Goal: Task Accomplishment & Management: Manage account settings

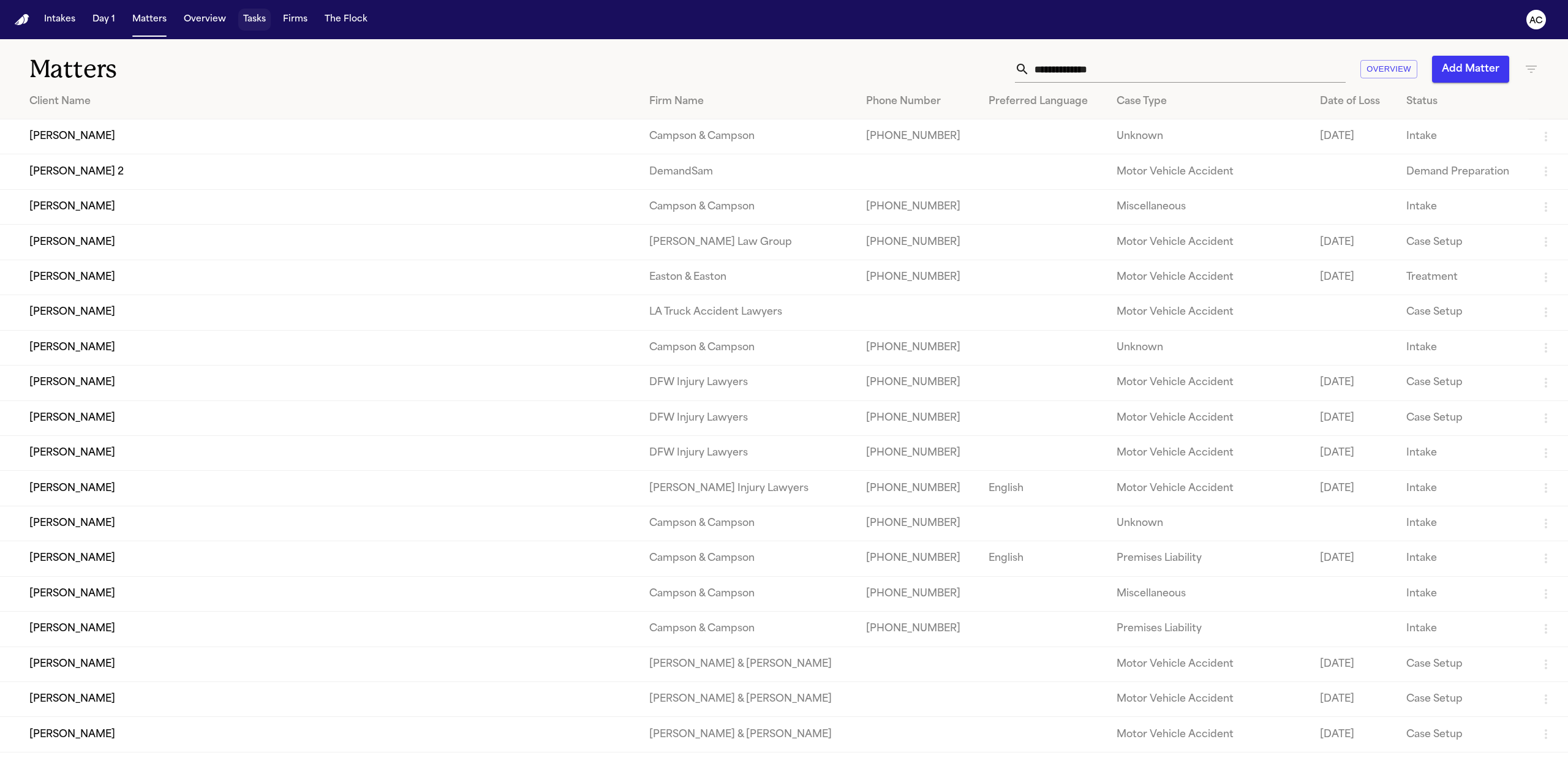
click at [250, 18] on button "Tasks" at bounding box center [255, 20] width 33 height 22
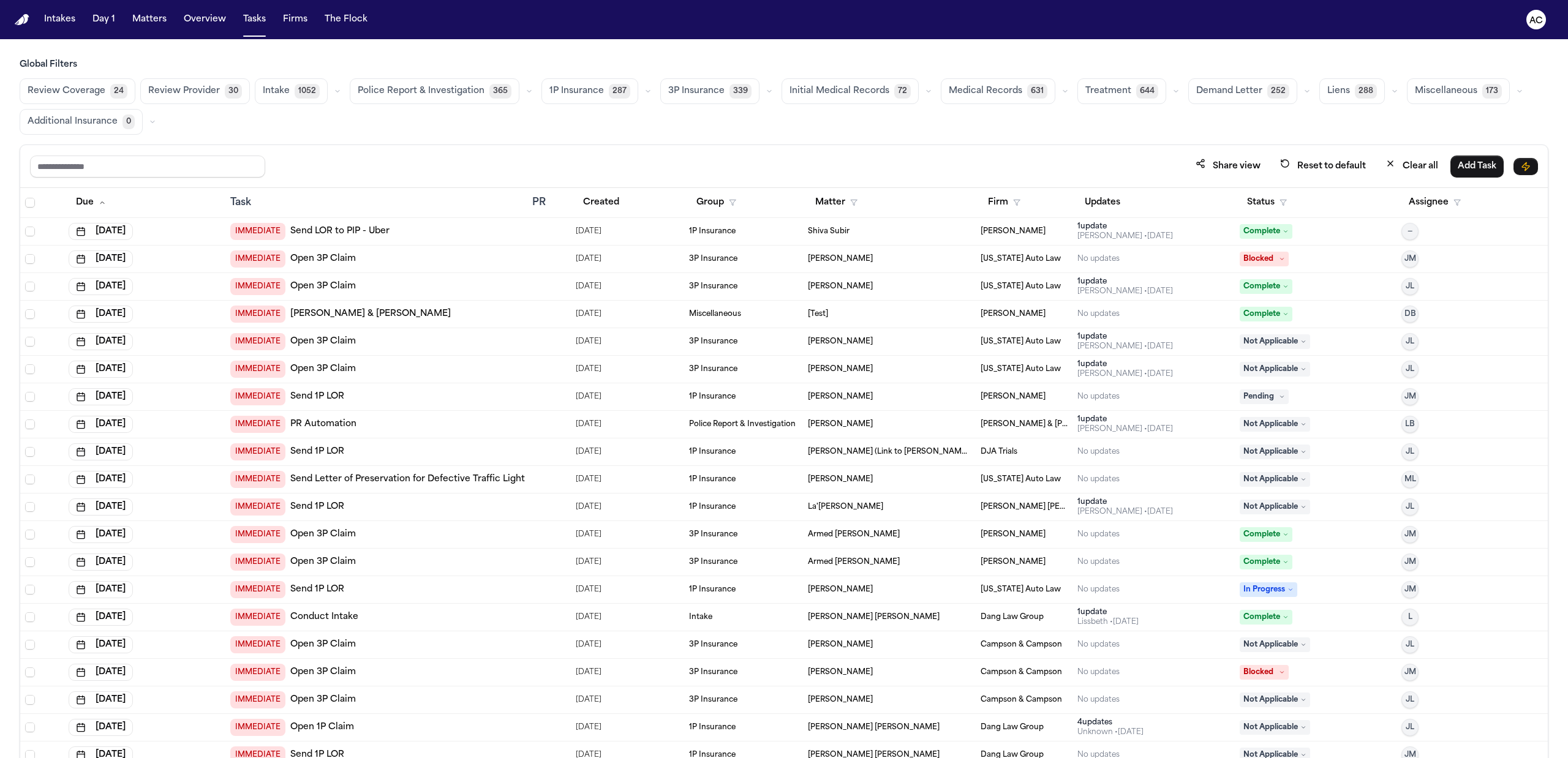
click at [985, 94] on span "Medical Records" at bounding box center [986, 90] width 74 height 12
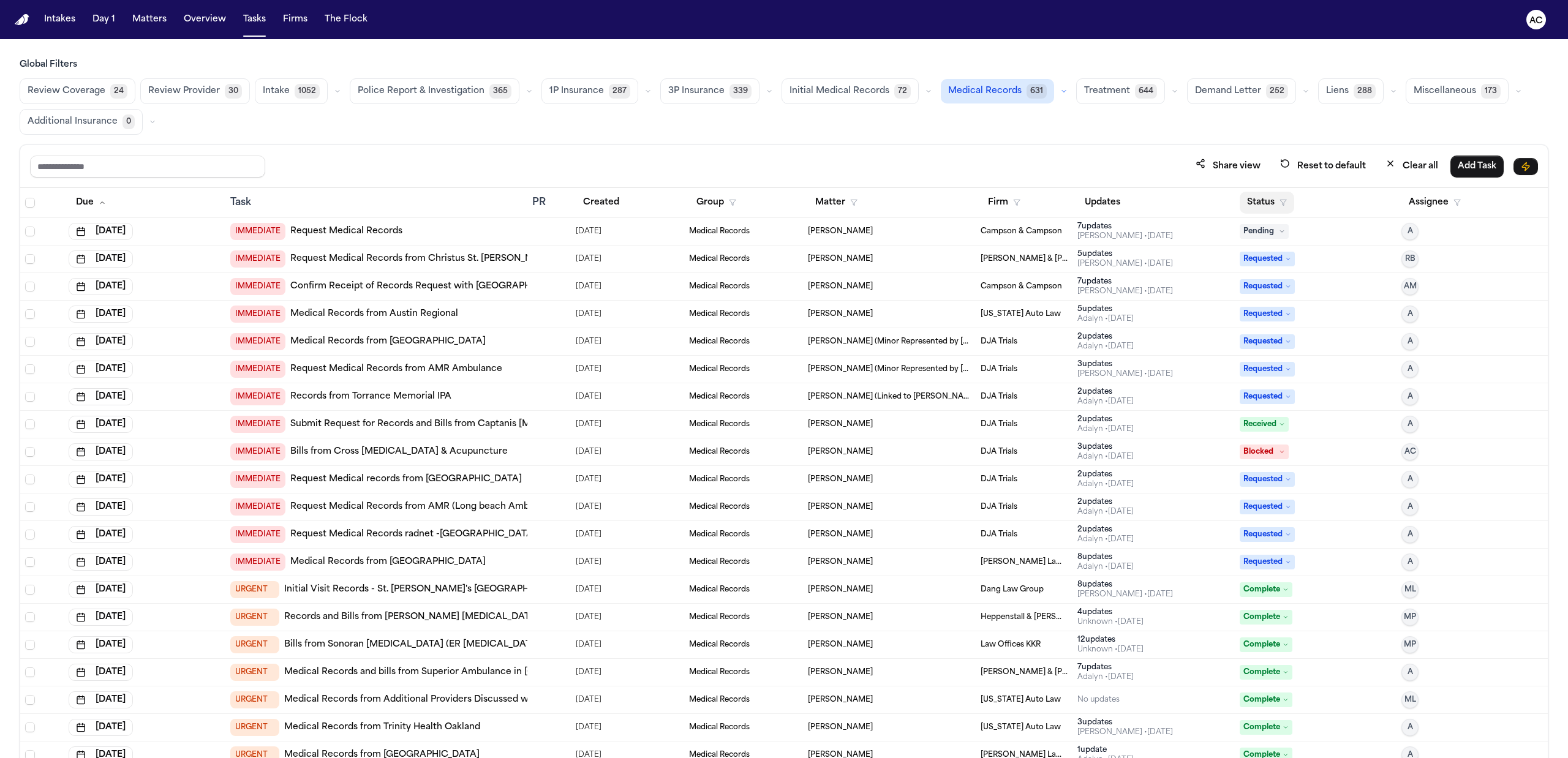
click at [1248, 199] on button "Status" at bounding box center [1267, 203] width 54 height 22
click at [1255, 307] on div "Pending" at bounding box center [1303, 311] width 103 height 14
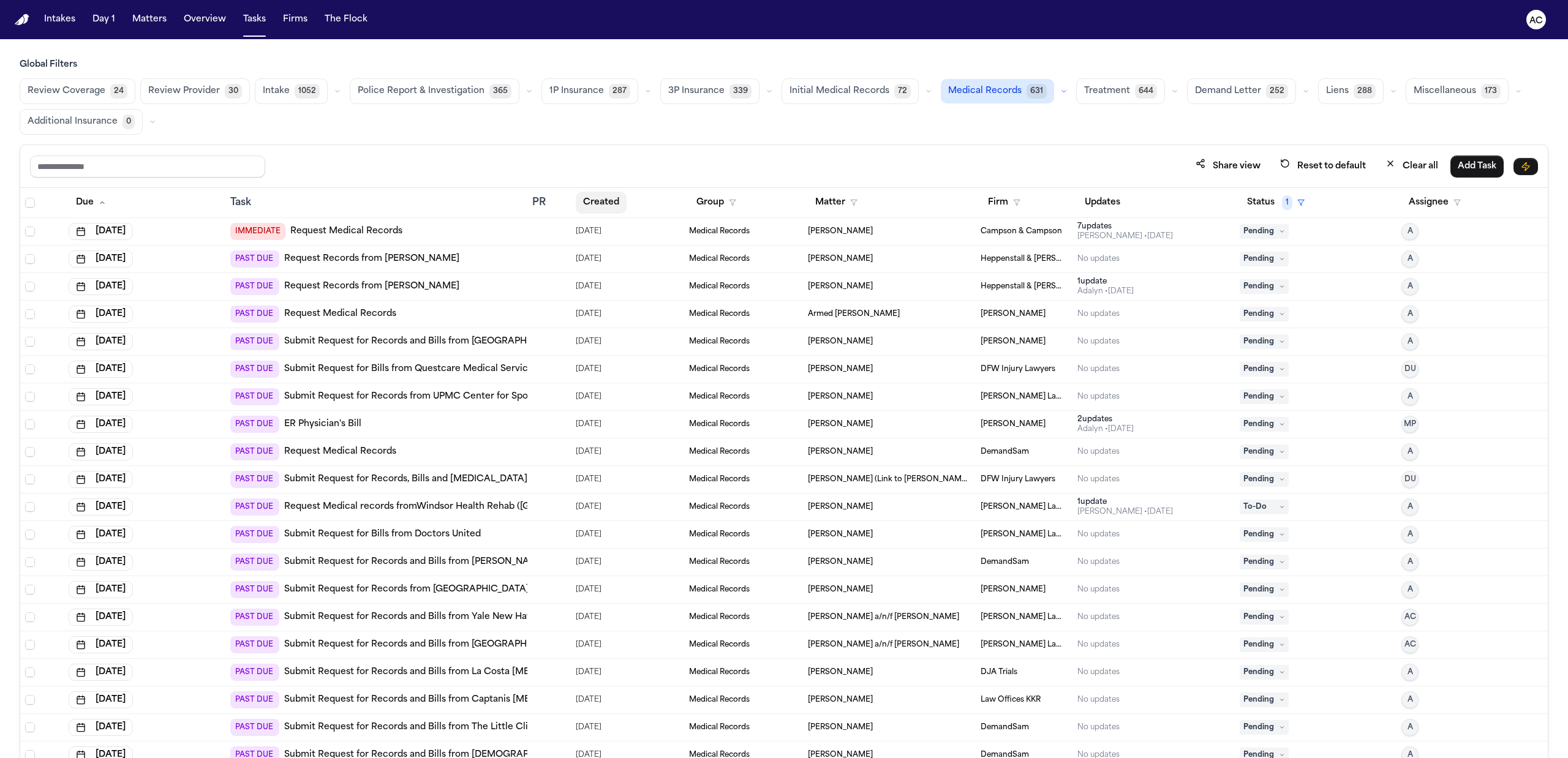
click at [598, 203] on button "Created" at bounding box center [601, 203] width 50 height 22
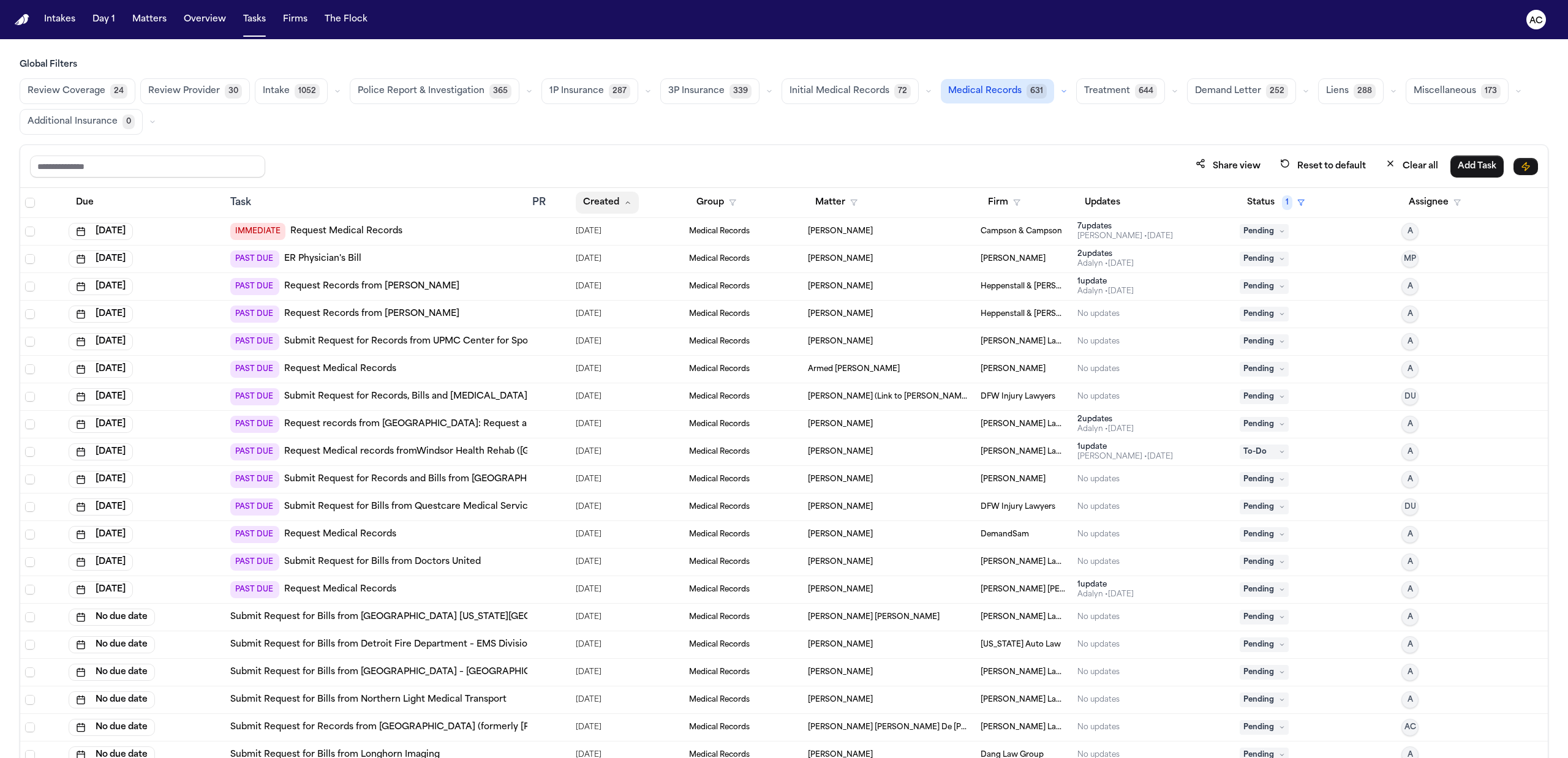
click at [597, 204] on button "Created" at bounding box center [607, 203] width 63 height 22
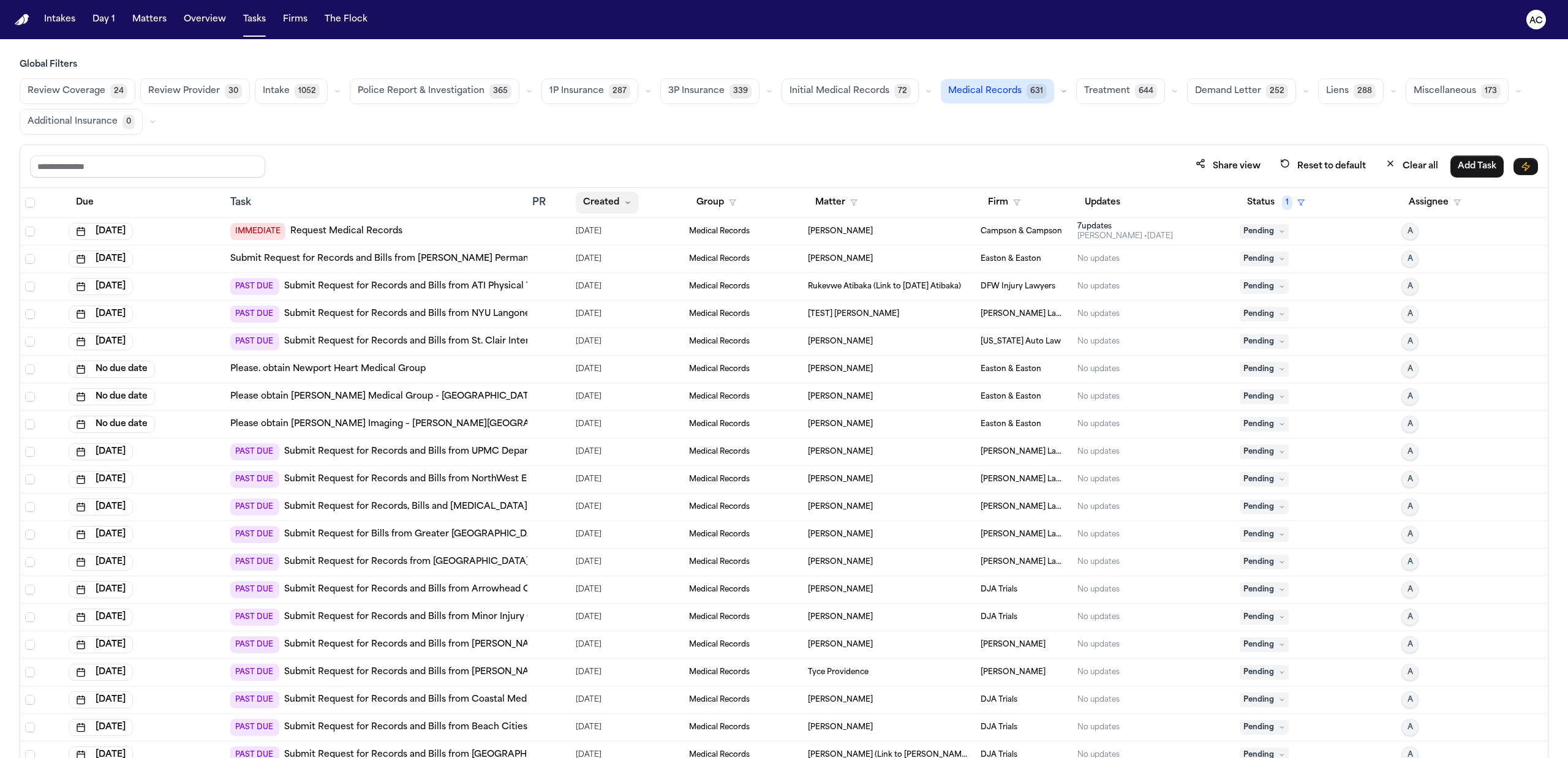
click at [597, 204] on button "Created" at bounding box center [607, 203] width 63 height 22
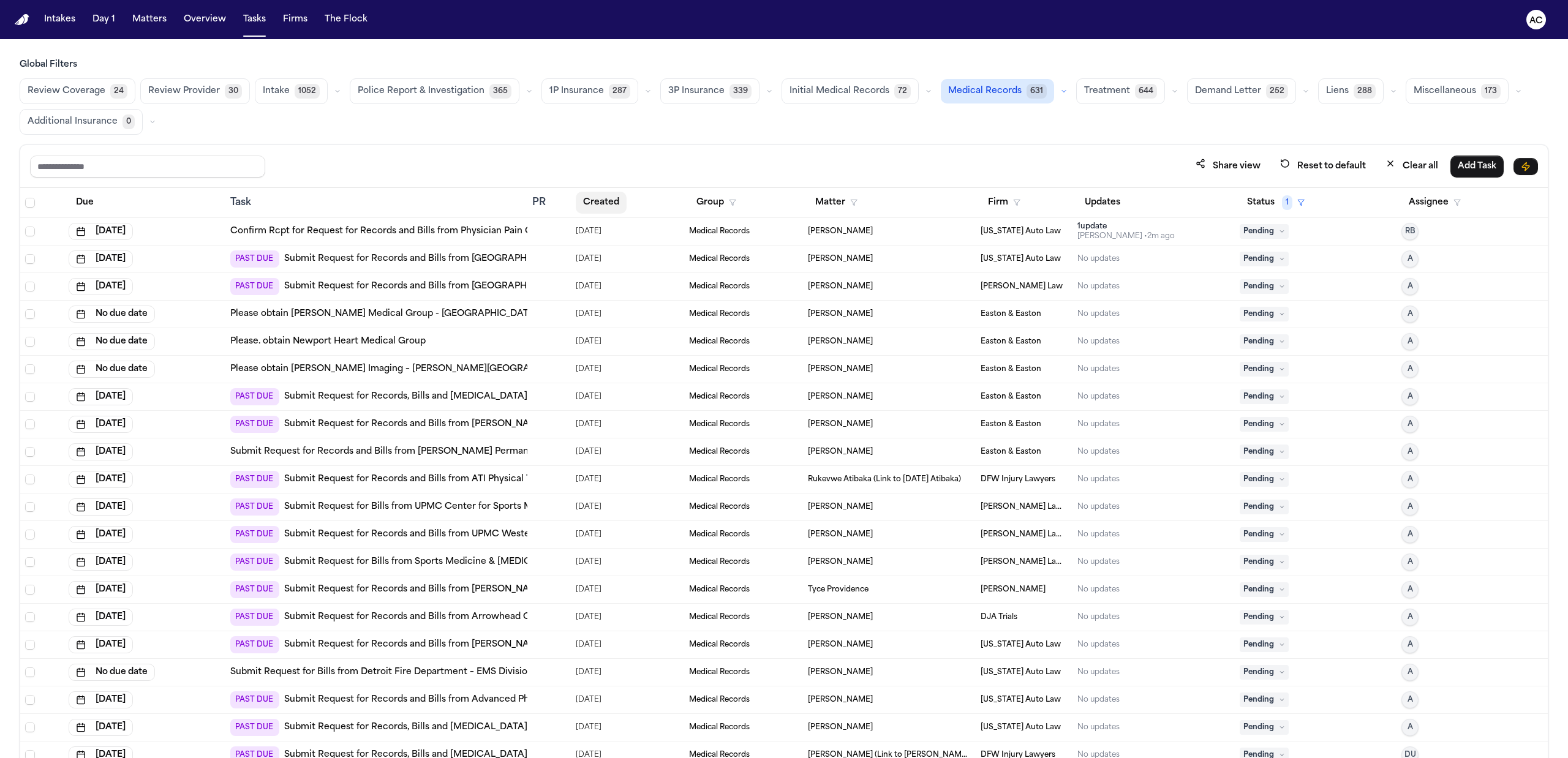
click at [580, 199] on button "Created" at bounding box center [601, 203] width 50 height 22
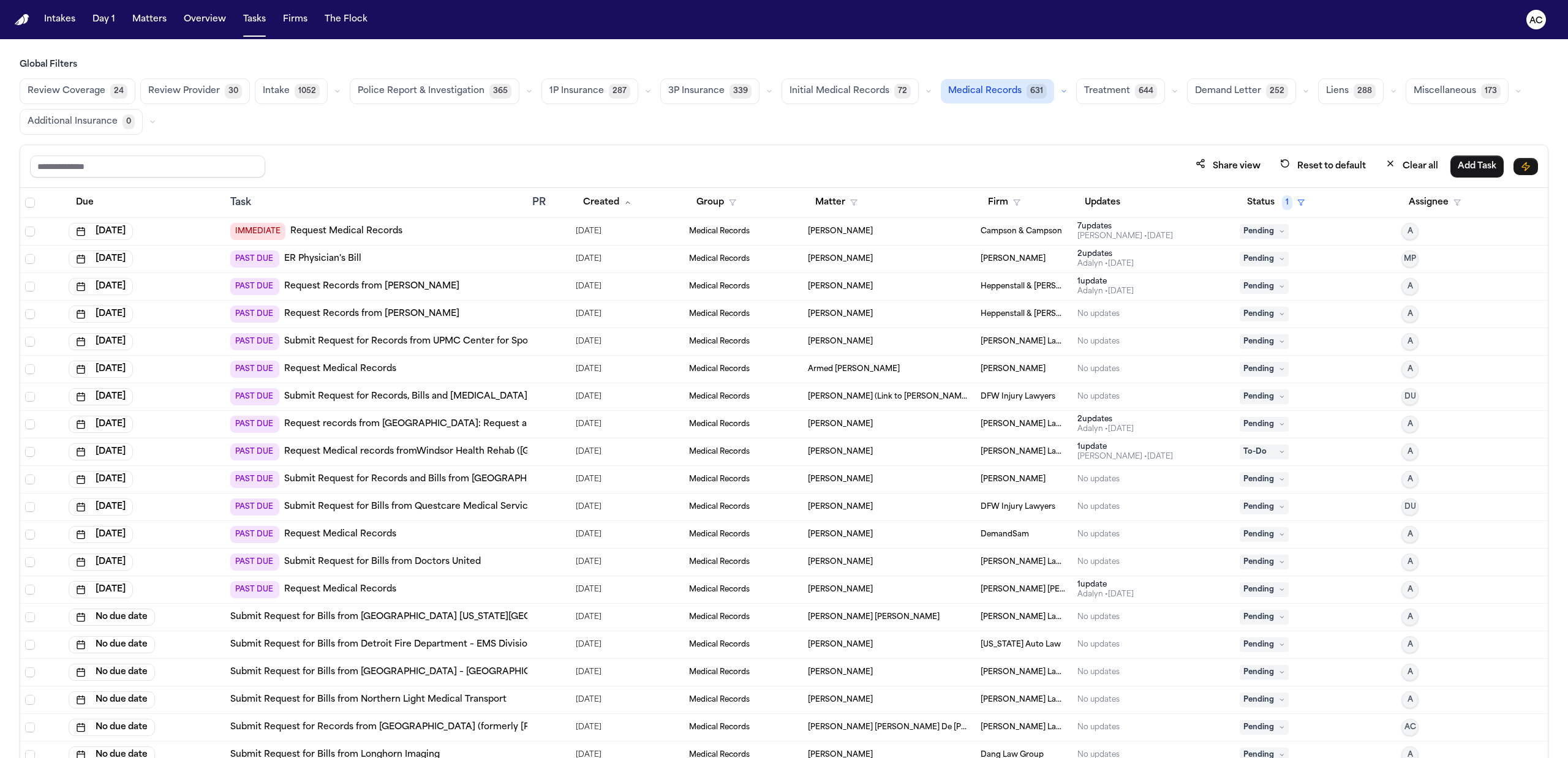
click at [442, 559] on link "Submit Request for Bills from Doctors United" at bounding box center [383, 562] width 197 height 12
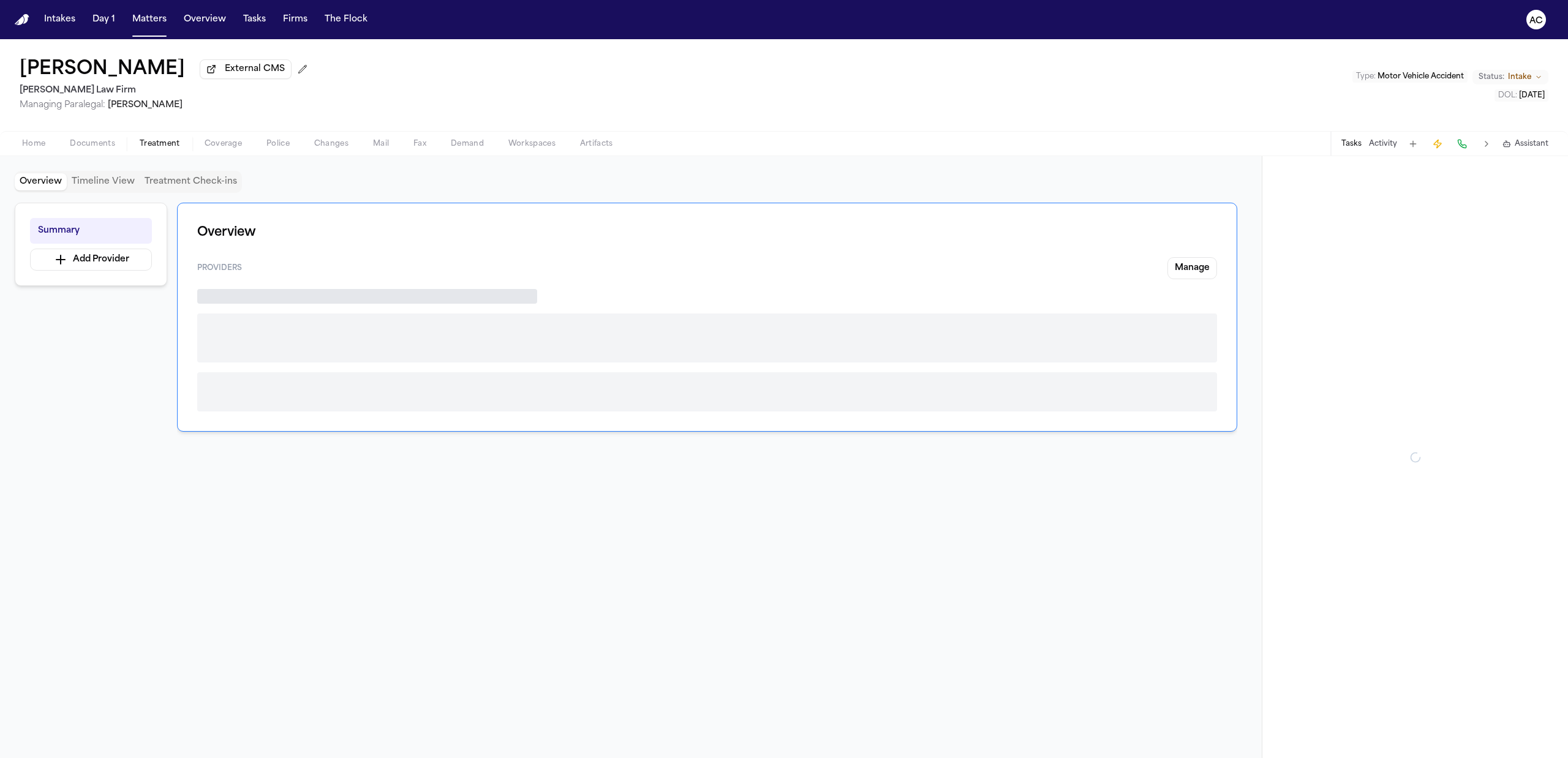
click at [152, 145] on span "Treatment" at bounding box center [159, 144] width 40 height 10
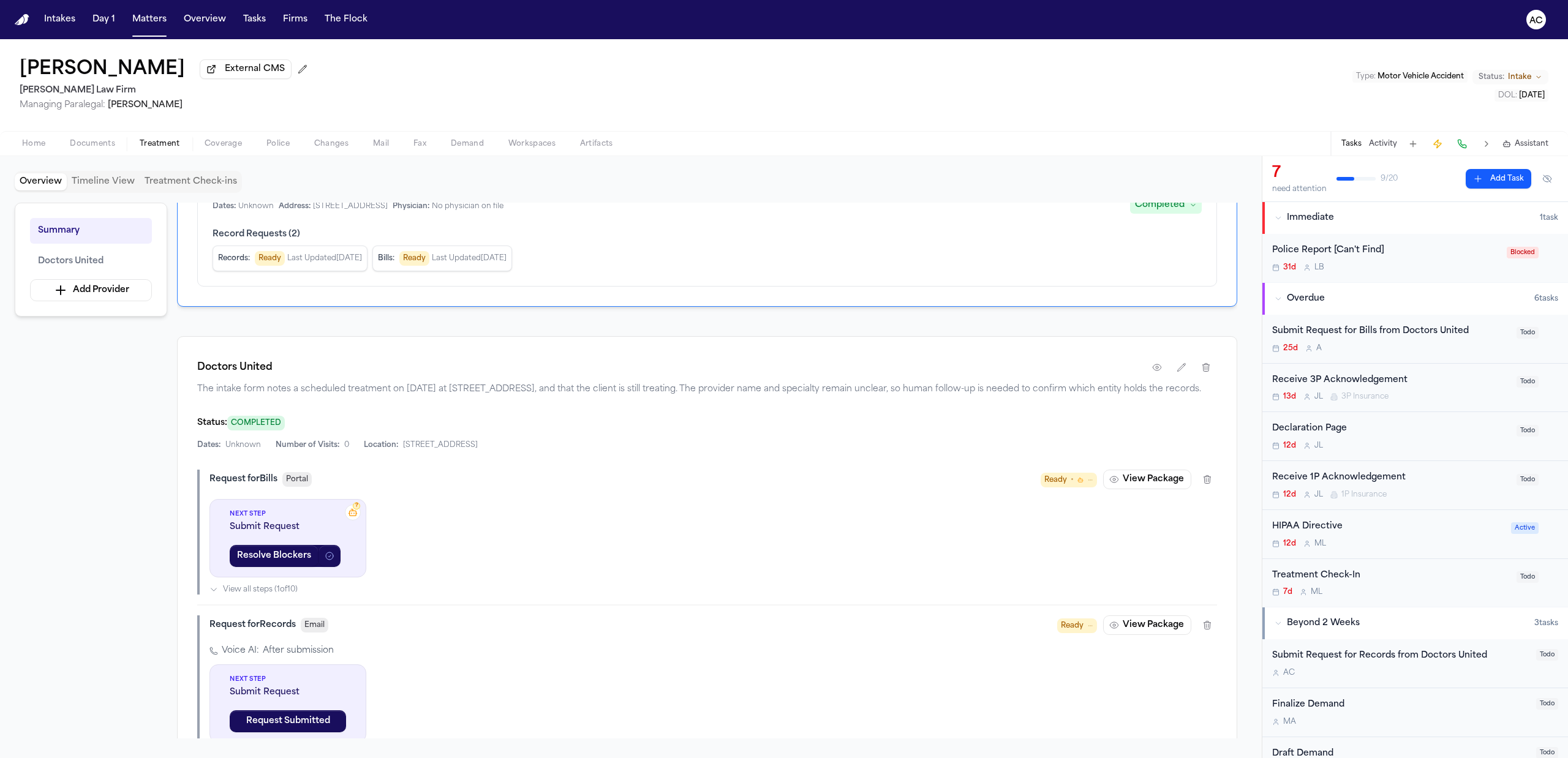
scroll to position [82, 0]
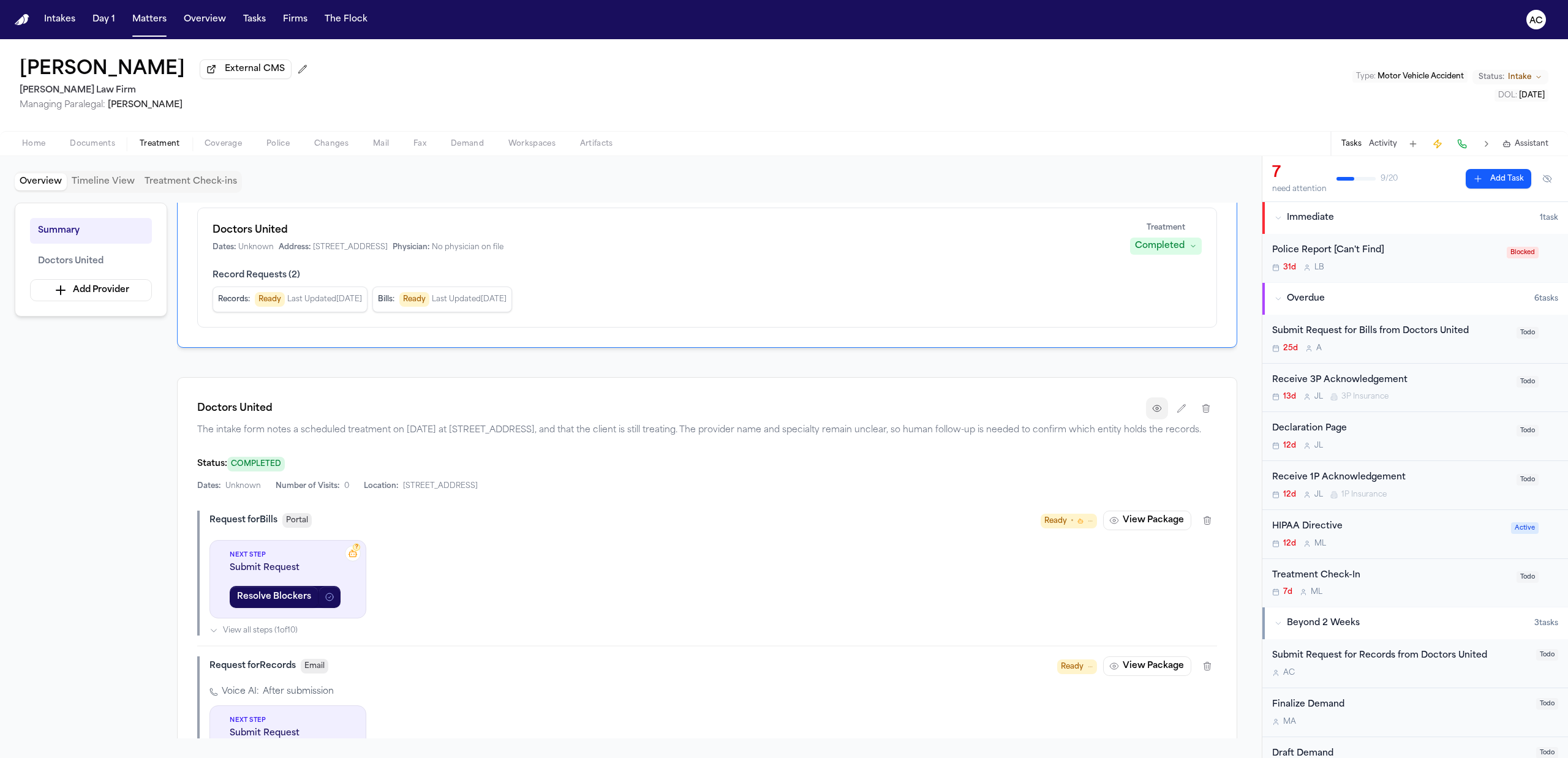
click at [1160, 419] on button "button" at bounding box center [1157, 408] width 22 height 22
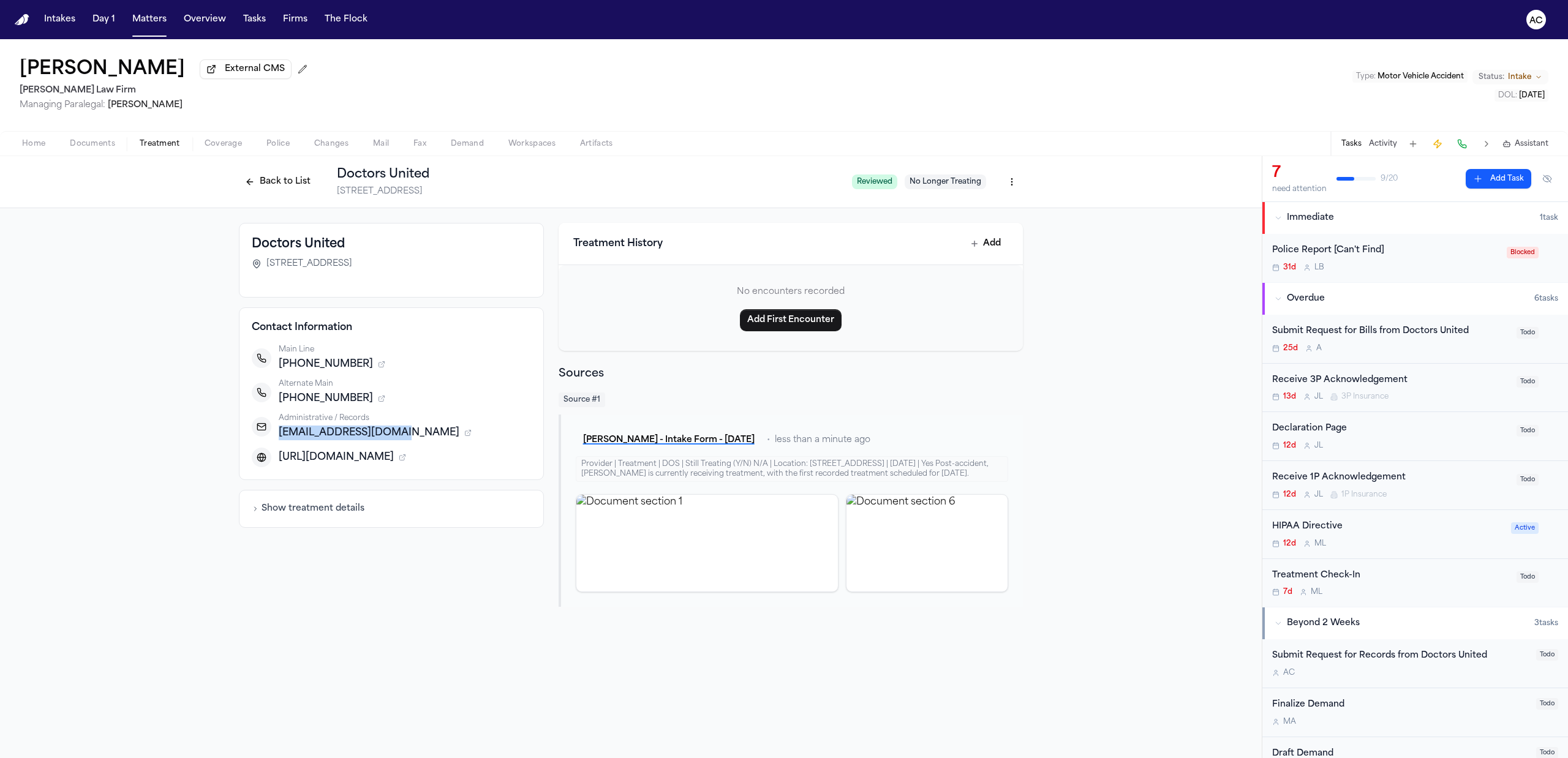
drag, startPoint x: 400, startPoint y: 434, endPoint x: 280, endPoint y: 434, distance: 120.0
click at [280, 434] on span "adbronx@drsunited.com" at bounding box center [369, 433] width 181 height 14
copy span "adbronx@drsunited.com"
click at [299, 179] on button "Back to List" at bounding box center [277, 182] width 78 height 19
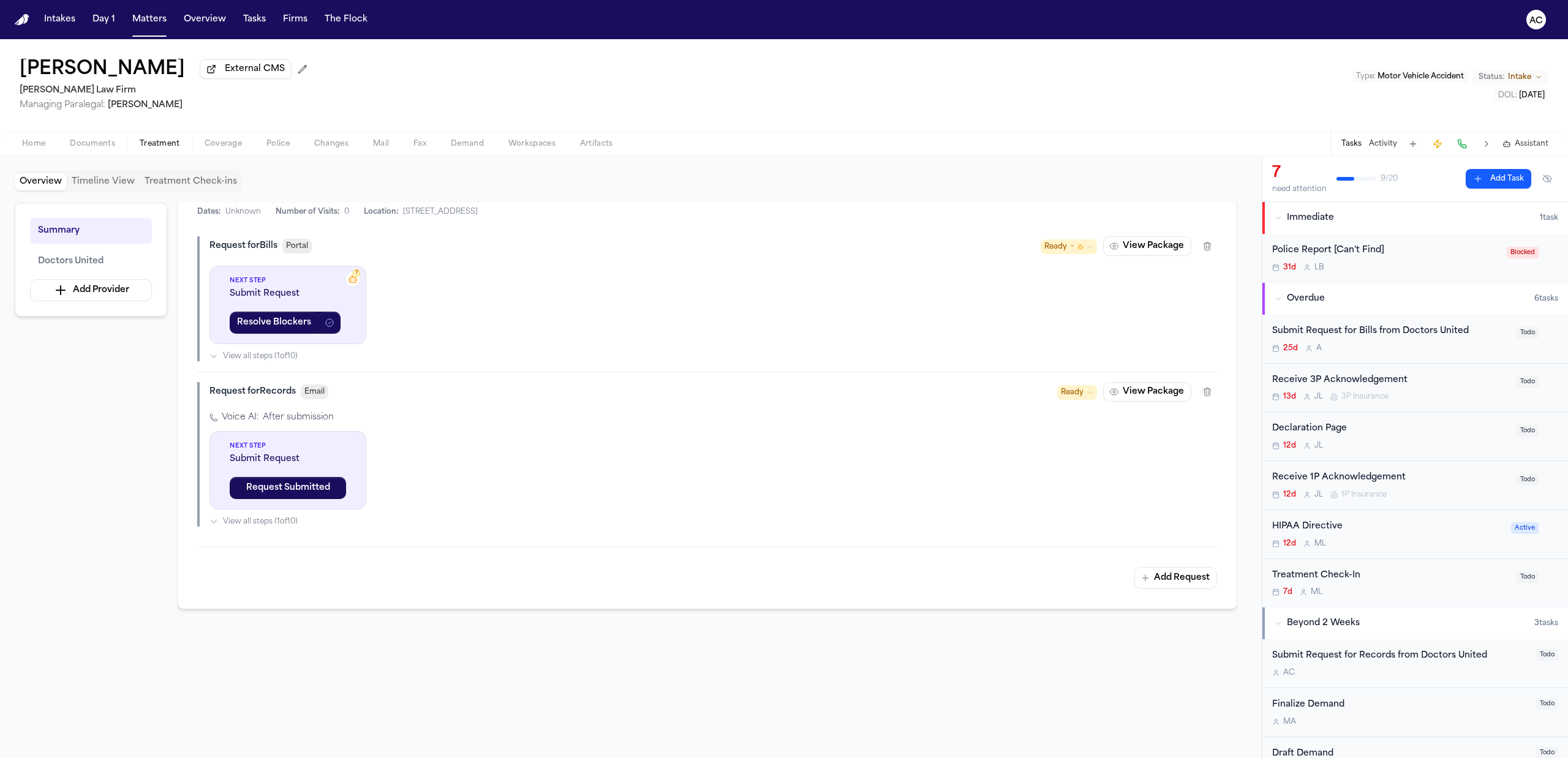
scroll to position [327, 0]
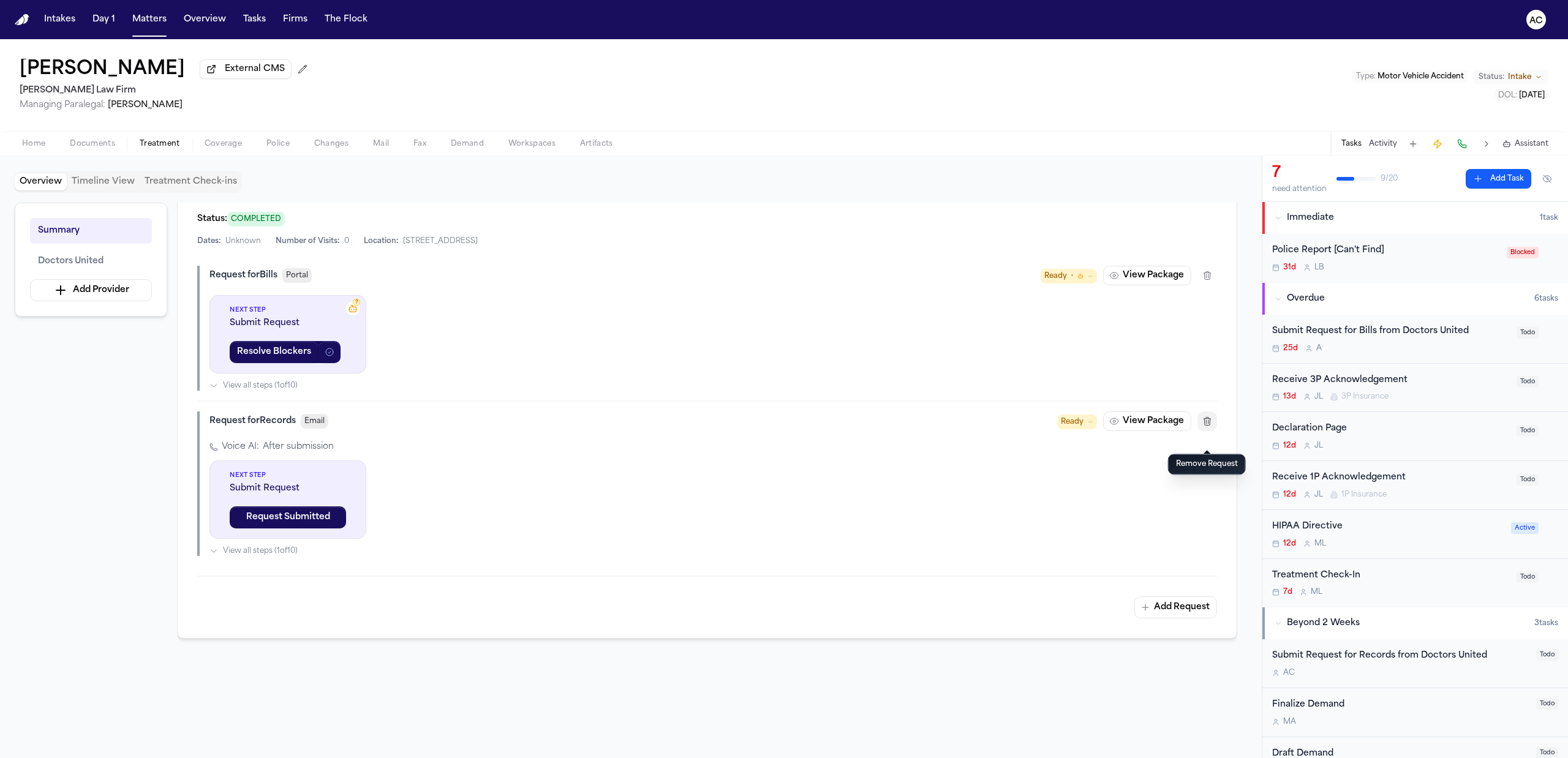
click at [1208, 426] on icon "button" at bounding box center [1207, 421] width 10 height 10
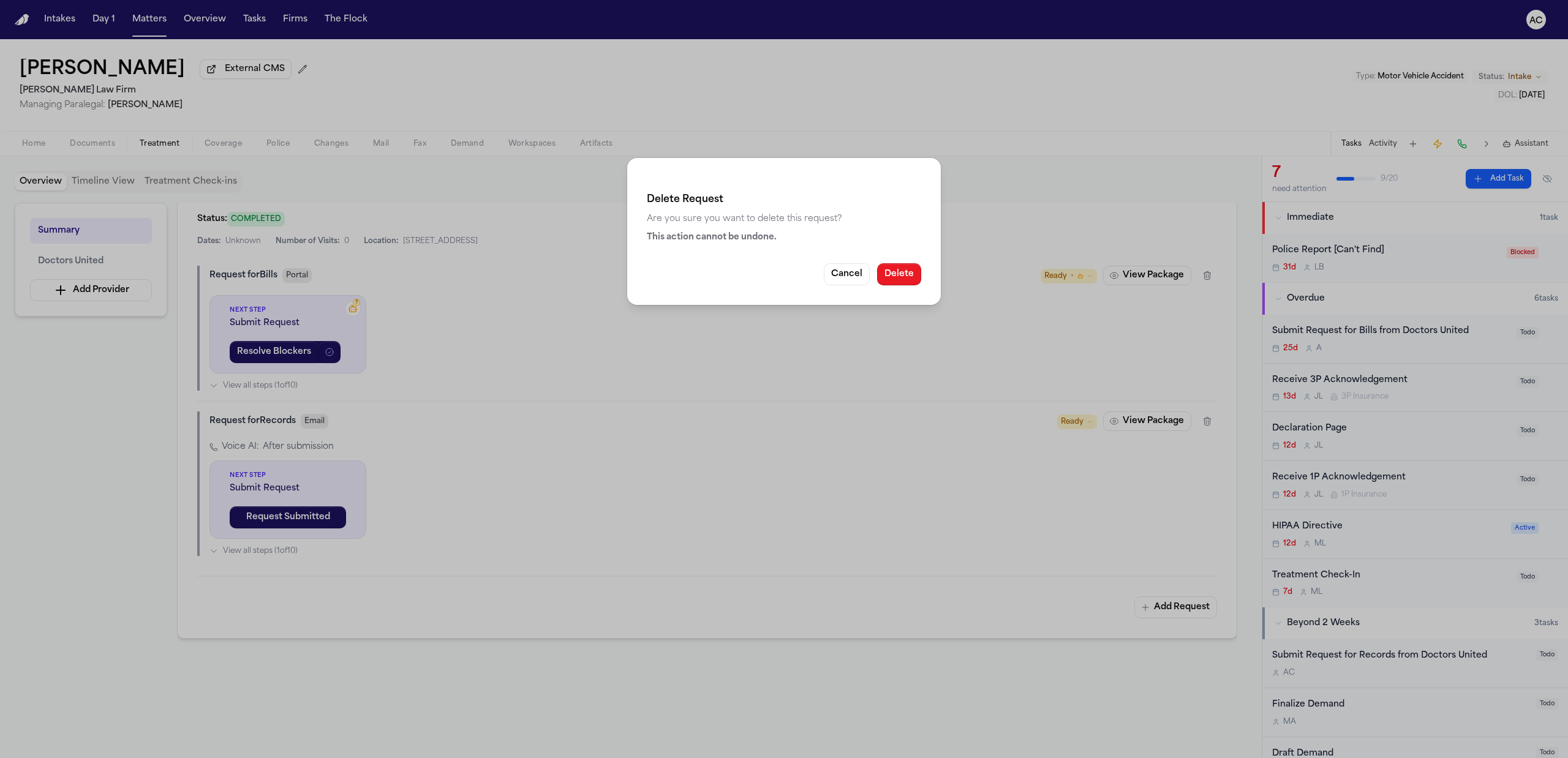
click at [903, 275] on button "Delete" at bounding box center [899, 275] width 44 height 22
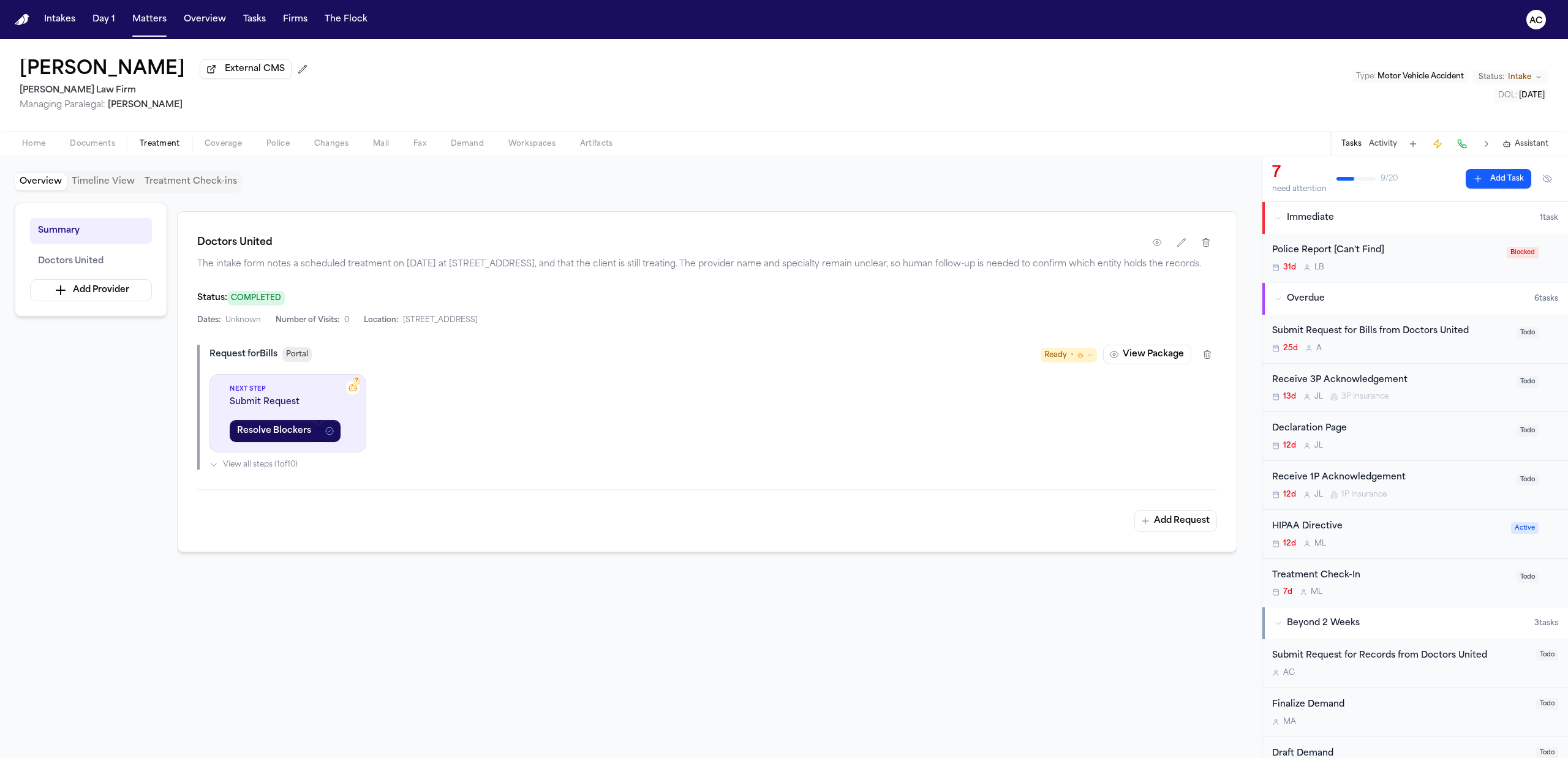
scroll to position [262, 0]
click at [1155, 353] on button "View Package" at bounding box center [1148, 355] width 88 height 19
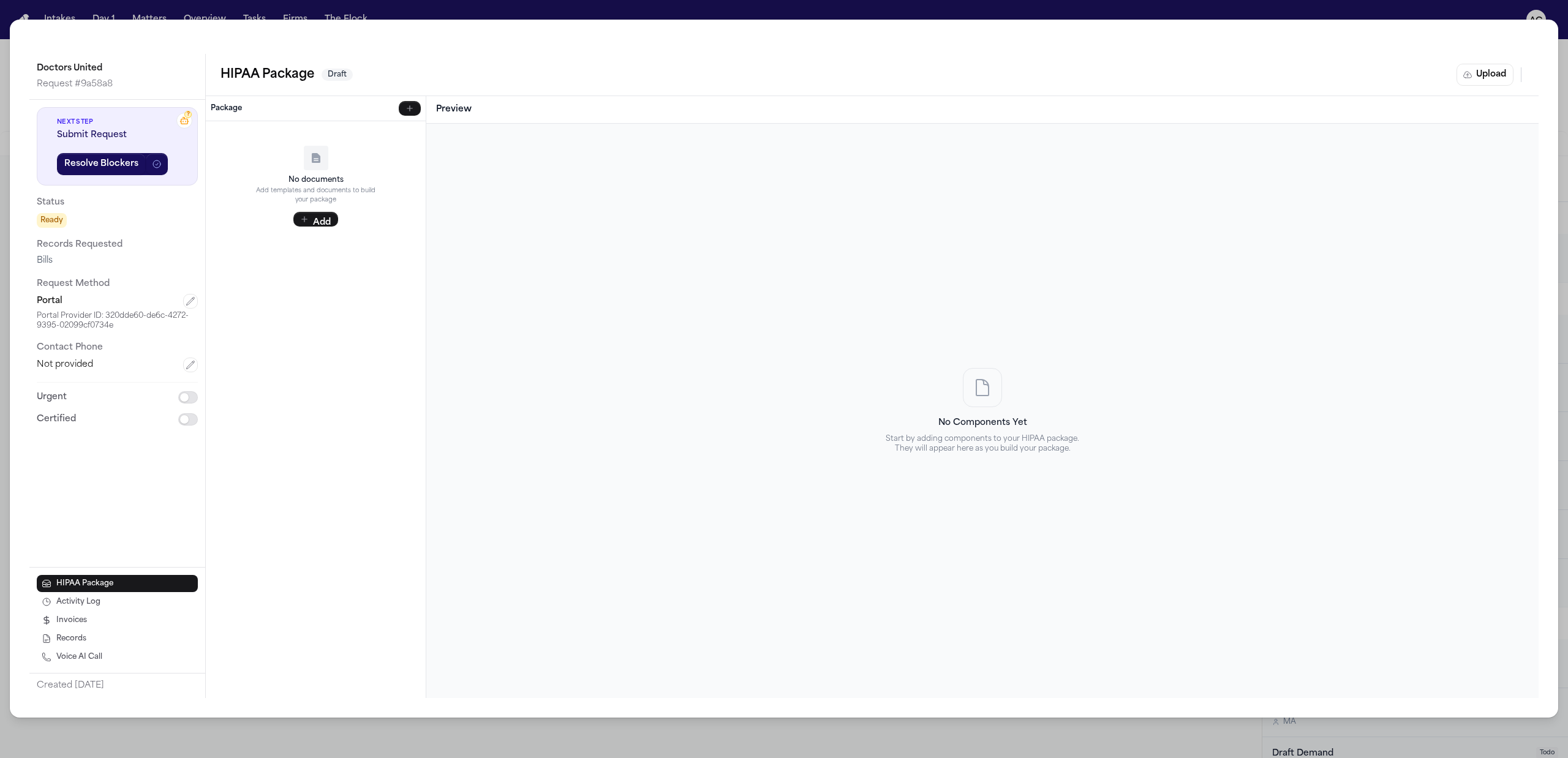
click at [1476, 16] on div "Doctors United Request # 9a58a8 ? Next Step Submit Request Resolve Blockers Sta…" at bounding box center [784, 379] width 1568 height 758
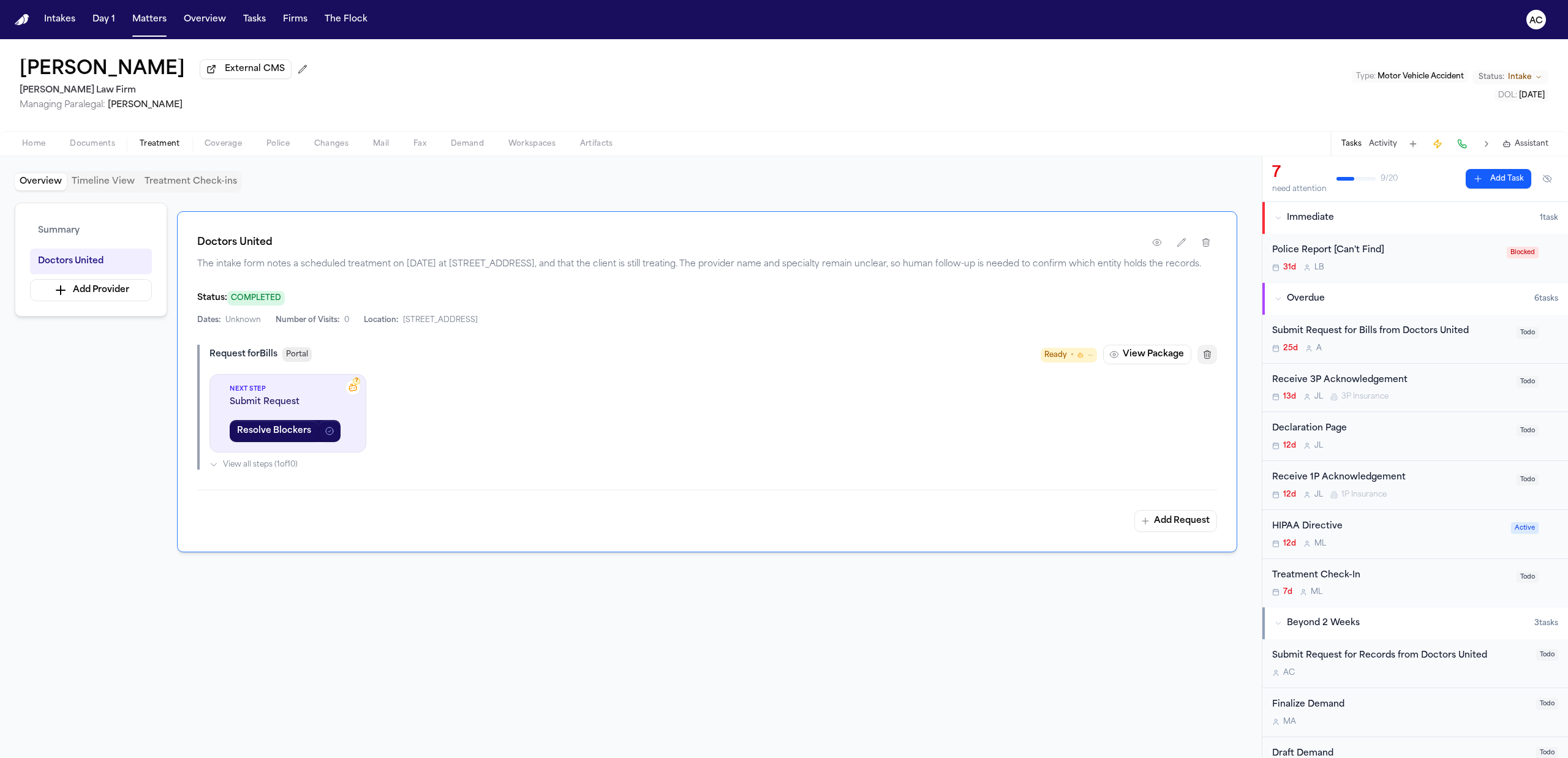
click at [1212, 358] on button "button" at bounding box center [1207, 355] width 19 height 19
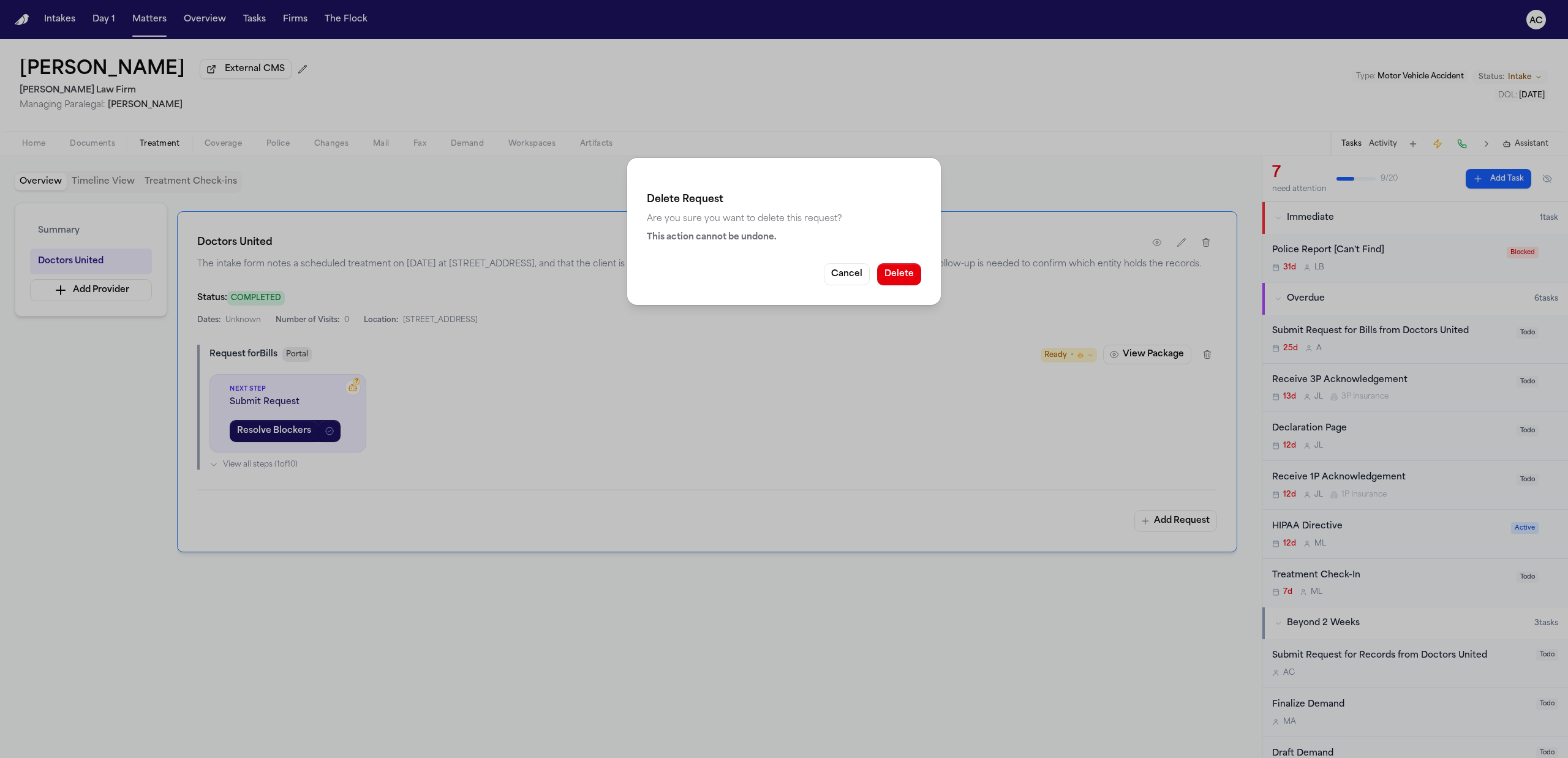
click at [906, 287] on div "Delete Request Are you sure you want to delete this request? This action cannot…" at bounding box center [784, 231] width 314 height 147
click at [895, 277] on button "Delete" at bounding box center [899, 275] width 44 height 22
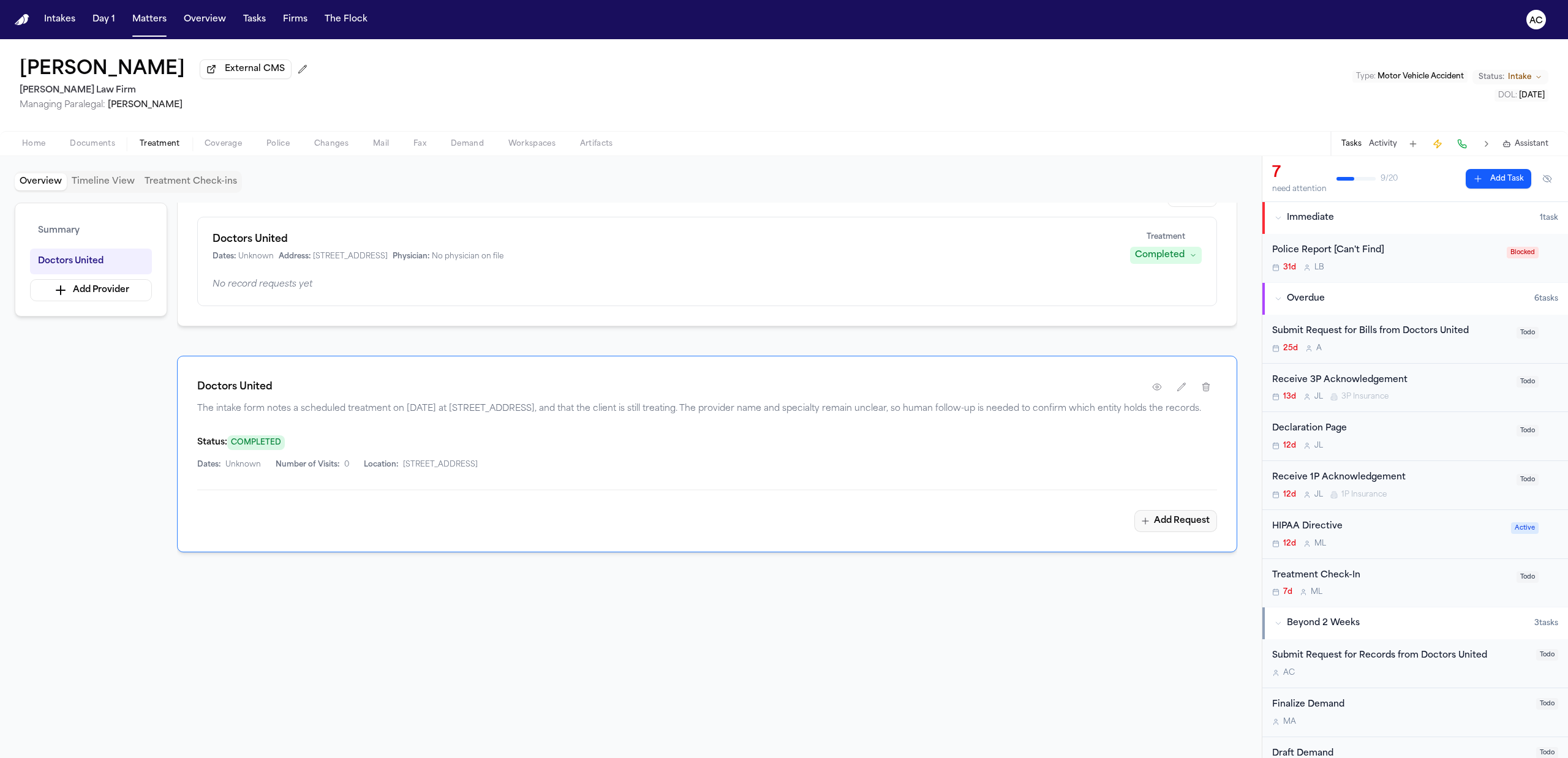
click at [1188, 522] on button "Add Request" at bounding box center [1176, 521] width 82 height 22
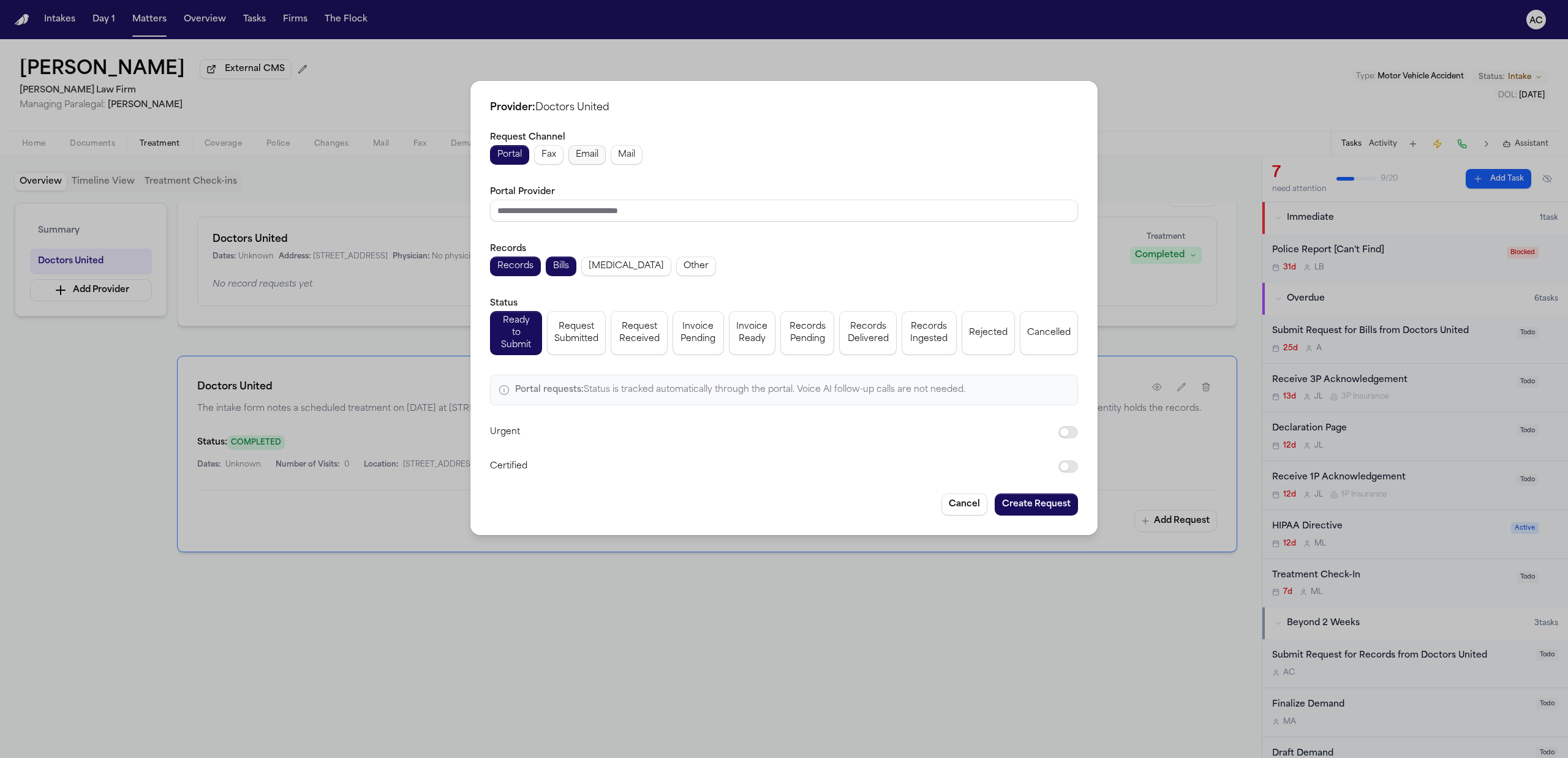
click at [585, 154] on span "Email" at bounding box center [587, 154] width 22 height 12
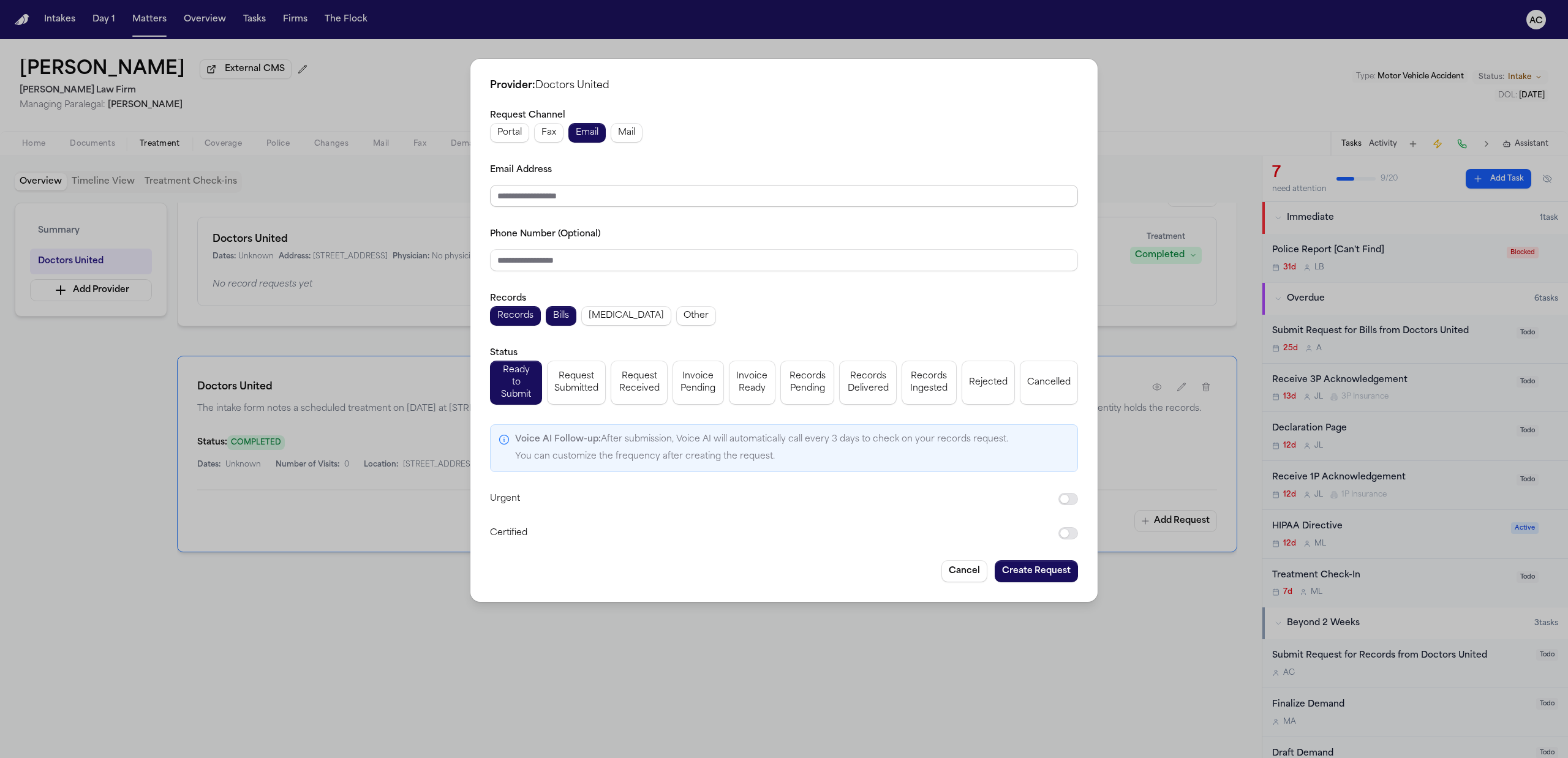
click at [538, 202] on input "Email Address" at bounding box center [784, 196] width 588 height 22
paste input "**********"
type input "**********"
click at [817, 257] on input "Phone Number (Optional)" at bounding box center [784, 260] width 588 height 22
click at [770, 241] on div "Phone Number (Optional)" at bounding box center [784, 249] width 588 height 45
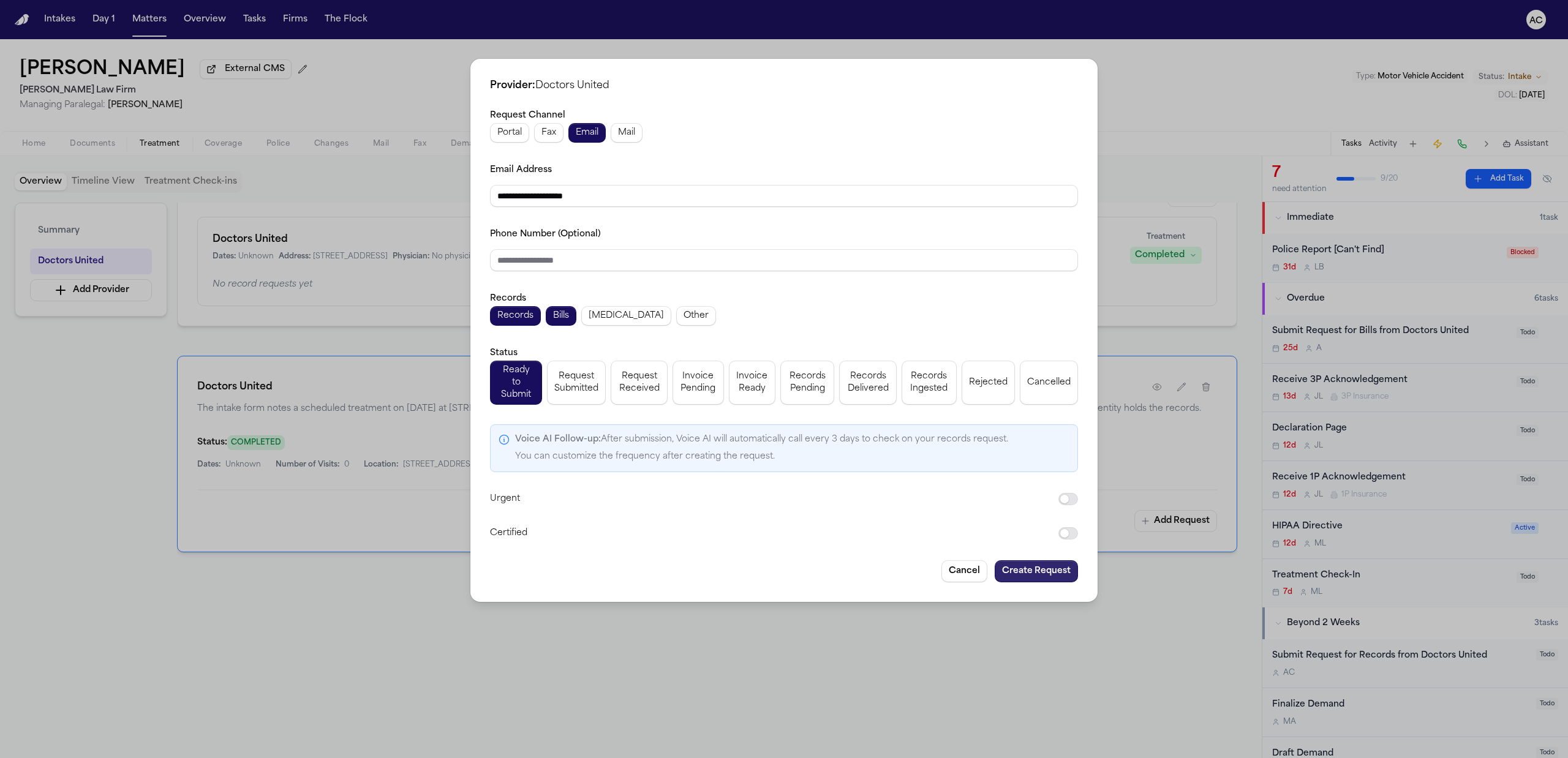
drag, startPoint x: 1057, startPoint y: 568, endPoint x: 1043, endPoint y: 584, distance: 21.3
click at [1057, 569] on button "Create Request" at bounding box center [1036, 572] width 83 height 22
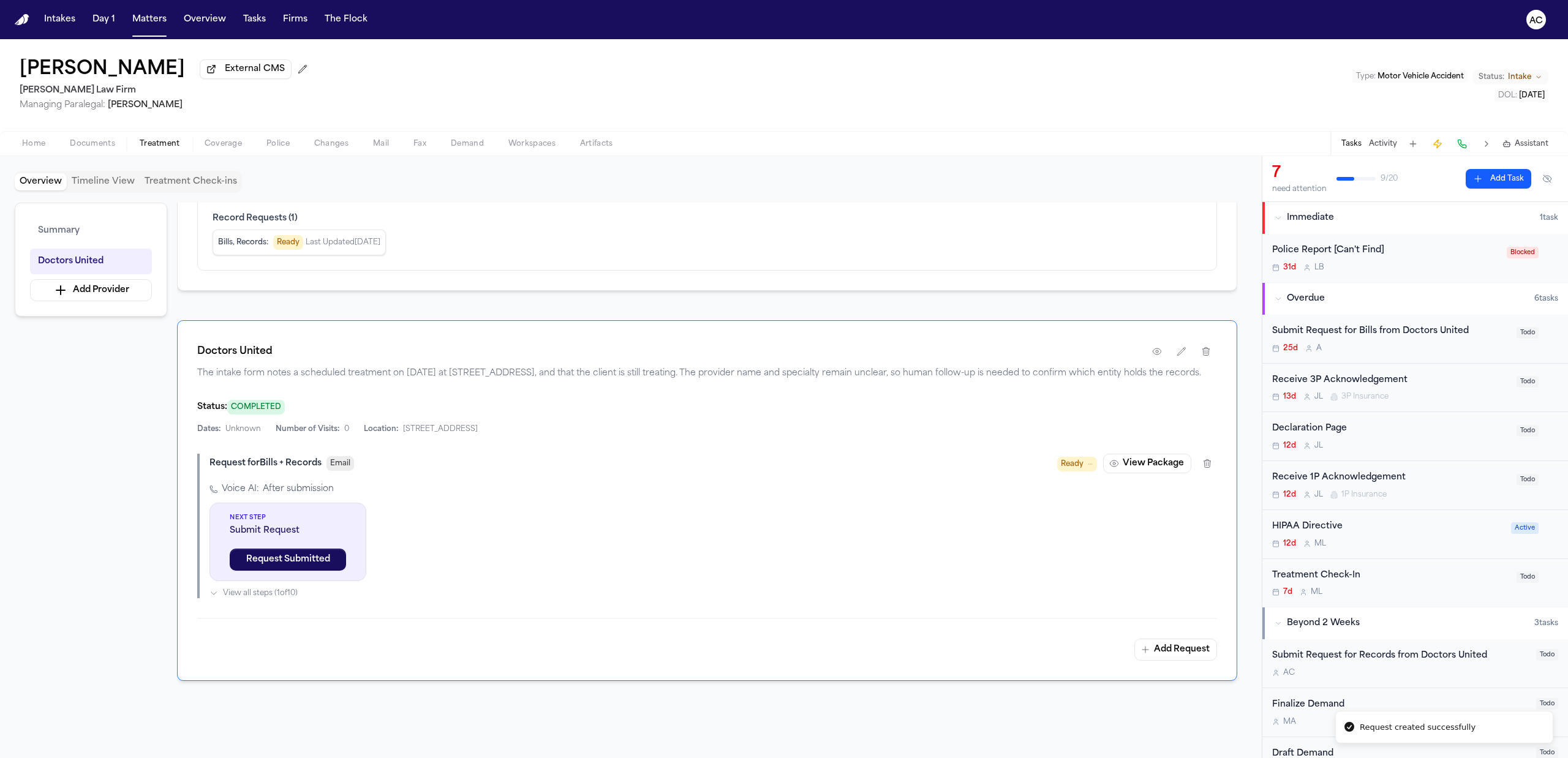
scroll to position [168, 0]
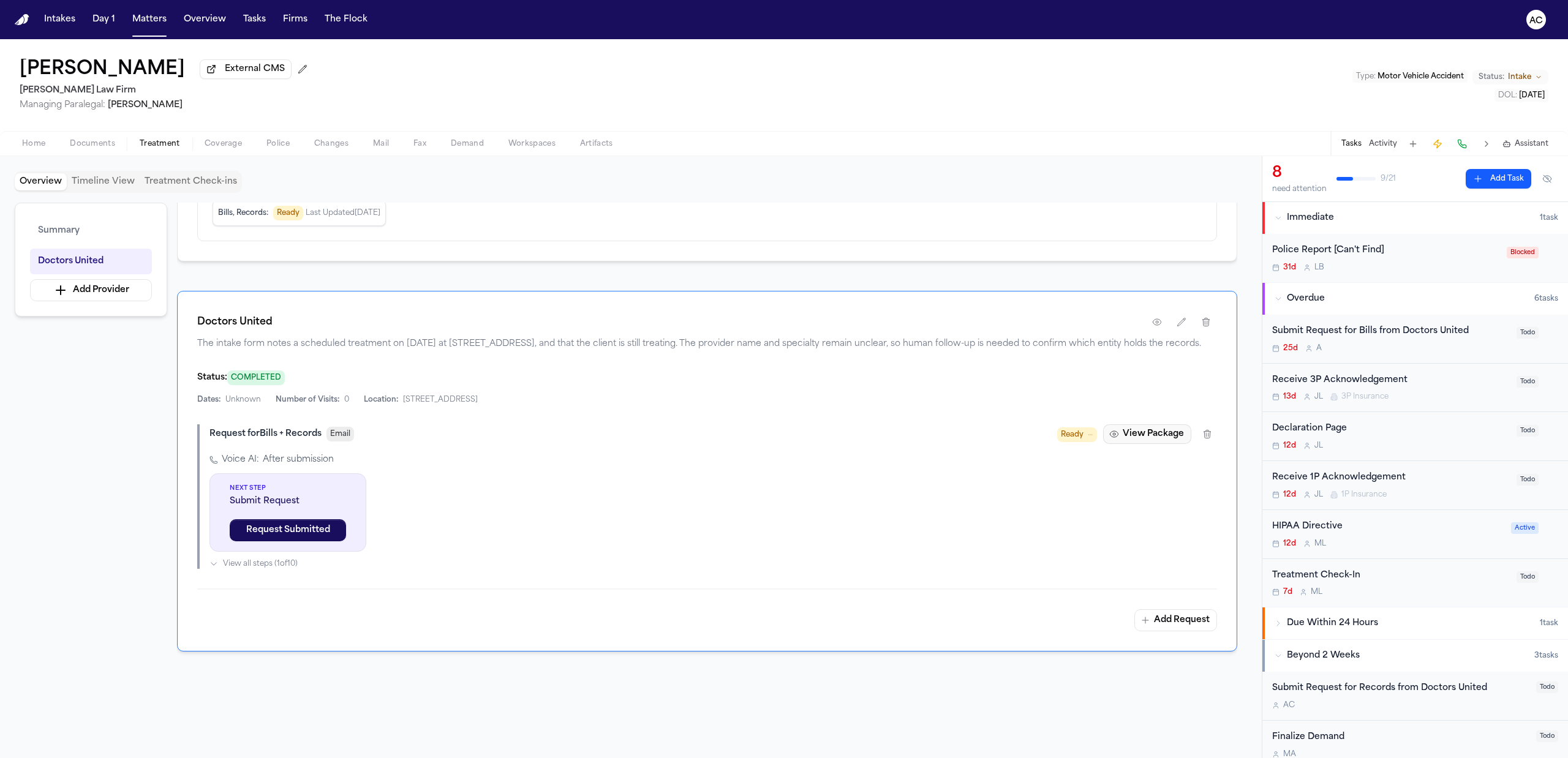
click at [1160, 444] on button "View Package" at bounding box center [1148, 434] width 88 height 19
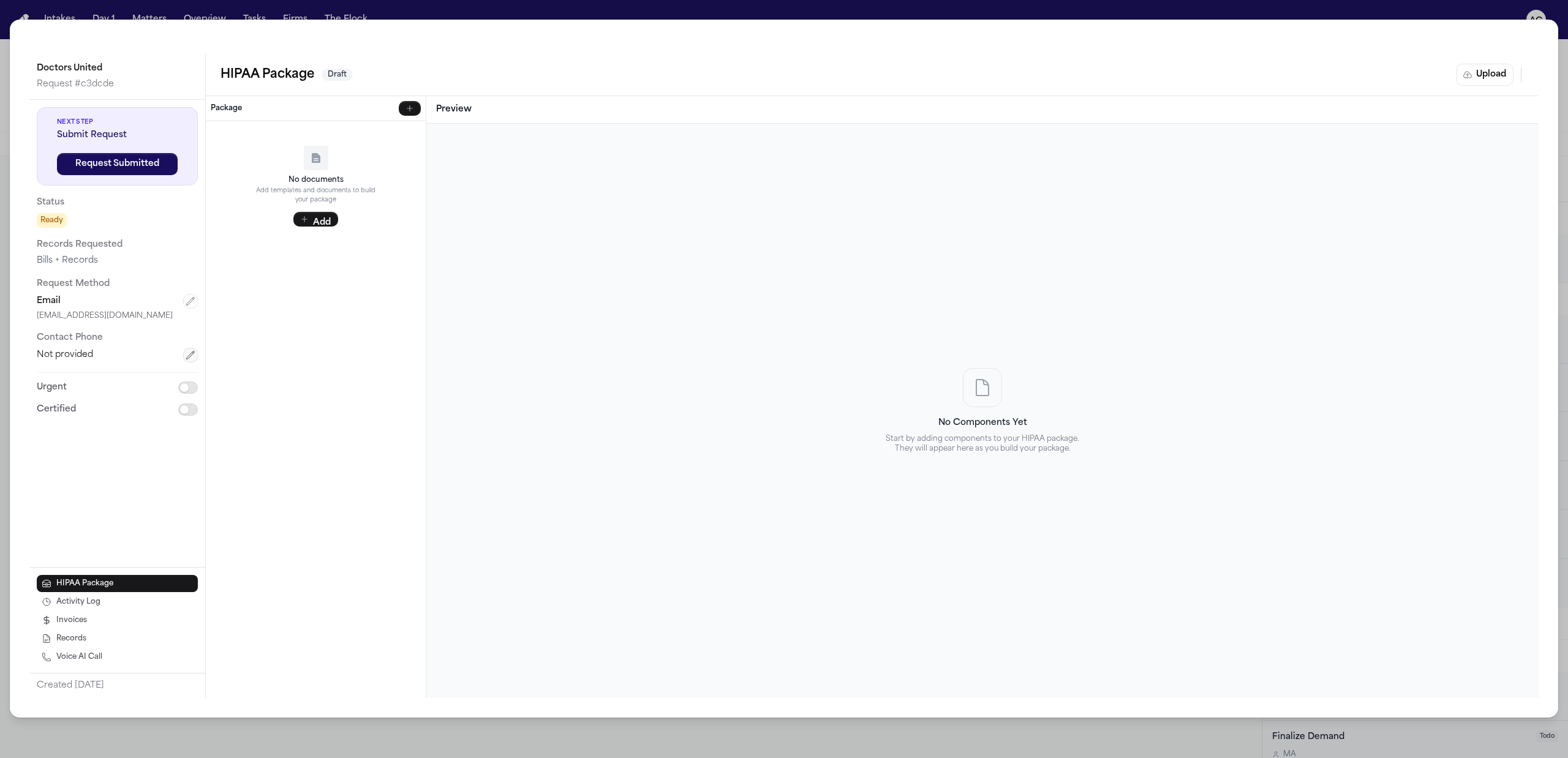
click at [189, 355] on icon "button" at bounding box center [191, 355] width 10 height 10
click at [419, 5] on div "Doctors United Request # c3dcde Next Step Submit Request Request Submitted Stat…" at bounding box center [784, 379] width 1568 height 758
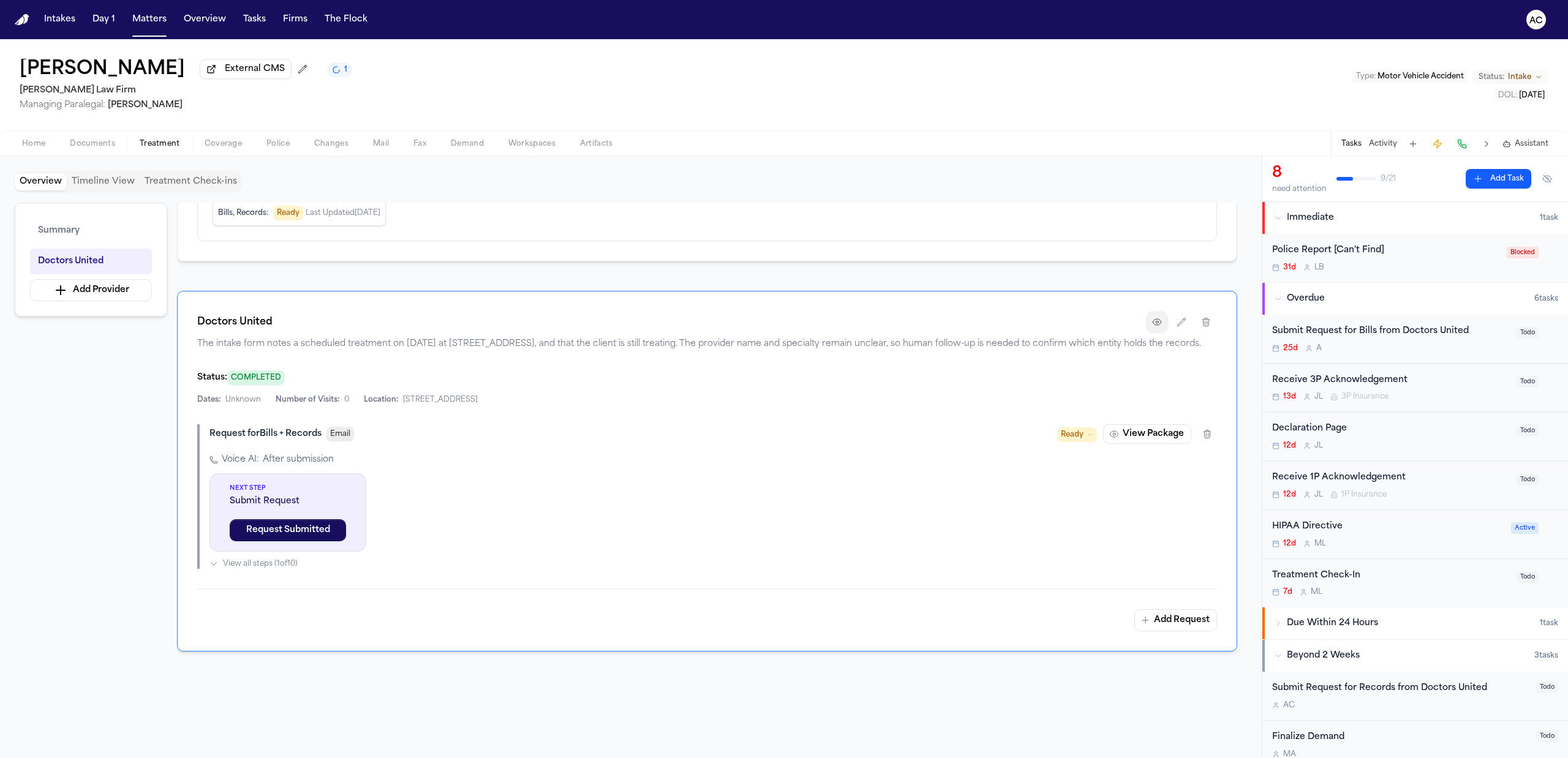
click at [1160, 327] on icon "button" at bounding box center [1157, 322] width 10 height 10
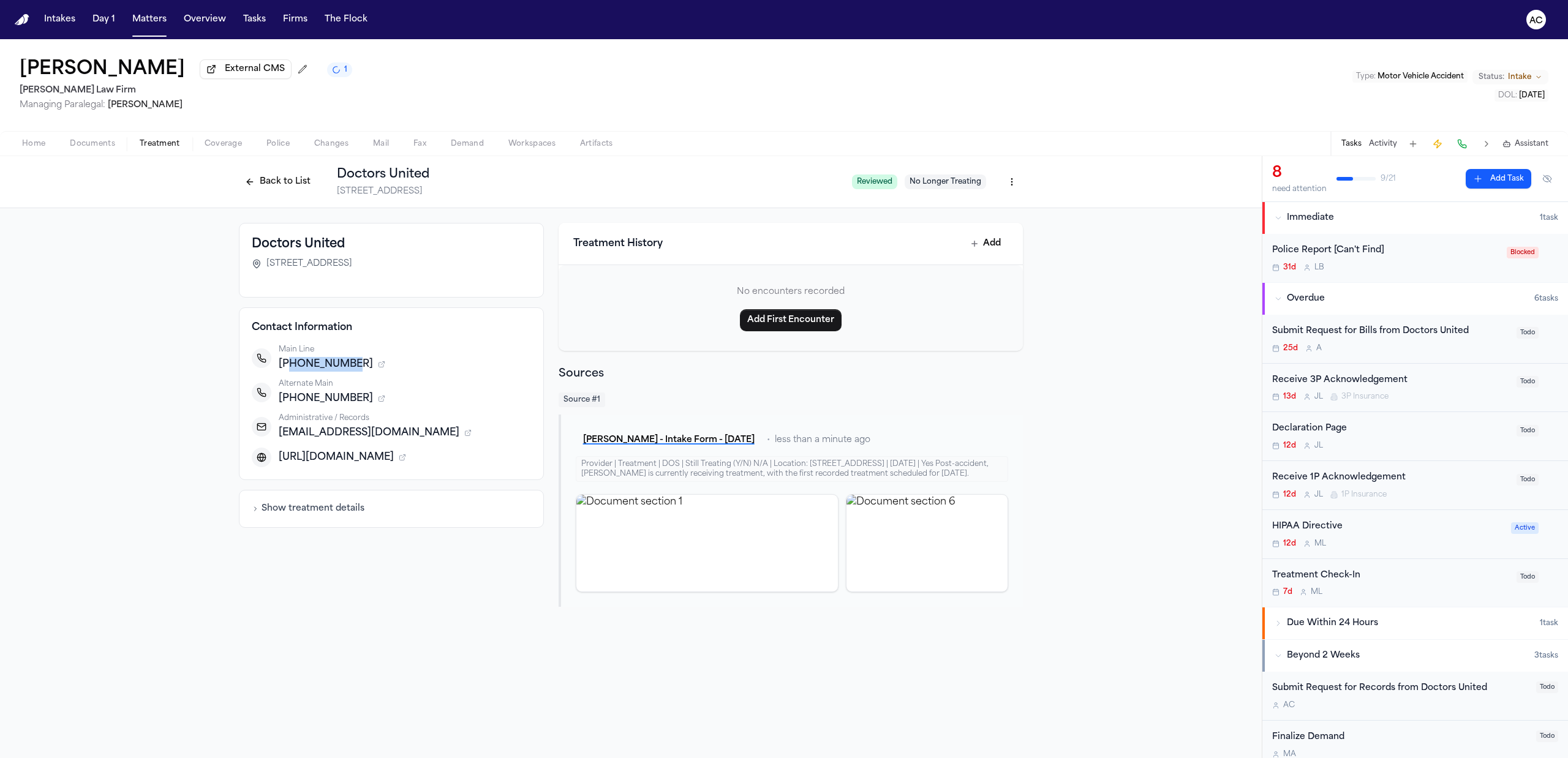
drag, startPoint x: 348, startPoint y: 365, endPoint x: 288, endPoint y: 370, distance: 60.2
click at [288, 370] on span "+17185899588" at bounding box center [326, 364] width 94 height 14
copy span "7185899588"
click at [251, 171] on div "Back to List Doctors United 907 E Tremont Ave, Bronx, NY 10460" at bounding box center [540, 182] width 603 height 32
click at [275, 189] on button "Back to List" at bounding box center [277, 182] width 78 height 19
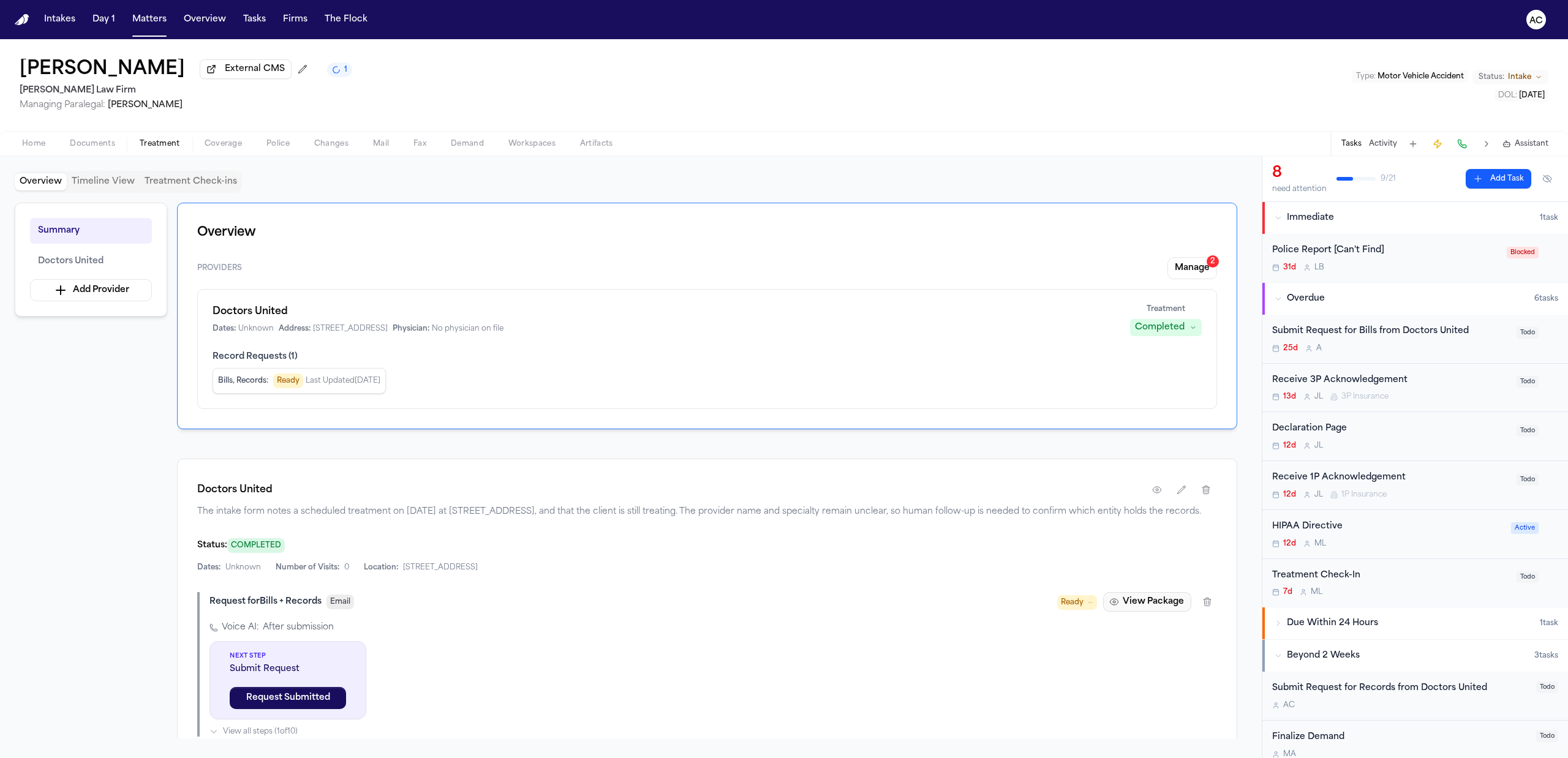
click at [1170, 612] on button "View Package" at bounding box center [1148, 602] width 88 height 19
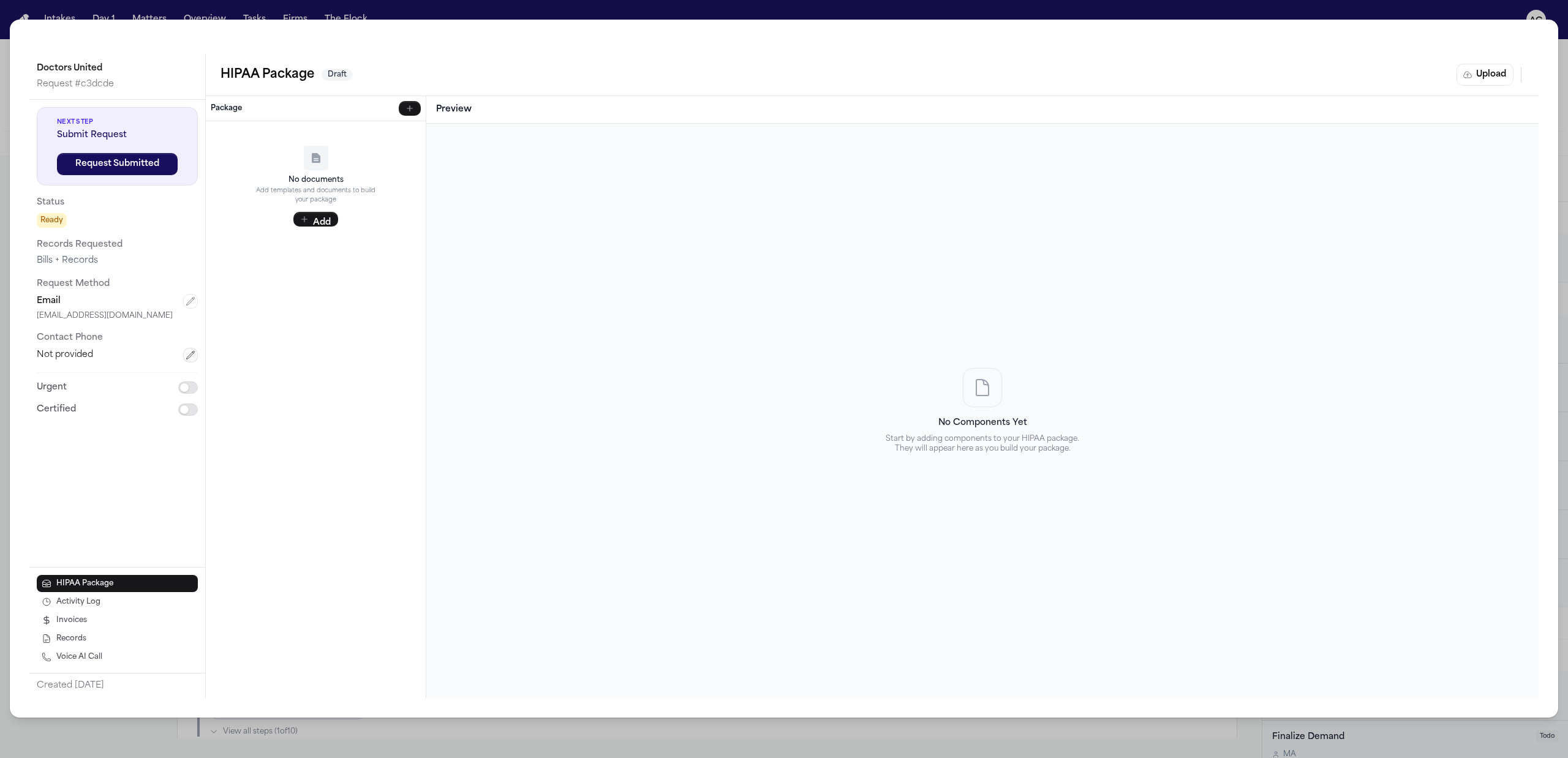
click at [187, 354] on icon "button" at bounding box center [191, 355] width 10 height 10
click at [115, 356] on input "tel" at bounding box center [117, 359] width 161 height 22
paste input "**********"
type input "**********"
click at [93, 380] on button "Save" at bounding box center [76, 388] width 78 height 22
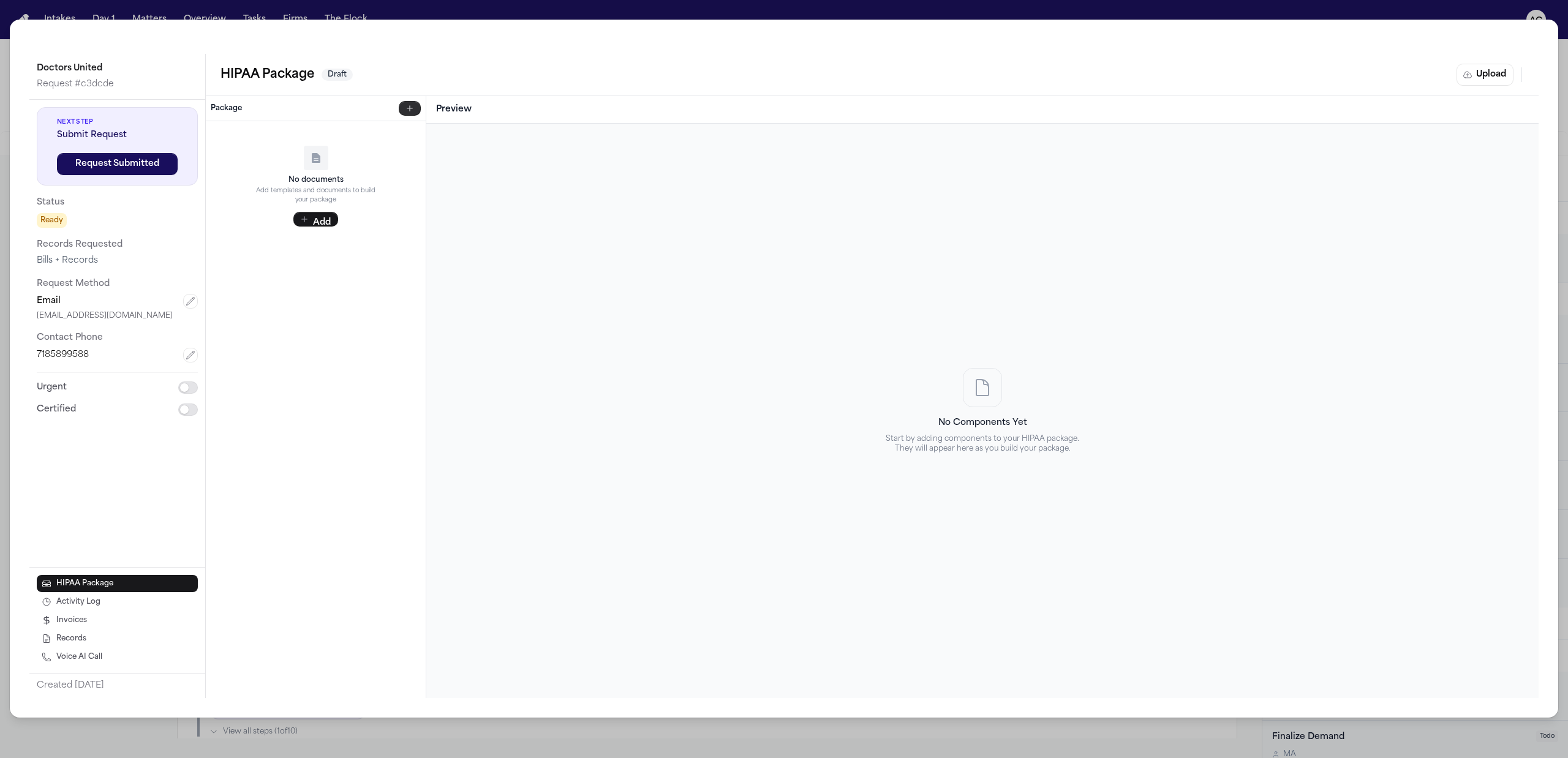
click at [412, 106] on icon "button" at bounding box center [410, 108] width 10 height 10
click at [248, 142] on div "HIPAA Template Auto-filled merge fields" at bounding box center [325, 141] width 181 height 19
click at [220, 133] on icon "button" at bounding box center [219, 132] width 10 height 10
click at [296, 182] on p "From this matter" at bounding box center [325, 182] width 181 height 9
select select "**********"
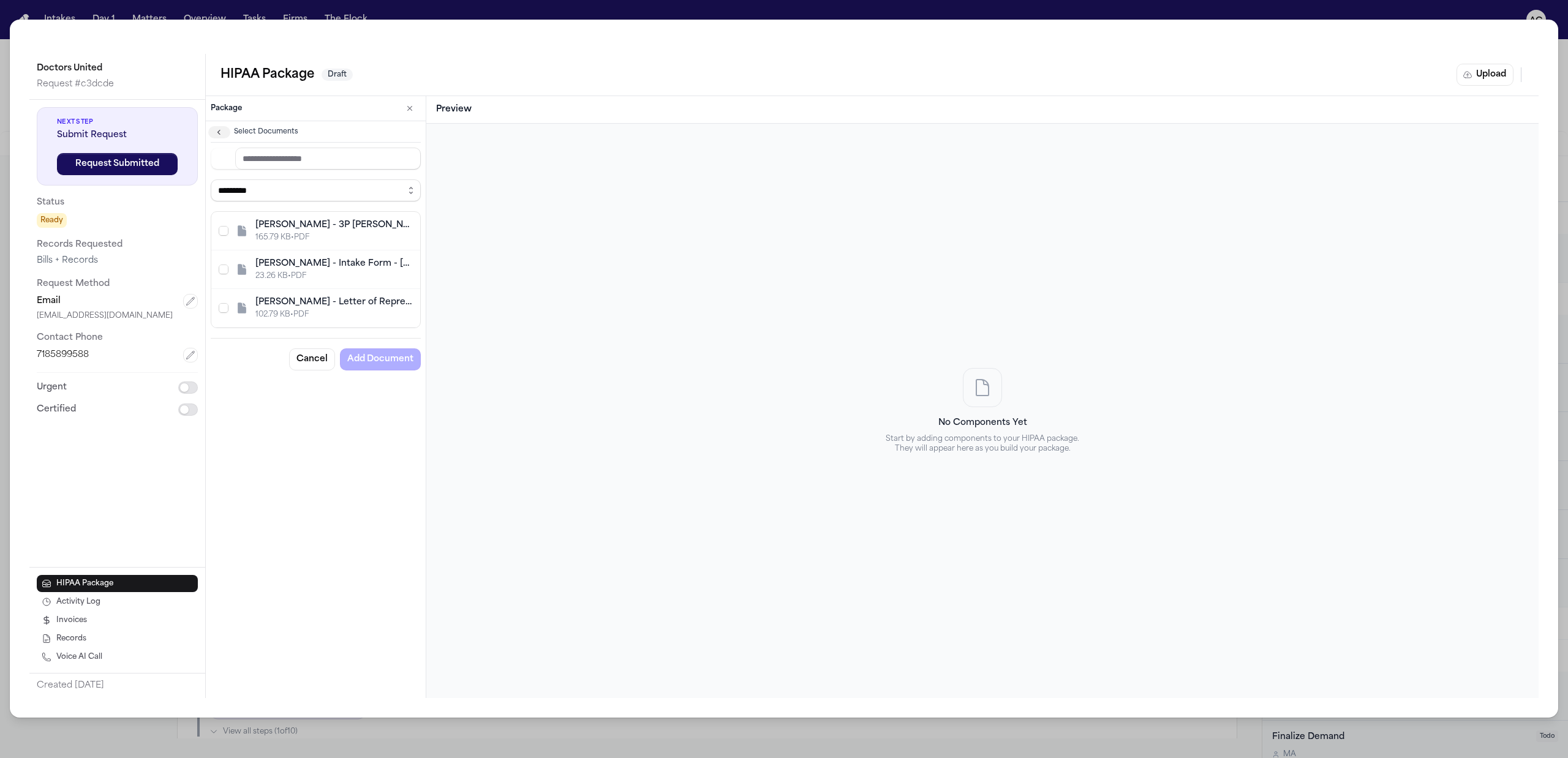
click at [221, 128] on icon "button" at bounding box center [219, 132] width 10 height 10
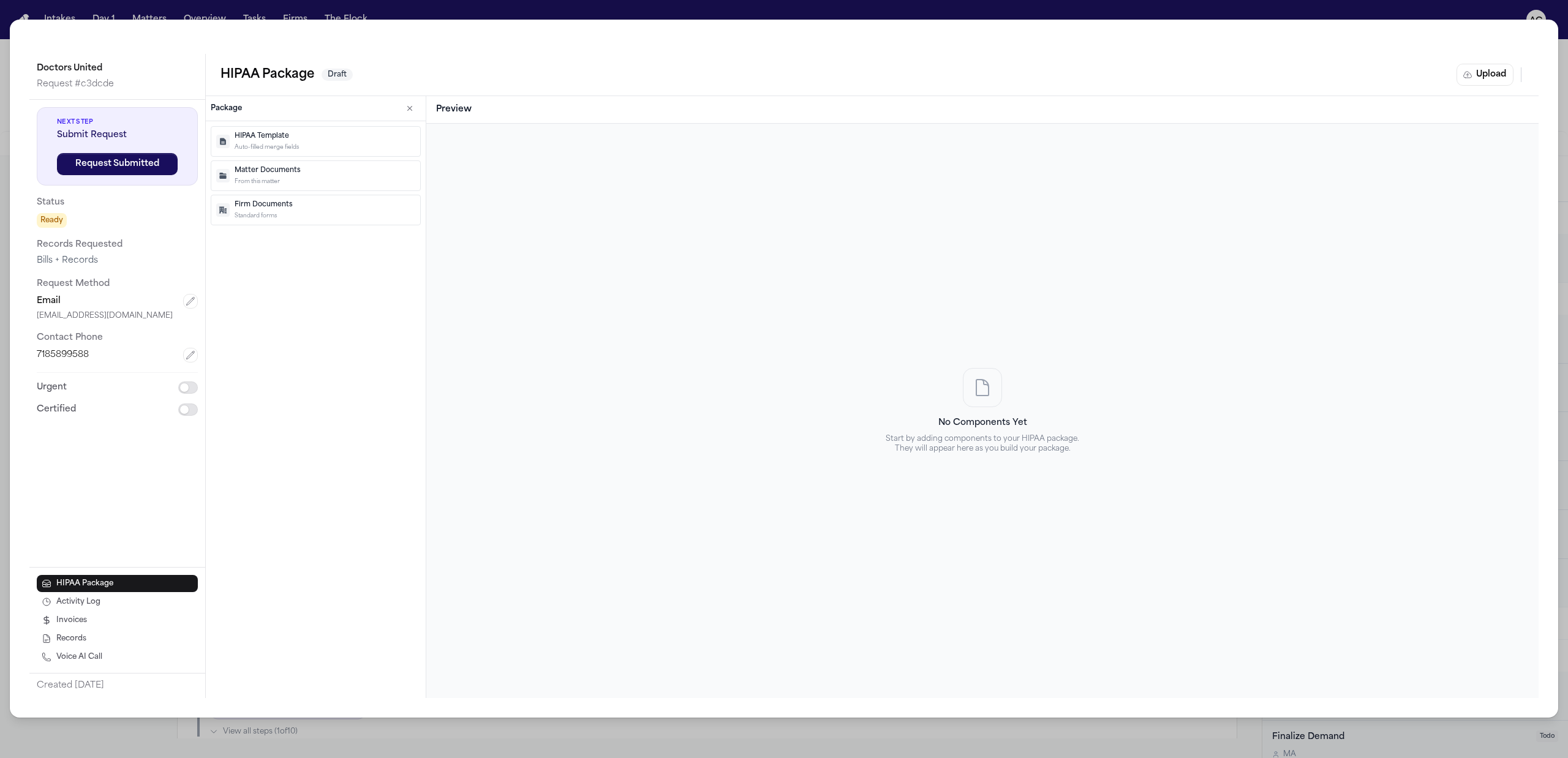
click at [327, 214] on p "Standard forms" at bounding box center [325, 216] width 181 height 9
click at [275, 157] on p "Attorney Relationship Form" at bounding box center [323, 158] width 186 height 10
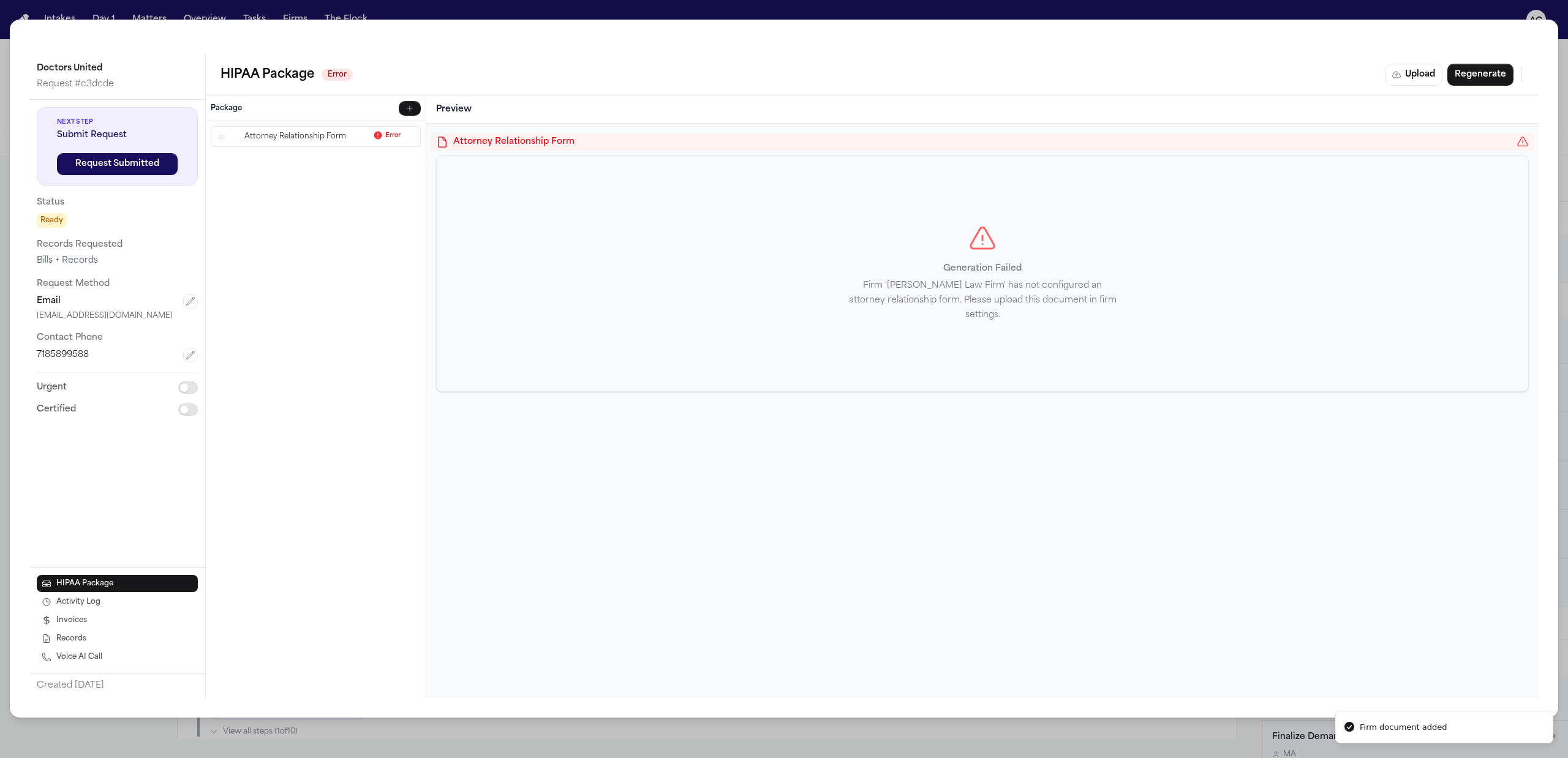
drag, startPoint x: 395, startPoint y: 140, endPoint x: 364, endPoint y: 142, distance: 31.1
click at [393, 140] on span "Error" at bounding box center [392, 135] width 15 height 9
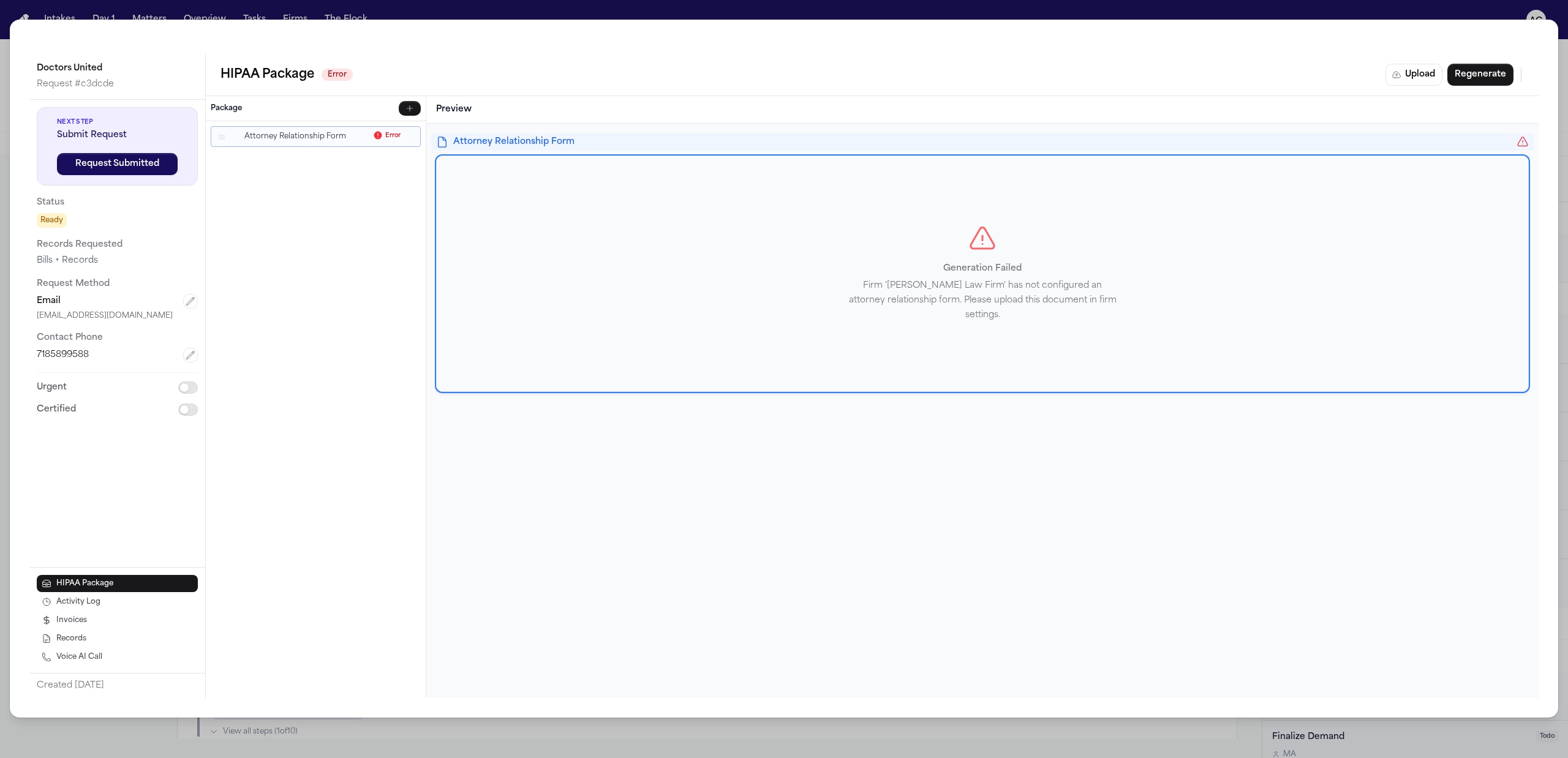
click at [412, 138] on icon "button" at bounding box center [410, 134] width 7 height 7
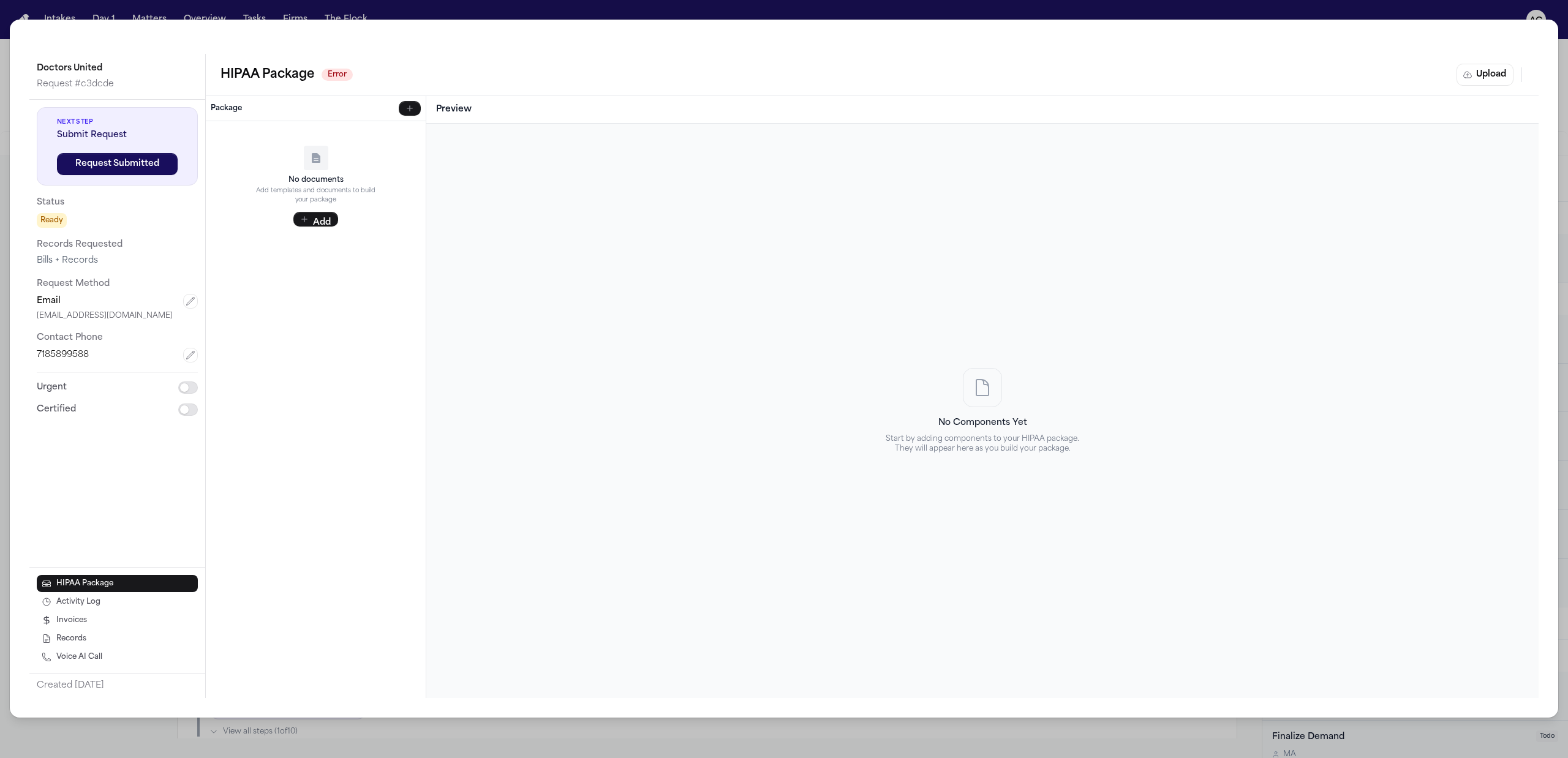
click at [405, 110] on icon "button" at bounding box center [410, 108] width 10 height 10
click at [1098, 15] on div "Doctors United Request # c3dcde Next Step Submit Request Request Submitted Stat…" at bounding box center [784, 379] width 1568 height 758
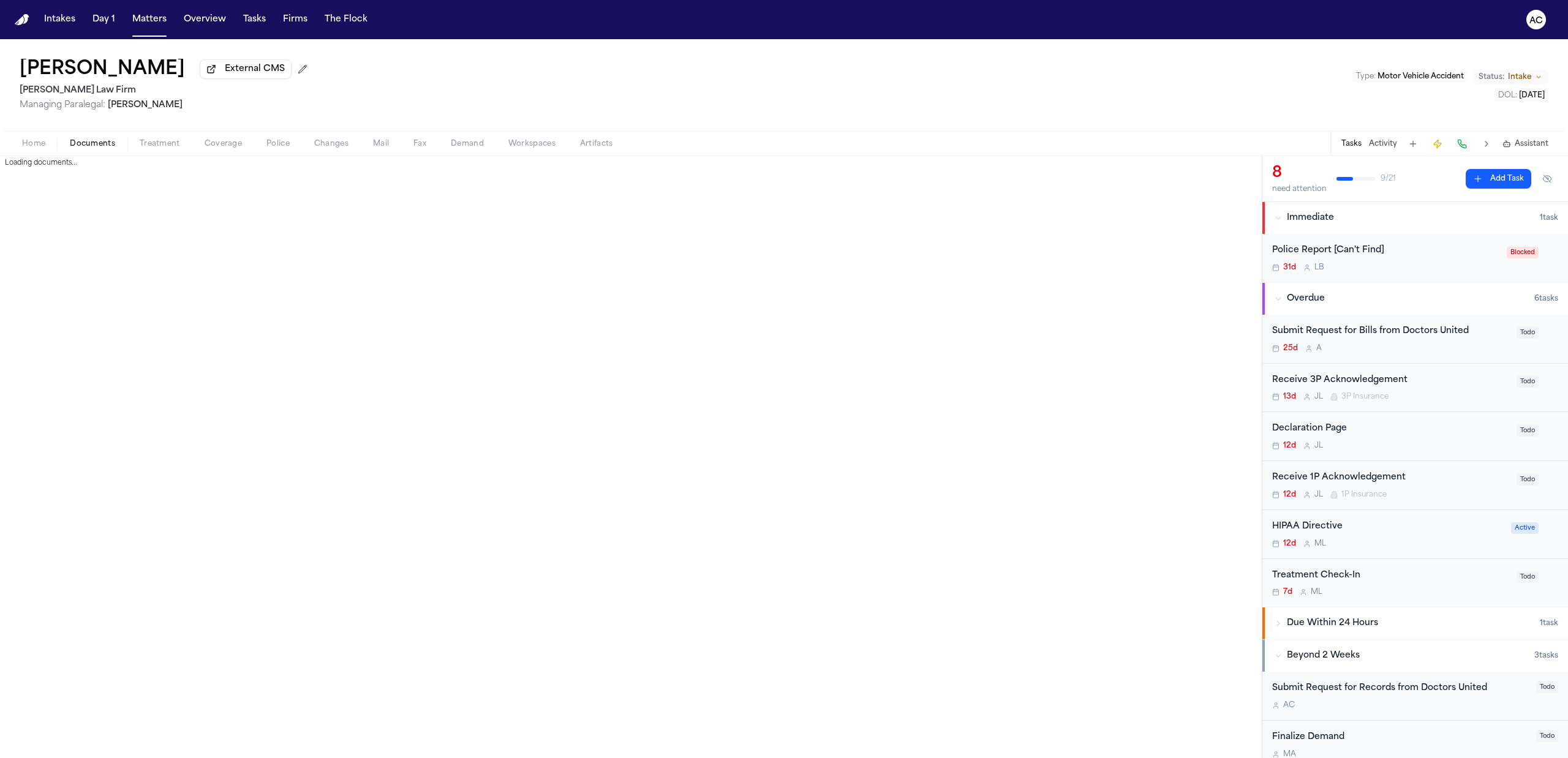
click at [101, 140] on span "Documents" at bounding box center [92, 144] width 46 height 10
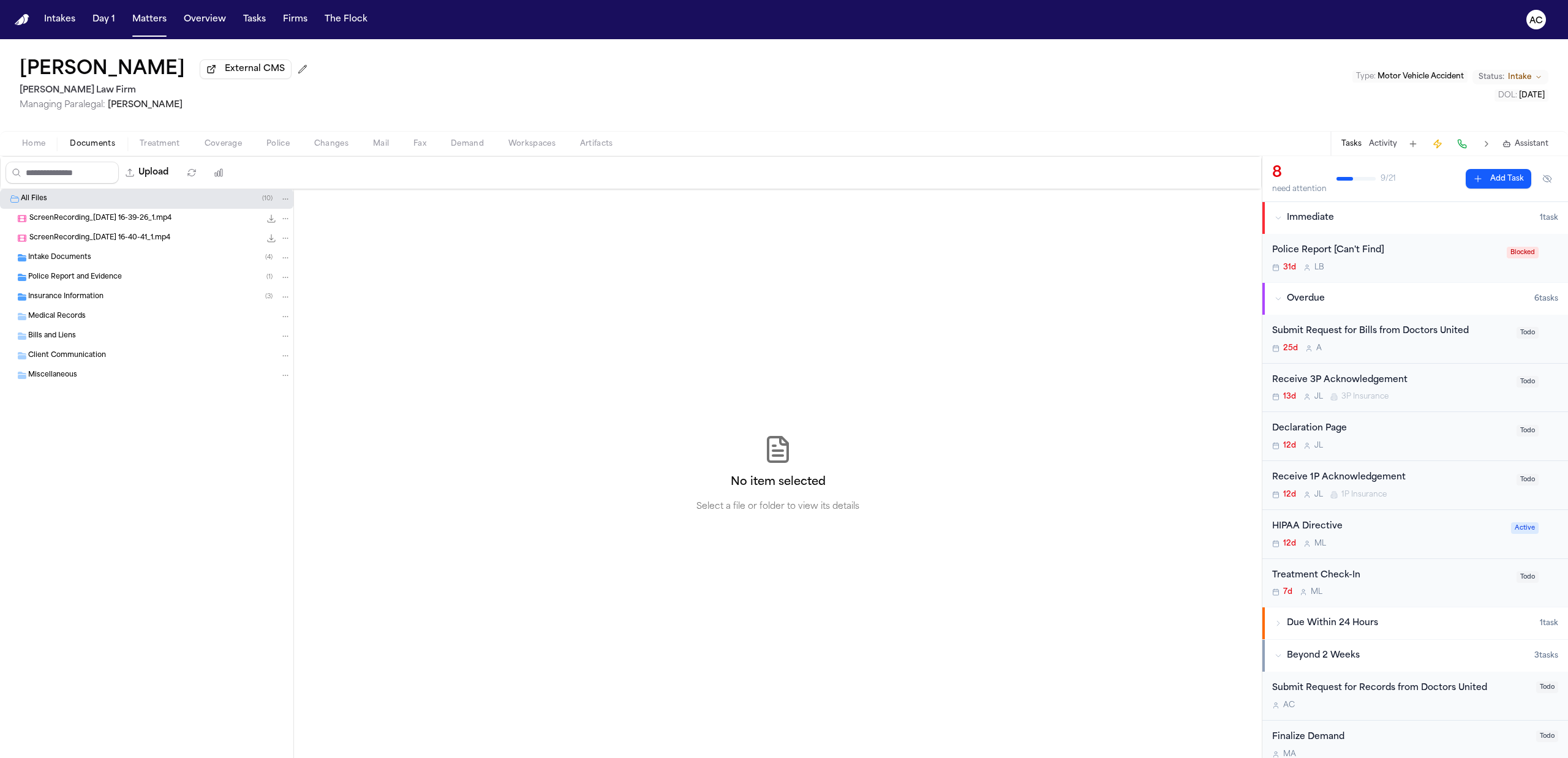
click at [84, 273] on span "Police Report and Evidence" at bounding box center [74, 277] width 94 height 10
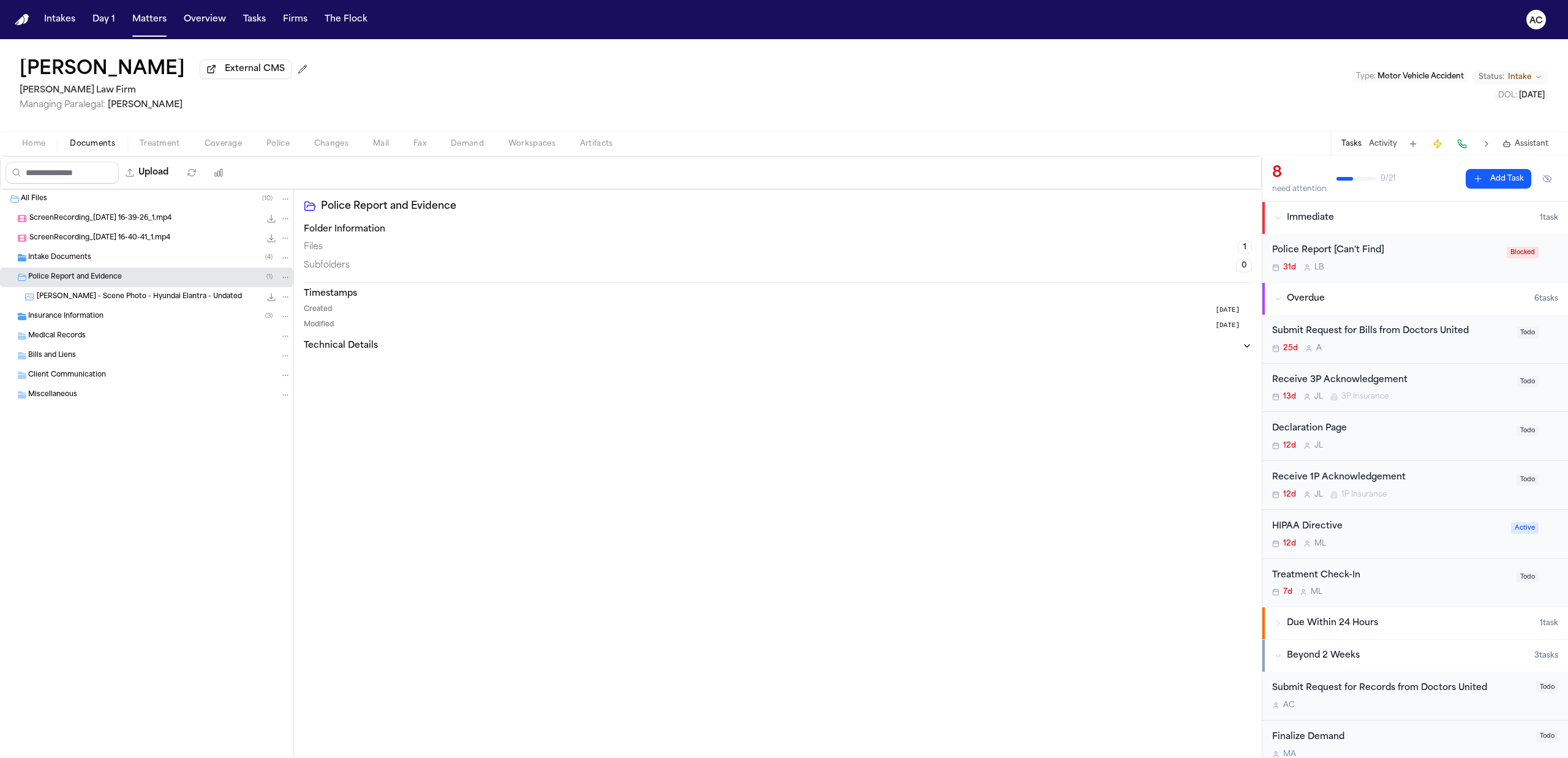
click at [90, 280] on span "Police Report and Evidence" at bounding box center [74, 277] width 94 height 10
click at [85, 263] on span "Intake Documents" at bounding box center [59, 258] width 63 height 10
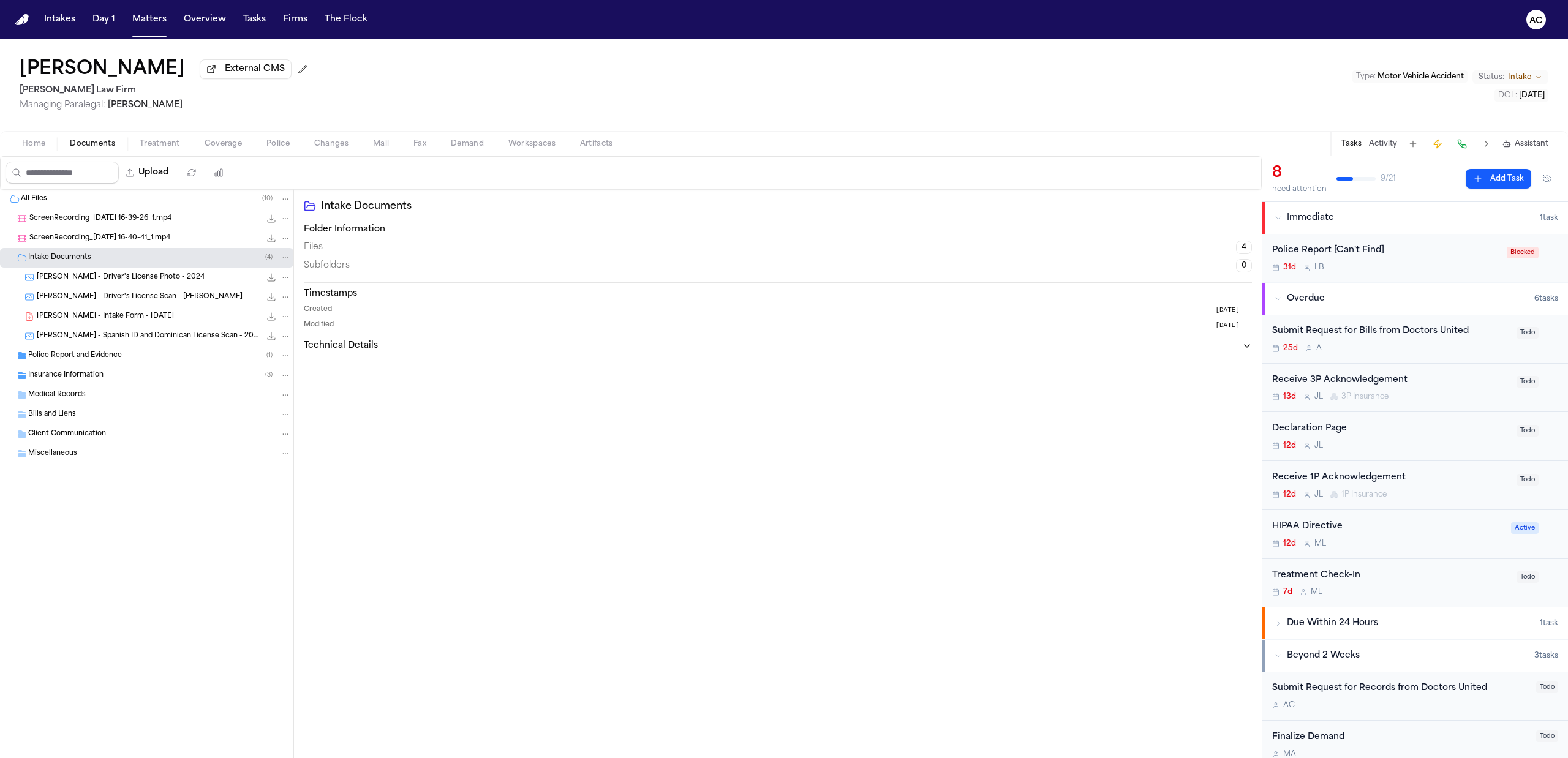
click at [85, 263] on span "Intake Documents" at bounding box center [59, 258] width 63 height 10
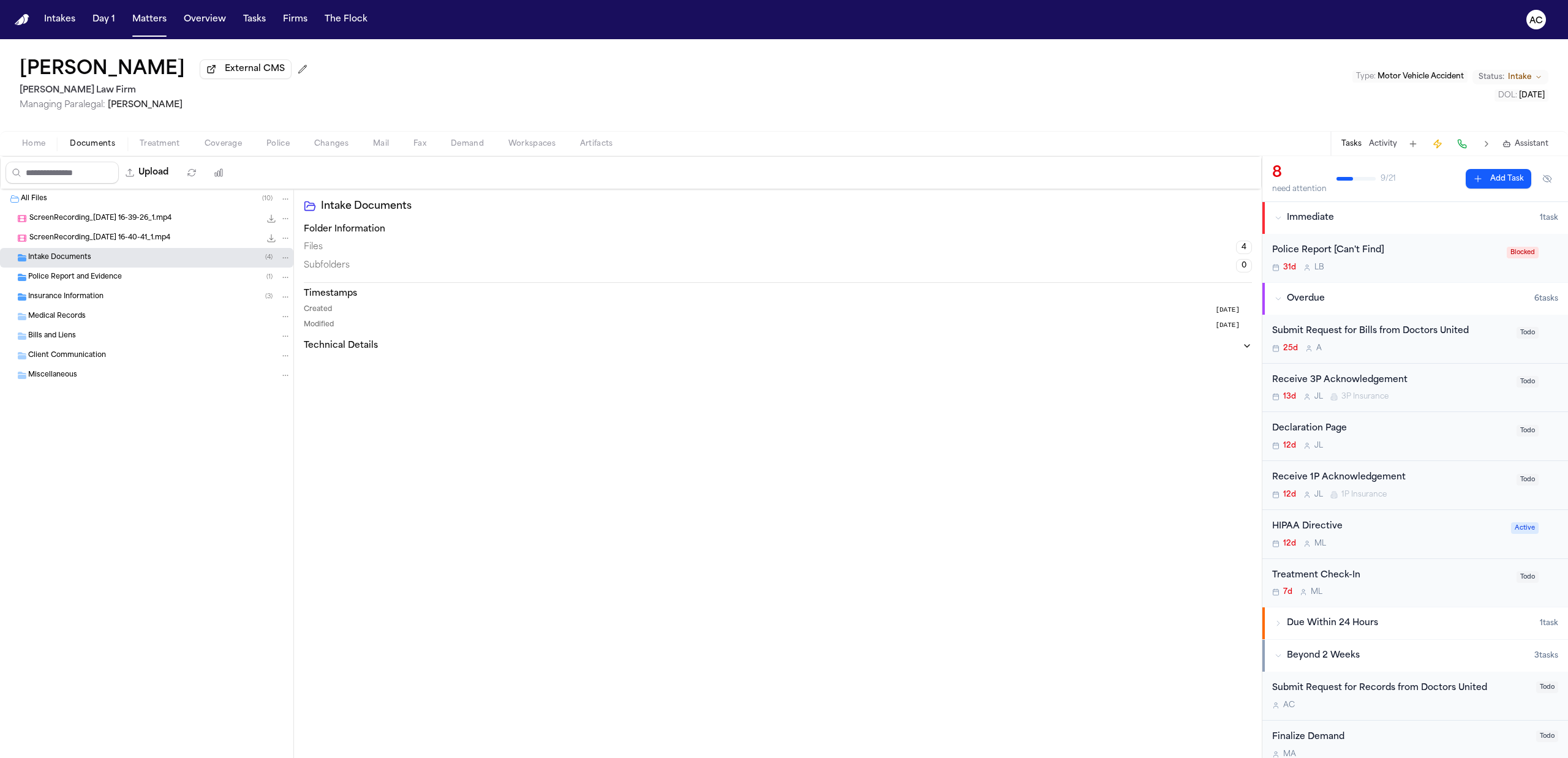
click at [85, 263] on span "Intake Documents" at bounding box center [59, 258] width 63 height 10
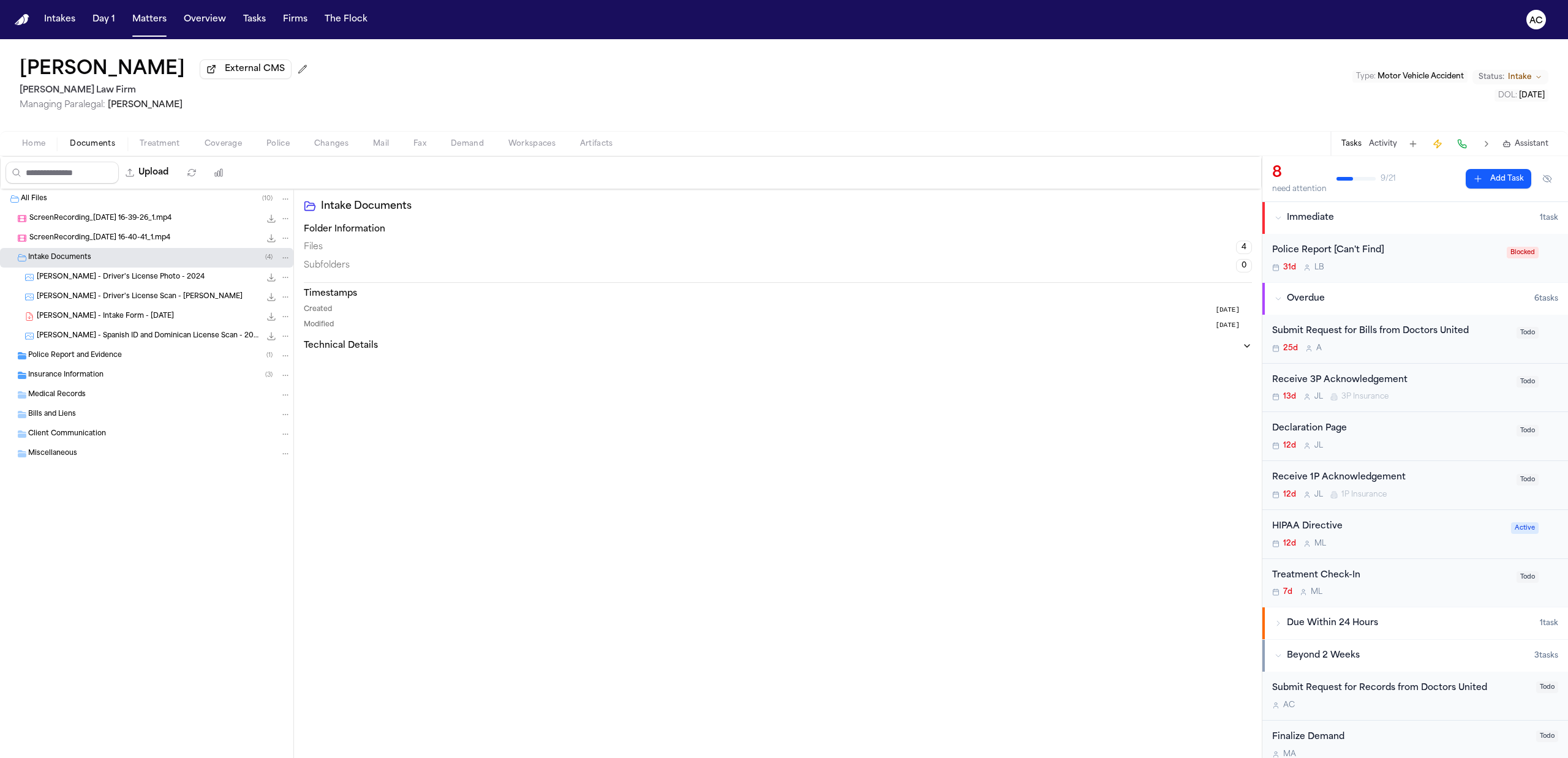
click at [113, 311] on div "M. Medina - Intake Form - 9.4.25 23.3 KB • PDF" at bounding box center [163, 316] width 254 height 12
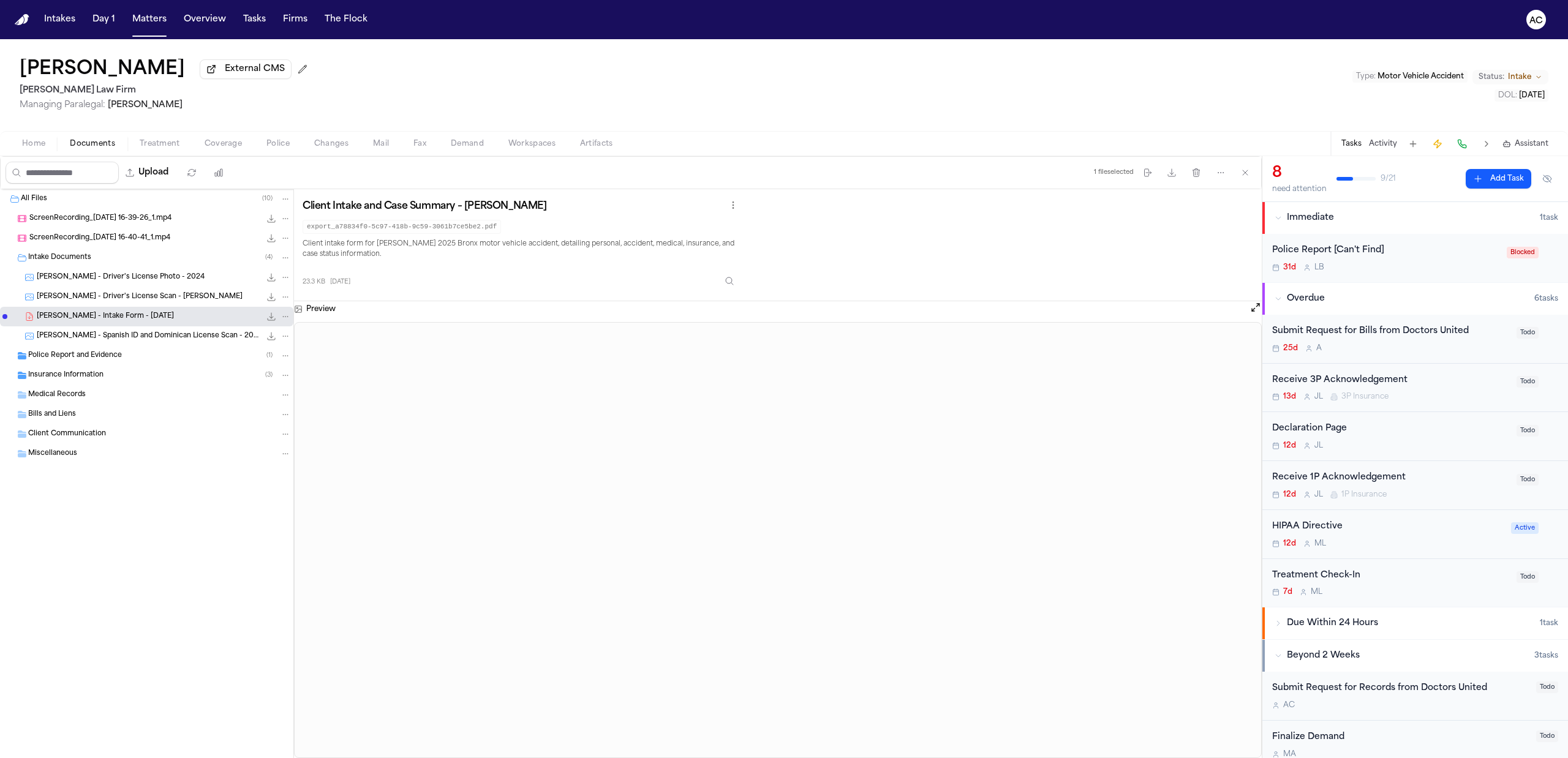
click at [467, 71] on div "Miguel Benjamin Medina External CMS Martello Law Firm Managing Paralegal: Miche…" at bounding box center [784, 85] width 1568 height 92
click at [163, 131] on div "Home Documents Treatment Coverage Police Changes Mail Fax Demand Workspaces Art…" at bounding box center [784, 143] width 1568 height 25
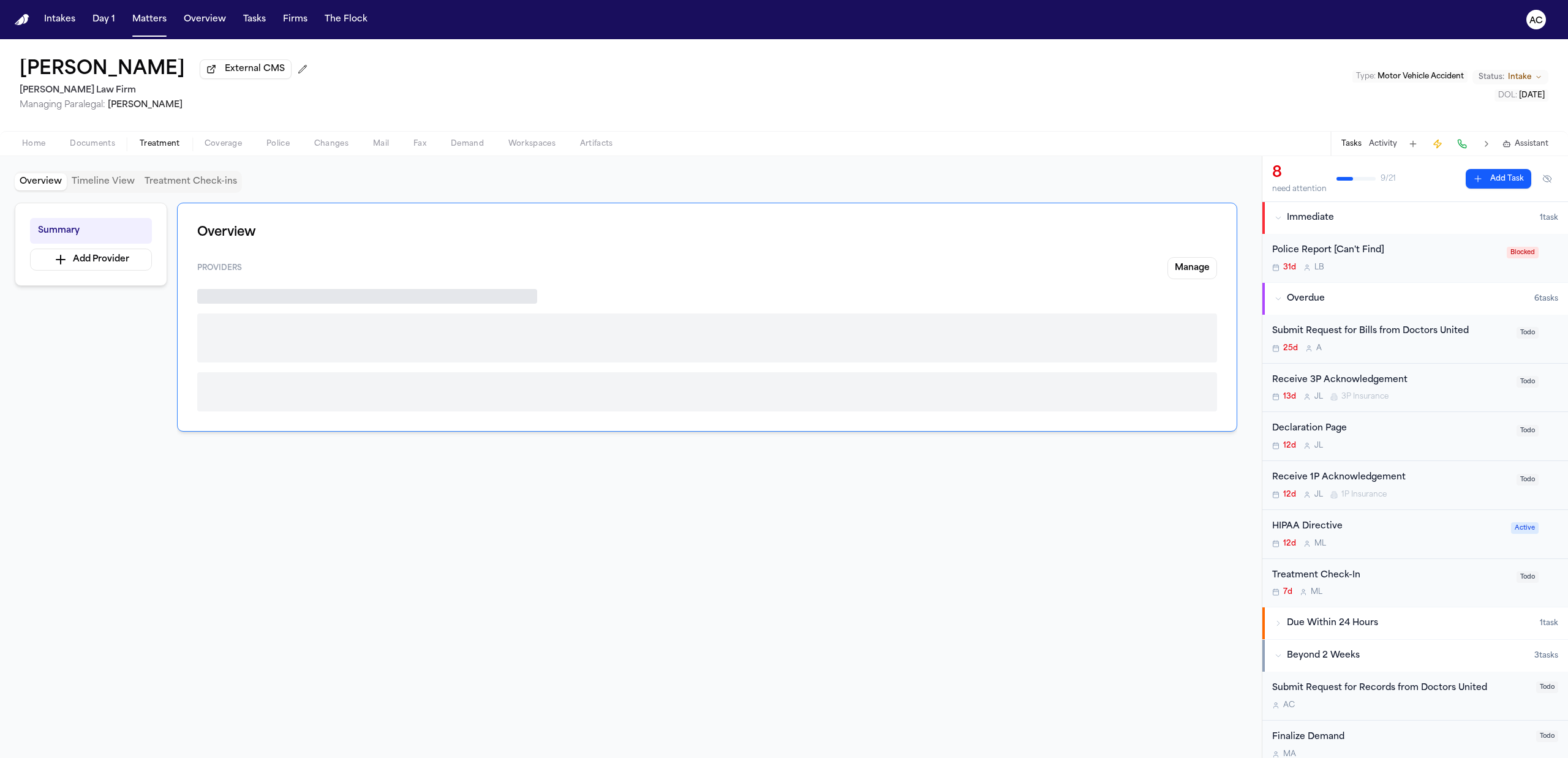
click at [166, 140] on span "Treatment" at bounding box center [159, 144] width 40 height 10
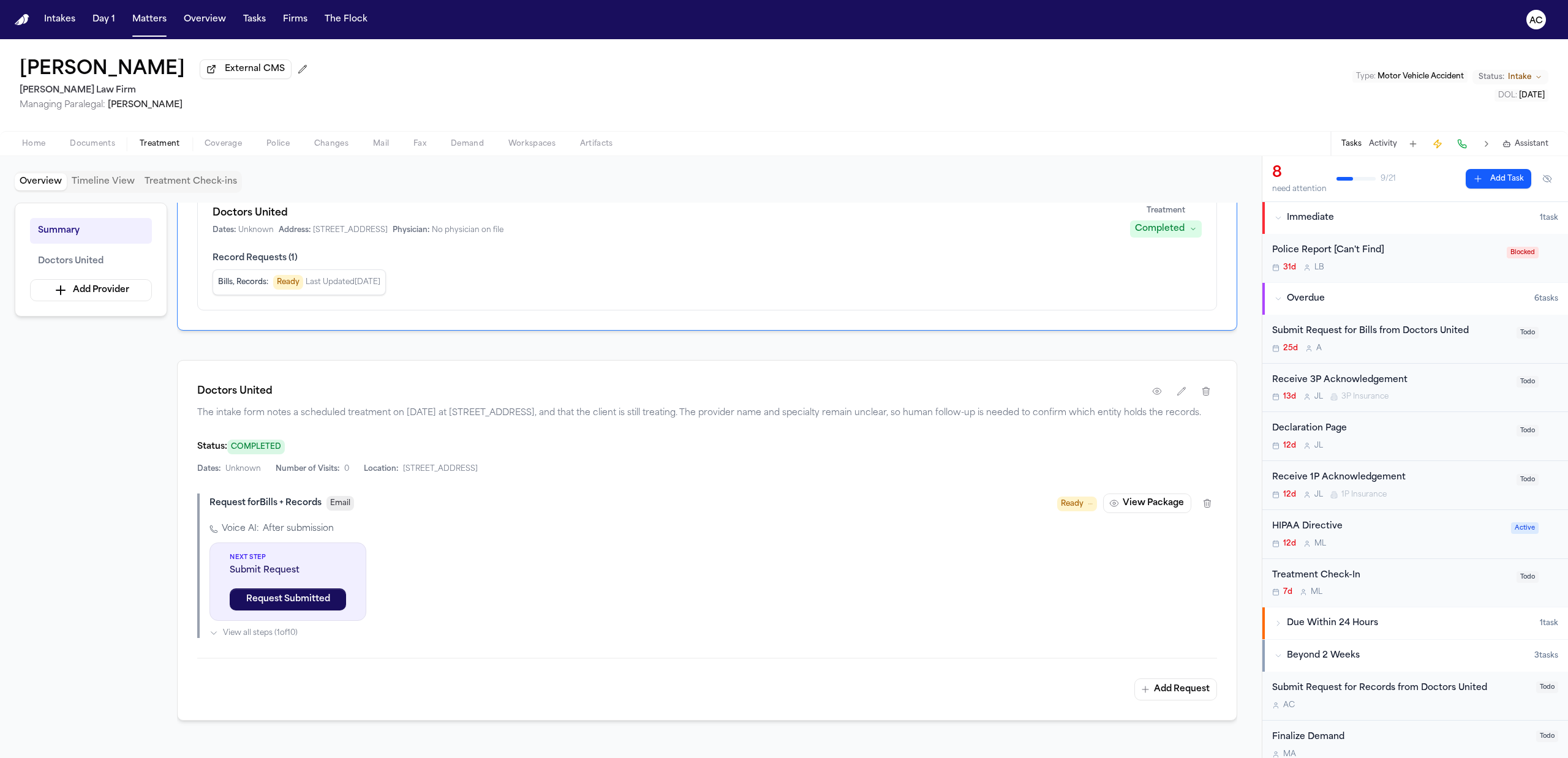
scroll to position [162, 0]
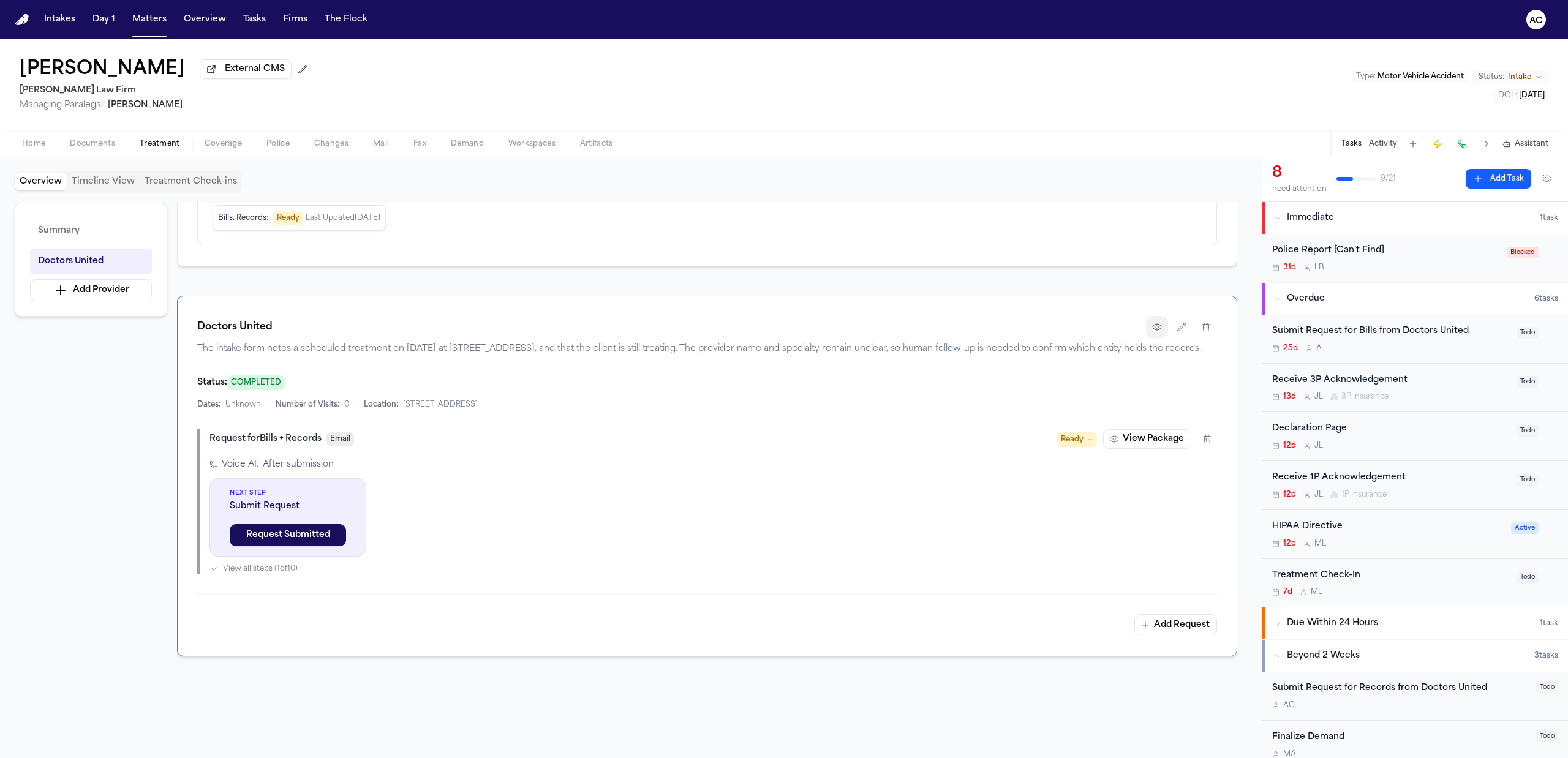
click at [1150, 331] on button "button" at bounding box center [1157, 327] width 22 height 22
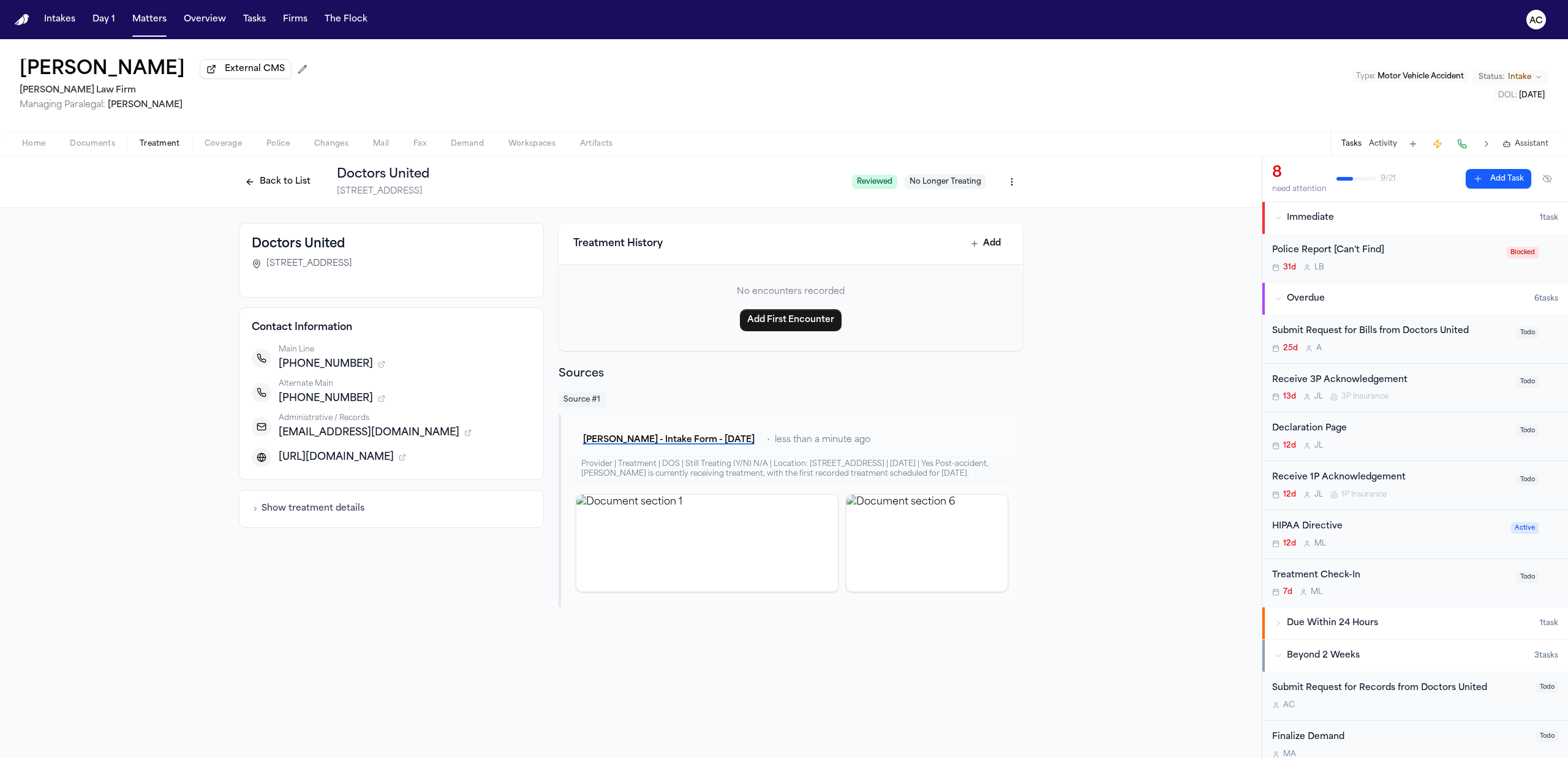
drag, startPoint x: 430, startPoint y: 268, endPoint x: 264, endPoint y: 258, distance: 166.3
click at [264, 258] on div "907 E Tremont Ave, Bronx, NY 10460" at bounding box center [391, 263] width 279 height 12
copy span "907 E Tremont Ave, Bronx, NY 10460"
drag, startPoint x: 400, startPoint y: 431, endPoint x: 277, endPoint y: 434, distance: 123.0
click at [277, 434] on div "Administrative / Records adbronx@drsunited.com" at bounding box center [391, 427] width 279 height 27
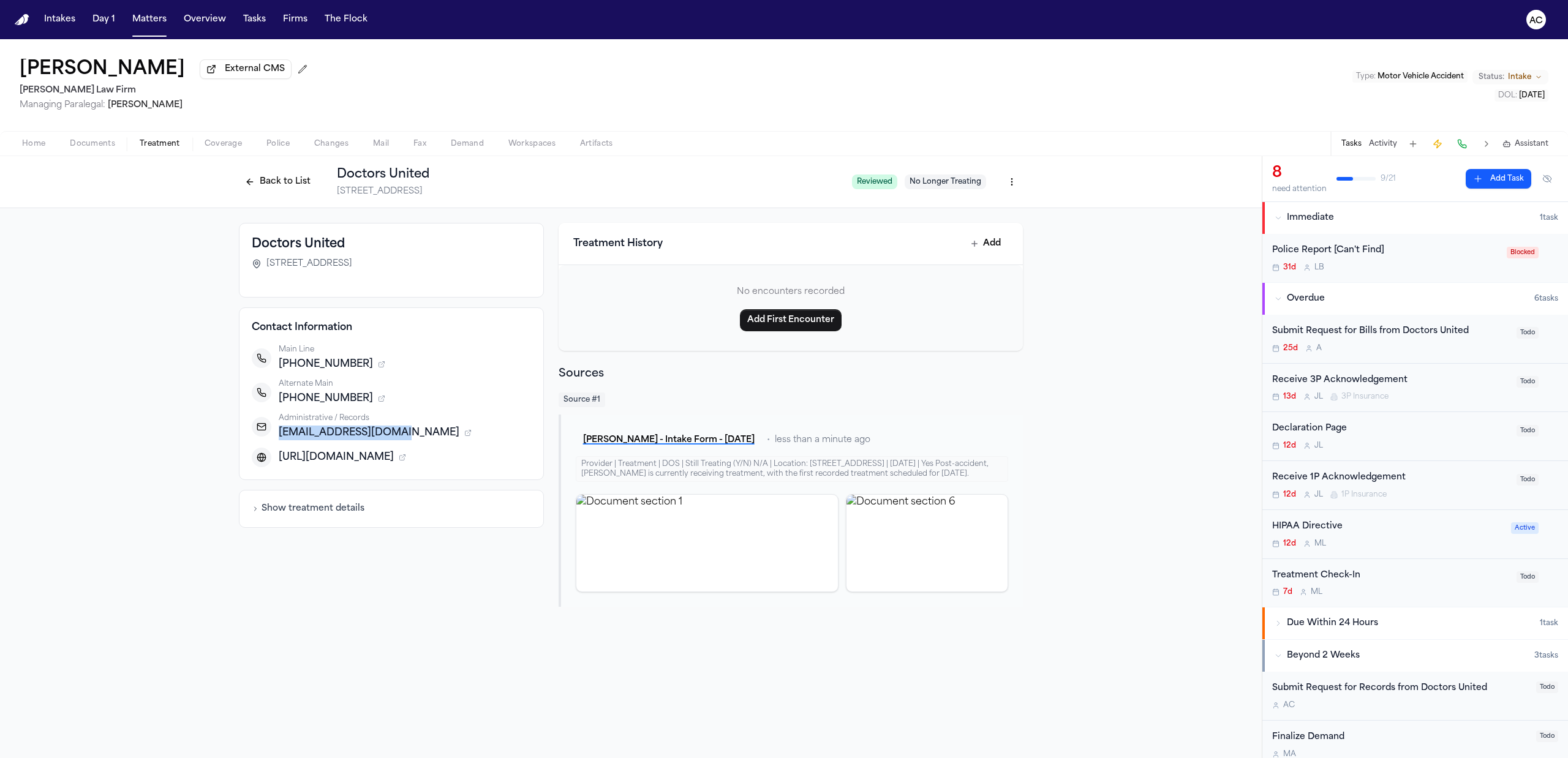
copy span "adbronx@drsunited.com"
drag, startPoint x: 348, startPoint y: 361, endPoint x: 285, endPoint y: 363, distance: 63.0
click at [285, 363] on span "+17185899588" at bounding box center [326, 364] width 94 height 14
copy span "7185899588"
drag, startPoint x: 1554, startPoint y: 90, endPoint x: 1505, endPoint y: 96, distance: 49.4
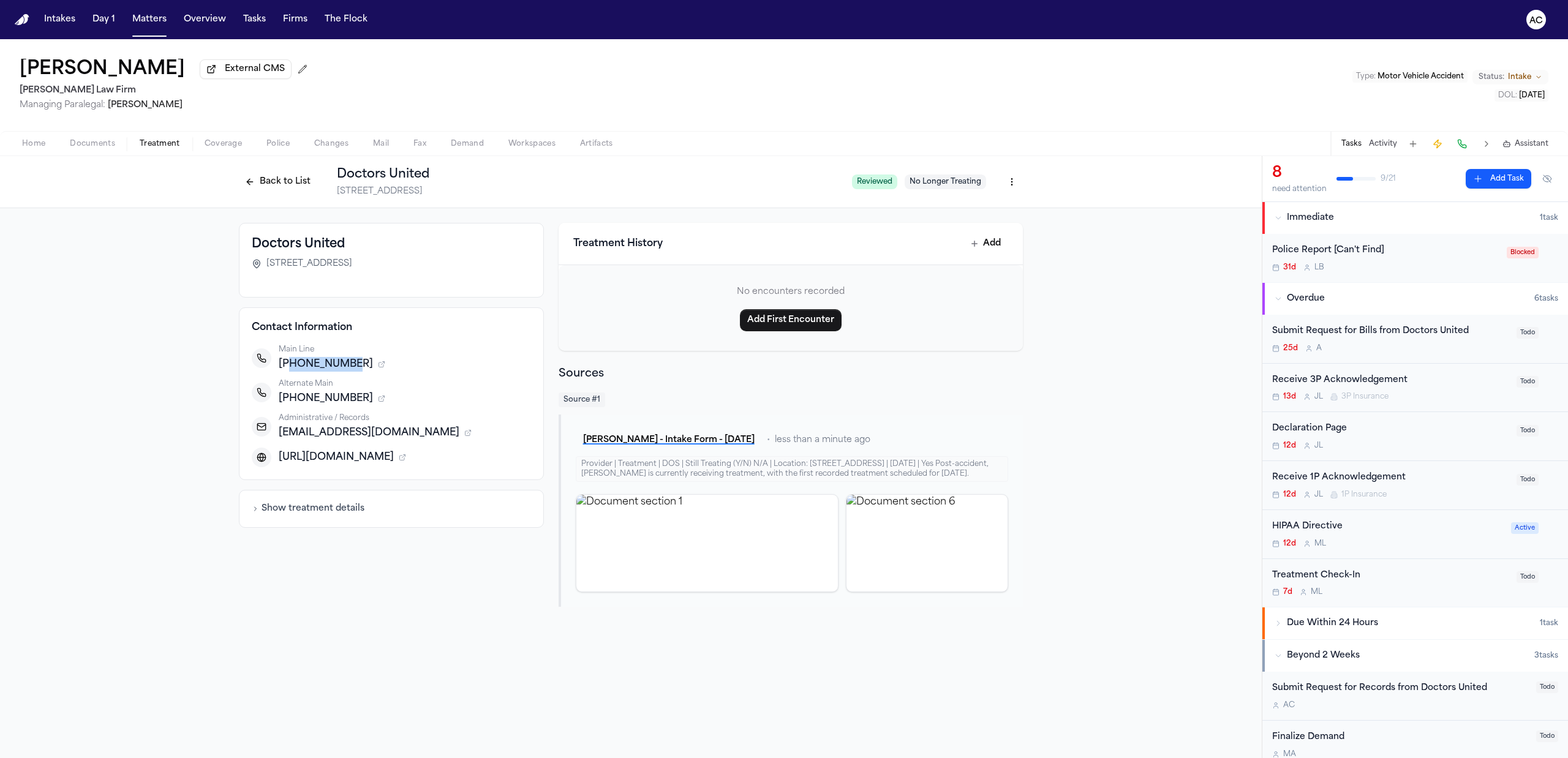
click at [1505, 96] on div "Miguel Benjamin Medina External CMS Martello Law Firm Managing Paralegal: Miche…" at bounding box center [784, 85] width 1568 height 92
click at [294, 189] on button "Back to List" at bounding box center [277, 182] width 78 height 19
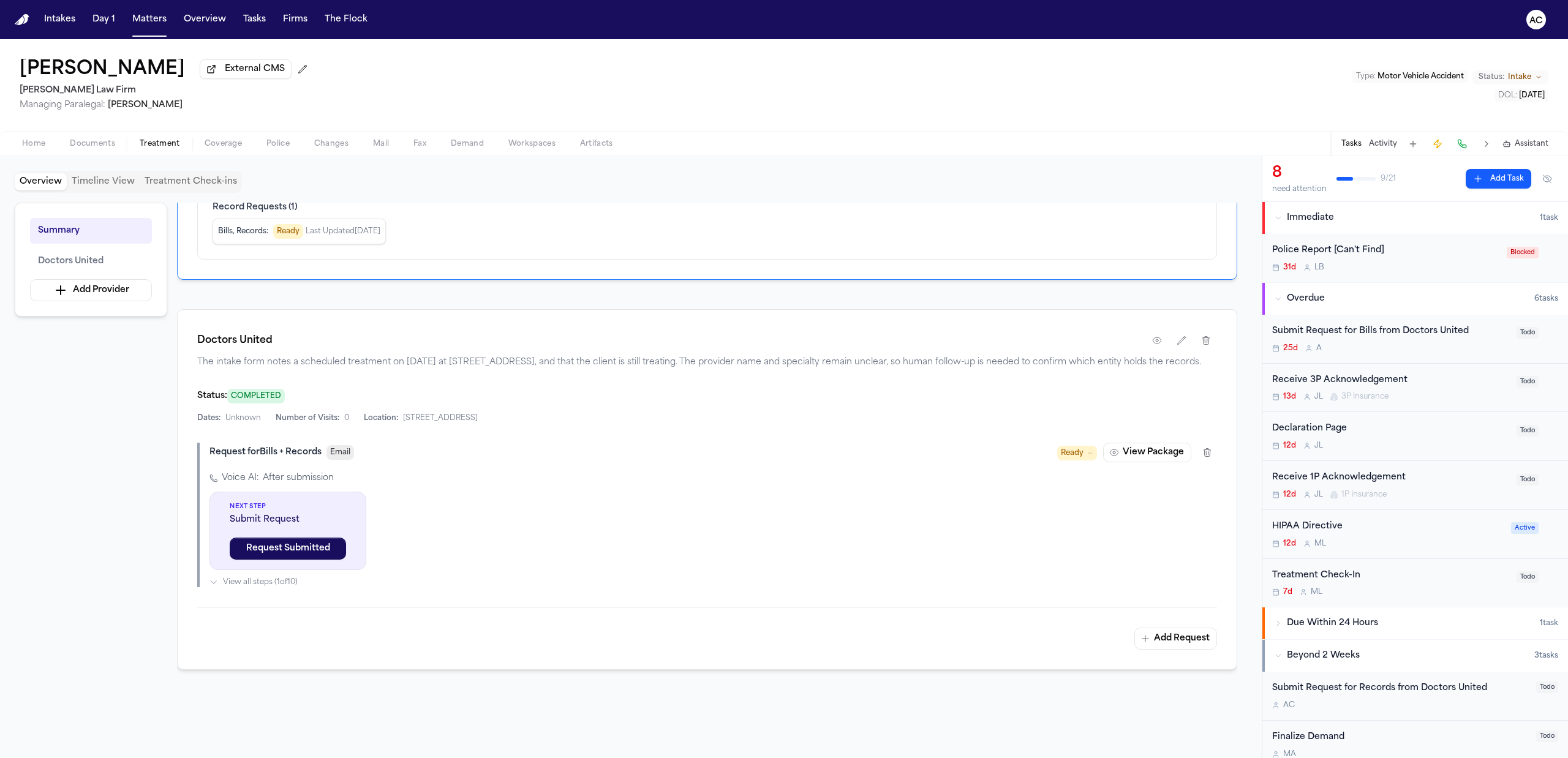
scroll to position [162, 0]
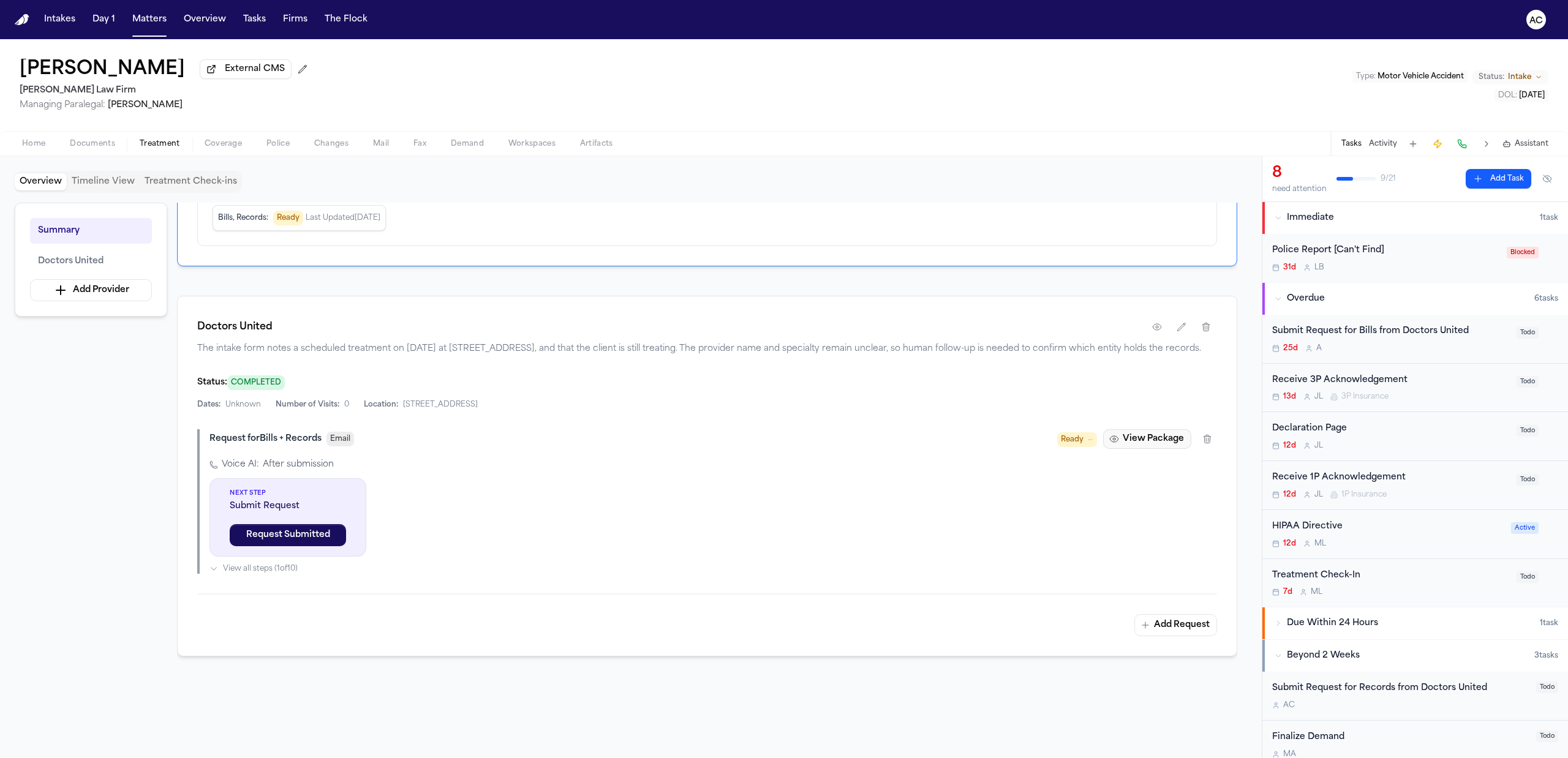
click at [1143, 449] on button "View Package" at bounding box center [1148, 439] width 88 height 19
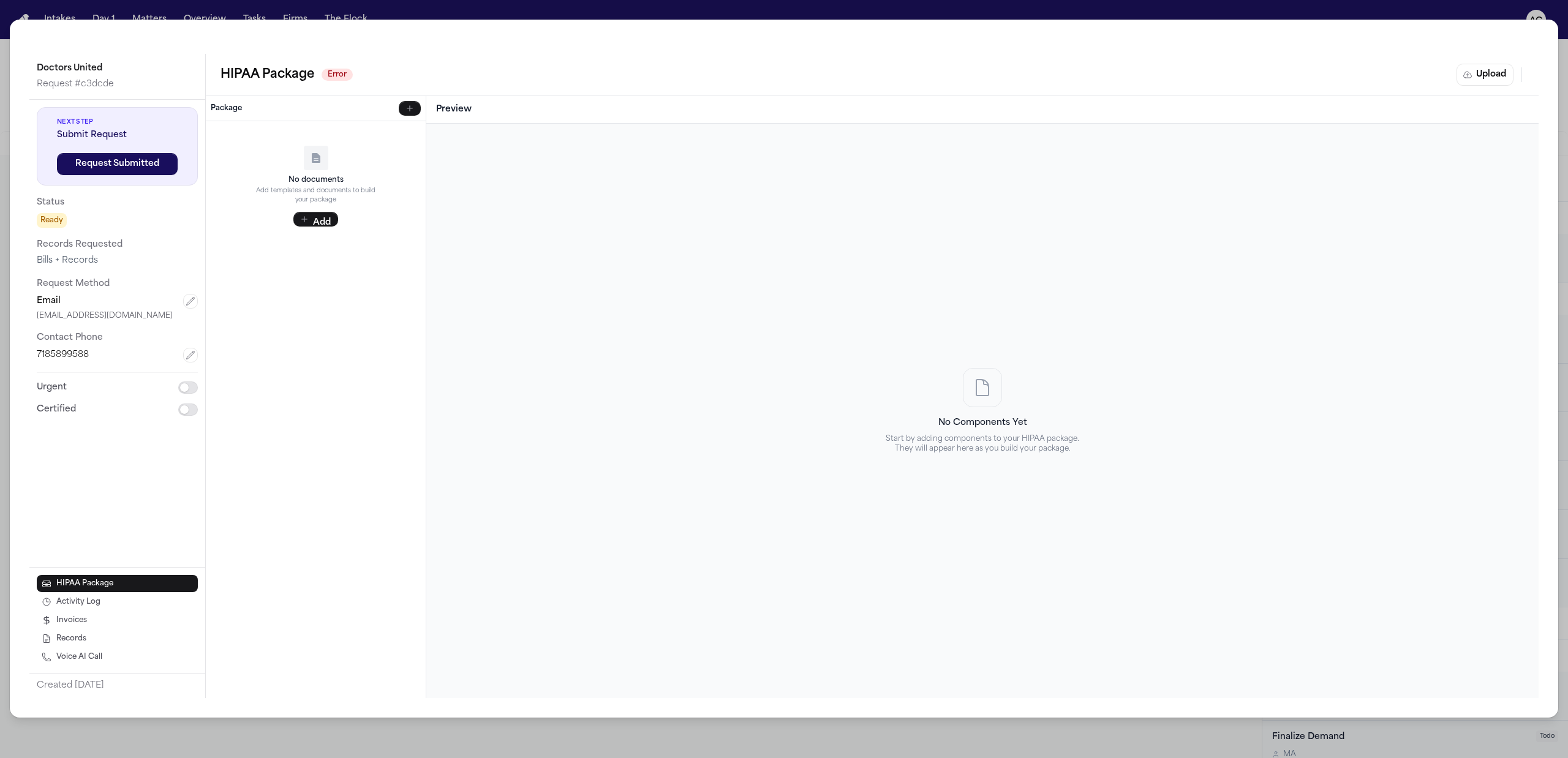
click at [1490, 76] on button "Upload" at bounding box center [1485, 75] width 57 height 22
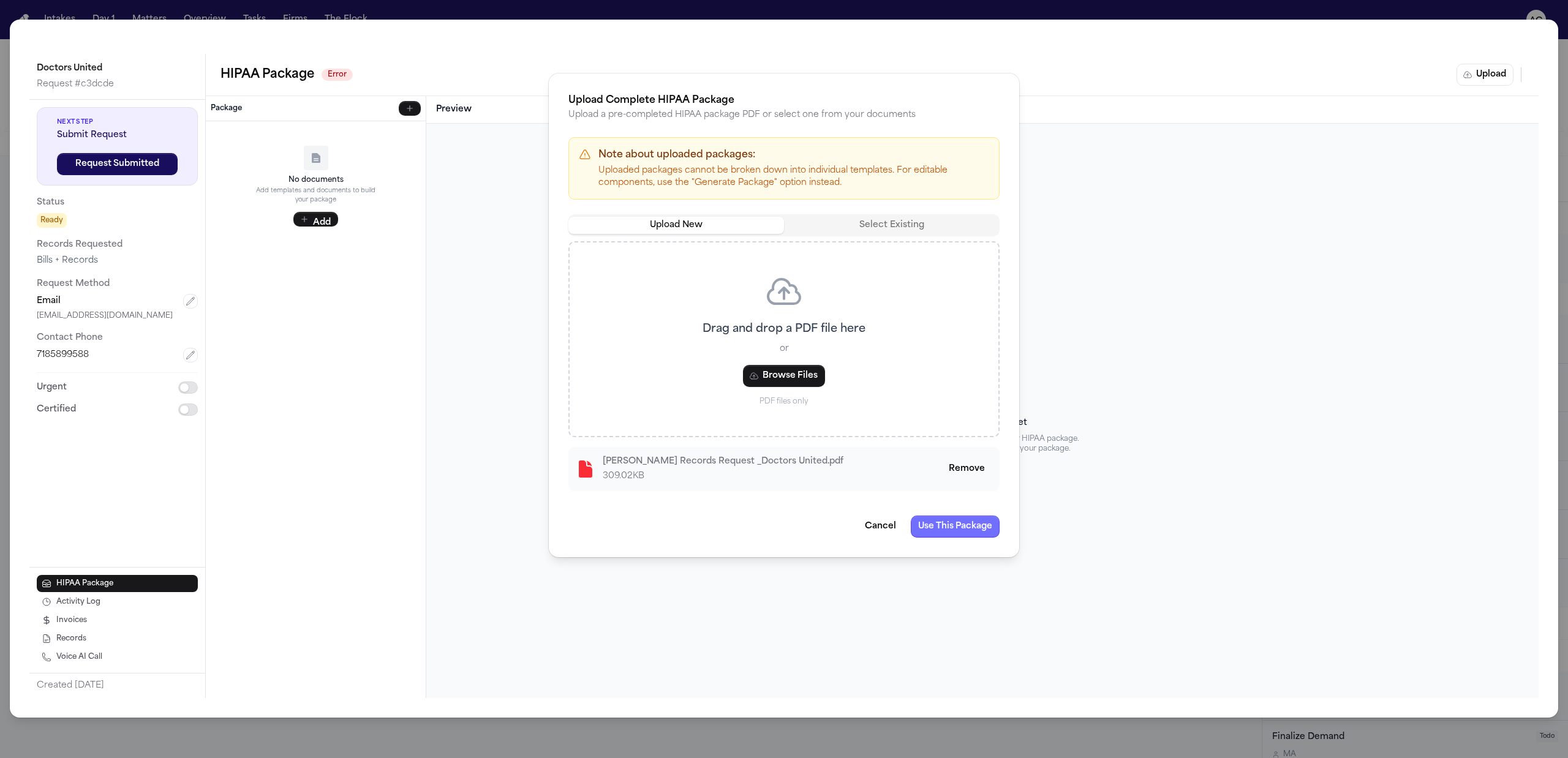
click at [969, 527] on button "Use This Package" at bounding box center [955, 527] width 89 height 22
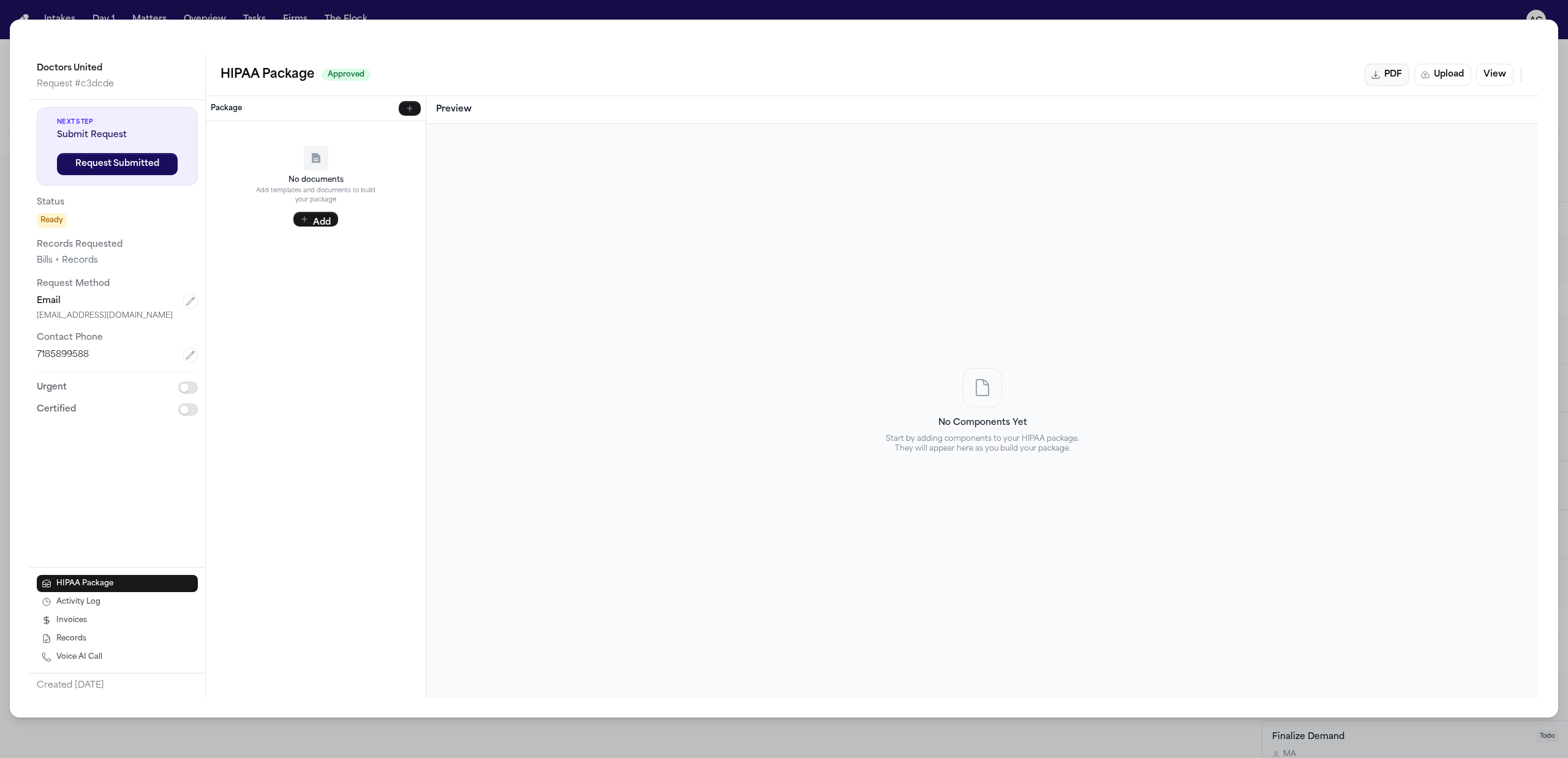
click at [1383, 77] on button "PDF" at bounding box center [1387, 75] width 45 height 22
click at [1508, 71] on button "View" at bounding box center [1494, 75] width 38 height 22
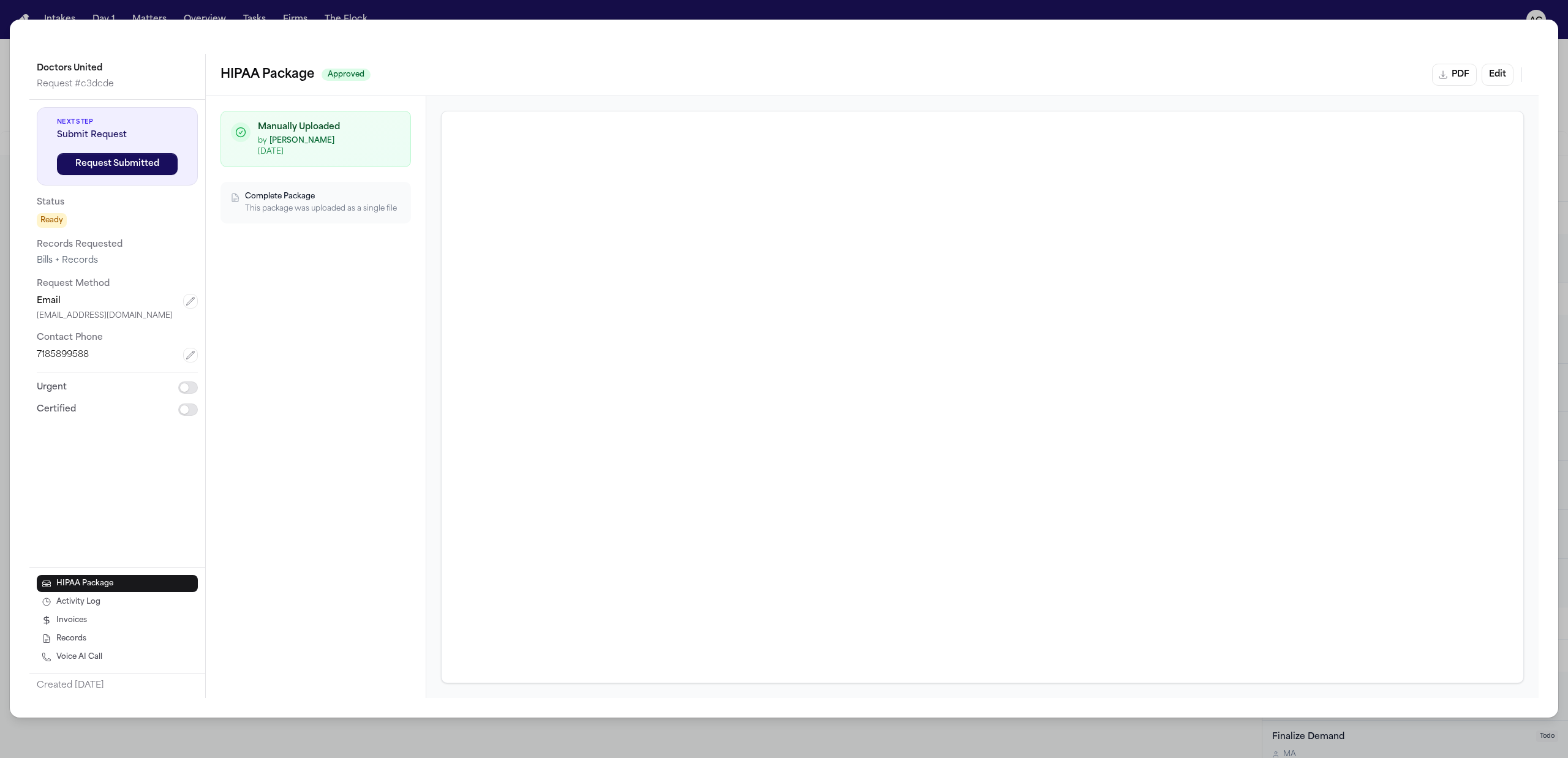
click at [596, 46] on div "Doctors United Request # c3dcde Next Step Submit Request Request Submitted Stat…" at bounding box center [784, 368] width 1549 height 698
click at [855, 46] on div "Doctors United Request # c3dcde Next Step Submit Request Request Submitted Stat…" at bounding box center [784, 368] width 1549 height 698
click at [126, 162] on button "Request Submitted" at bounding box center [117, 164] width 121 height 22
click at [191, 302] on icon "button" at bounding box center [191, 301] width 10 height 10
click at [91, 361] on input "text" at bounding box center [117, 364] width 161 height 22
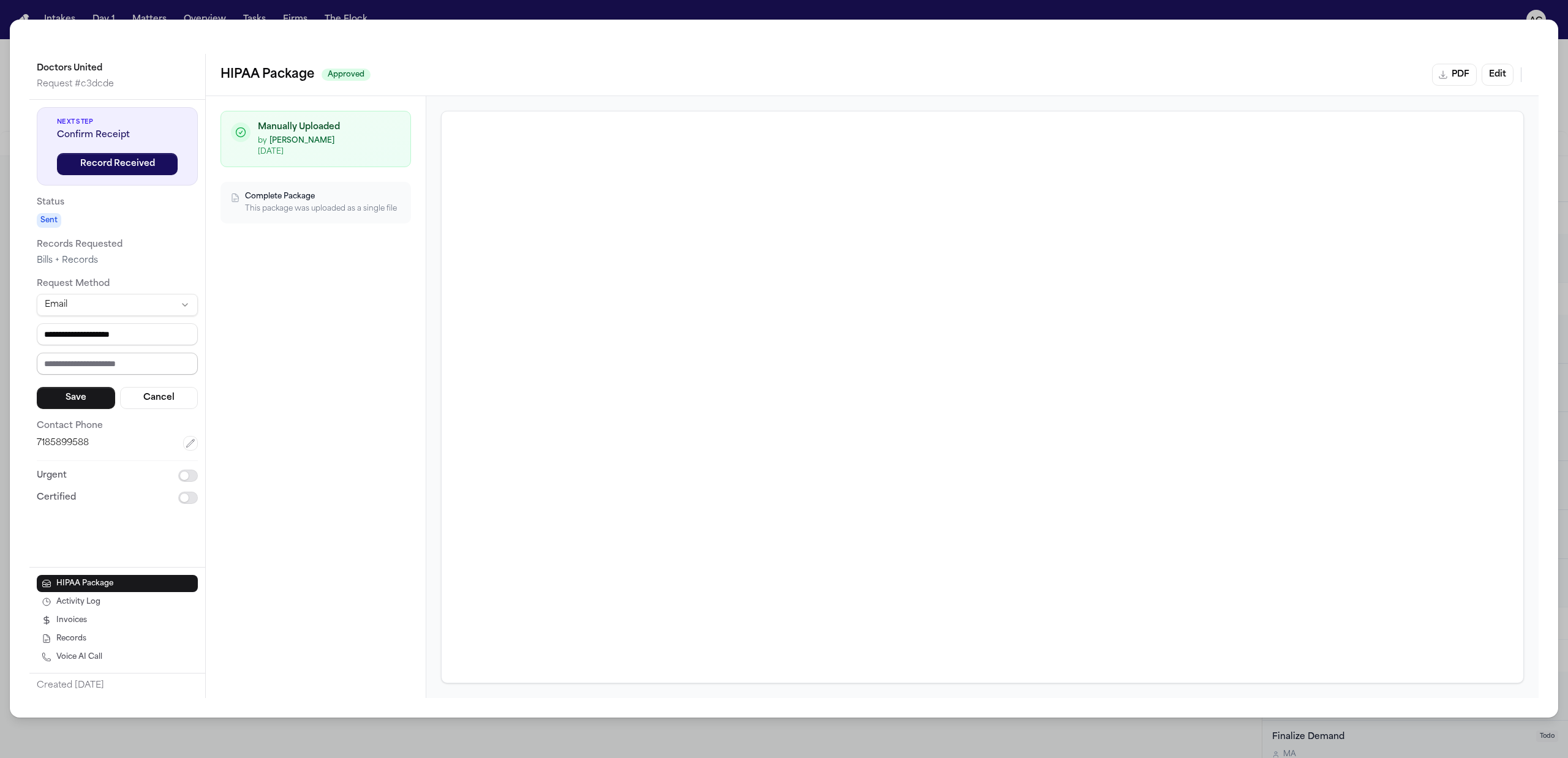
paste input "*********"
type input "*********"
click at [91, 399] on button "Save" at bounding box center [76, 398] width 78 height 22
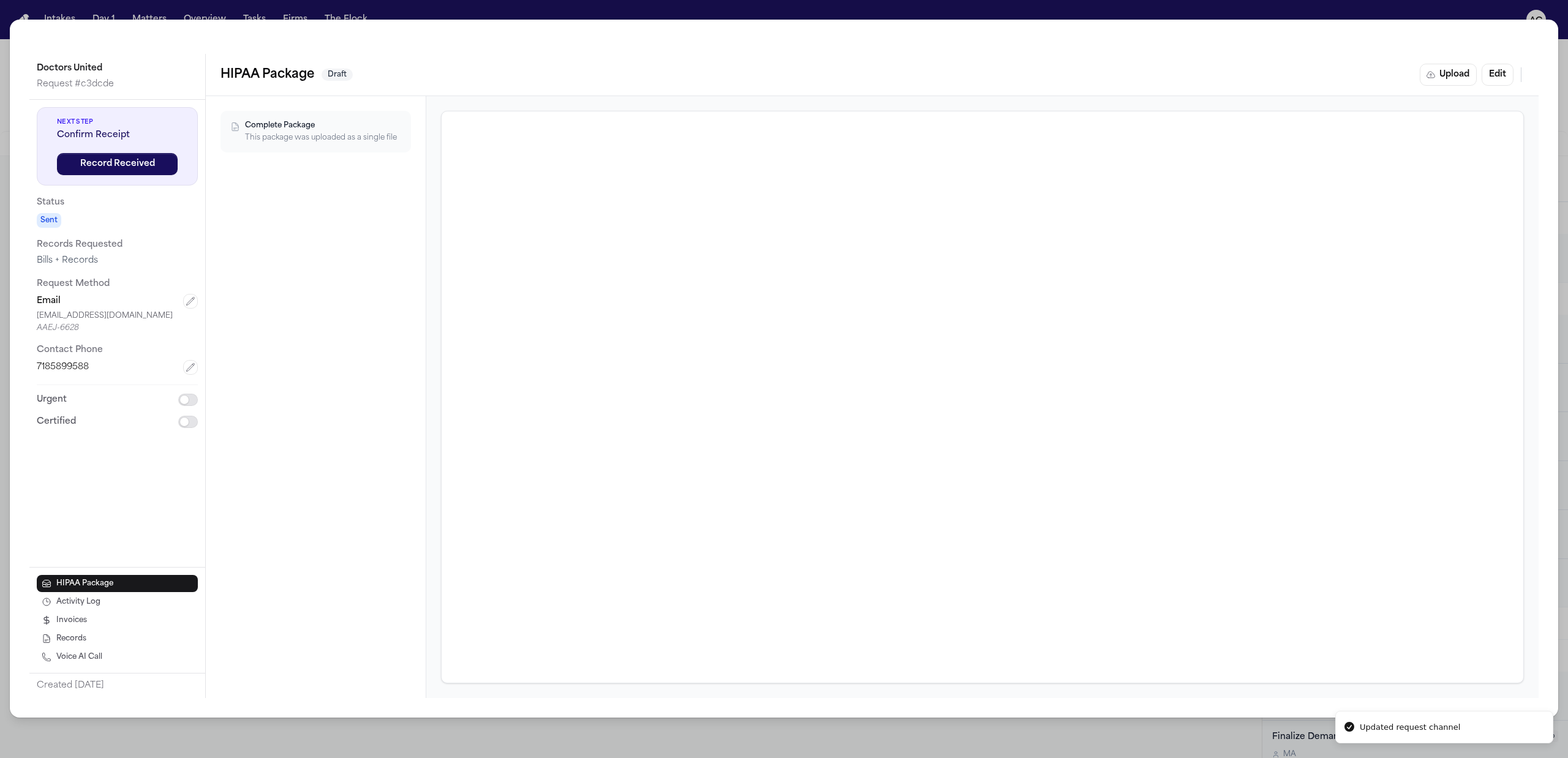
click at [564, 9] on div "Doctors United Request # c3dcde Next Step Confirm Receipt Record Received Statu…" at bounding box center [784, 379] width 1568 height 758
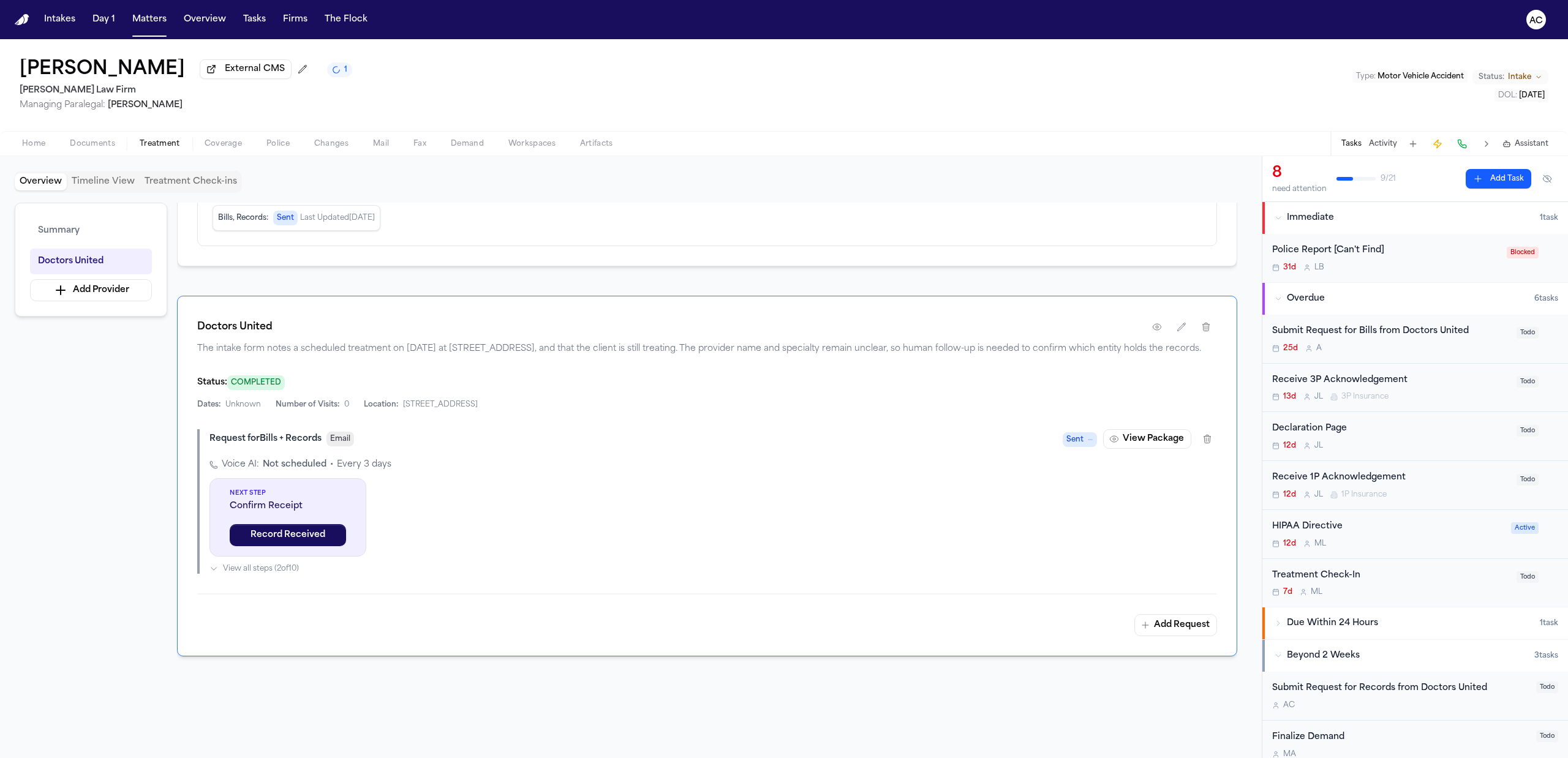
click at [95, 142] on span "Documents" at bounding box center [92, 144] width 46 height 10
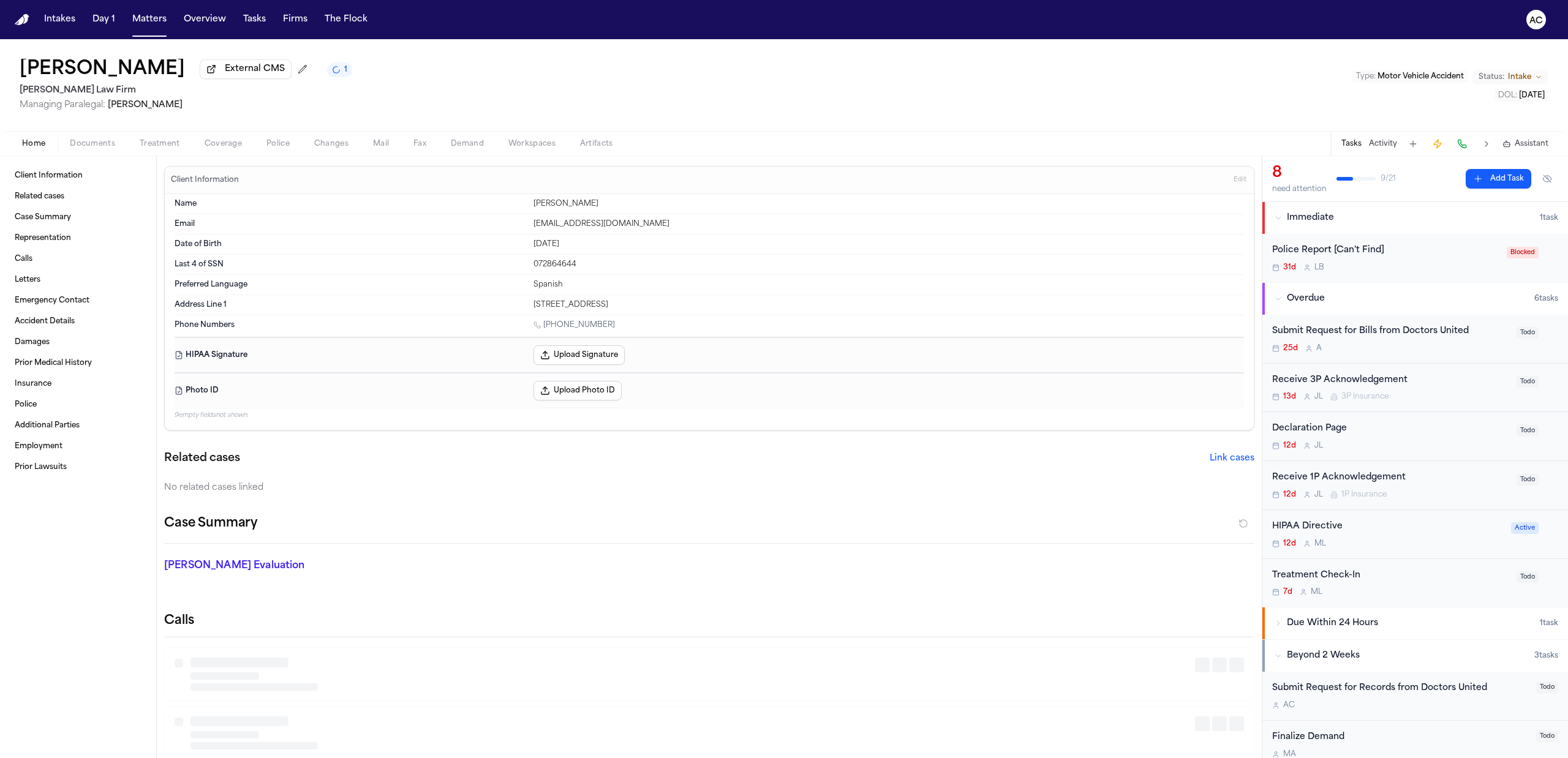
click at [32, 140] on span "Home" at bounding box center [34, 144] width 23 height 10
click at [585, 355] on button "Upload Signature" at bounding box center [579, 355] width 91 height 19
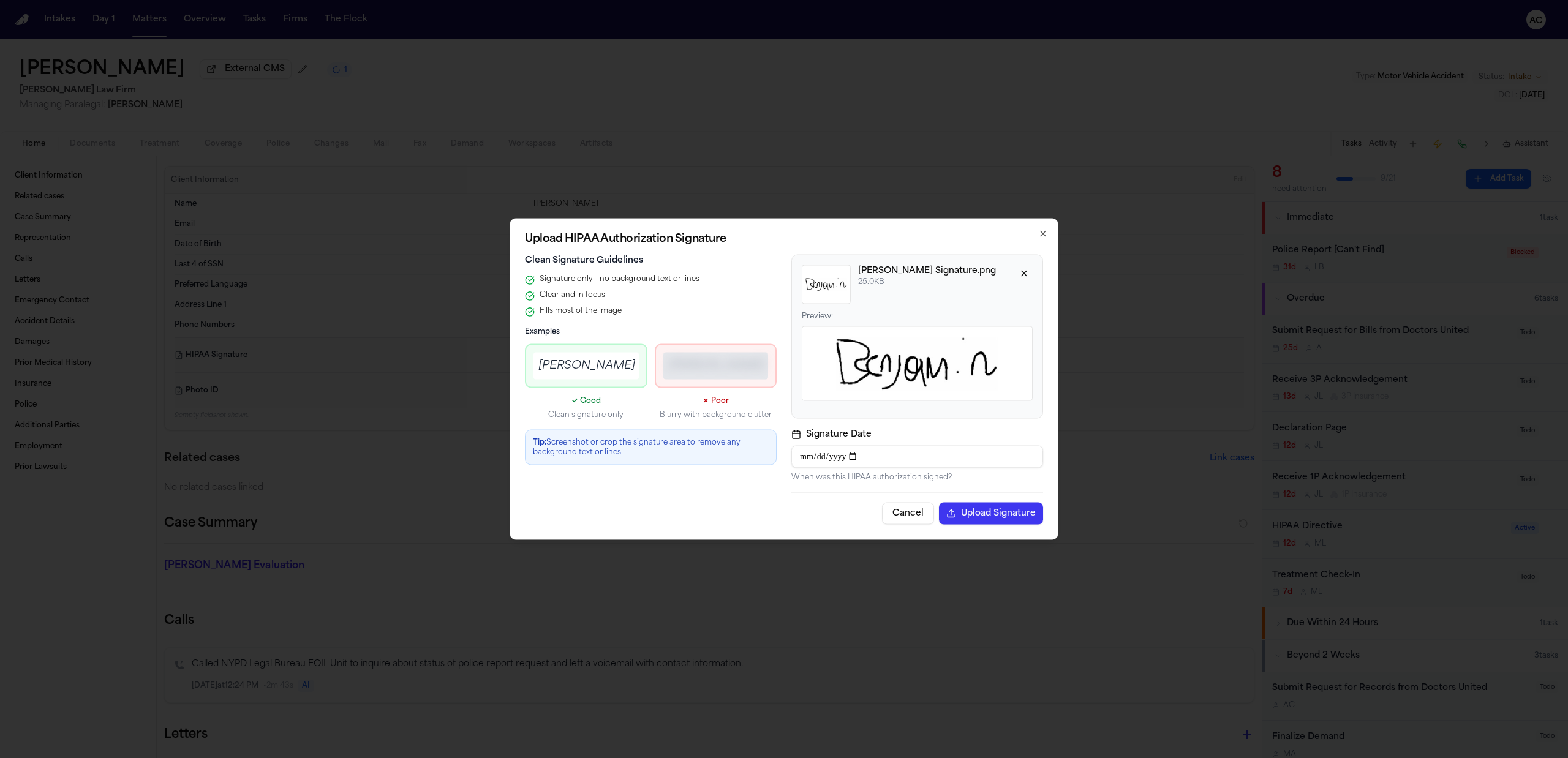
click at [1006, 515] on button "Upload Signature" at bounding box center [991, 514] width 104 height 22
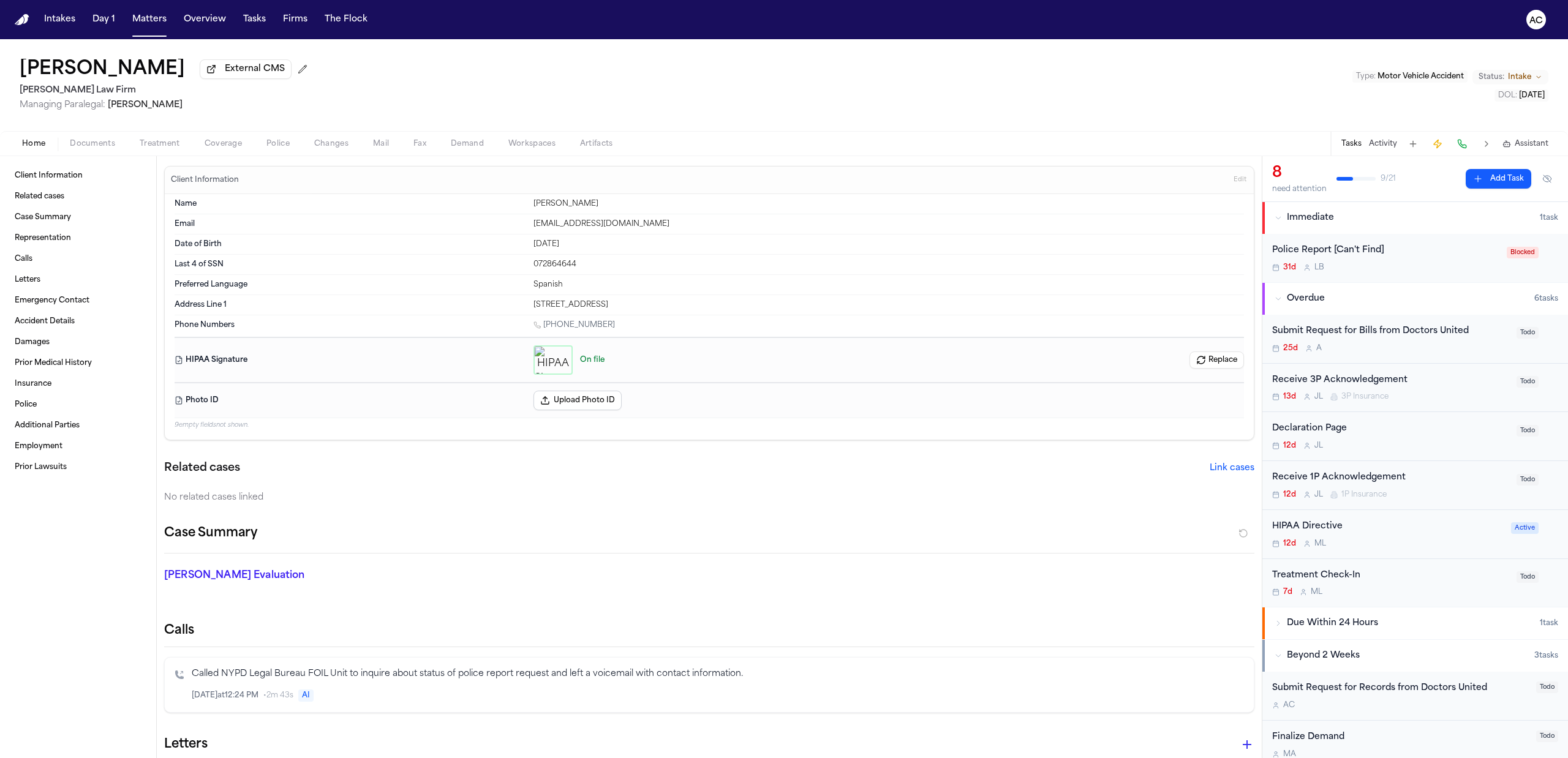
click at [1341, 334] on div "Submit Request for Bills from Doctors United" at bounding box center [1391, 331] width 237 height 14
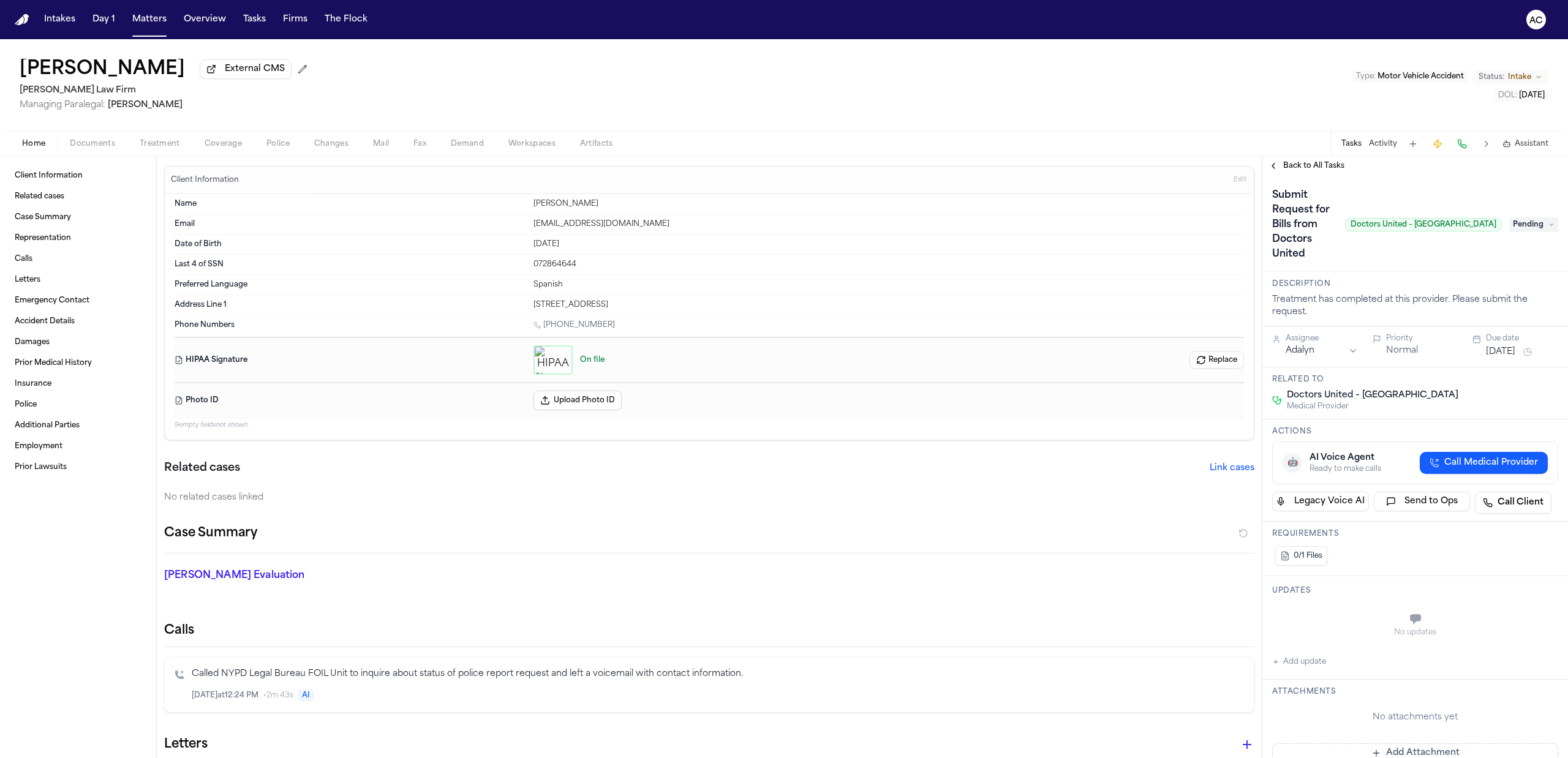
click at [1346, 322] on html "Intakes Day 1 Matters Overview Tasks Firms The Flock AC Miguel Benjamin Medina …" at bounding box center [784, 379] width 1568 height 758
click at [1306, 655] on button "Add update" at bounding box center [1299, 662] width 54 height 14
click at [1318, 608] on textarea "Add your update" at bounding box center [1422, 620] width 262 height 25
type textarea "*"
type textarea "**********"
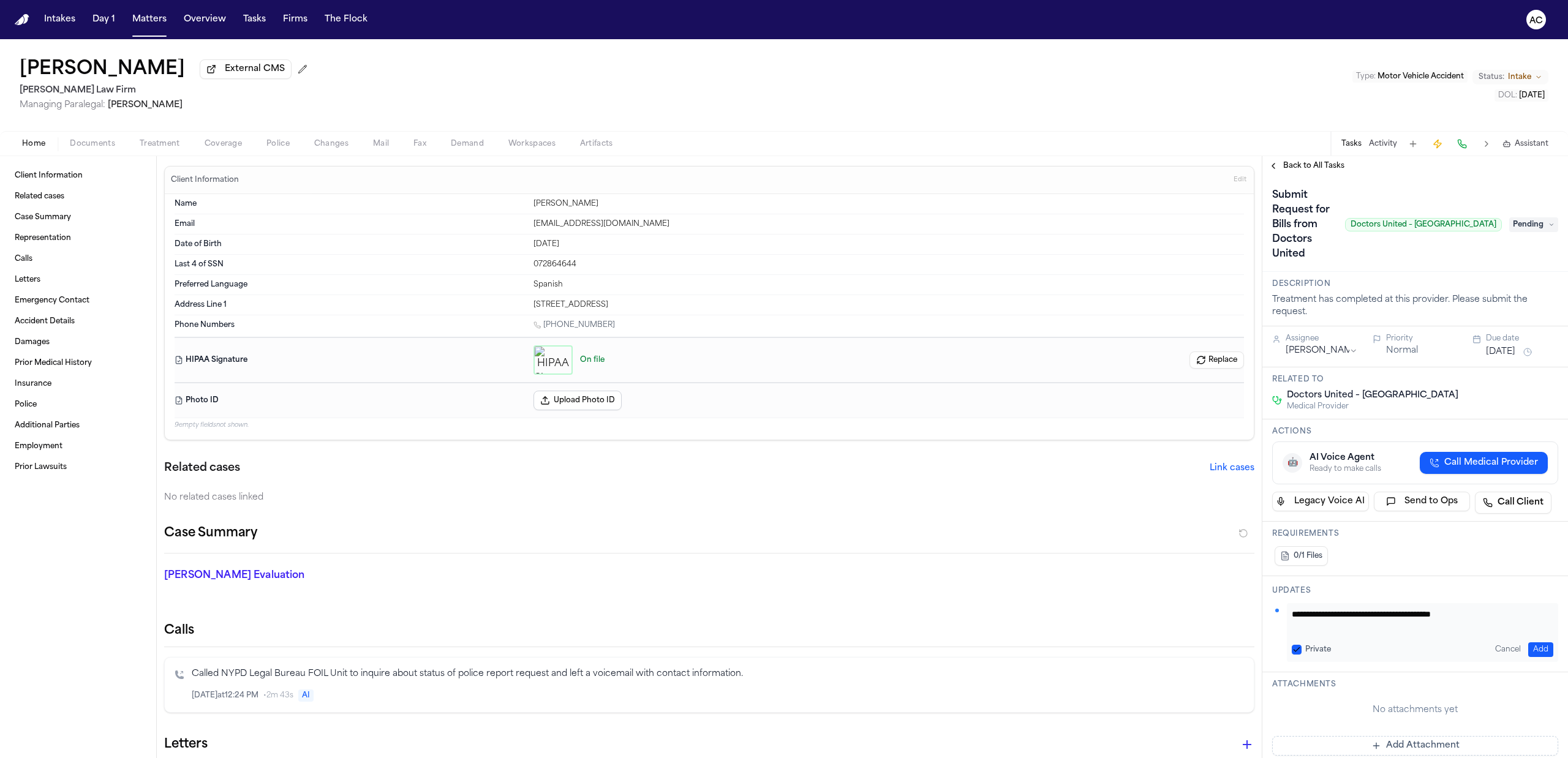
click at [485, 78] on div "Miguel Benjamin Medina External CMS Martello Law Firm Managing Paralegal: Miche…" at bounding box center [784, 85] width 1568 height 92
click at [1300, 644] on button "Private" at bounding box center [1297, 649] width 10 height 10
click at [1531, 642] on button "Add" at bounding box center [1540, 649] width 25 height 14
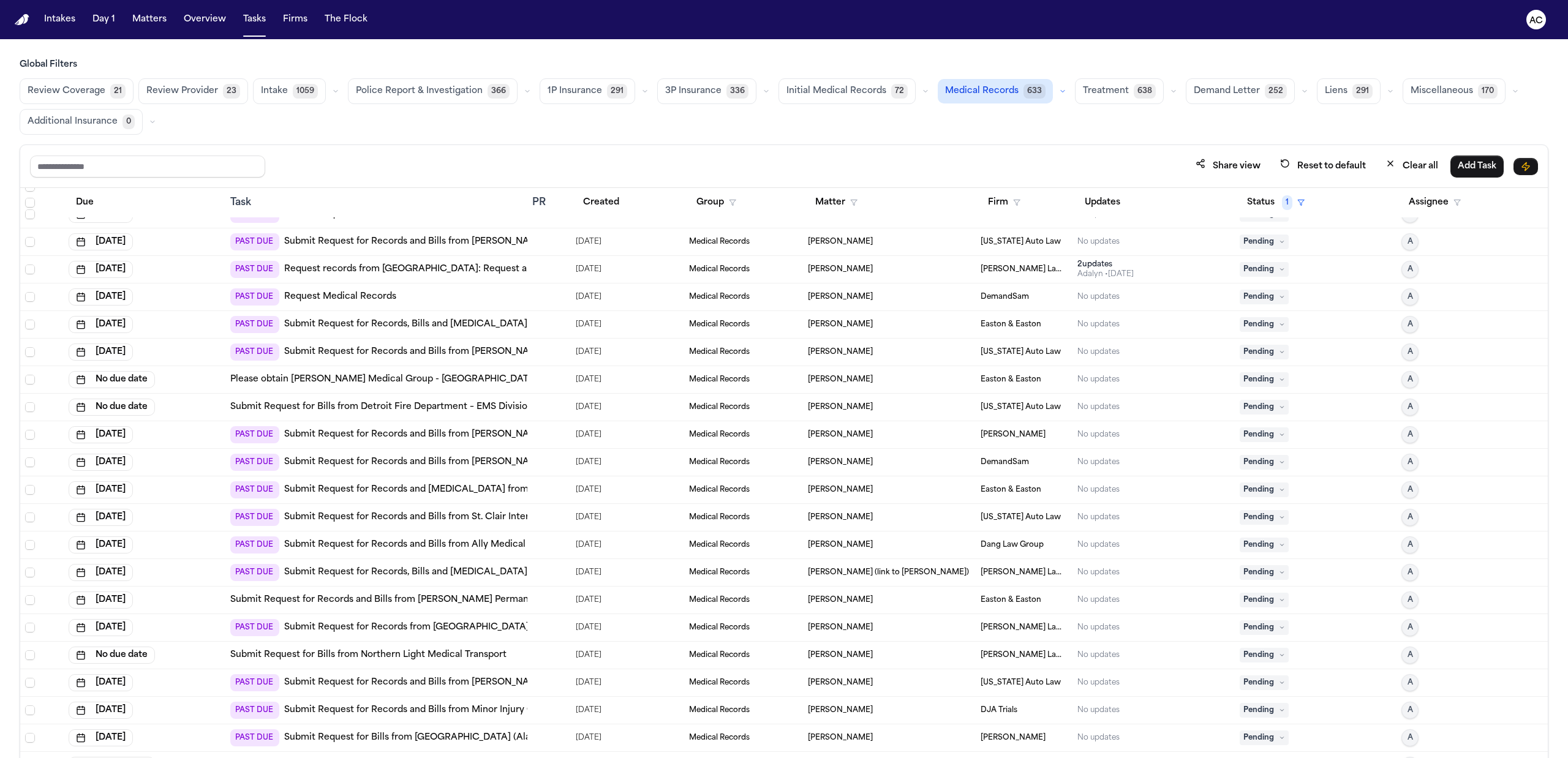
scroll to position [897, 0]
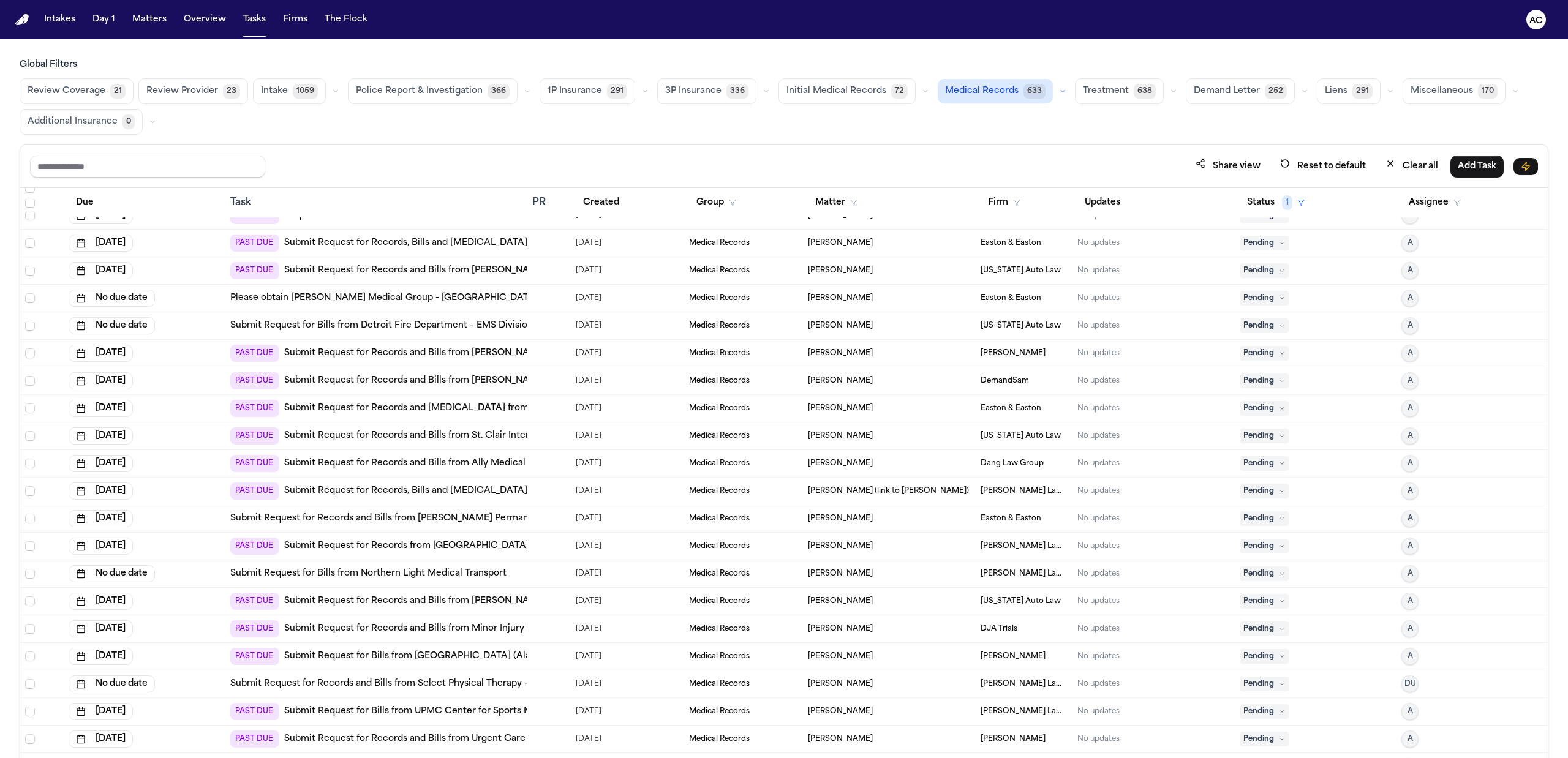
click at [364, 632] on link "Submit Request for Records and Bills from Minor Injury Clinic - [PERSON_NAME], …" at bounding box center [471, 628] width 374 height 12
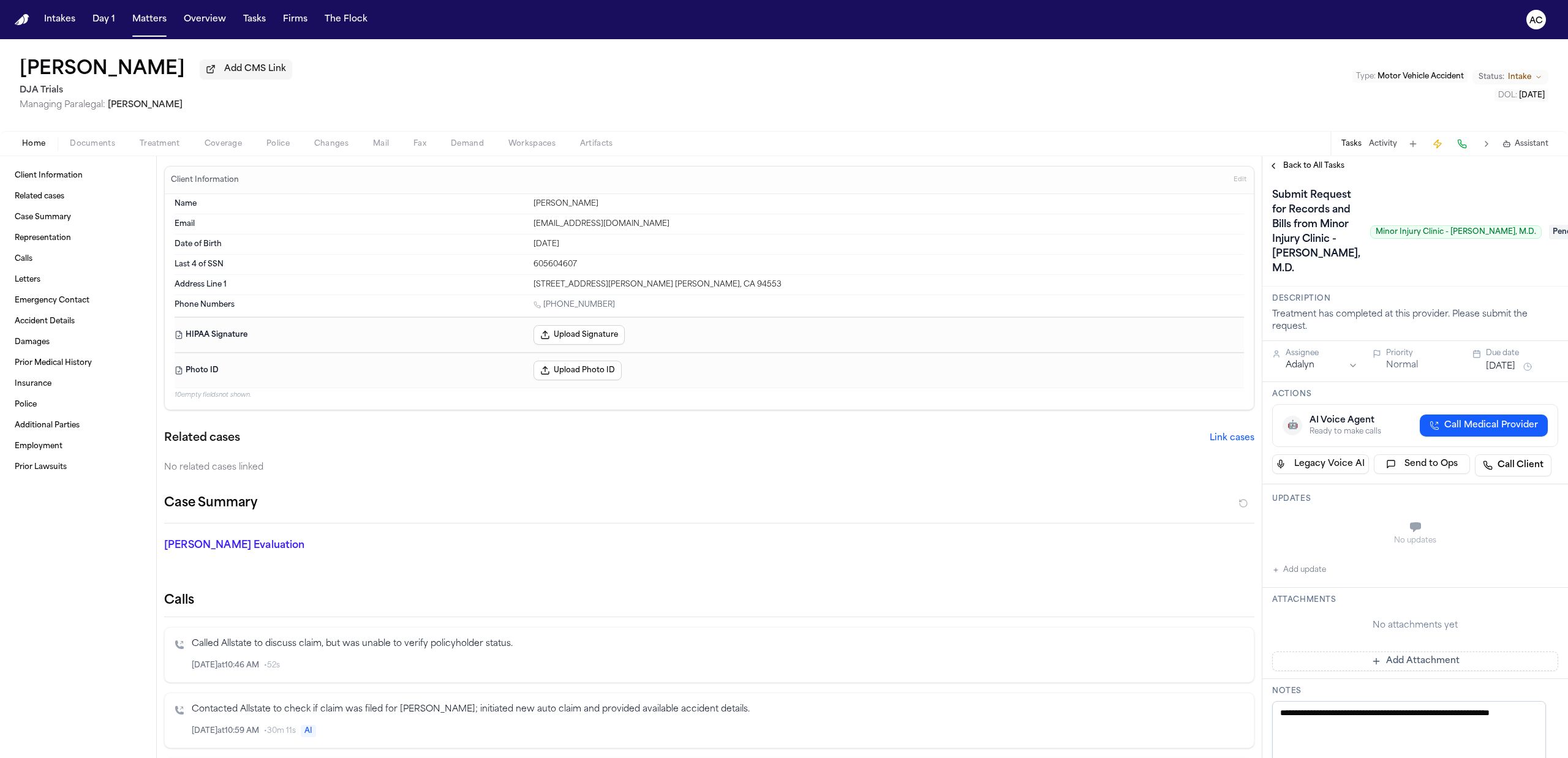
click at [143, 141] on span "Treatment" at bounding box center [159, 144] width 40 height 10
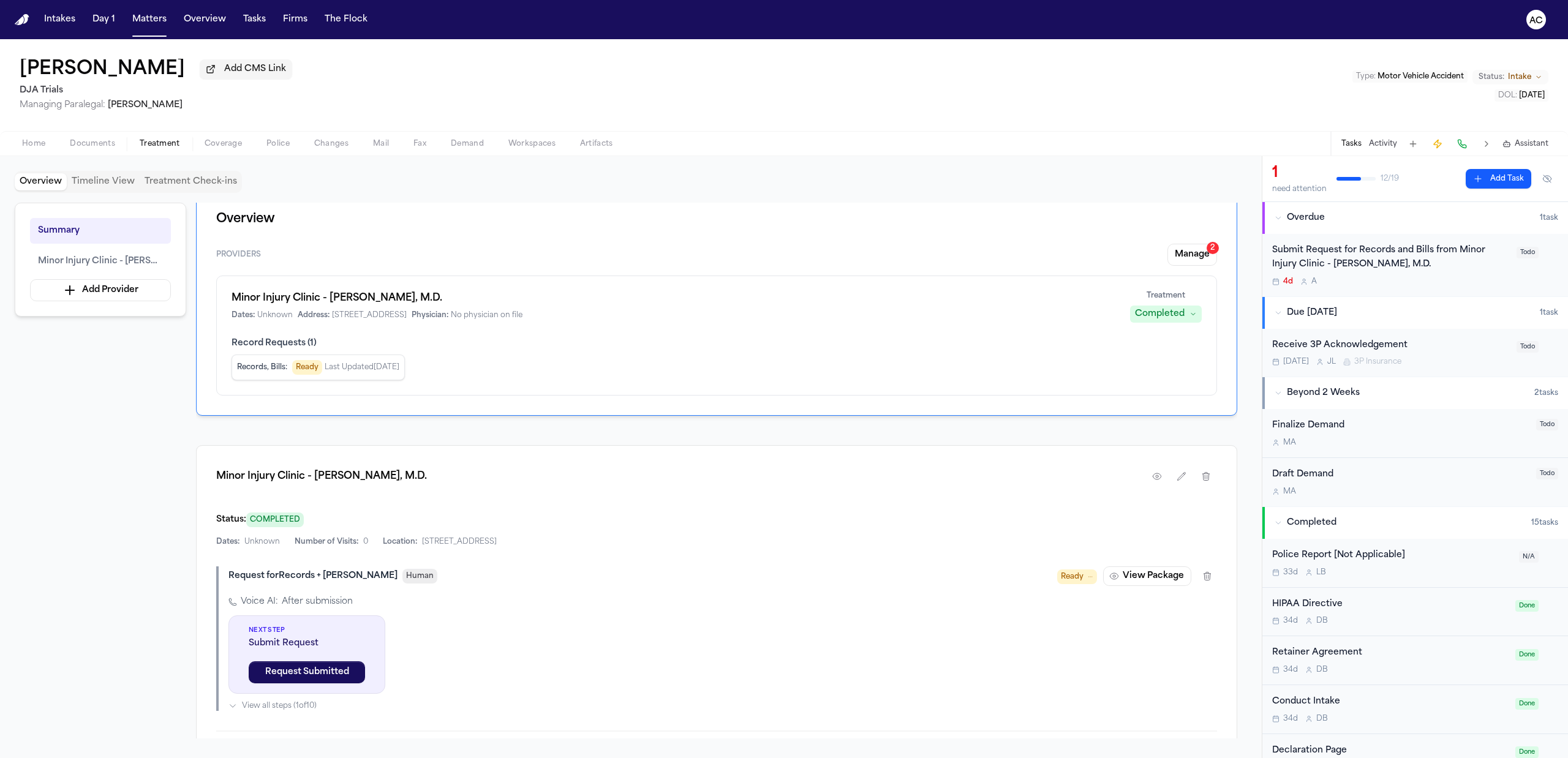
scroll to position [12, 0]
click at [1144, 574] on button "View Package" at bounding box center [1148, 577] width 88 height 19
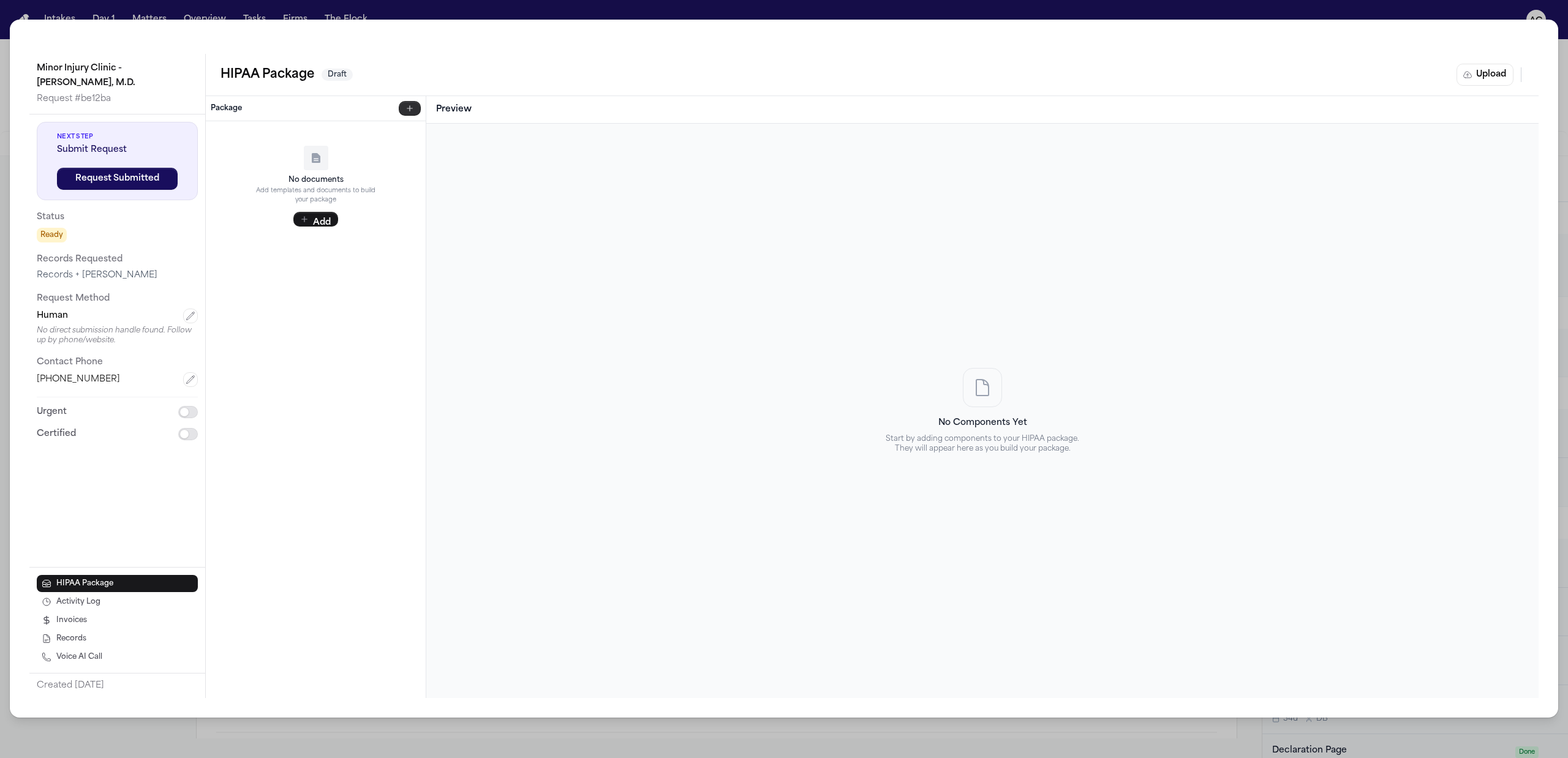
click at [415, 110] on button "button" at bounding box center [410, 108] width 22 height 14
click at [252, 134] on p "HIPAA Template" at bounding box center [325, 136] width 181 height 10
click at [219, 134] on icon "button" at bounding box center [219, 132] width 3 height 5
click at [426, 405] on div "No Components Yet Start by adding components to your HIPAA package. They will a…" at bounding box center [982, 411] width 1112 height 574
drag, startPoint x: 370, startPoint y: 366, endPoint x: 365, endPoint y: 327, distance: 39.3
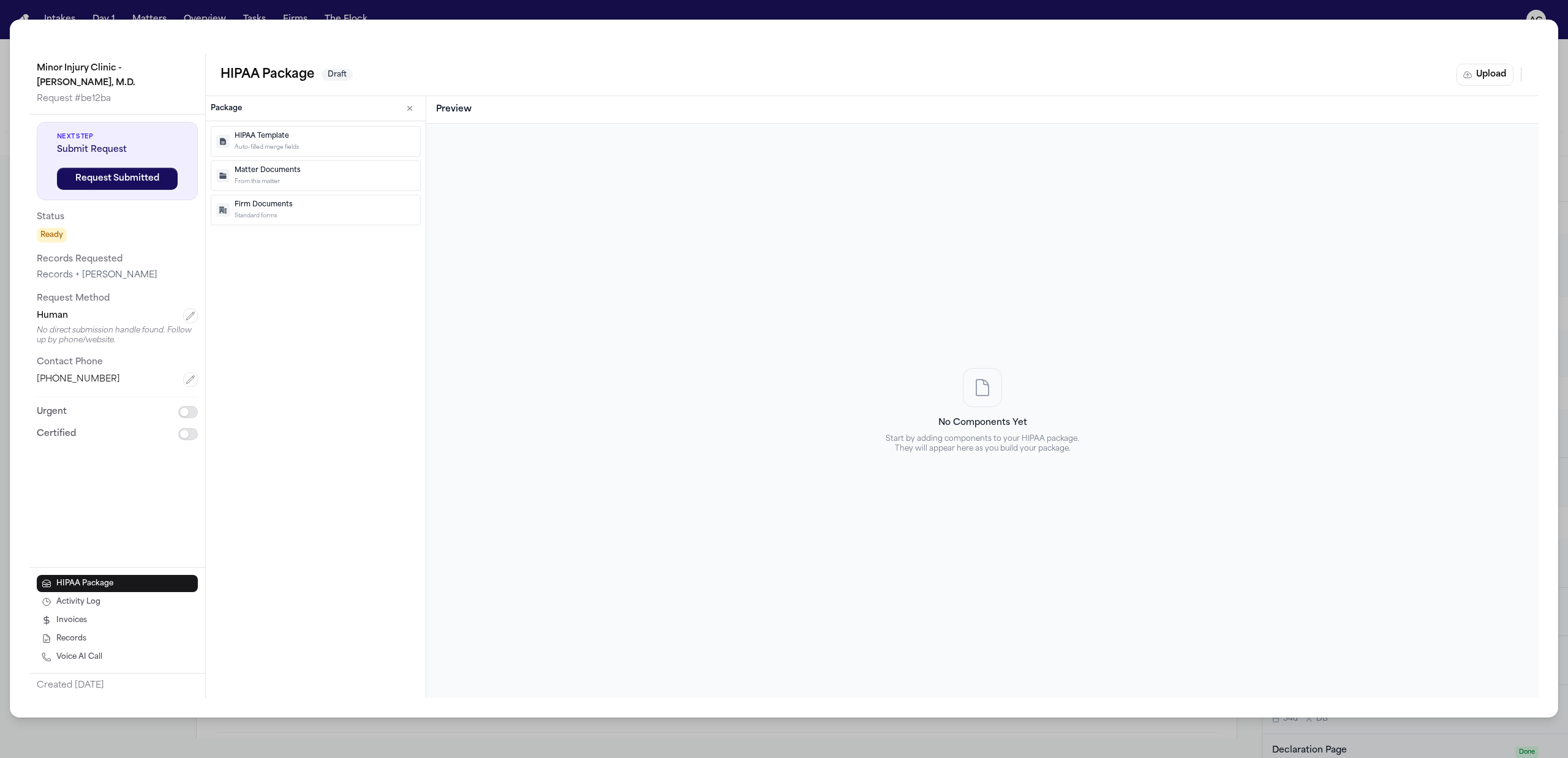
click at [370, 366] on div "HIPAA Template Auto-filled merge fields Matter Documents From this matter Firm …" at bounding box center [316, 409] width 220 height 577
click at [356, 419] on div "HIPAA Template Auto-filled merge fields Matter Documents From this matter Firm …" at bounding box center [316, 409] width 220 height 577
click at [483, 12] on div "Minor Injury Clinic - [PERSON_NAME], M.D. Request # be12ba Next Step Submit Req…" at bounding box center [784, 379] width 1568 height 758
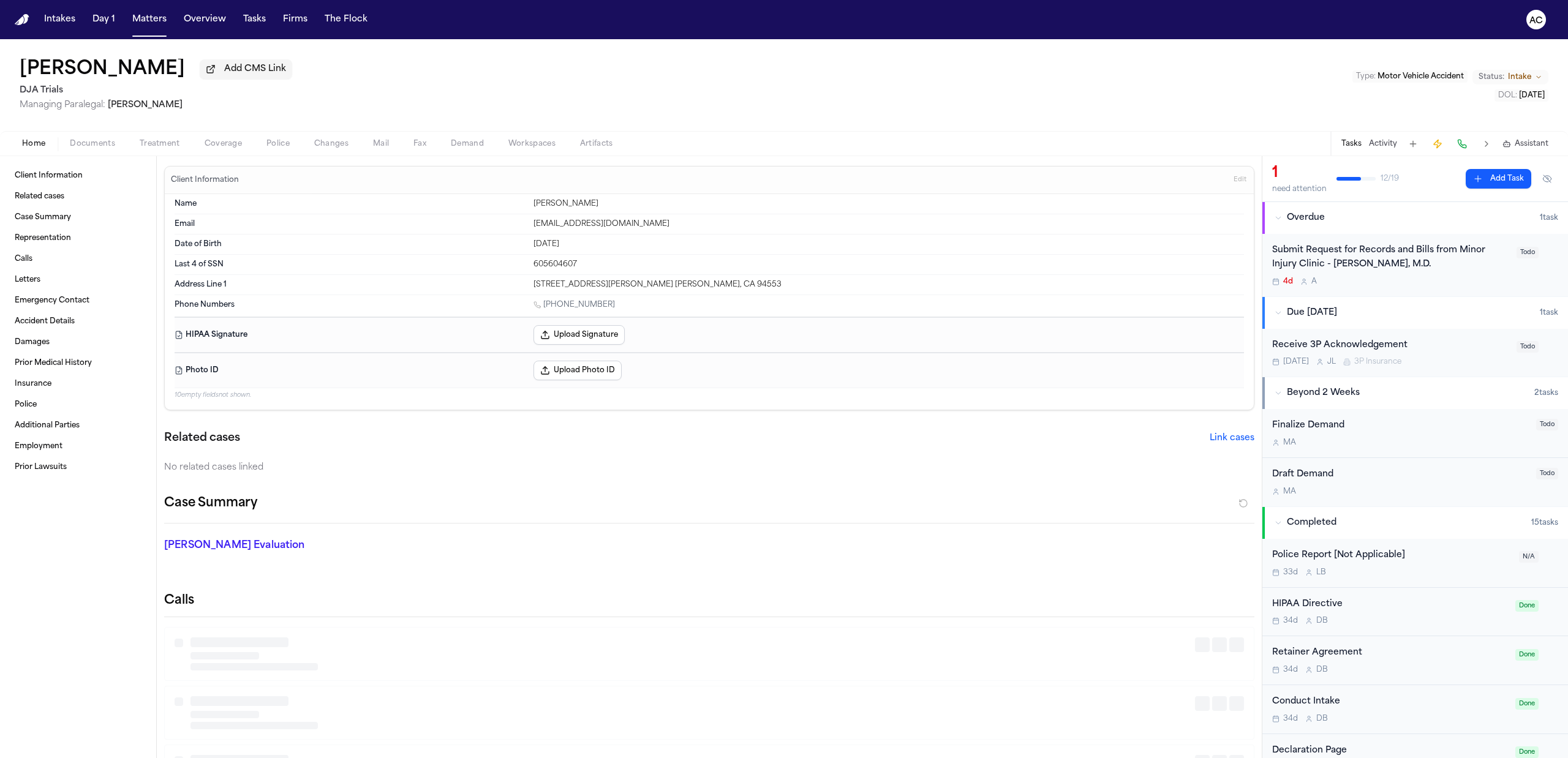
click at [38, 145] on span "Home" at bounding box center [34, 144] width 23 height 10
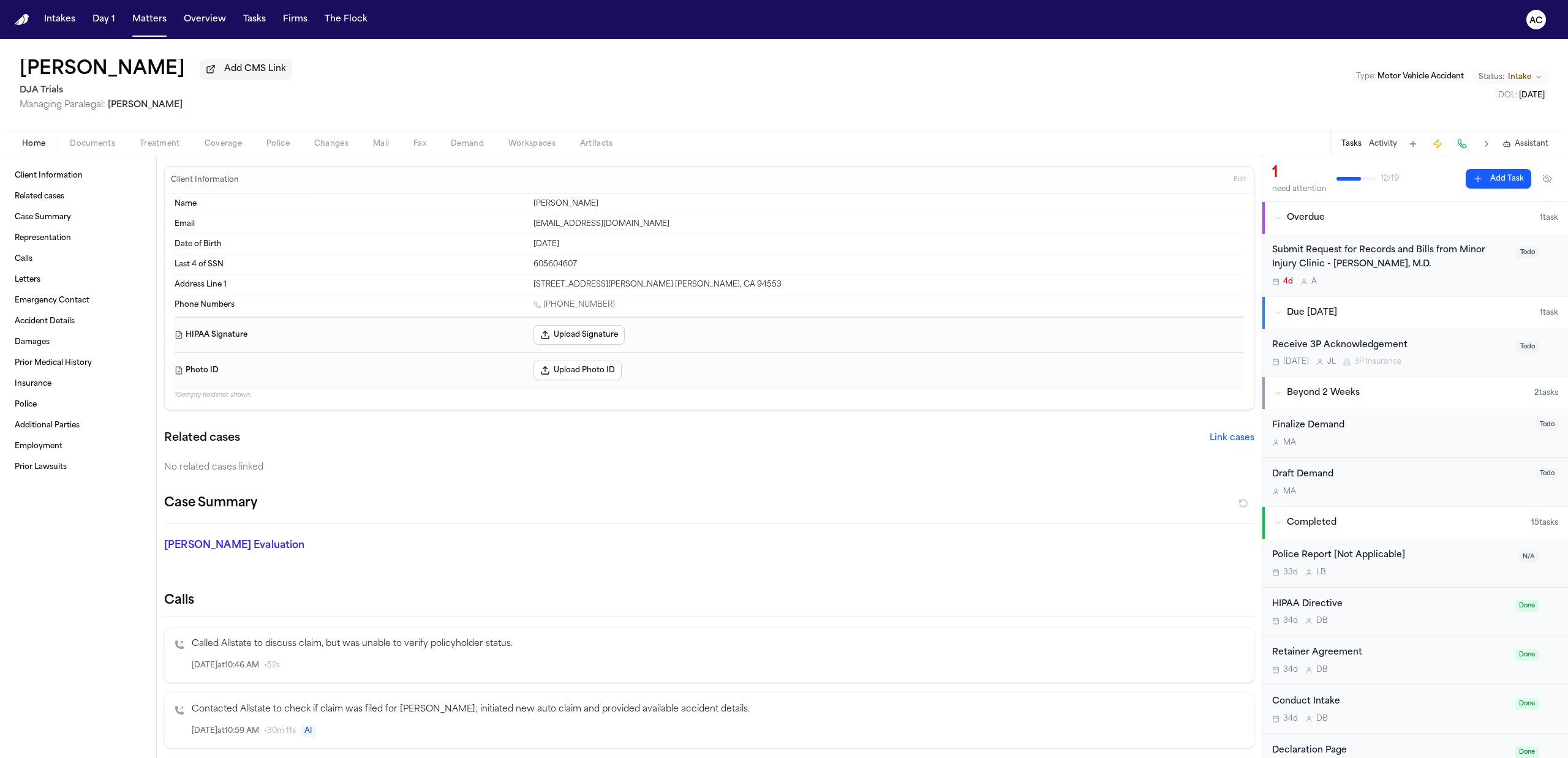
drag, startPoint x: 552, startPoint y: 246, endPoint x: 509, endPoint y: 243, distance: 43.1
click at [509, 243] on div "Date of Birth [DEMOGRAPHIC_DATA]" at bounding box center [710, 244] width 1070 height 20
copy div "[DATE]"
drag, startPoint x: 647, startPoint y: 227, endPoint x: 525, endPoint y: 227, distance: 122.0
click at [525, 227] on div "Email [EMAIL_ADDRESS][DOMAIN_NAME]" at bounding box center [710, 224] width 1070 height 20
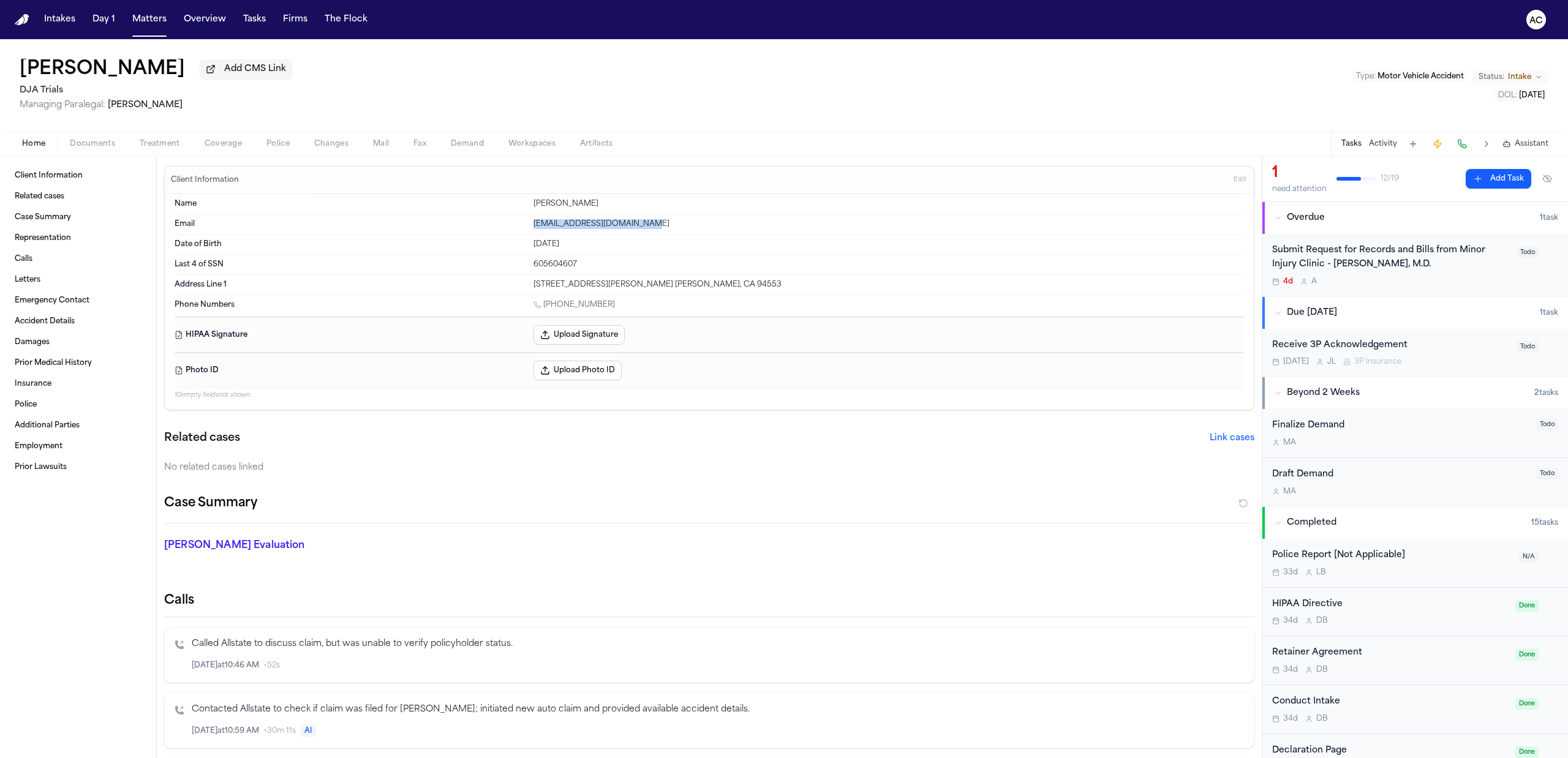
copy div "[EMAIL_ADDRESS][DOMAIN_NAME]"
click at [86, 142] on span "Documents" at bounding box center [92, 144] width 46 height 10
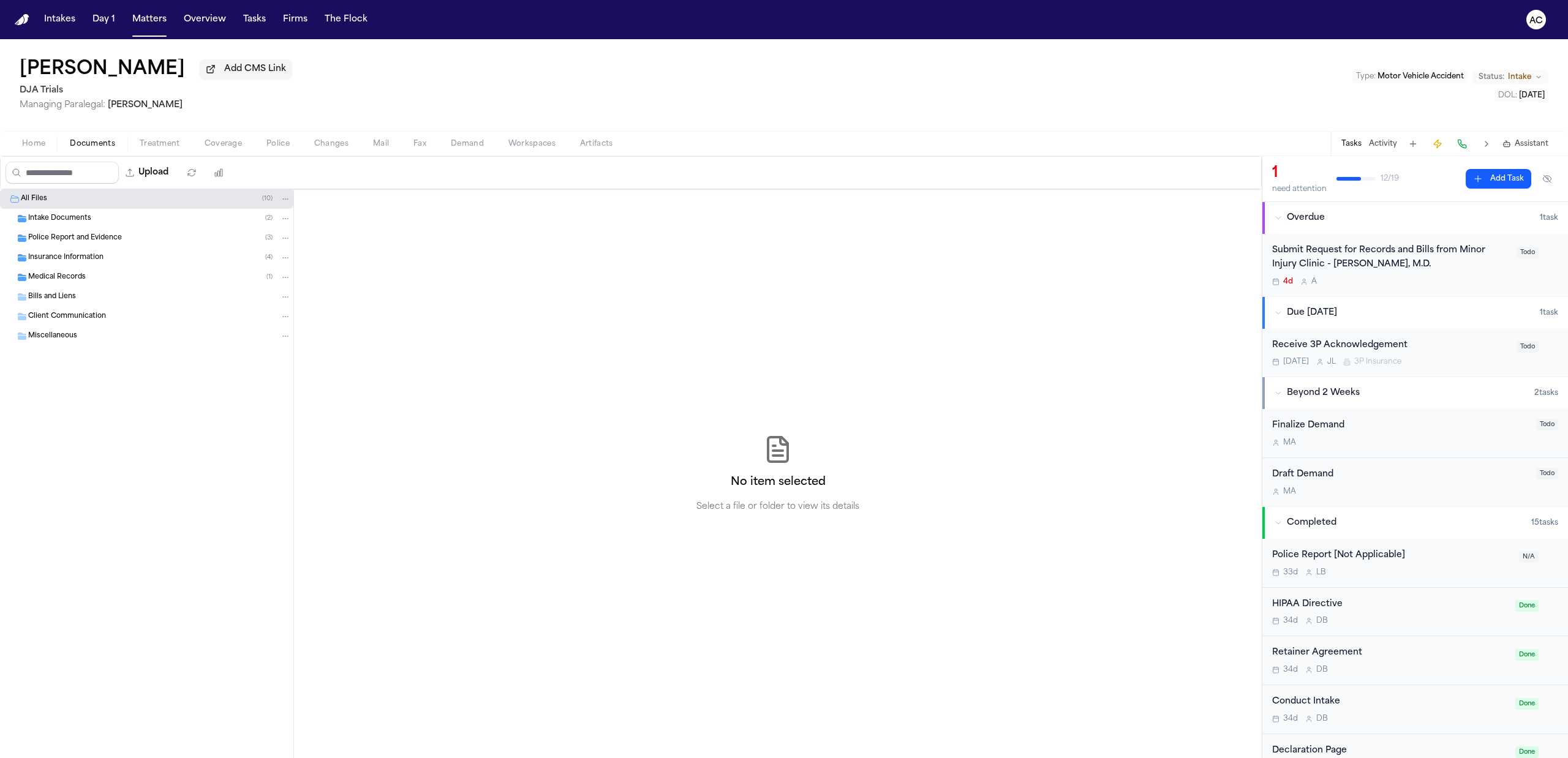
click at [90, 215] on div "Intake Documents ( 2 )" at bounding box center [159, 219] width 263 height 11
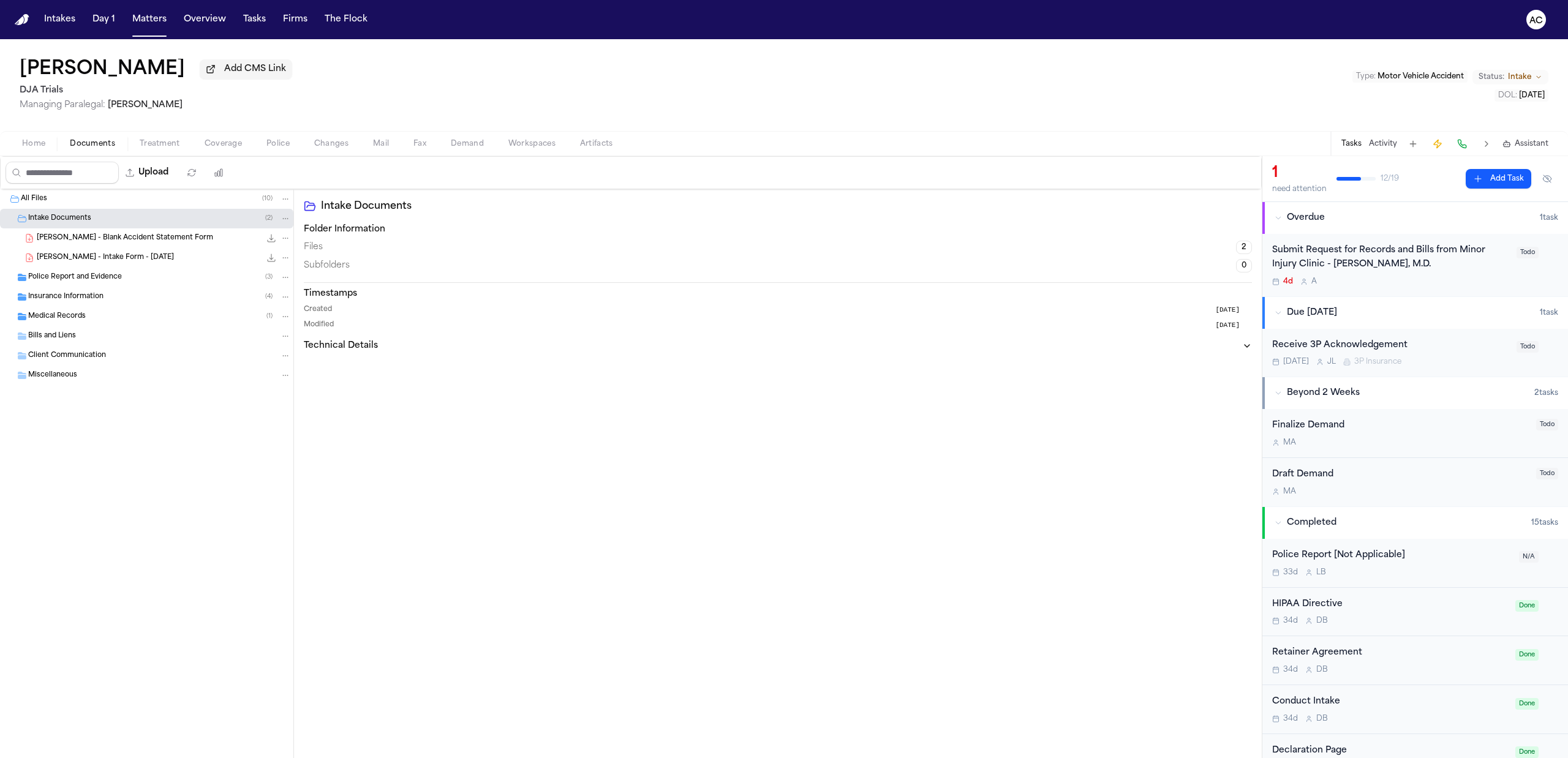
click at [129, 251] on div "C. Aaronson - Intake Form - 9.2.25 24.1 KB • PDF" at bounding box center [147, 258] width 293 height 19
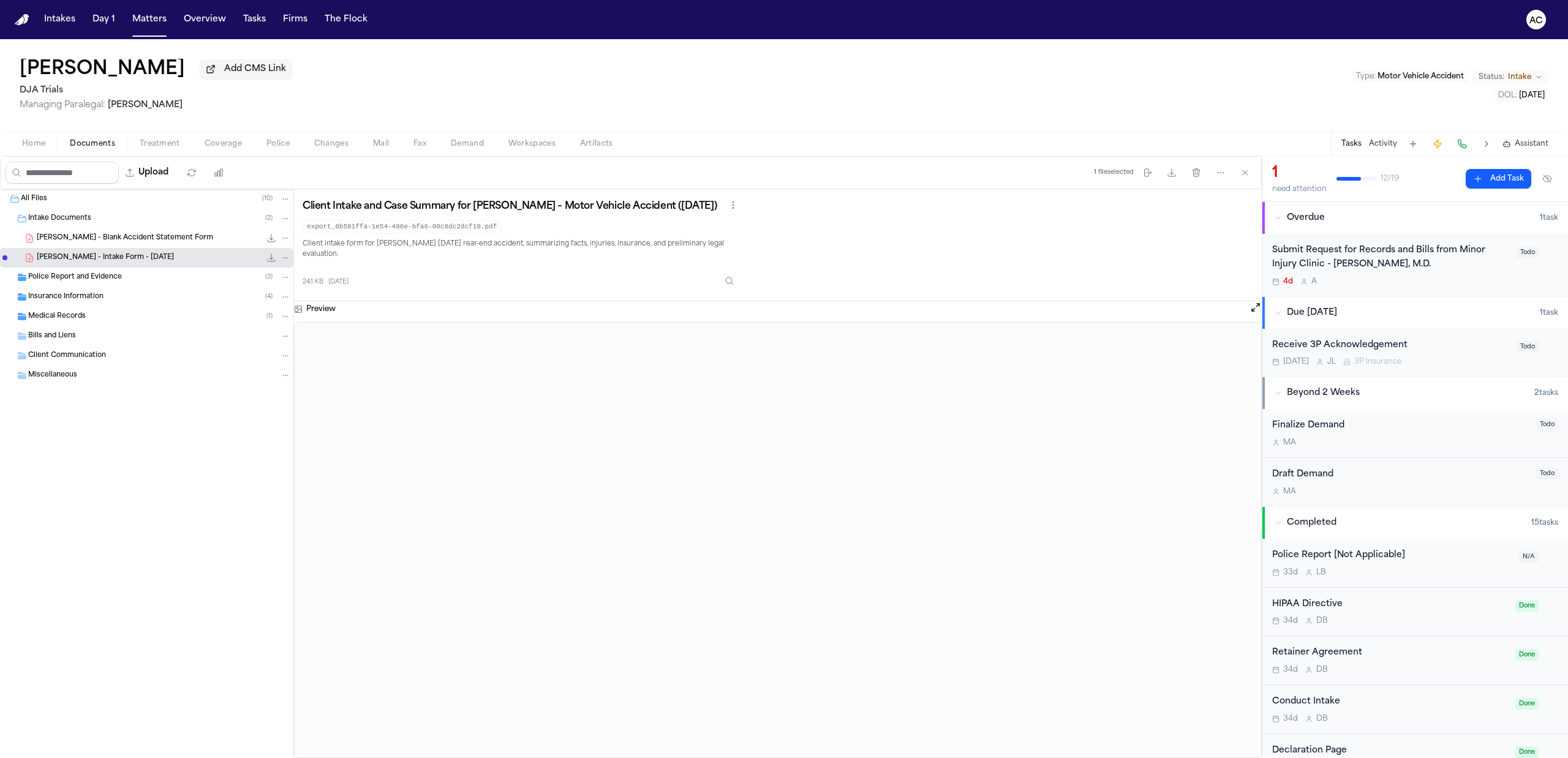
click at [1326, 261] on div "Submit Request for Records and Bills from Minor Injury Clinic - [PERSON_NAME], …" at bounding box center [1391, 257] width 237 height 28
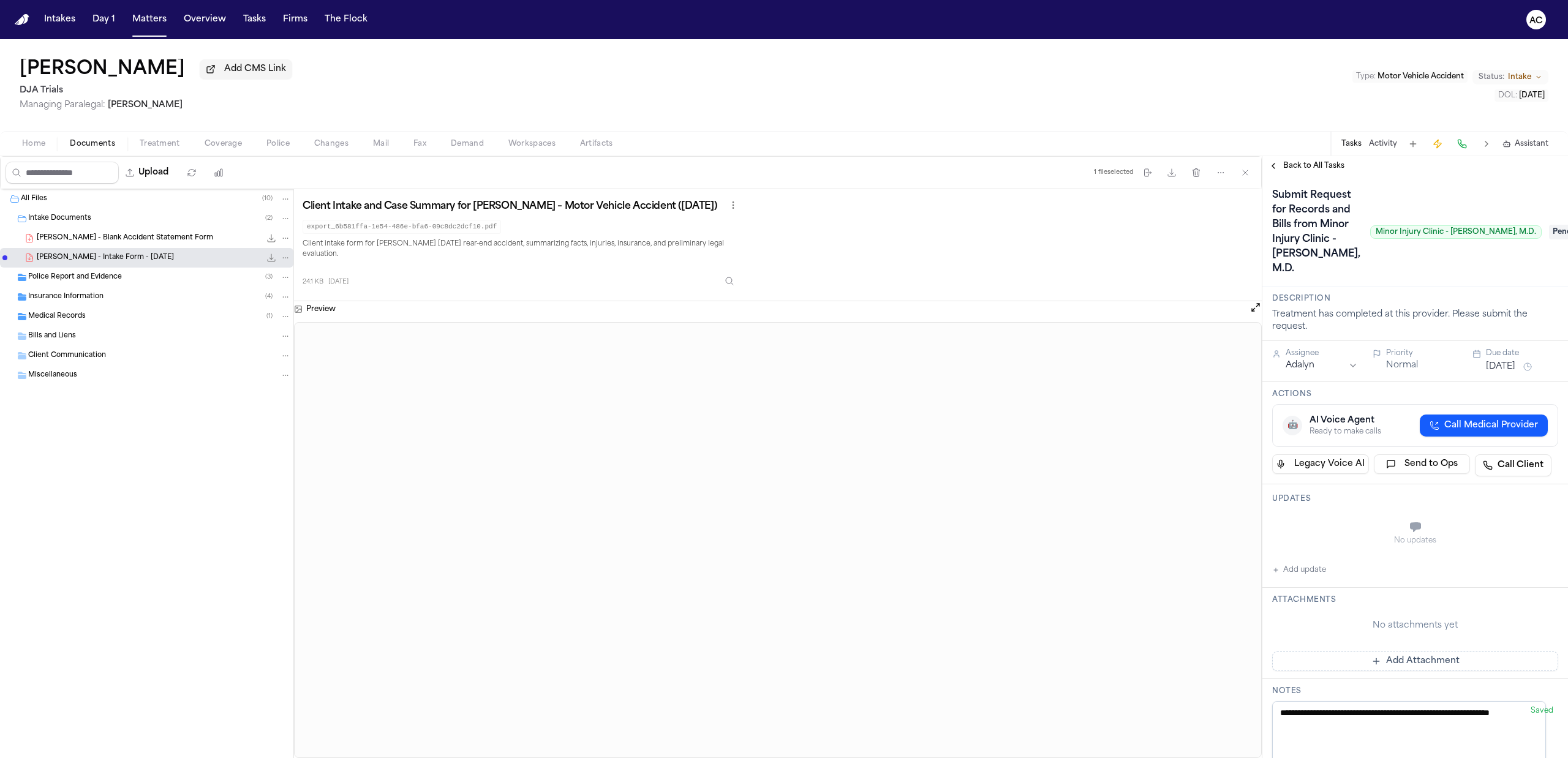
click at [1312, 577] on button "Add update" at bounding box center [1299, 570] width 54 height 14
drag, startPoint x: 1312, startPoint y: 631, endPoint x: 1326, endPoint y: 620, distance: 17.8
click at [1312, 540] on textarea "Add your update" at bounding box center [1422, 528] width 262 height 25
drag, startPoint x: 1436, startPoint y: 632, endPoint x: 1459, endPoint y: 633, distance: 23.0
click at [1438, 540] on textarea "**********" at bounding box center [1416, 528] width 249 height 25
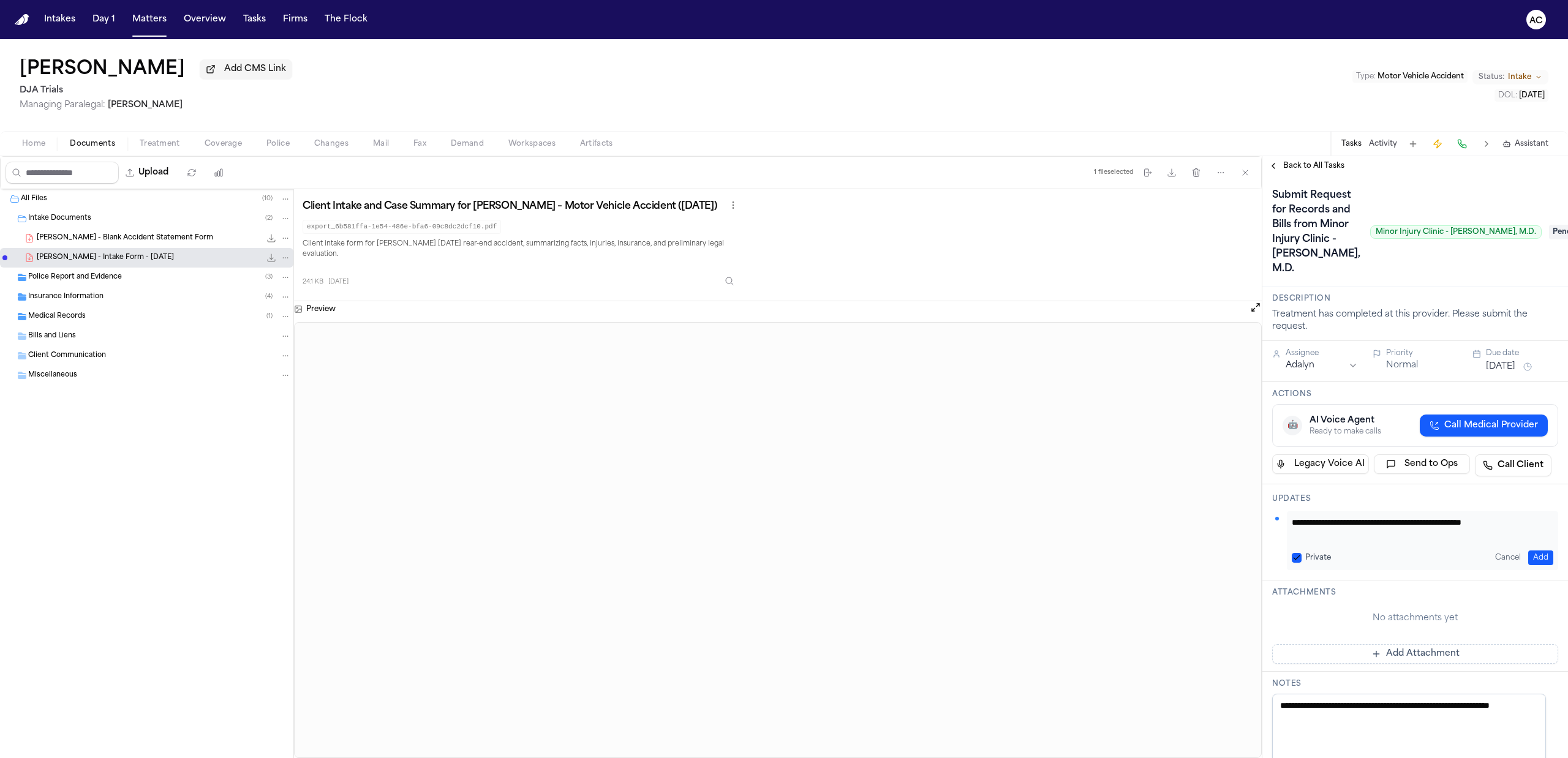
type textarea "**********"
click at [1532, 565] on button "Add" at bounding box center [1540, 558] width 25 height 14
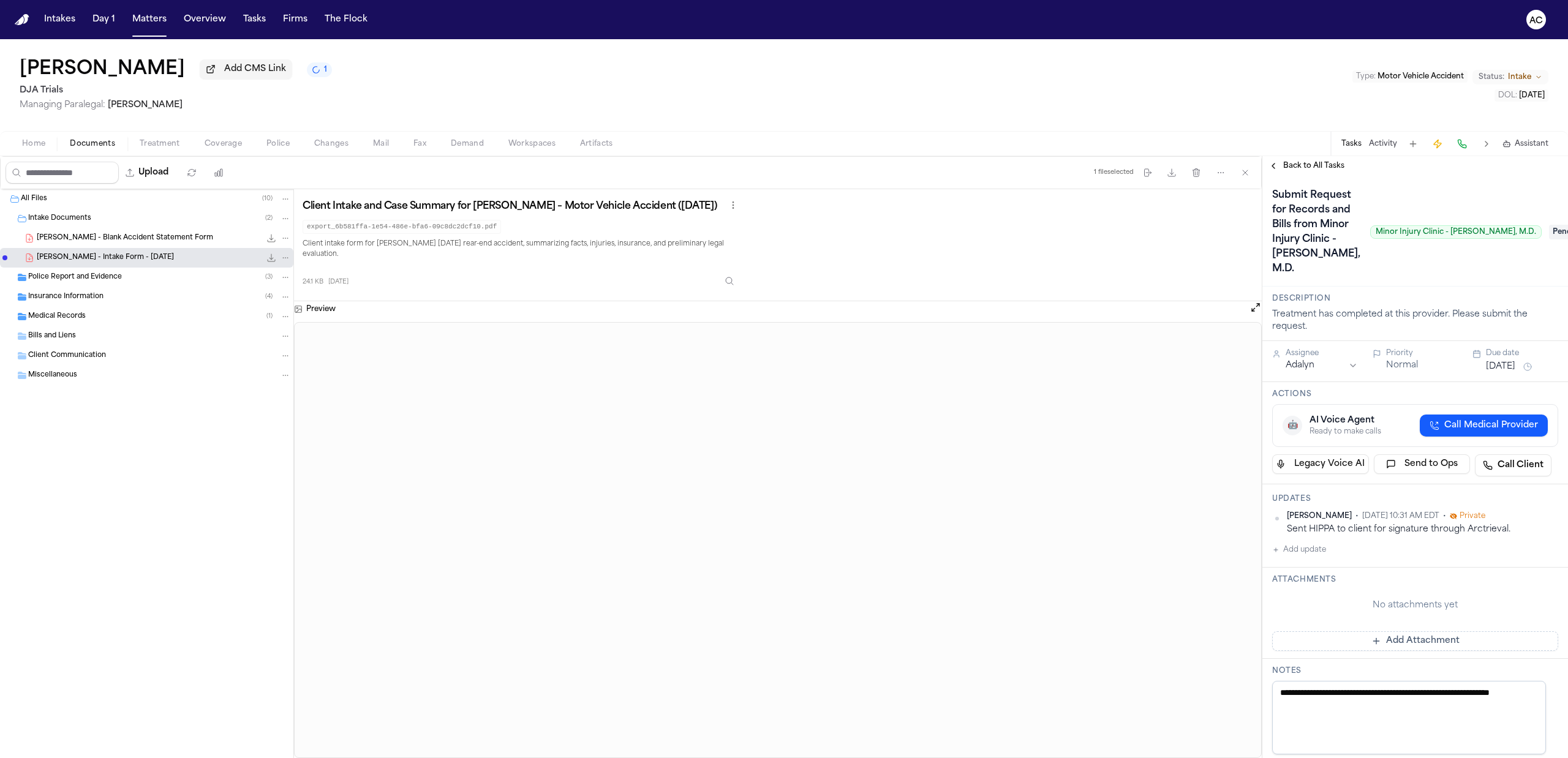
click at [146, 303] on div "Insurance Information ( 4 )" at bounding box center [159, 297] width 263 height 11
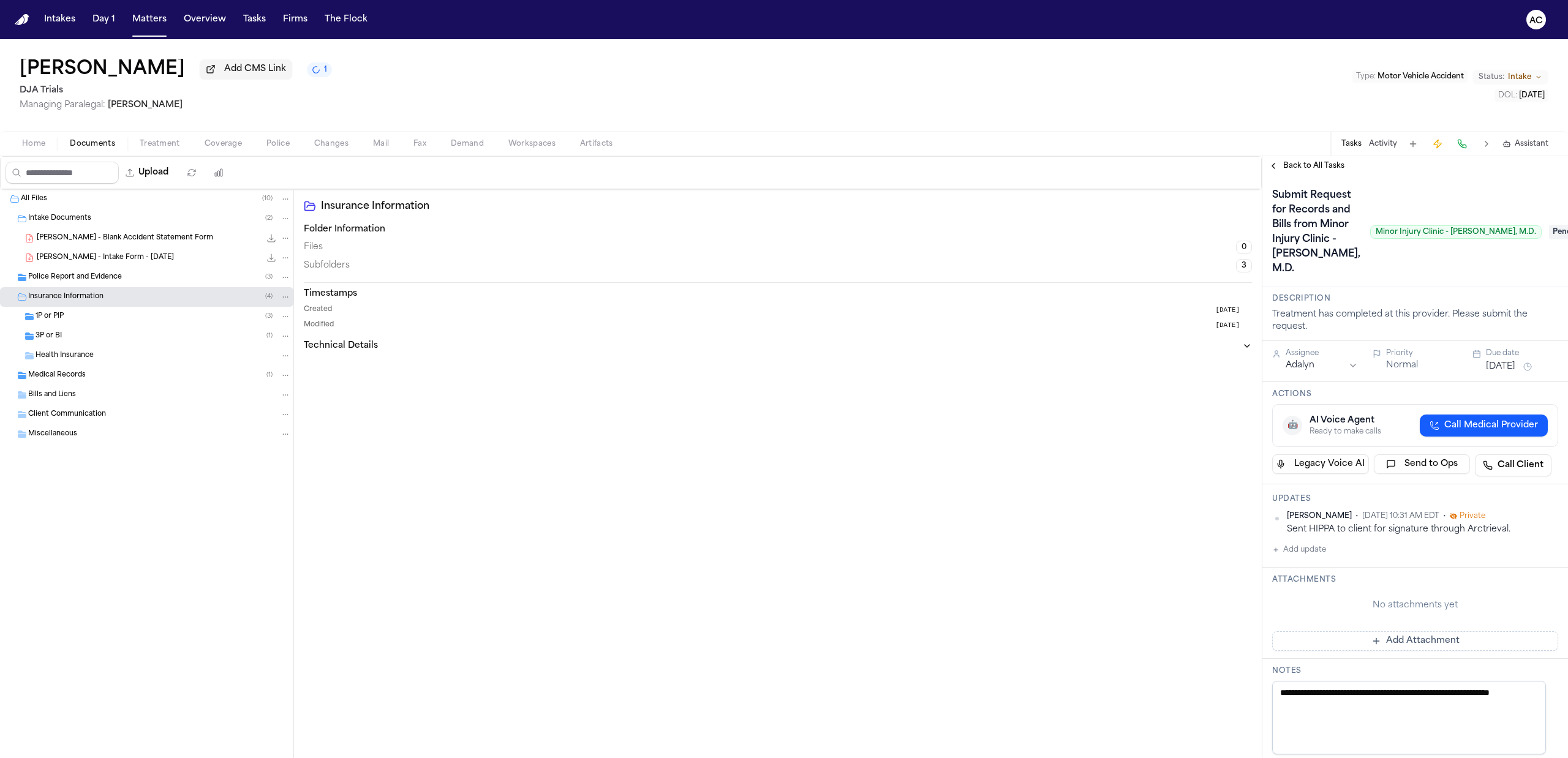
click at [99, 379] on div "Medical Records ( 1 )" at bounding box center [159, 375] width 263 height 11
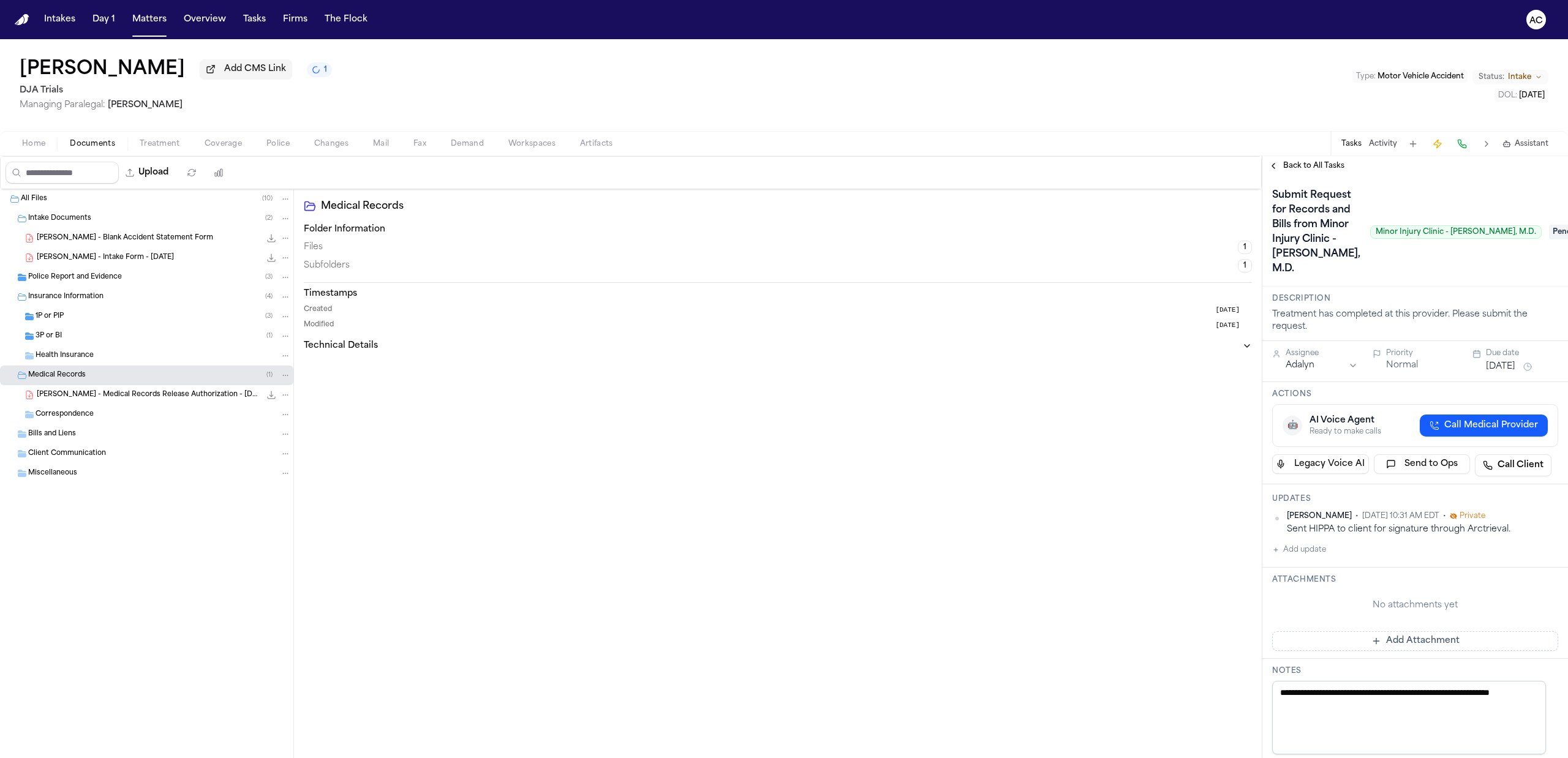
click at [152, 395] on span "C. Aaronson - Medical Records Release Authorization - 9.9.25" at bounding box center [148, 395] width 223 height 10
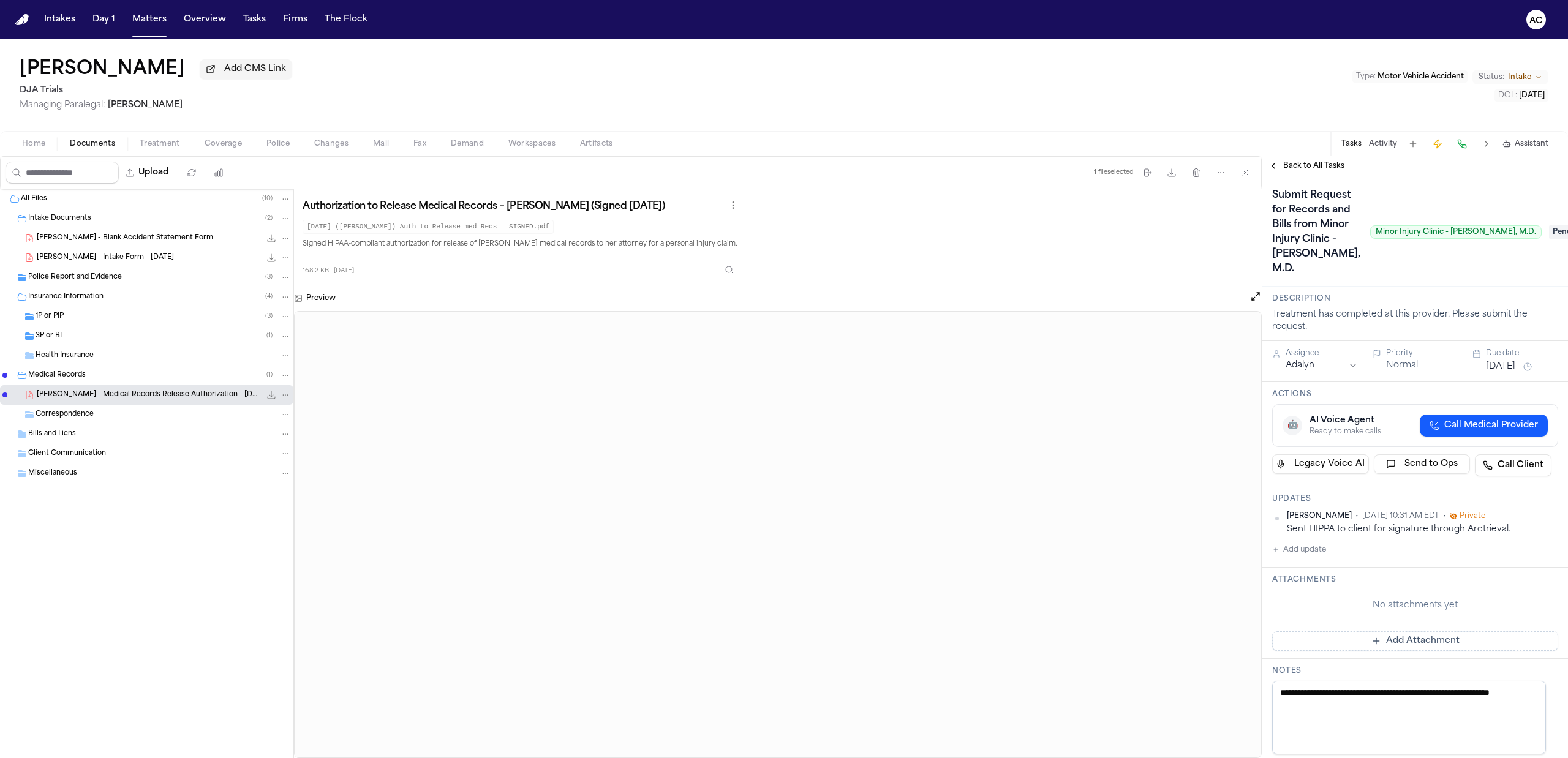
click at [39, 145] on span "Home" at bounding box center [34, 144] width 23 height 10
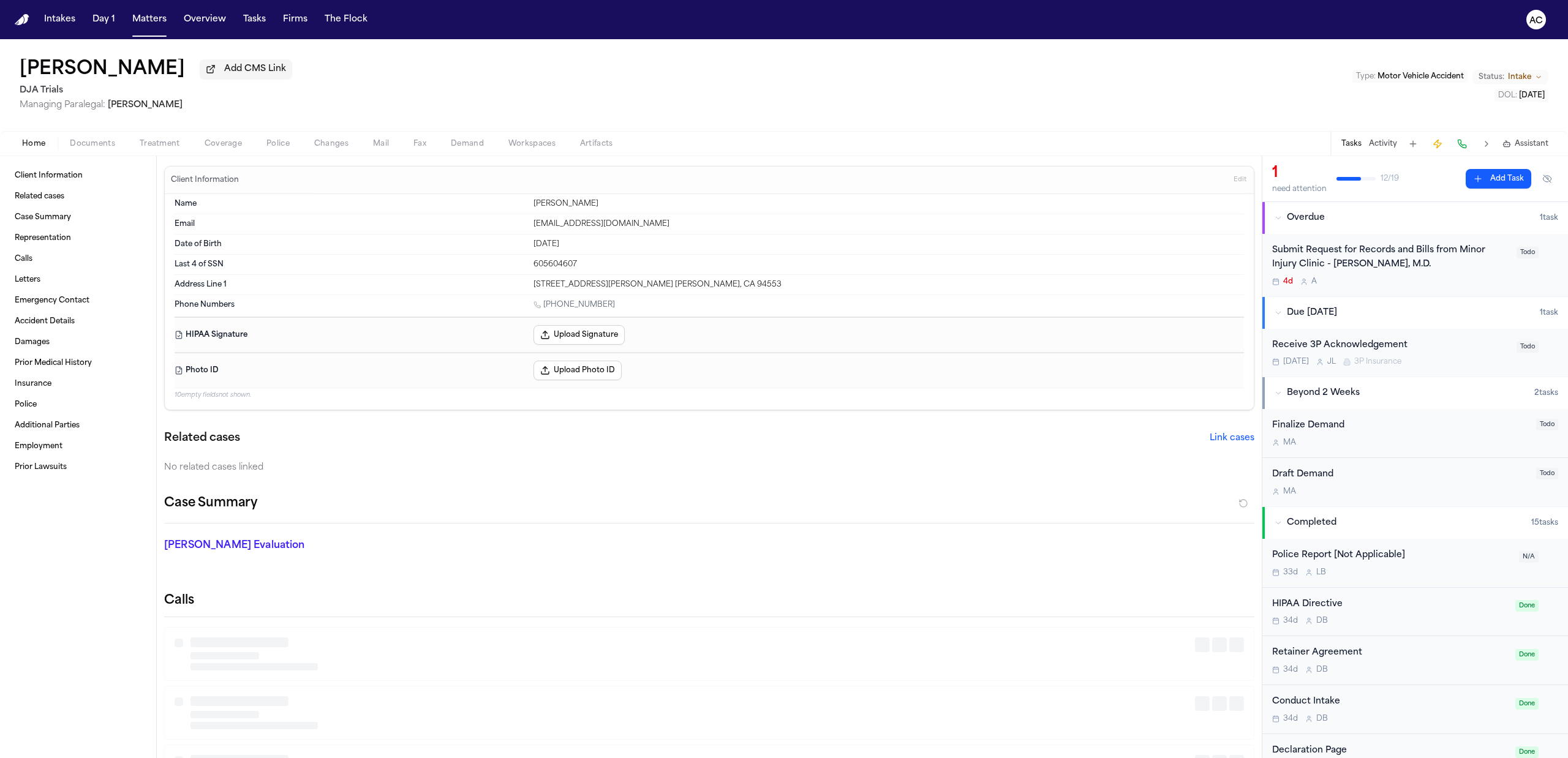
click at [573, 339] on button "Upload Signature" at bounding box center [579, 335] width 91 height 19
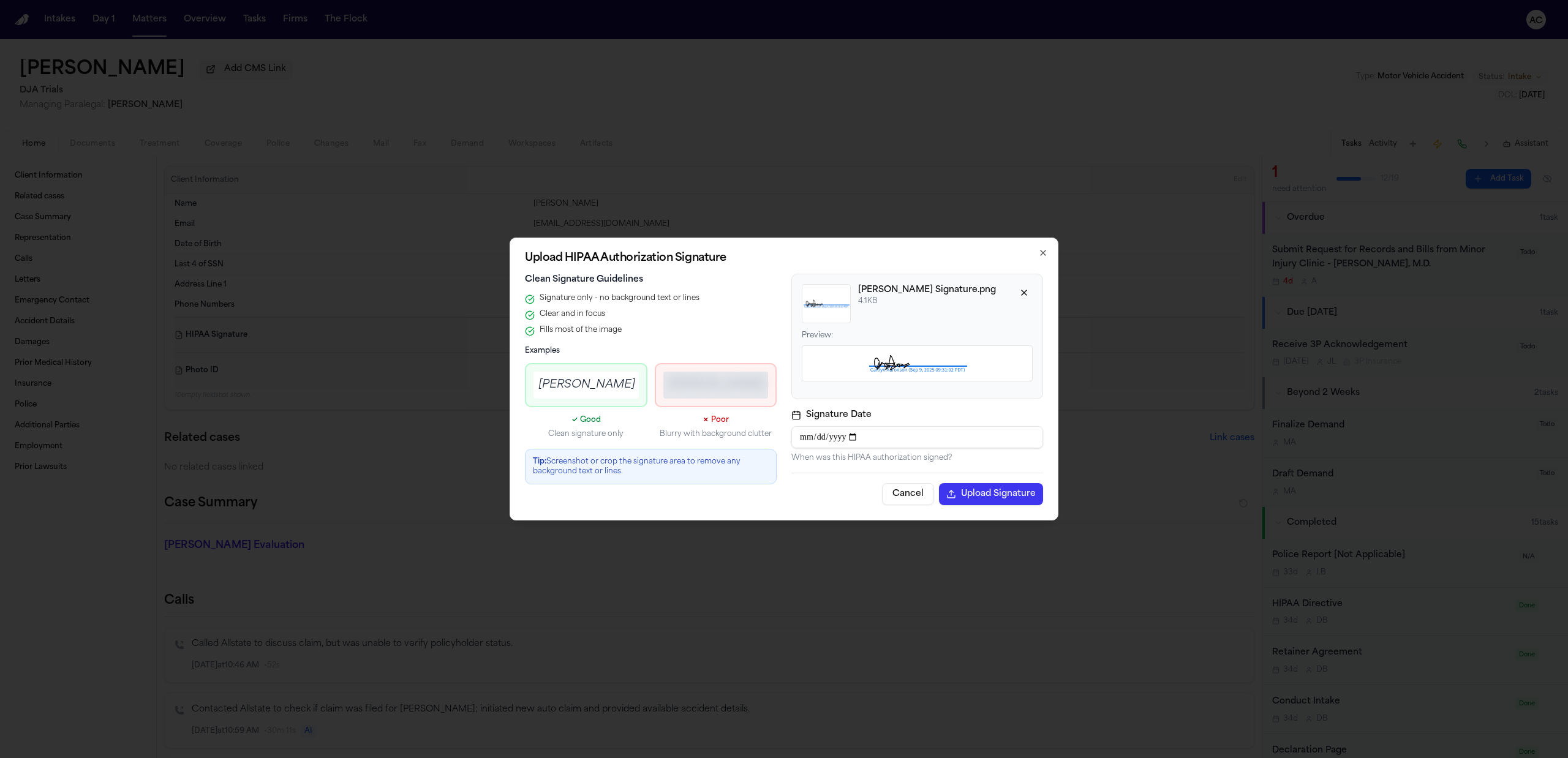
click at [979, 495] on button "Upload Signature" at bounding box center [991, 495] width 104 height 22
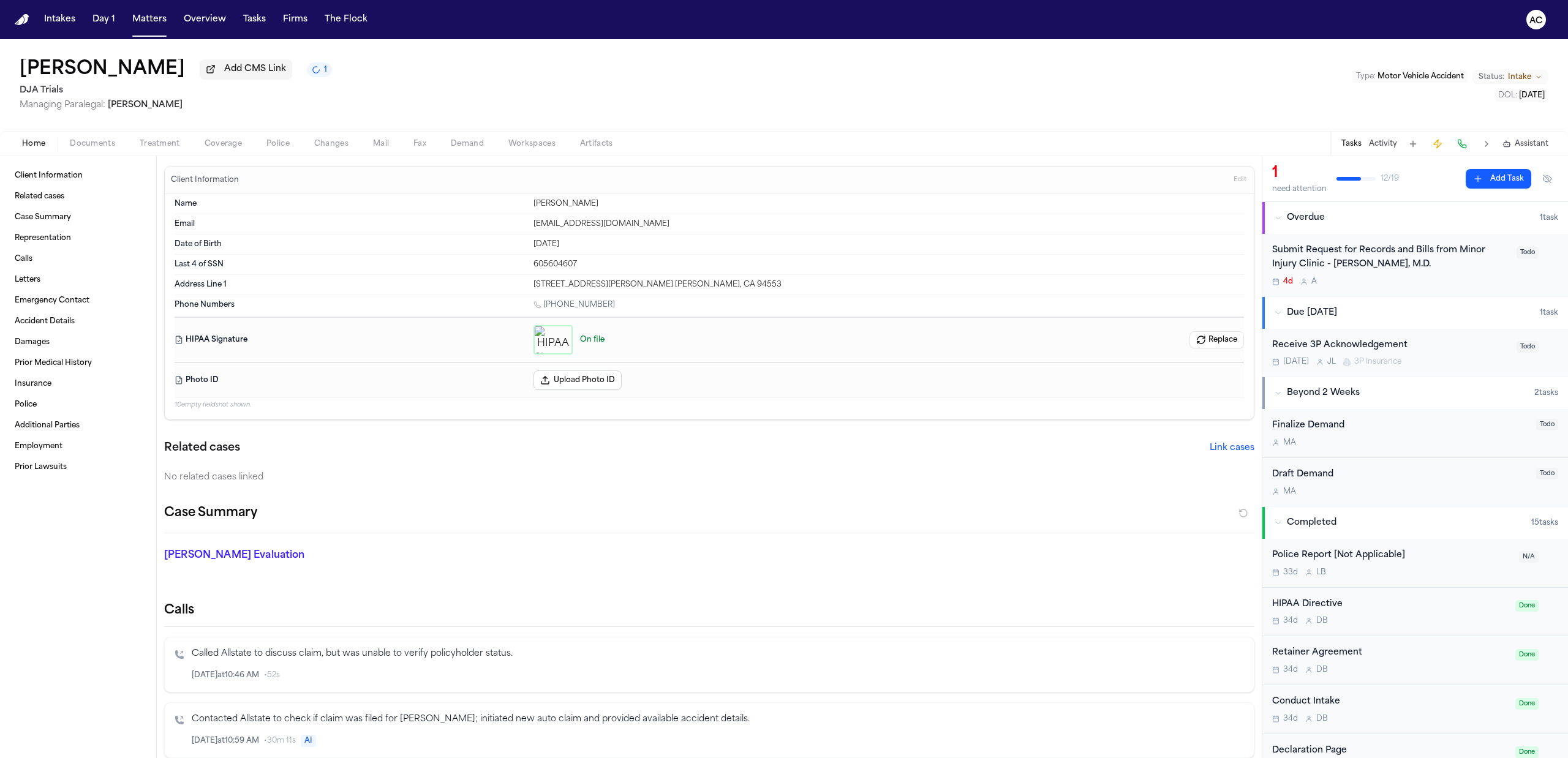
click at [1208, 70] on div "Caitlyn Aaronson Add CMS Link 1 DJA Trials Managing Paralegal: Michelle Landaza…" at bounding box center [784, 85] width 1568 height 92
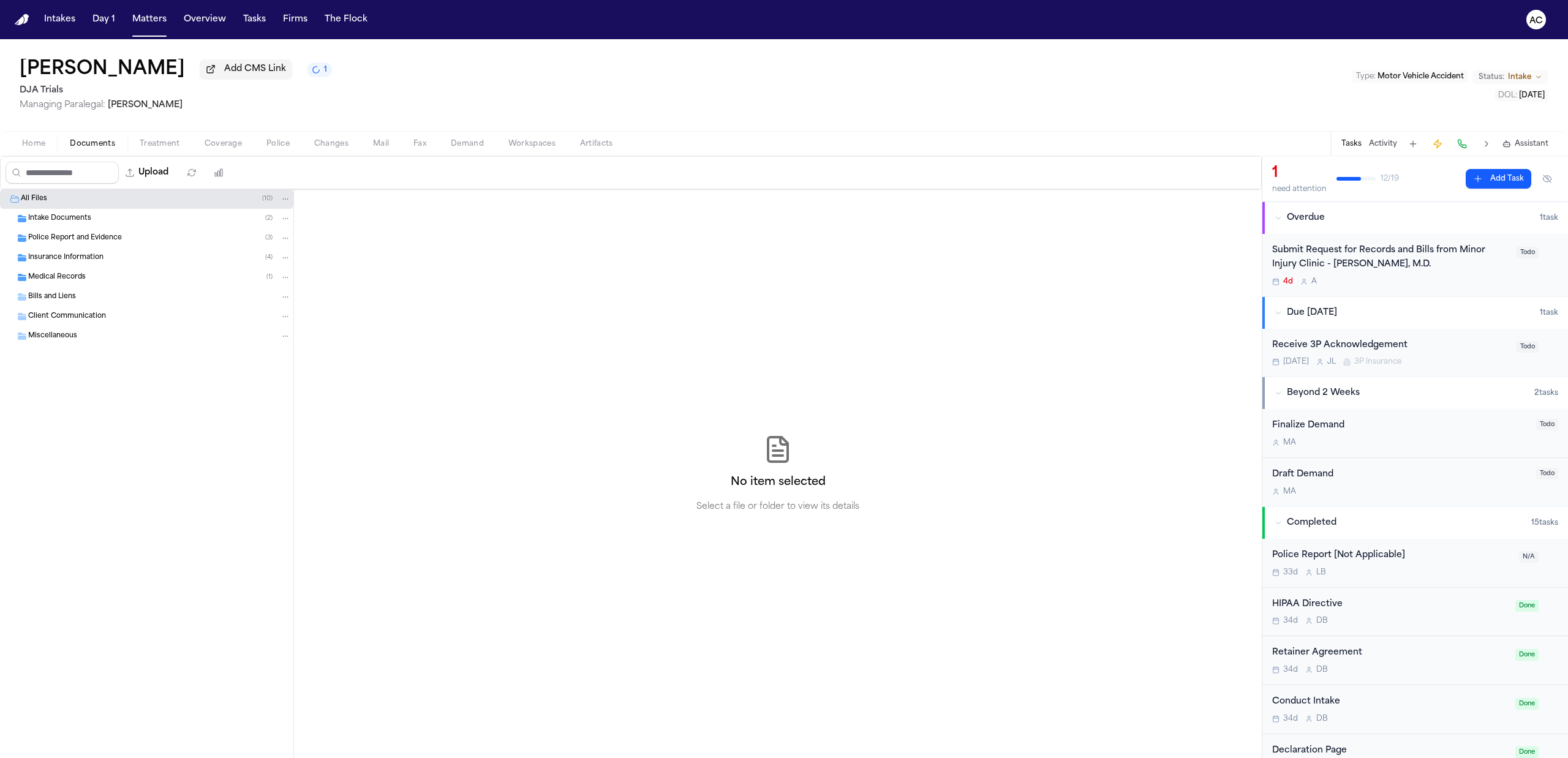
click at [99, 150] on span "button" at bounding box center [92, 150] width 60 height 2
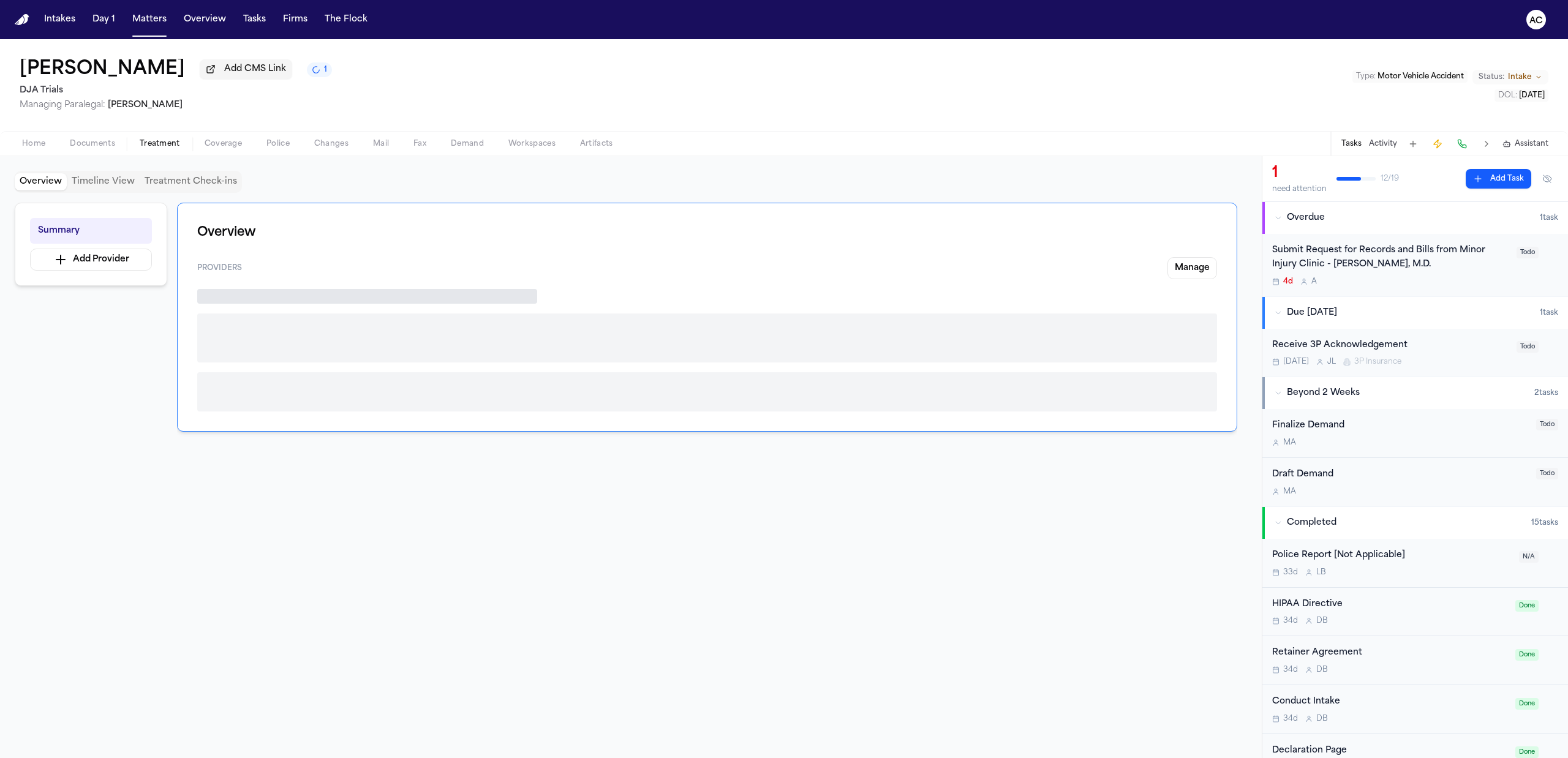
click at [150, 148] on button "Treatment" at bounding box center [159, 144] width 65 height 14
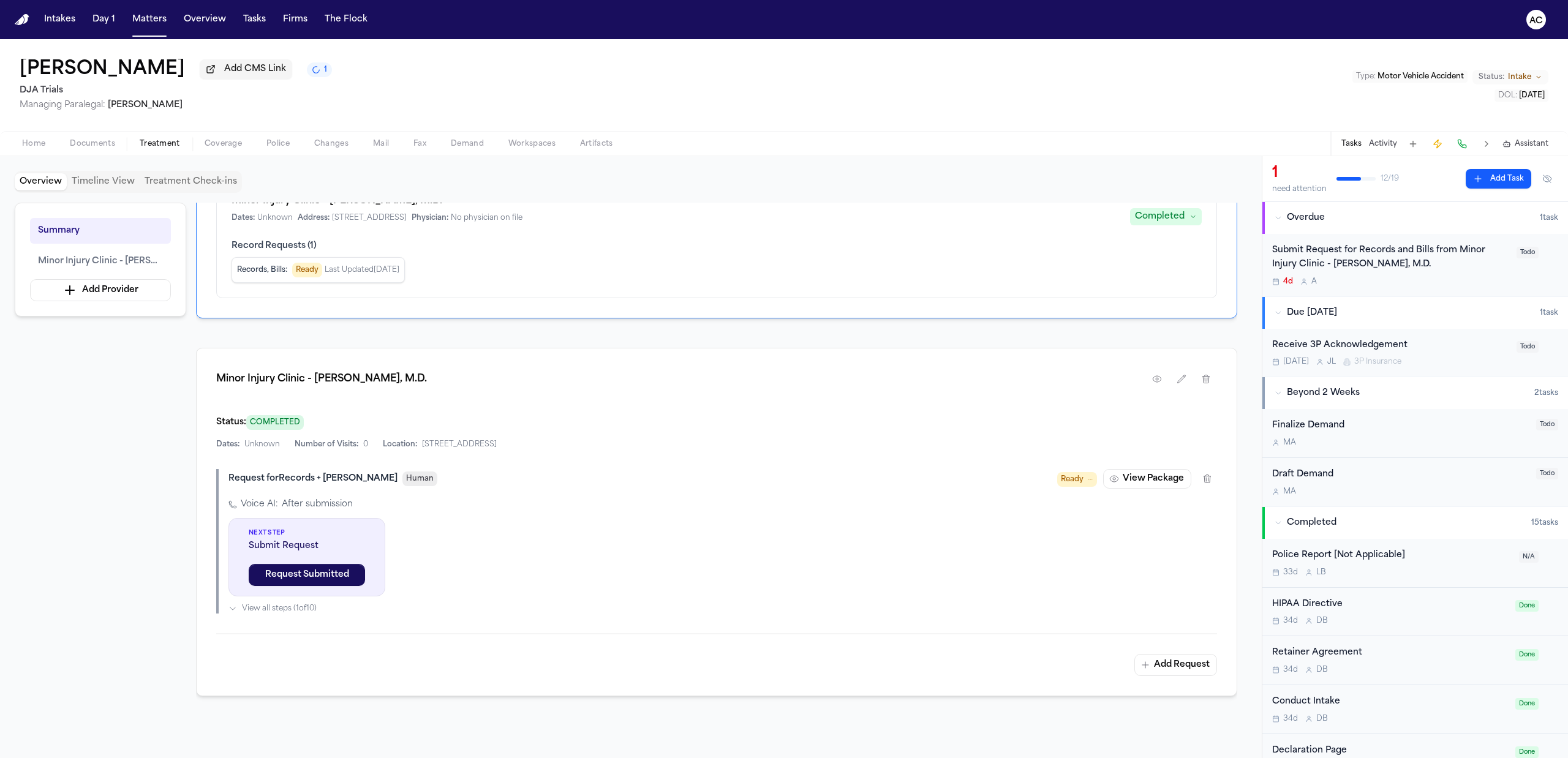
scroll to position [82, 0]
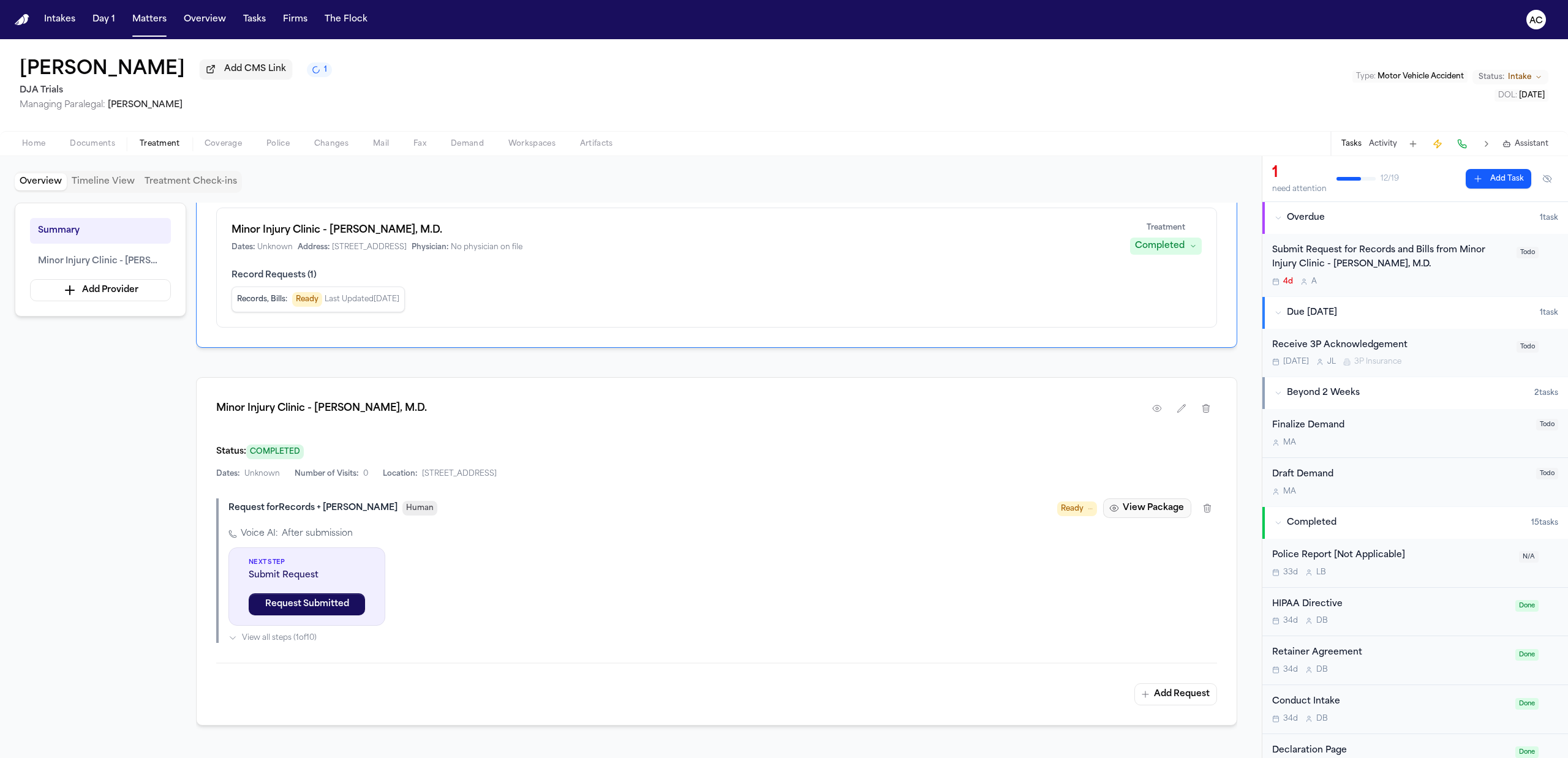
click at [1140, 506] on button "View Package" at bounding box center [1148, 508] width 88 height 19
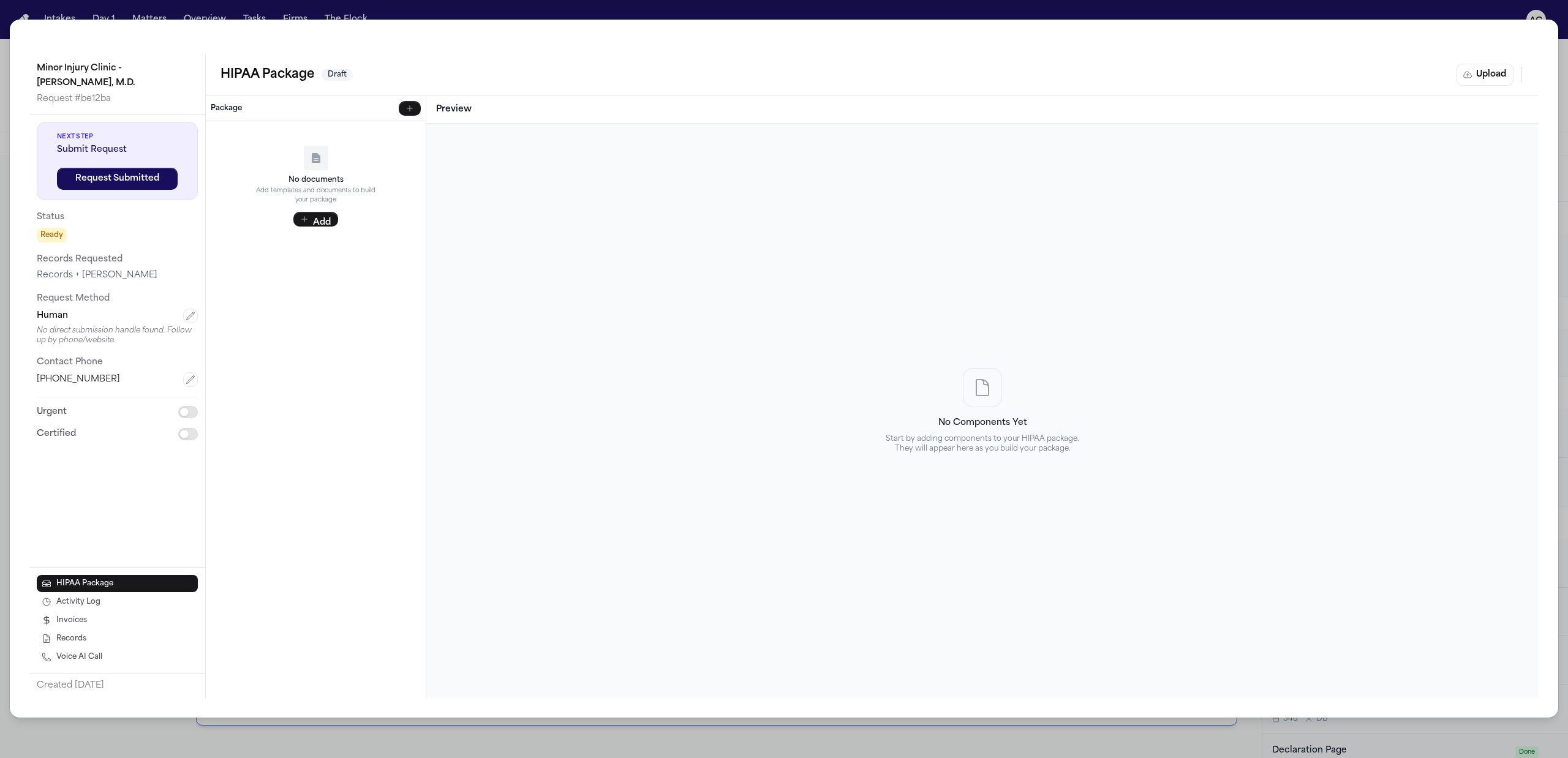
click at [585, 14] on div "Minor Injury Clinic - Maryam Banou Safa, M.D. Request # be12ba Next Step Submit…" at bounding box center [784, 379] width 1568 height 758
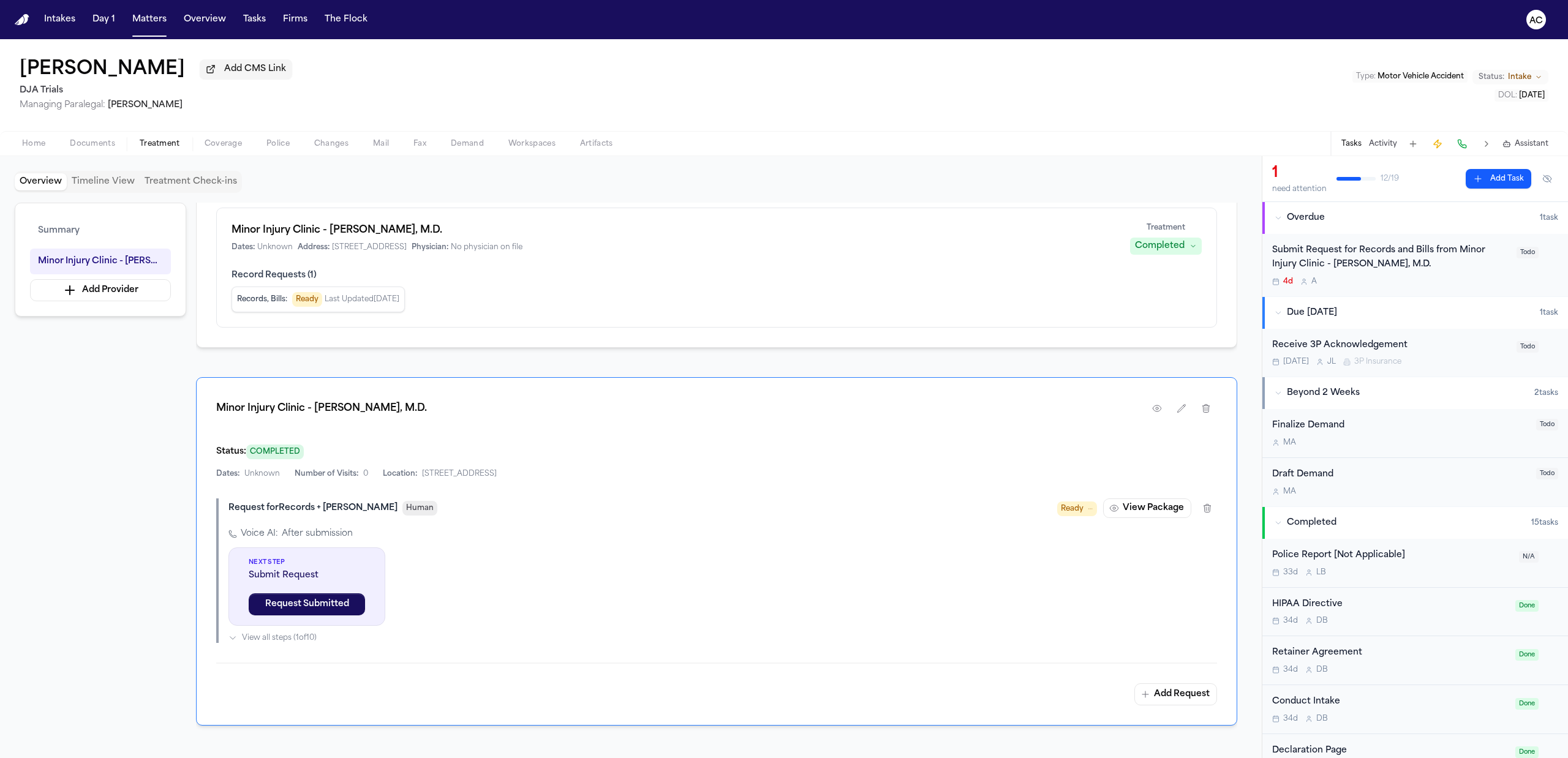
click at [1369, 255] on div "Submit Request for Records and Bills from Minor Injury Clinic - [PERSON_NAME], …" at bounding box center [1391, 257] width 237 height 28
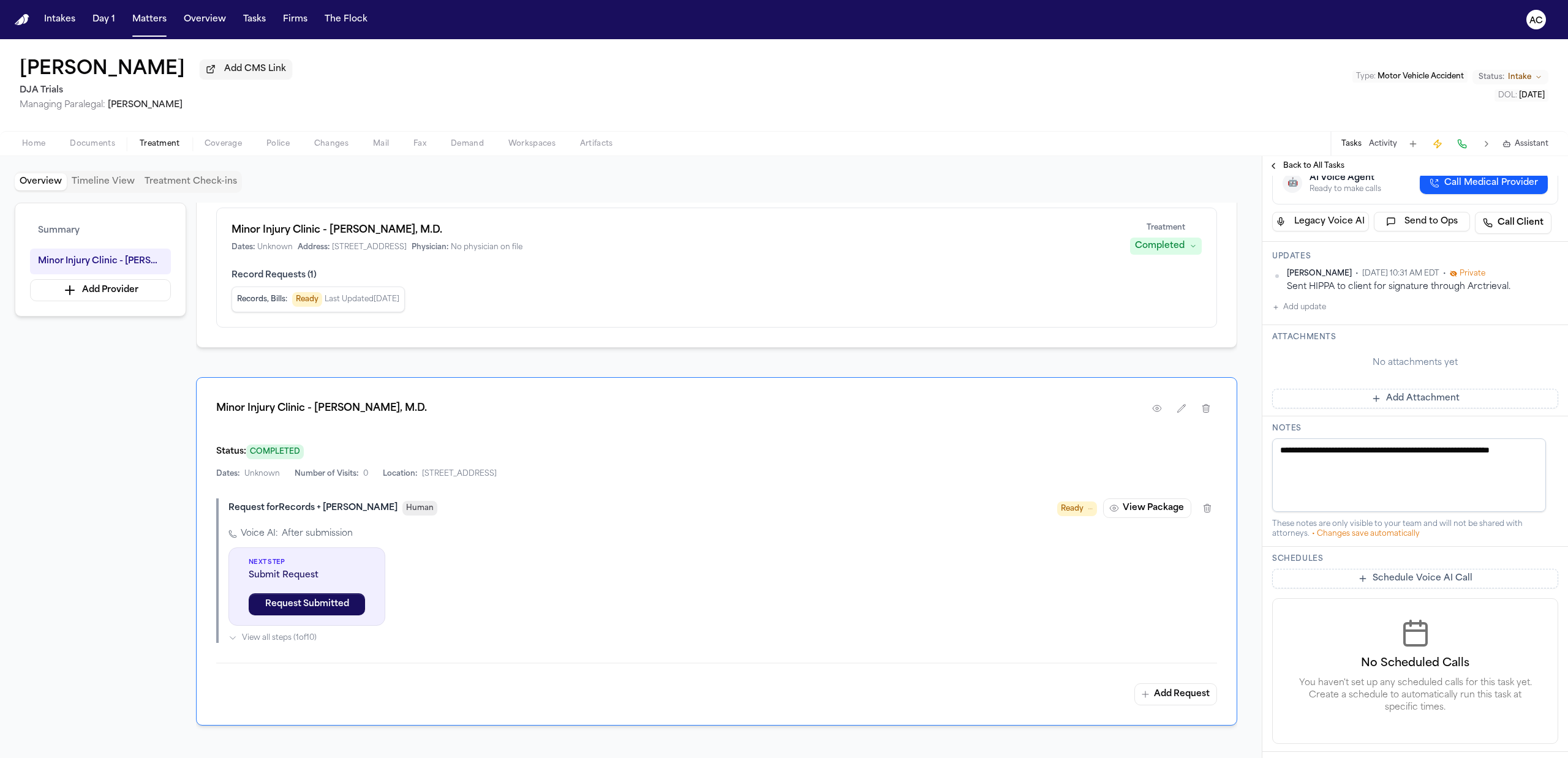
scroll to position [245, 0]
click at [1541, 374] on html "Intakes Day 1 Matters Overview Tasks Firms The Flock AC Caitlyn Aaronson Add CM…" at bounding box center [784, 379] width 1568 height 758
click at [1486, 397] on div "Edit" at bounding box center [1507, 394] width 72 height 17
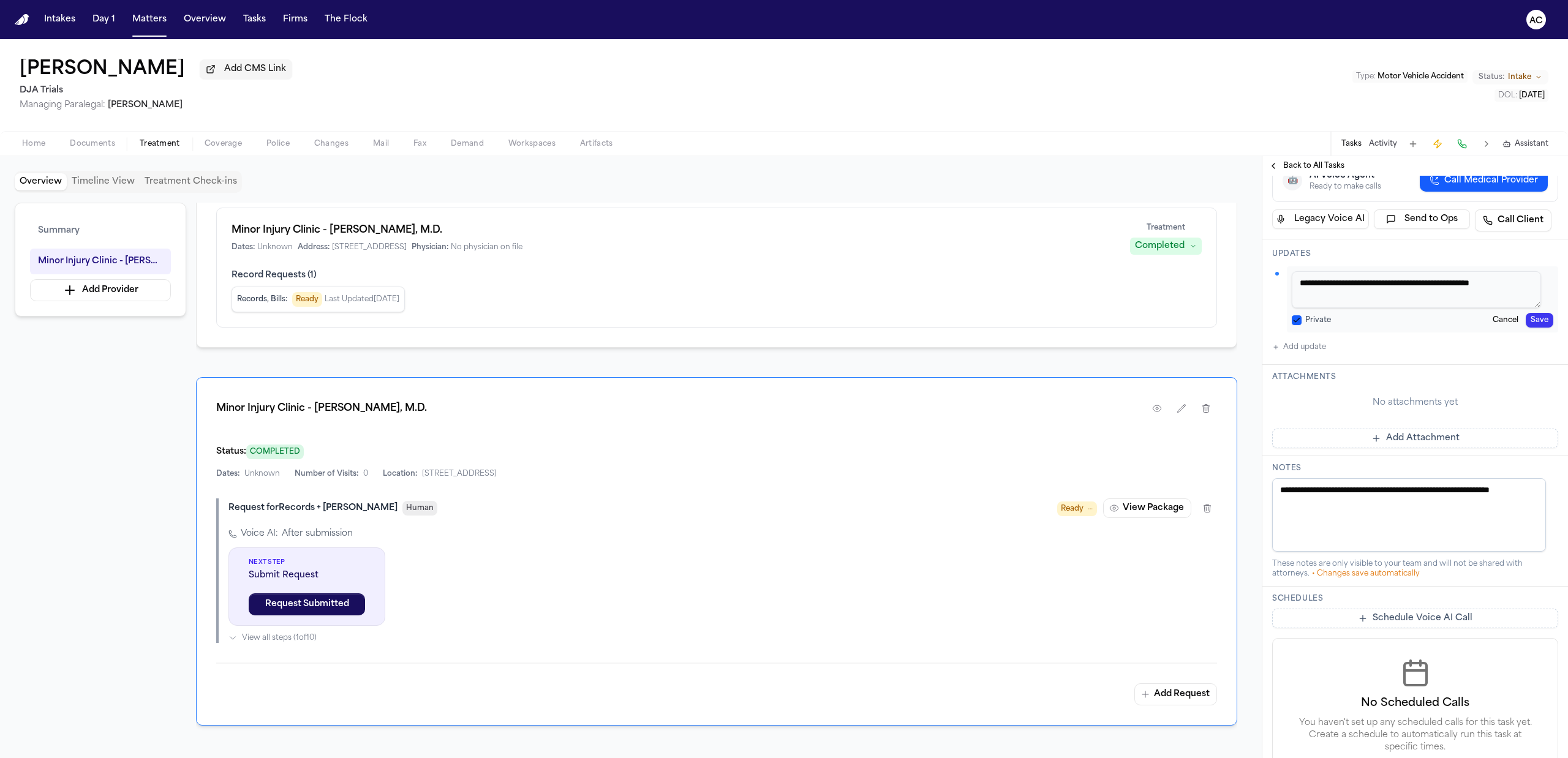
drag, startPoint x: 1295, startPoint y: 432, endPoint x: 1305, endPoint y: 429, distance: 10.4
click at [1295, 332] on div "**********" at bounding box center [1422, 299] width 271 height 66
drag, startPoint x: 1297, startPoint y: 424, endPoint x: 1350, endPoint y: 426, distance: 53.0
click at [1297, 325] on button "Private" at bounding box center [1297, 320] width 10 height 10
click at [1536, 327] on button "Save" at bounding box center [1539, 320] width 27 height 14
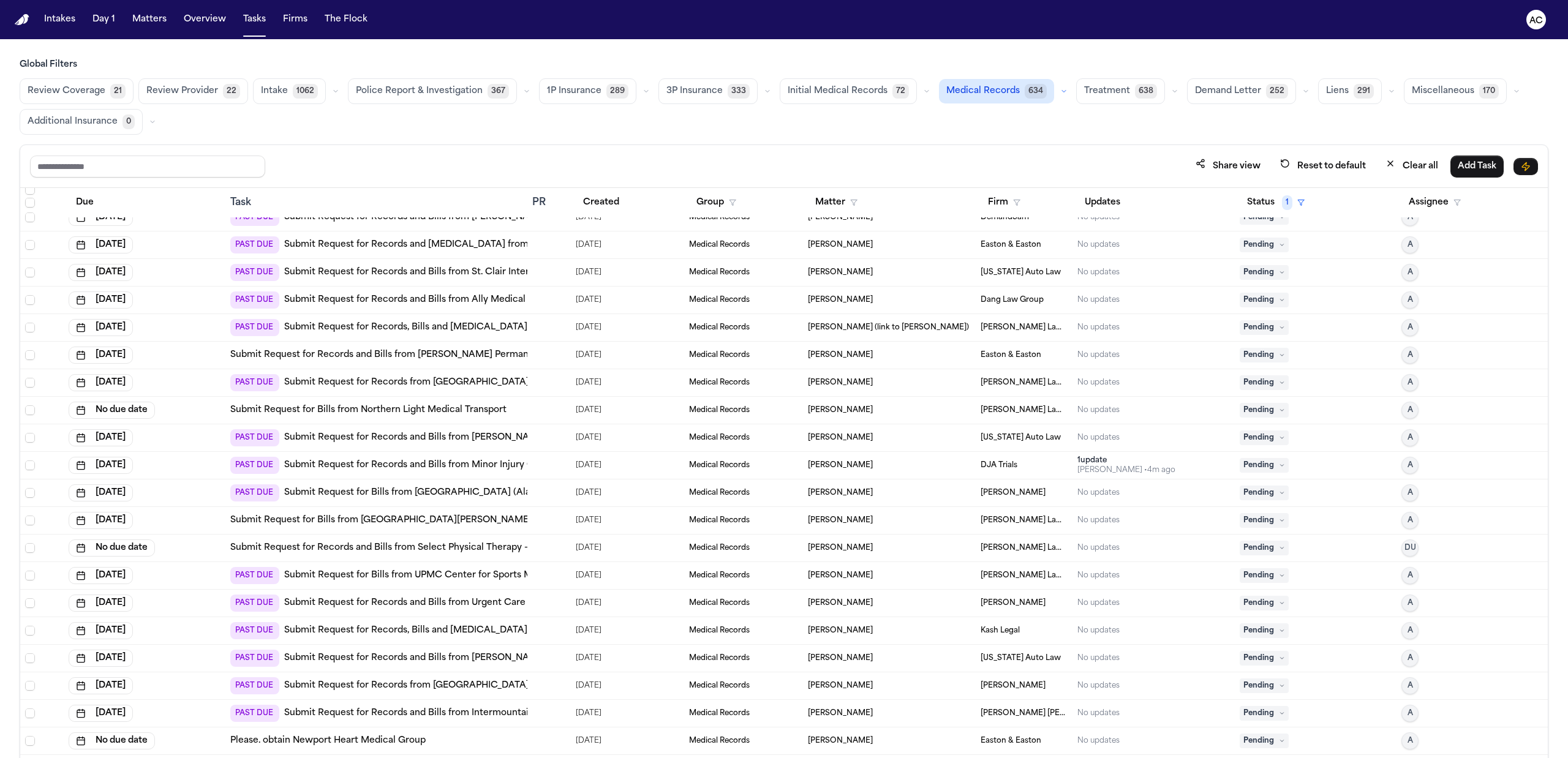
scroll to position [1142, 0]
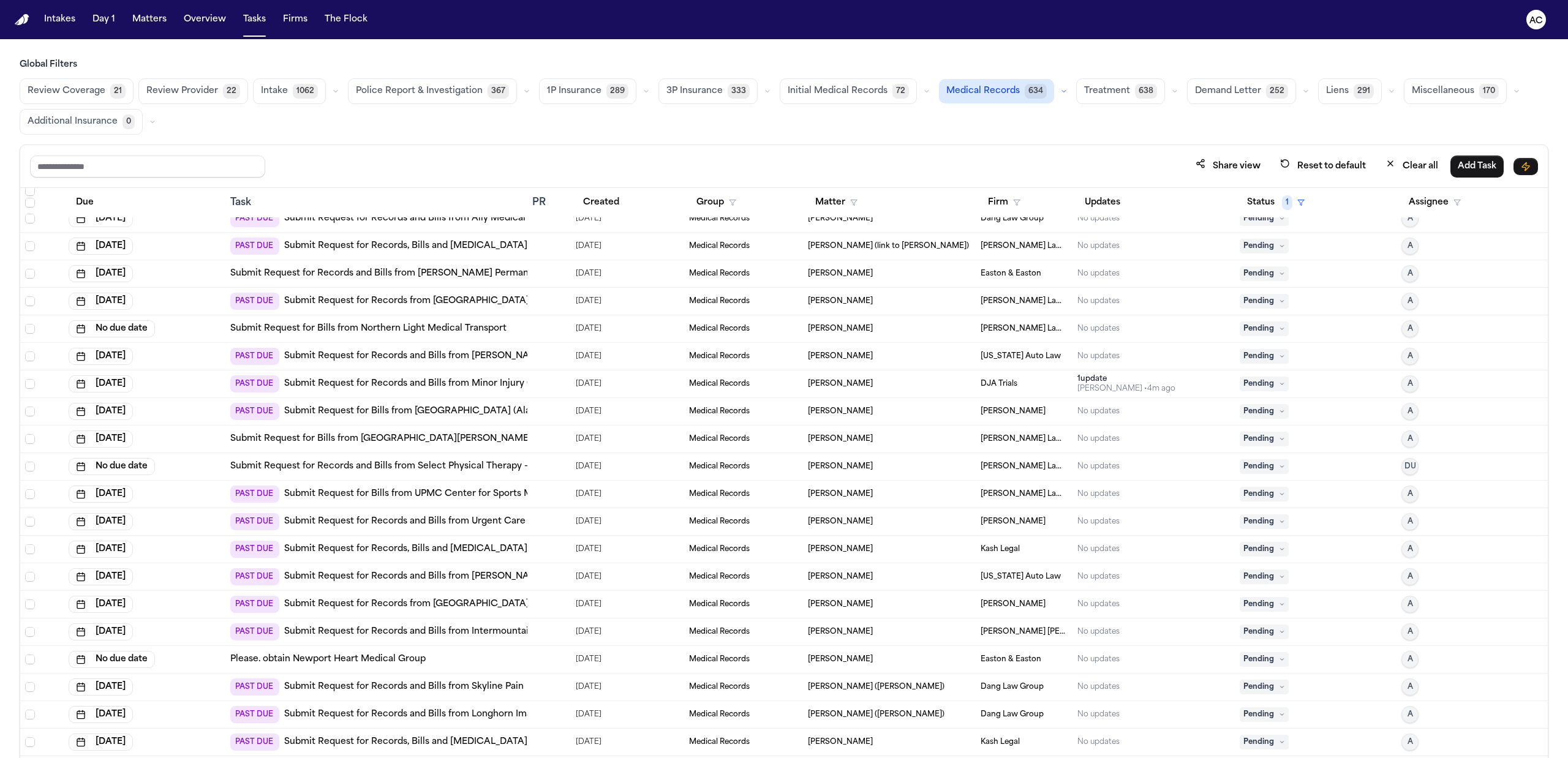
click at [426, 439] on link "Submit Request for Bills from [GEOGRAPHIC_DATA][PERSON_NAME] – [PERSON_NAME]" at bounding box center [423, 439] width 385 height 12
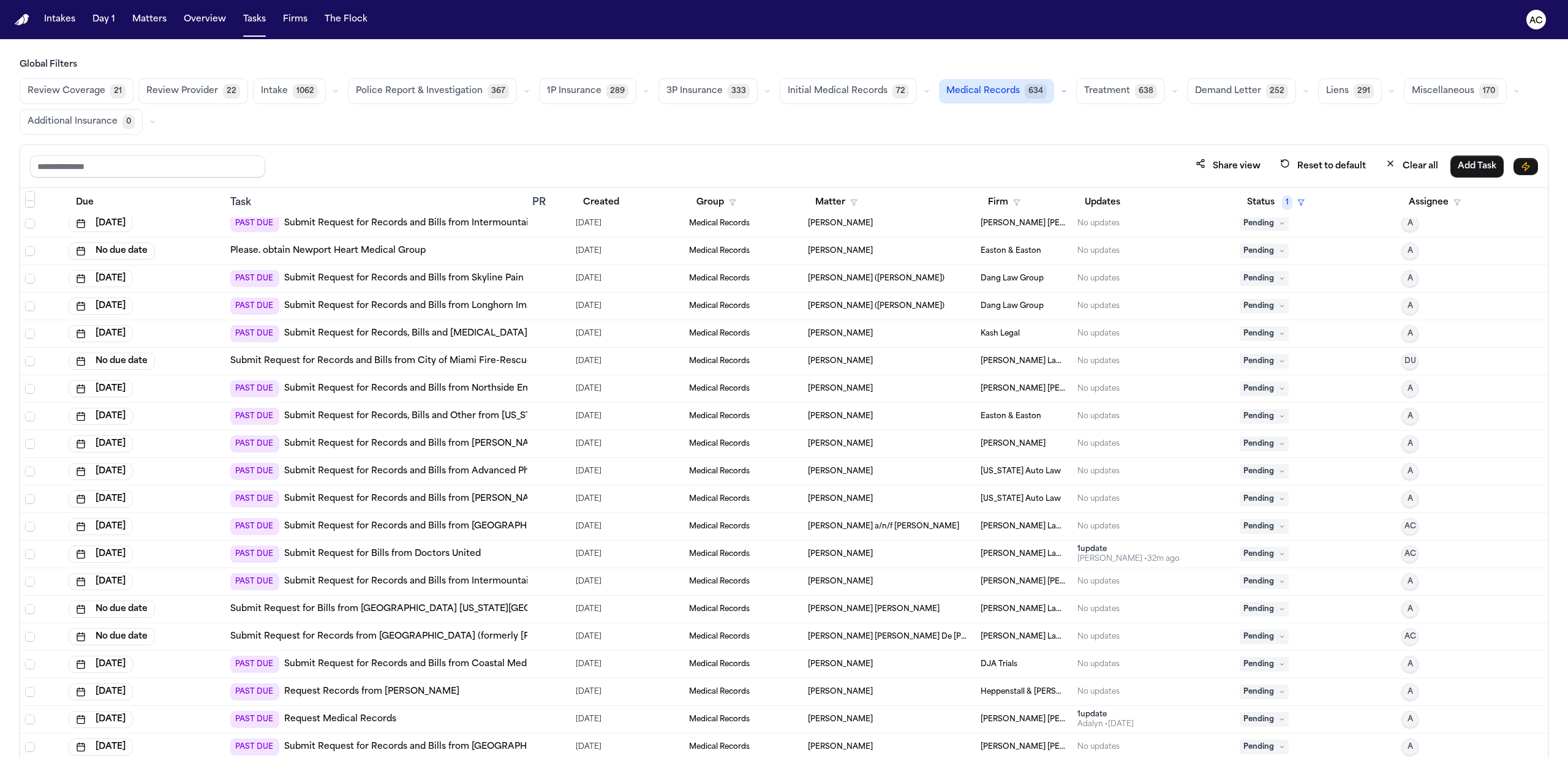
scroll to position [1632, 0]
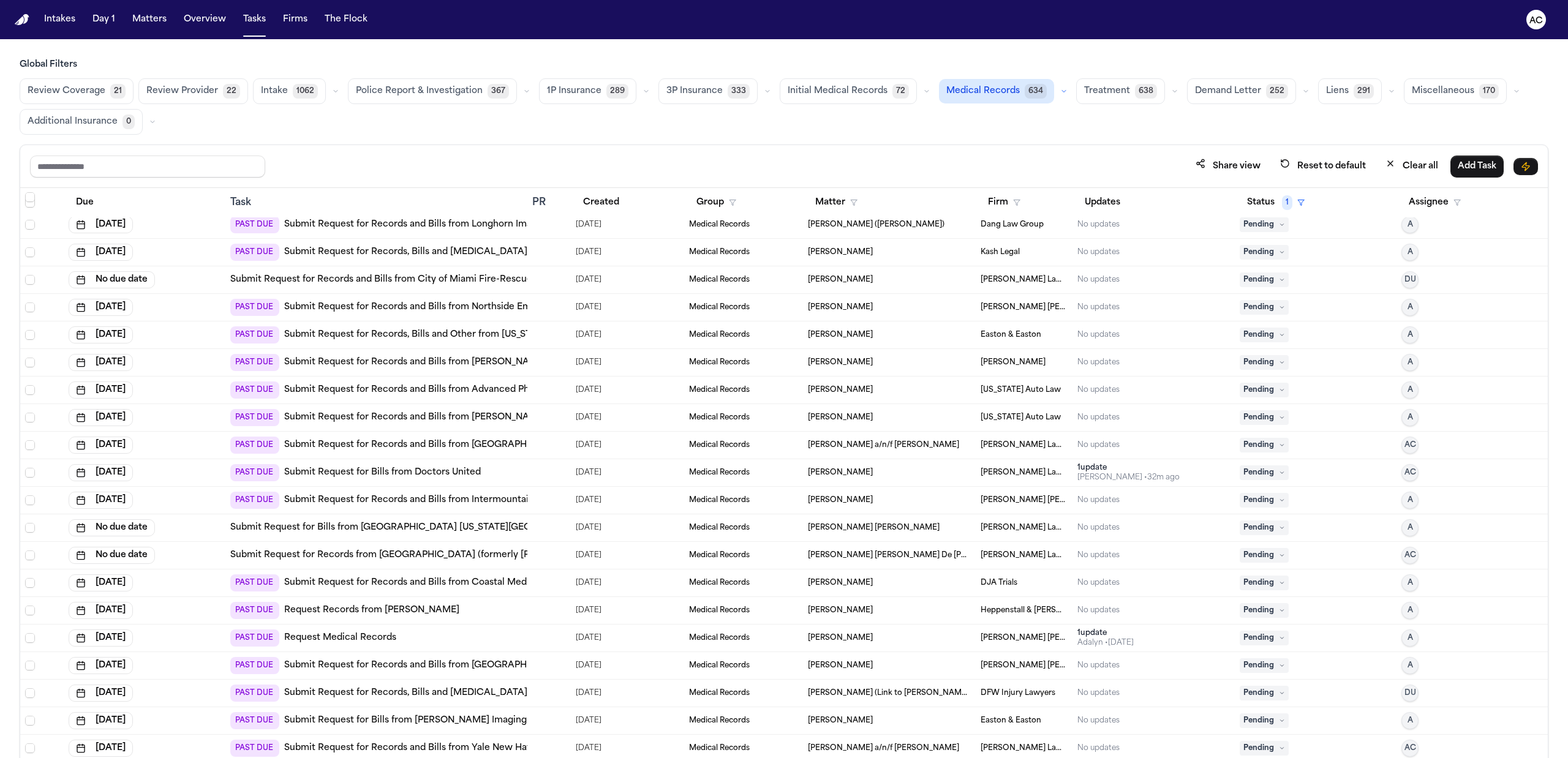
click at [493, 447] on link "Submit Request for Records and Bills from [GEOGRAPHIC_DATA]" at bounding box center [426, 444] width 283 height 12
click at [1240, 471] on span "Pending" at bounding box center [1264, 472] width 49 height 14
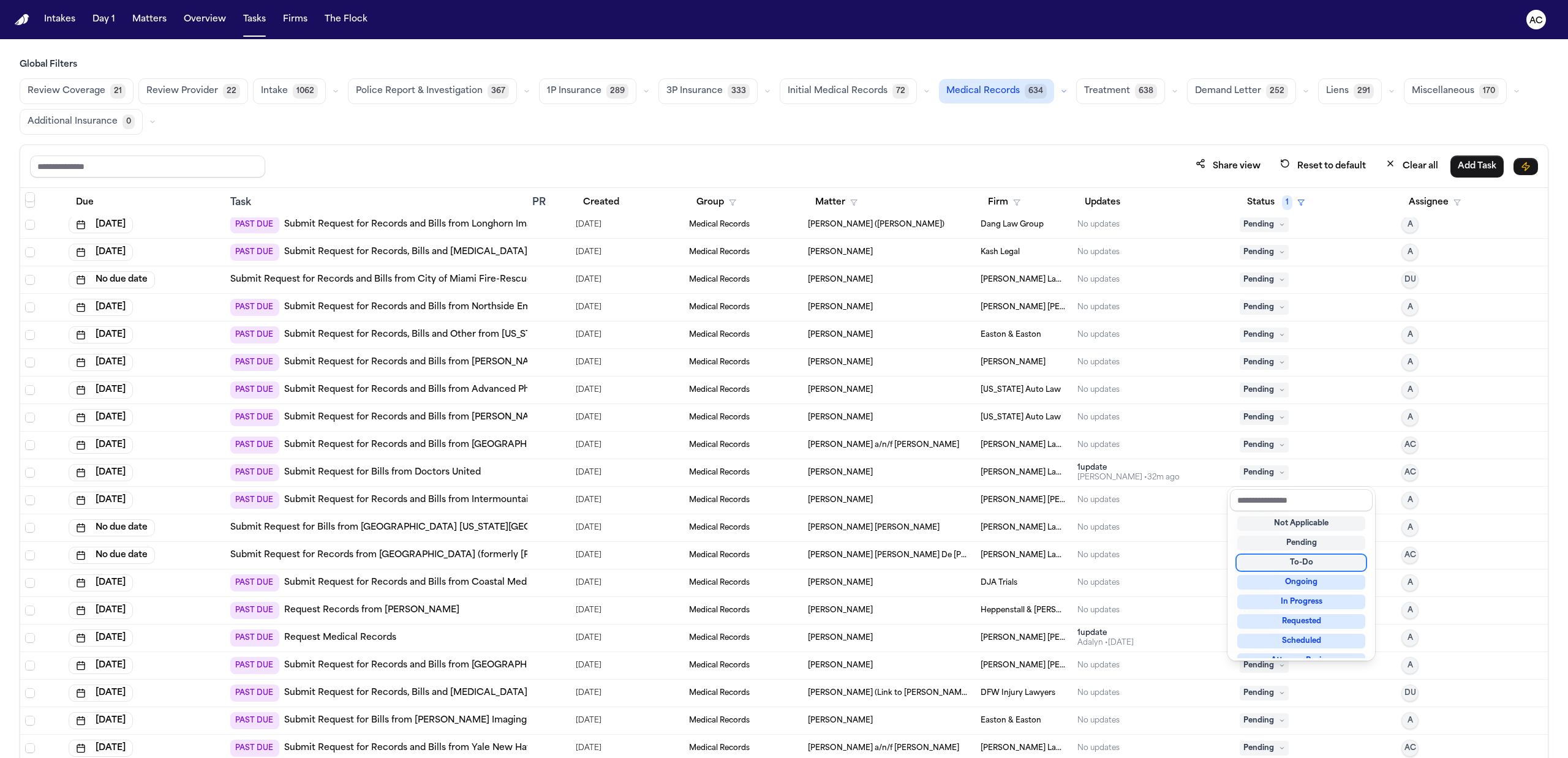
click at [1299, 563] on div "To-Do" at bounding box center [1301, 563] width 128 height 14
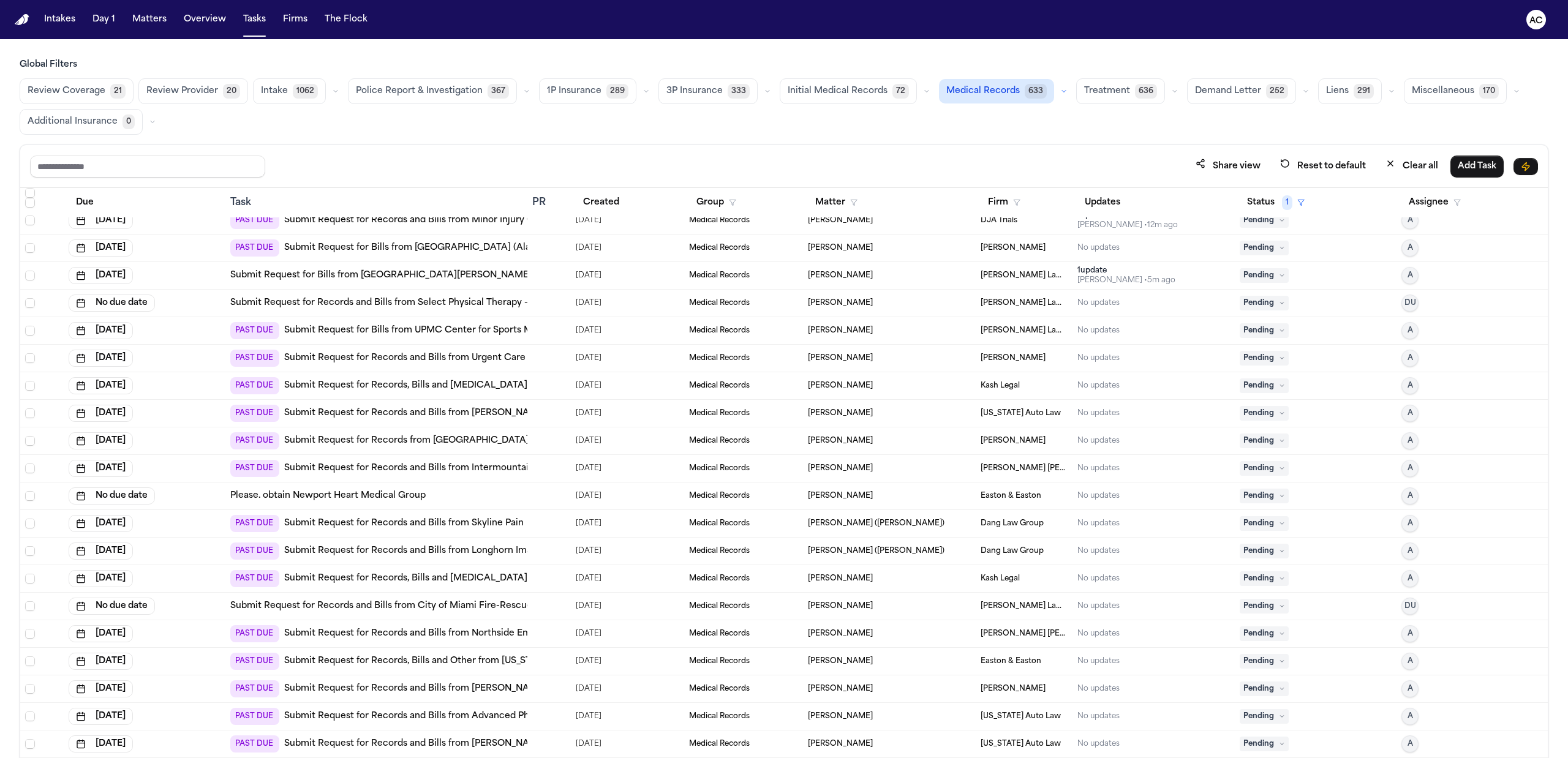
scroll to position [1225, 0]
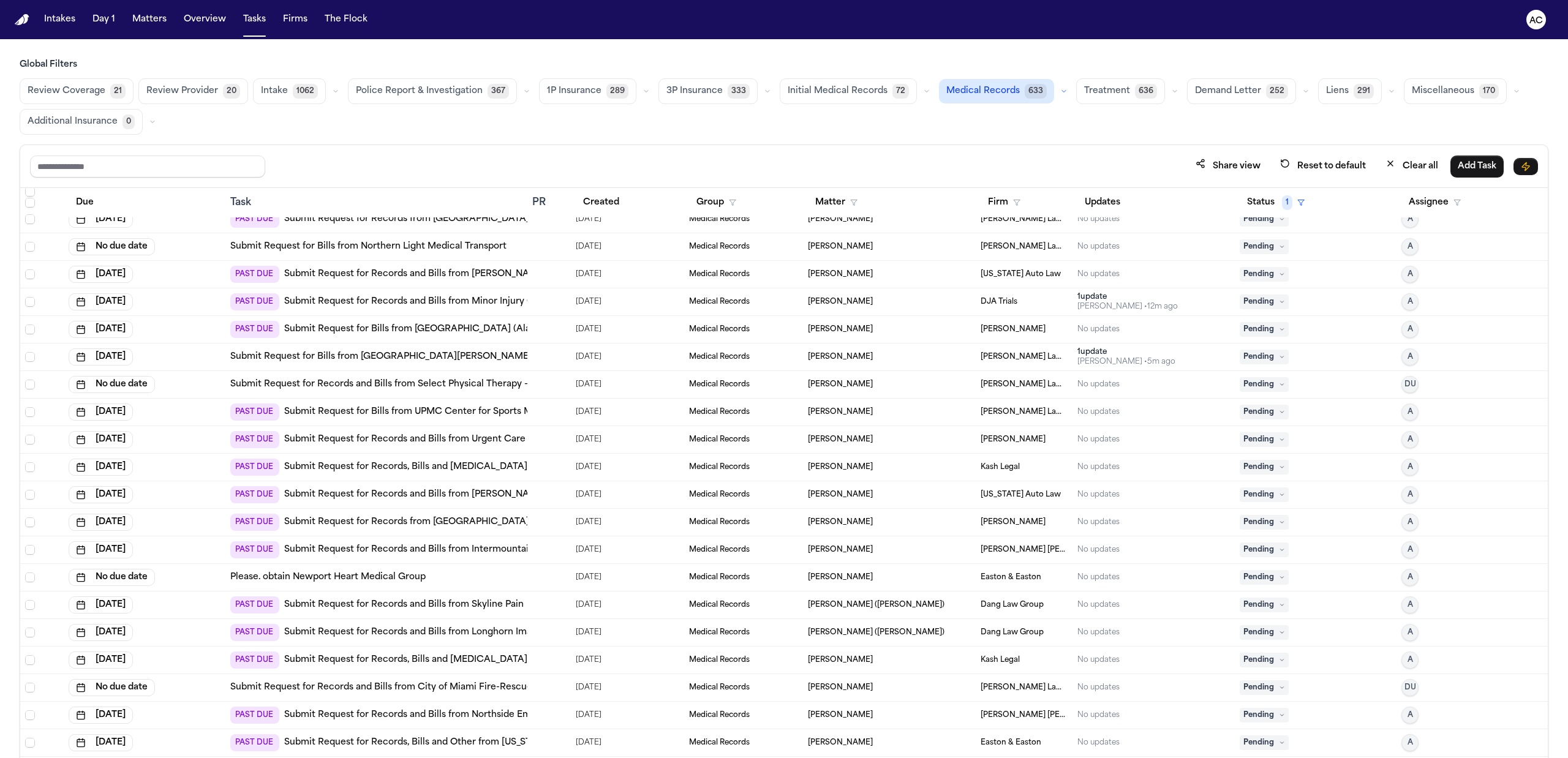
click at [1260, 359] on span "Pending" at bounding box center [1264, 357] width 49 height 14
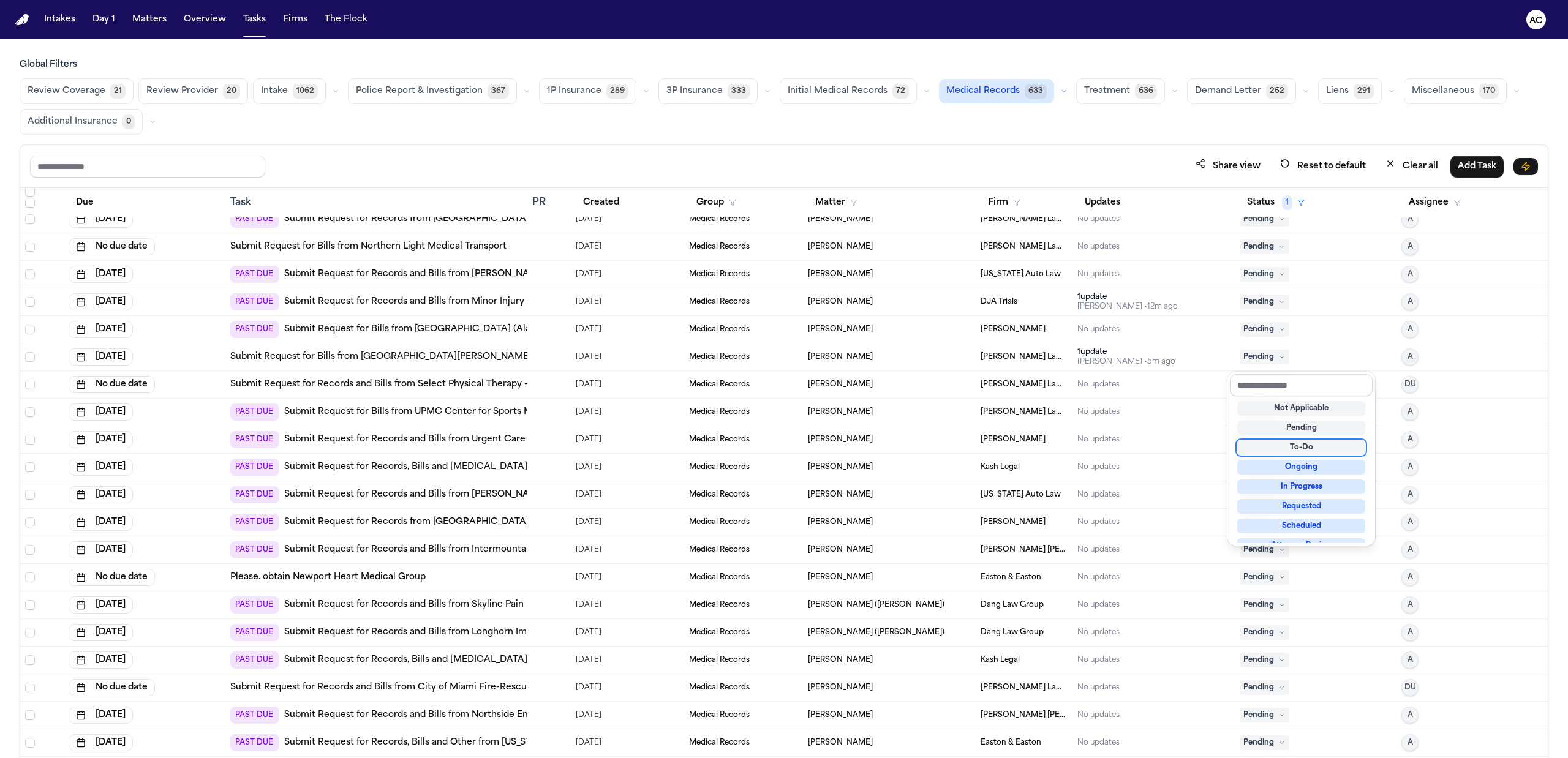
click at [1323, 449] on div "To-Do" at bounding box center [1301, 447] width 128 height 14
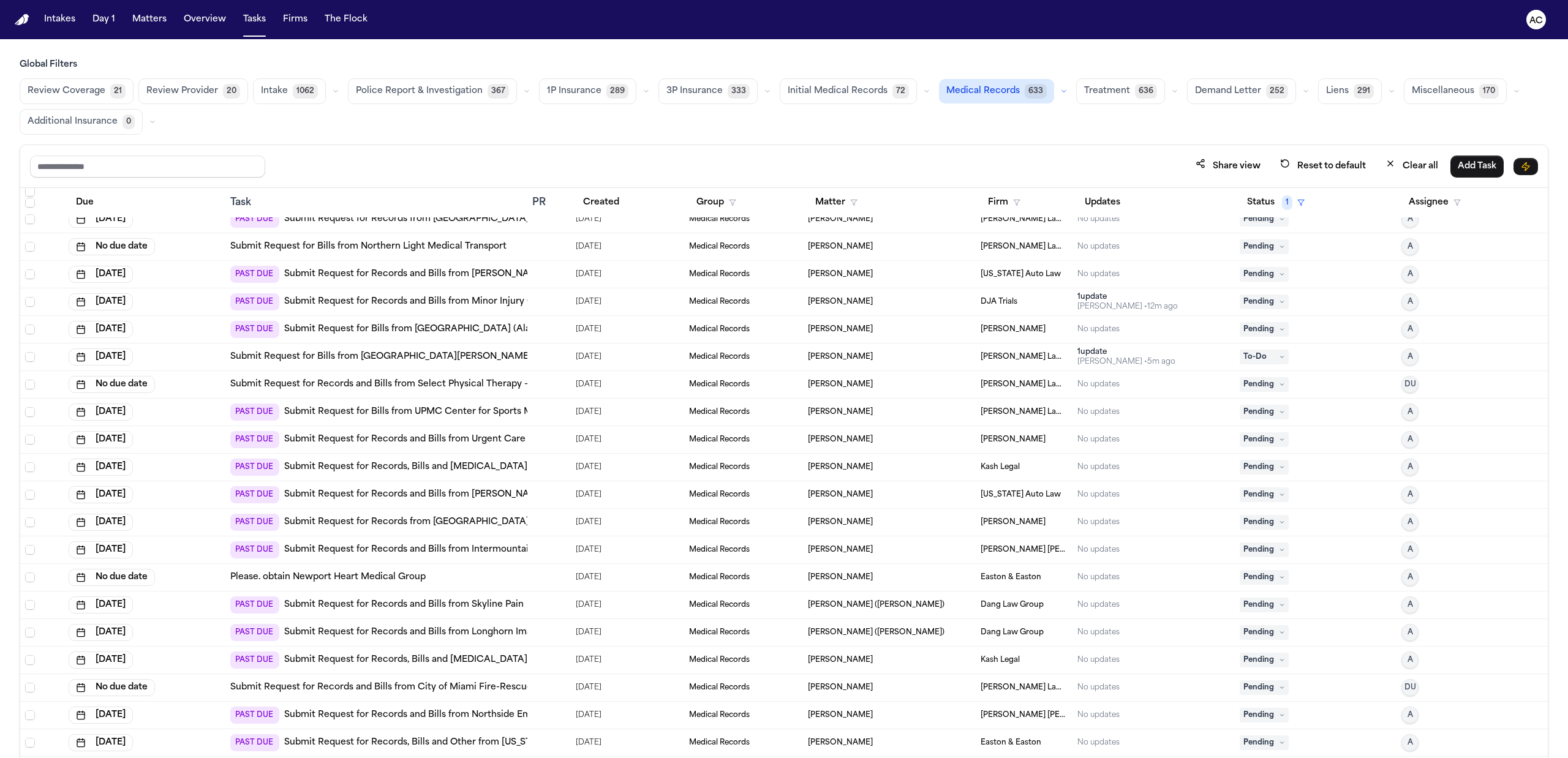
click at [1246, 307] on span "Pending" at bounding box center [1264, 302] width 49 height 14
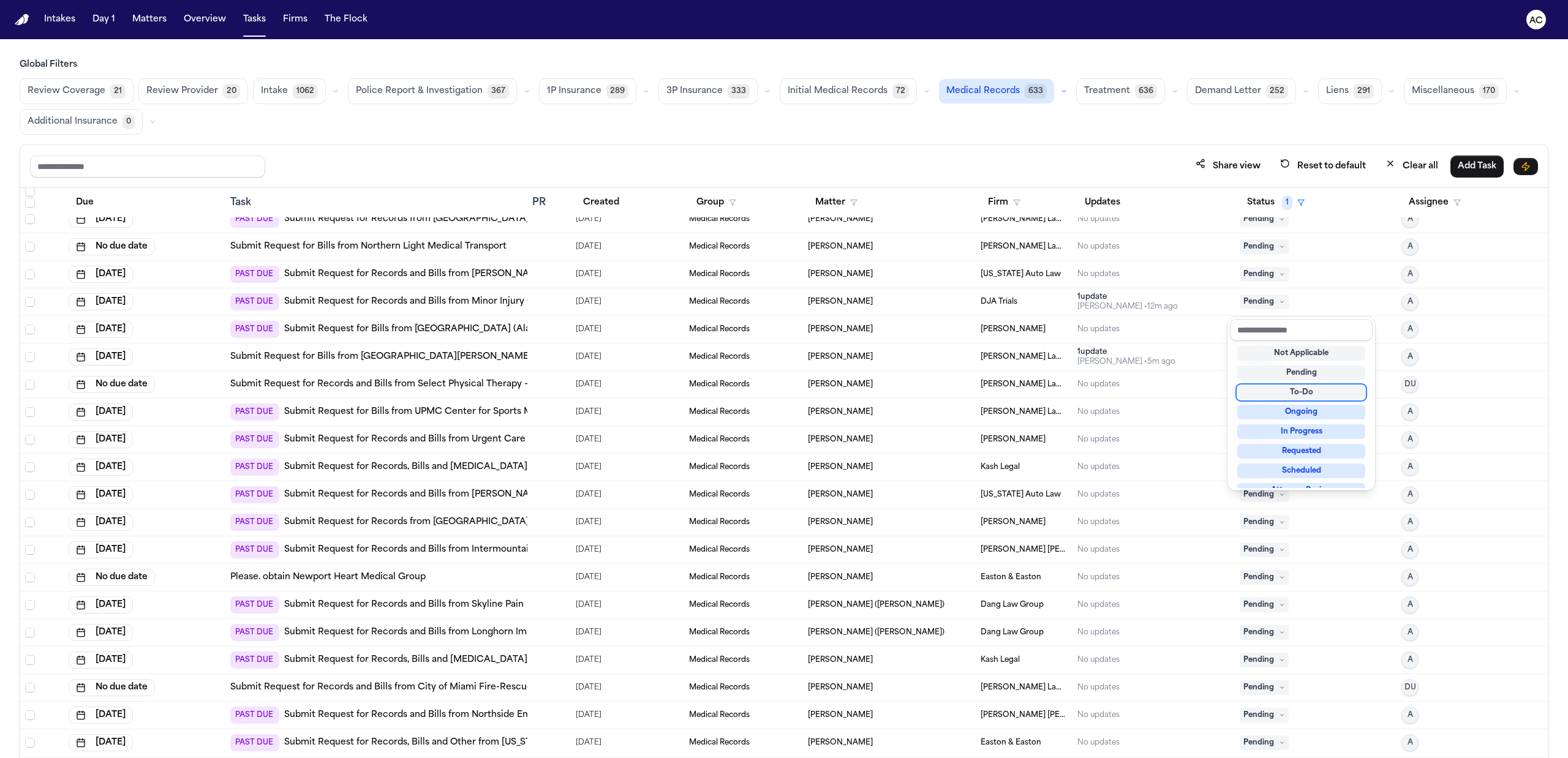
click at [1293, 392] on div "To-Do" at bounding box center [1301, 392] width 128 height 14
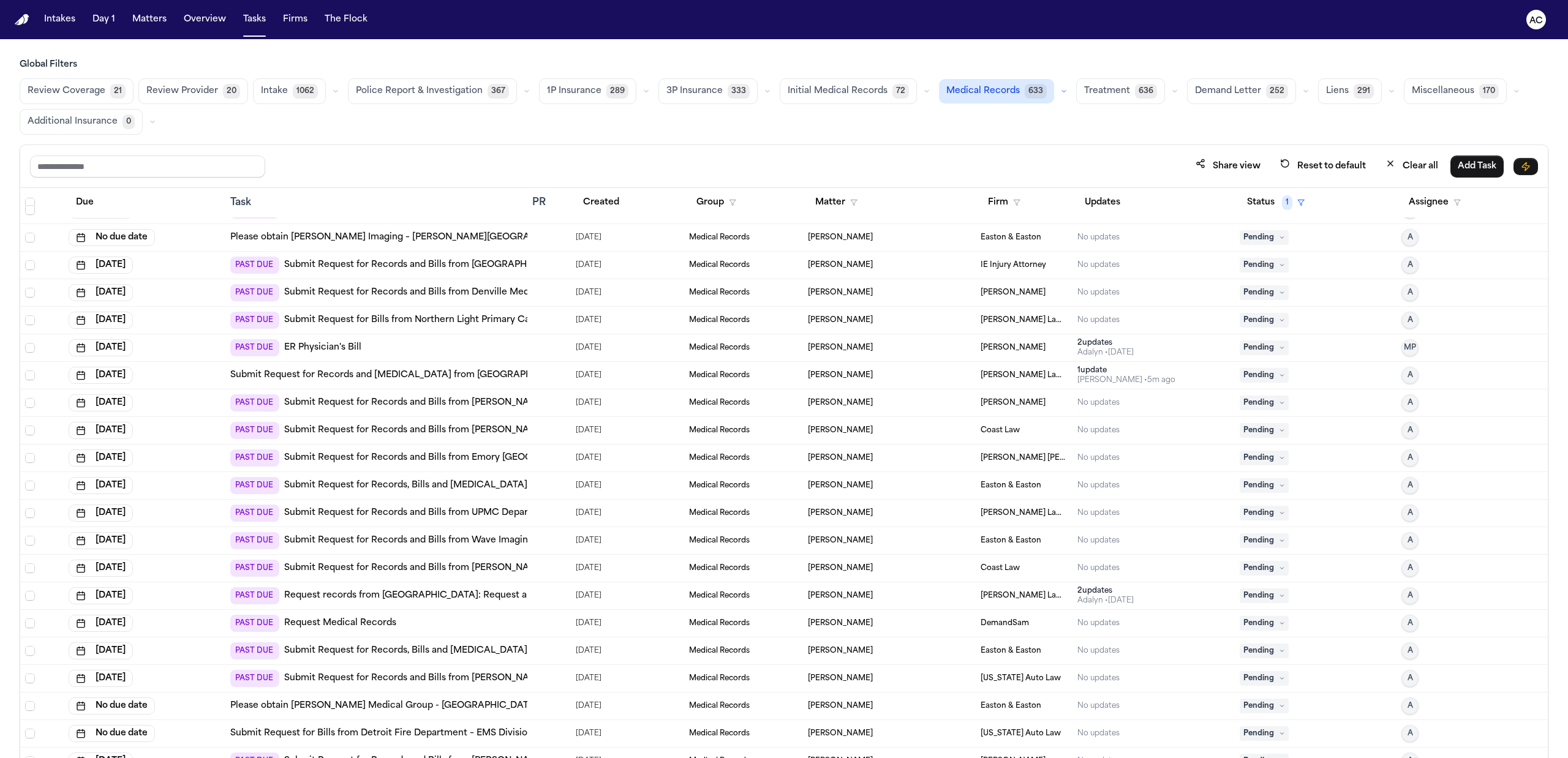
scroll to position [407, 0]
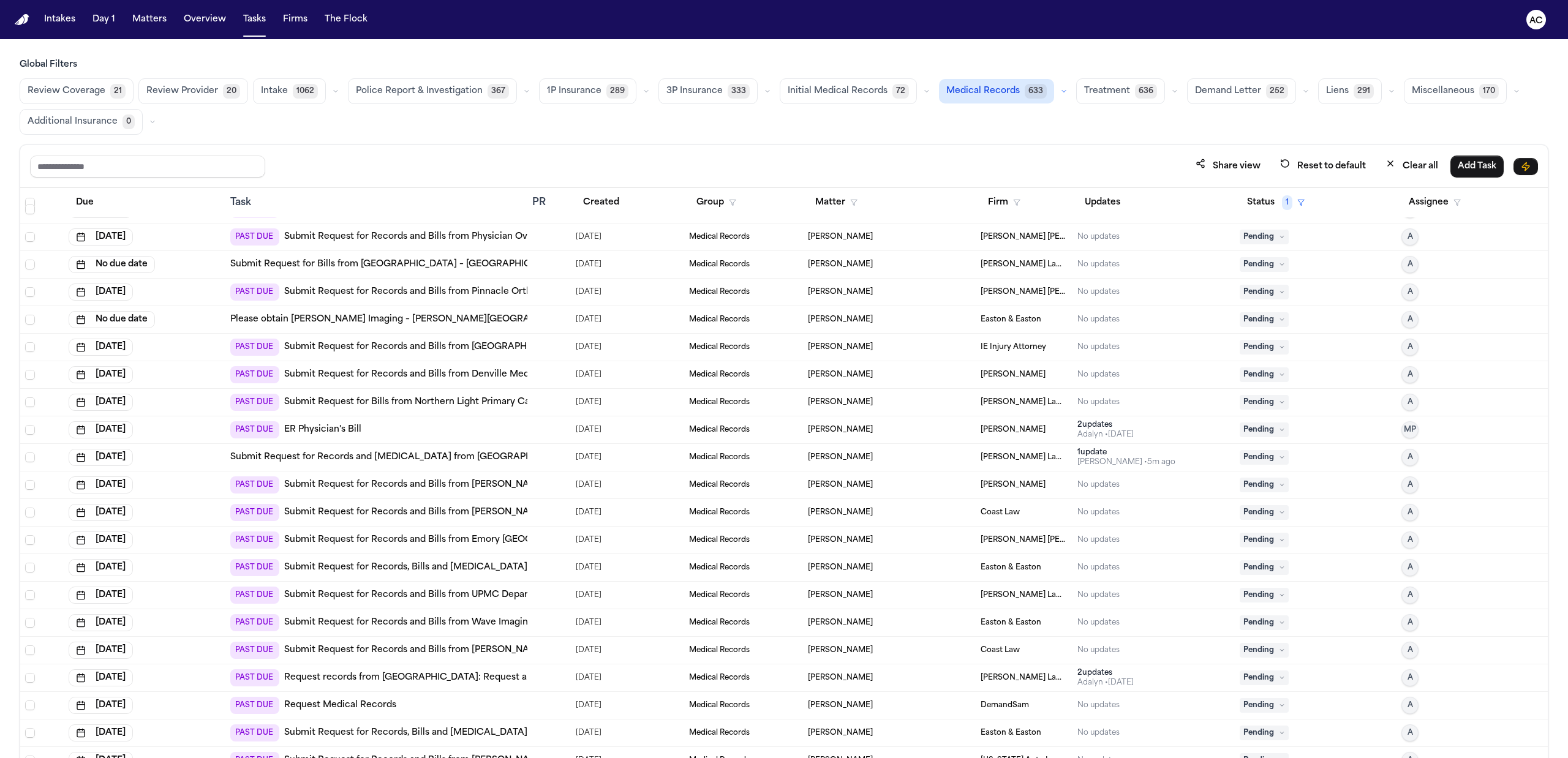
click at [1270, 455] on span "Pending" at bounding box center [1264, 457] width 49 height 14
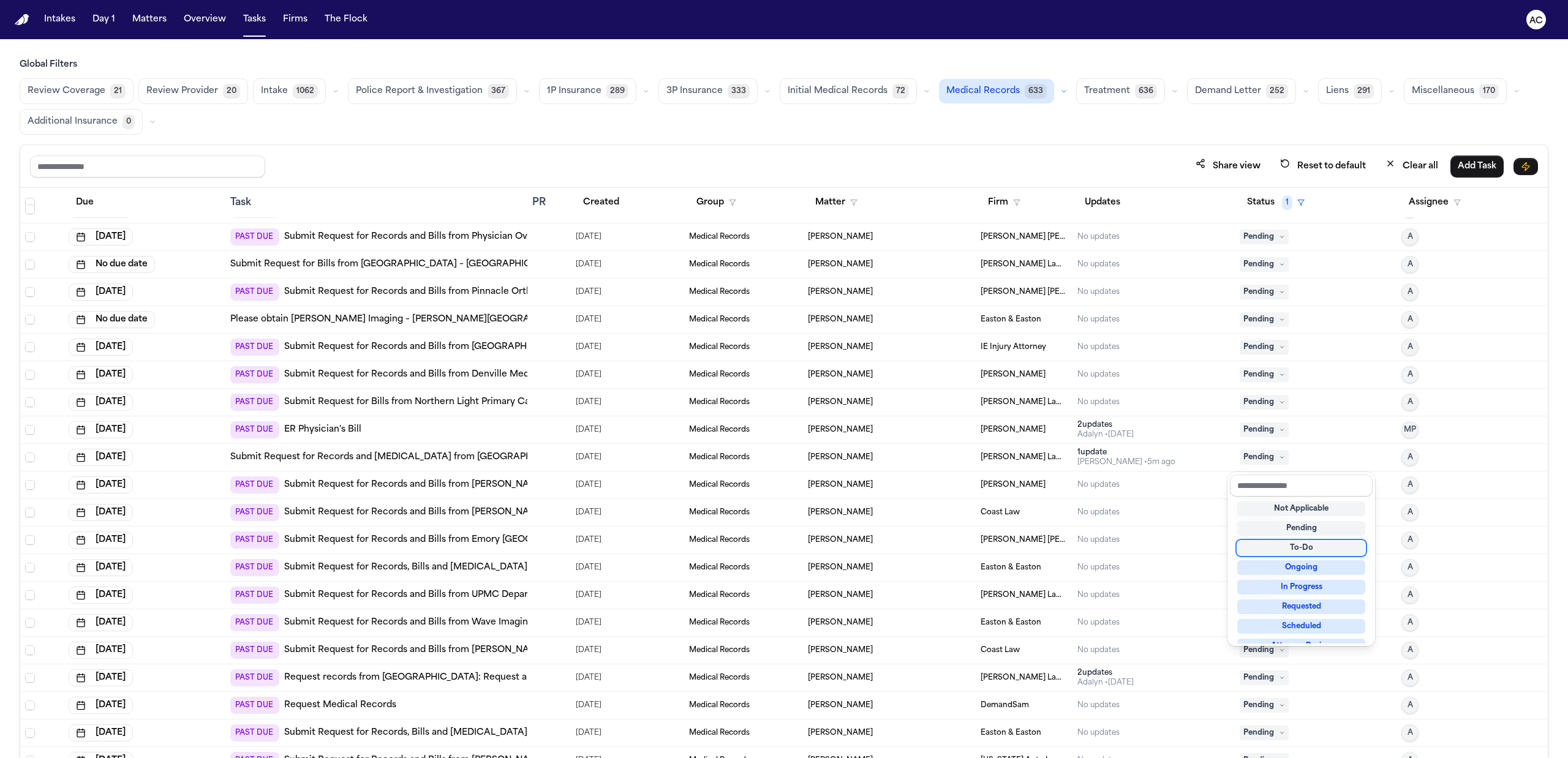
click at [1317, 547] on div "To-Do" at bounding box center [1301, 547] width 128 height 14
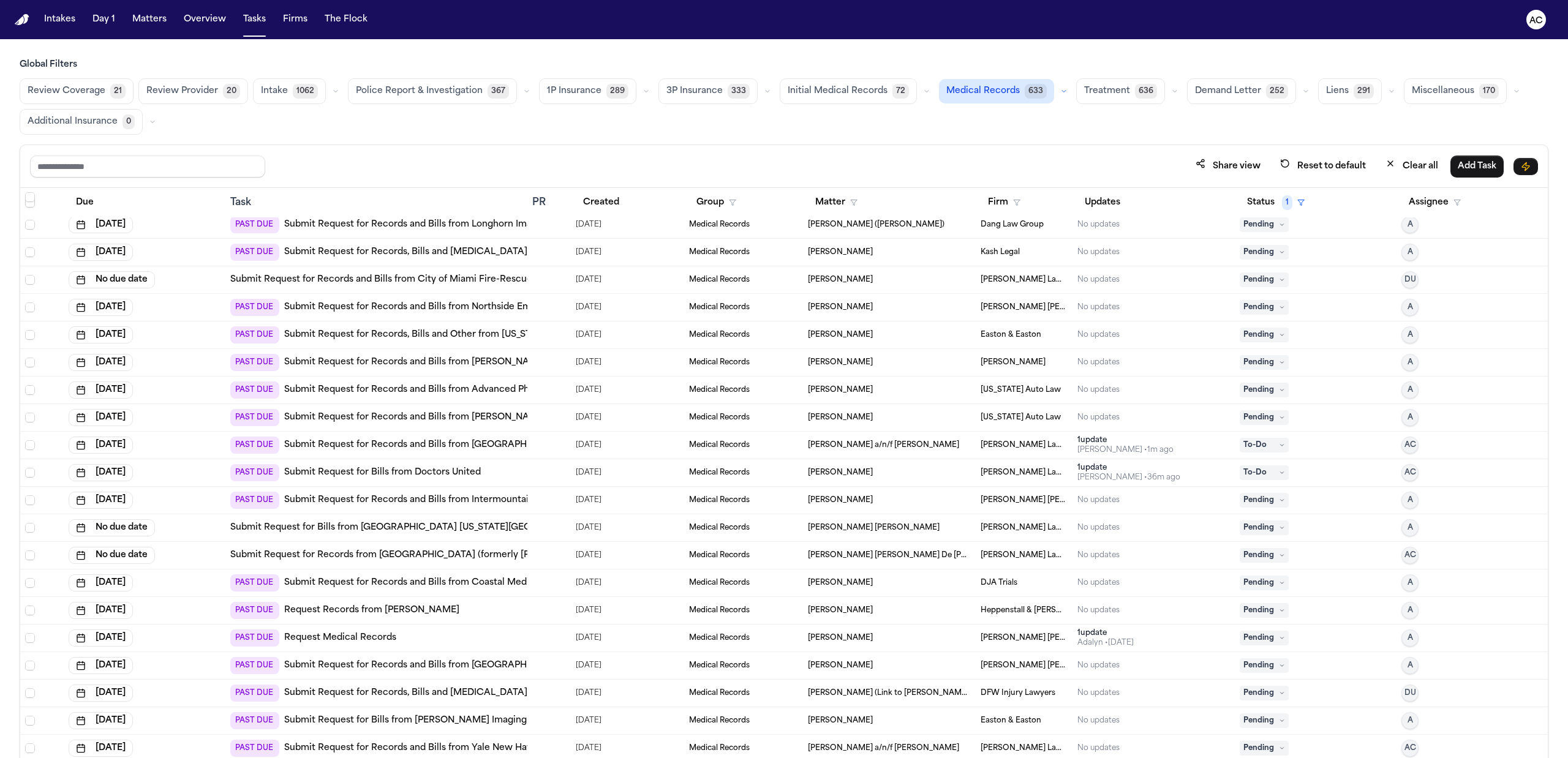
scroll to position [1715, 0]
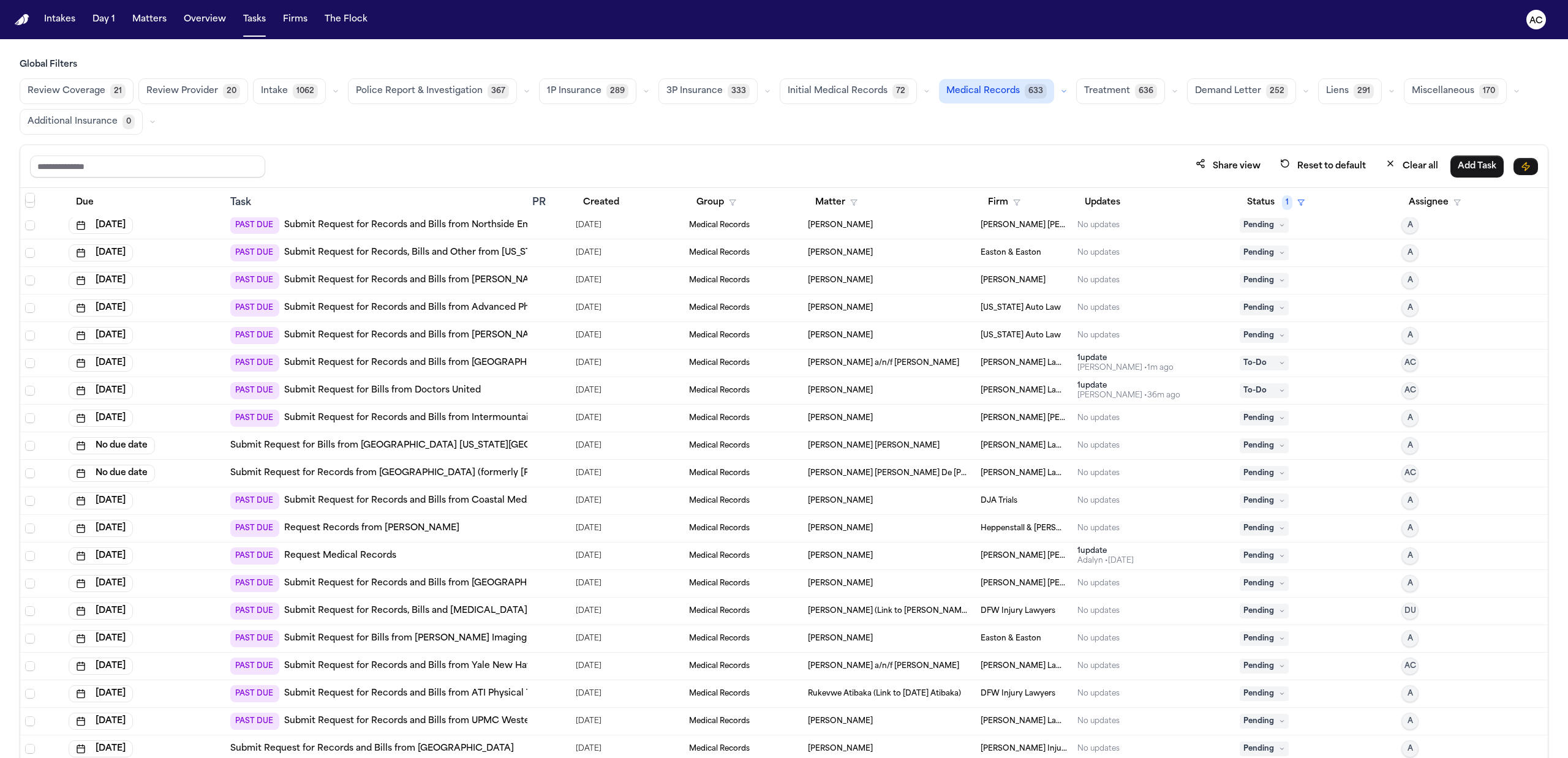
click at [493, 478] on link "Submit Request for Records from [GEOGRAPHIC_DATA] (formerly [PERSON_NAME][GEOGR…" at bounding box center [463, 473] width 464 height 12
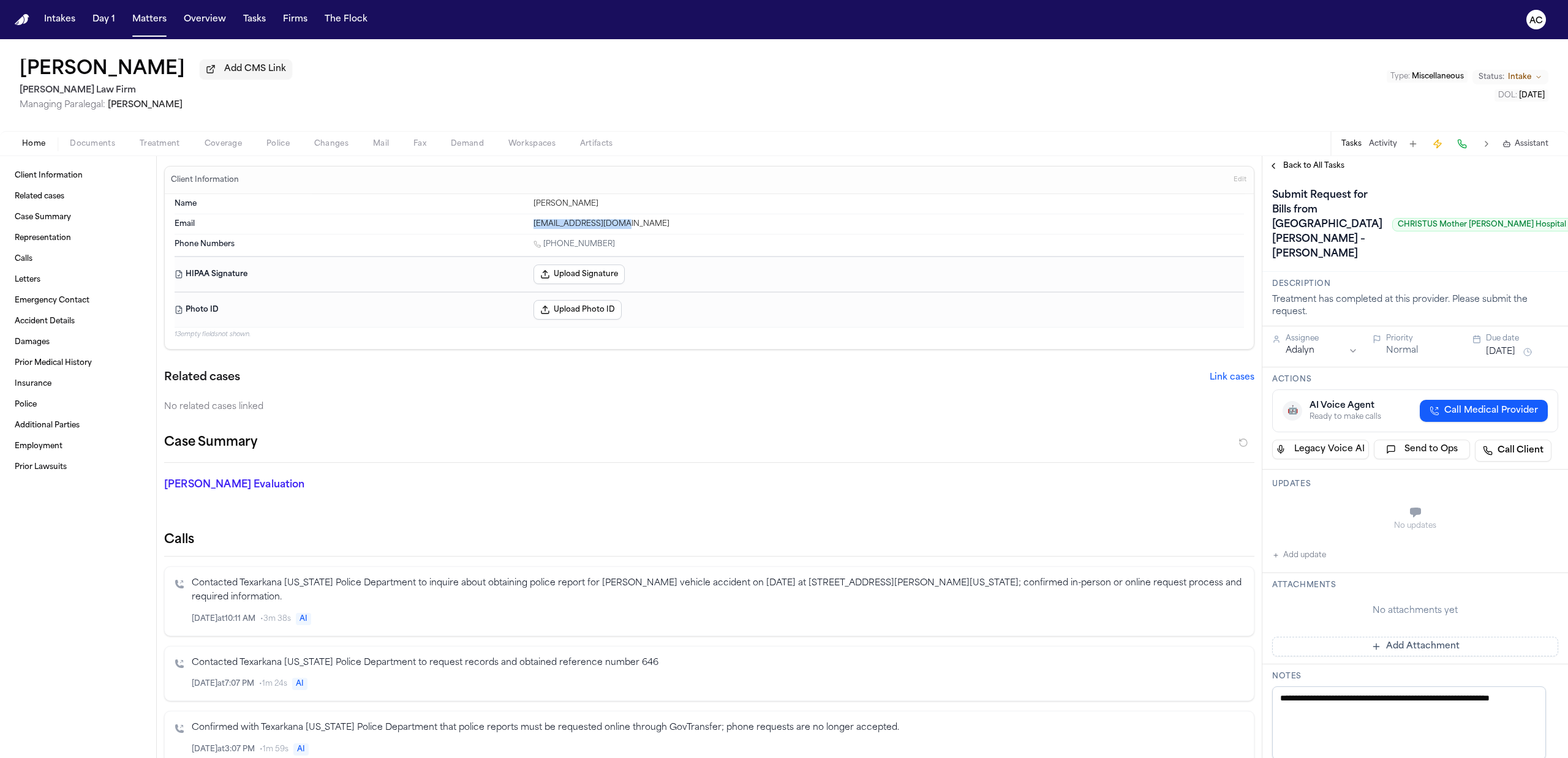
drag, startPoint x: 613, startPoint y: 226, endPoint x: 528, endPoint y: 228, distance: 85.0
click at [528, 228] on div "Email [EMAIL_ADDRESS][DOMAIN_NAME]" at bounding box center [710, 224] width 1070 height 19
copy div "[EMAIL_ADDRESS][DOMAIN_NAME]"
drag, startPoint x: 584, startPoint y: 240, endPoint x: 544, endPoint y: 245, distance: 40.3
click at [544, 245] on div "[PHONE_NUMBER]" at bounding box center [888, 245] width 710 height 12
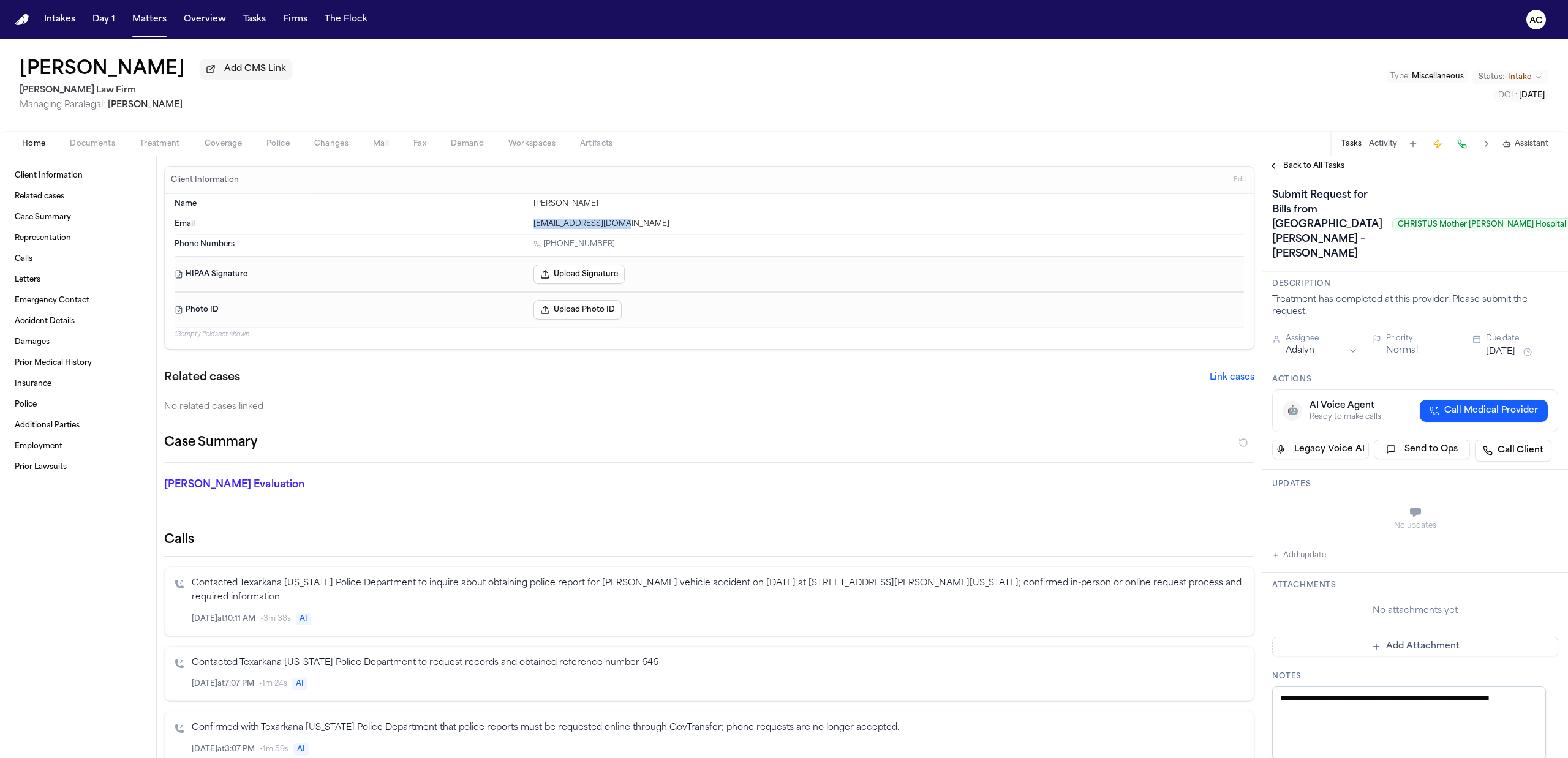
copy link "[PHONE_NUMBER]"
click at [455, 456] on div "Case Summary" at bounding box center [710, 447] width 1091 height 30
click at [94, 146] on span "Documents" at bounding box center [92, 144] width 46 height 10
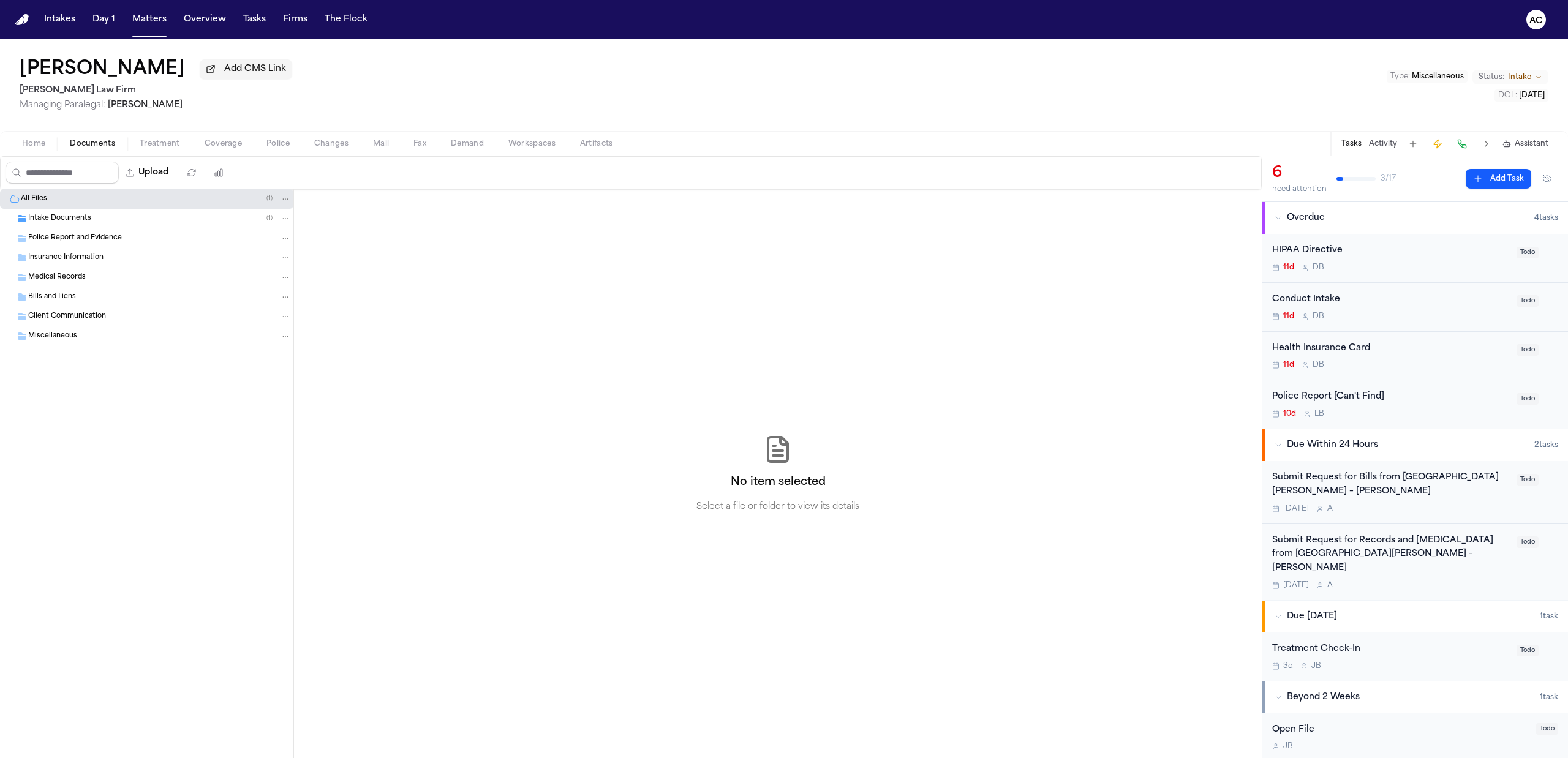
click at [65, 220] on span "Intake Documents" at bounding box center [59, 219] width 63 height 10
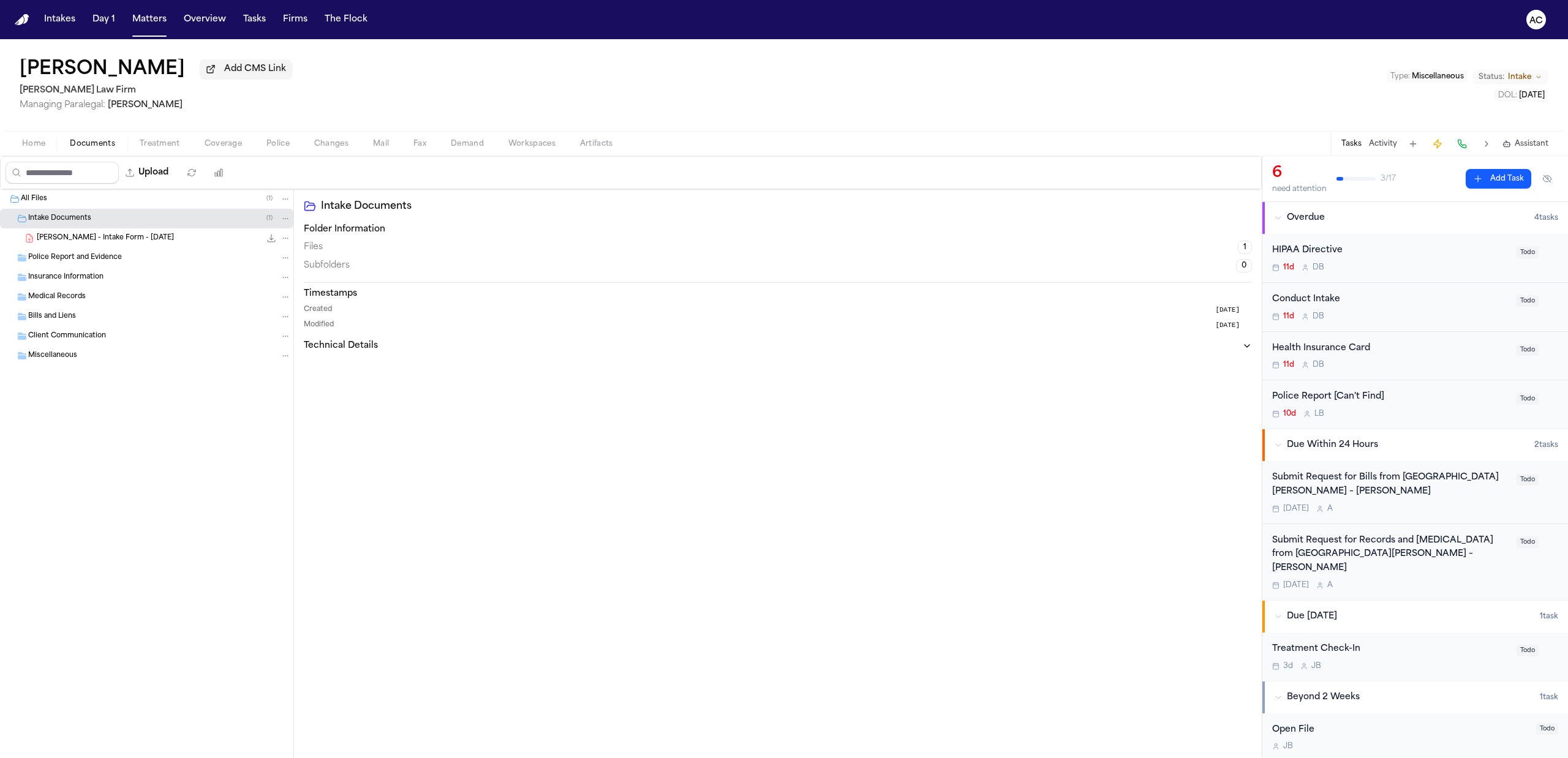
click at [140, 236] on span "[PERSON_NAME] - Intake Form - [DATE]" at bounding box center [105, 238] width 137 height 10
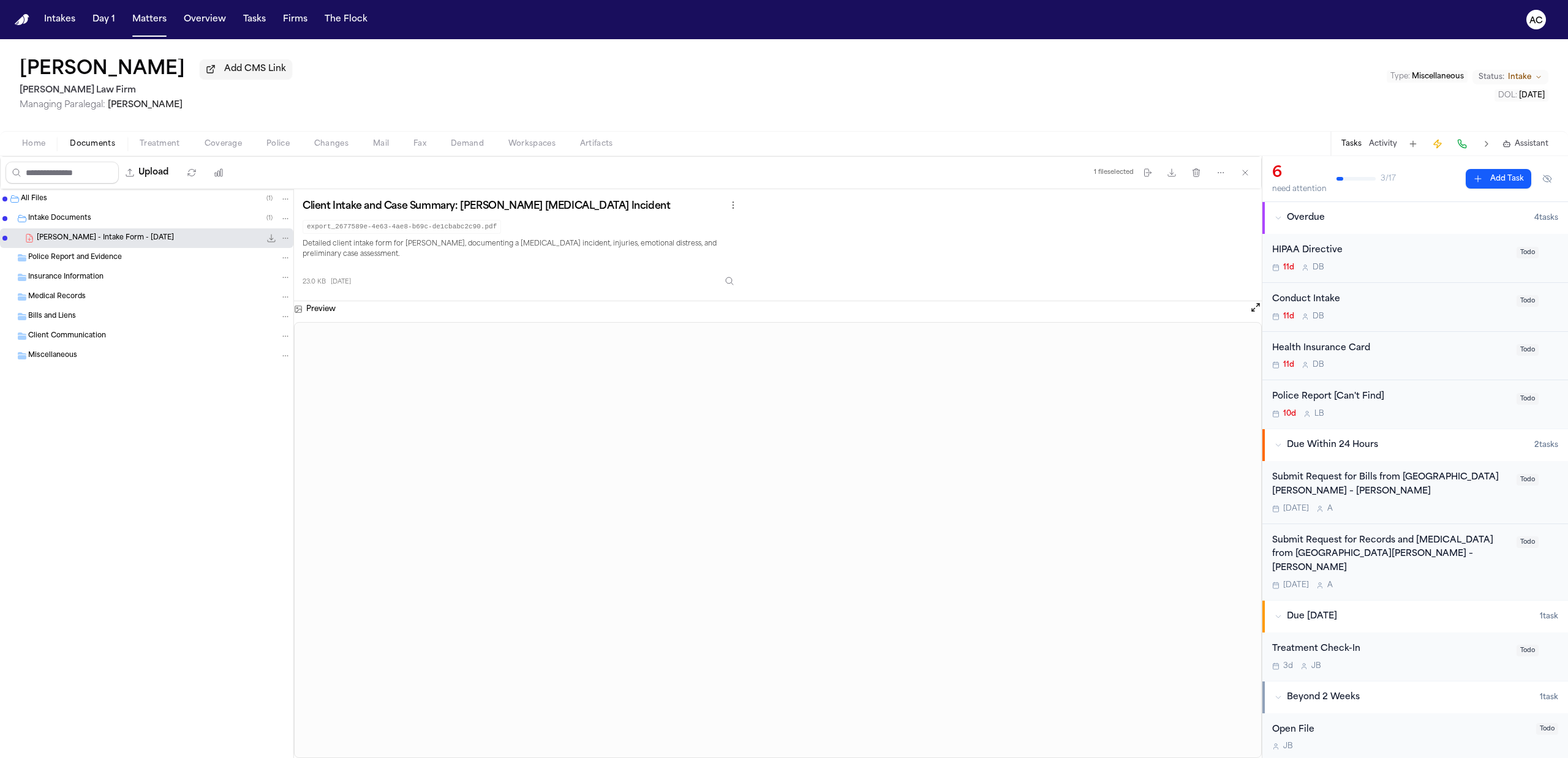
click at [1328, 474] on div "Submit Request for Bills from [GEOGRAPHIC_DATA][PERSON_NAME] – [PERSON_NAME]" at bounding box center [1391, 484] width 237 height 28
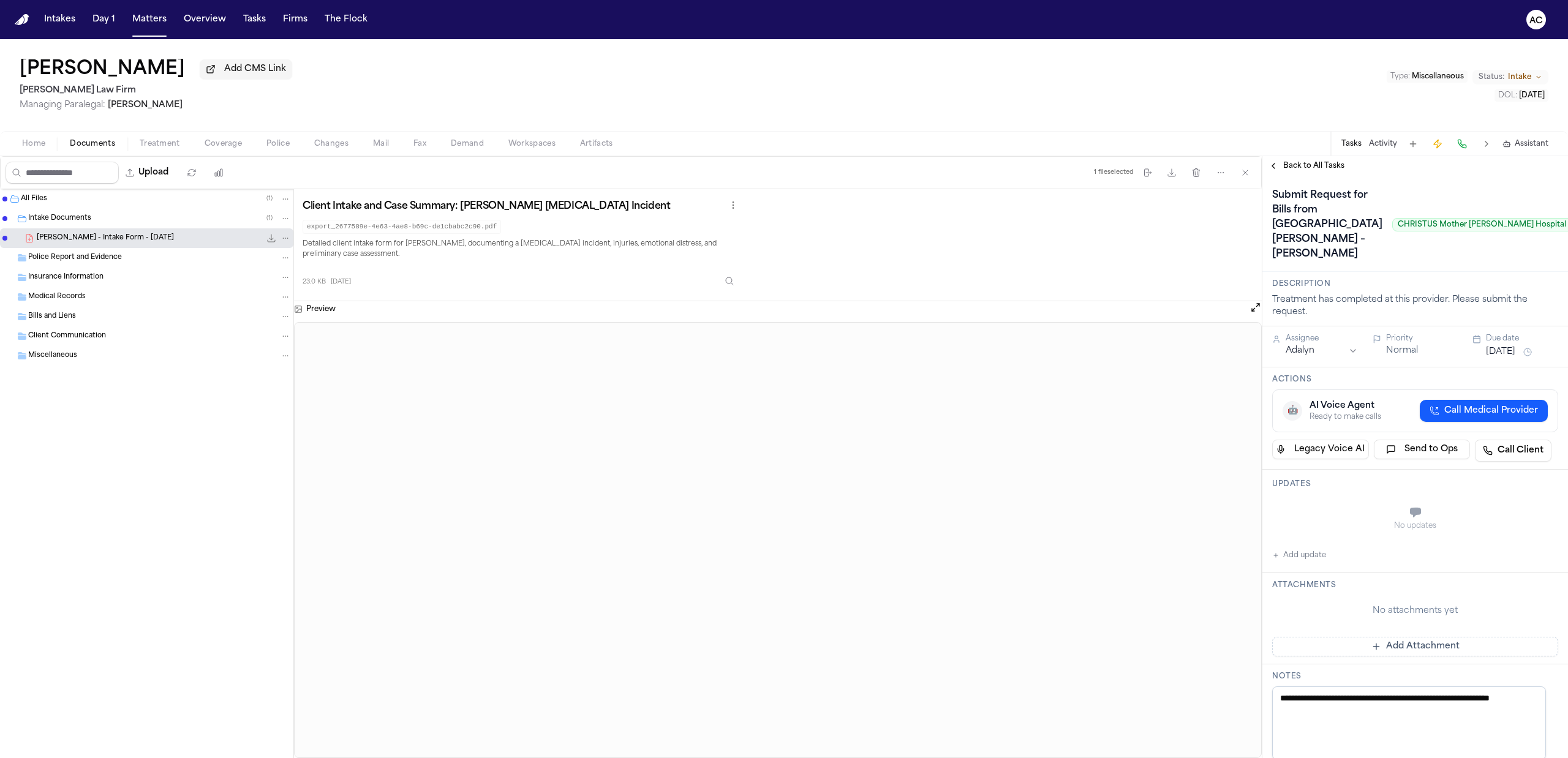
click at [1307, 563] on button "Add update" at bounding box center [1299, 555] width 54 height 14
click at [1300, 548] on button "Private" at bounding box center [1297, 543] width 10 height 10
click at [1343, 526] on textarea "Add your update" at bounding box center [1422, 513] width 262 height 25
type textarea "**********"
click at [1531, 551] on button "Add" at bounding box center [1540, 543] width 25 height 14
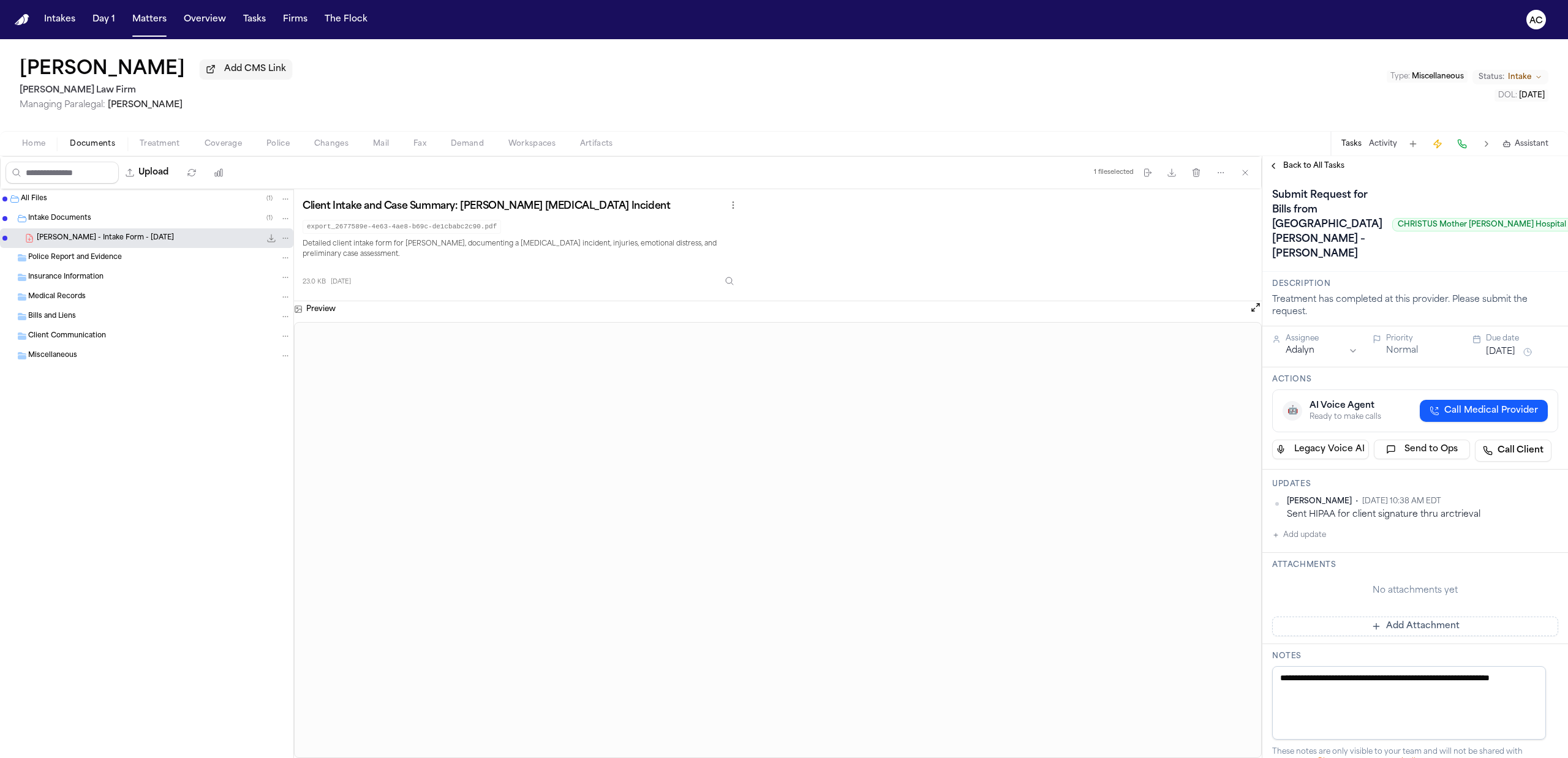
click at [1318, 165] on span "Back to All Tasks" at bounding box center [1313, 166] width 61 height 10
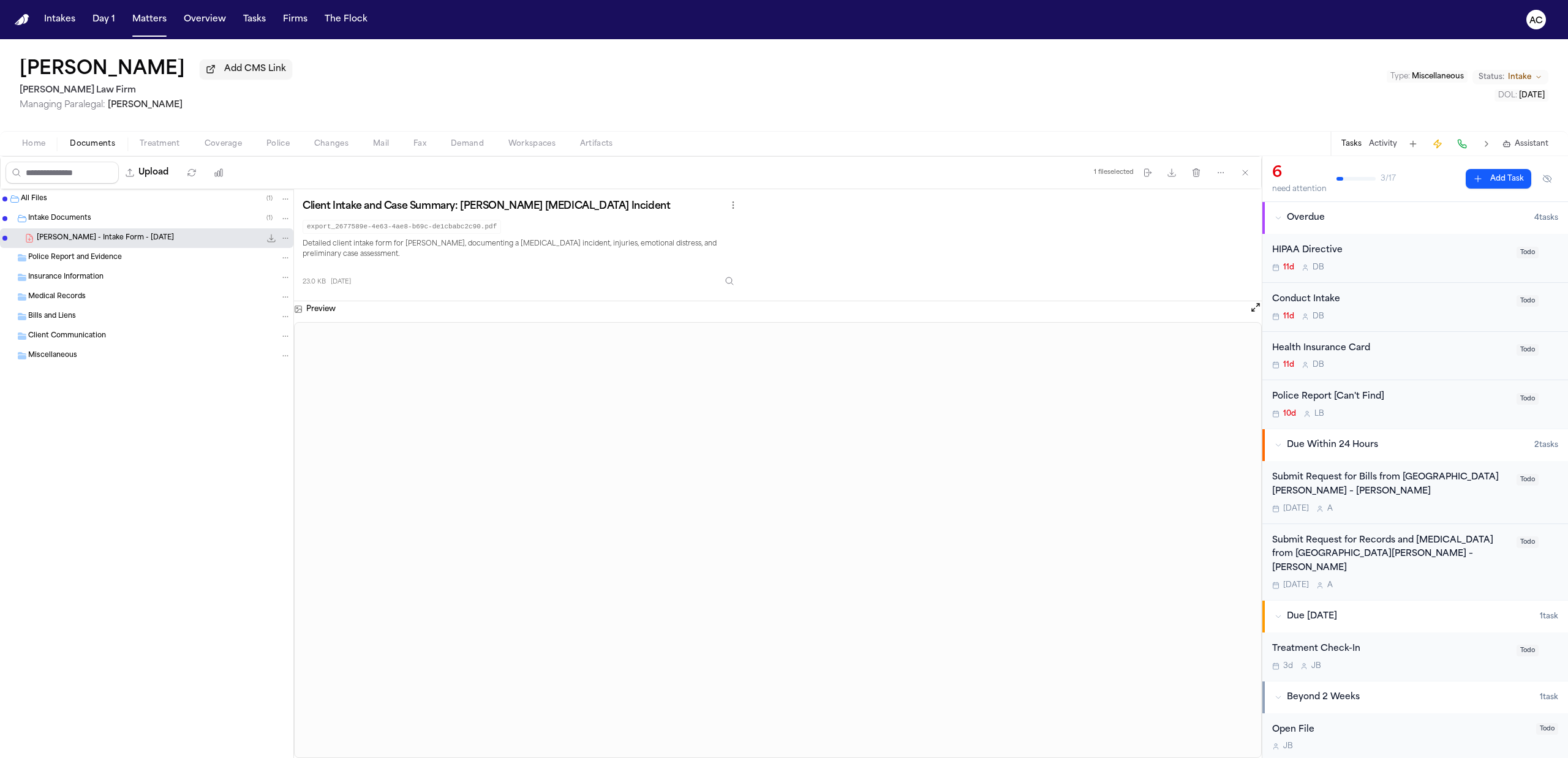
click at [1341, 476] on div "Submit Request for Bills from [GEOGRAPHIC_DATA][PERSON_NAME] – [PERSON_NAME]" at bounding box center [1391, 484] width 237 height 28
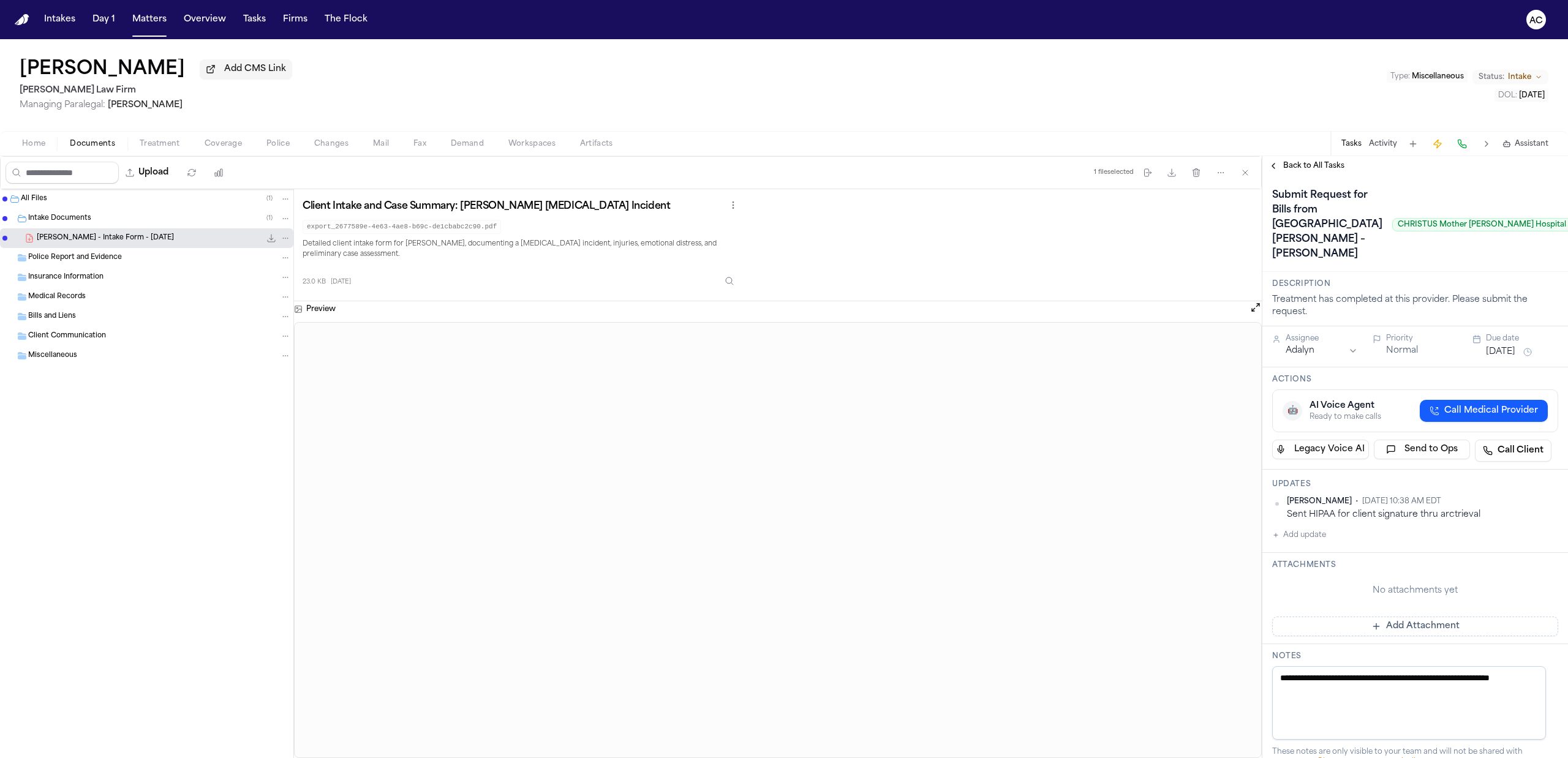
click at [1311, 168] on span "Back to All Tasks" at bounding box center [1313, 166] width 61 height 10
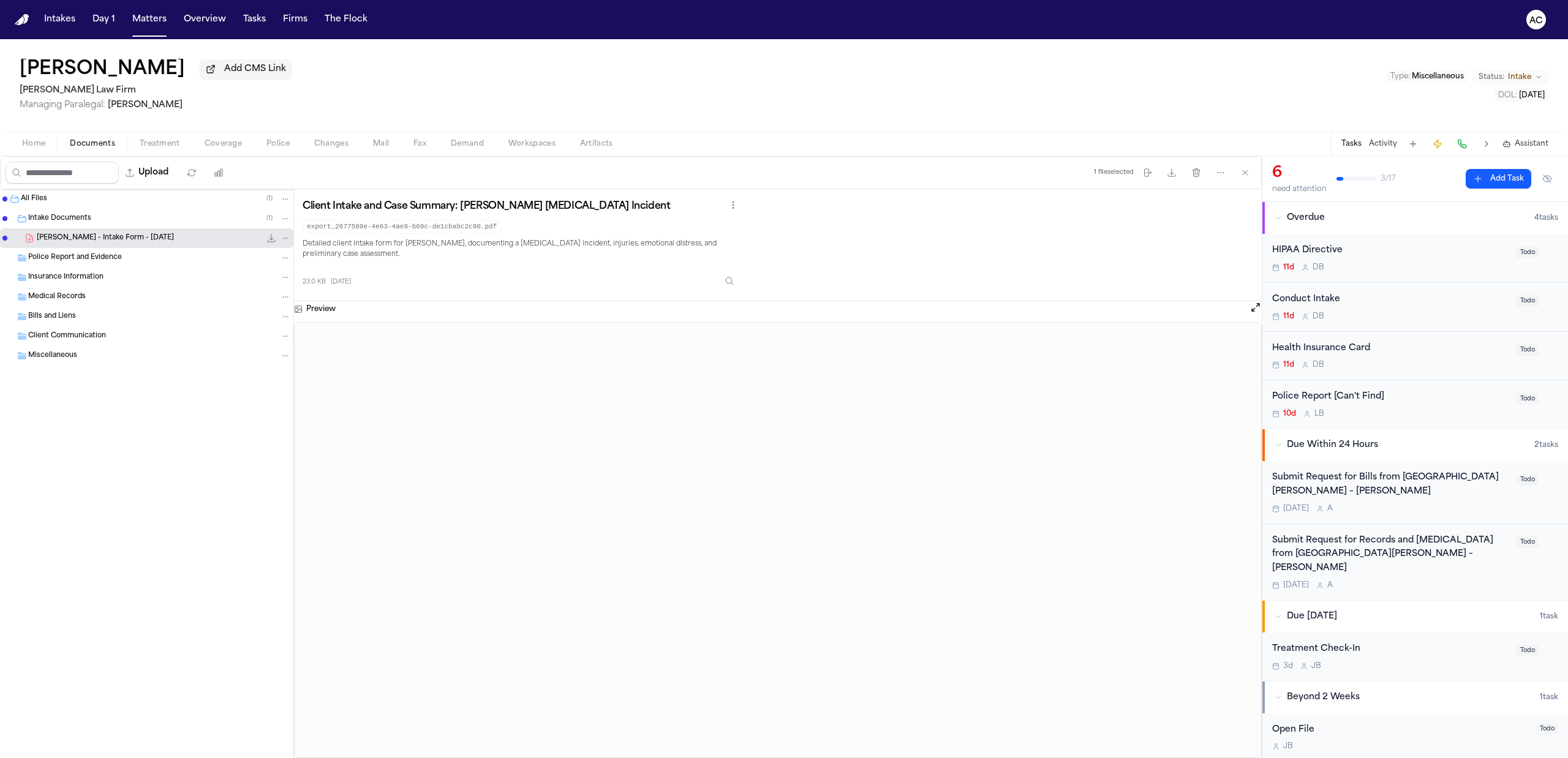
click at [1346, 540] on div "Submit Request for Records and [MEDICAL_DATA] from [GEOGRAPHIC_DATA][PERSON_NAM…" at bounding box center [1391, 555] width 237 height 42
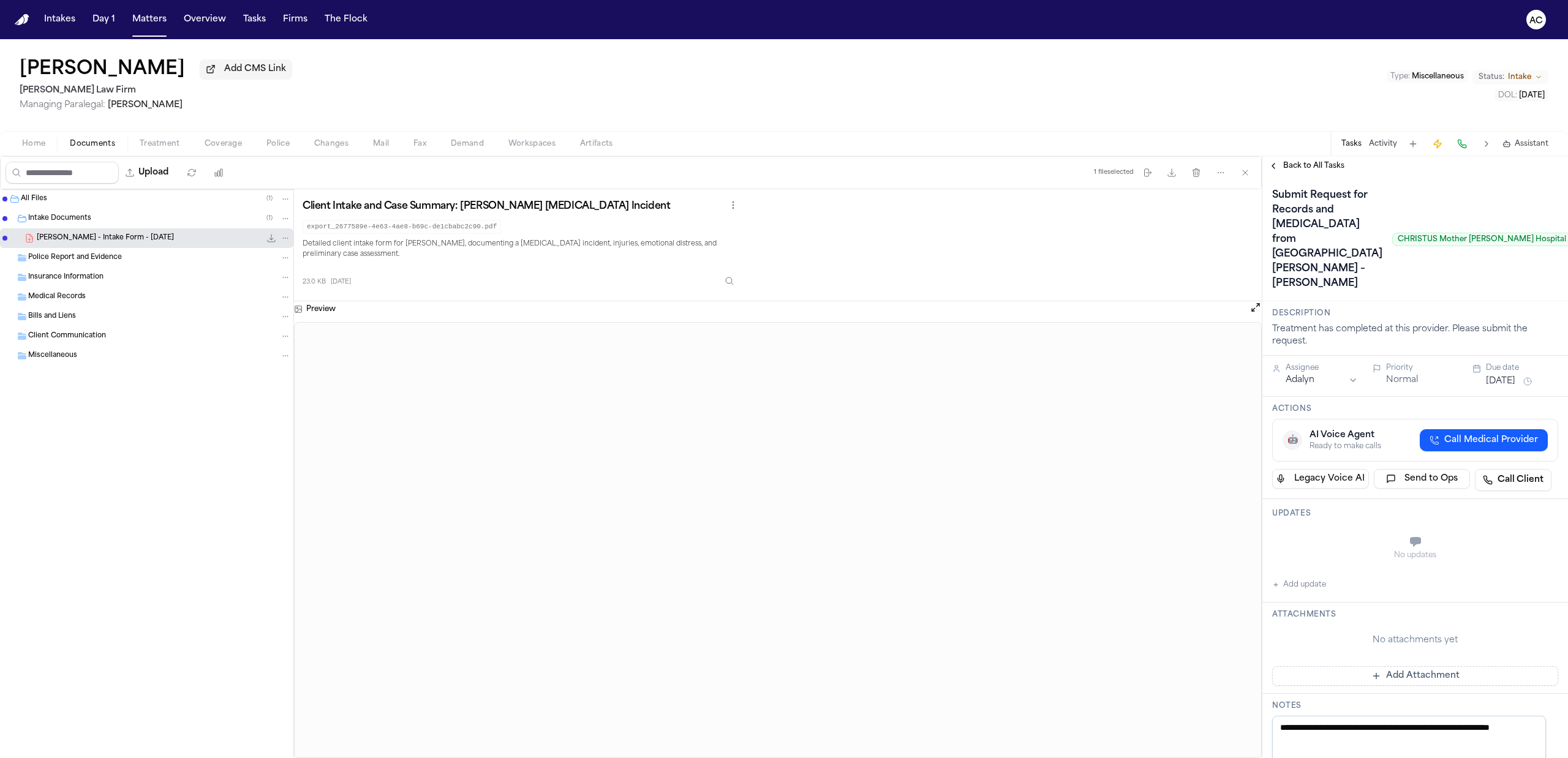
click at [1301, 592] on button "Add update" at bounding box center [1299, 584] width 54 height 14
click at [1299, 577] on button "Private" at bounding box center [1297, 572] width 10 height 10
click at [1343, 584] on div "Private Cancel Add" at bounding box center [1422, 555] width 271 height 58
click at [1351, 555] on textarea "Add your update" at bounding box center [1422, 543] width 262 height 25
paste textarea "**********"
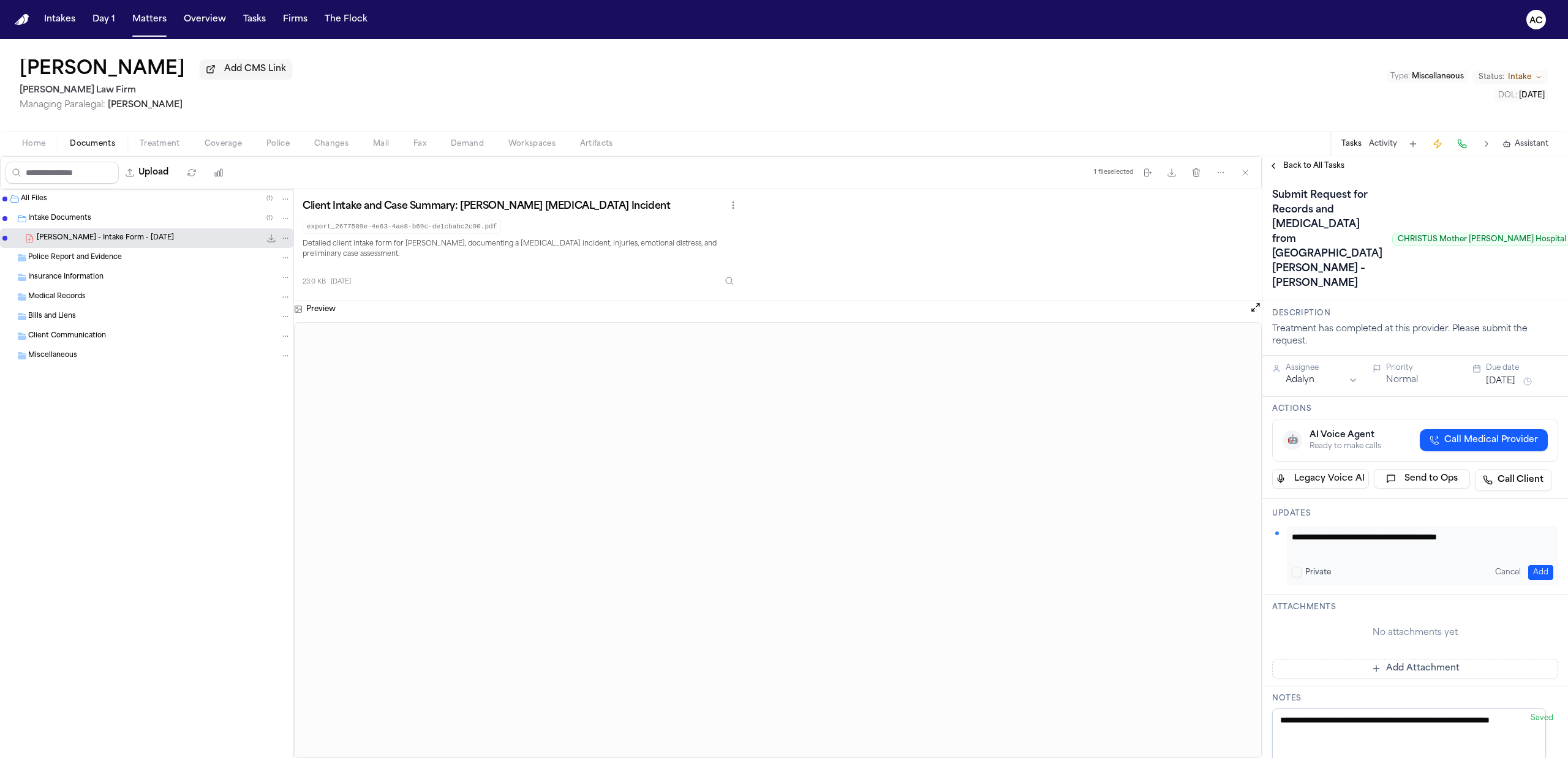
type textarea "**********"
click at [1528, 580] on button "Add" at bounding box center [1540, 572] width 25 height 14
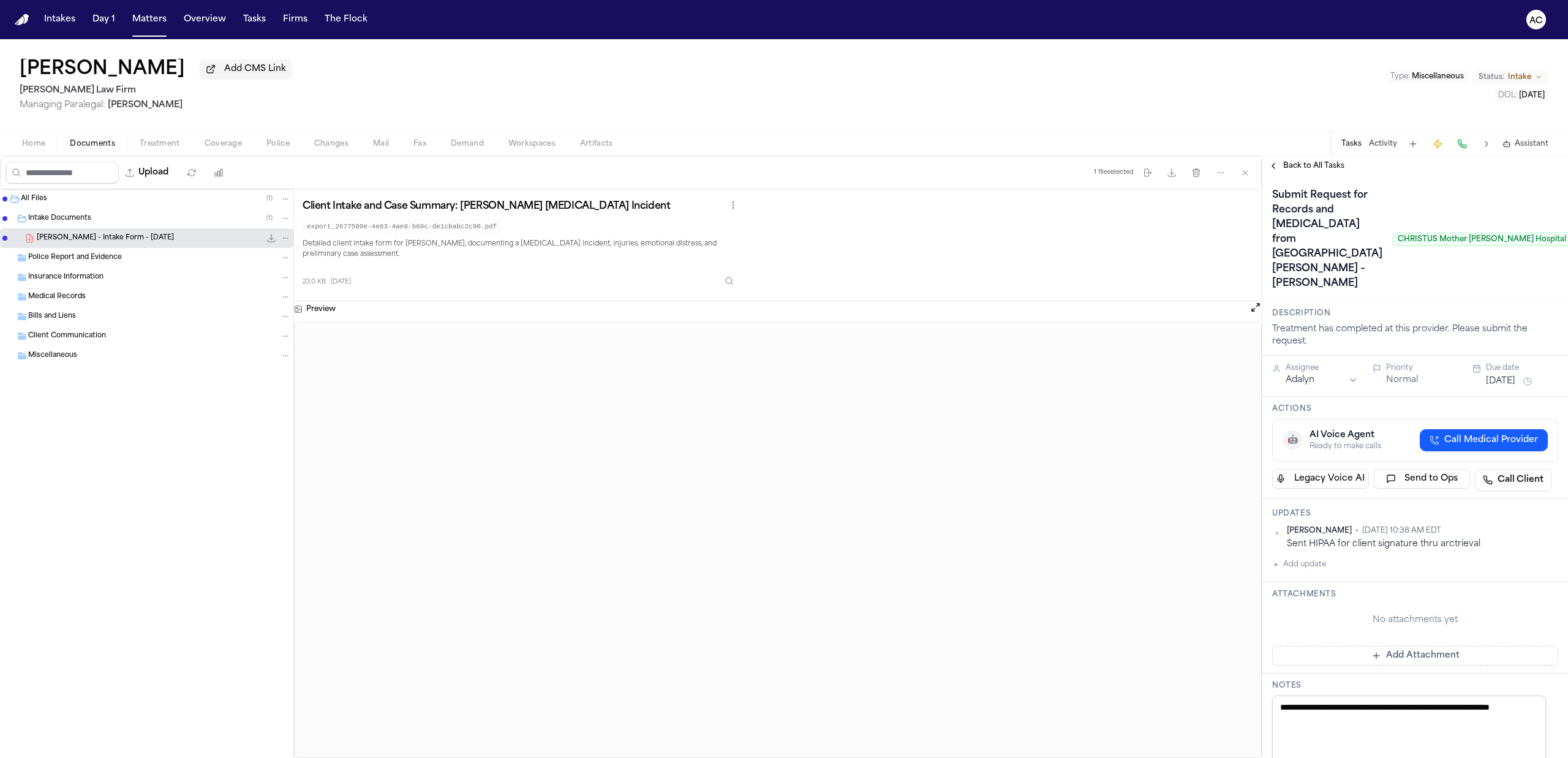
click at [1317, 166] on span "Back to All Tasks" at bounding box center [1313, 166] width 61 height 10
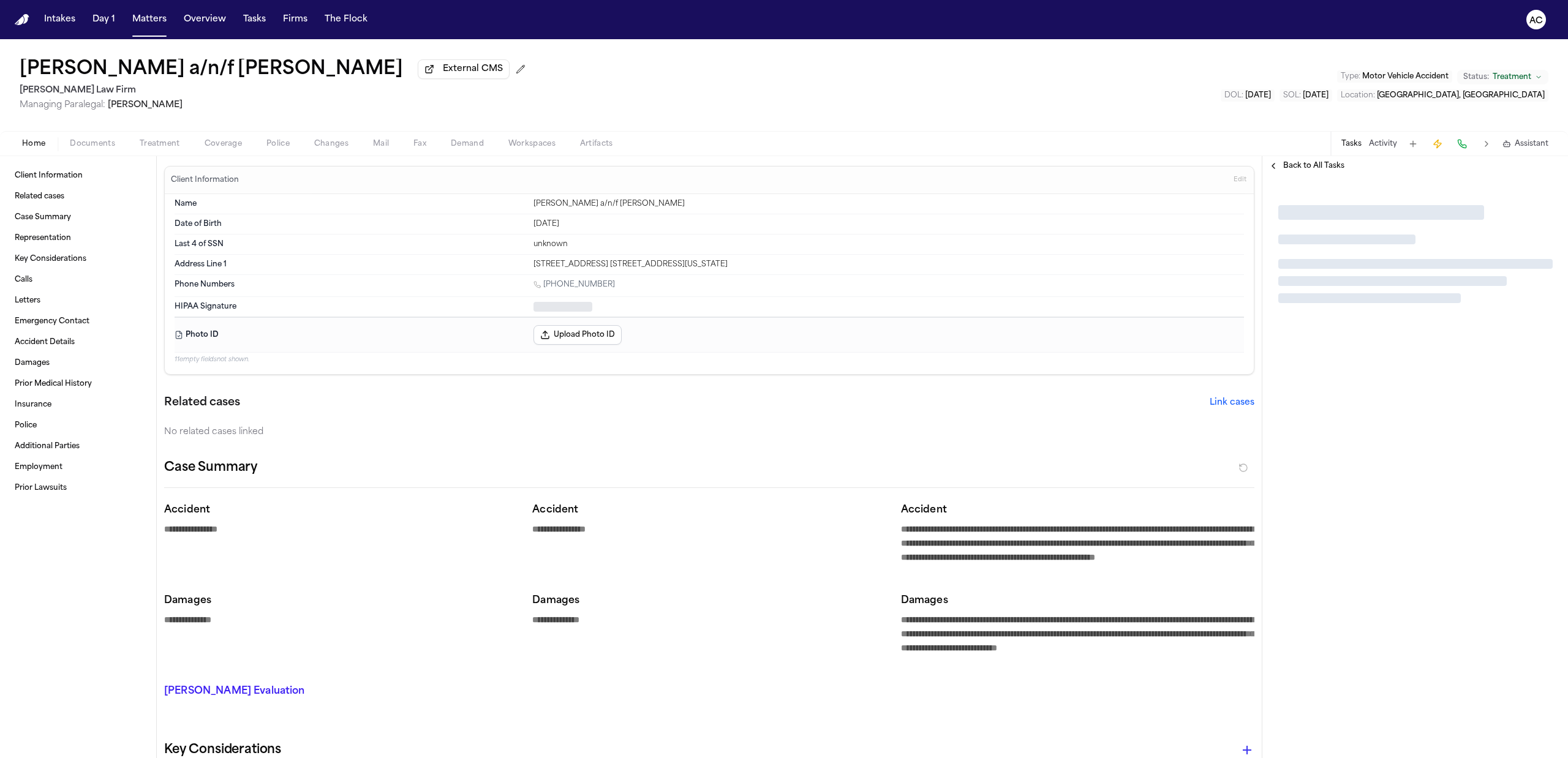
type textarea "*"
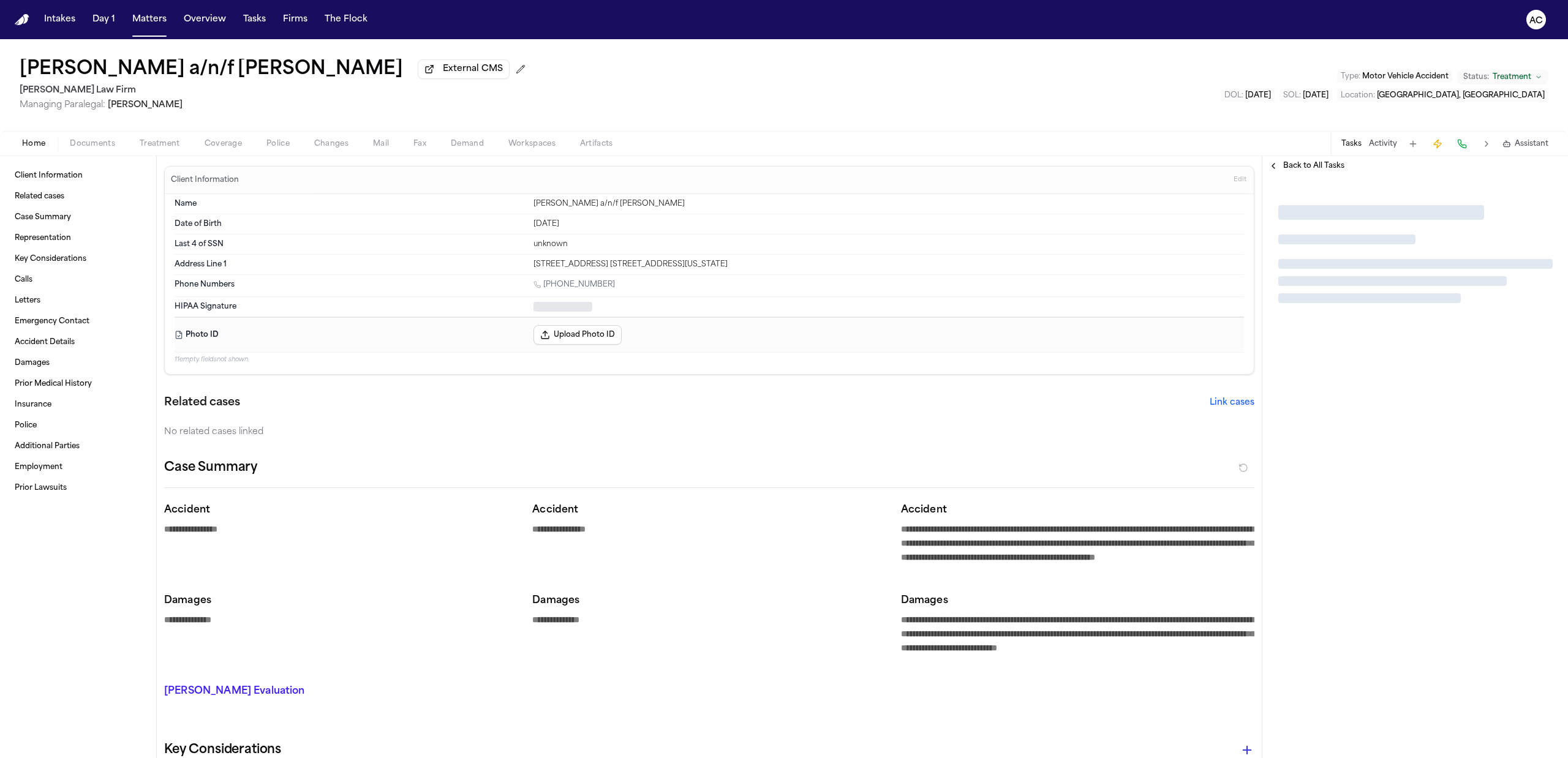
type textarea "*"
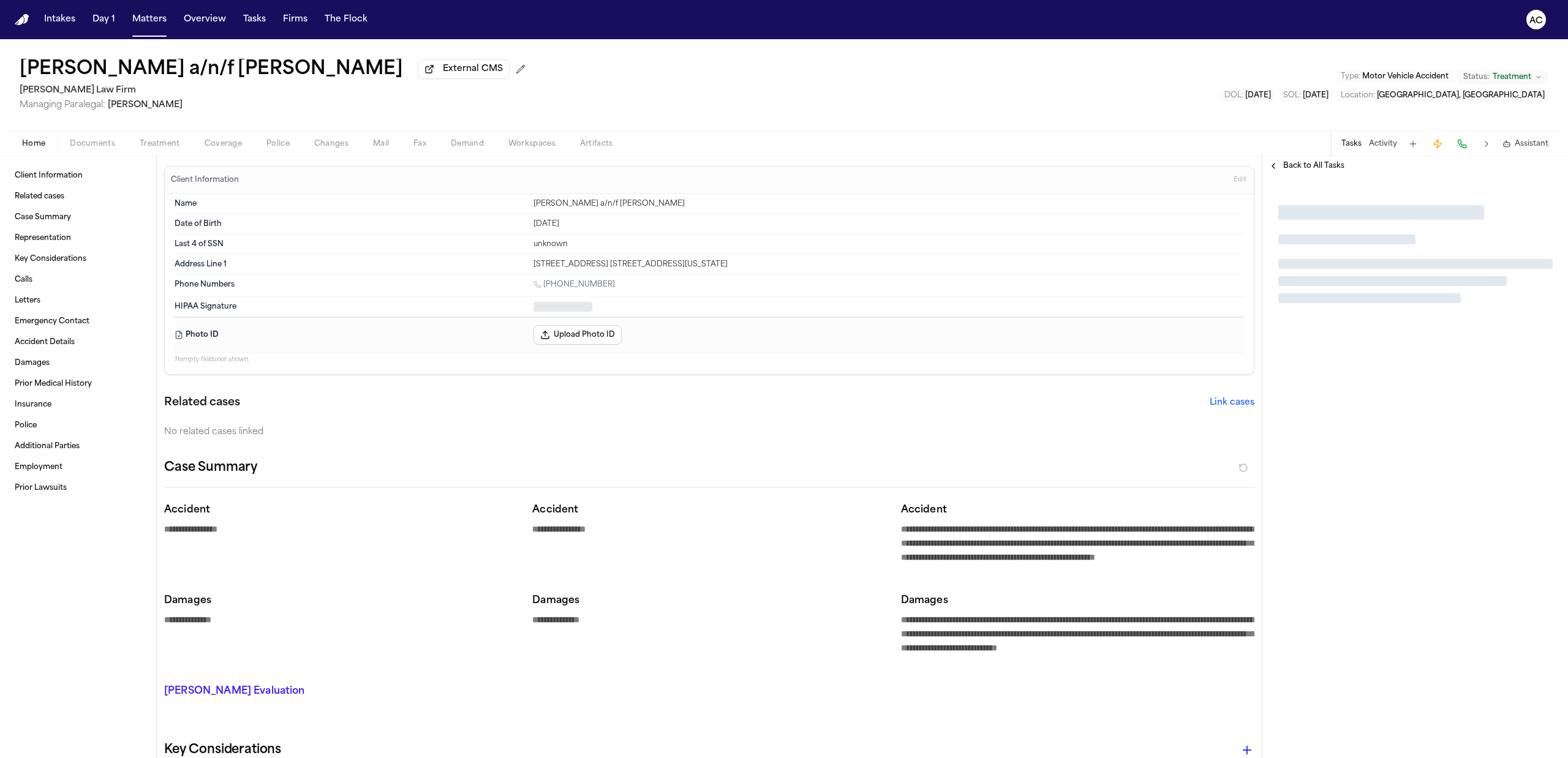
type textarea "*"
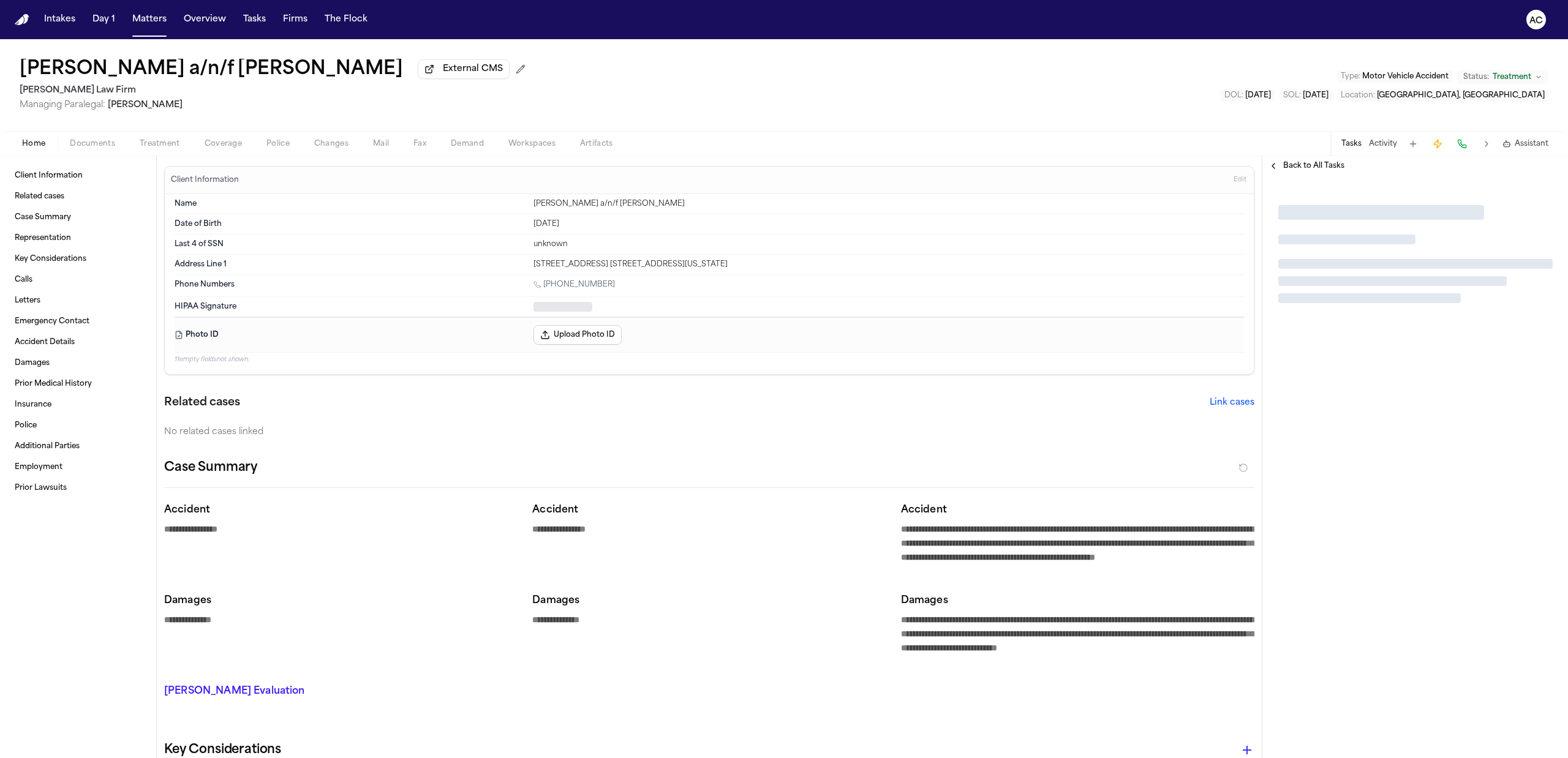
type textarea "*"
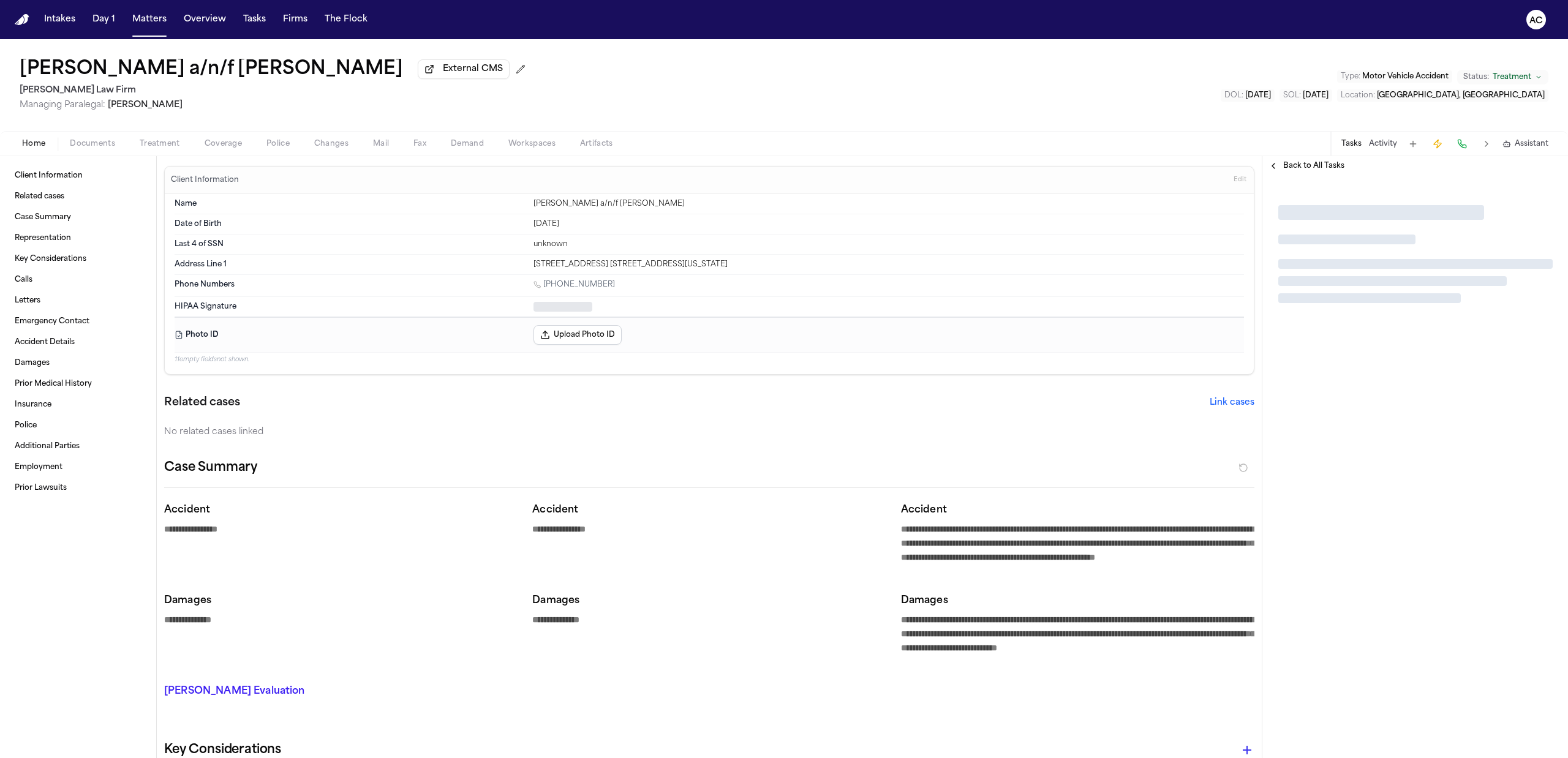
type textarea "*"
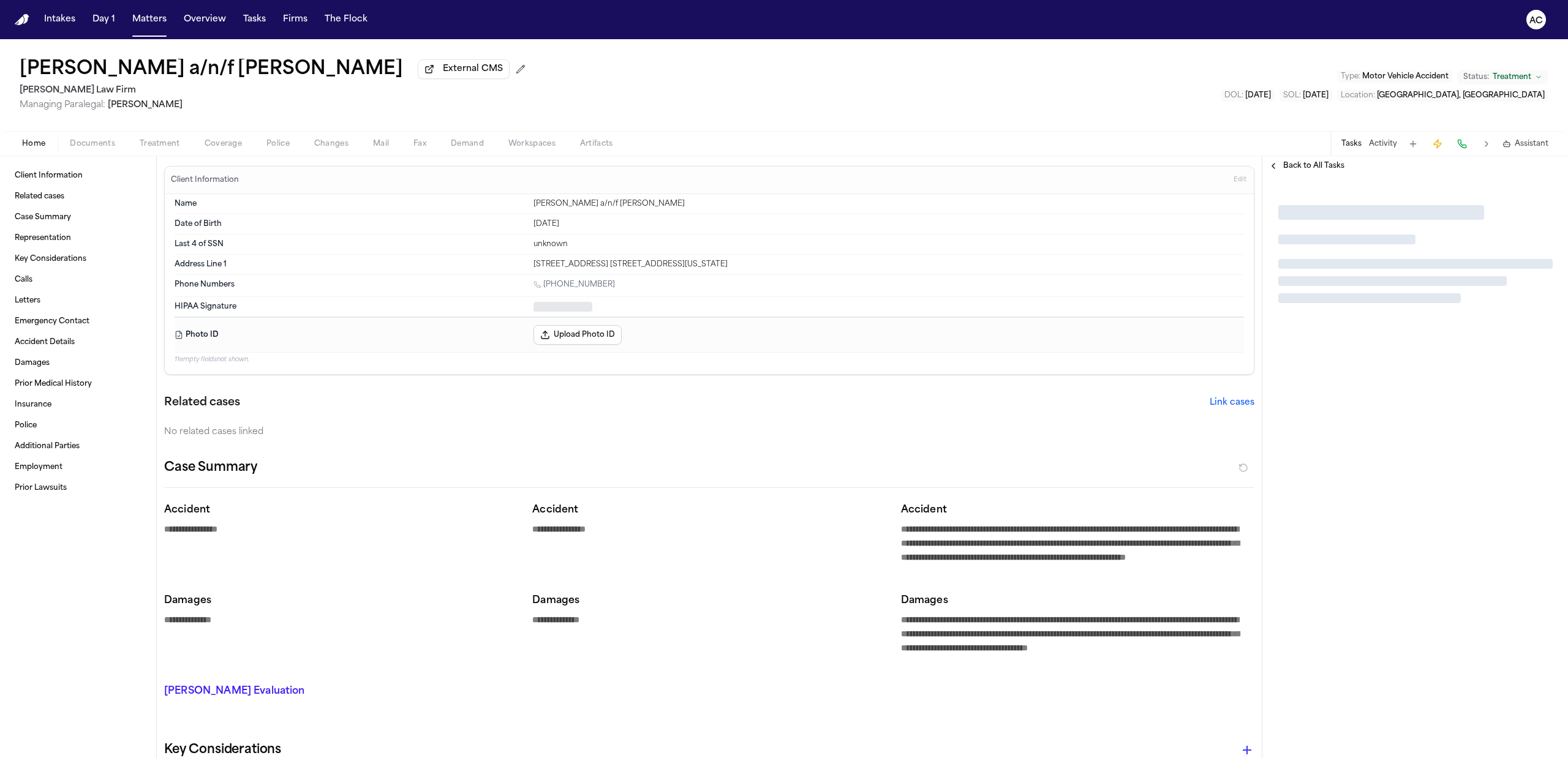
type textarea "*"
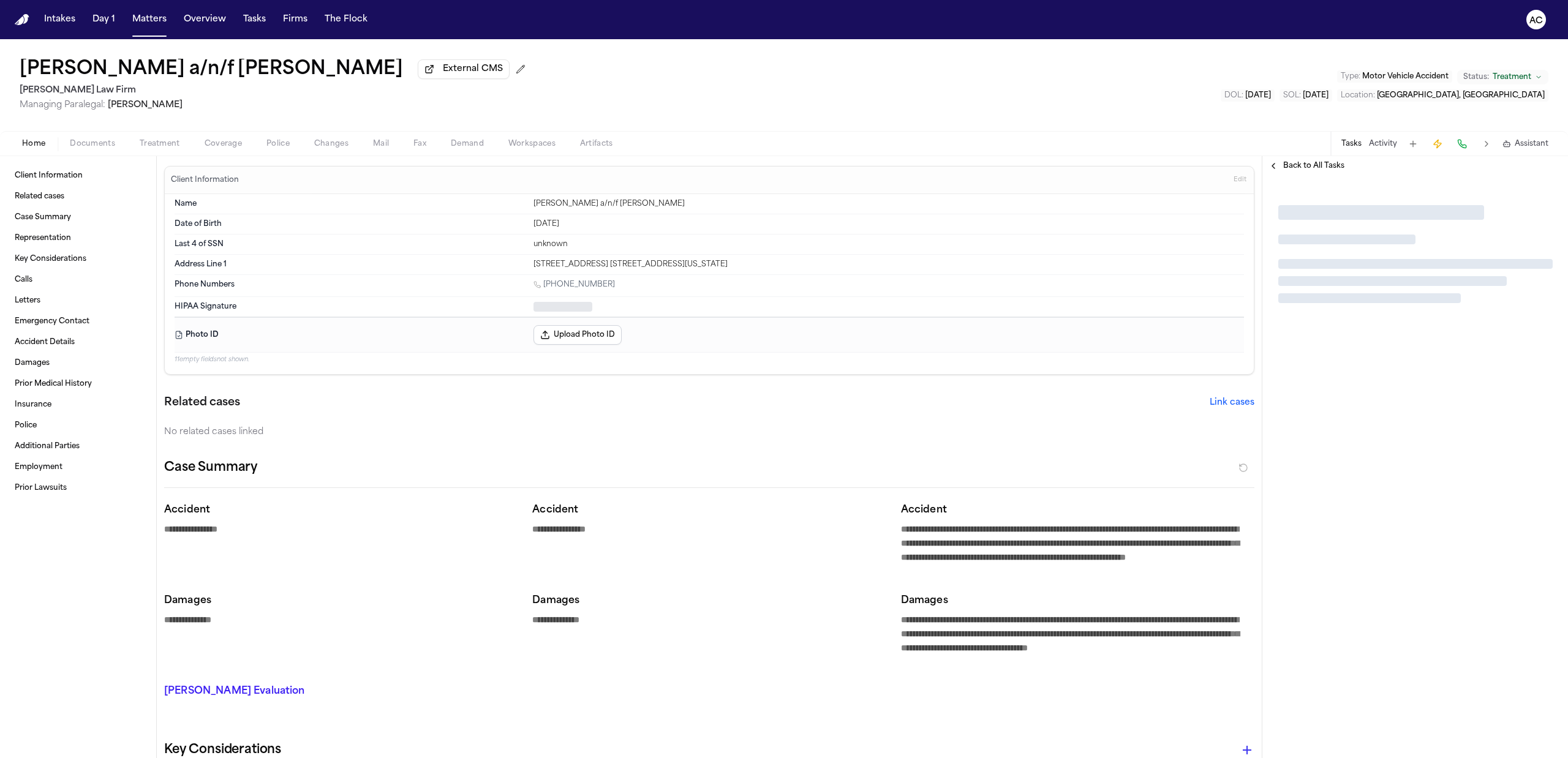
type textarea "*"
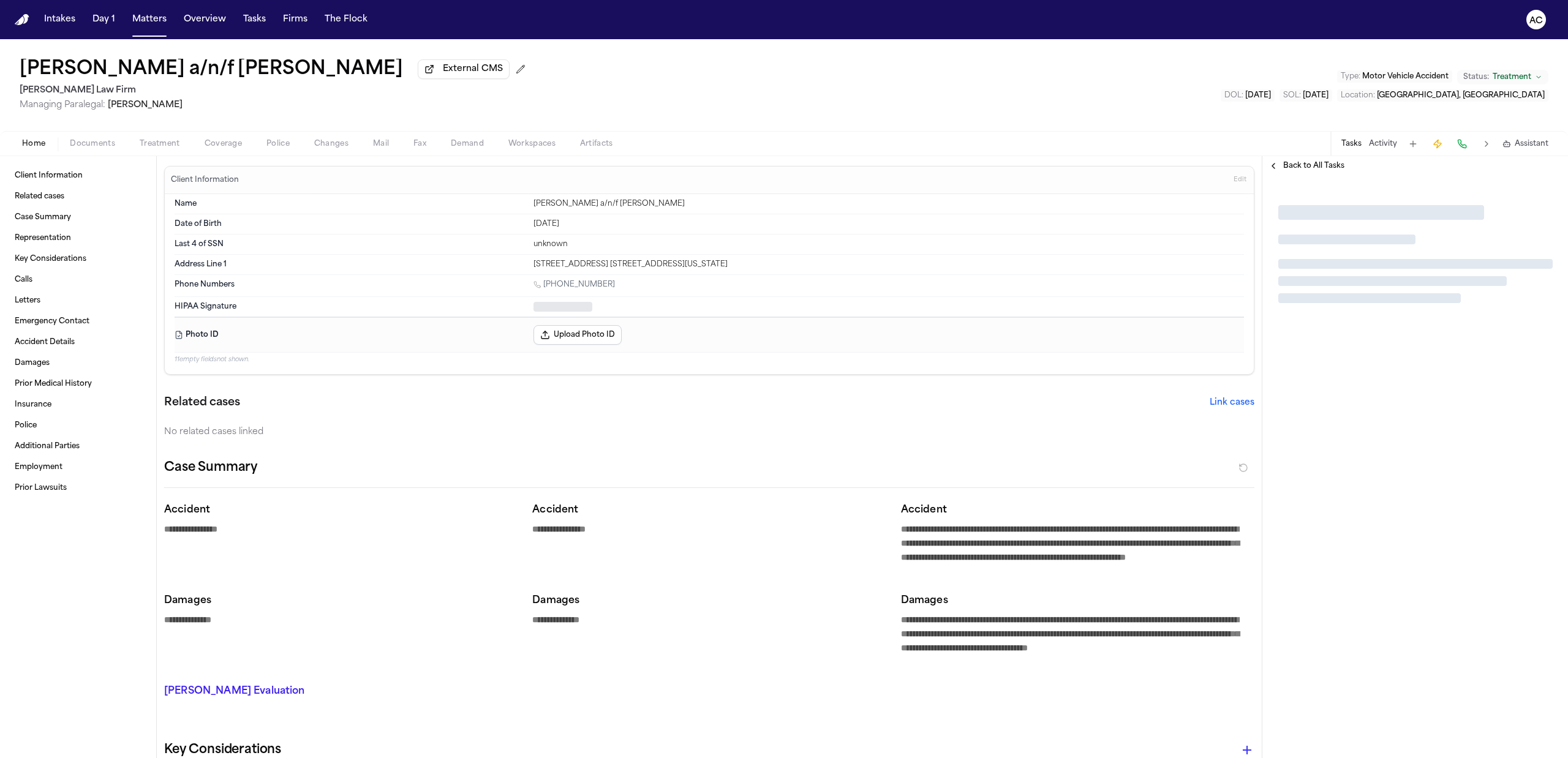
type textarea "*"
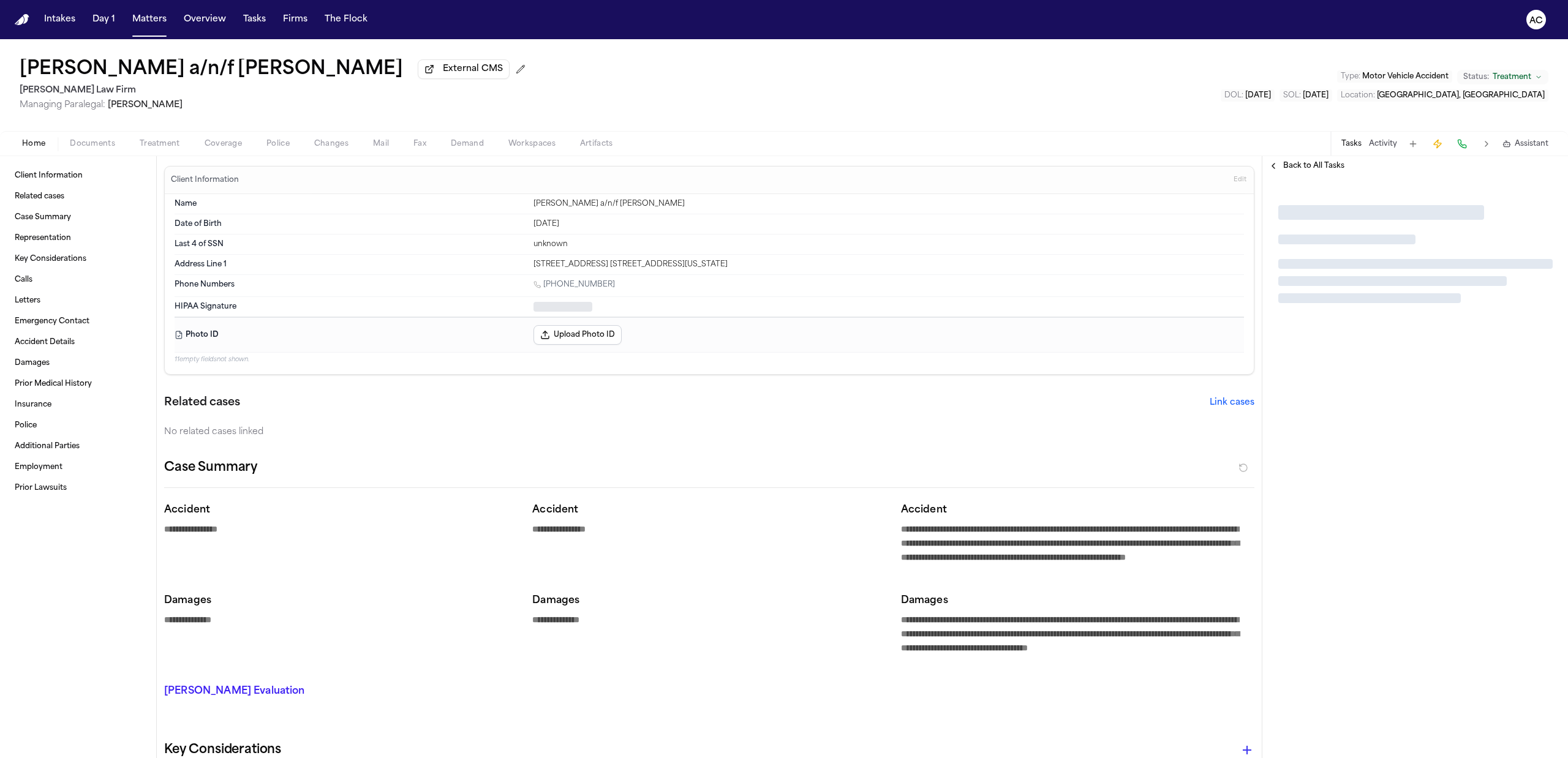
type textarea "*"
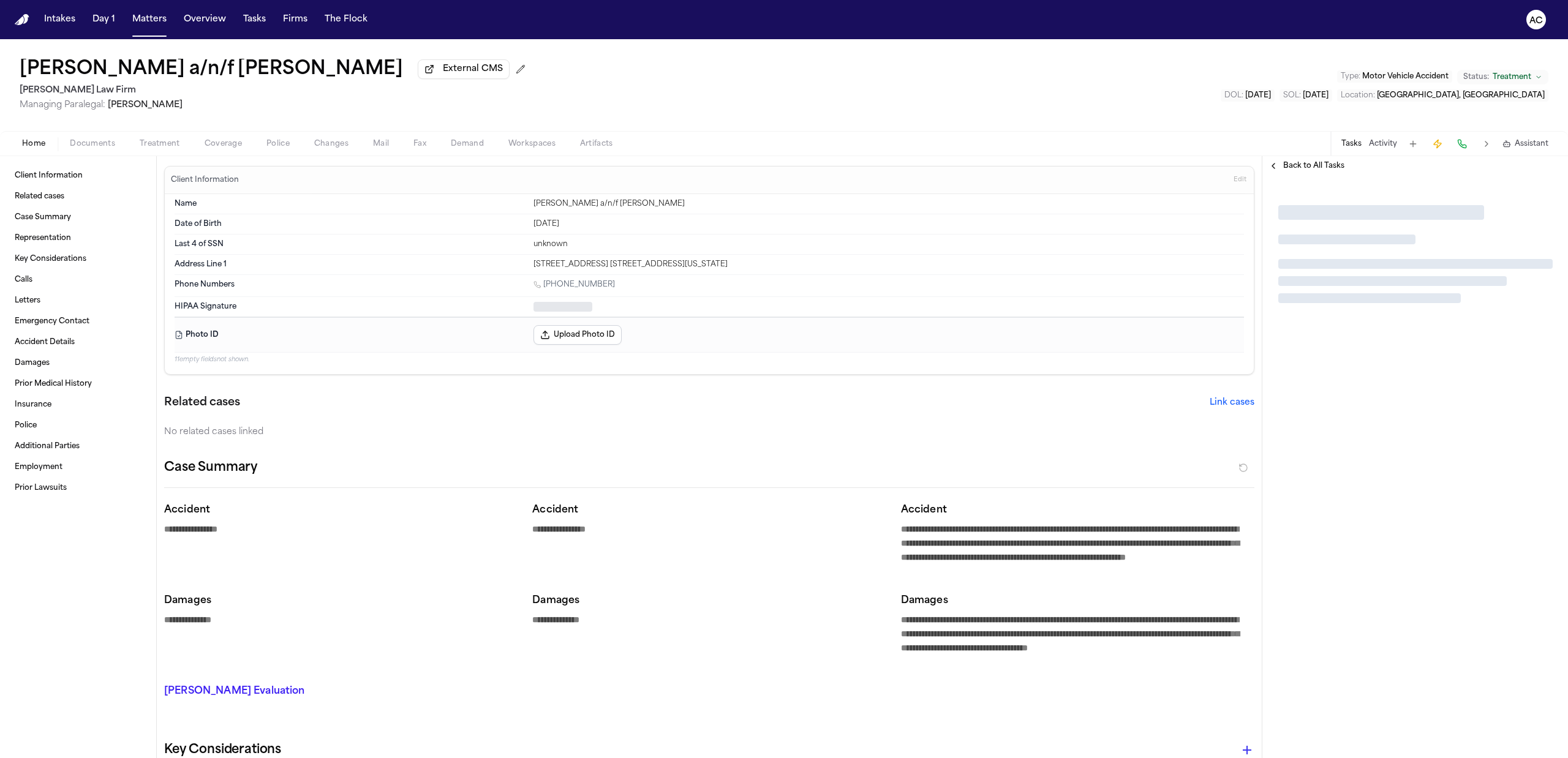
type textarea "*"
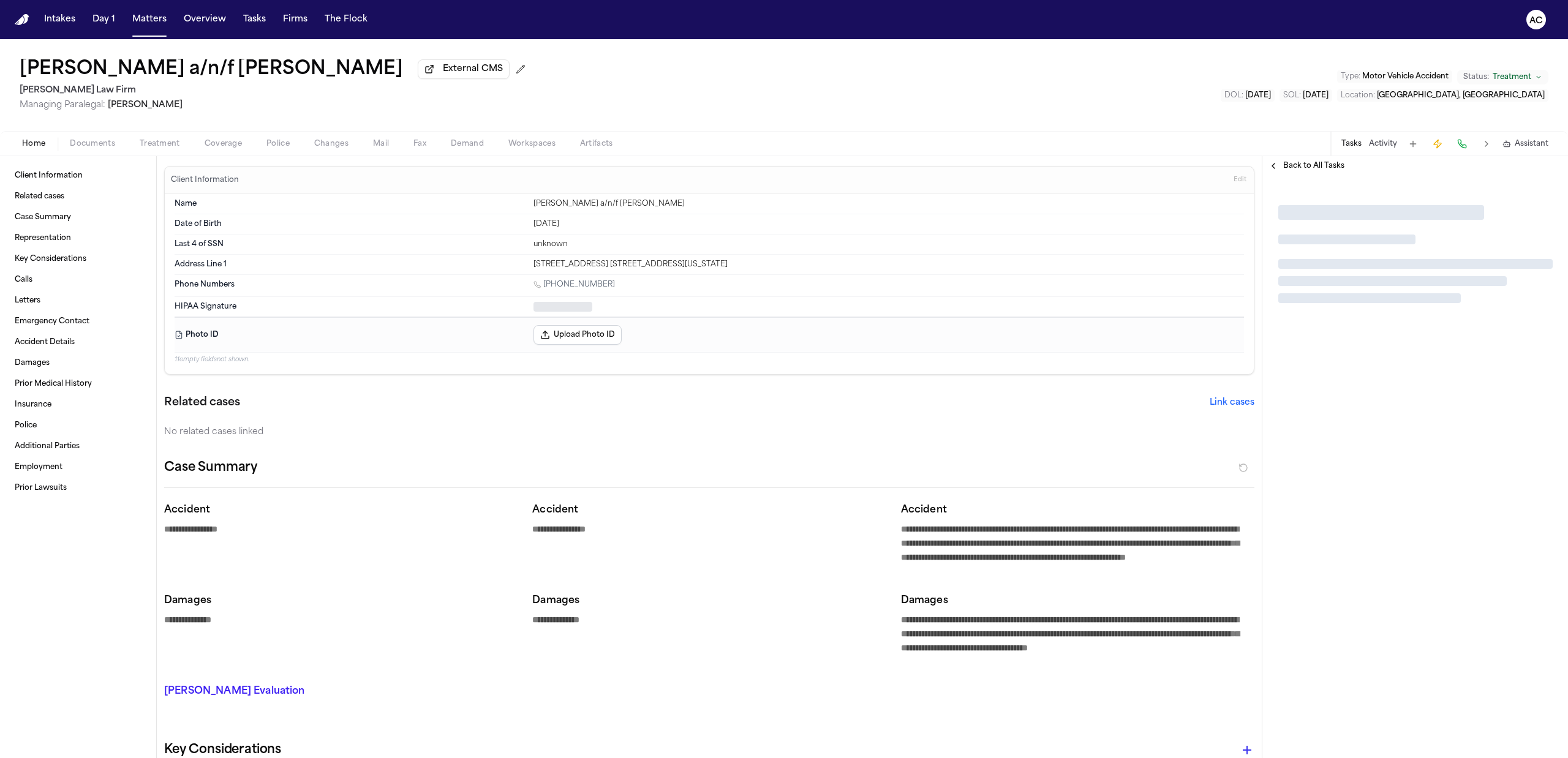
type textarea "*"
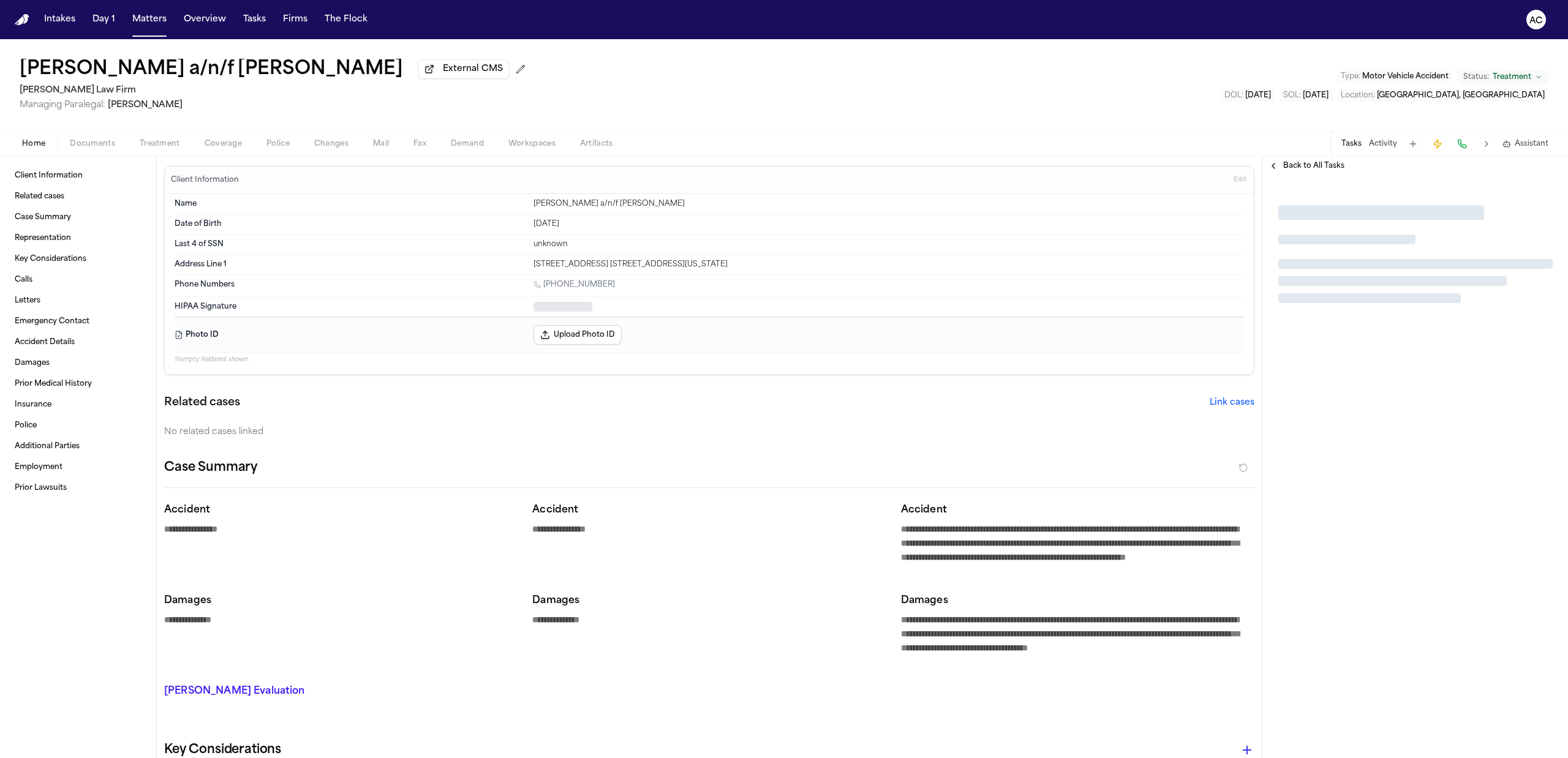
type textarea "*"
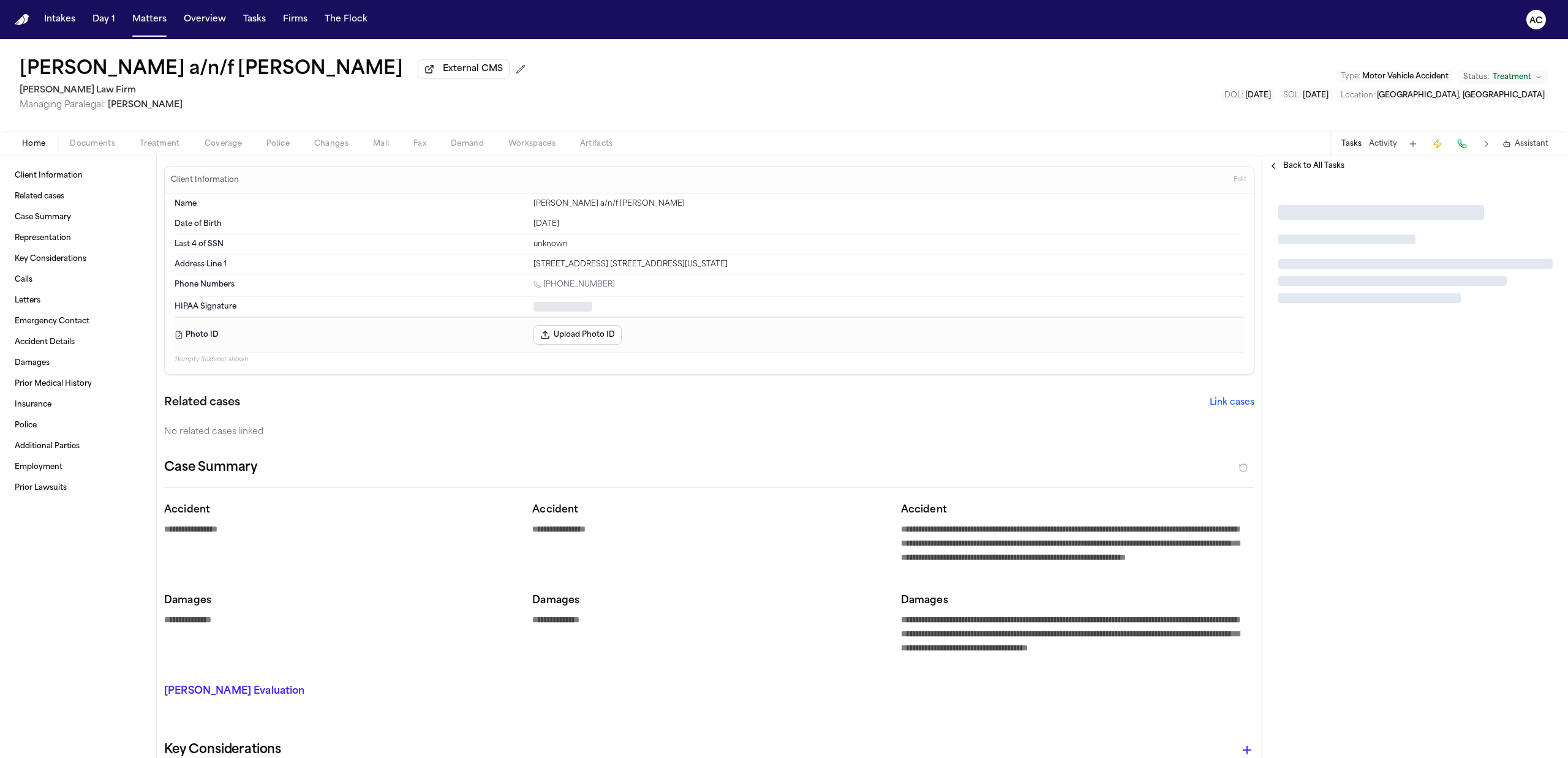
type textarea "*"
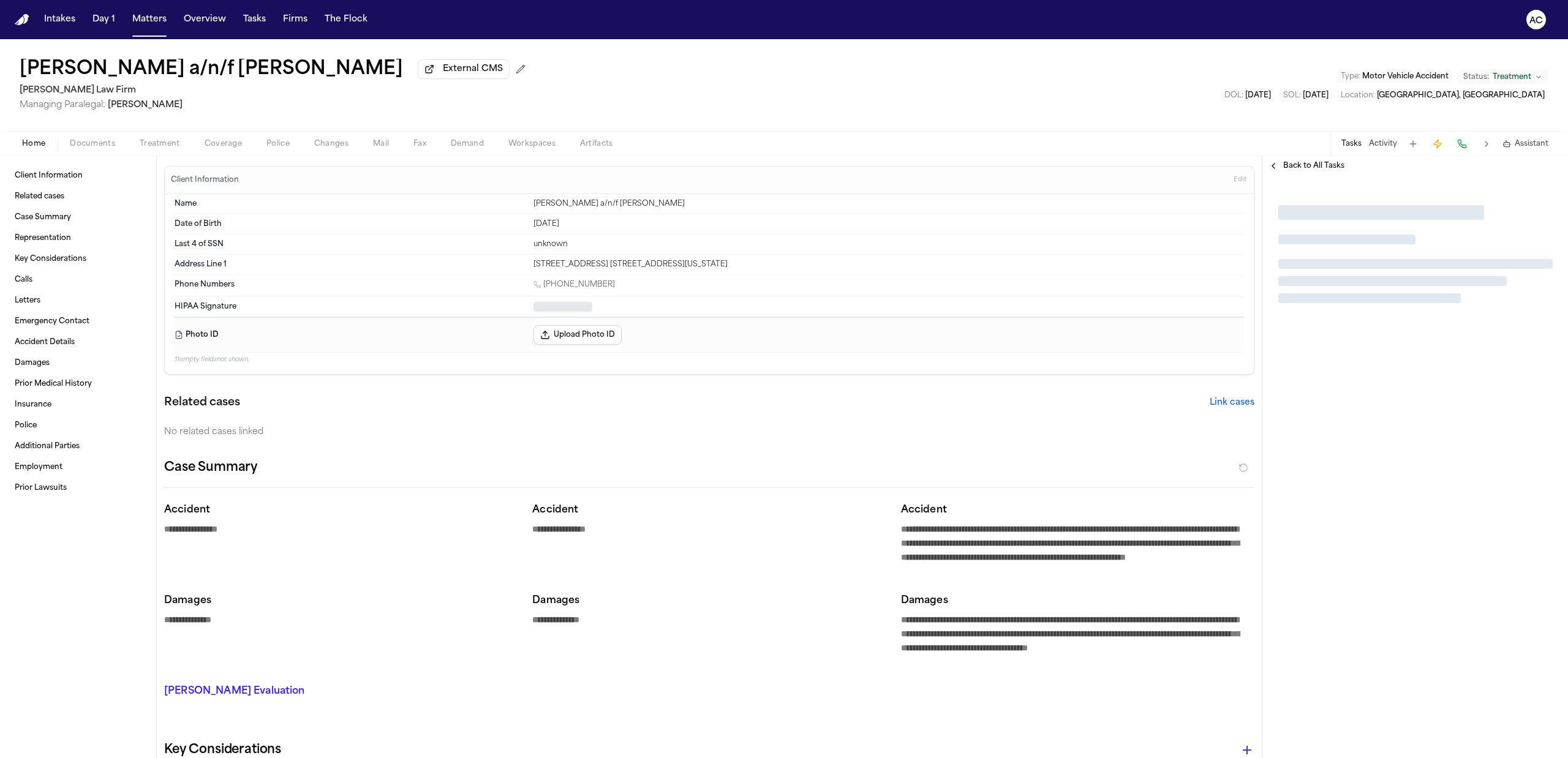
type textarea "*"
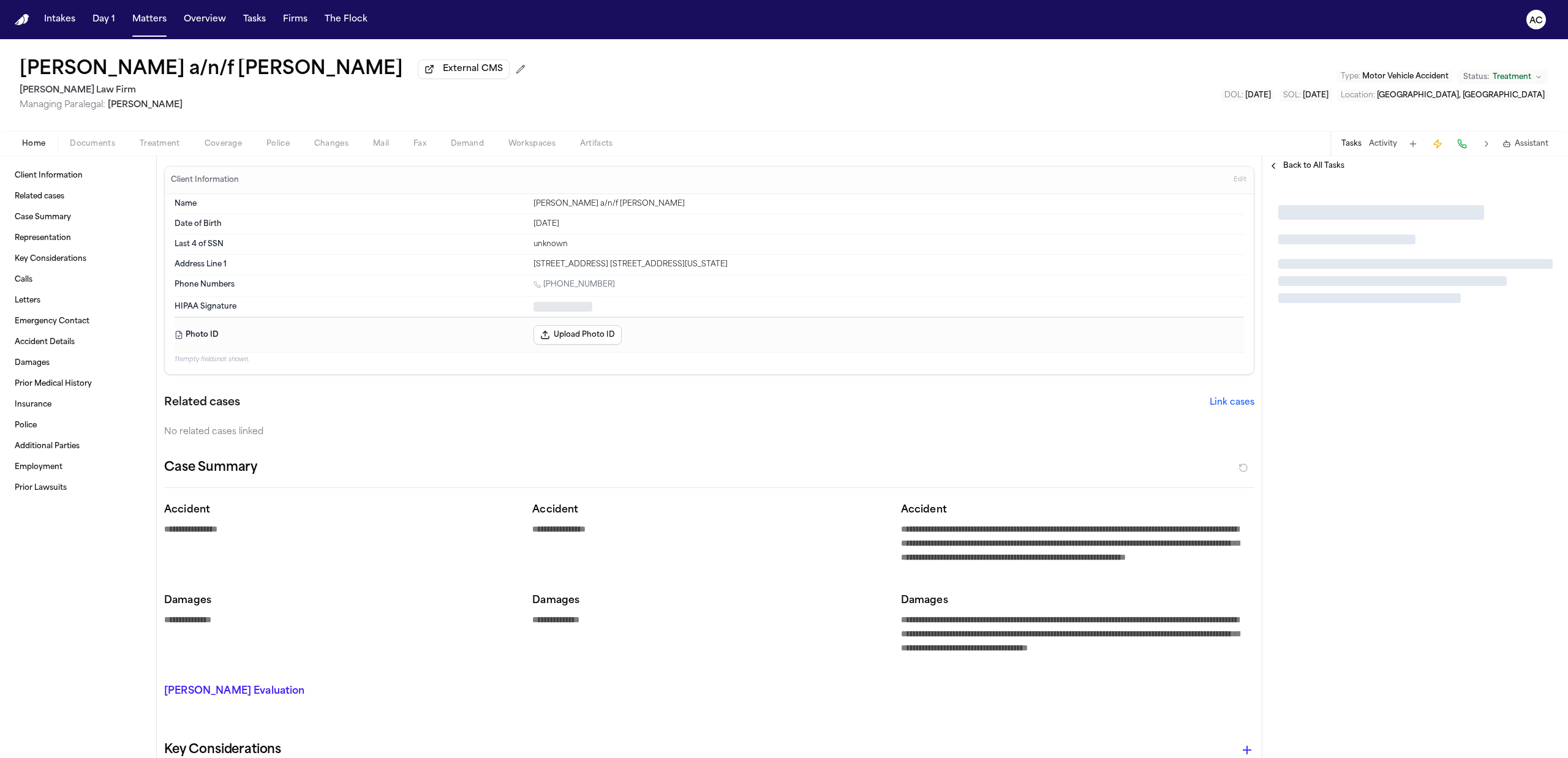
type textarea "*"
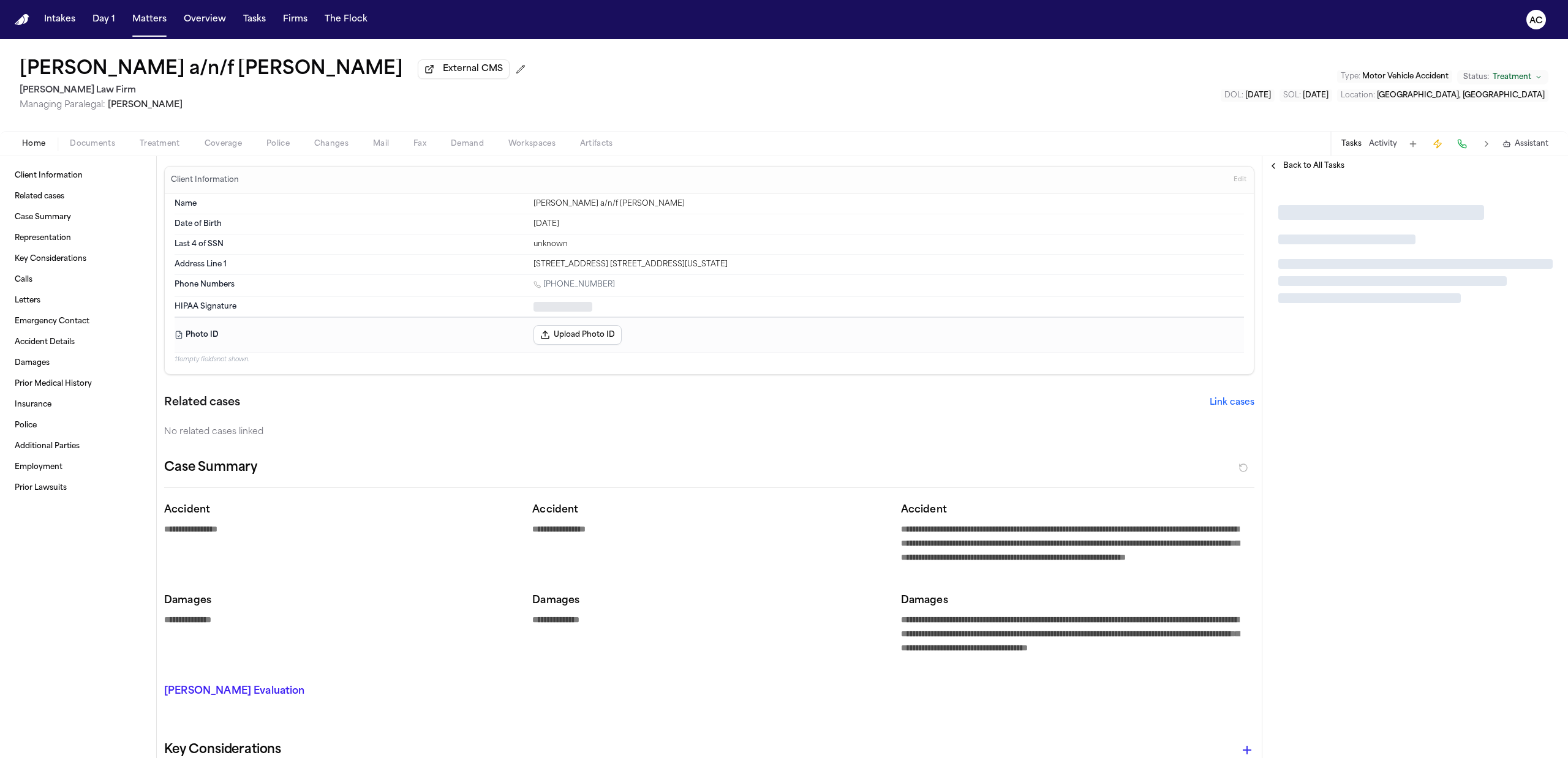
type textarea "*"
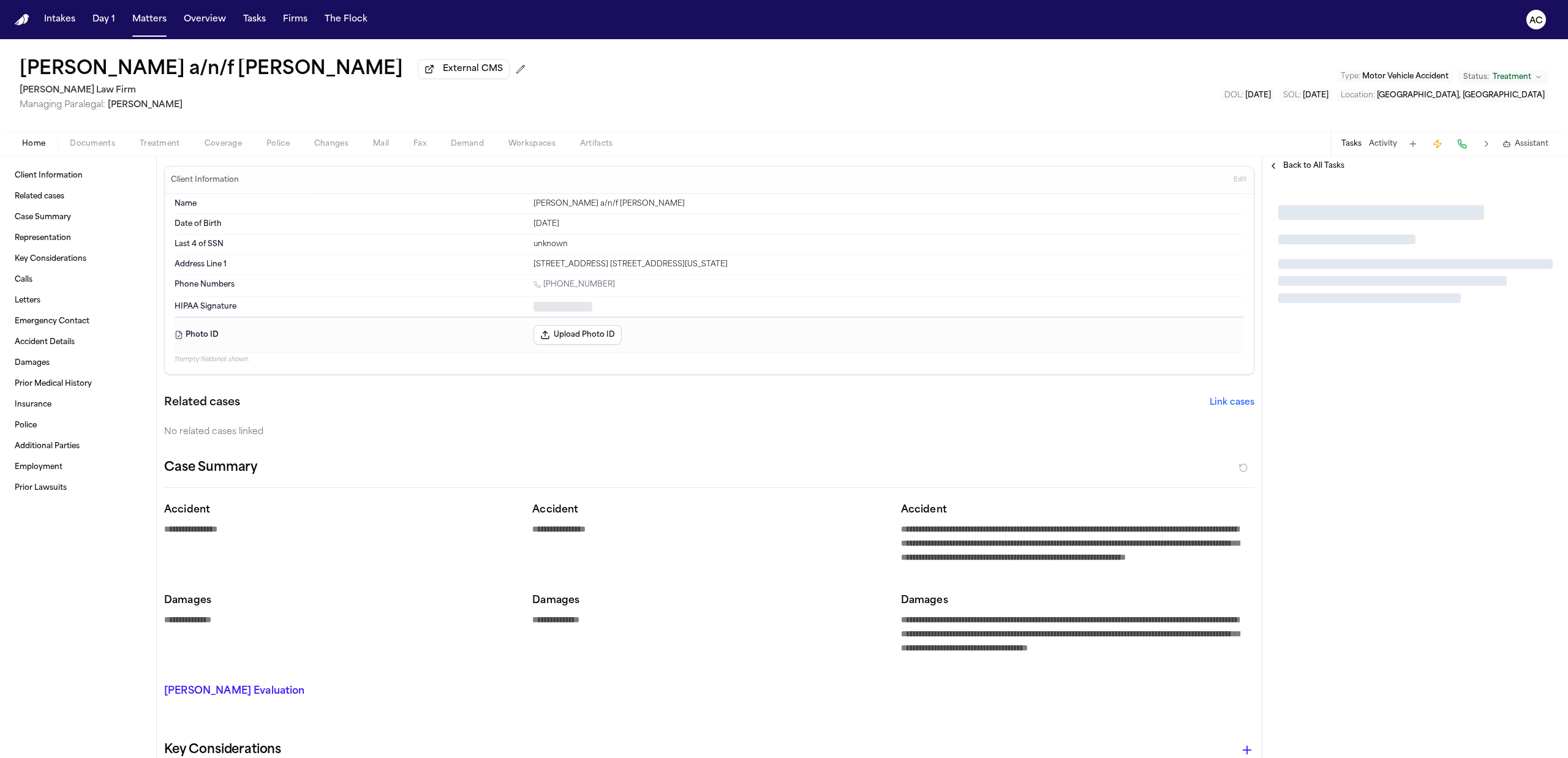
type textarea "*"
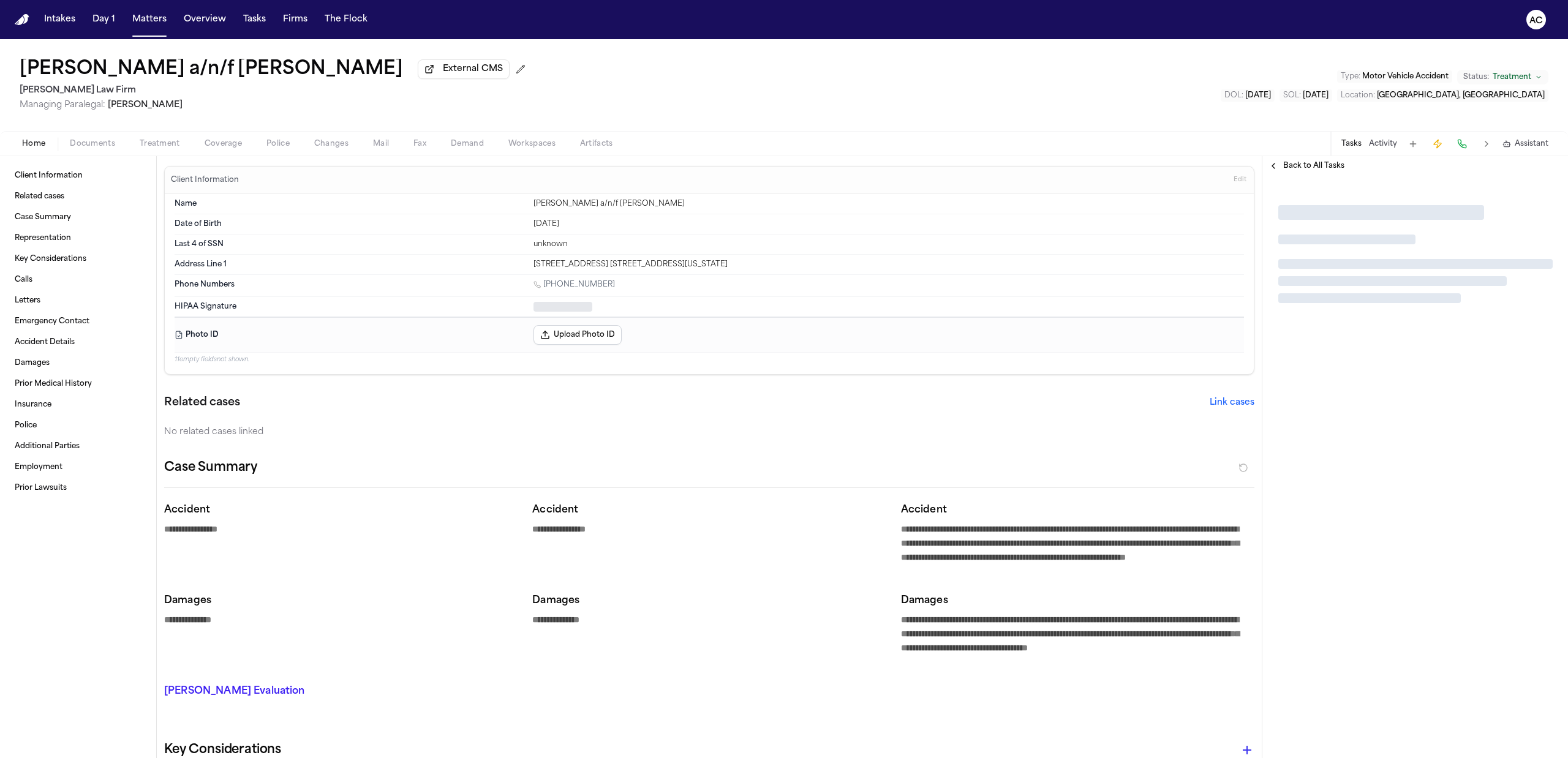
type textarea "*"
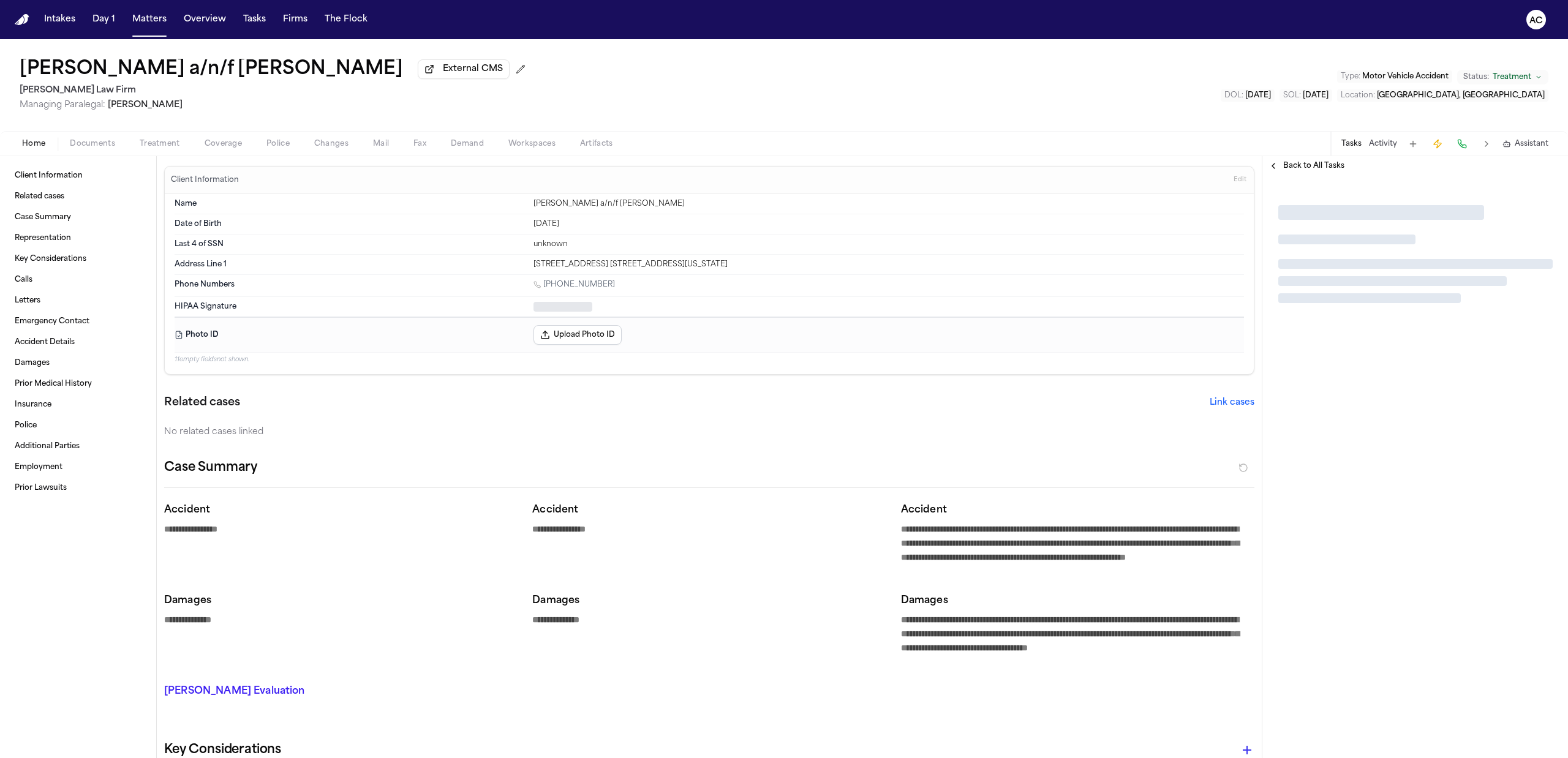
type textarea "*"
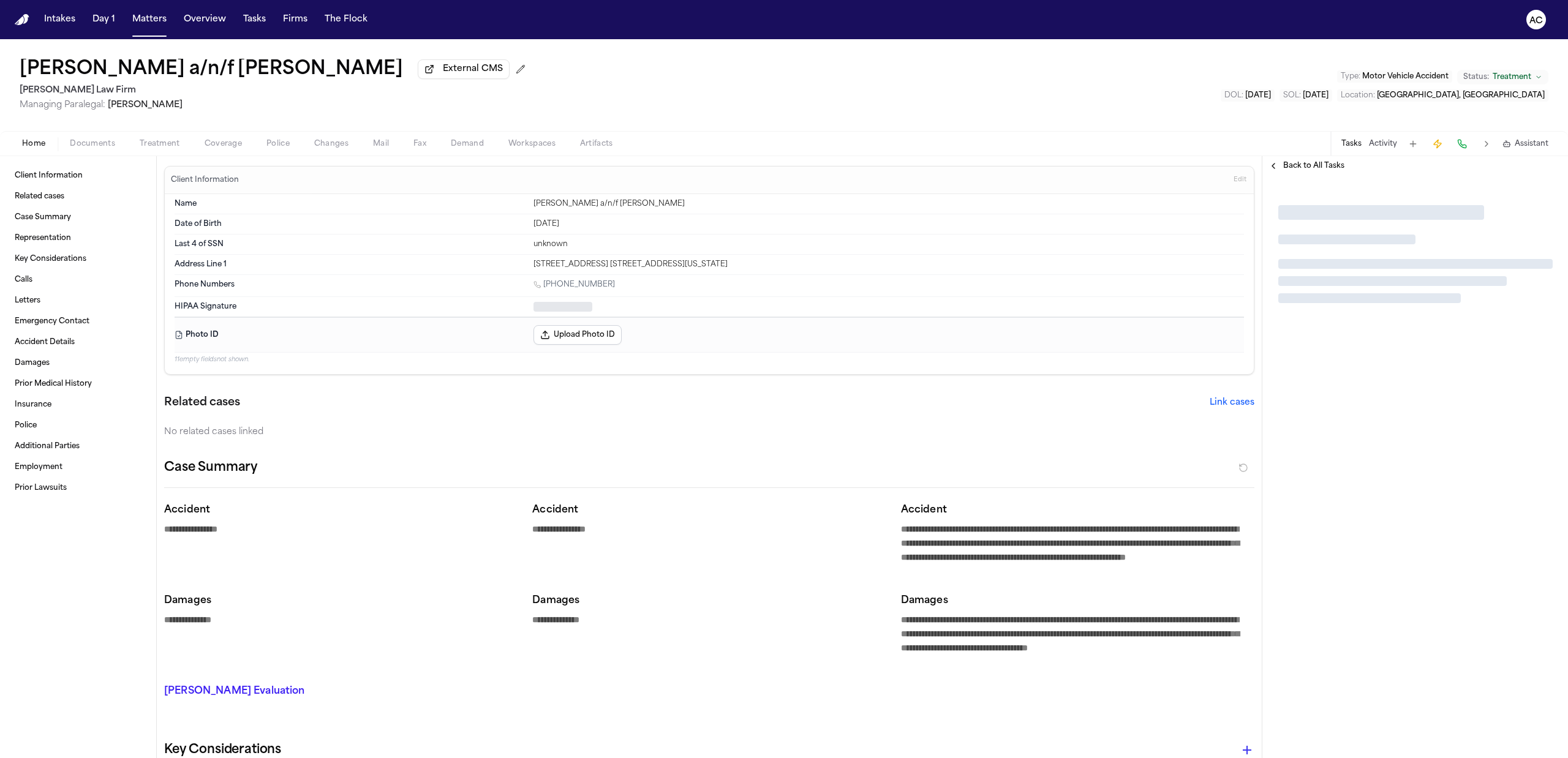
type textarea "*"
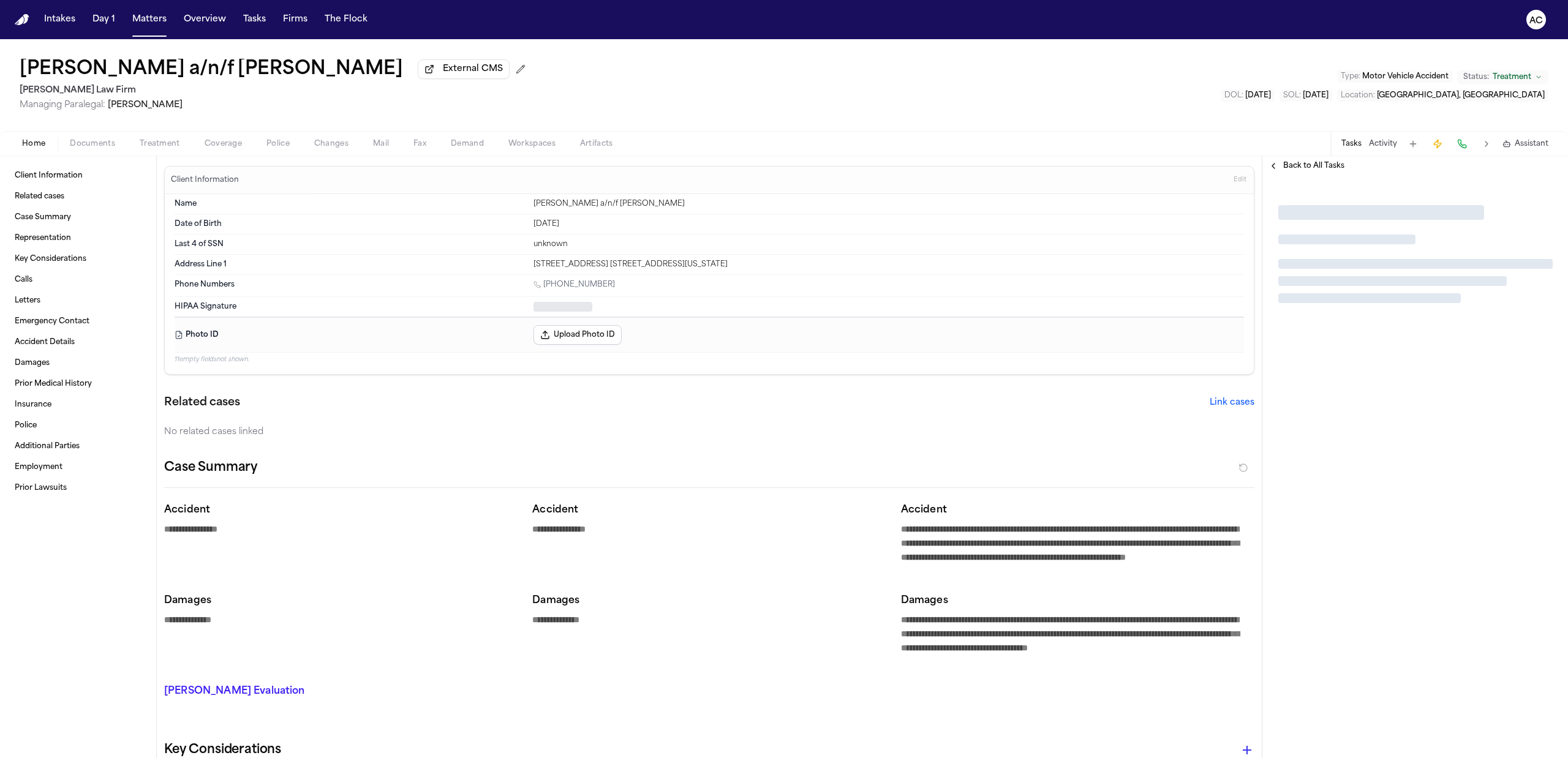
type textarea "*"
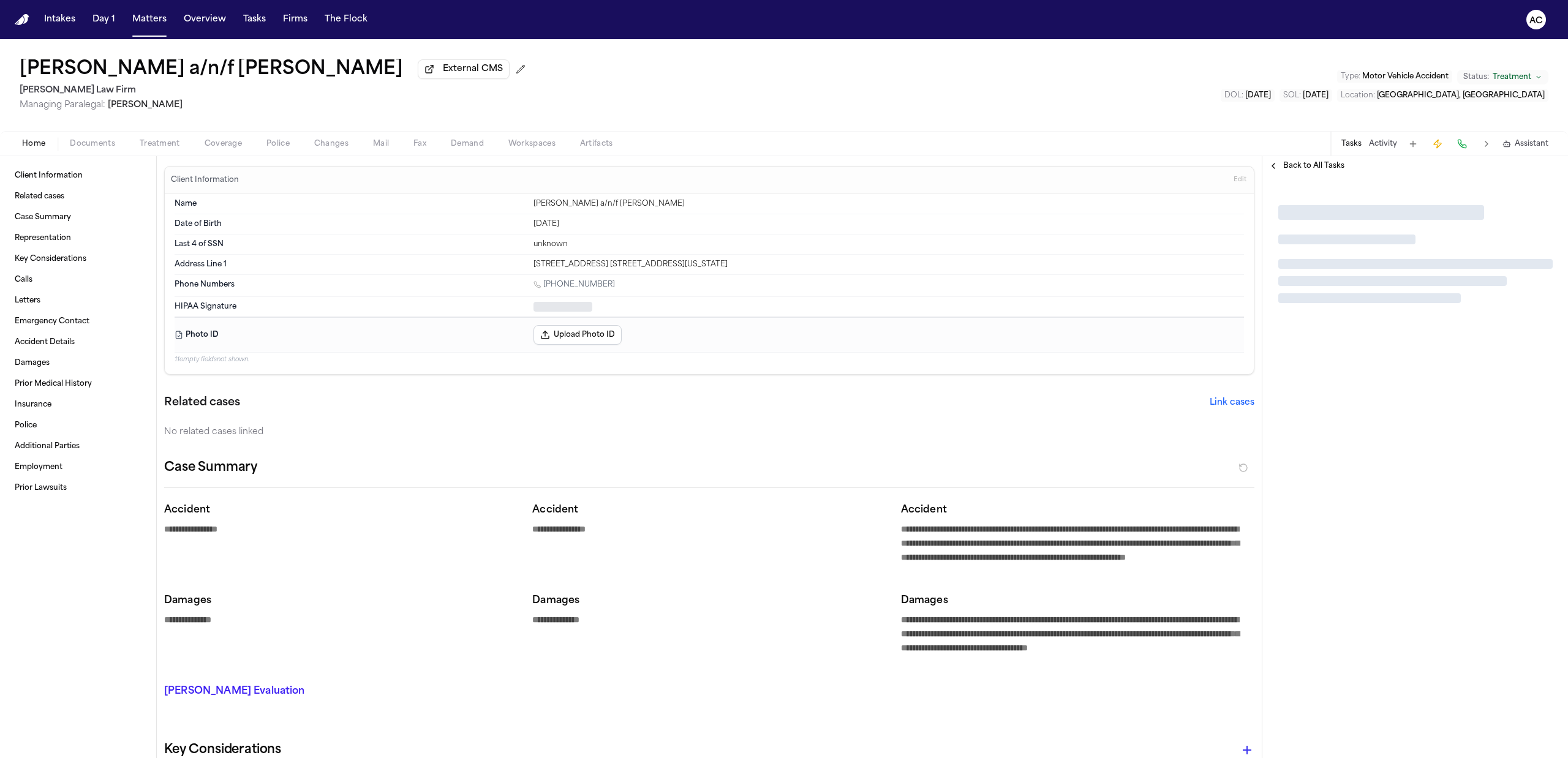
type textarea "*"
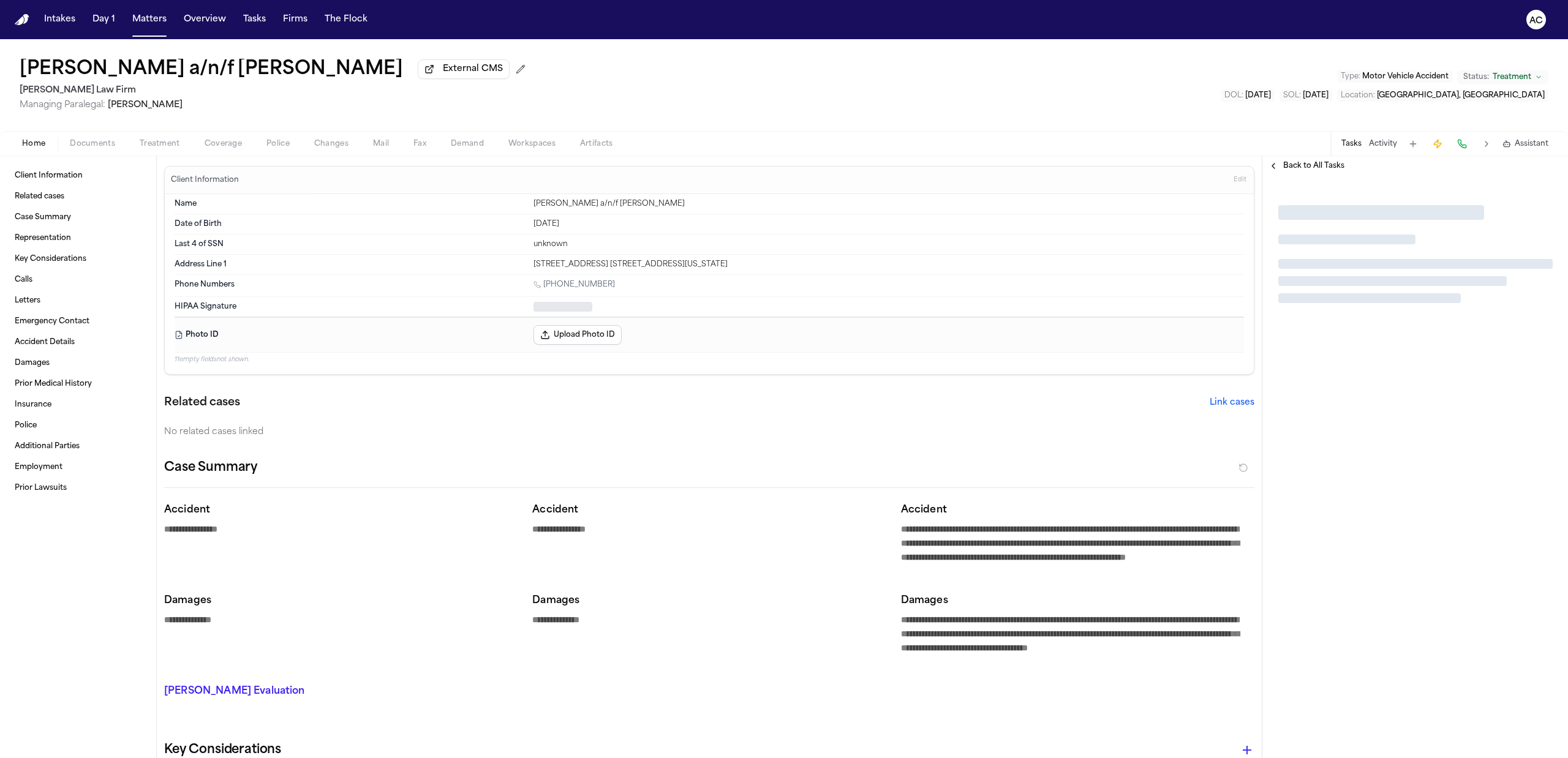
type textarea "*"
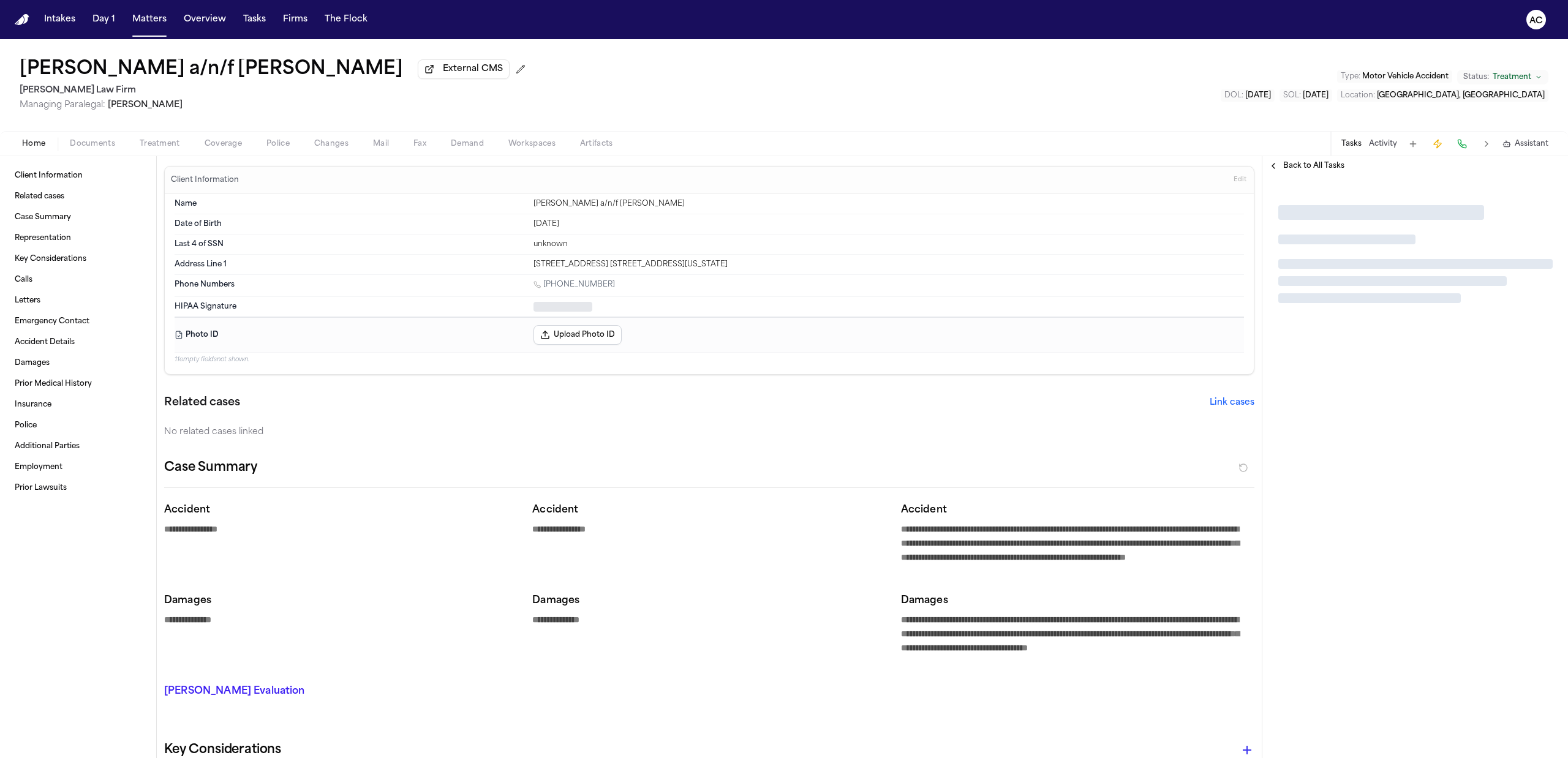
type textarea "*"
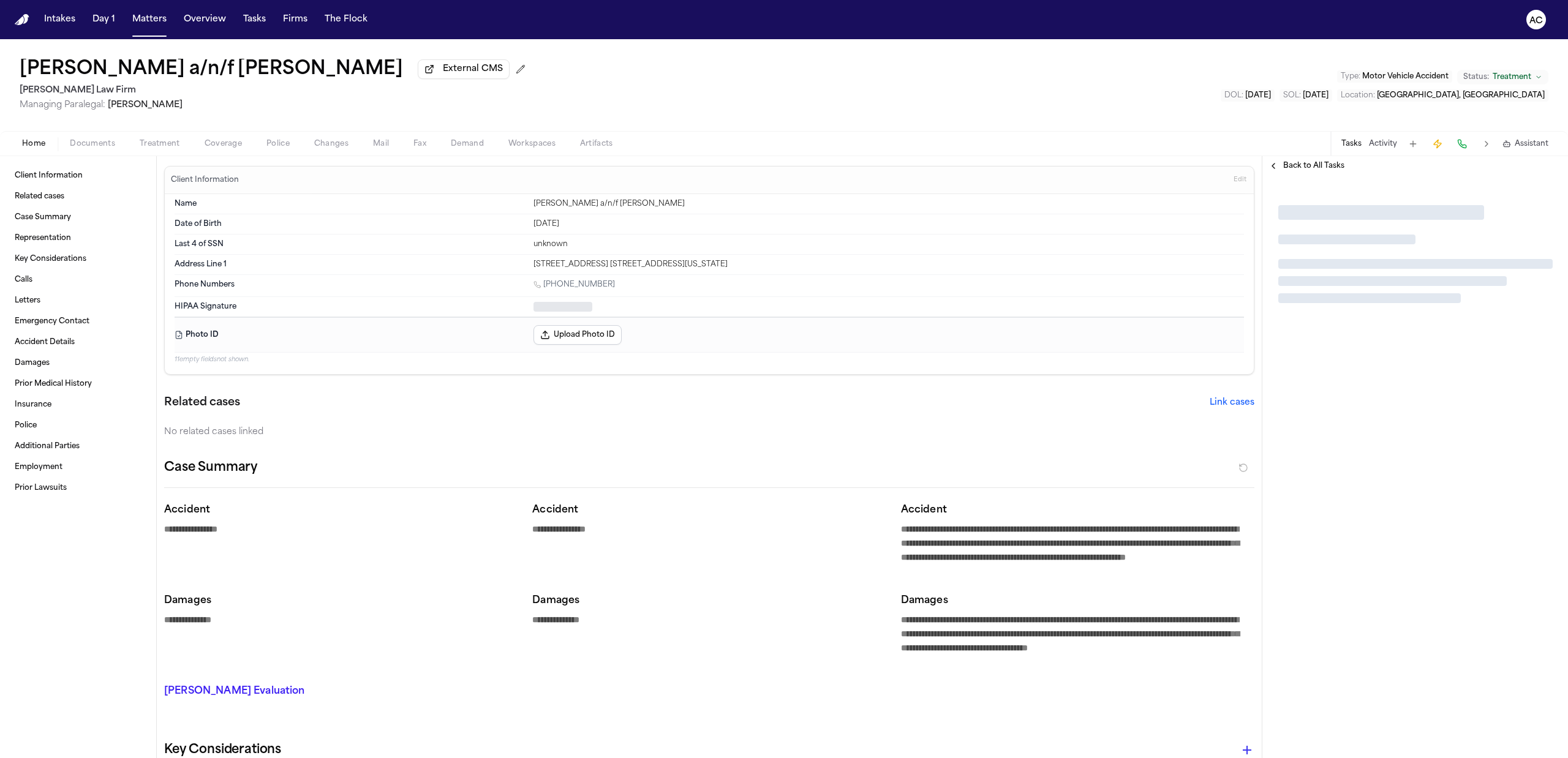
type textarea "*"
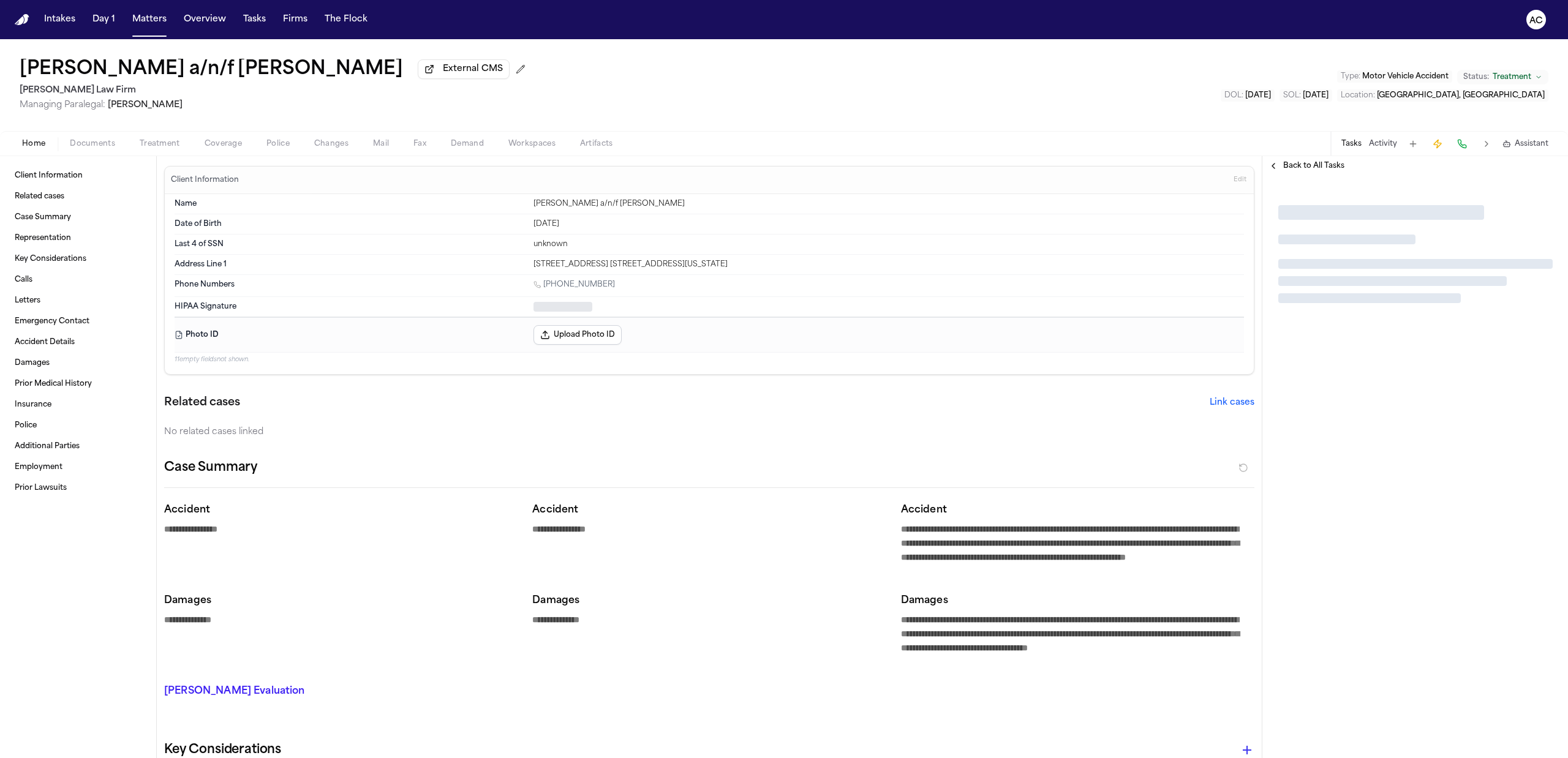
type textarea "*"
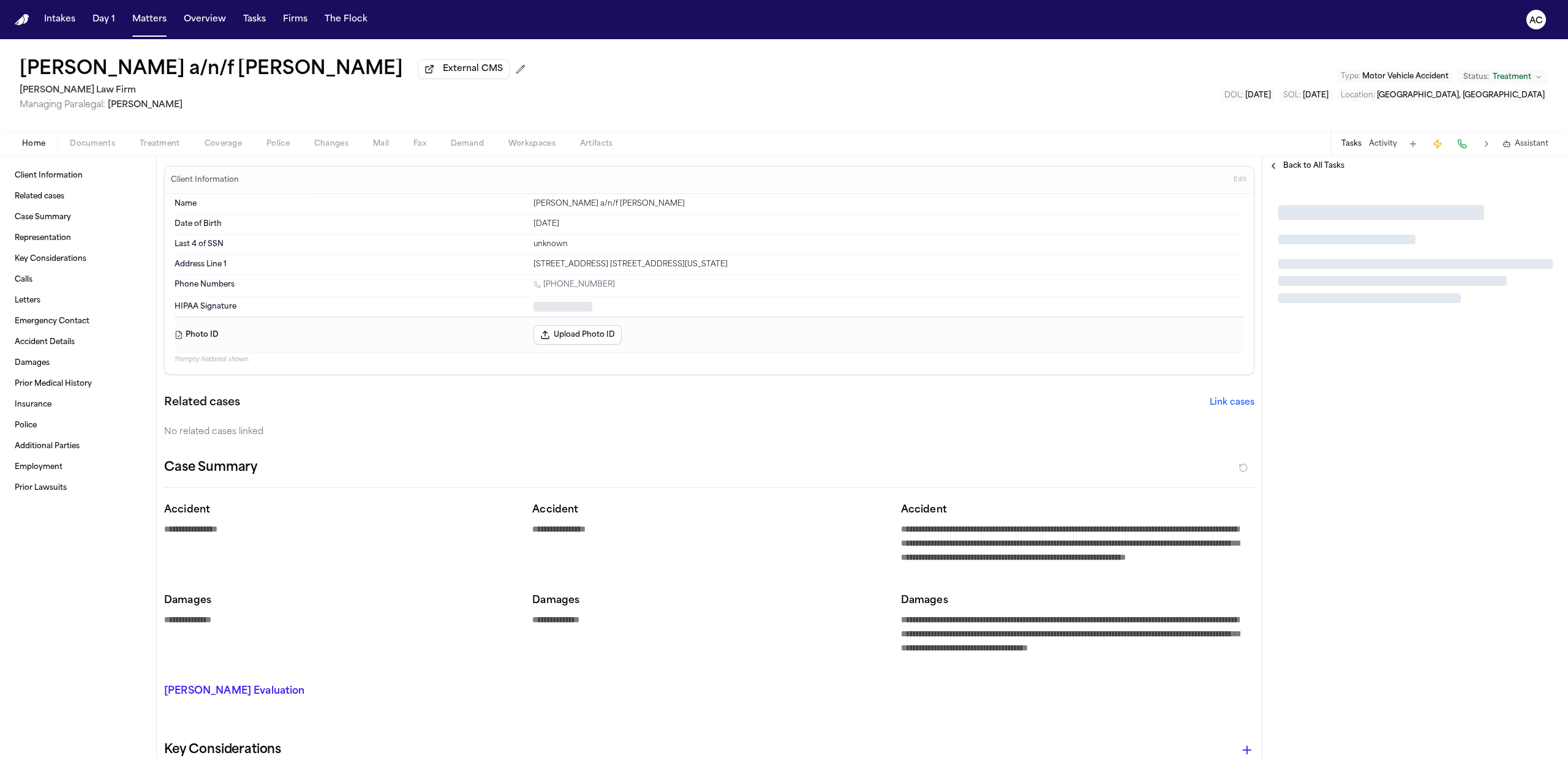
type textarea "*"
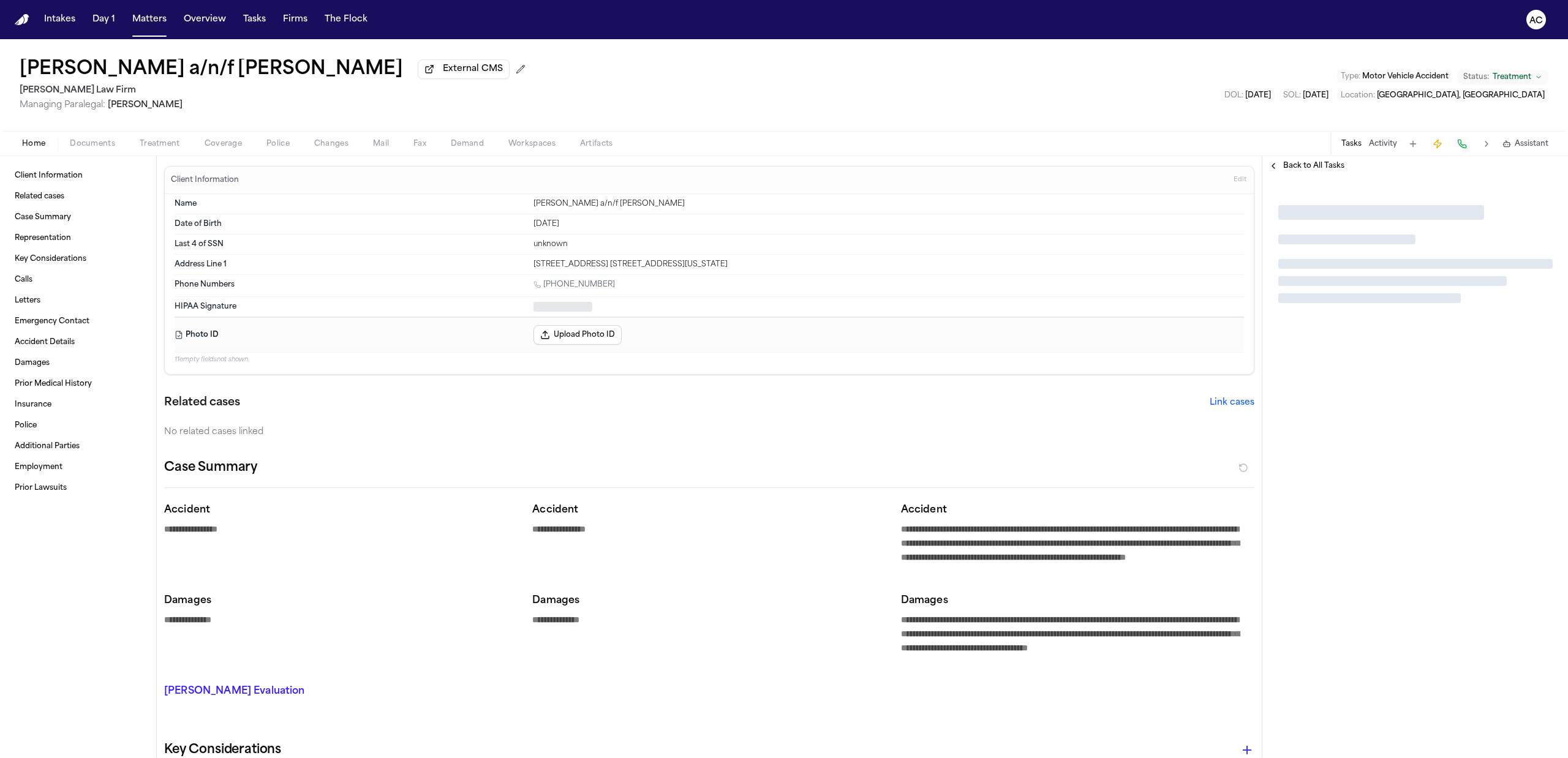
type textarea "*"
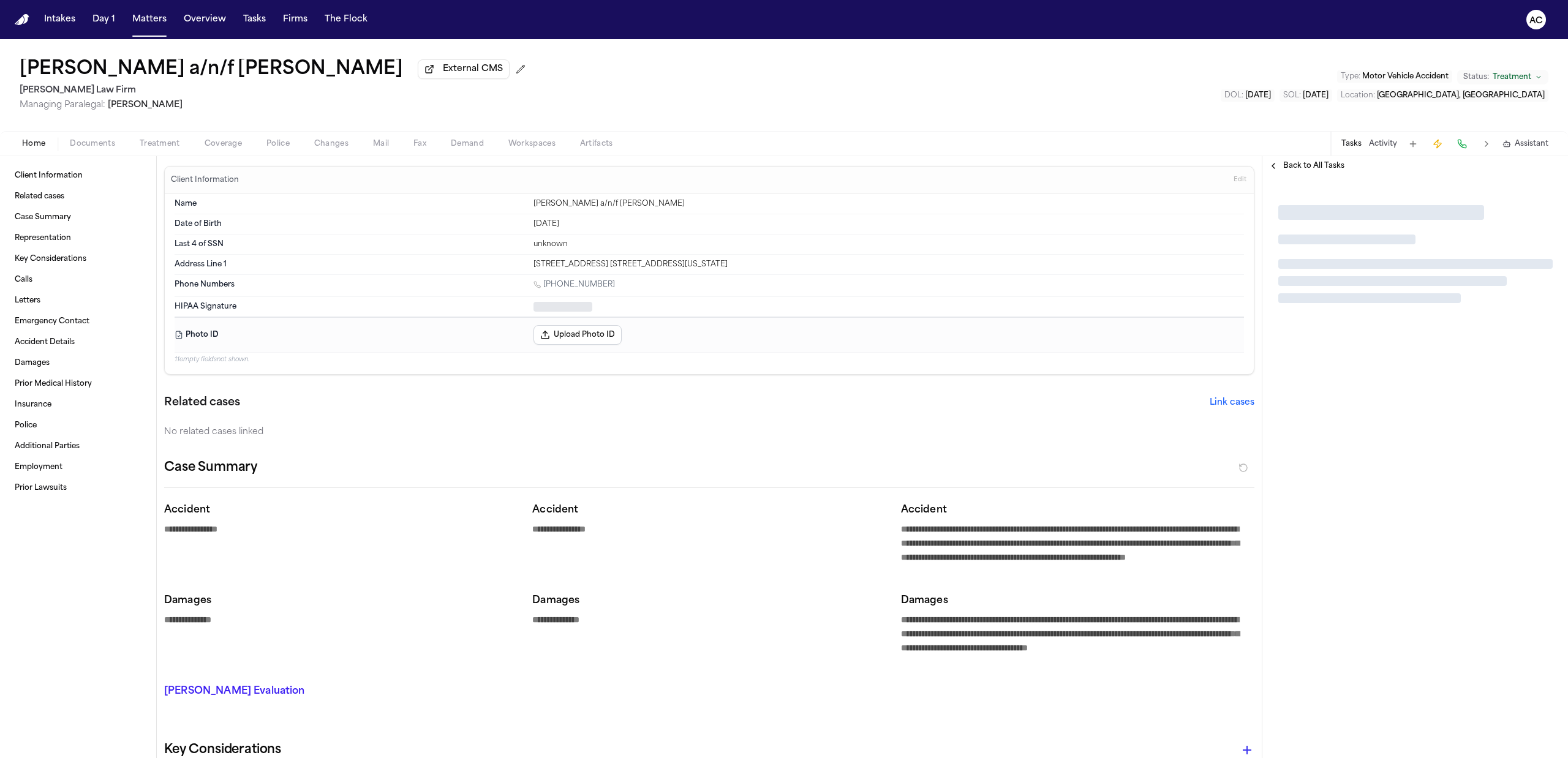
type textarea "*"
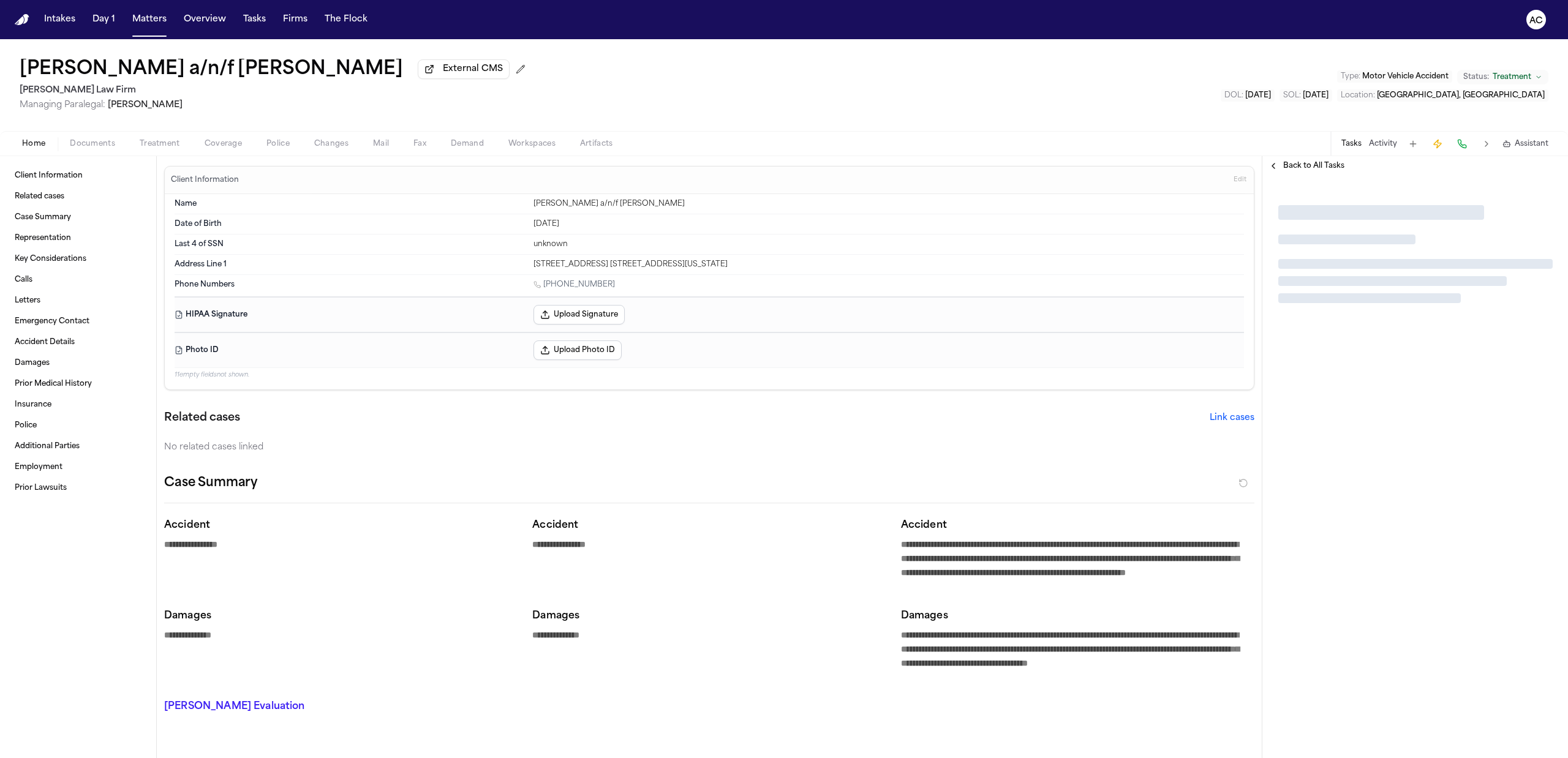
type textarea "*"
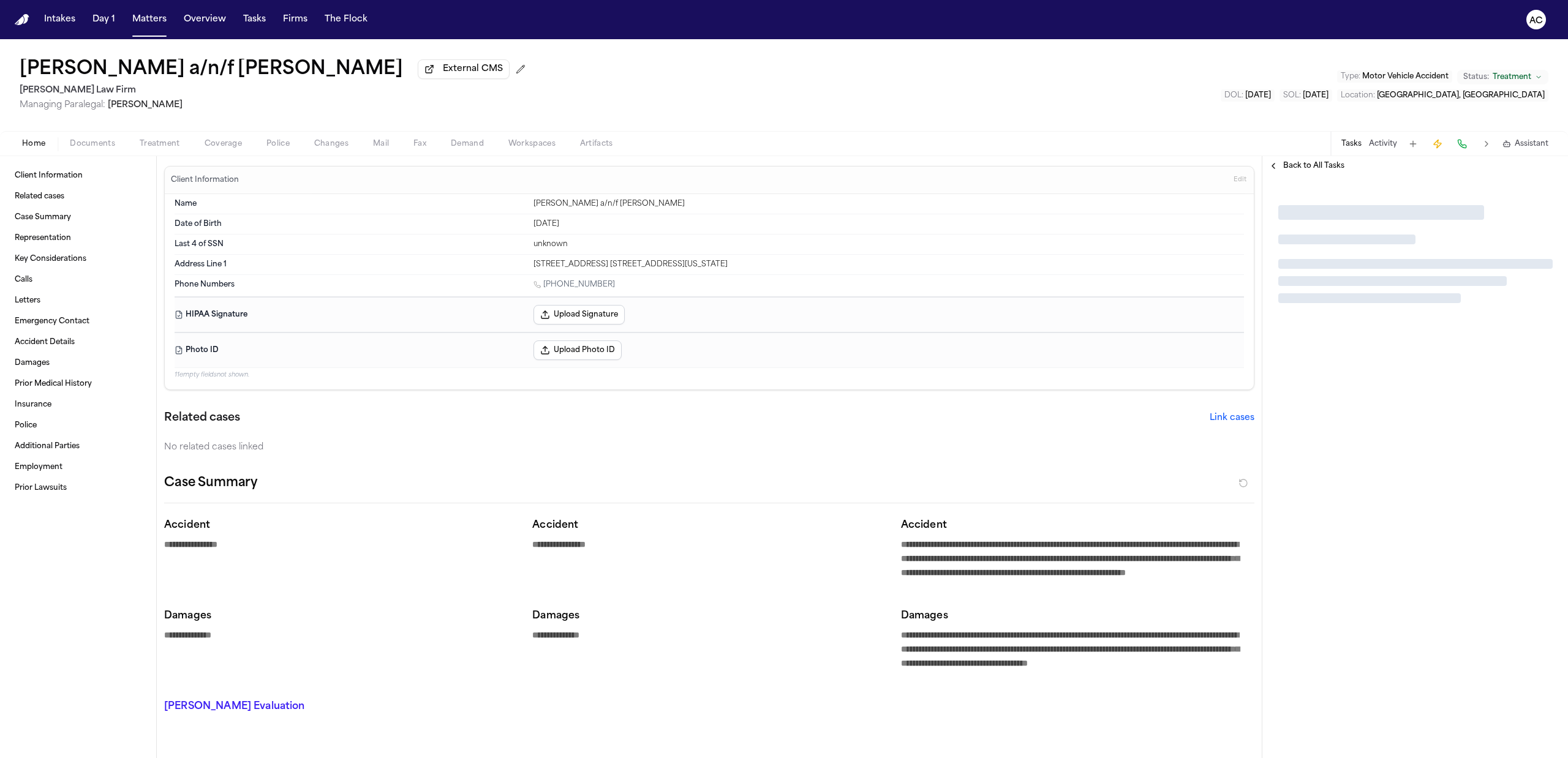
type textarea "*"
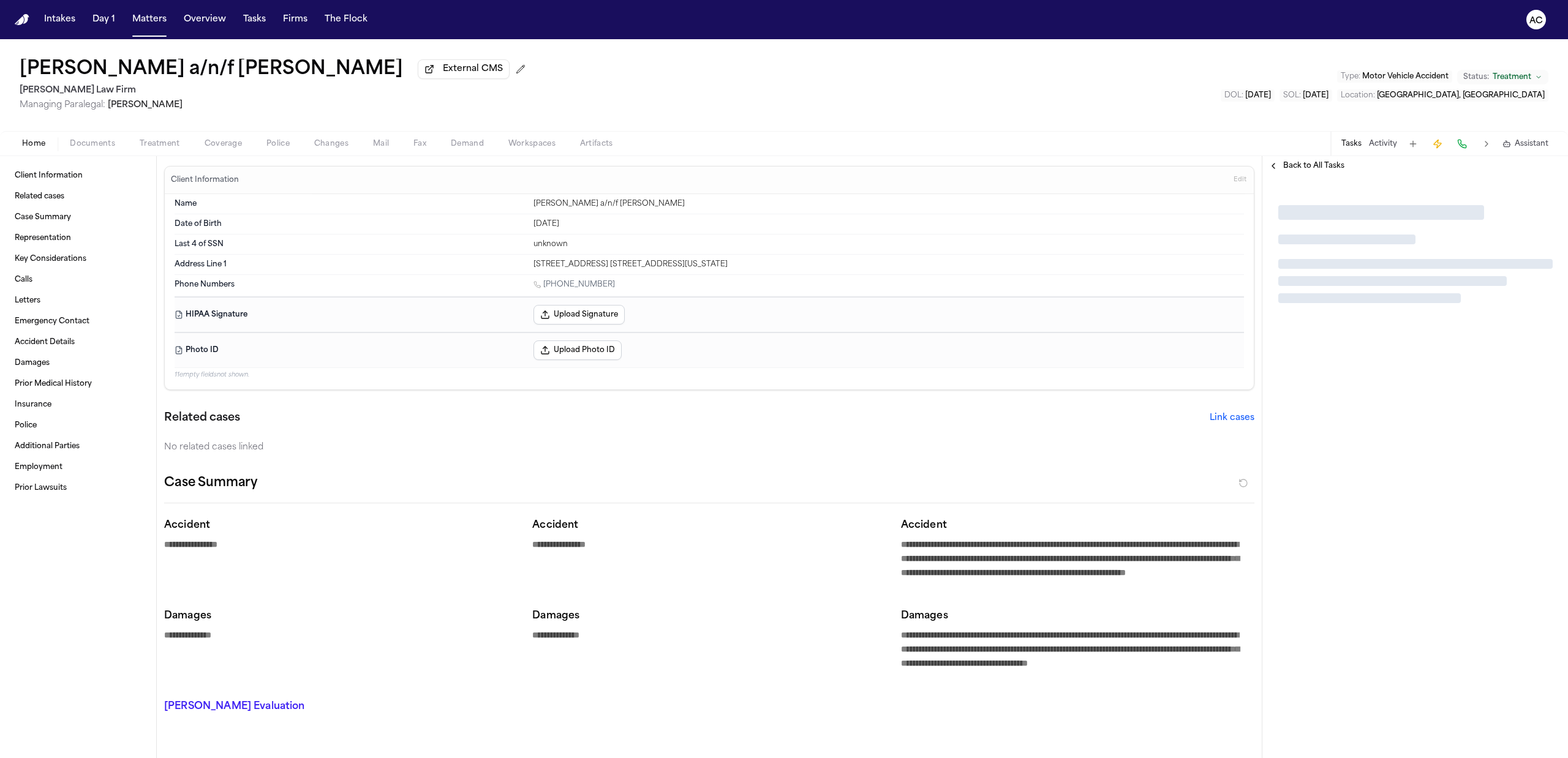
type textarea "*"
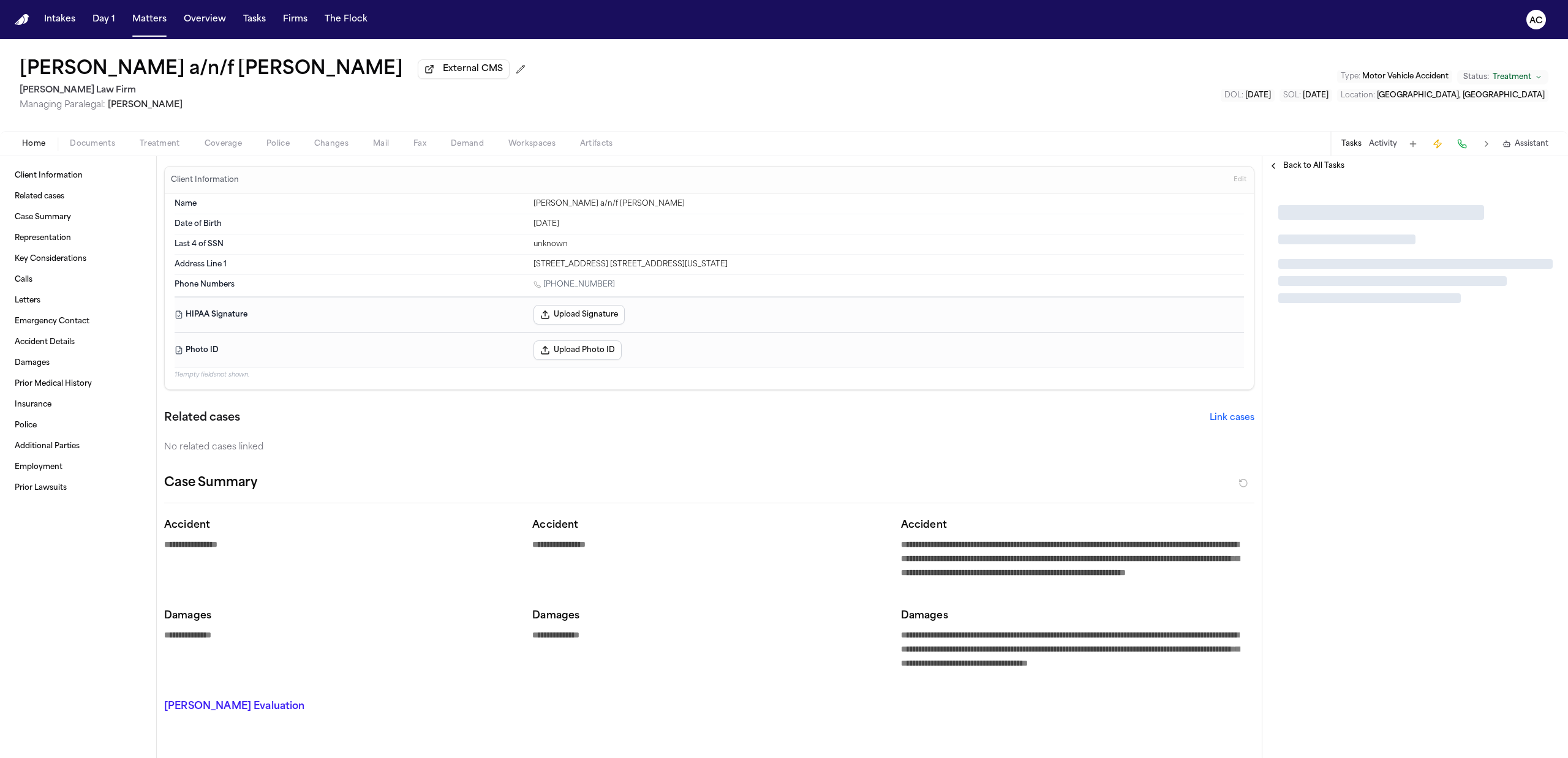
type textarea "*"
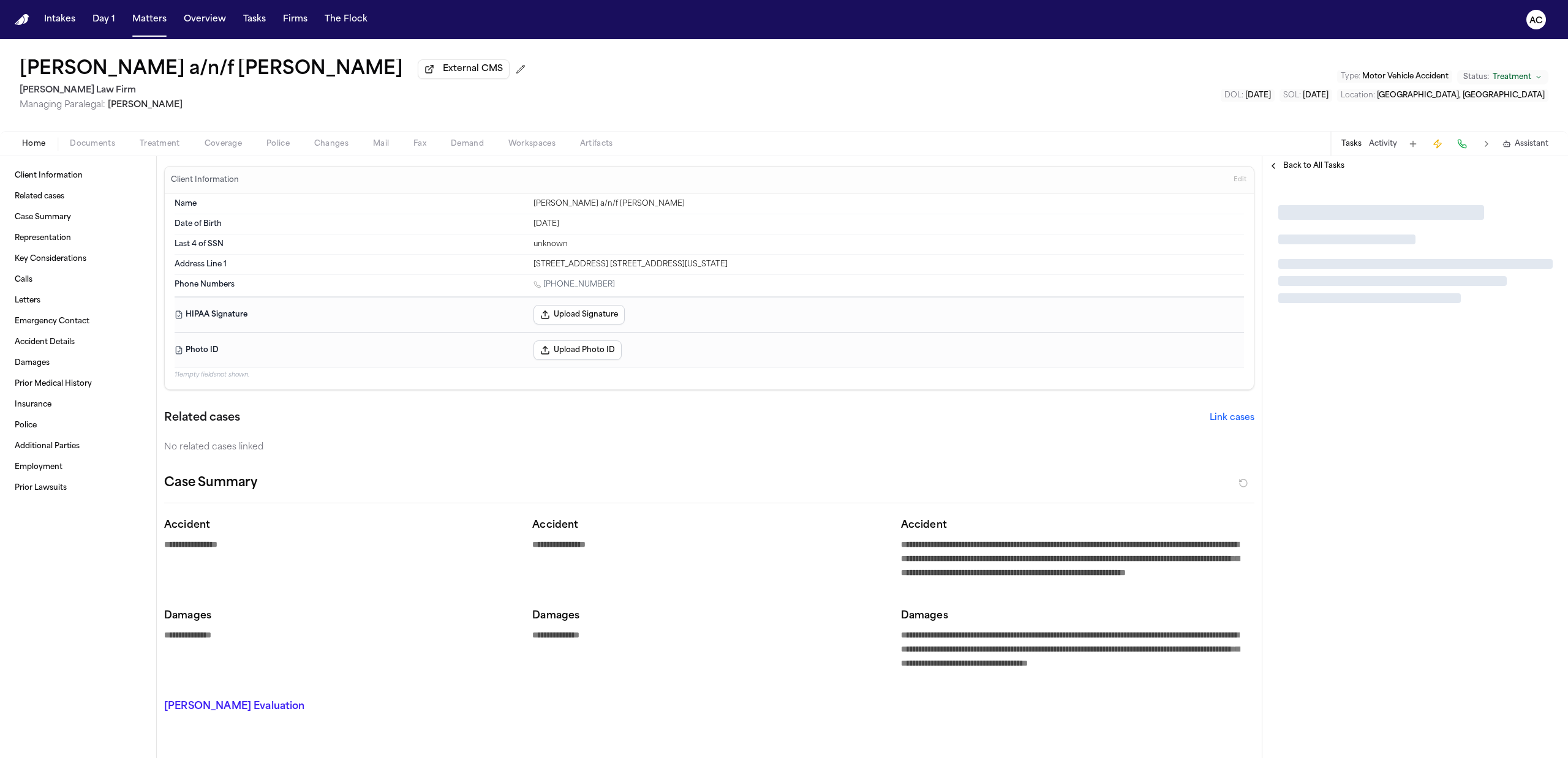
type textarea "*"
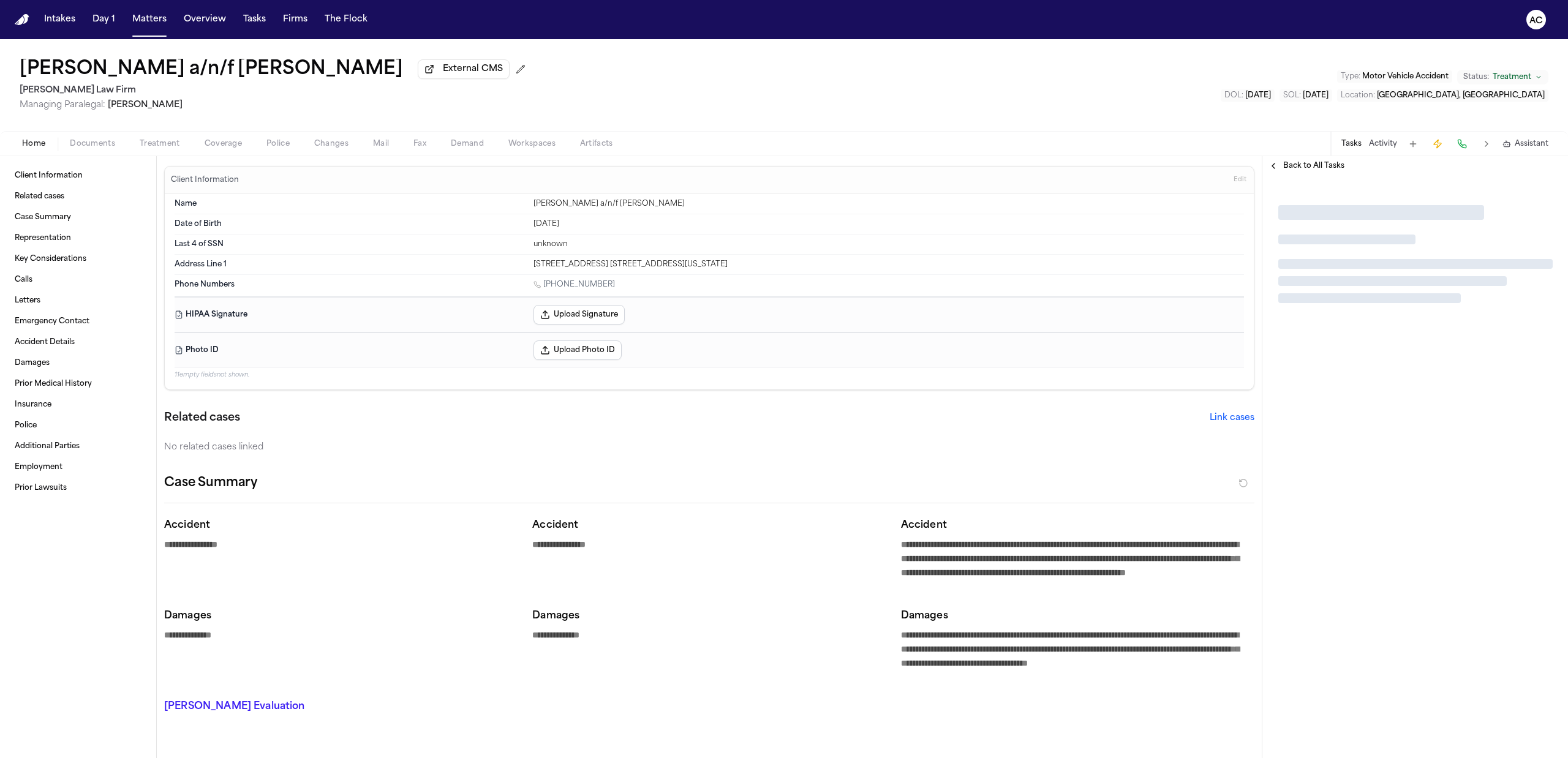
type textarea "*"
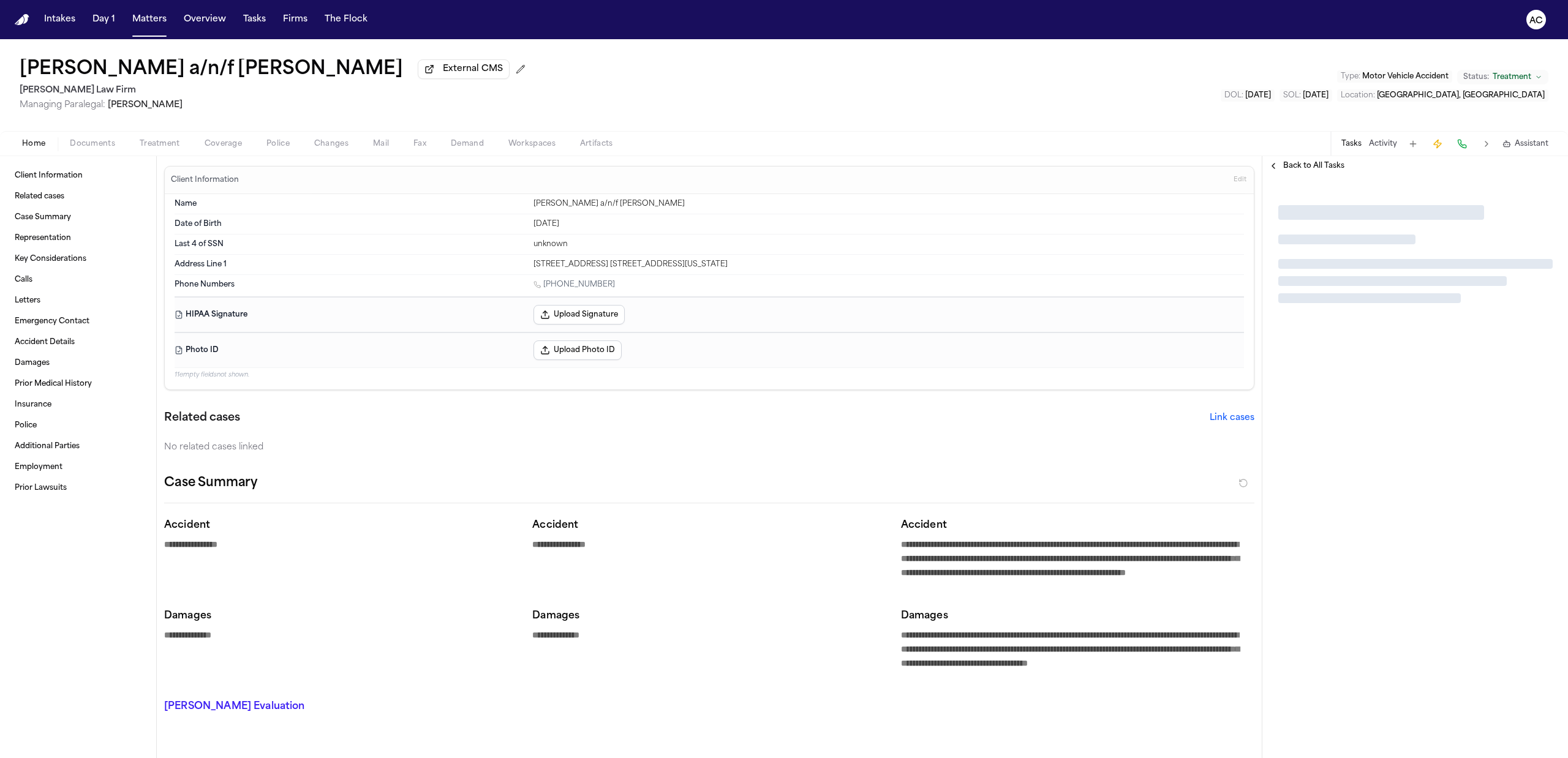
type textarea "*"
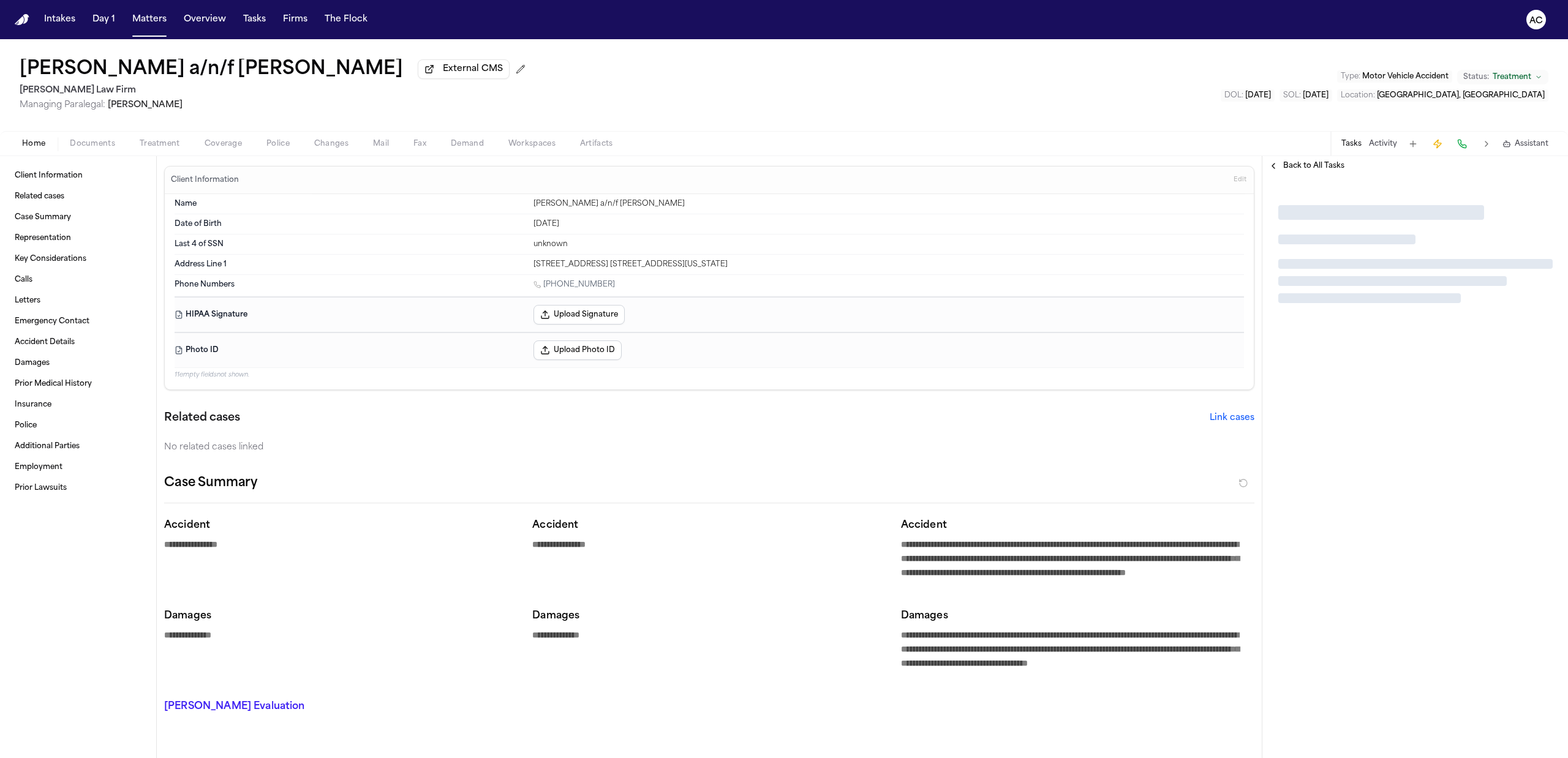
type textarea "*"
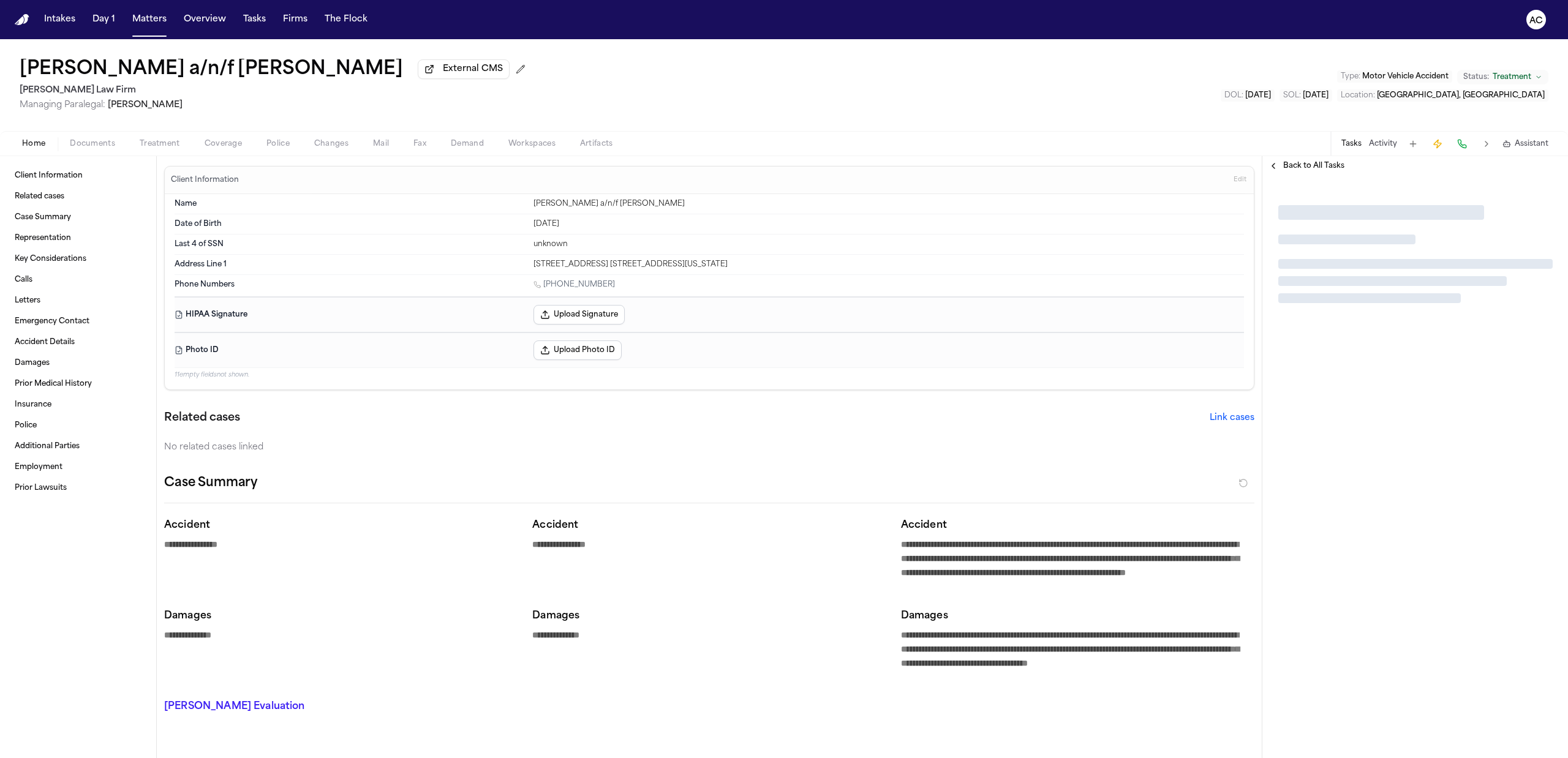
type textarea "*"
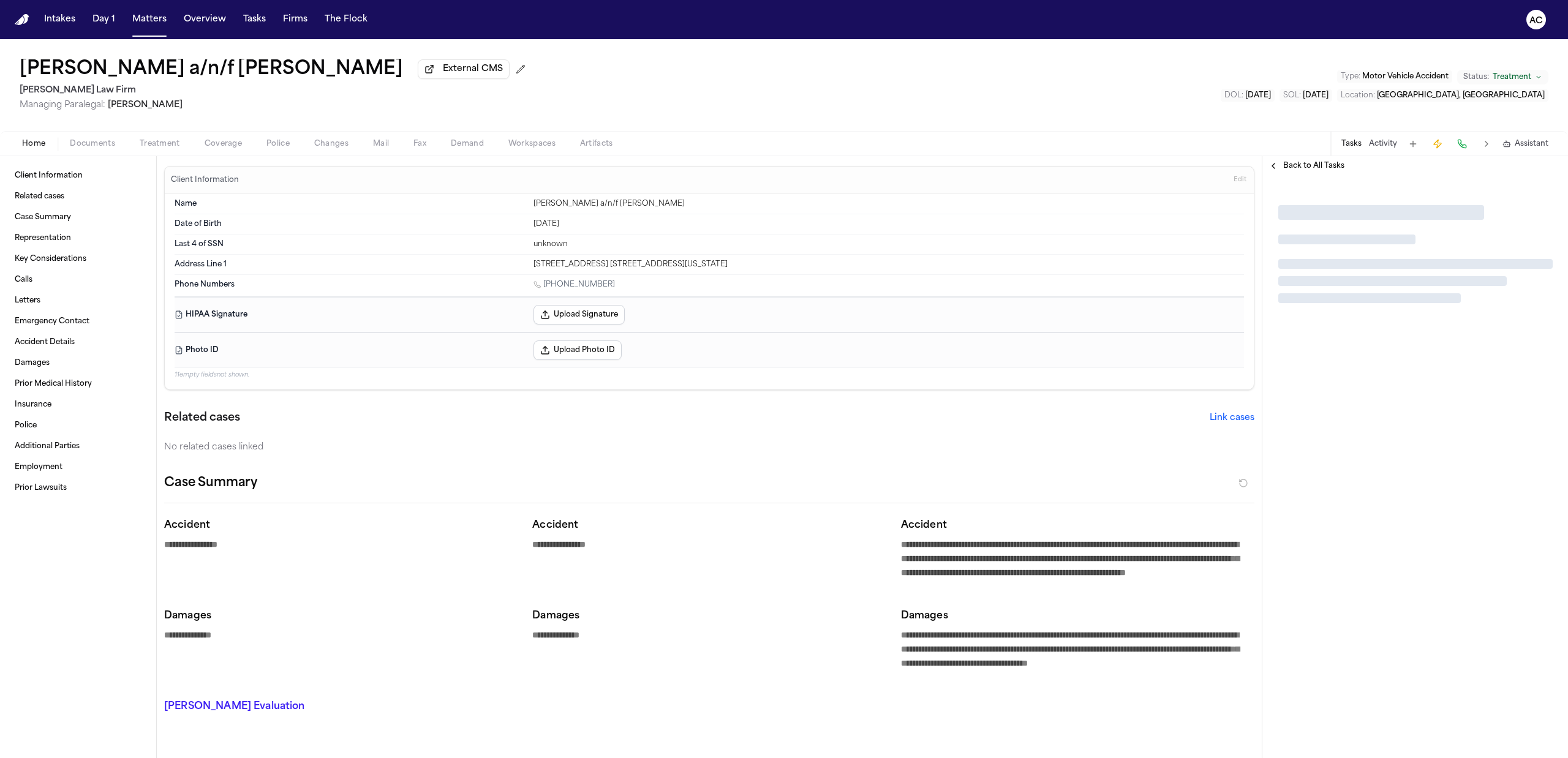
type textarea "*"
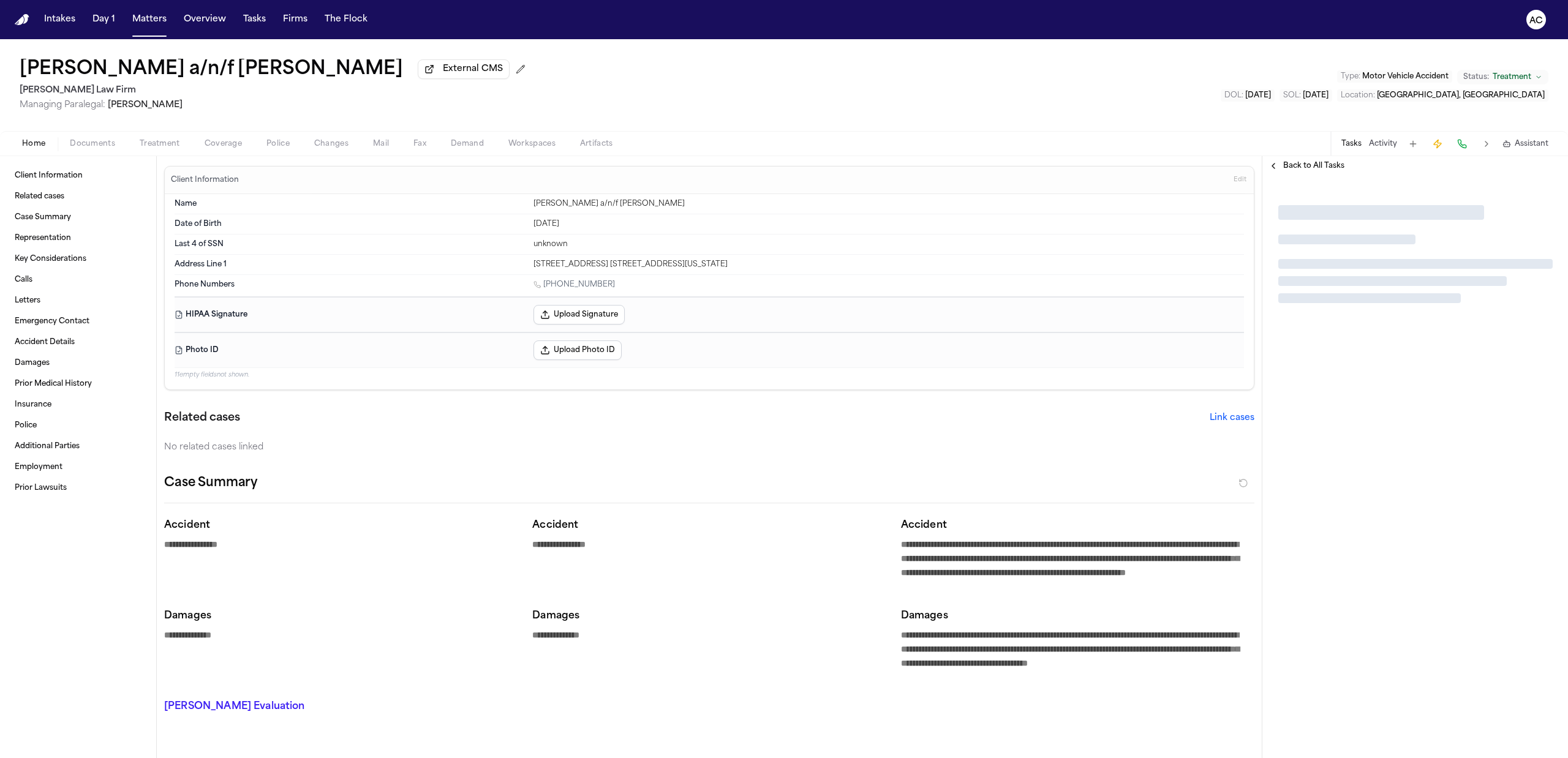
type textarea "*"
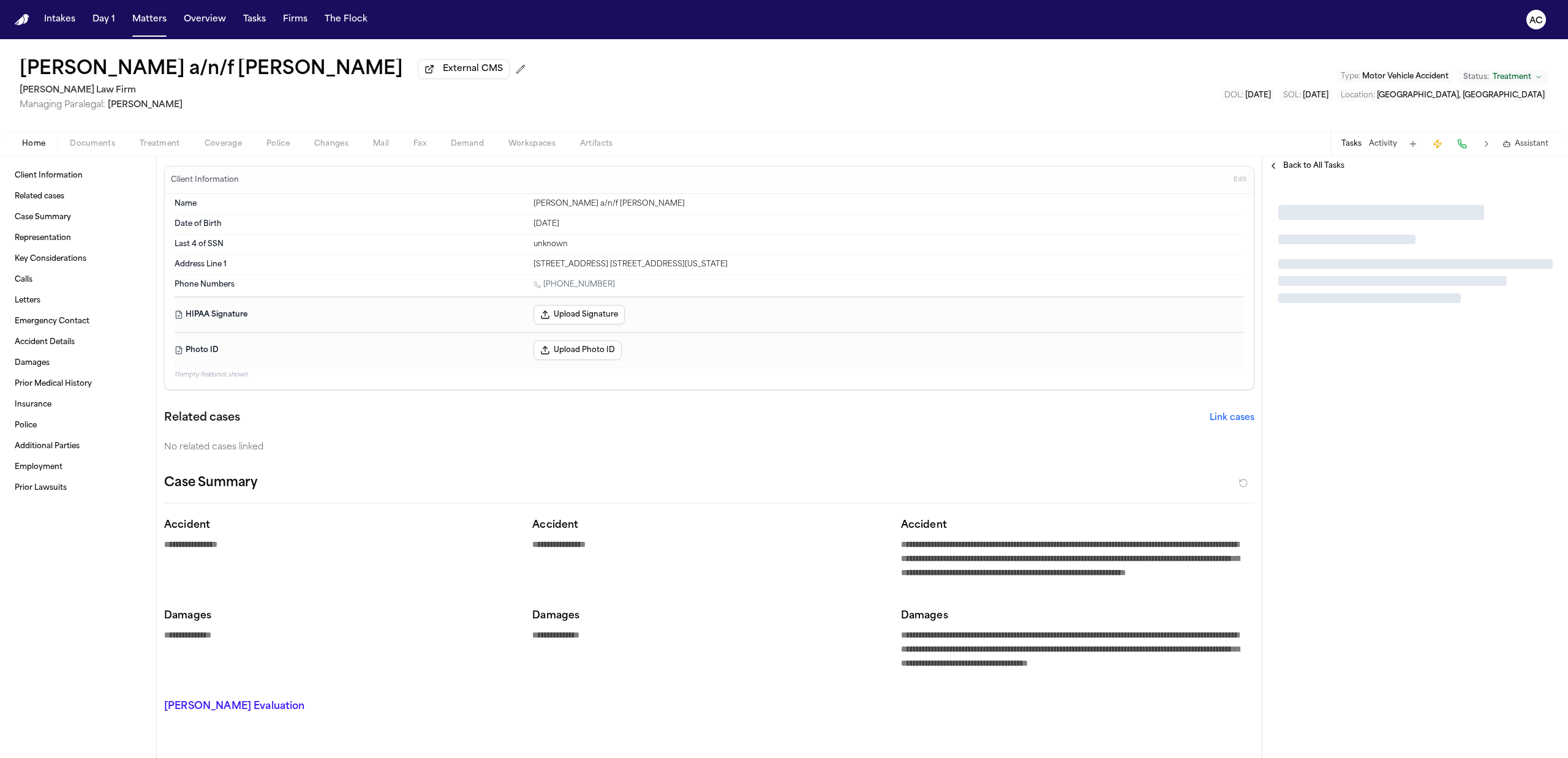
type textarea "*"
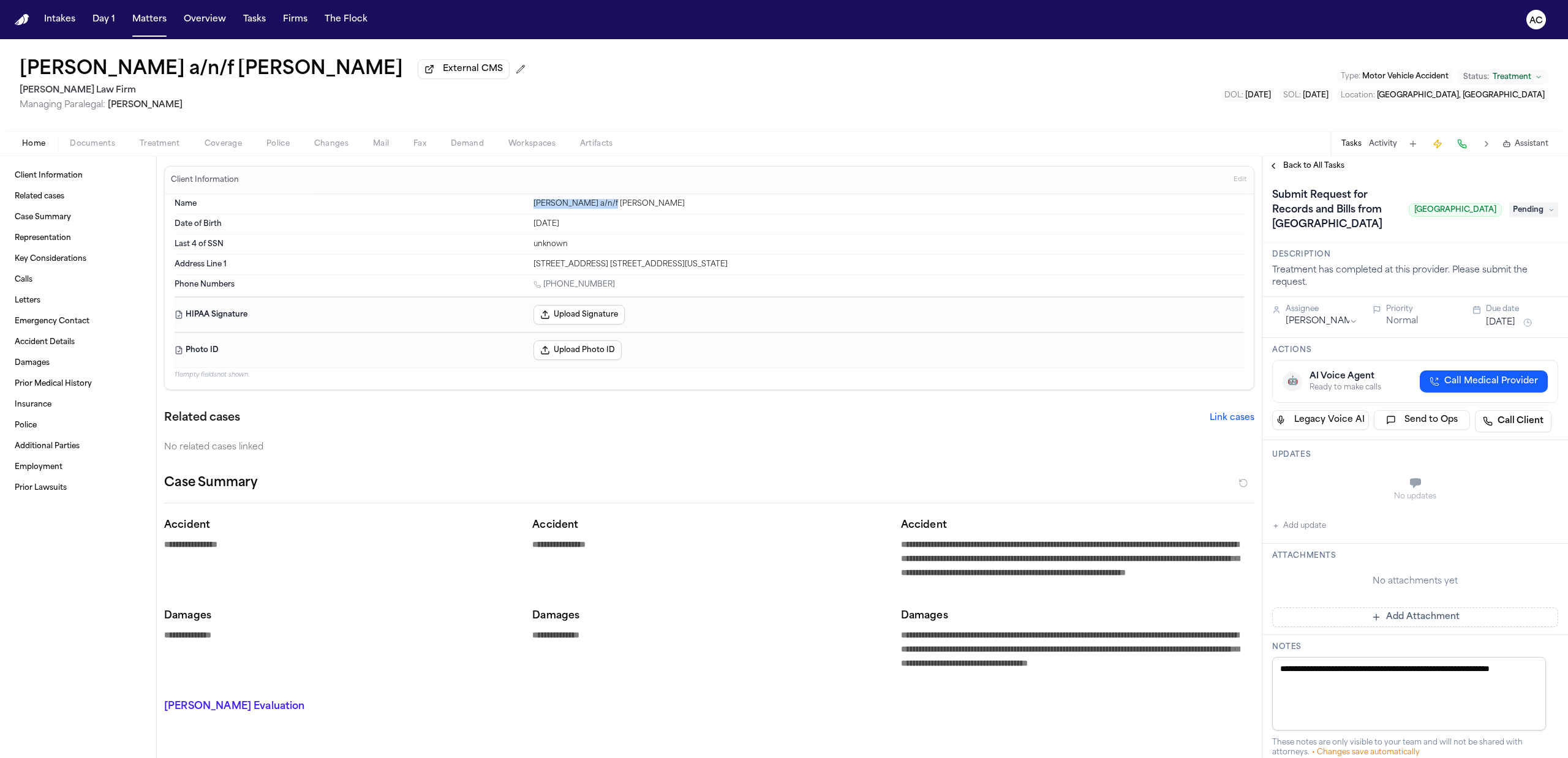
drag, startPoint x: 604, startPoint y: 204, endPoint x: 521, endPoint y: 209, distance: 83.2
click at [521, 209] on div "Name Juan Carlos Becerra a/n/f Gabrielle Becerra Perez" at bounding box center [710, 203] width 1070 height 20
copy div "Juan Carlos Becerra"
click at [589, 228] on div "Mar 23, 2009" at bounding box center [888, 224] width 710 height 10
drag, startPoint x: 605, startPoint y: 287, endPoint x: 545, endPoint y: 287, distance: 60.0
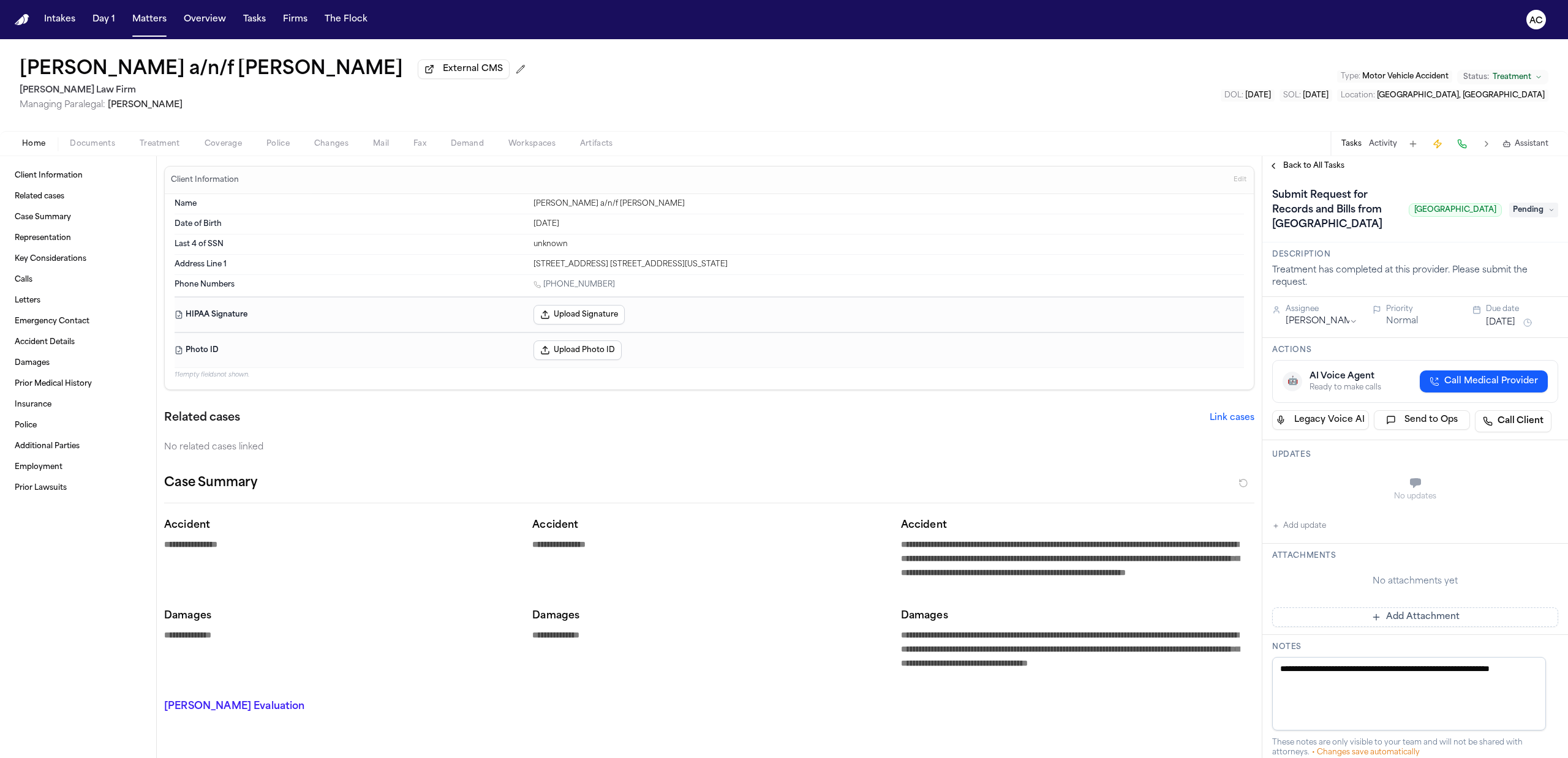
click at [545, 287] on div "1 (914) 334-8074" at bounding box center [888, 286] width 710 height 12
copy link "(914) 334-8074"
drag, startPoint x: 744, startPoint y: 267, endPoint x: 529, endPoint y: 268, distance: 215.0
click at [533, 268] on div "41 Rome Ave., Apt. 12A, Bedford Hills, New York 10507" at bounding box center [888, 264] width 710 height 10
copy div "41 Rome Ave., Apt. 12A, Bedford Hills, New York 10507"
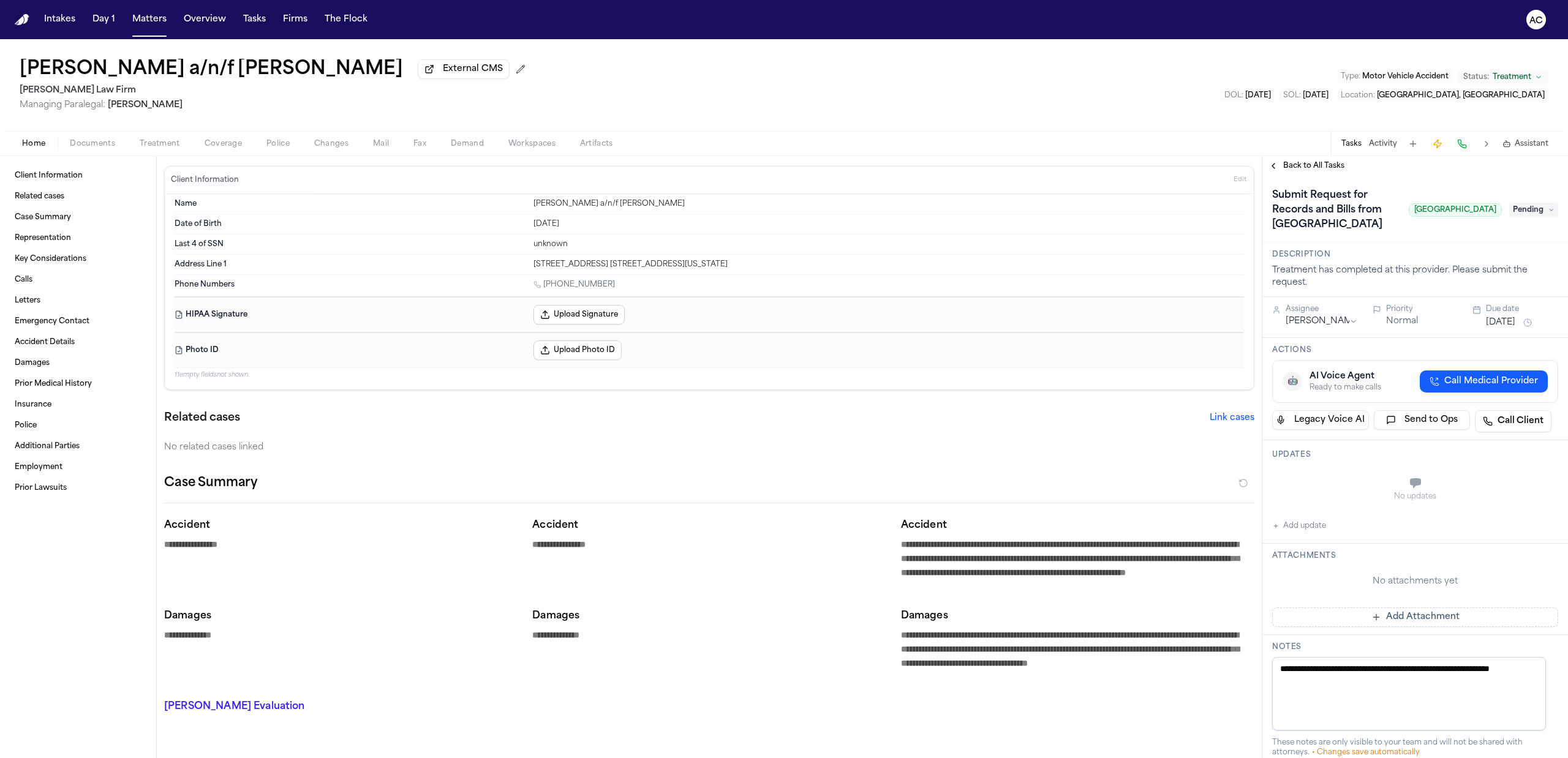
click at [1309, 533] on button "Add update" at bounding box center [1299, 526] width 54 height 14
click at [1297, 519] on button "Private" at bounding box center [1297, 514] width 10 height 10
click at [1321, 496] on textarea "Add your update" at bounding box center [1422, 484] width 262 height 25
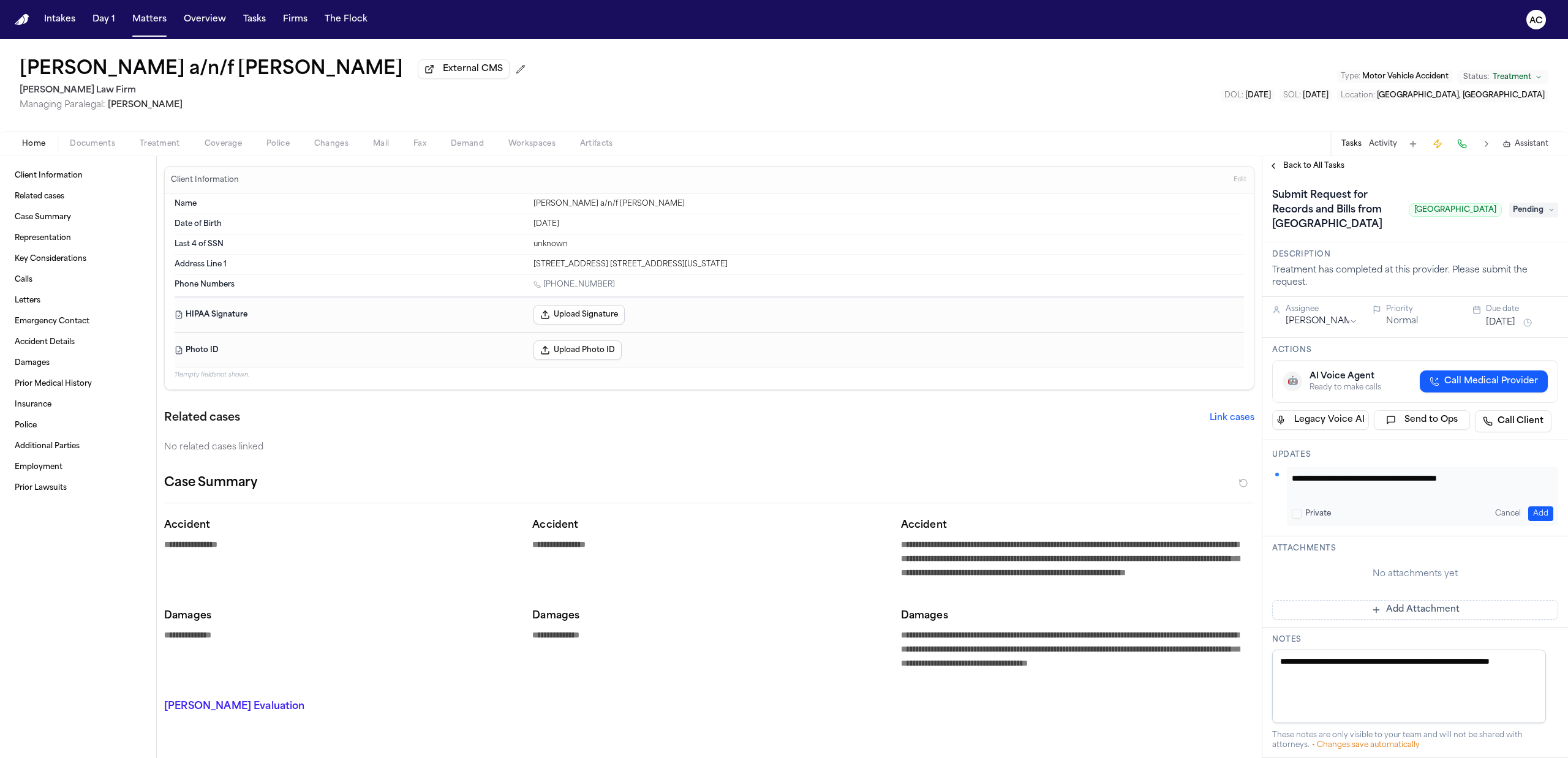
click at [1533, 521] on button "Add" at bounding box center [1540, 514] width 25 height 14
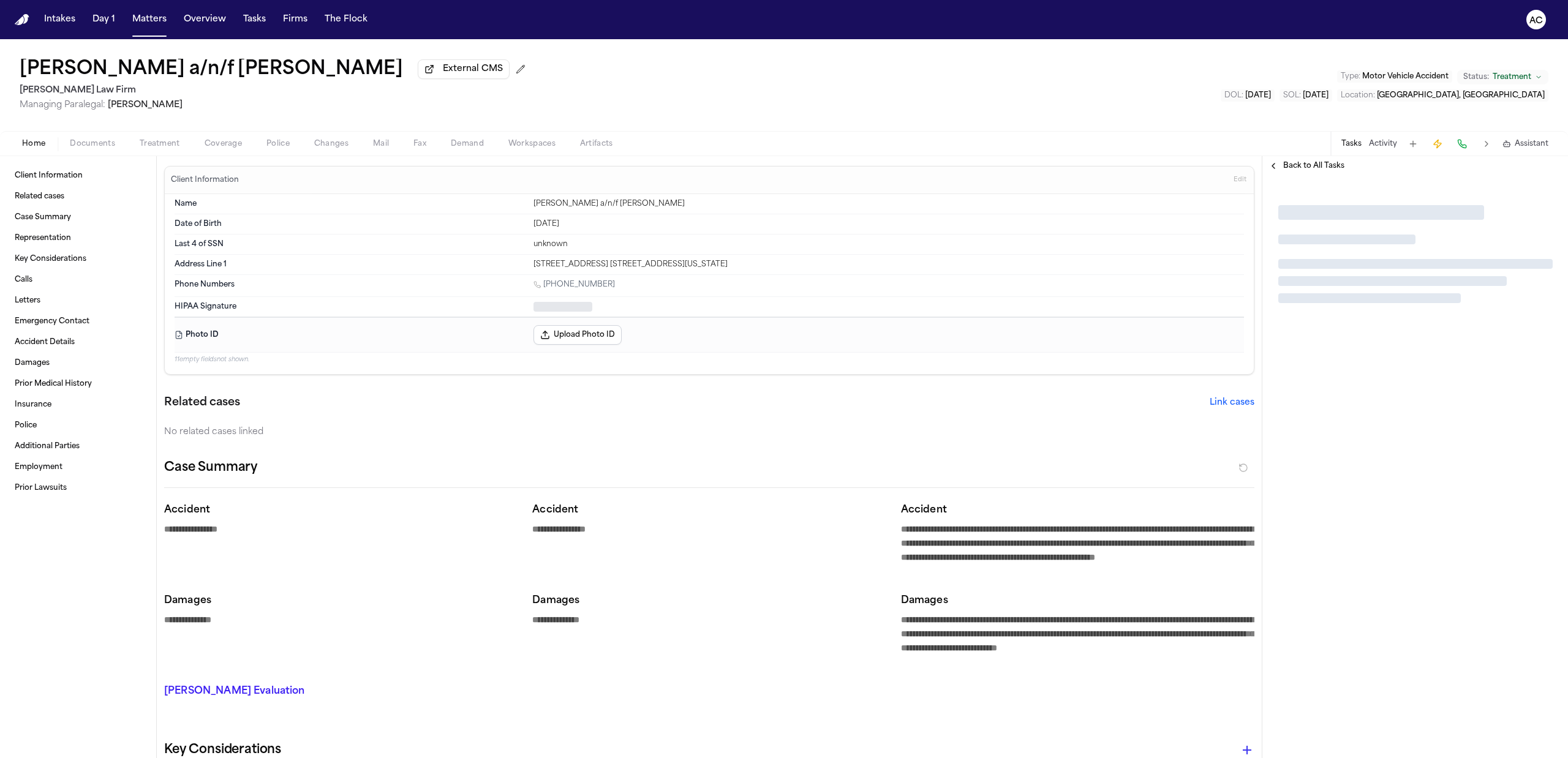
type textarea "*"
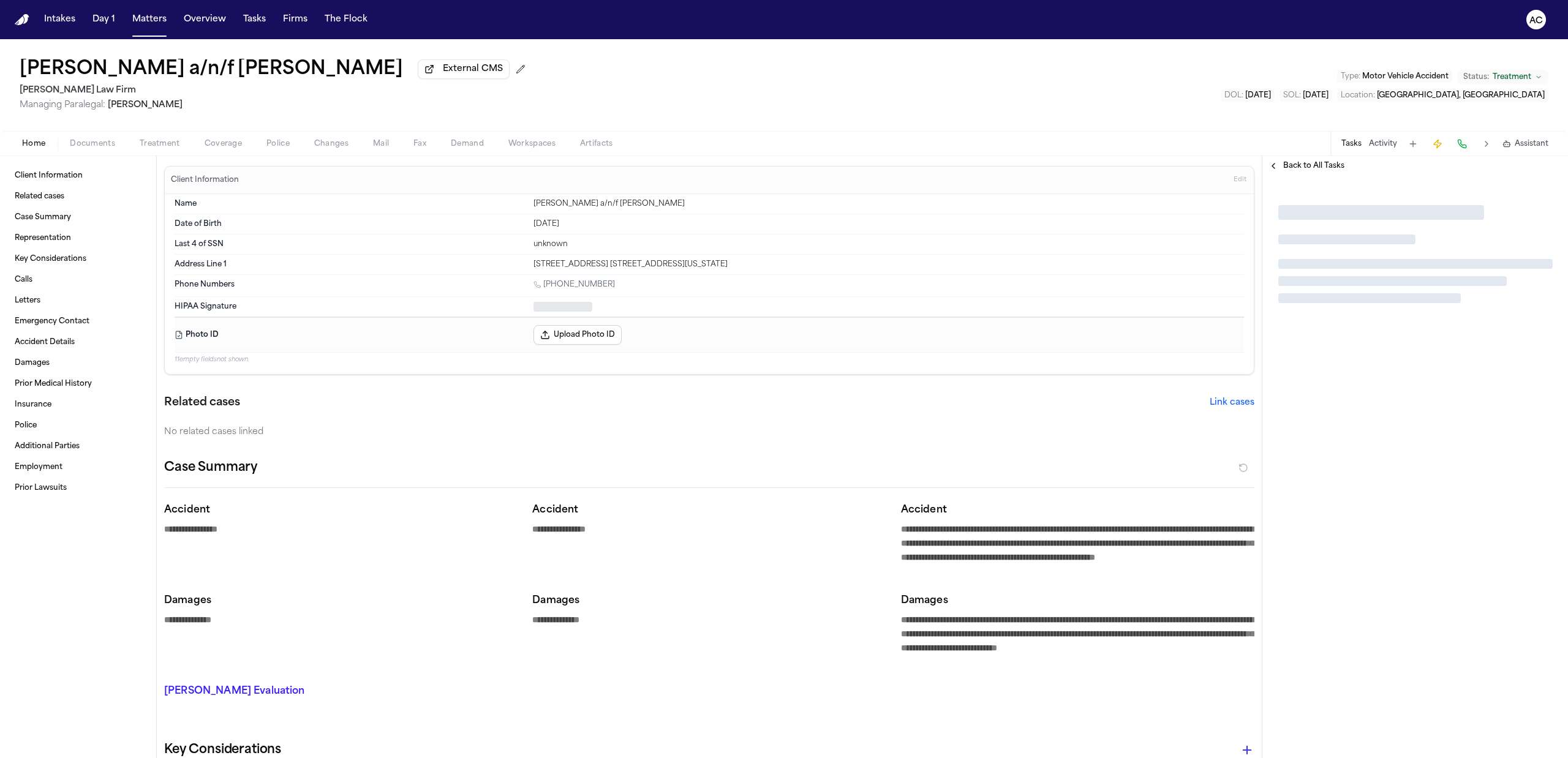
type textarea "*"
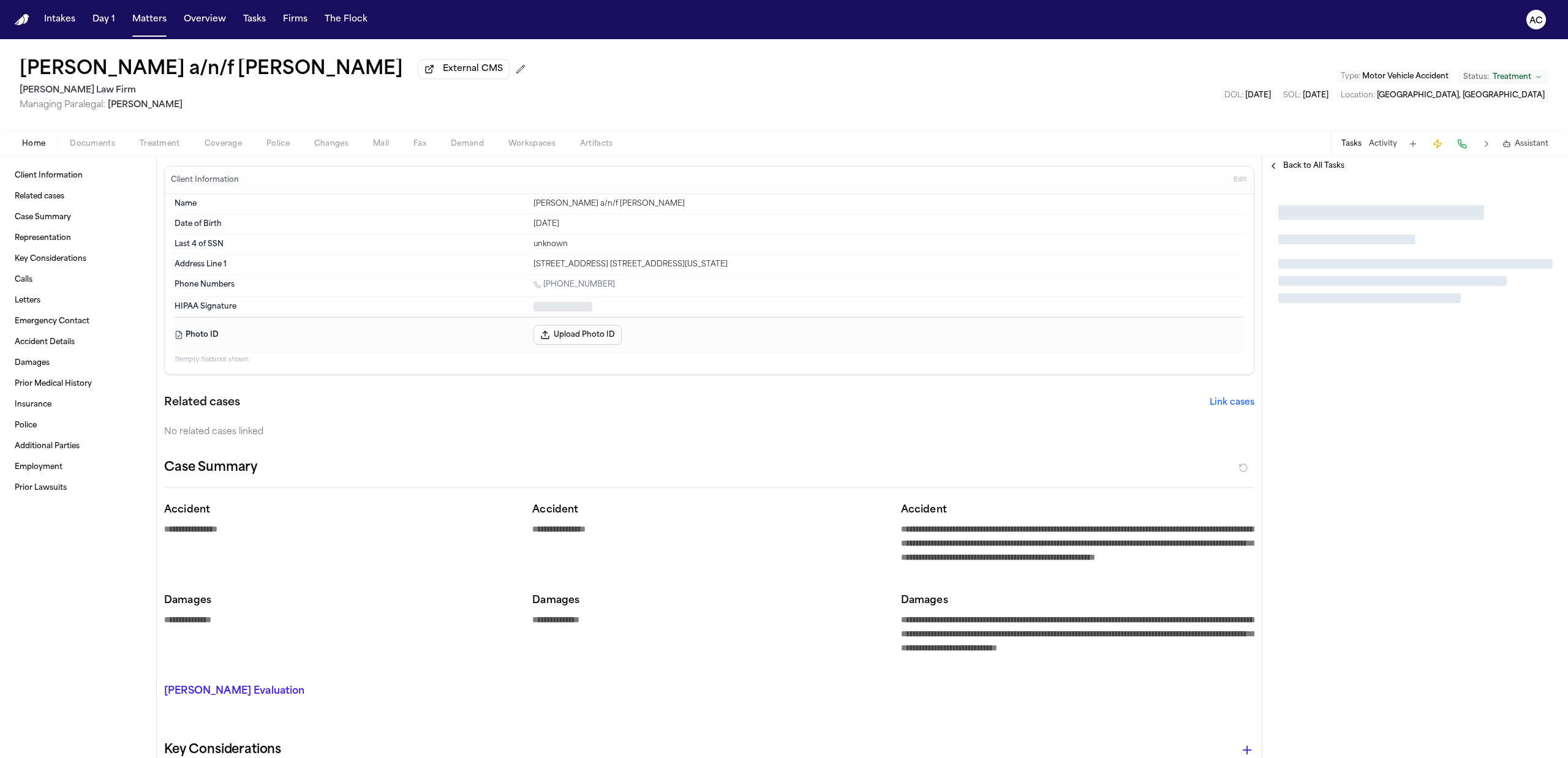
type textarea "*"
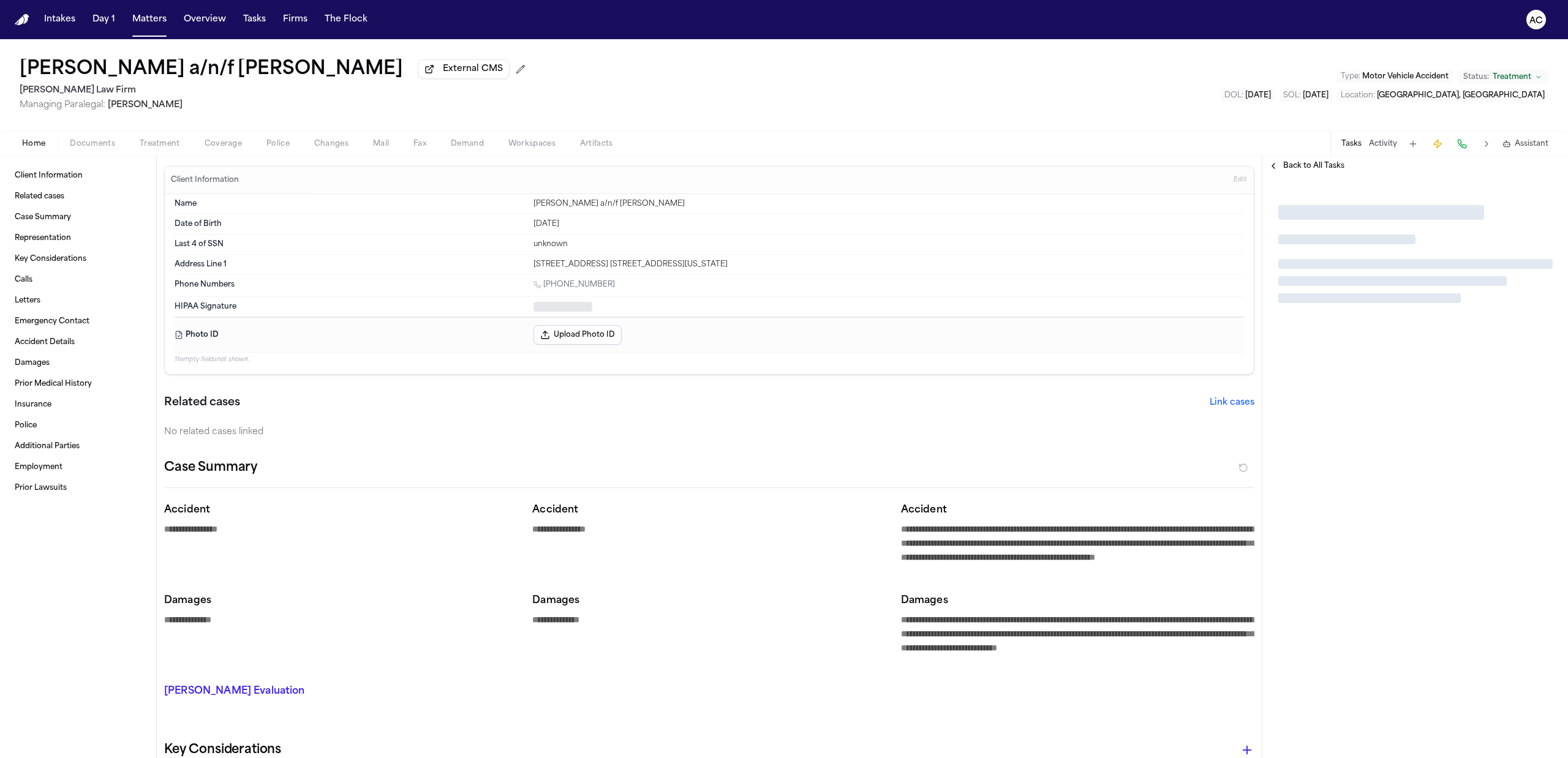
type textarea "*"
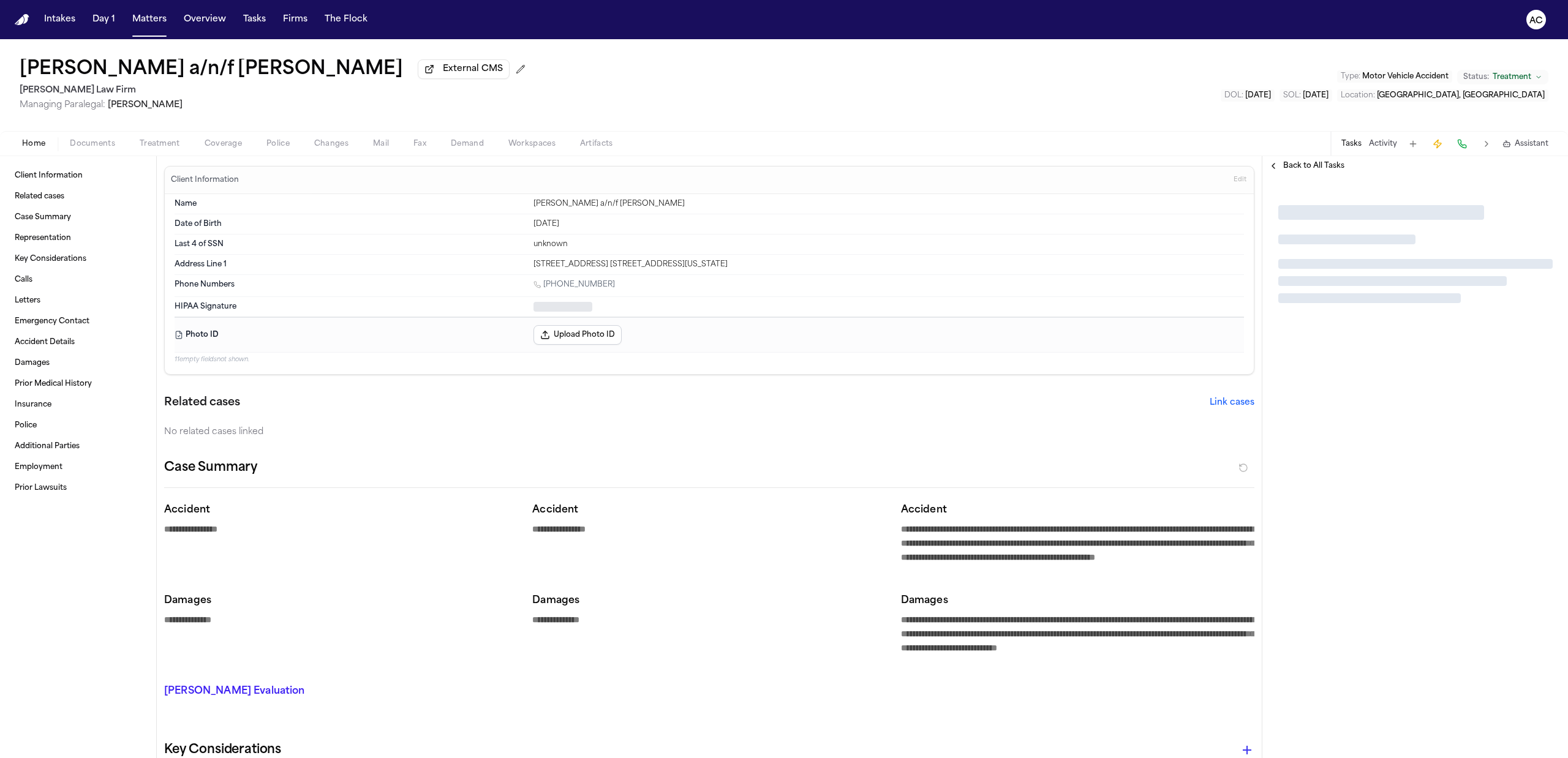
type textarea "*"
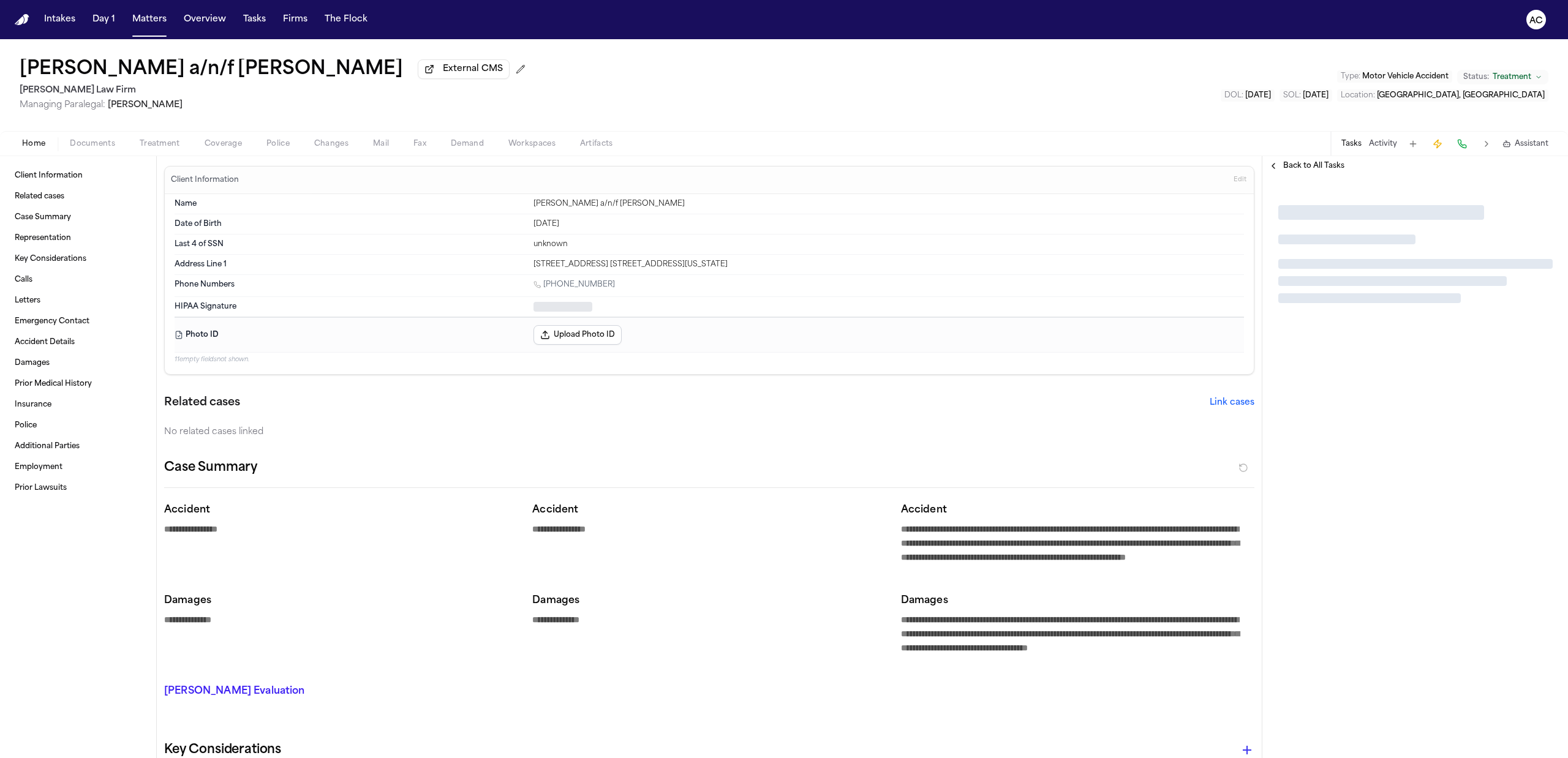
type textarea "*"
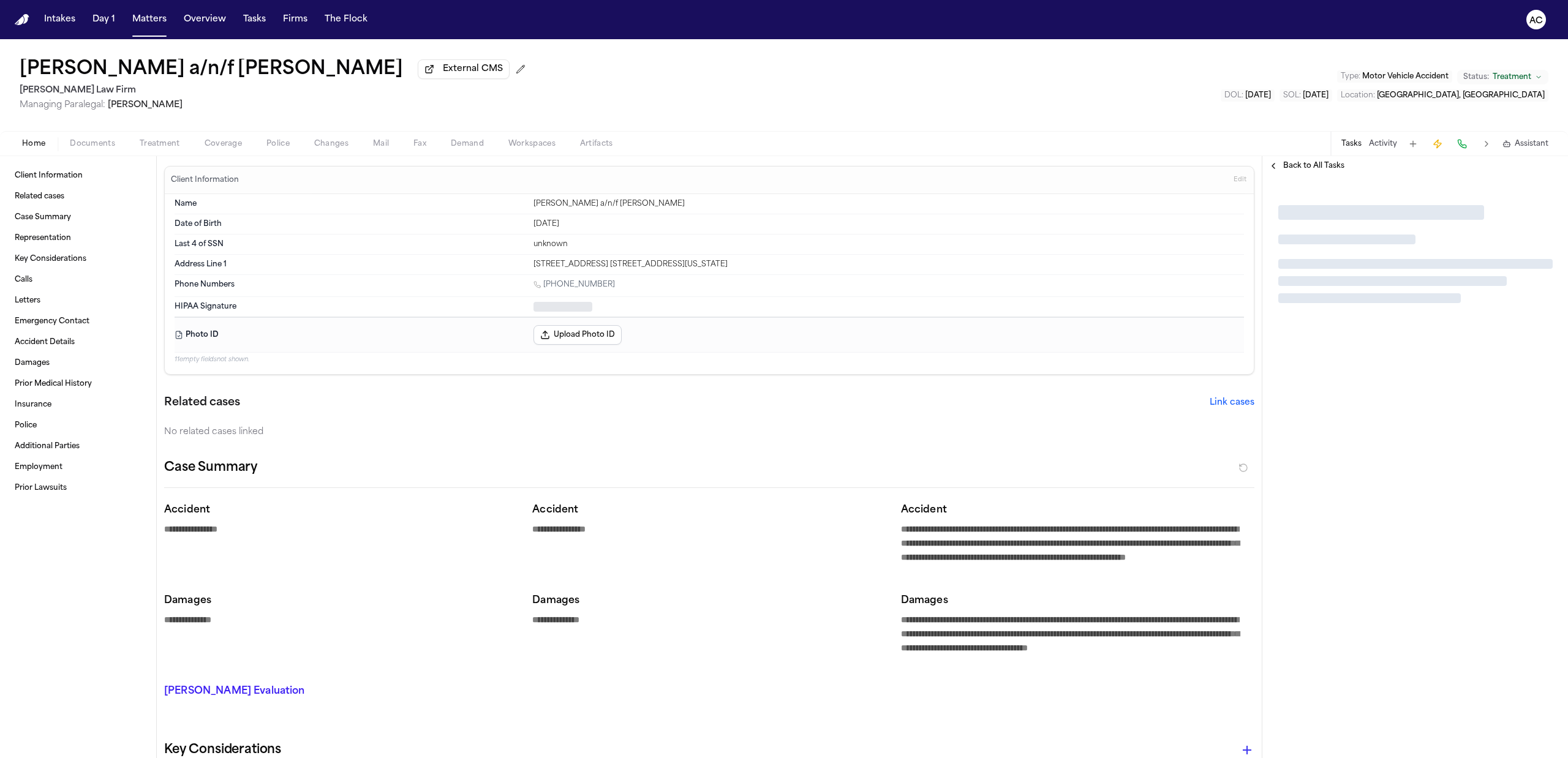
type textarea "*"
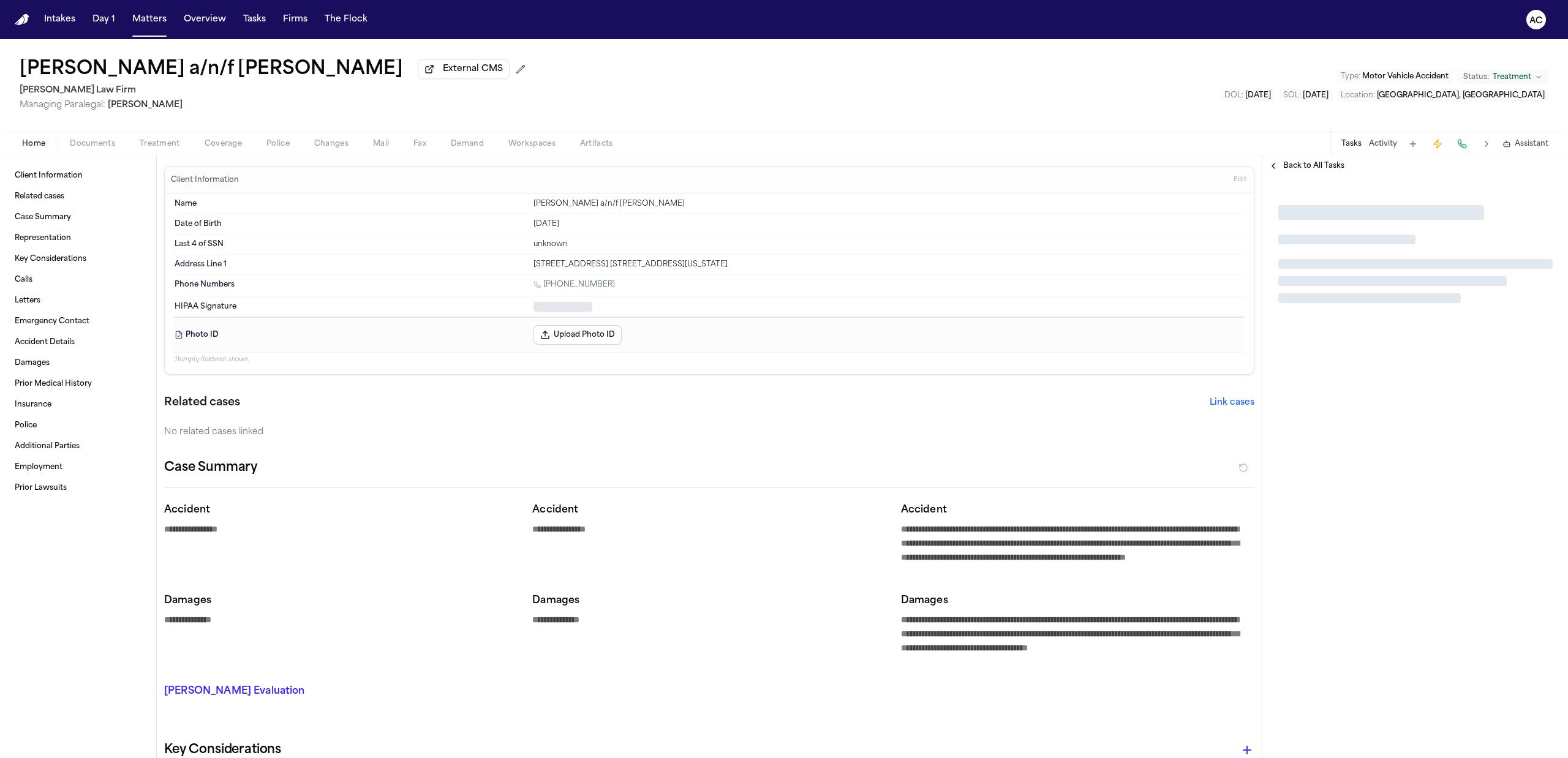
type textarea "*"
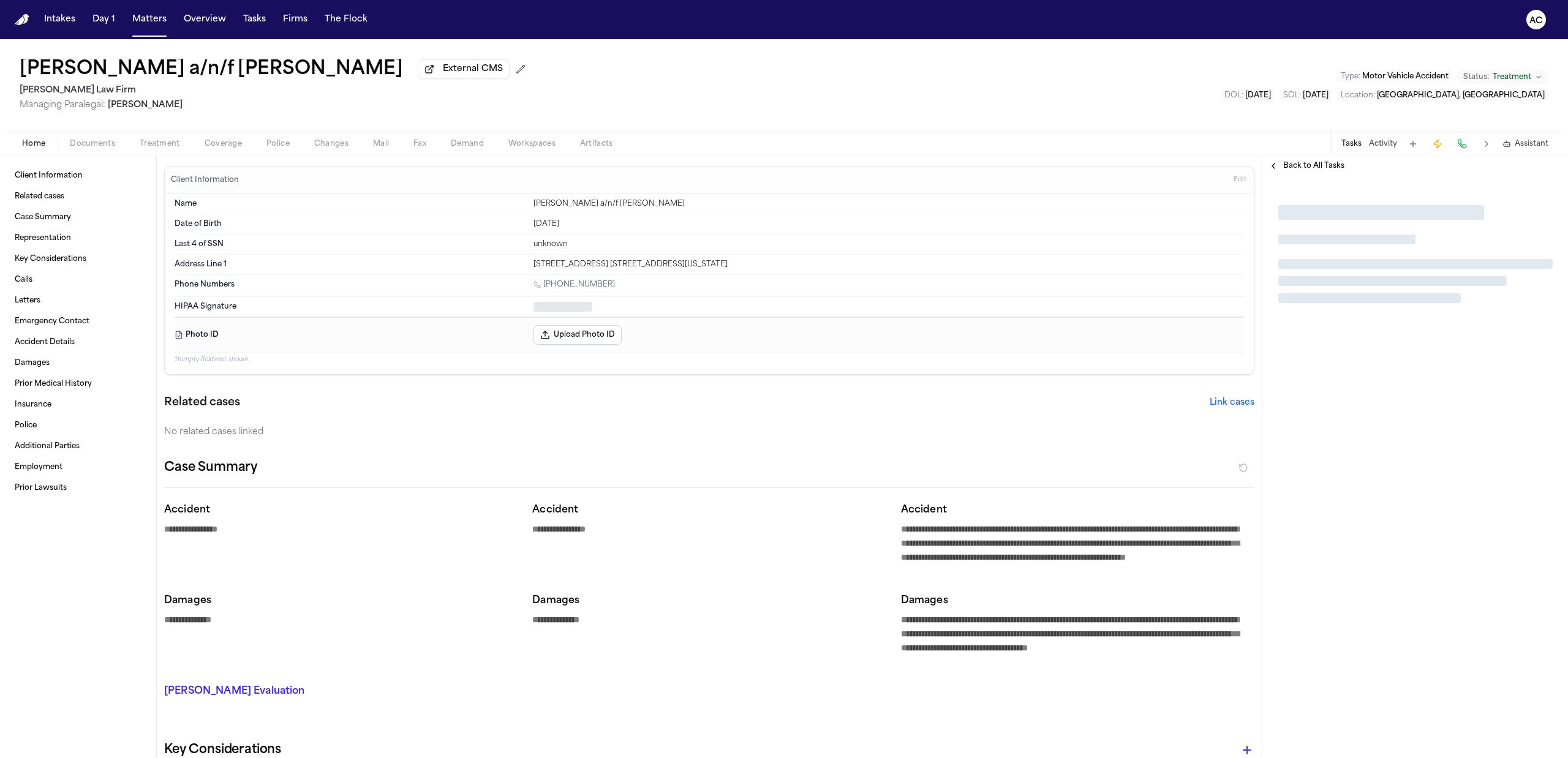
type textarea "*"
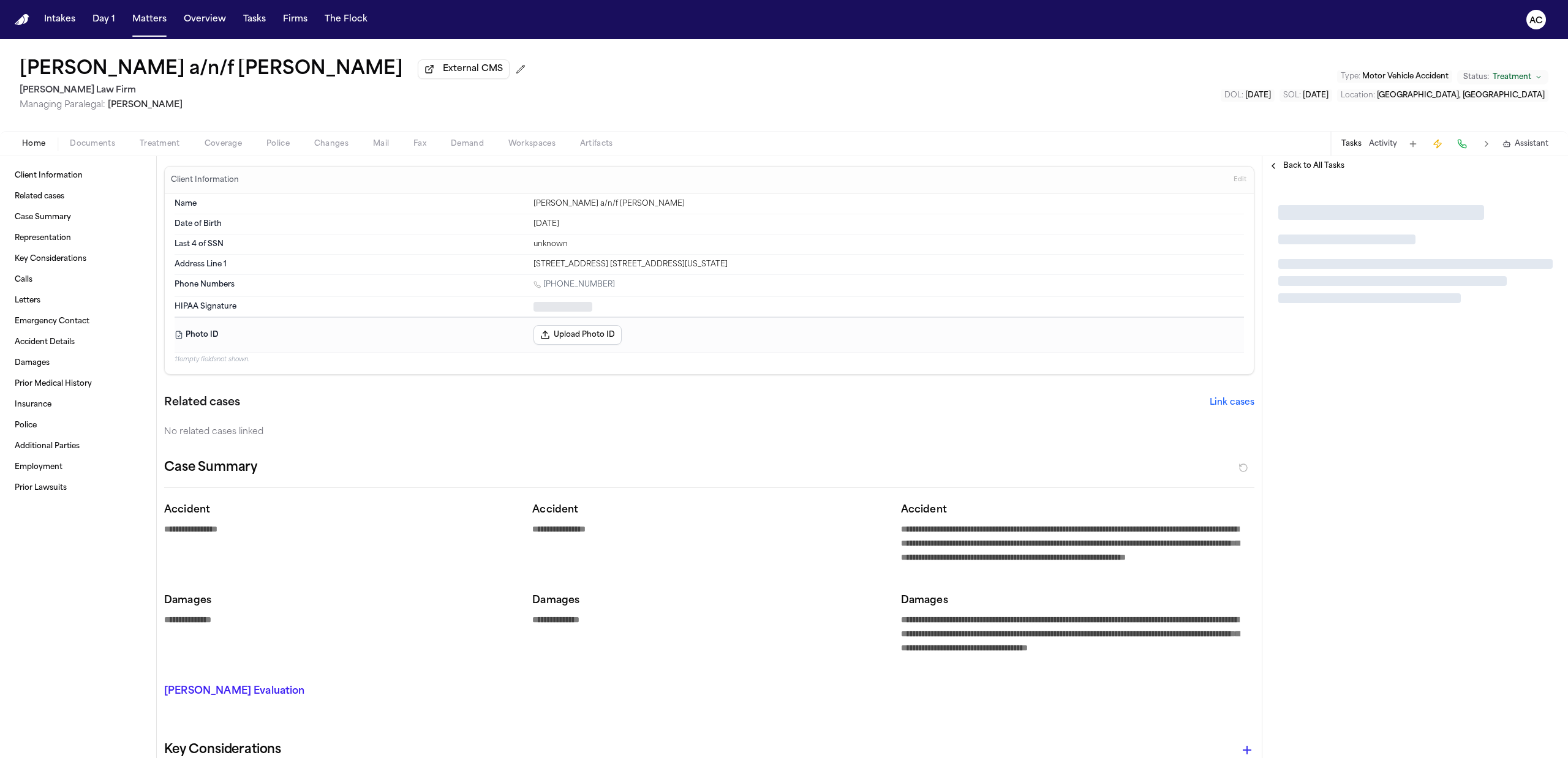
type textarea "*"
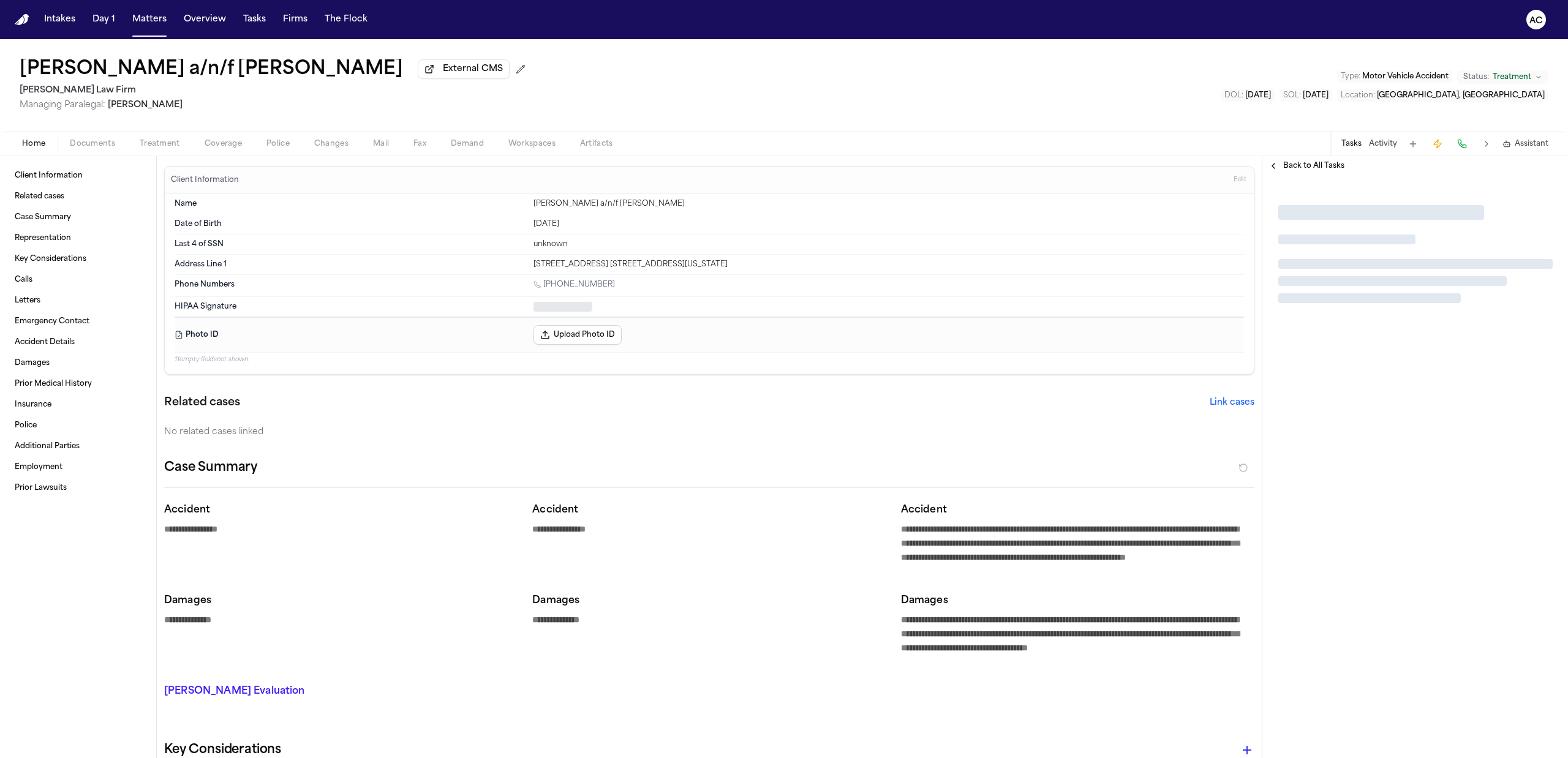
type textarea "*"
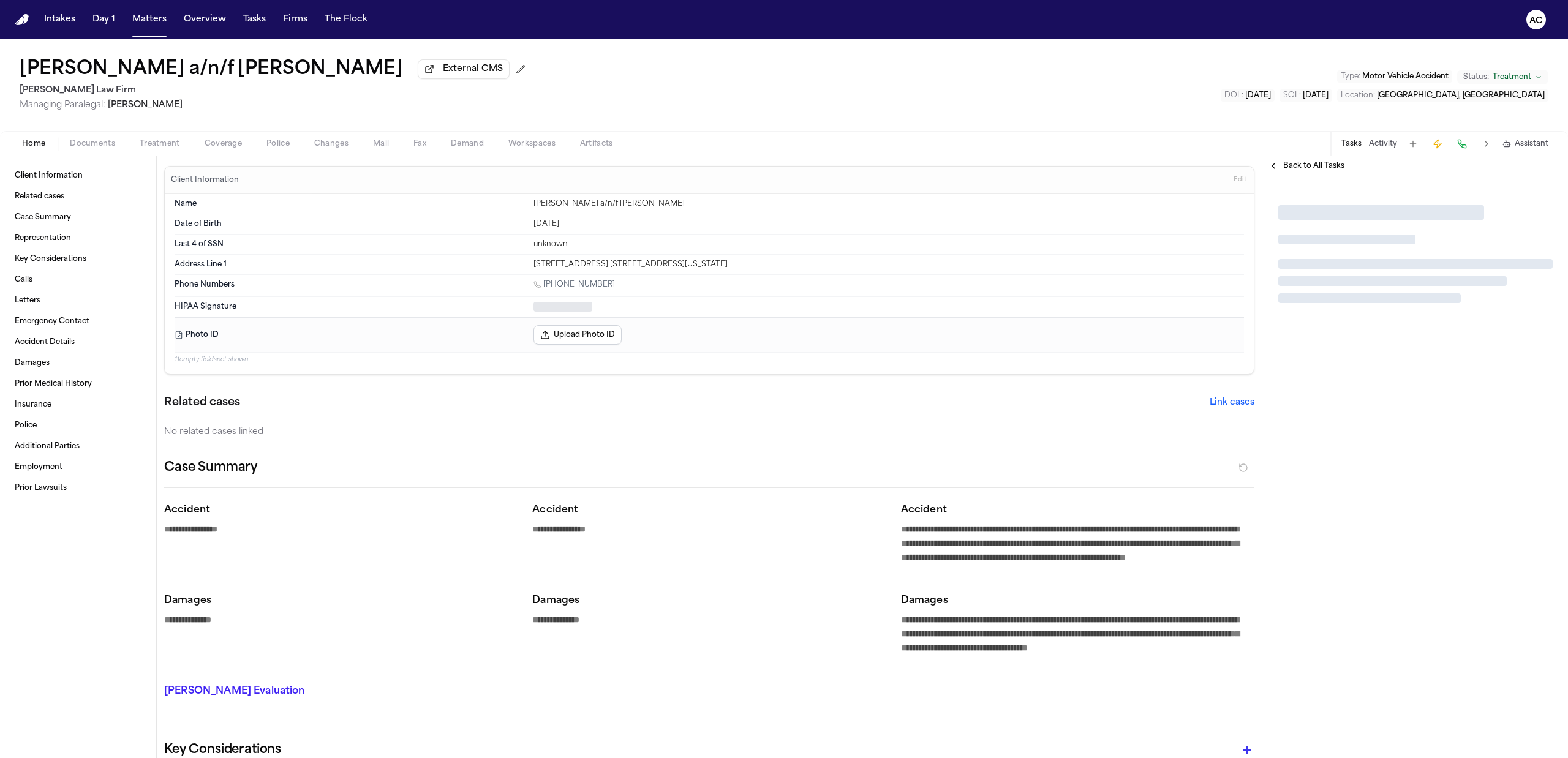
type textarea "*"
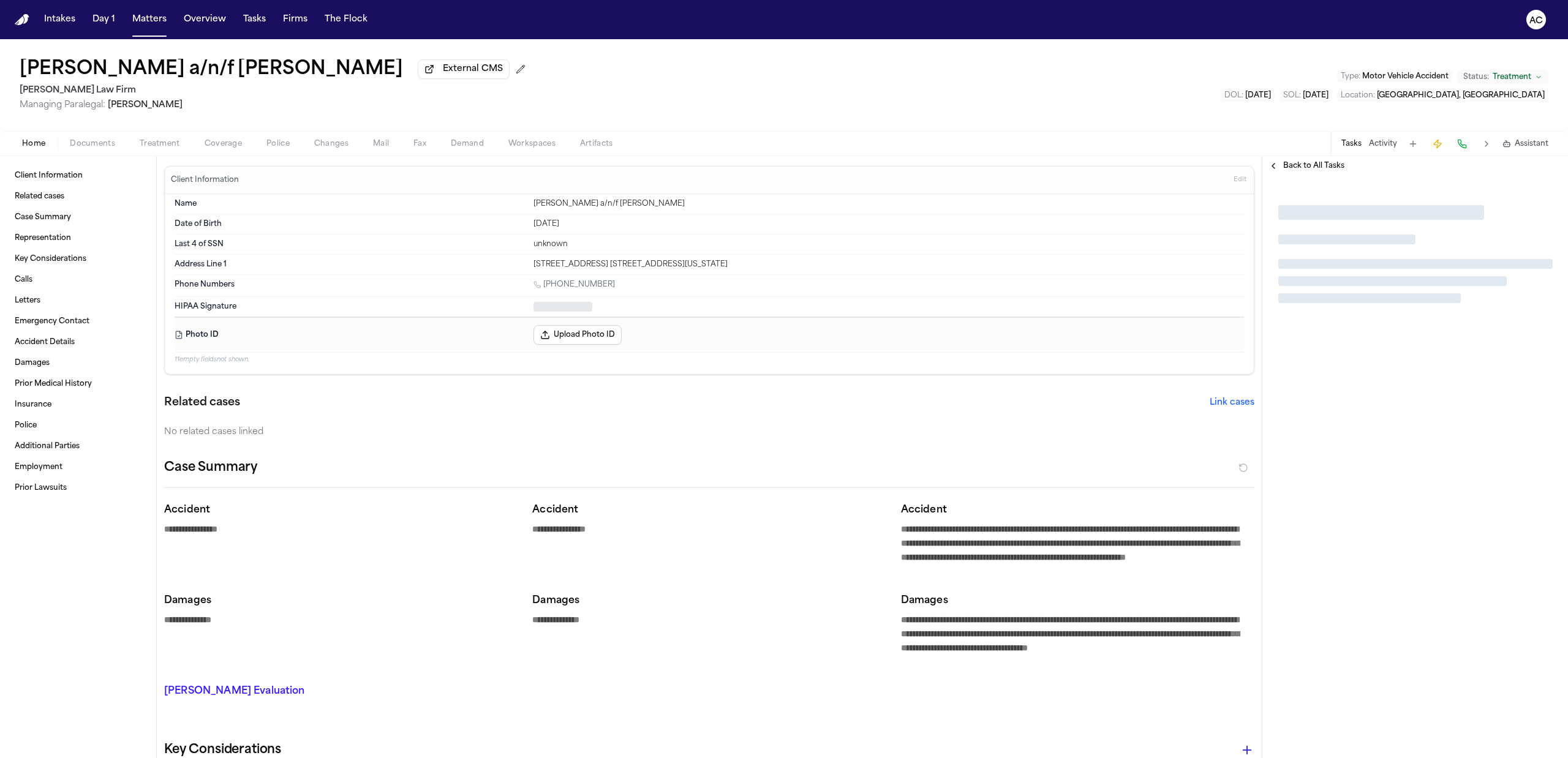
type textarea "*"
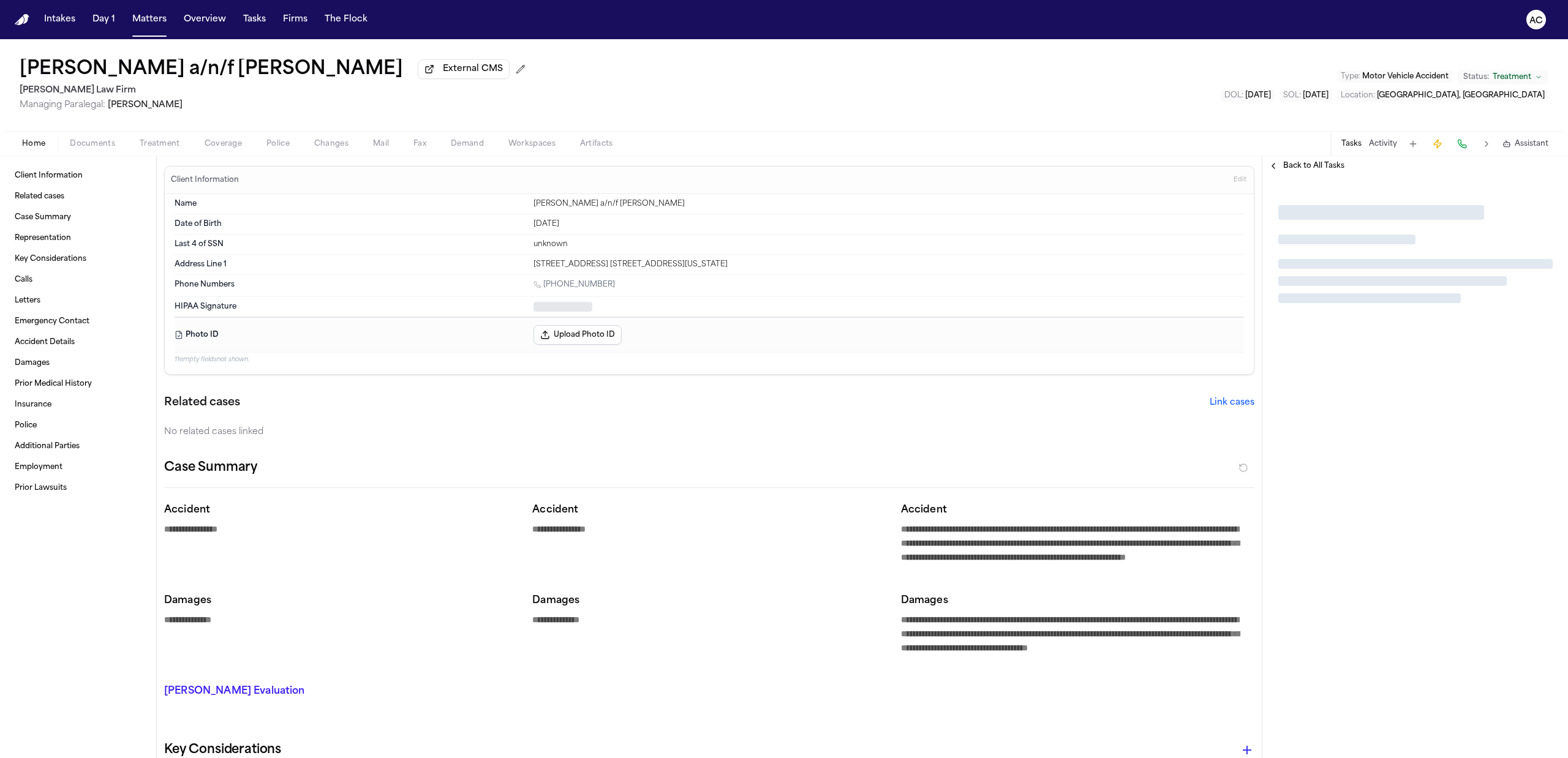
type textarea "*"
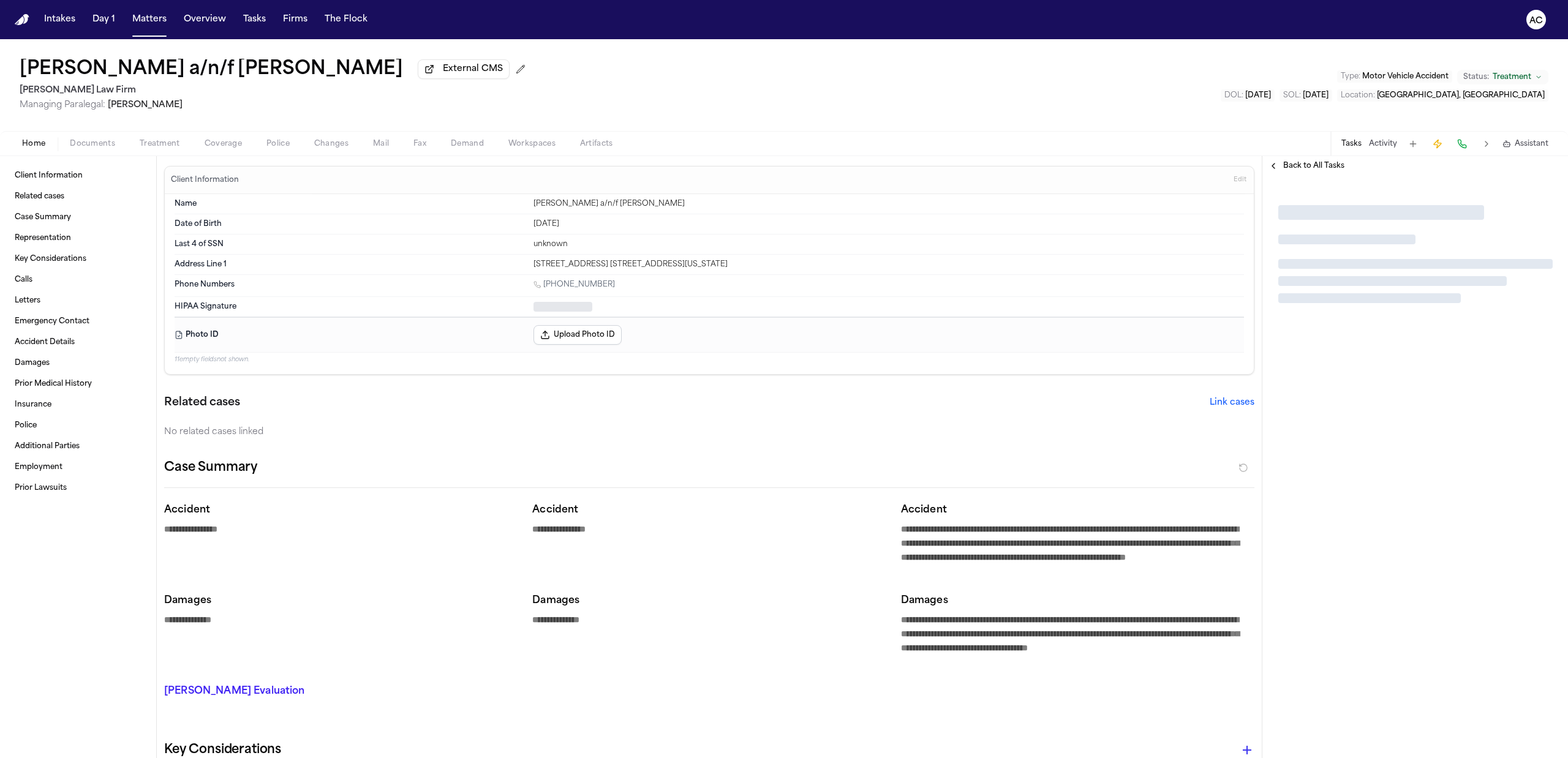
type textarea "*"
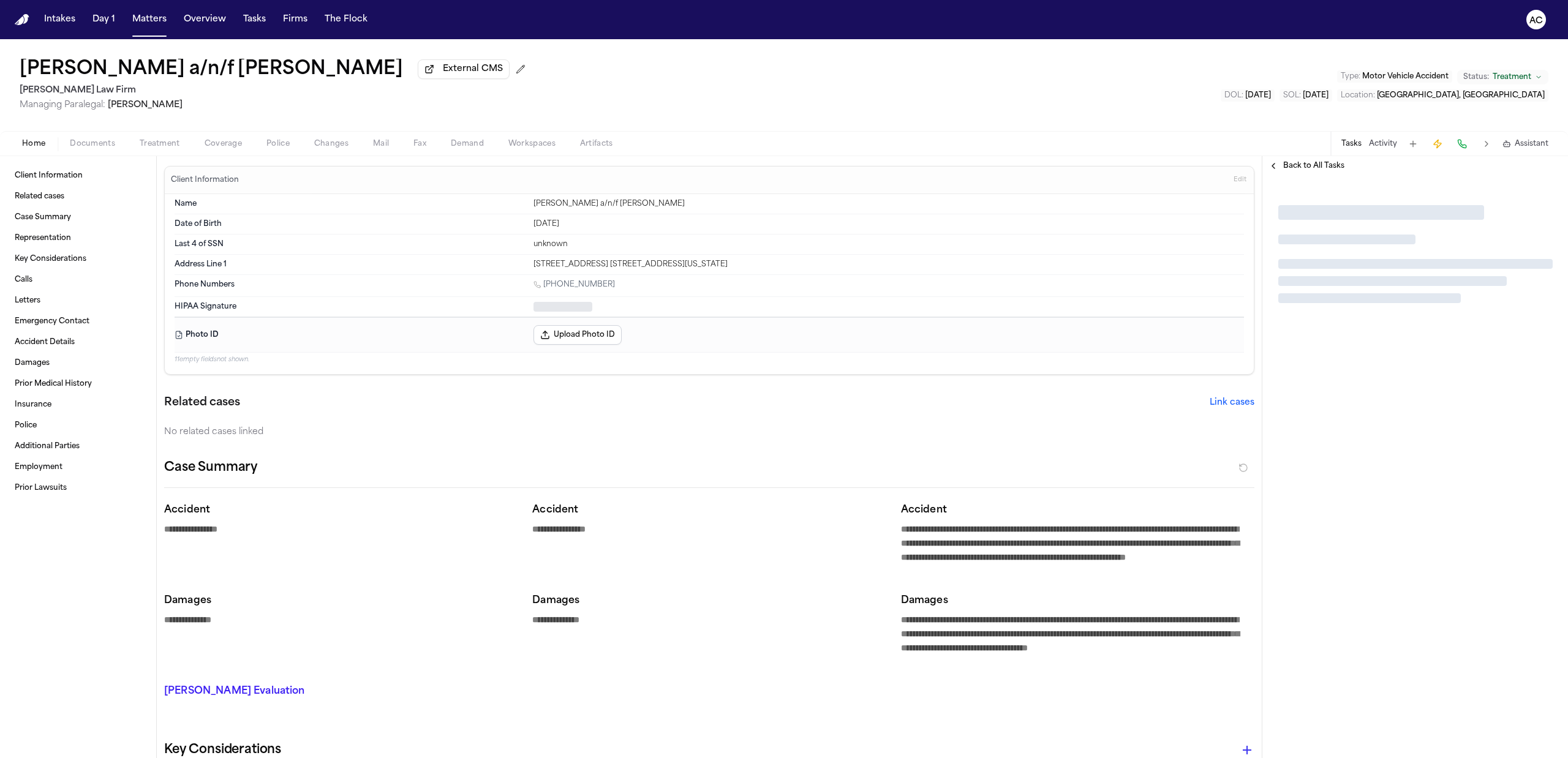
type textarea "*"
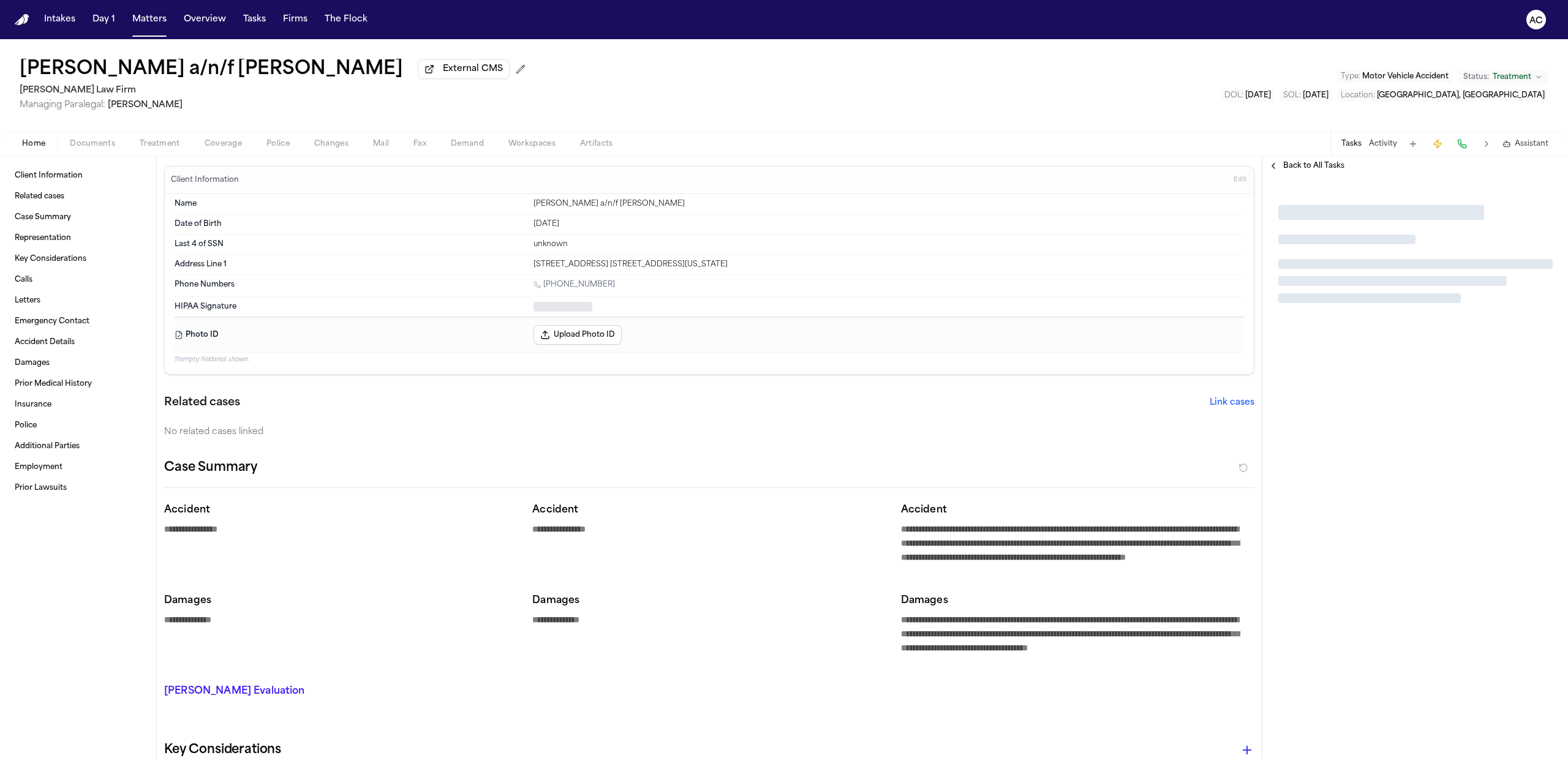
type textarea "*"
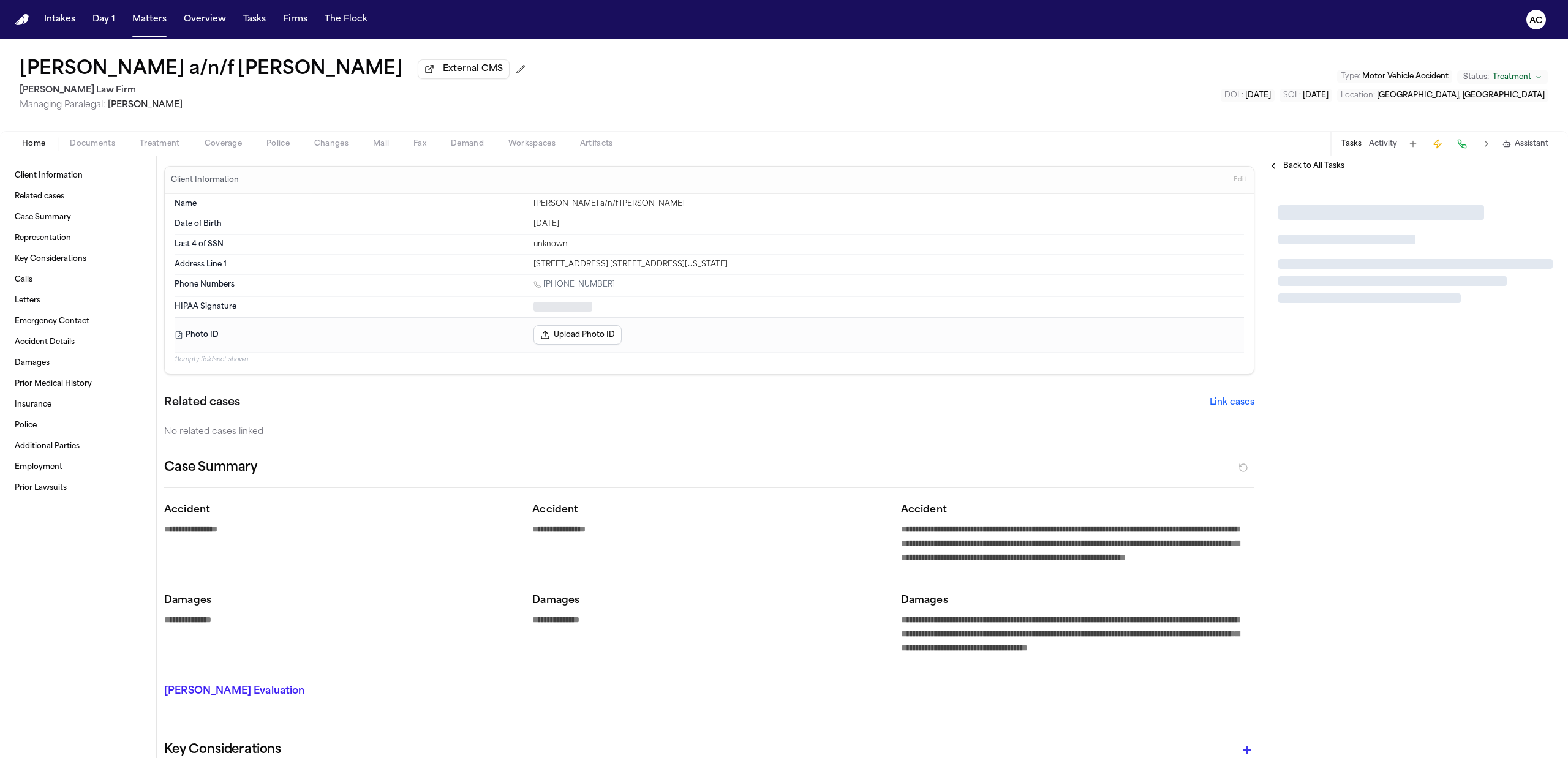
type textarea "*"
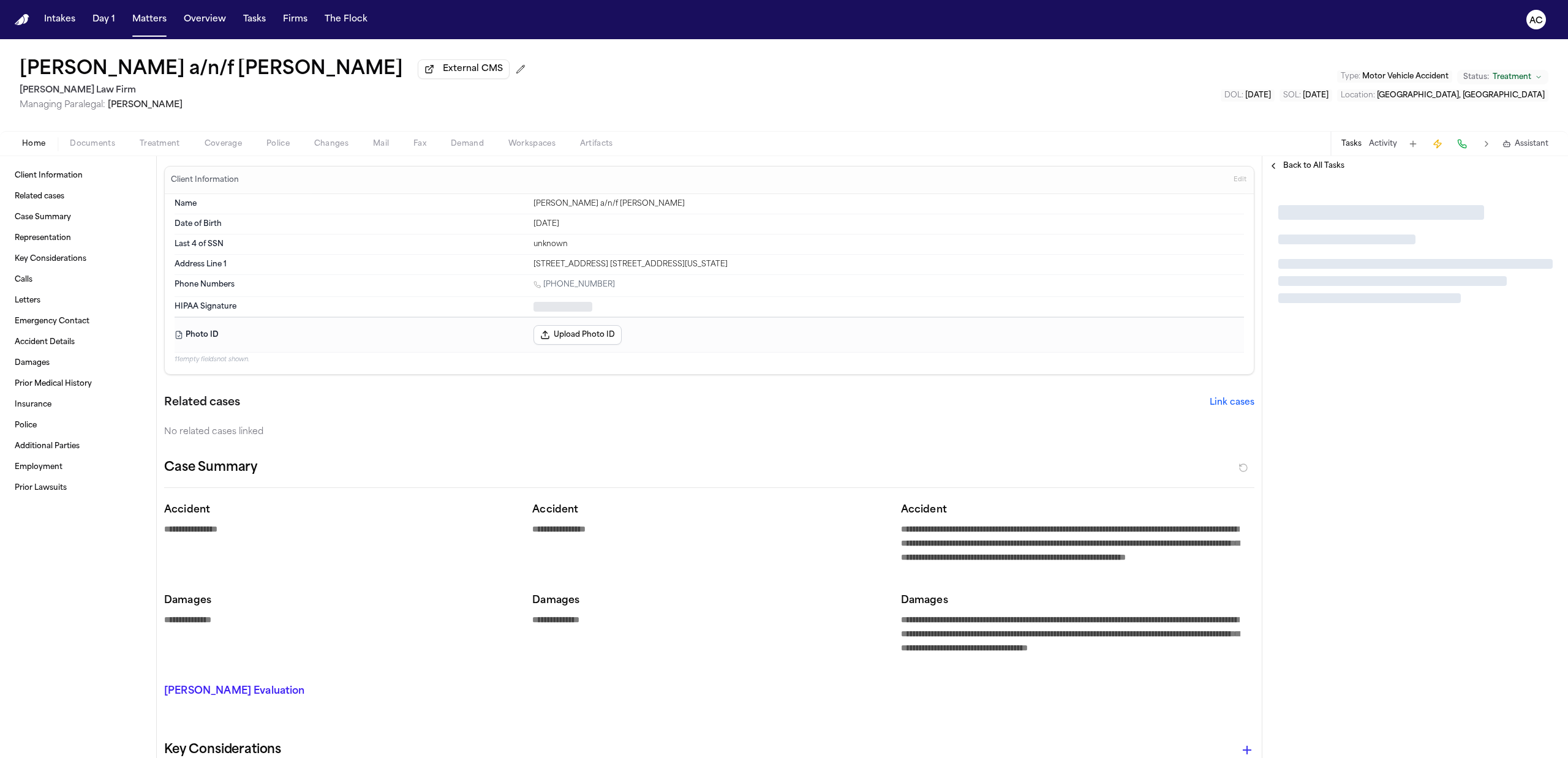
type textarea "*"
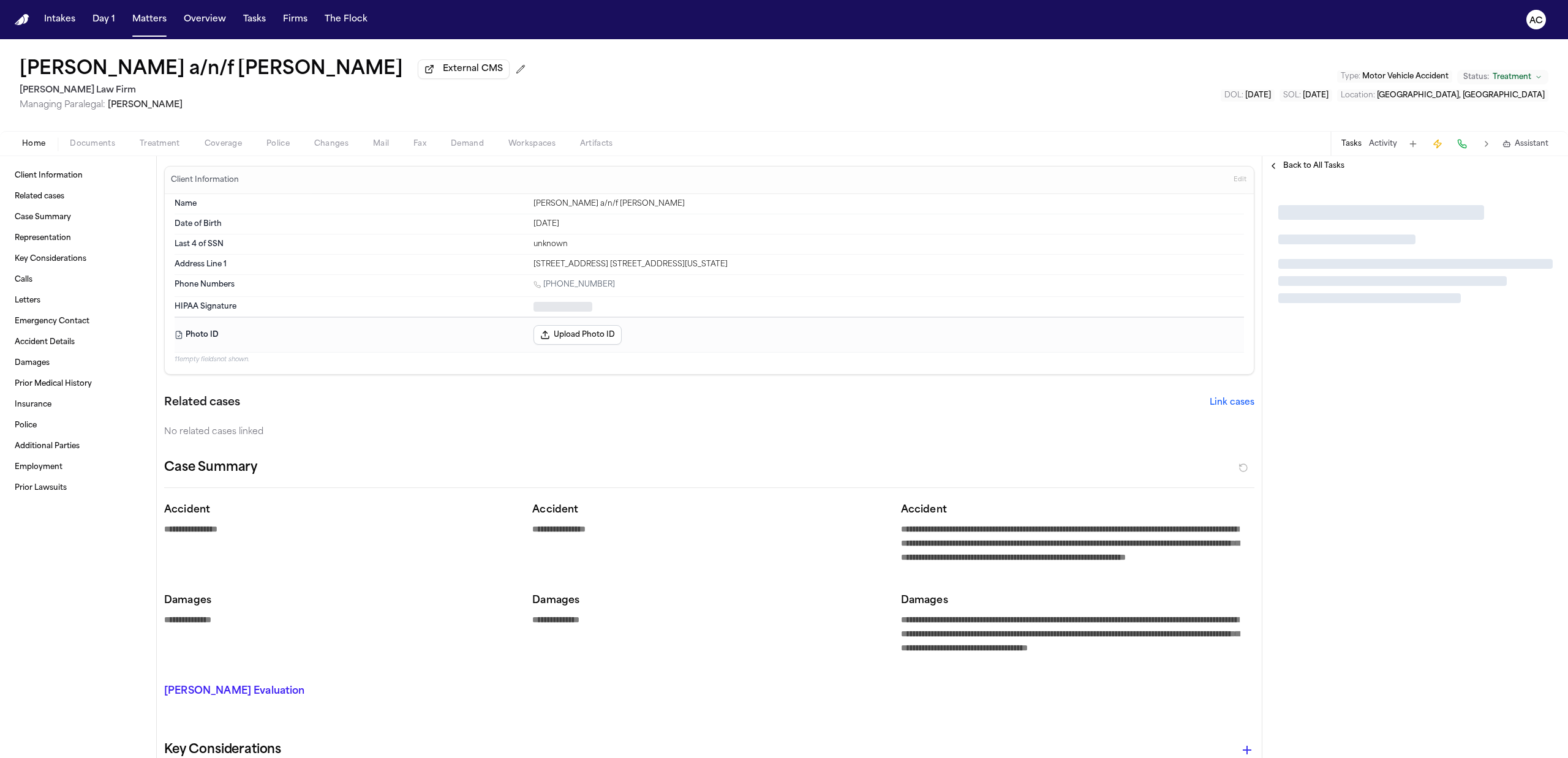
type textarea "*"
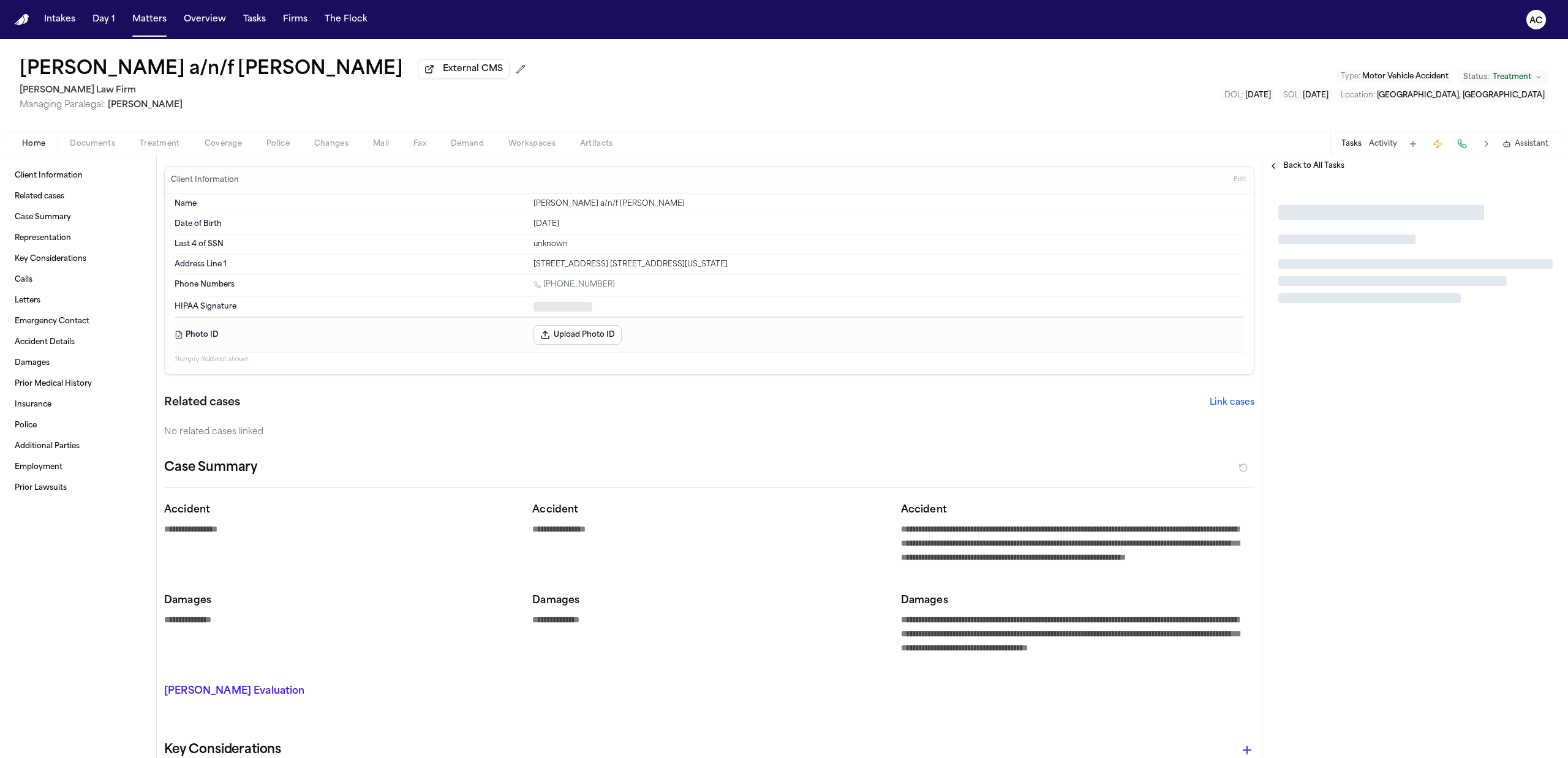
type textarea "*"
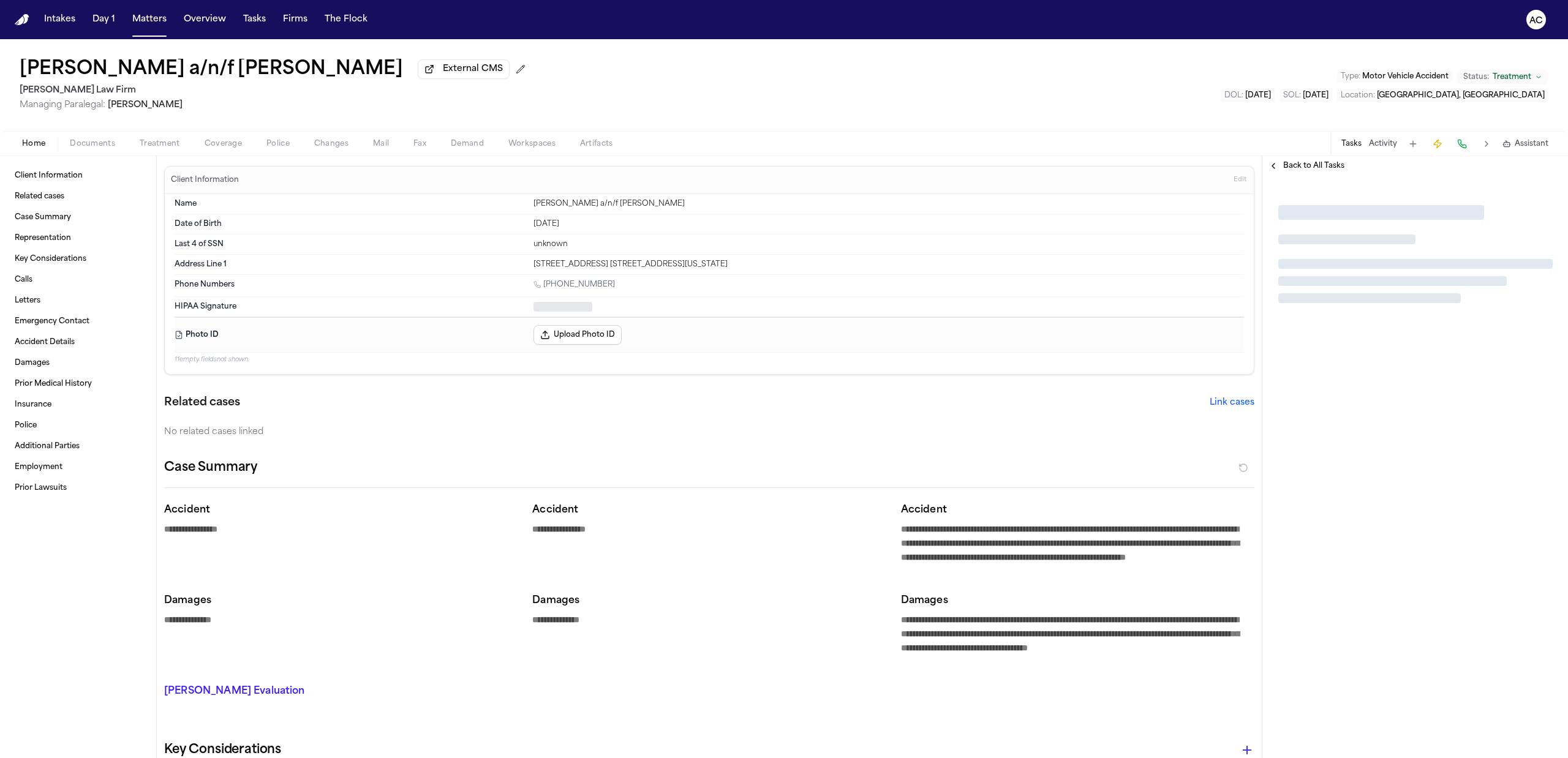
type textarea "*"
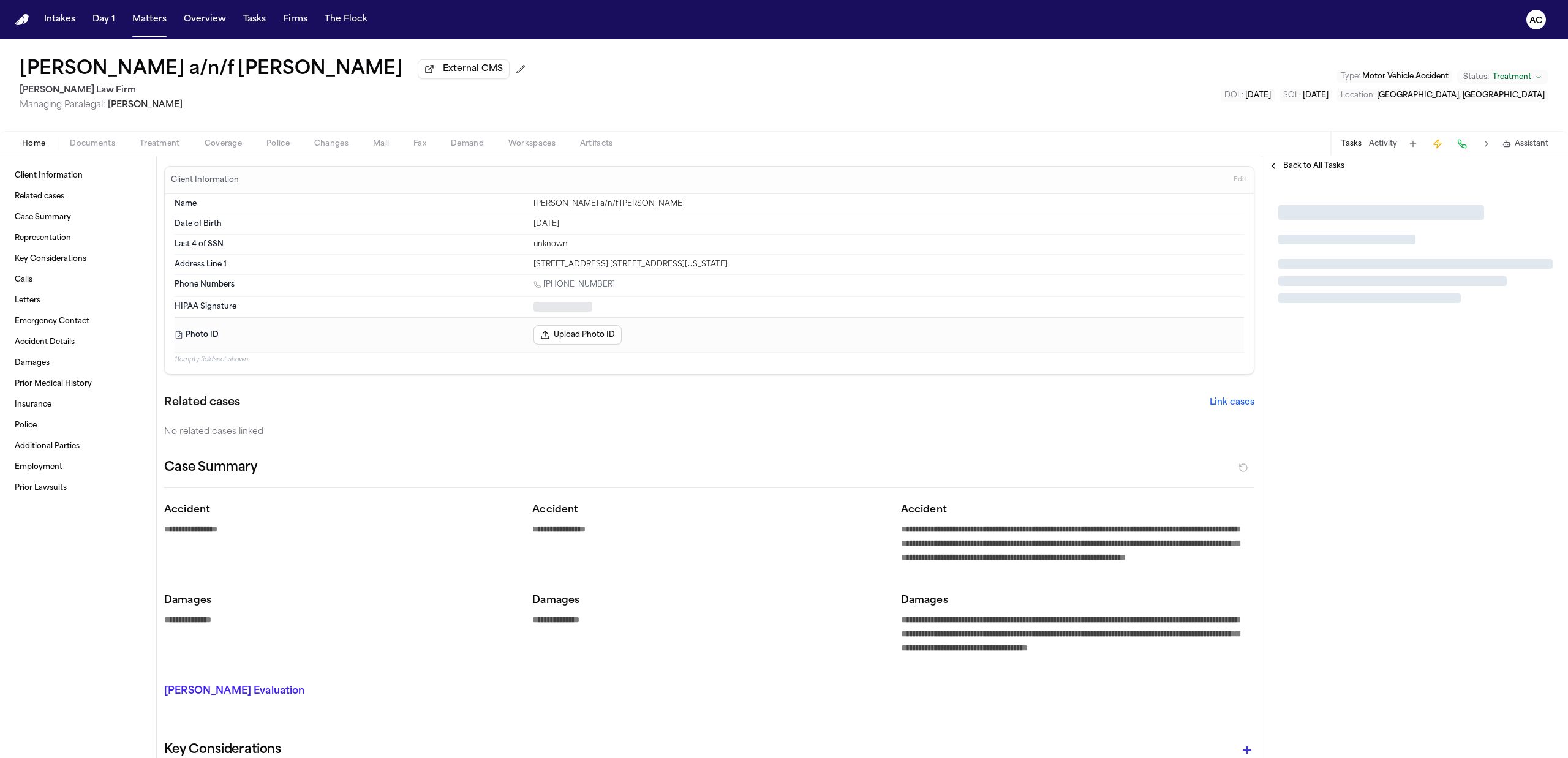
type textarea "*"
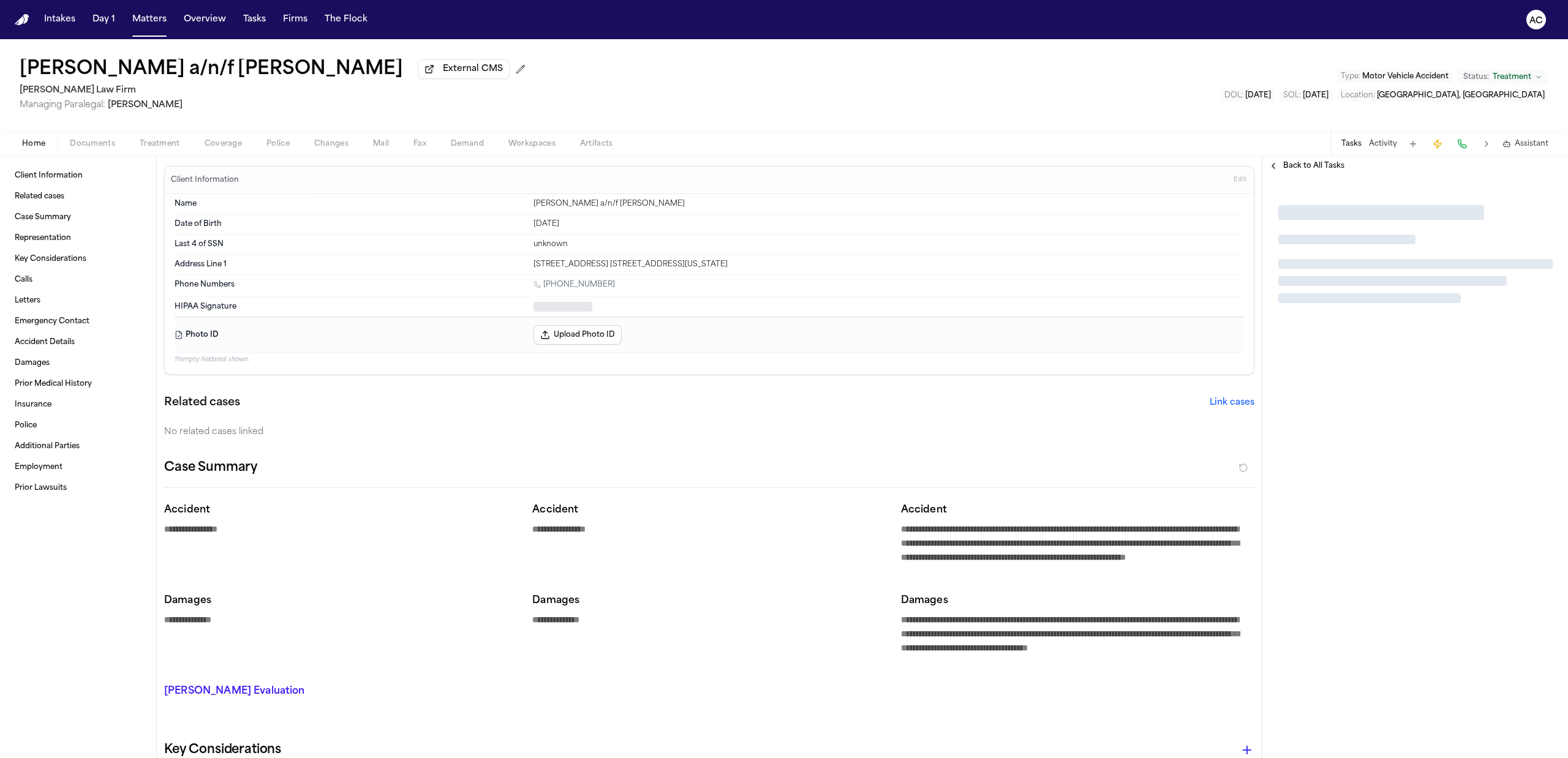
type textarea "*"
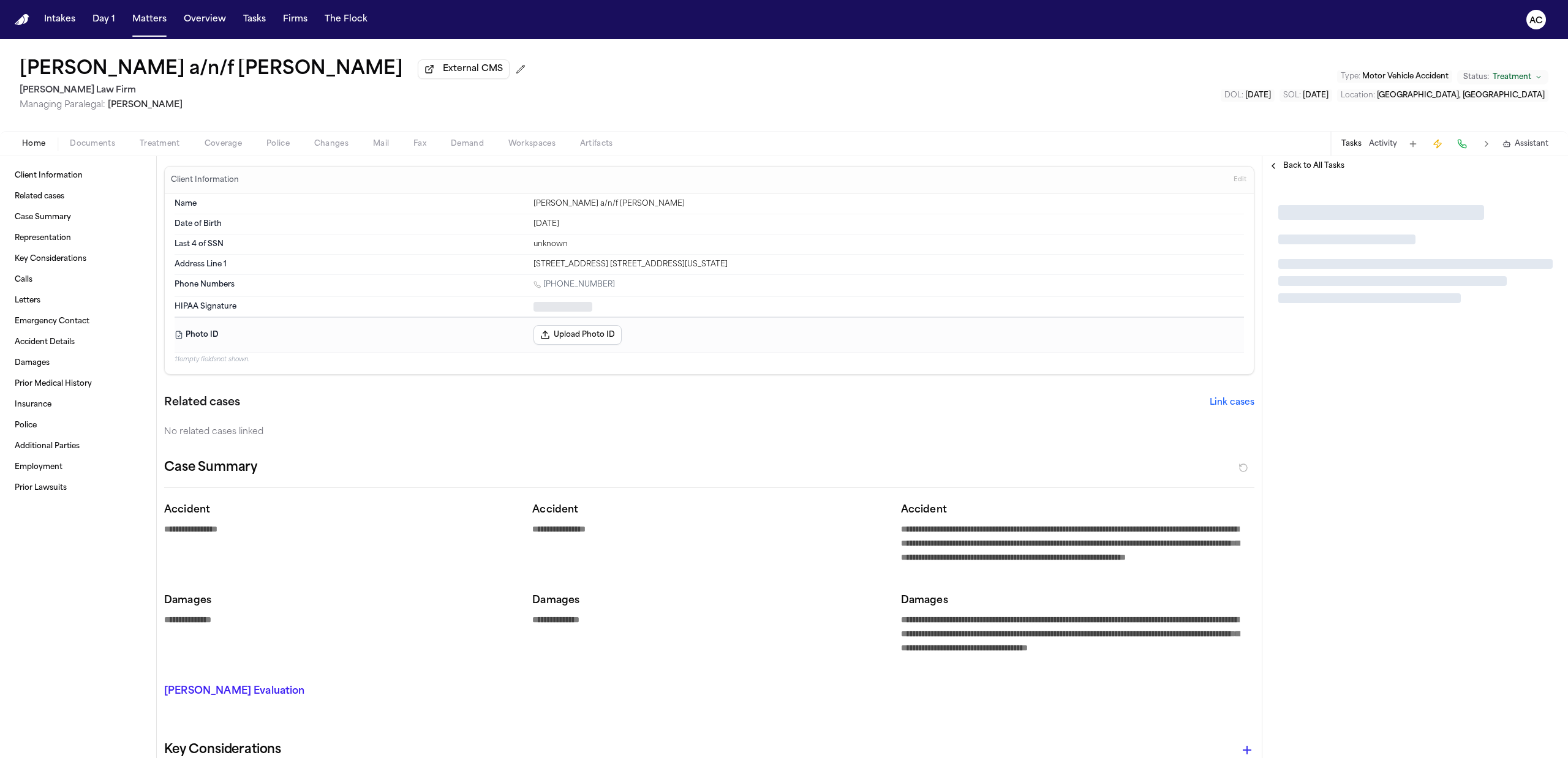
type textarea "*"
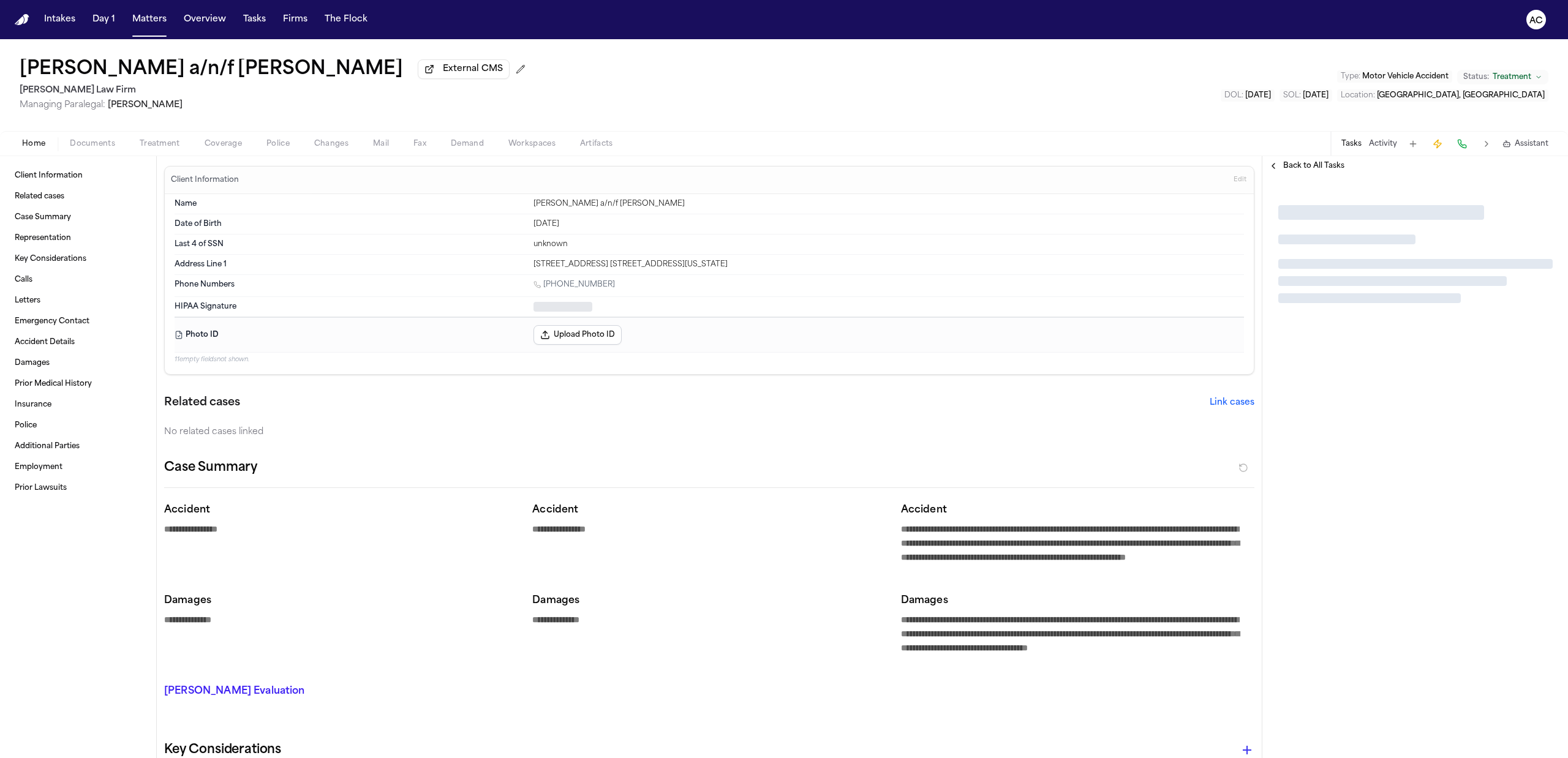
type textarea "*"
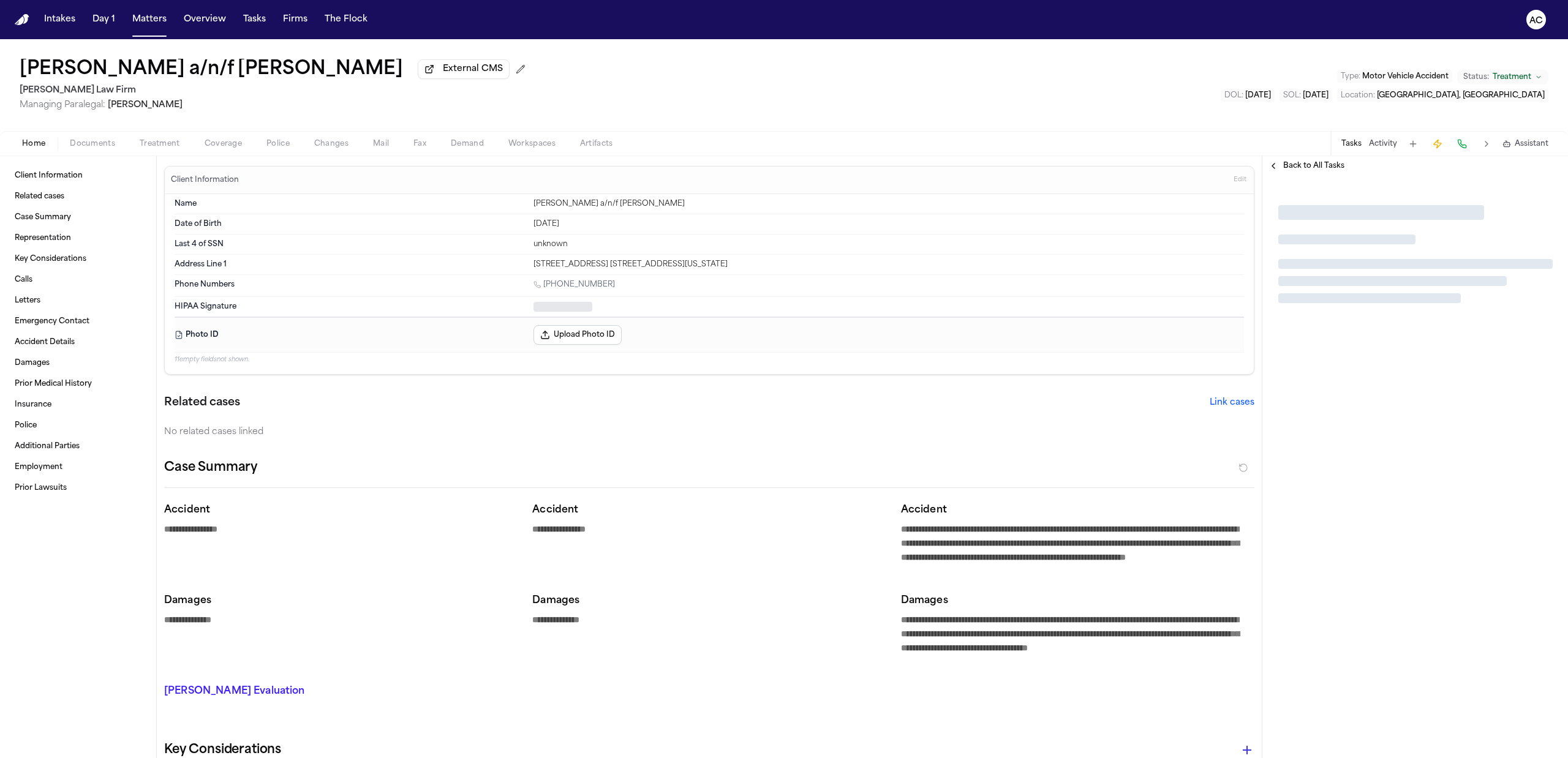
type textarea "*"
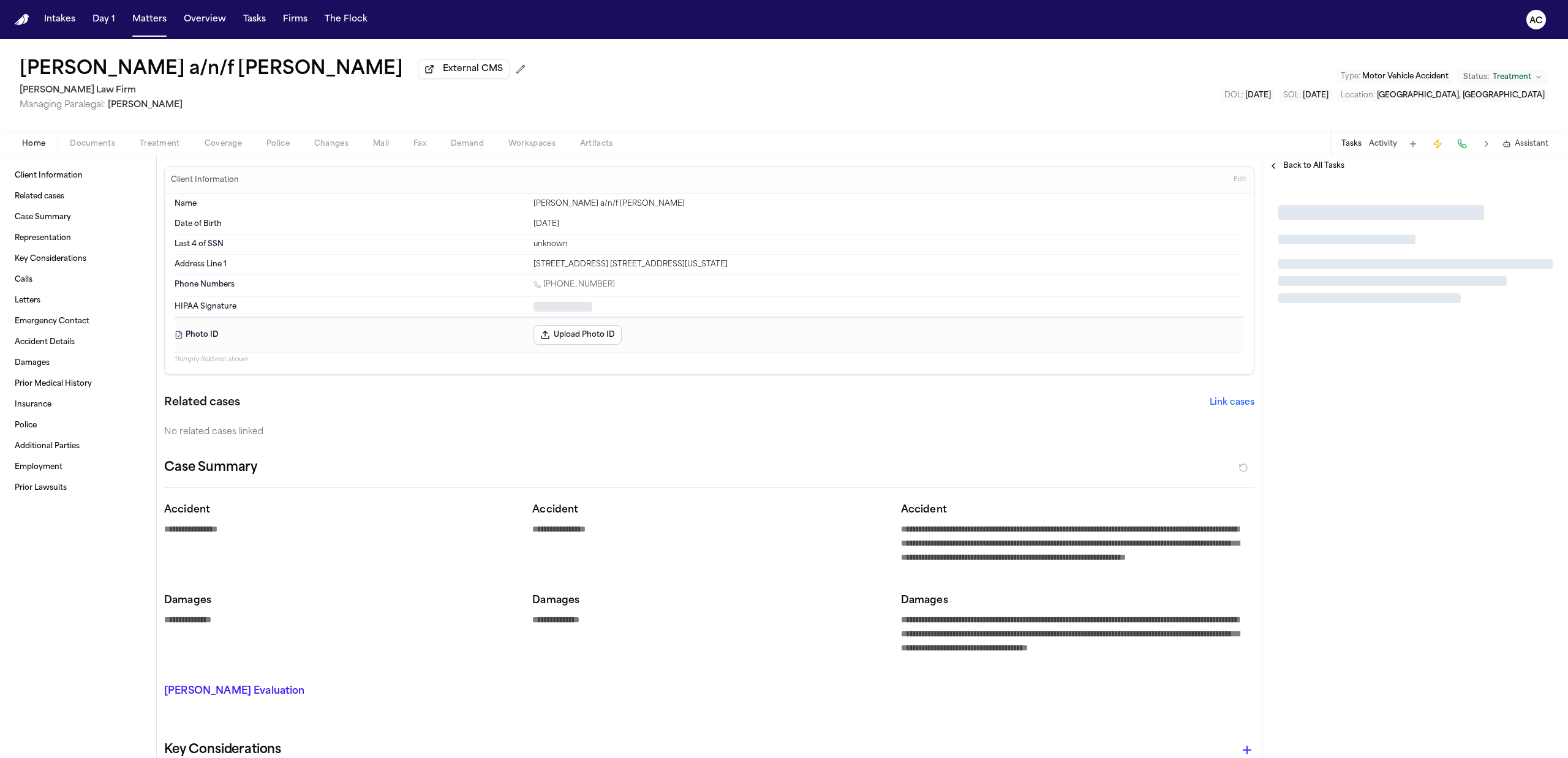
type textarea "*"
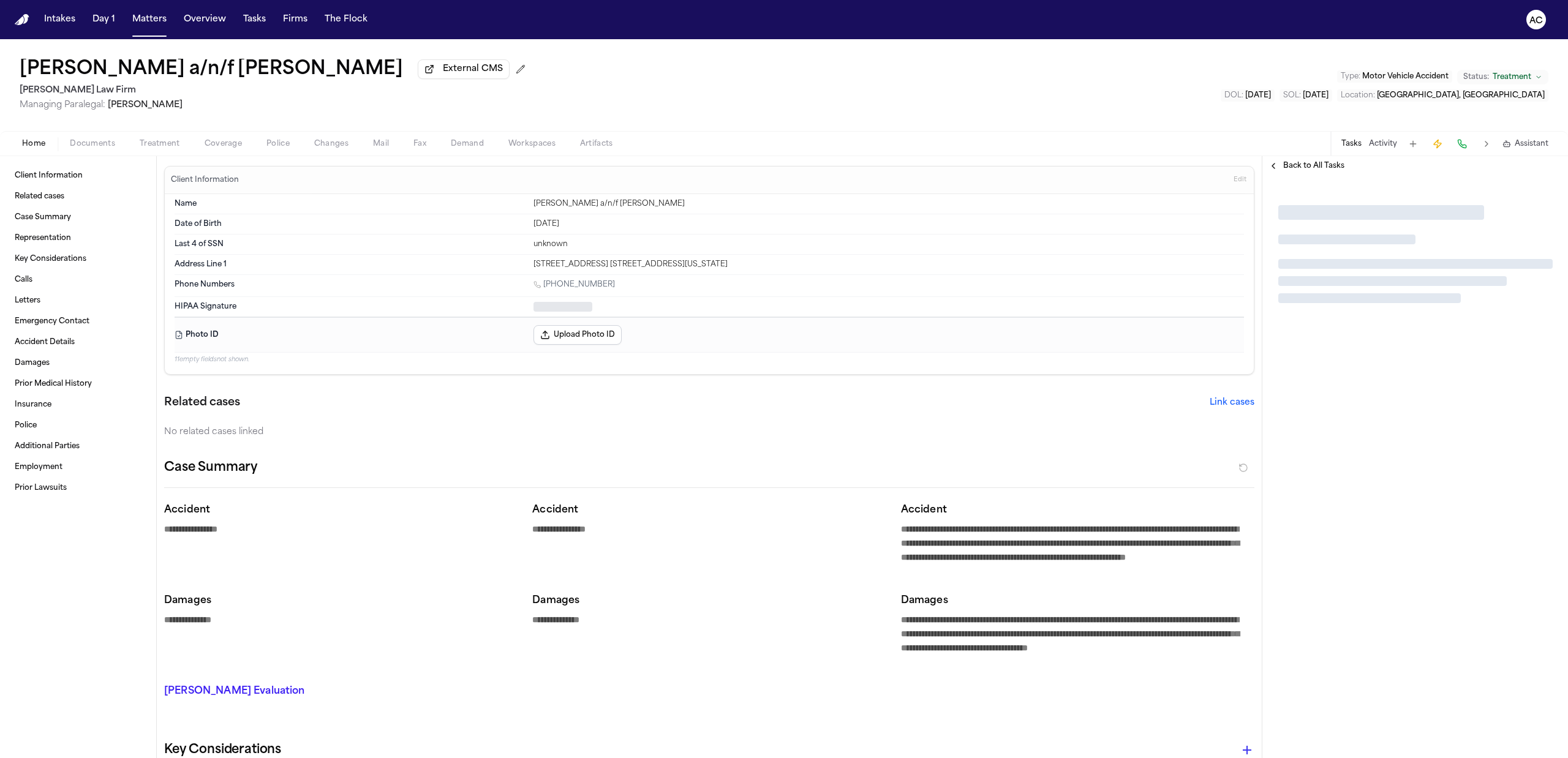
type textarea "*"
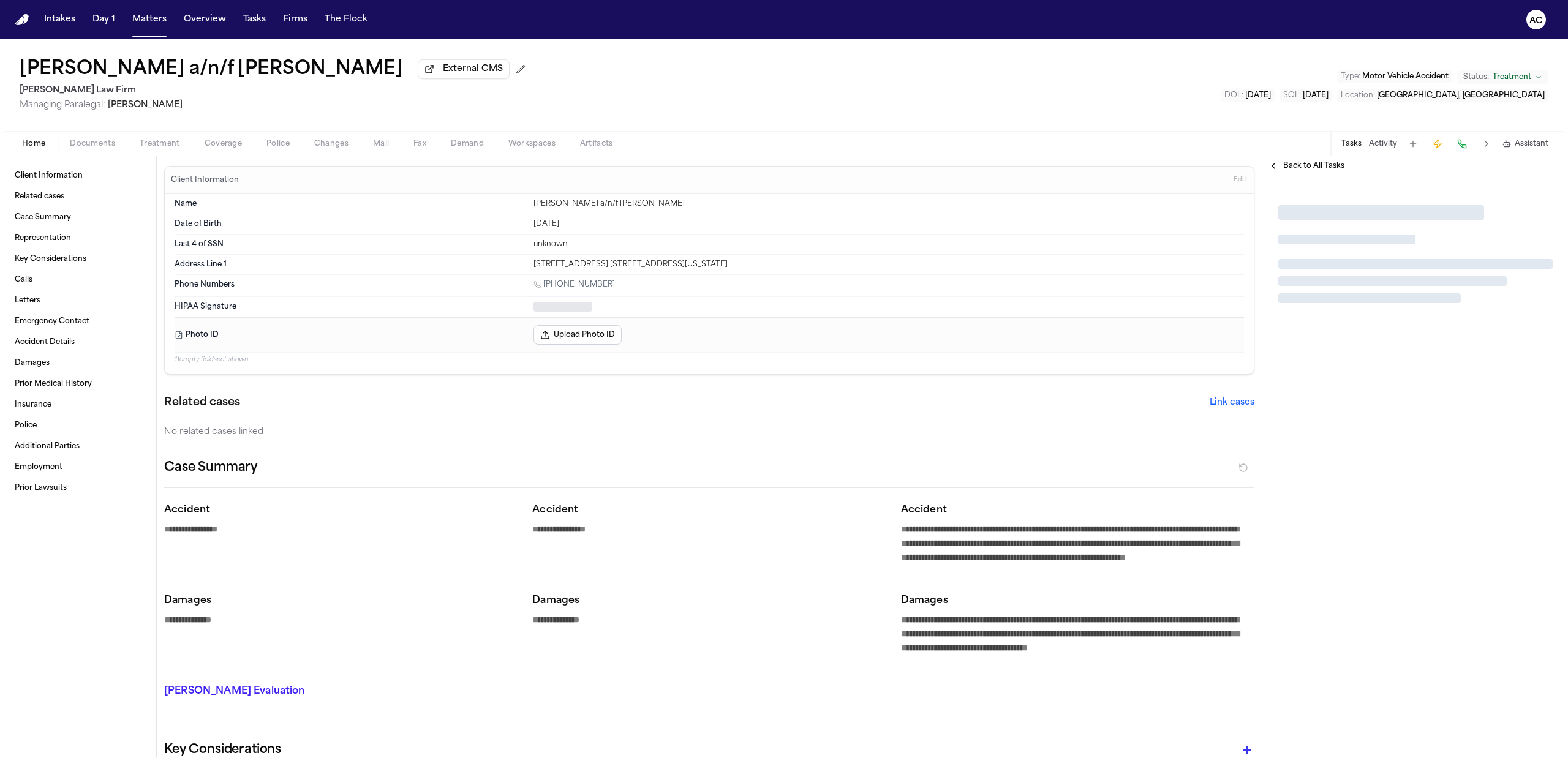
type textarea "*"
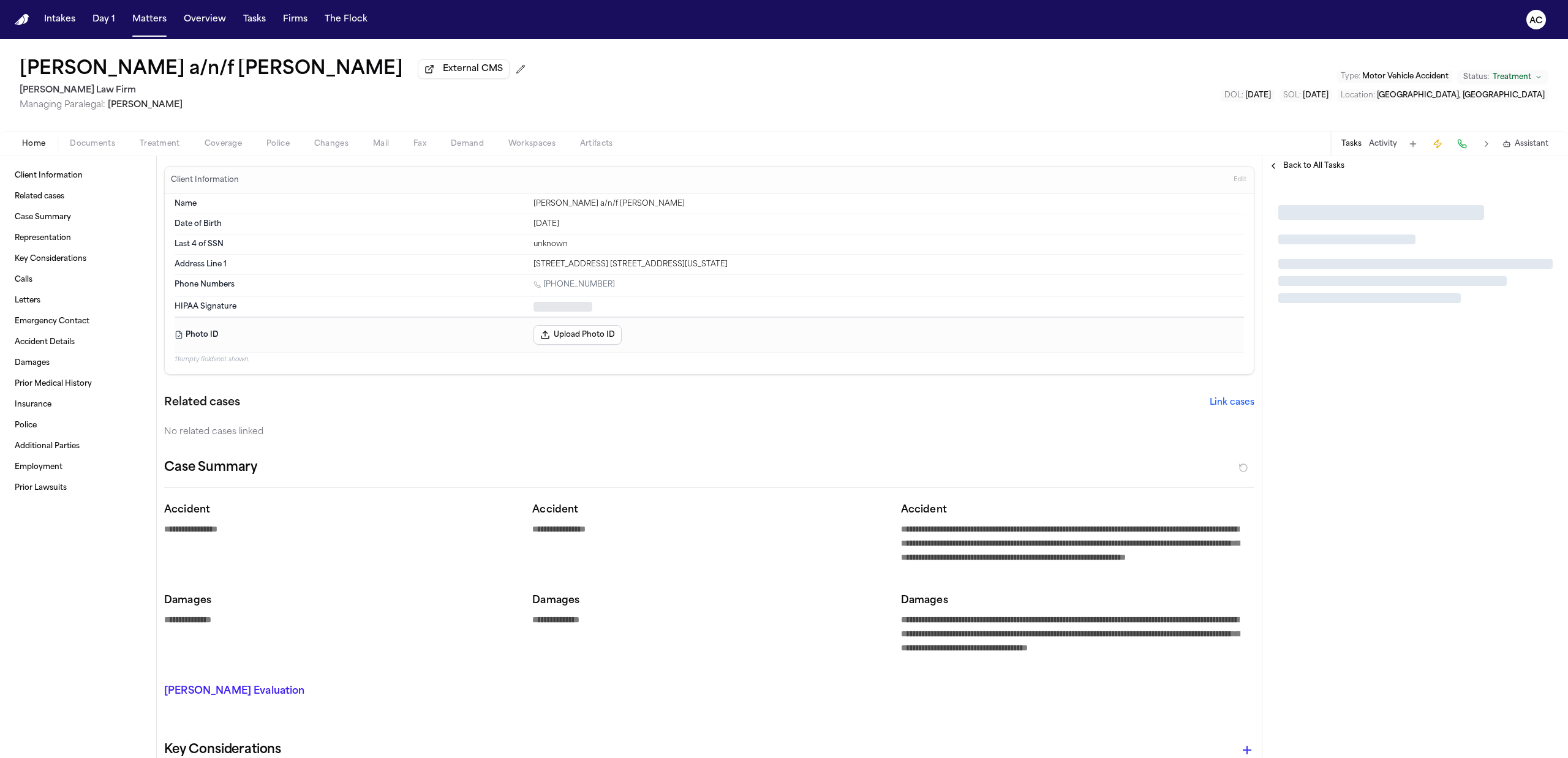
type textarea "*"
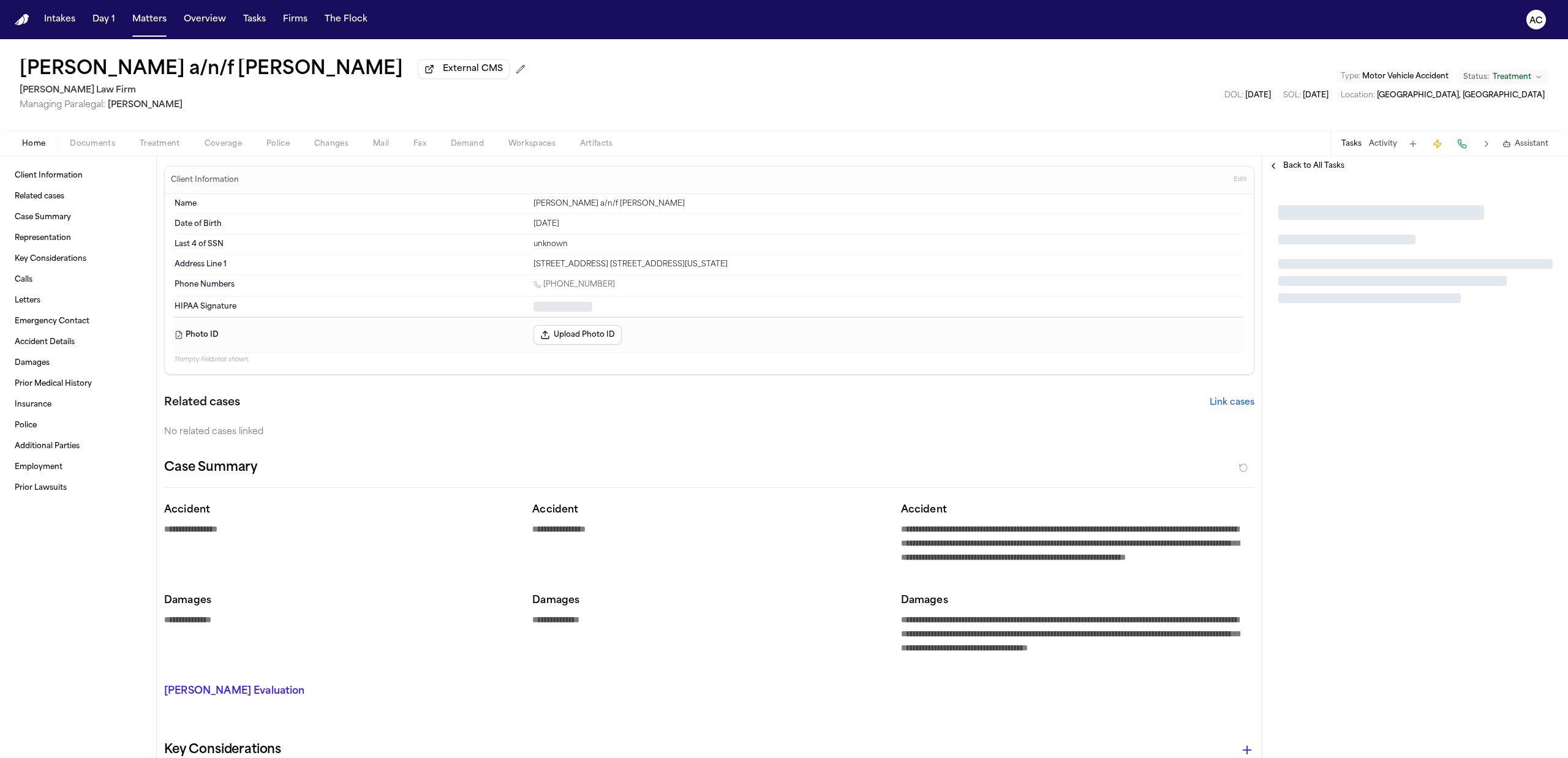
type textarea "*"
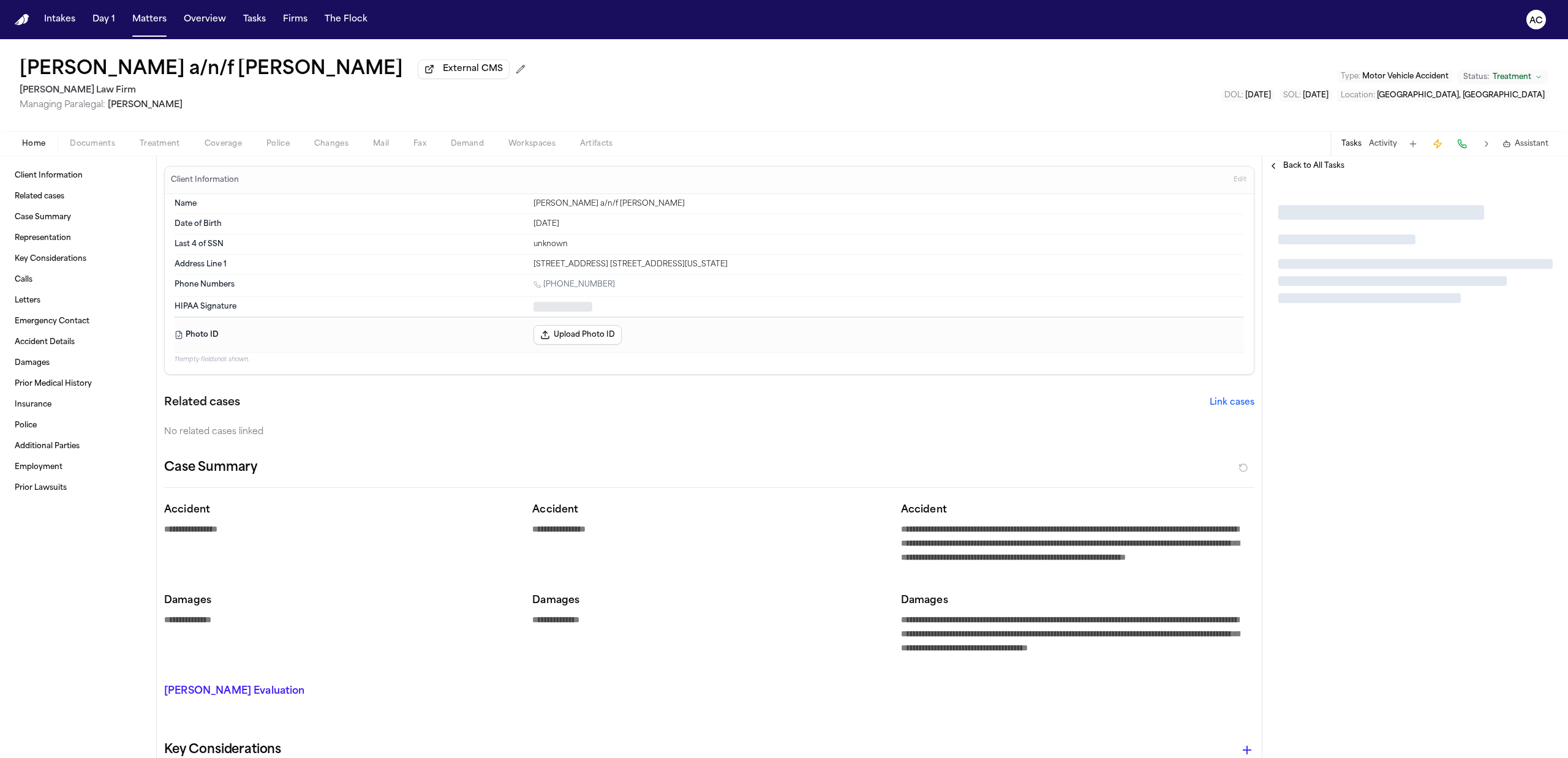
type textarea "*"
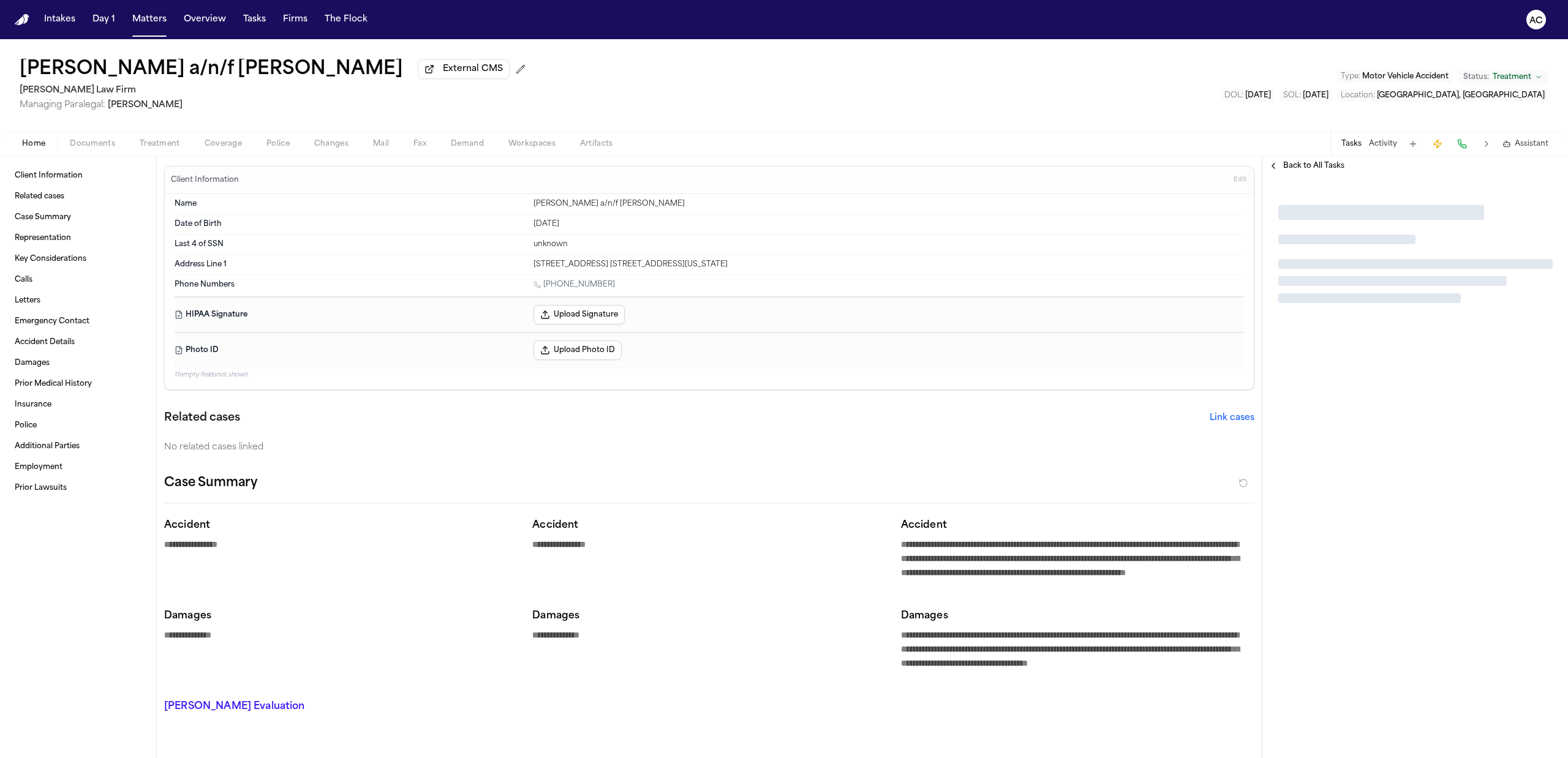
type textarea "*"
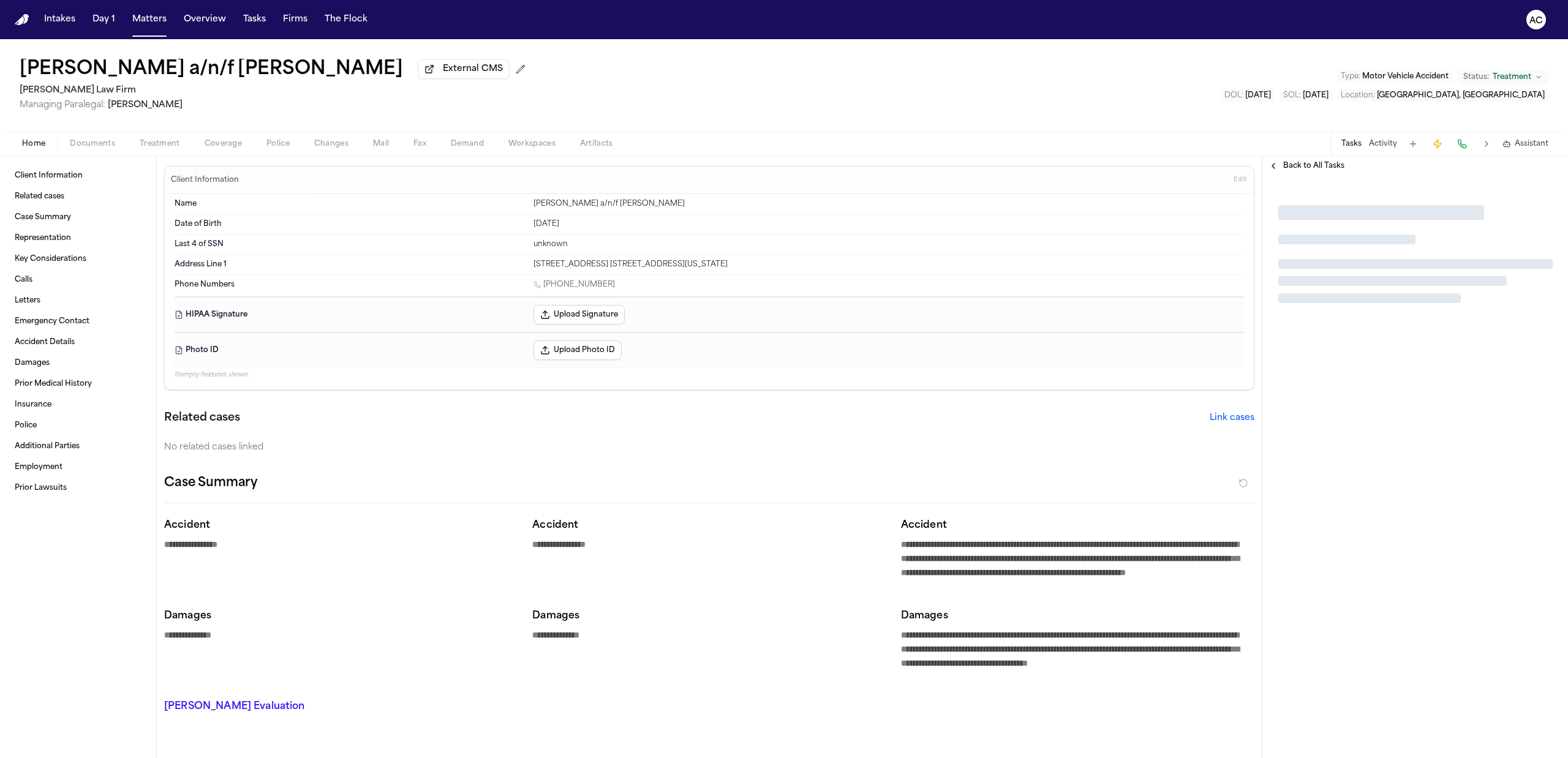
type textarea "*"
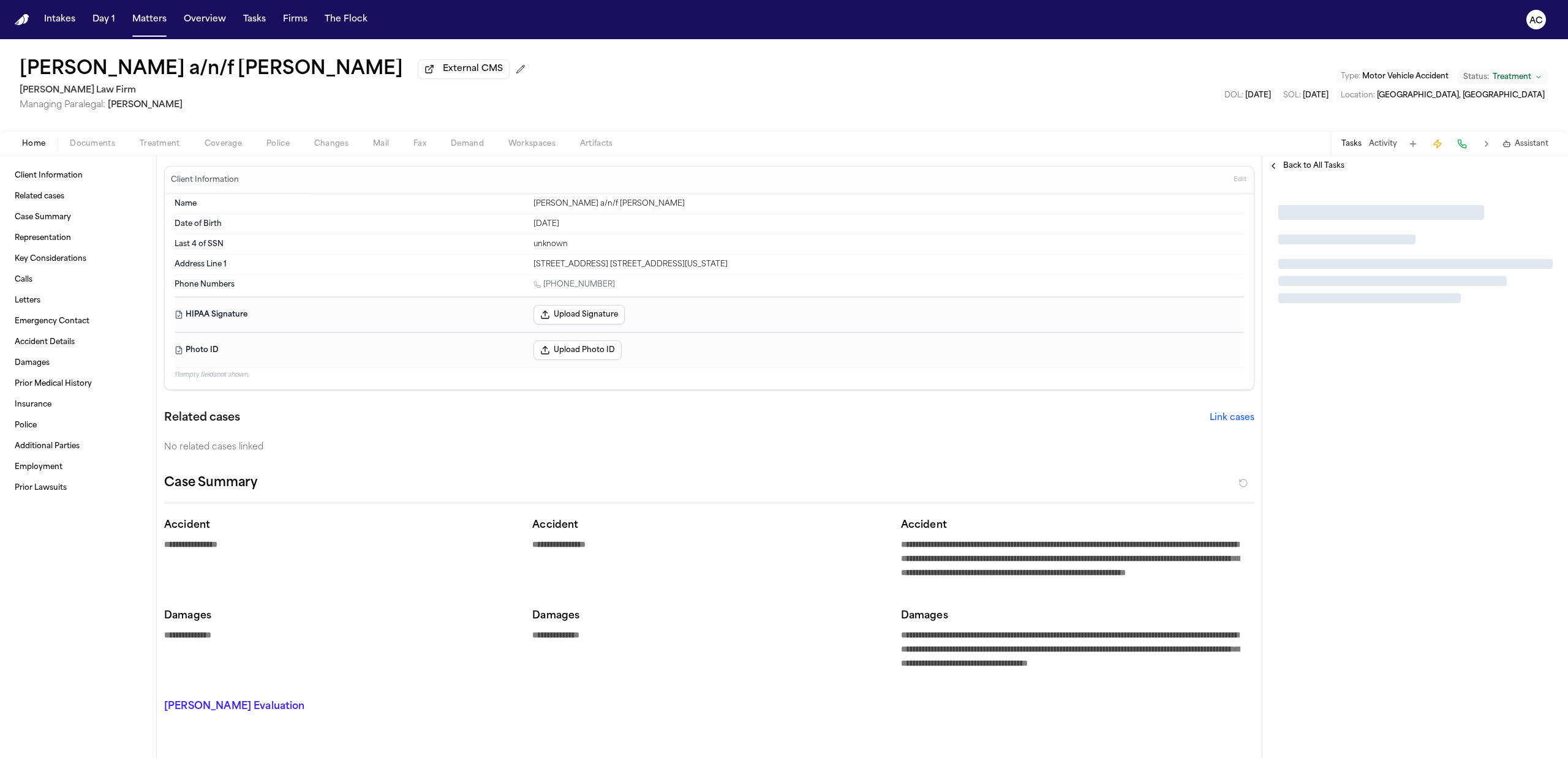
type textarea "*"
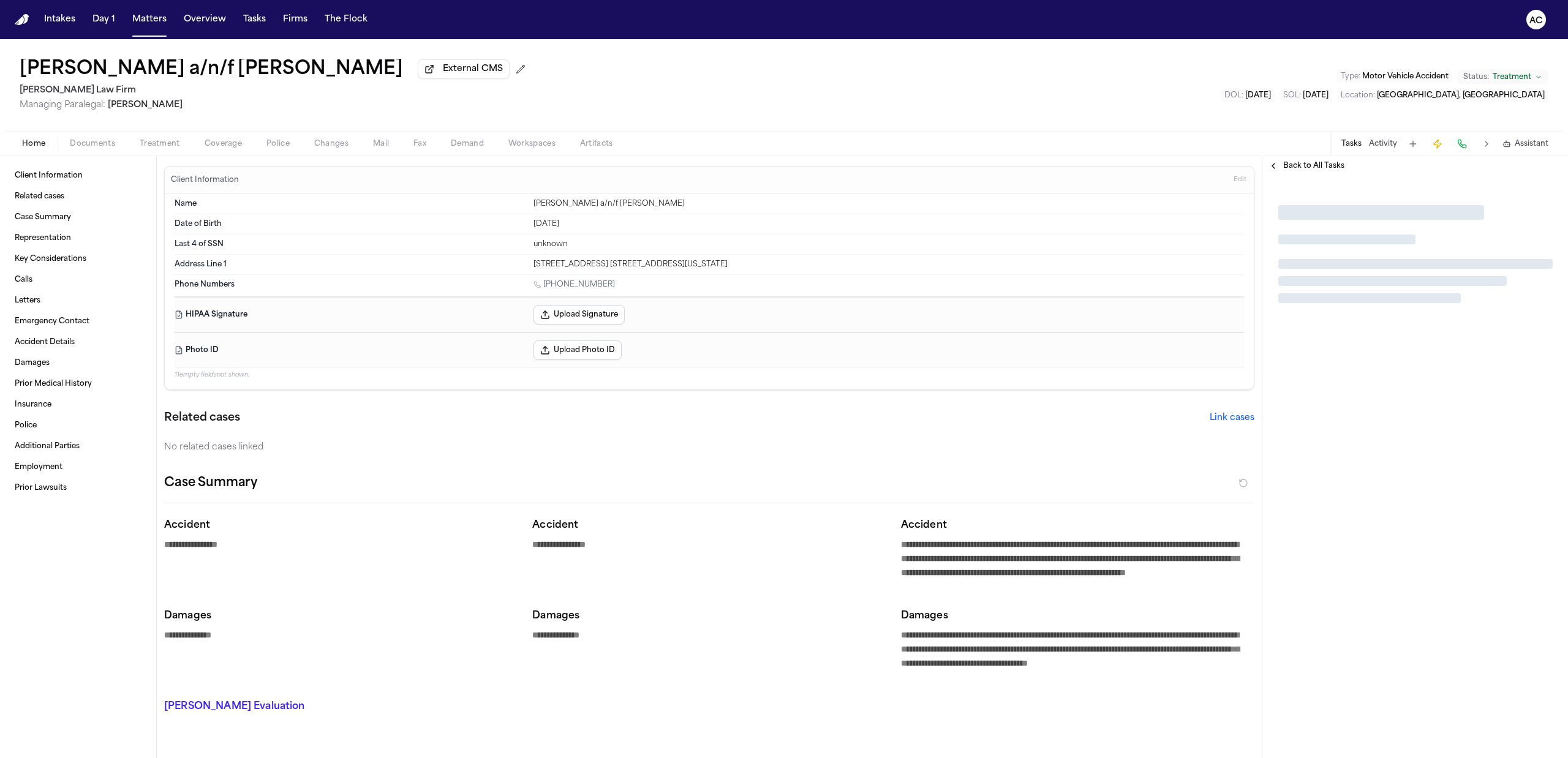
type textarea "*"
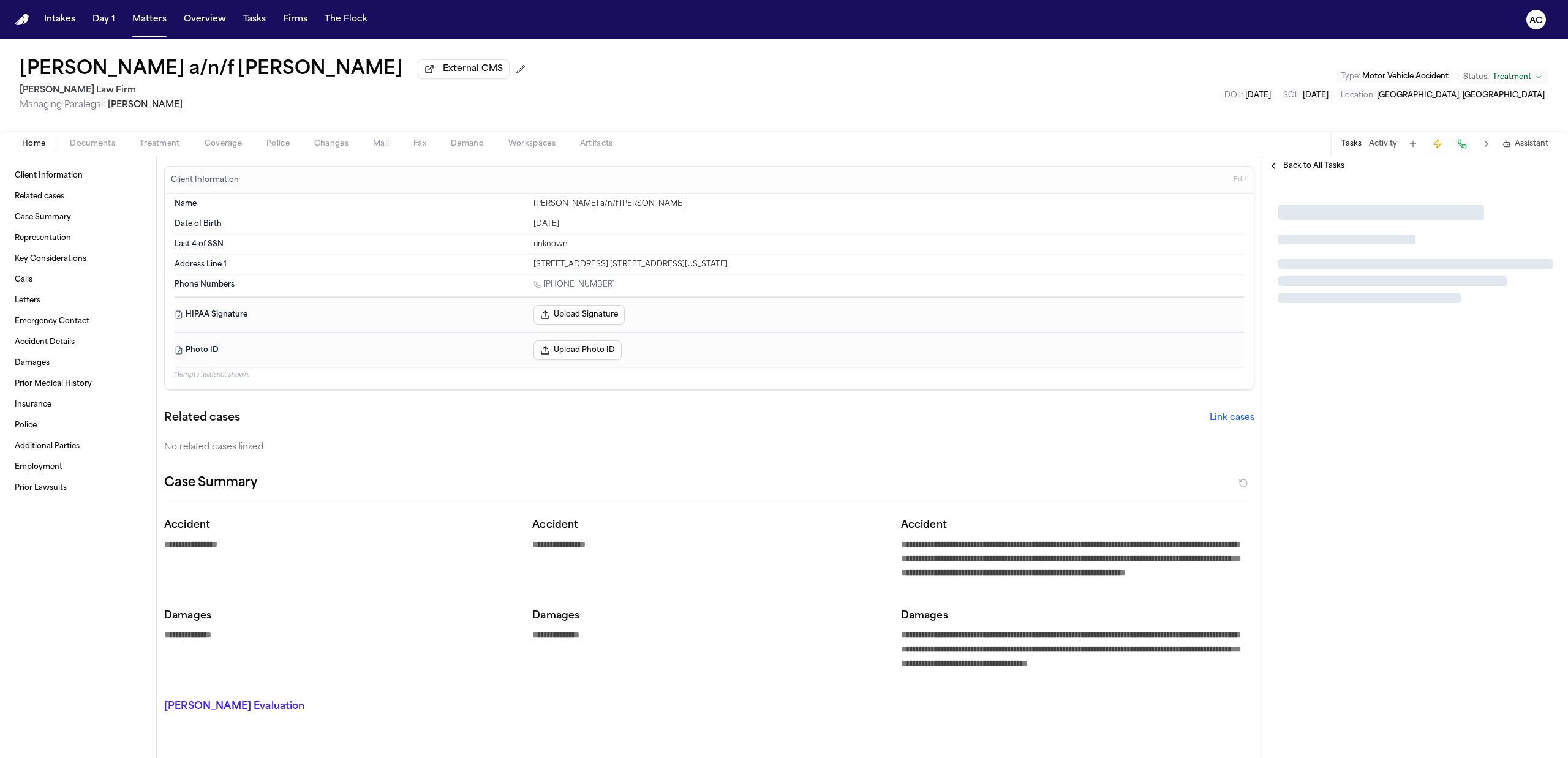
type textarea "*"
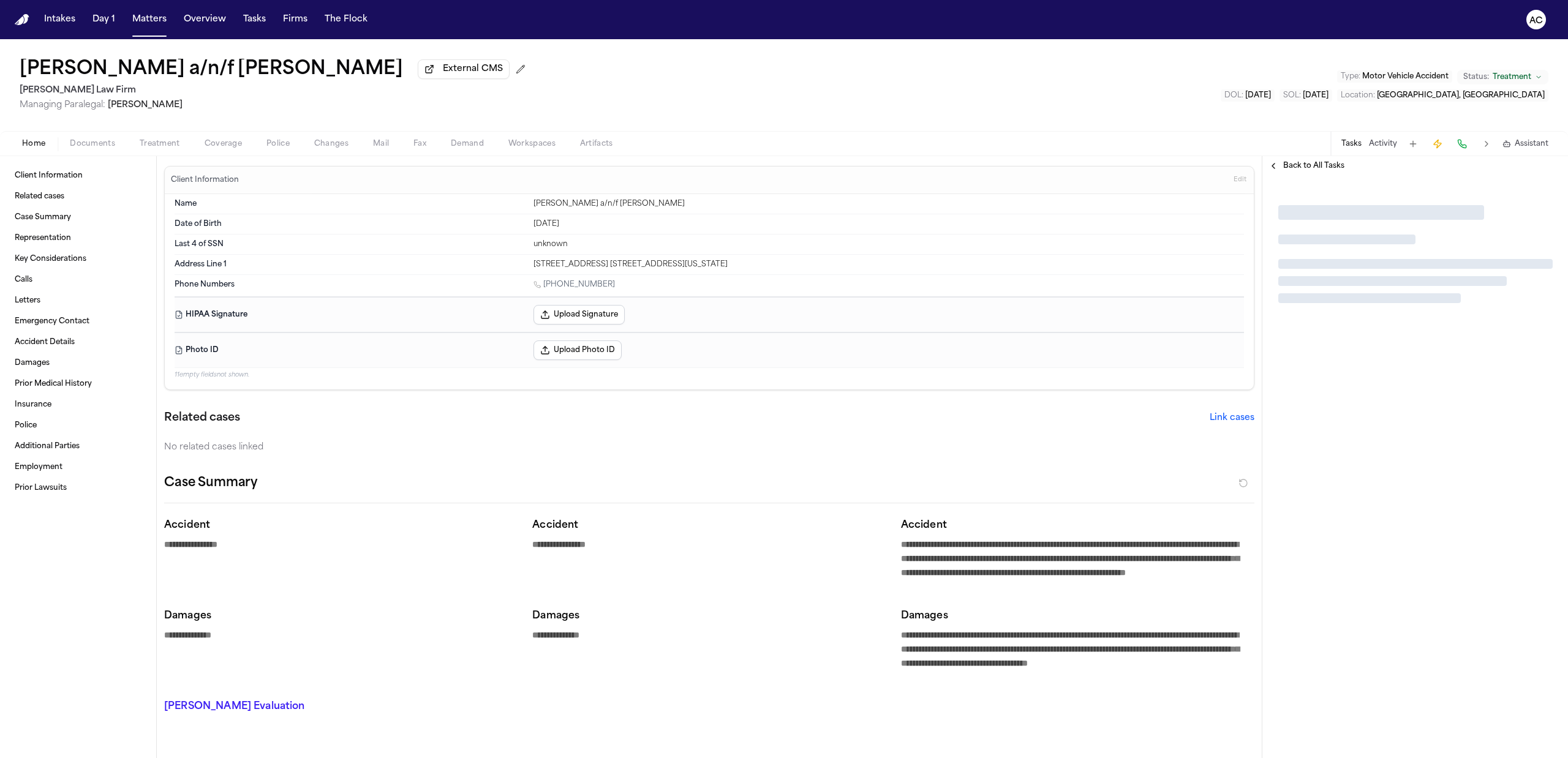
type textarea "*"
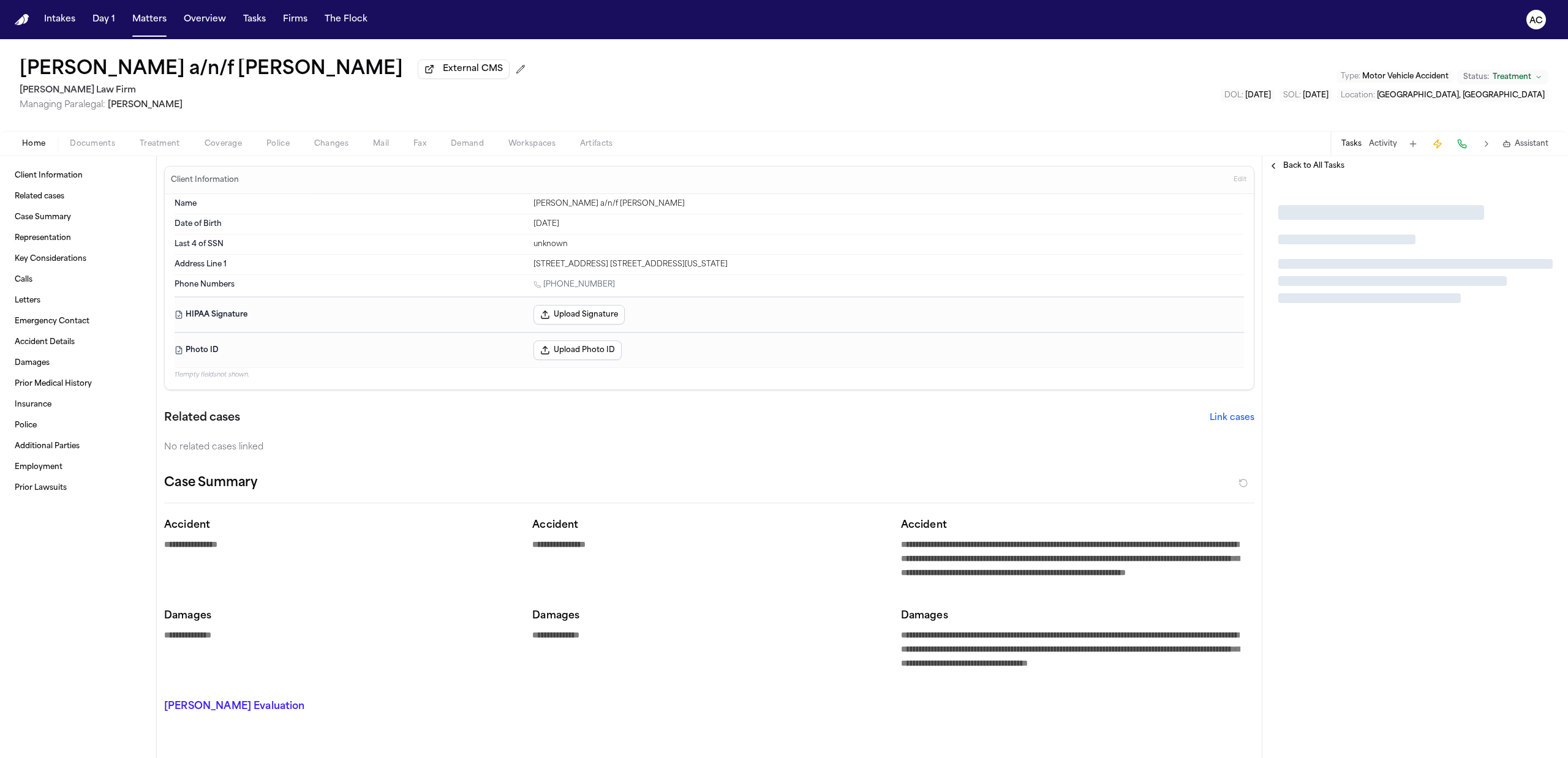
type textarea "*"
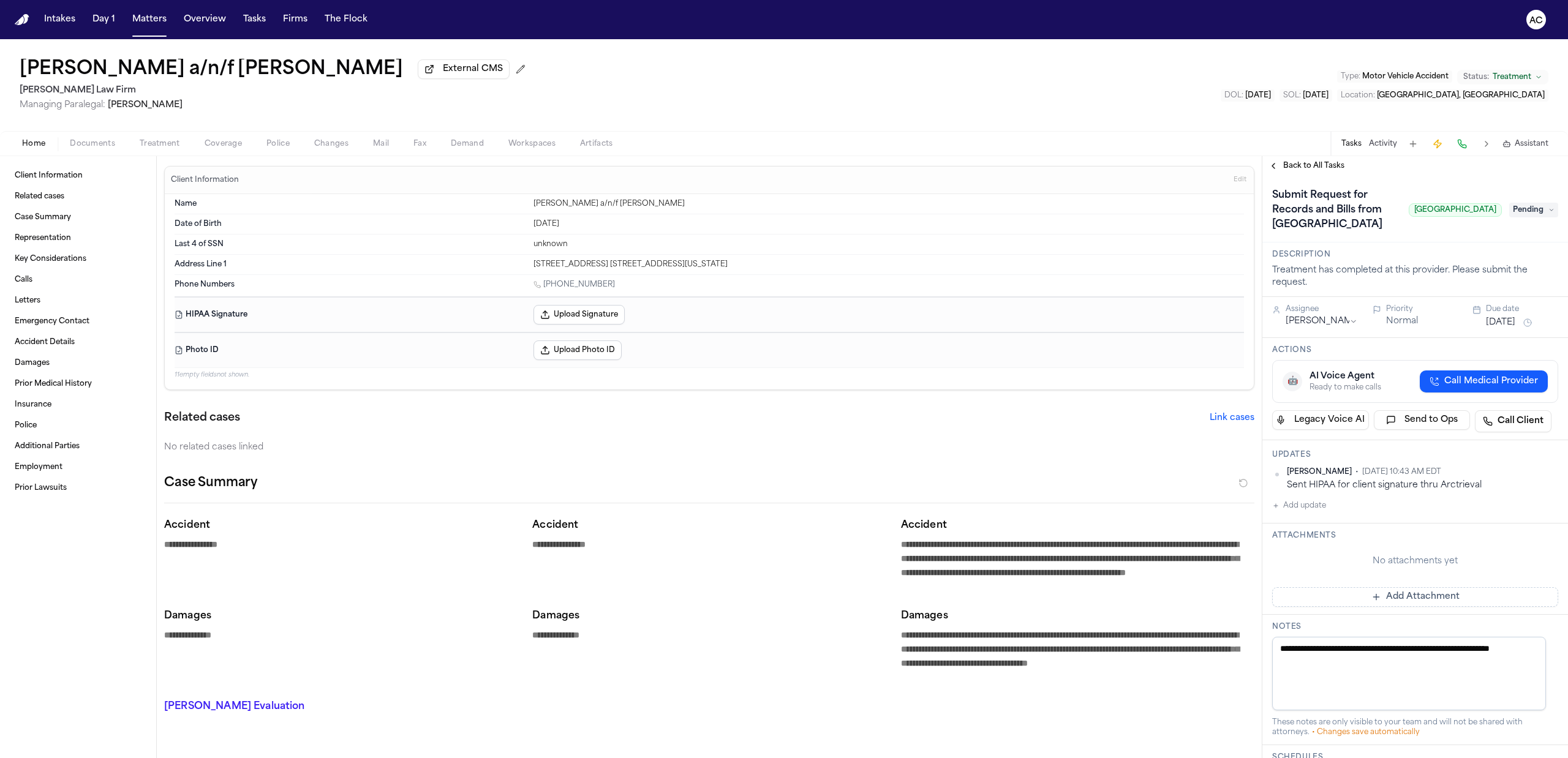
click at [1526, 218] on span "Pending" at bounding box center [1534, 210] width 49 height 14
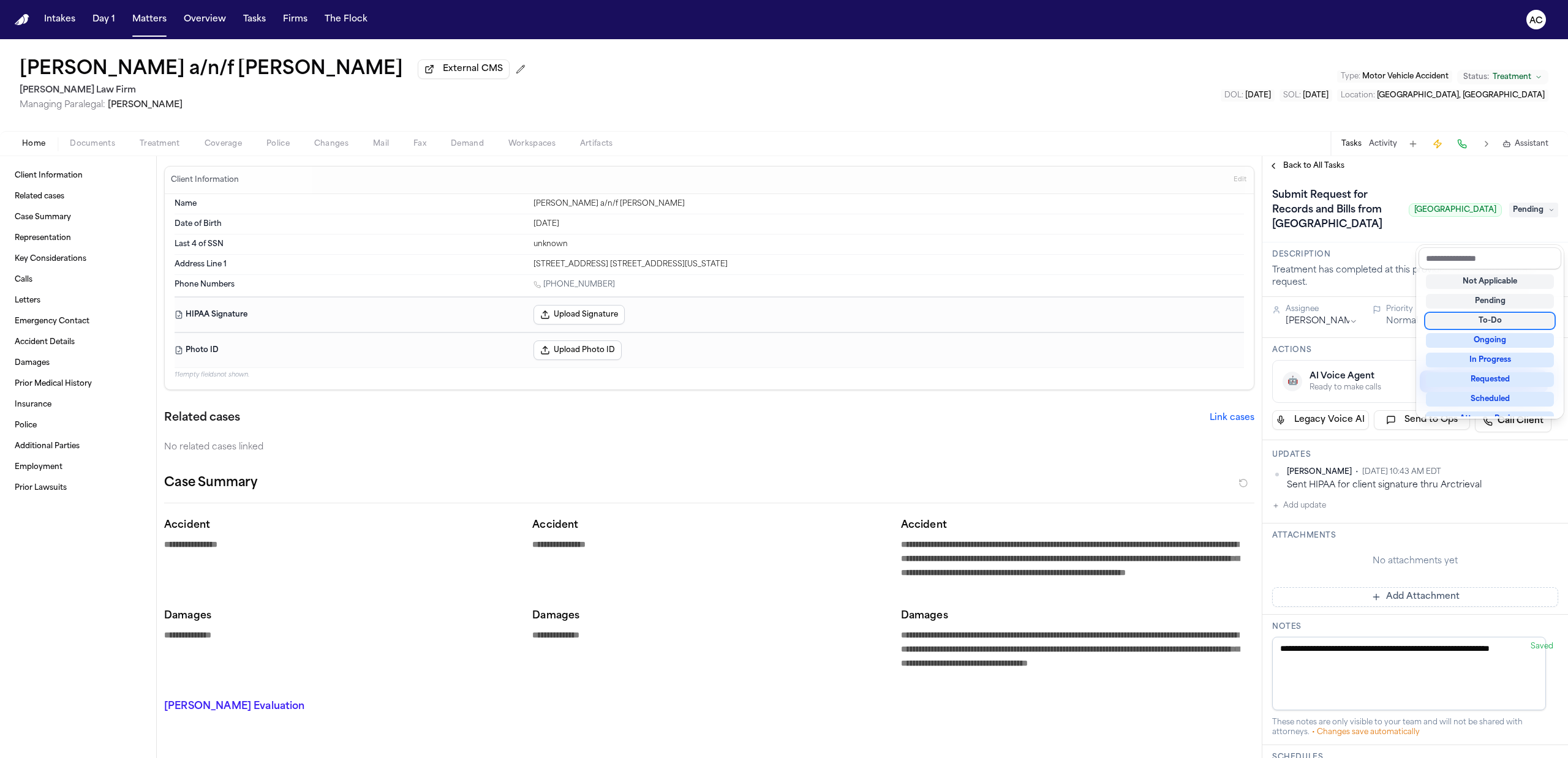
click at [1494, 319] on div "To-Do" at bounding box center [1490, 321] width 128 height 14
drag, startPoint x: 1465, startPoint y: 181, endPoint x: 1241, endPoint y: 147, distance: 226.6
click at [1465, 181] on div "Submit Request for Records and Bills from Northern Westchester Hospital Norther…" at bounding box center [1415, 209] width 306 height 66
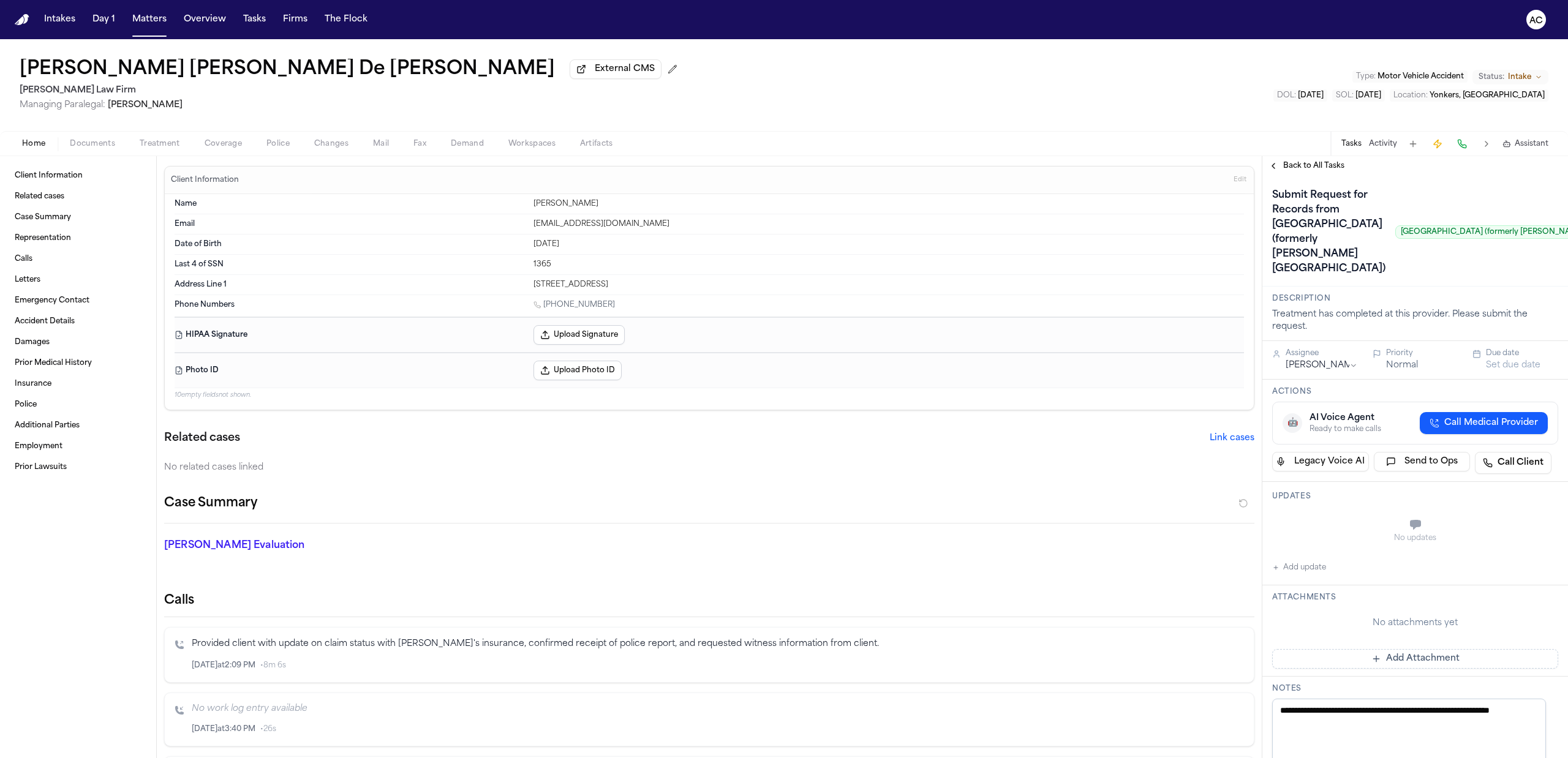
click at [1233, 183] on span "Edit" at bounding box center [1240, 180] width 13 height 9
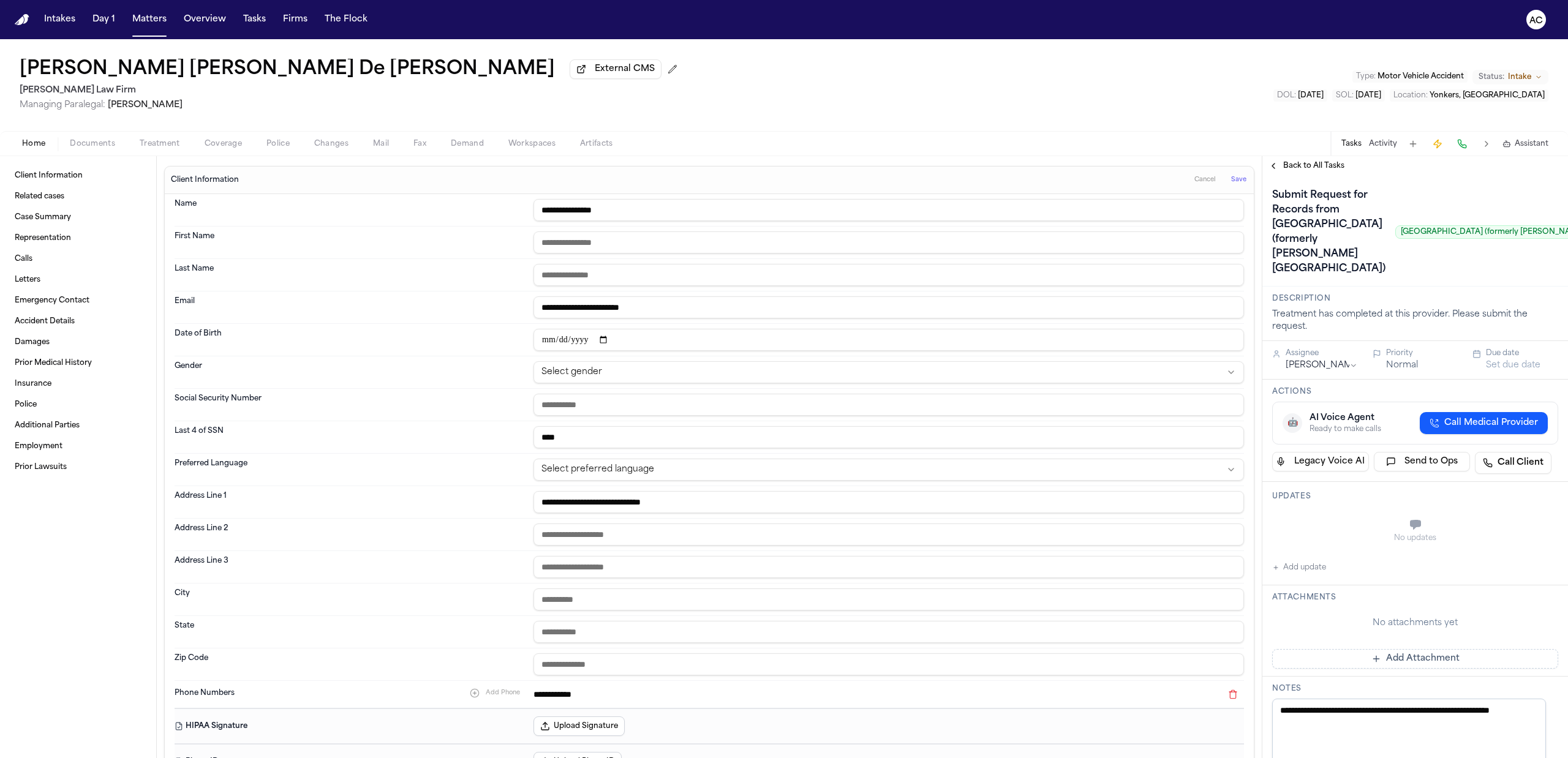
click at [557, 210] on input "**********" at bounding box center [888, 211] width 710 height 22
type input "**********"
click at [1231, 178] on span "Save" at bounding box center [1238, 180] width 15 height 9
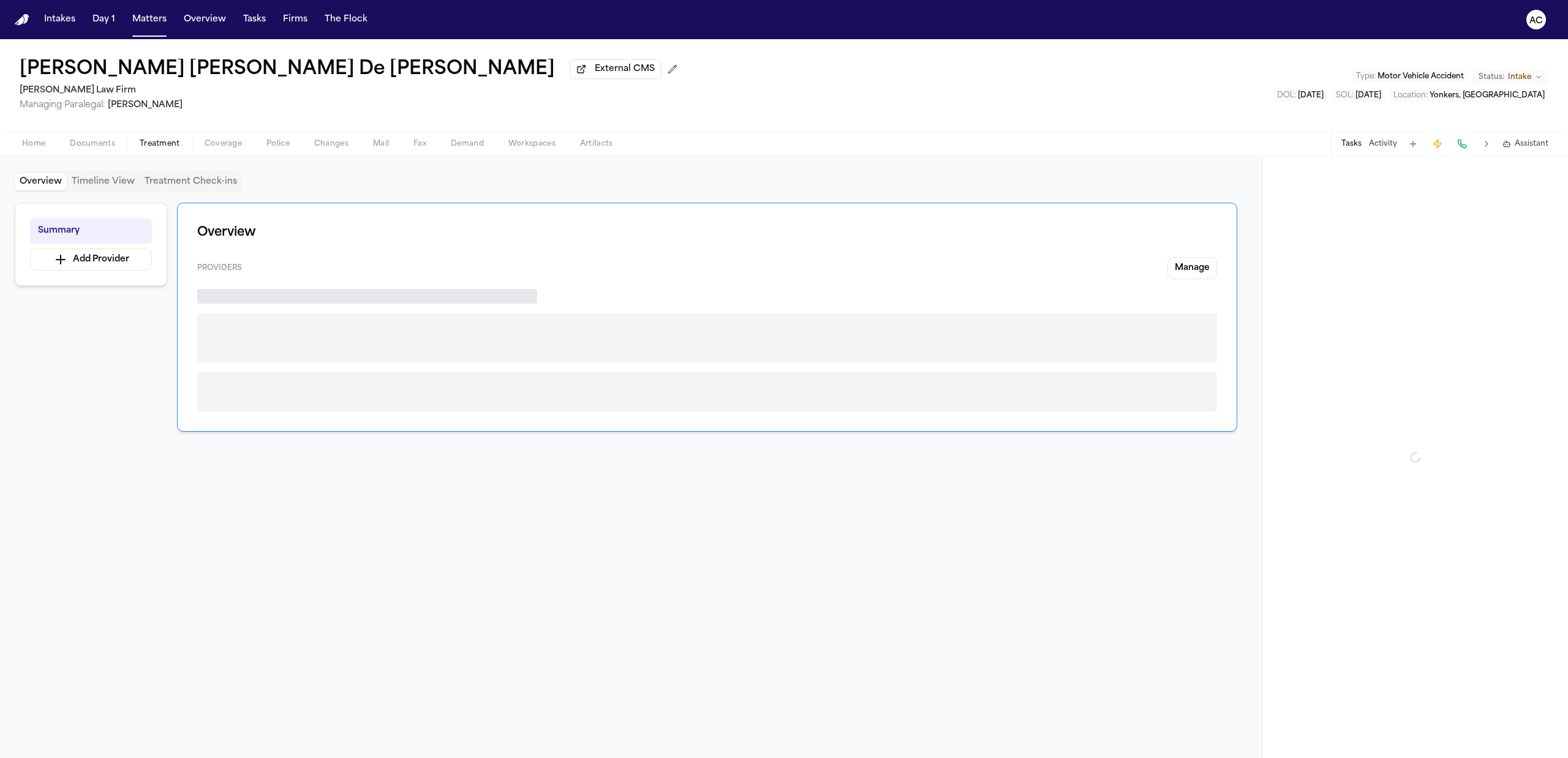
click at [158, 142] on span "Treatment" at bounding box center [159, 144] width 40 height 10
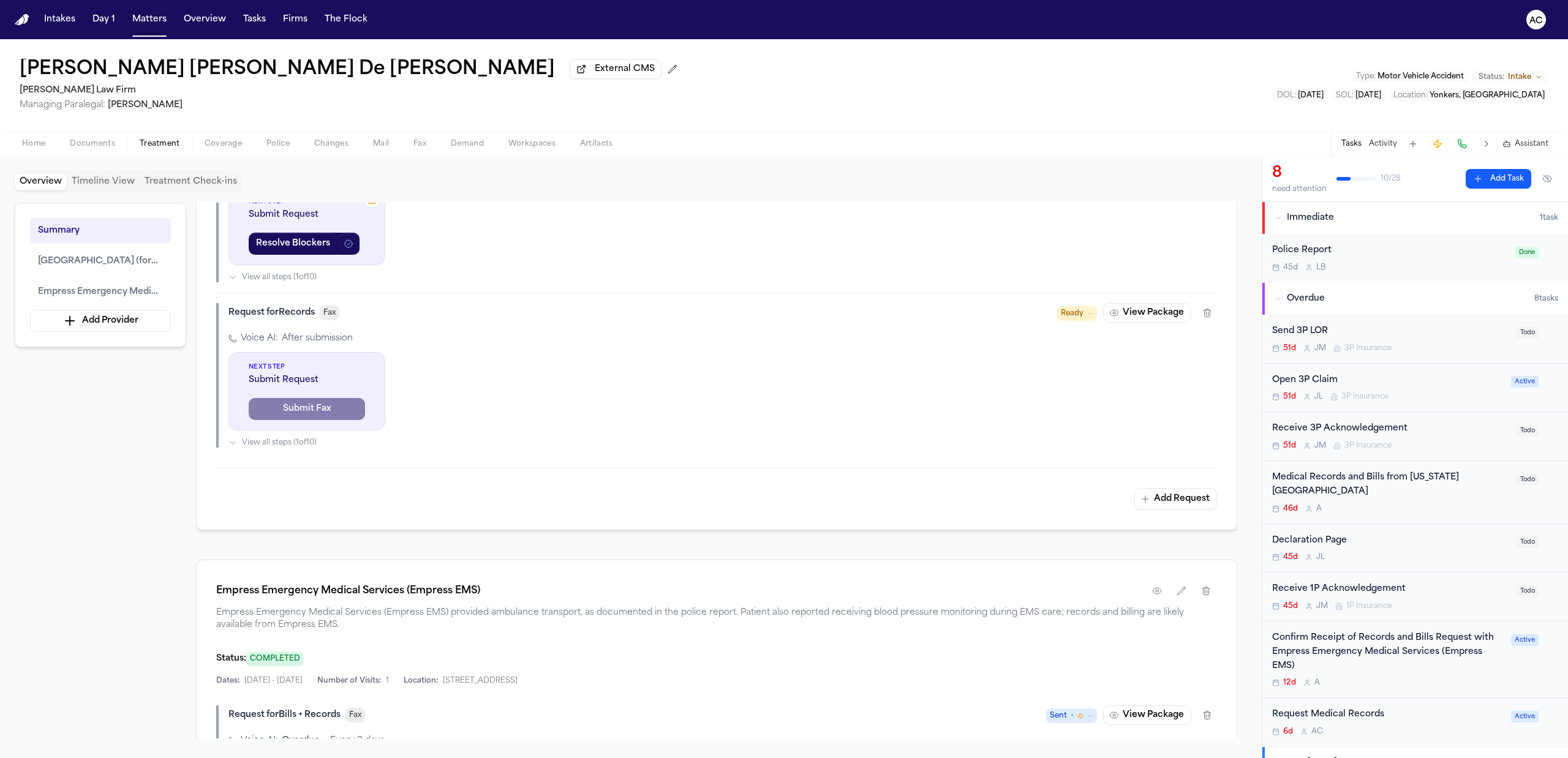
scroll to position [572, 0]
click at [464, 88] on div "Jennifer Mabel De León Rivas External CMS Martello Law Firm Managing Paralegal:…" at bounding box center [784, 85] width 1568 height 92
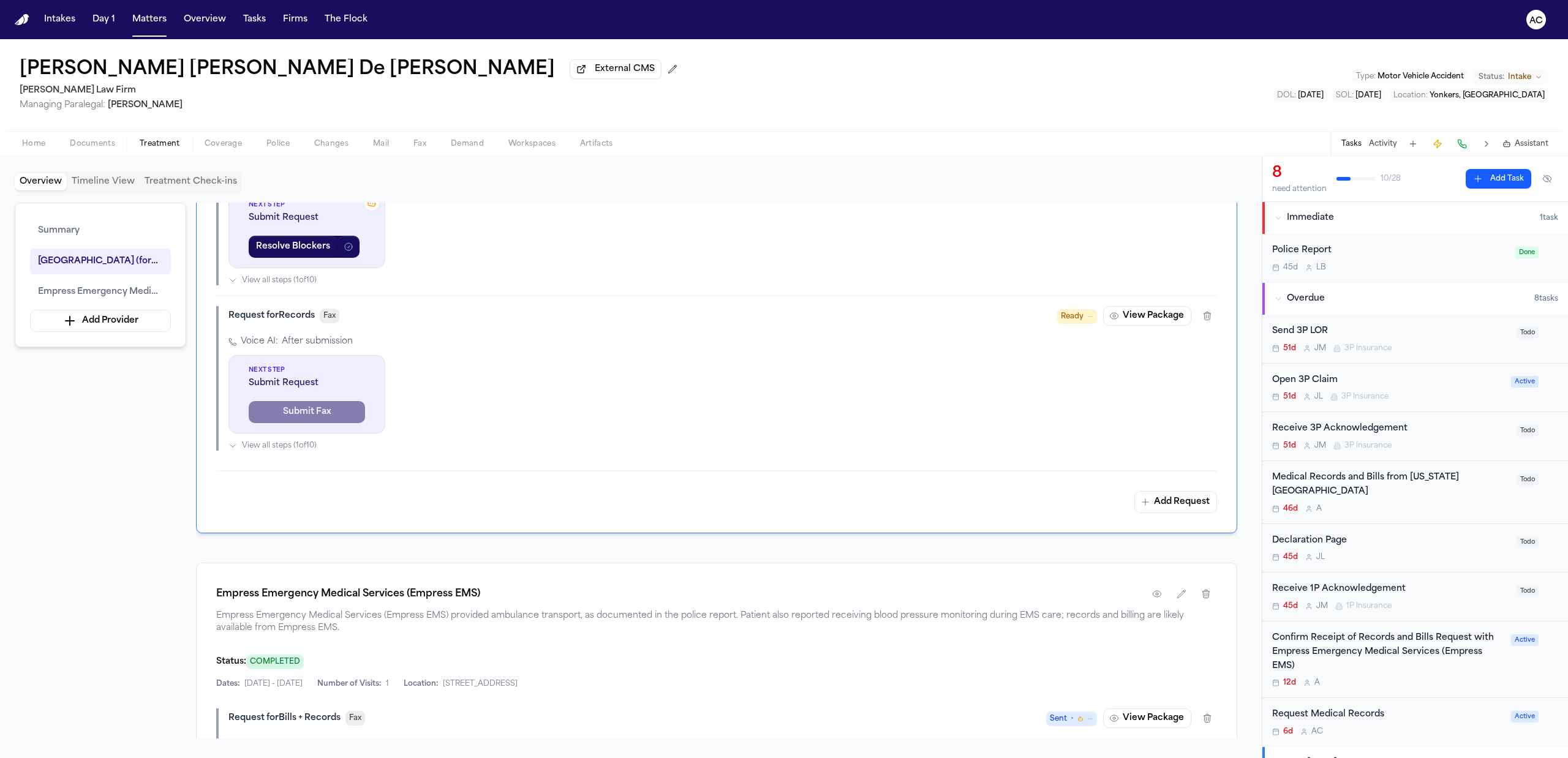
click at [1322, 638] on div "Confirm Receipt of Records and Bills Request with Empress Emergency Medical Ser…" at bounding box center [1388, 652] width 231 height 42
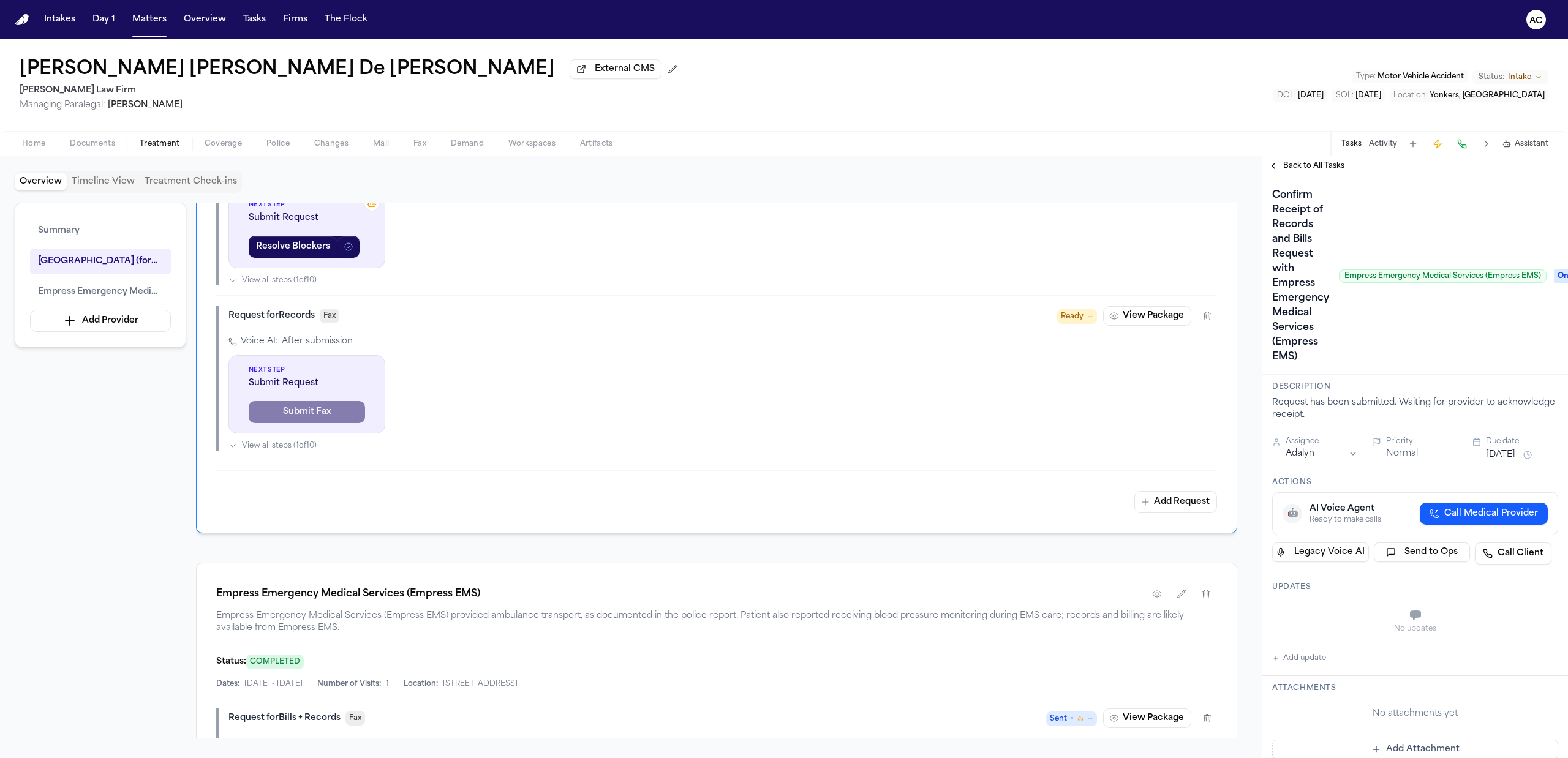
click at [1309, 162] on span "Back to All Tasks" at bounding box center [1313, 166] width 61 height 10
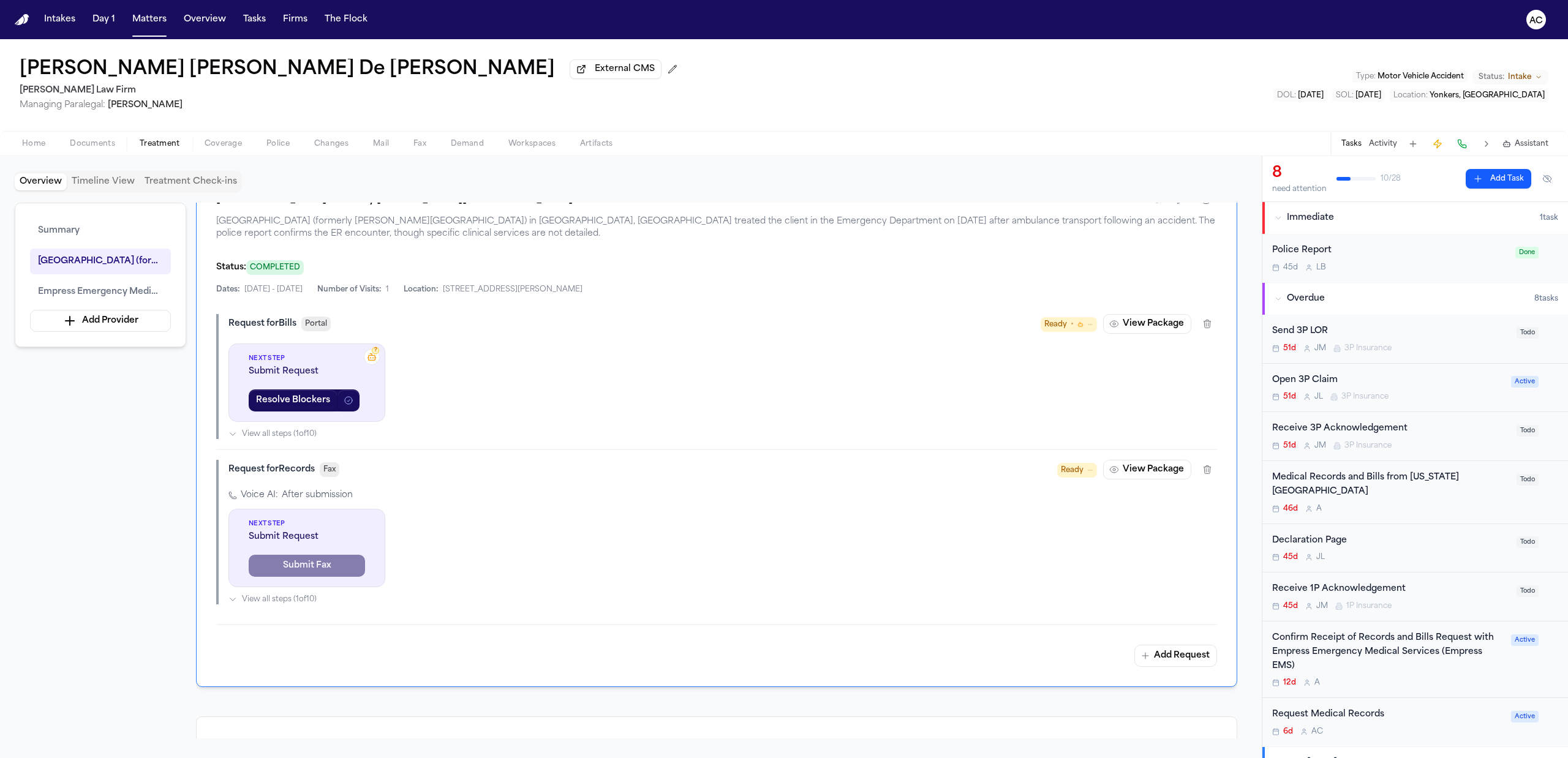
scroll to position [407, 0]
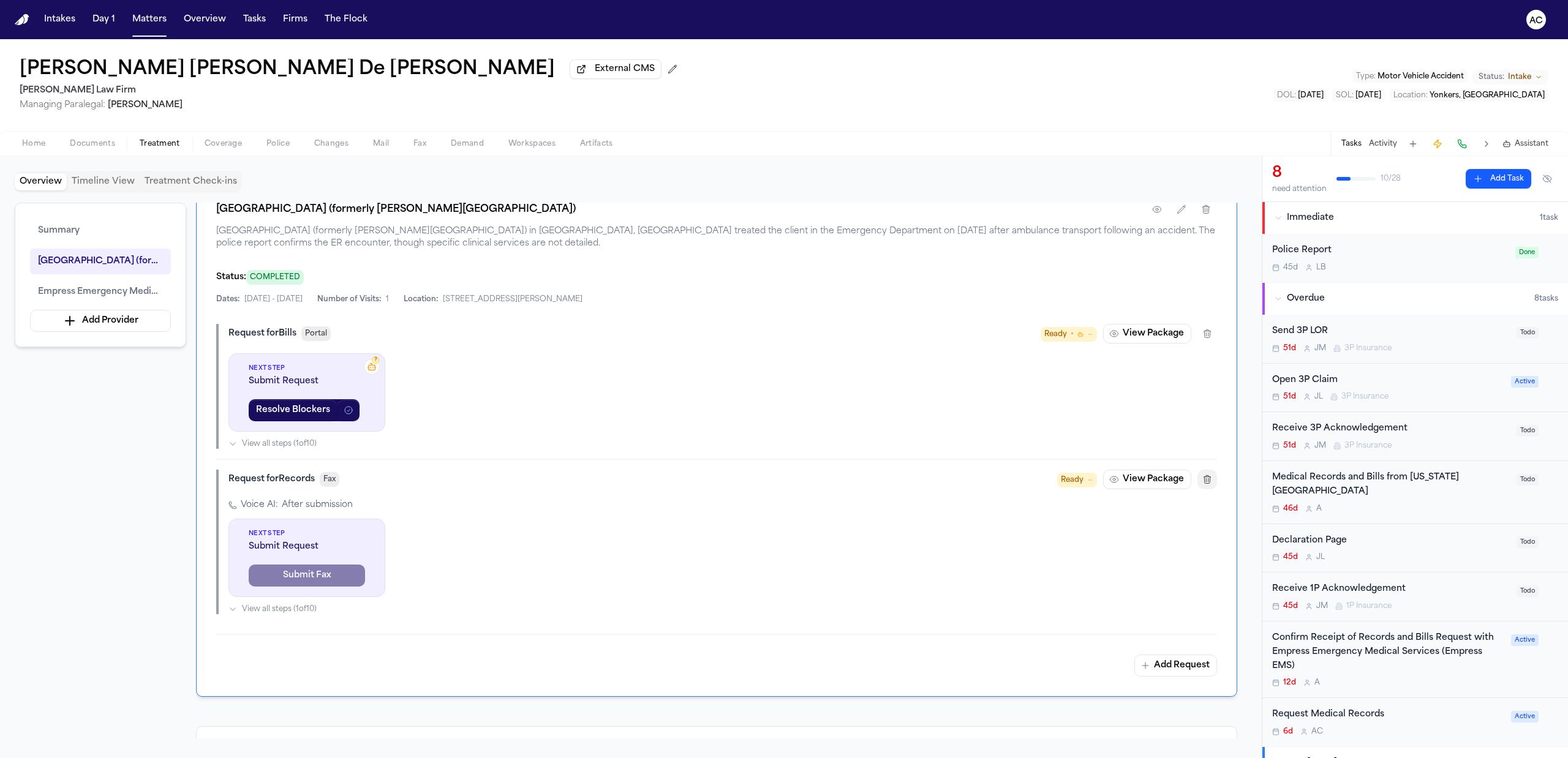
click at [1211, 480] on icon "button" at bounding box center [1207, 479] width 10 height 10
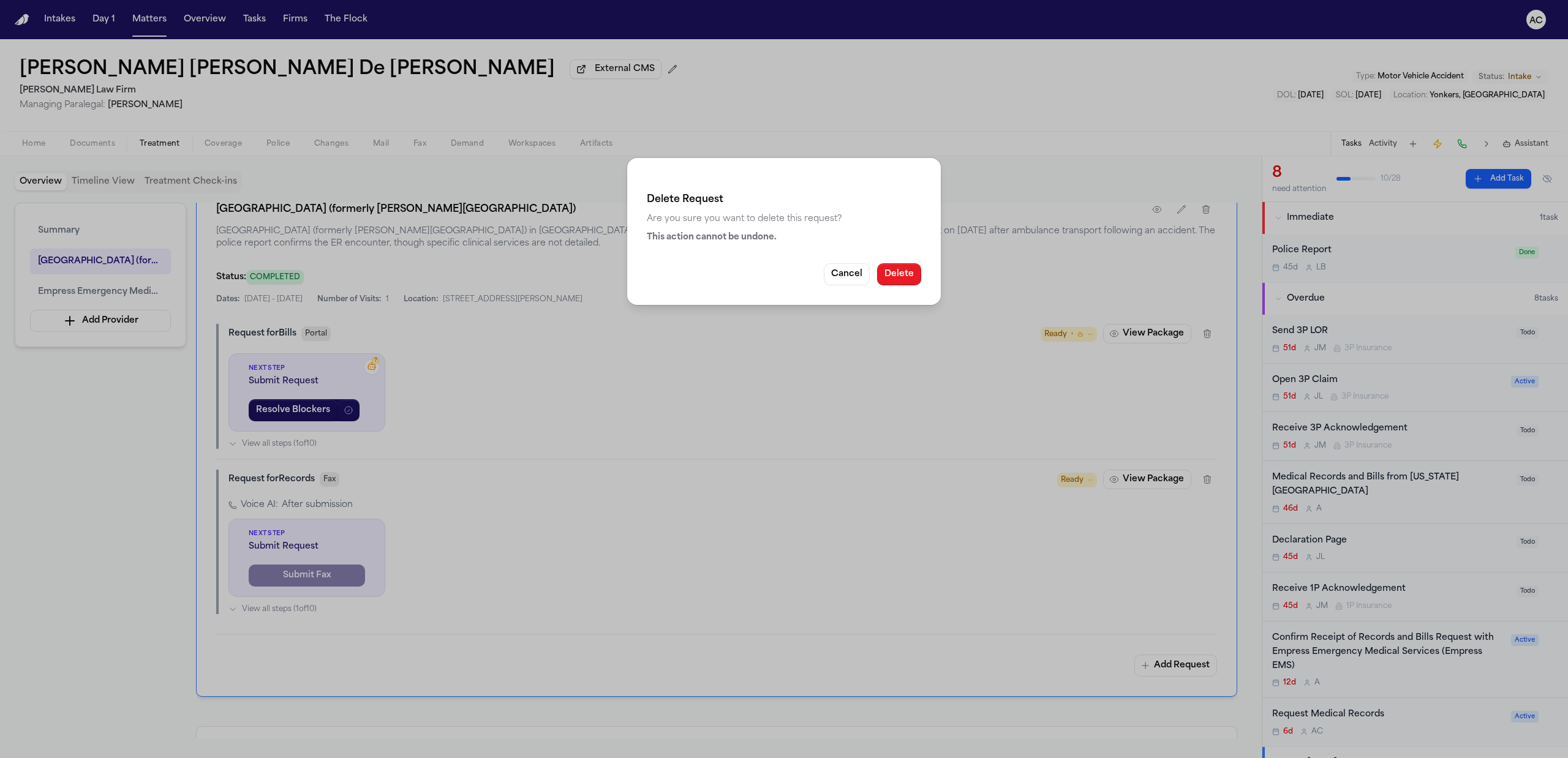
click at [909, 277] on button "Delete" at bounding box center [899, 275] width 44 height 22
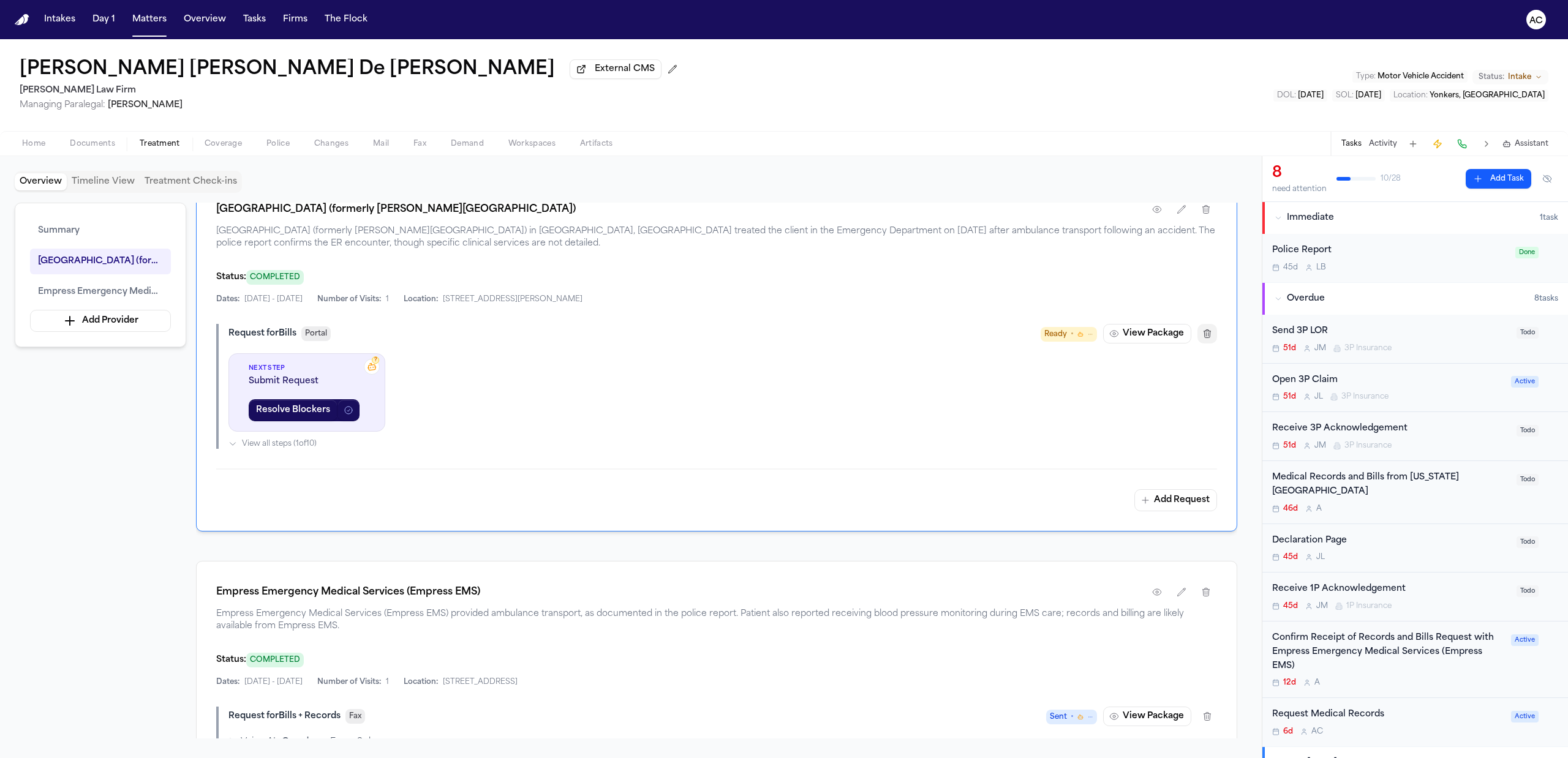
click at [1207, 336] on icon "button" at bounding box center [1207, 334] width 10 height 10
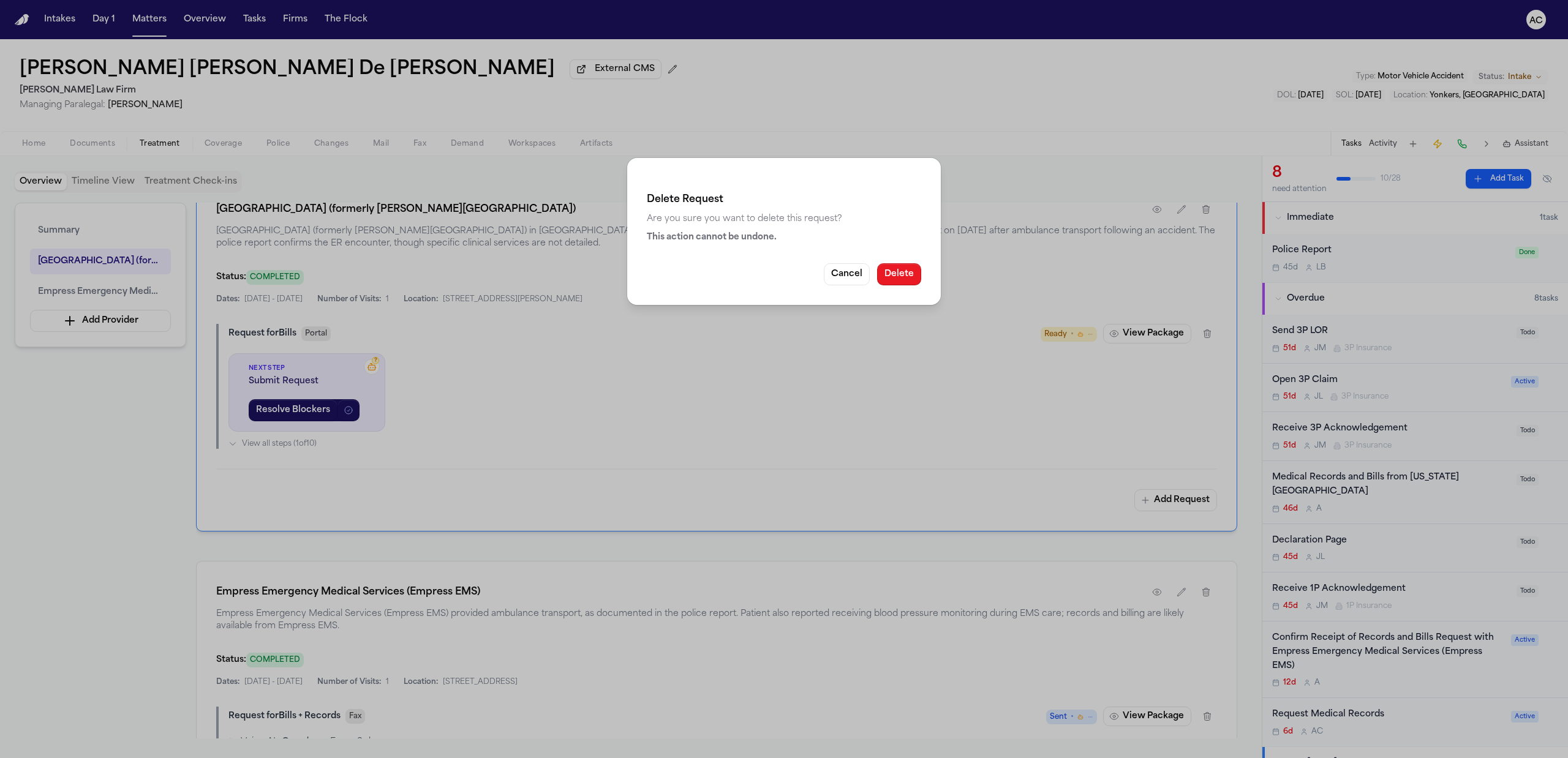
click at [903, 275] on button "Delete" at bounding box center [899, 275] width 44 height 22
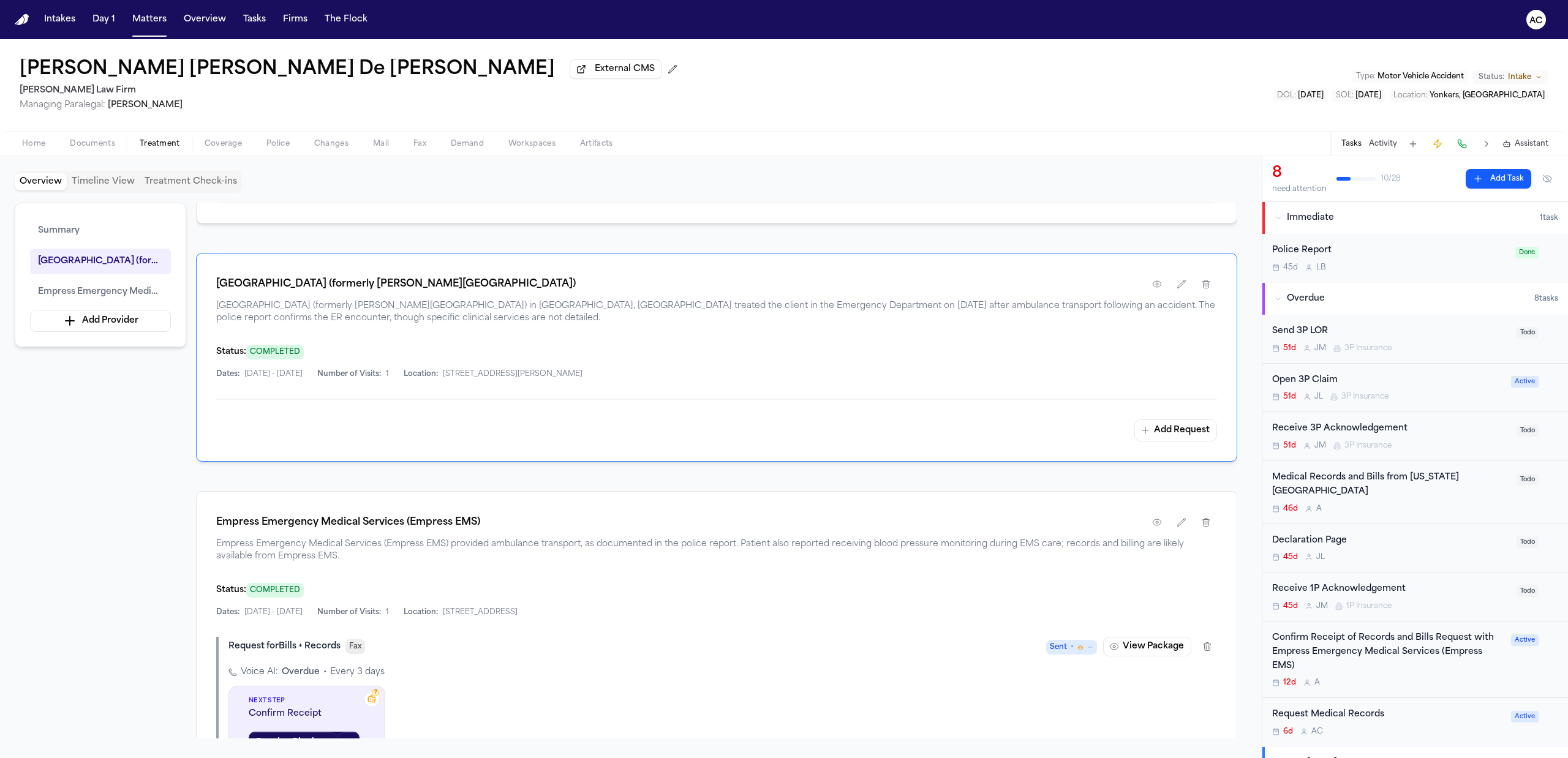
scroll to position [295, 0]
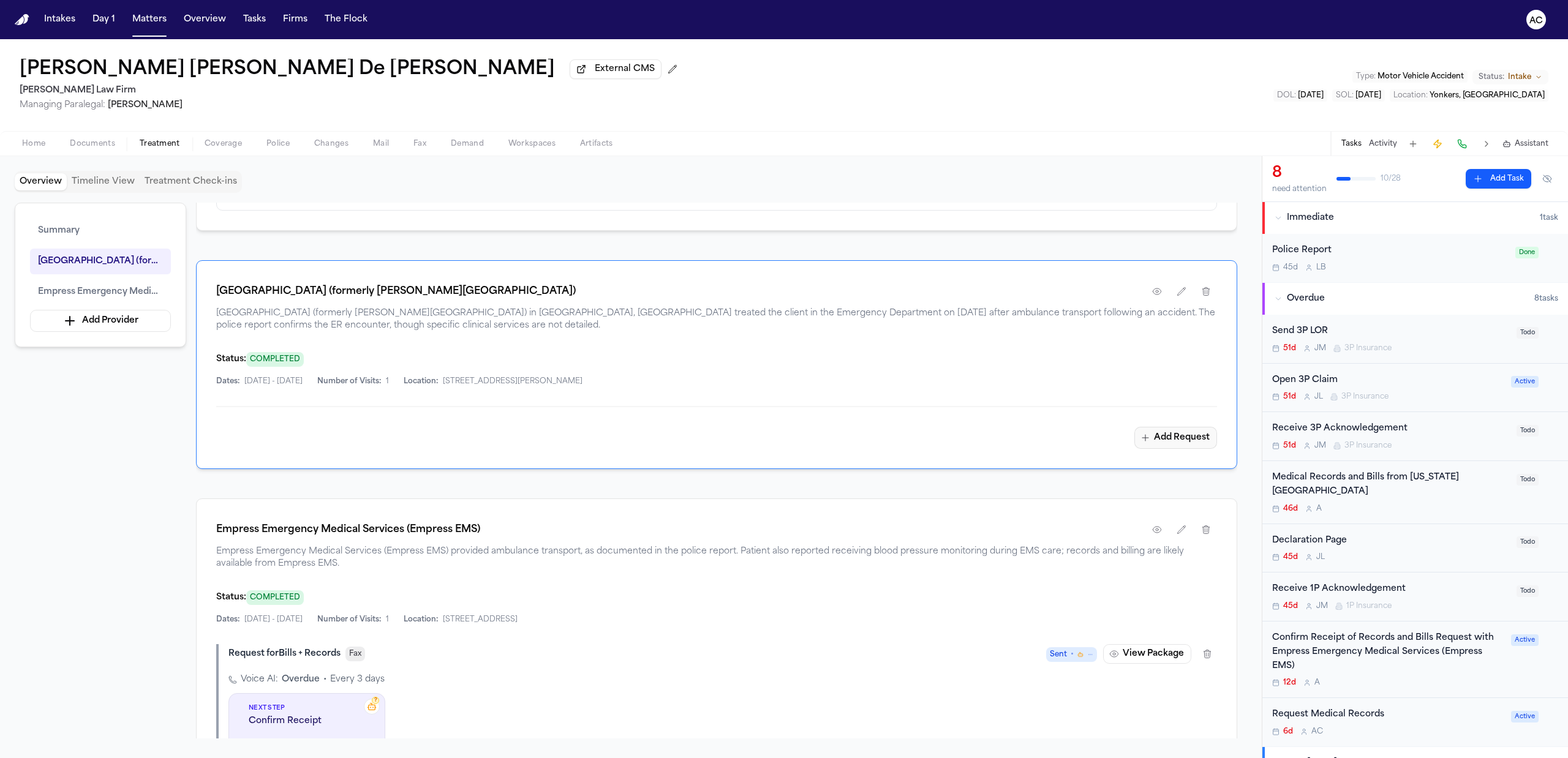
click at [1156, 447] on button "Add Request" at bounding box center [1176, 438] width 82 height 22
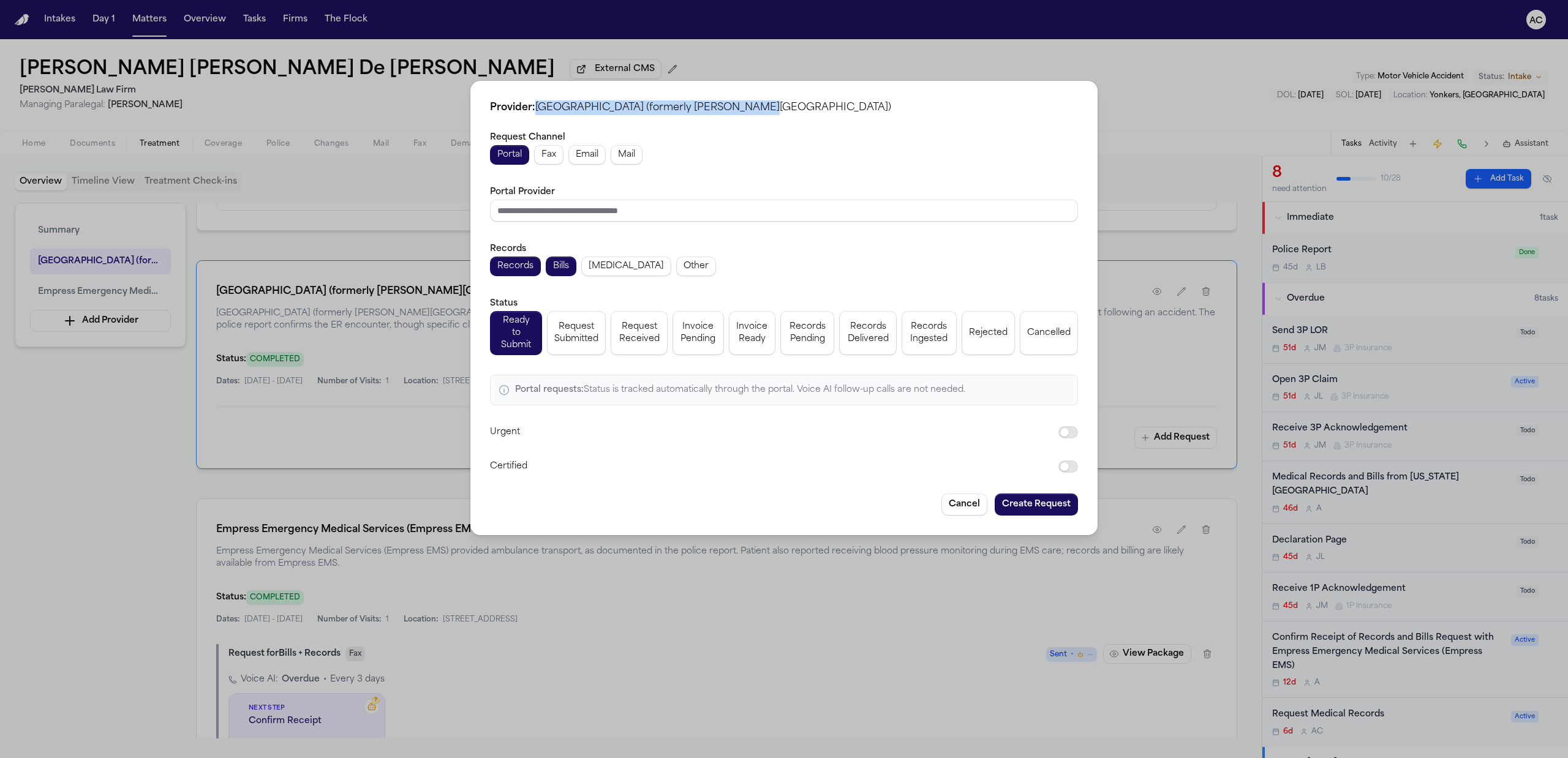
drag, startPoint x: 540, startPoint y: 106, endPoint x: 752, endPoint y: 106, distance: 212.0
click at [752, 106] on span "NewYork-Presbyterian Westchester Hospital (formerly Lawrence Hospital)" at bounding box center [714, 108] width 356 height 10
copy span "NewYork-[GEOGRAPHIC_DATA]"
click at [973, 495] on button "Cancel" at bounding box center [964, 505] width 46 height 22
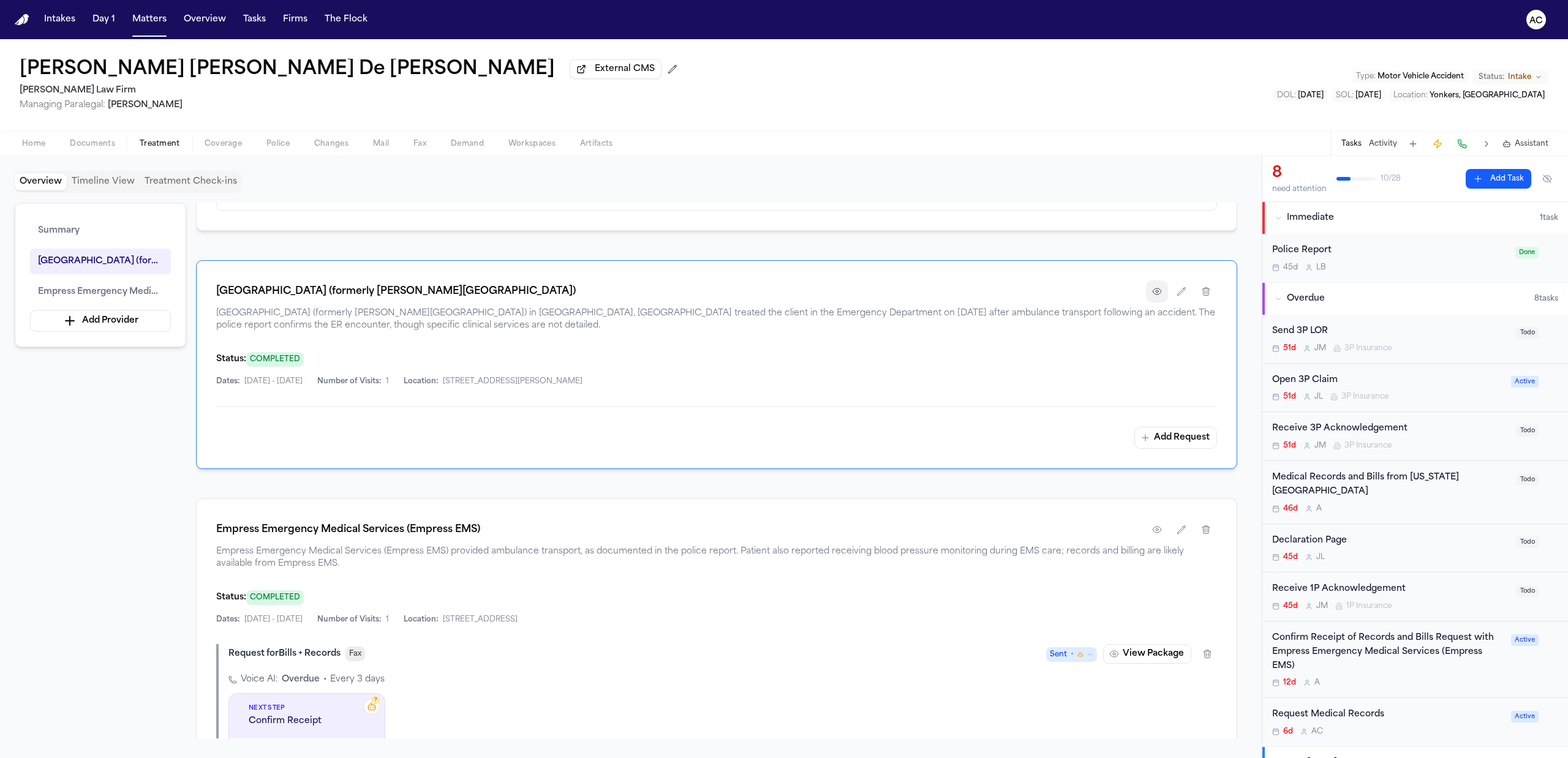
click at [1155, 296] on icon "button" at bounding box center [1157, 291] width 10 height 10
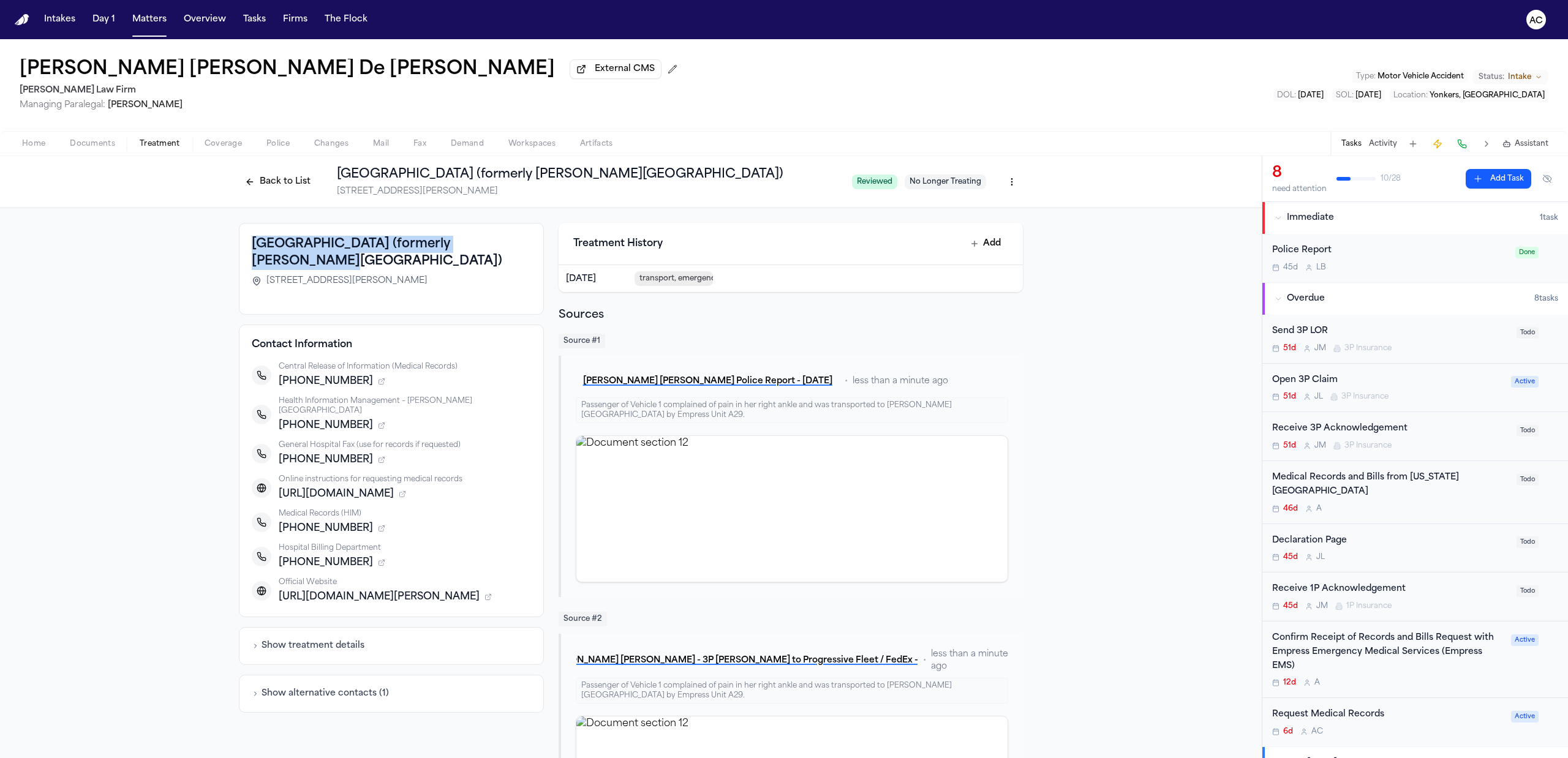
drag, startPoint x: 523, startPoint y: 243, endPoint x: 246, endPoint y: 248, distance: 277.0
click at [251, 248] on h3 "NewYork-Presbyterian Westchester Hospital (formerly Lawrence Hospital)" at bounding box center [391, 252] width 279 height 34
copy h3 "NewYork-Presbyterian Westchester Hospital"
drag, startPoint x: 425, startPoint y: 283, endPoint x: 255, endPoint y: 283, distance: 170.0
click at [255, 283] on div "55 Palmer Avenue, Bronxville, NY 10708" at bounding box center [391, 280] width 279 height 12
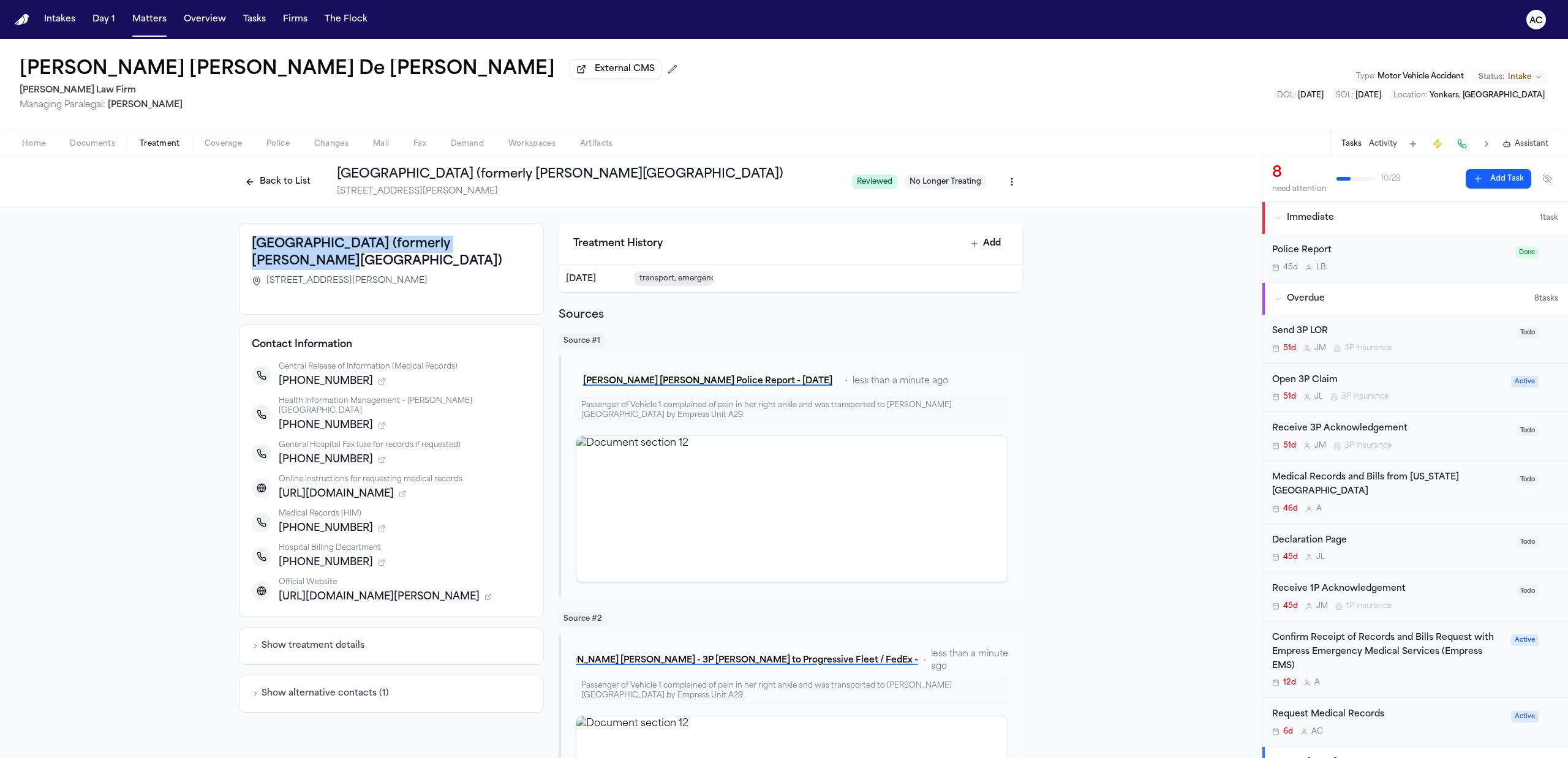
copy span "55 Palmer Avenue, Bronxville, NY 10708"
drag, startPoint x: 343, startPoint y: 381, endPoint x: 284, endPoint y: 379, distance: 59.0
click at [284, 379] on span "+16466974764" at bounding box center [326, 381] width 94 height 14
copy span "6466974764"
drag, startPoint x: 343, startPoint y: 451, endPoint x: 282, endPoint y: 447, distance: 61.1
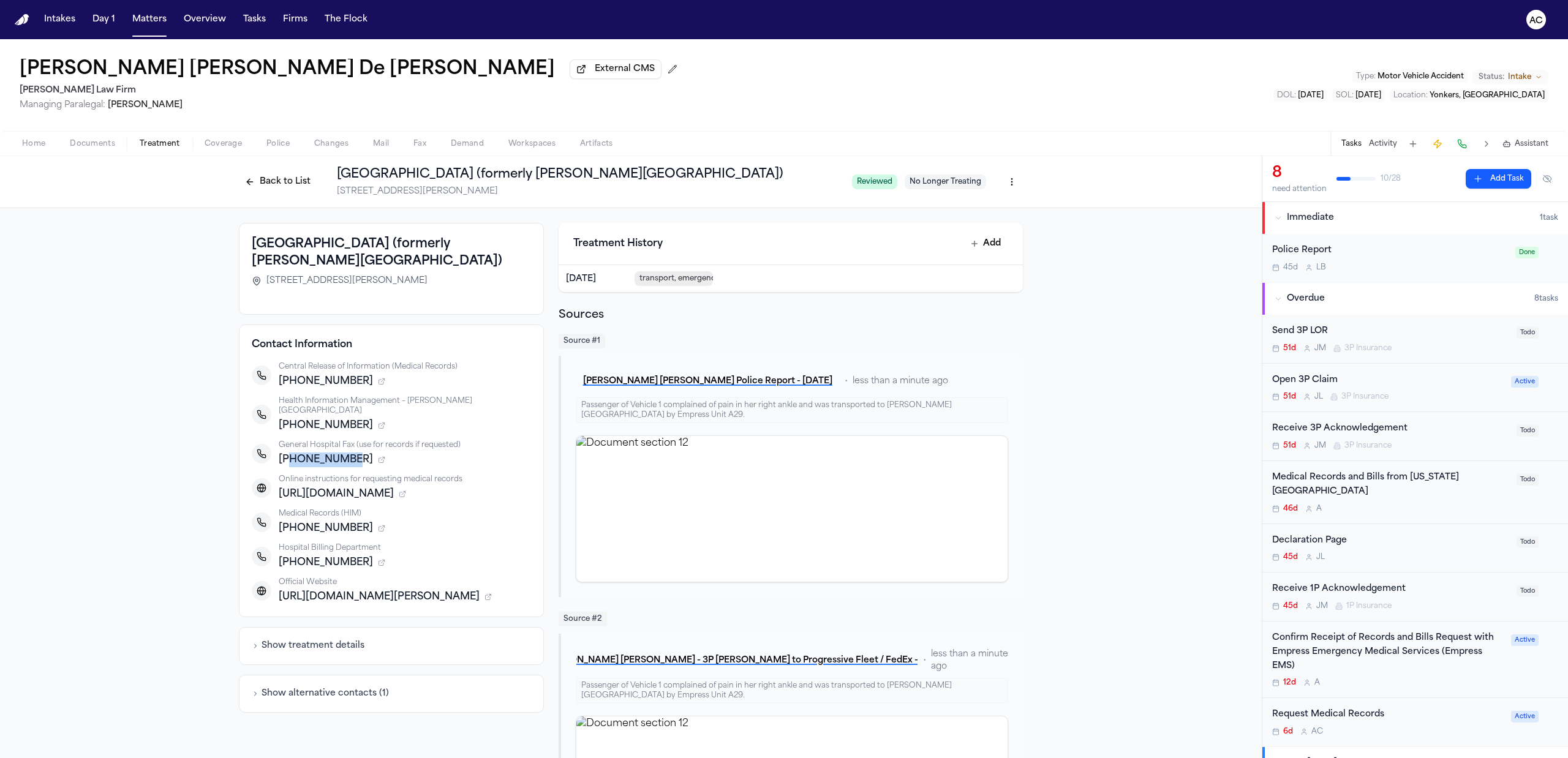
click at [282, 452] on div "+19144725795" at bounding box center [404, 459] width 252 height 14
copy span "9144725795"
click at [263, 170] on div "Back to List NewYork-Presbyterian Westchester Hospital (formerly Lawrence Hospi…" at bounding box center [540, 182] width 603 height 32
click at [290, 184] on button "Back to List" at bounding box center [277, 182] width 78 height 19
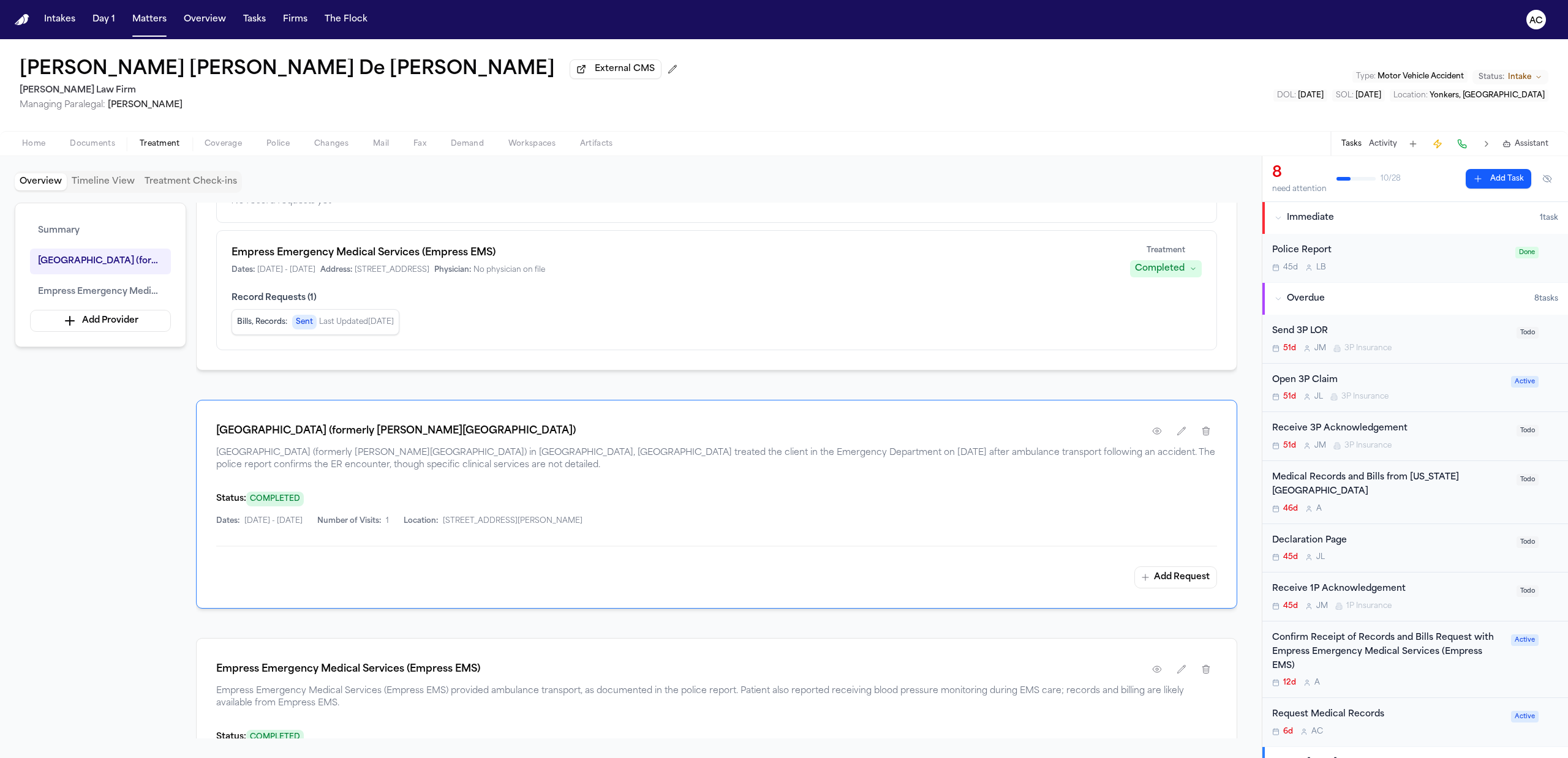
scroll to position [162, 0]
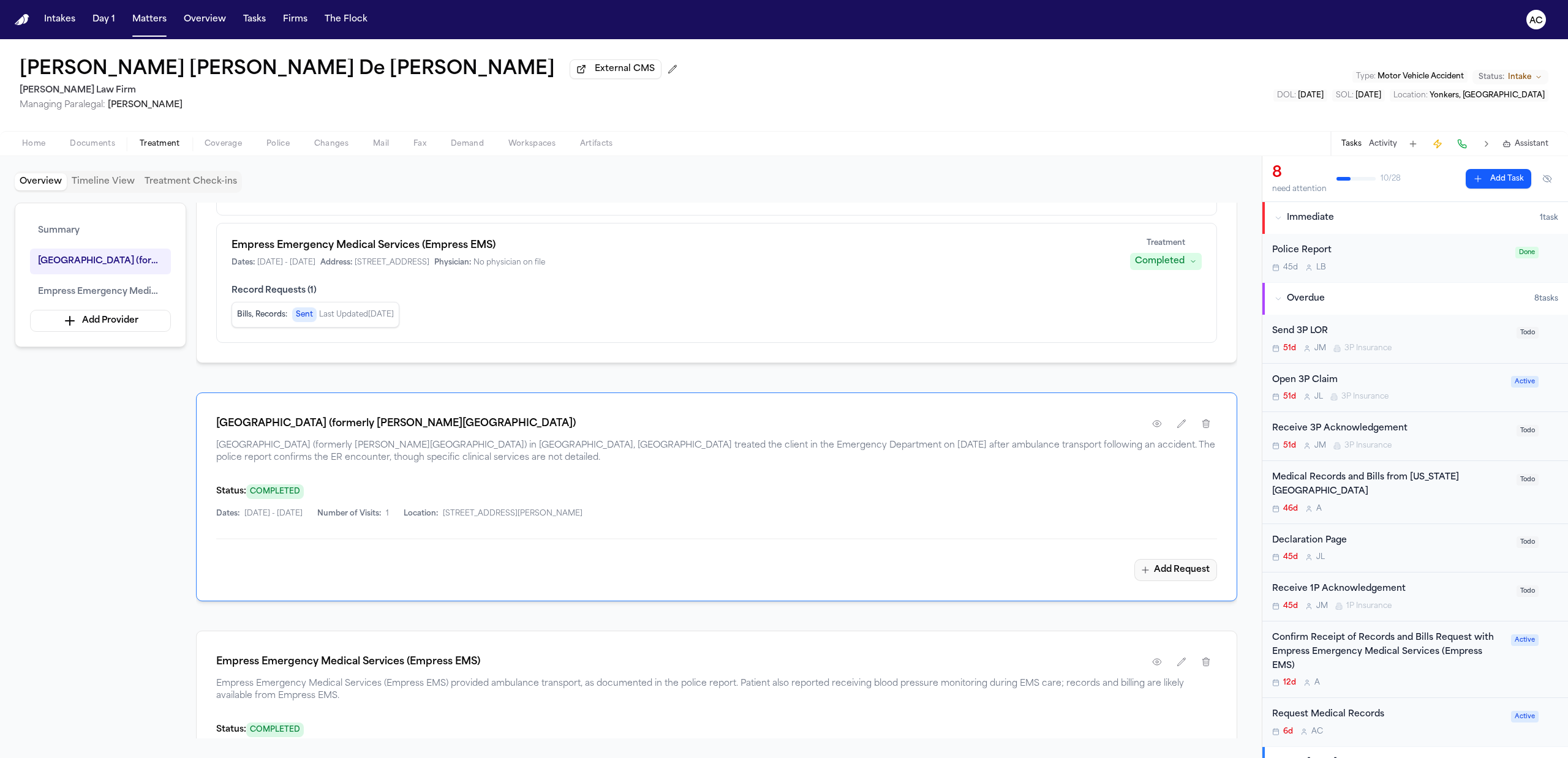
click at [1174, 574] on button "Add Request" at bounding box center [1176, 570] width 82 height 22
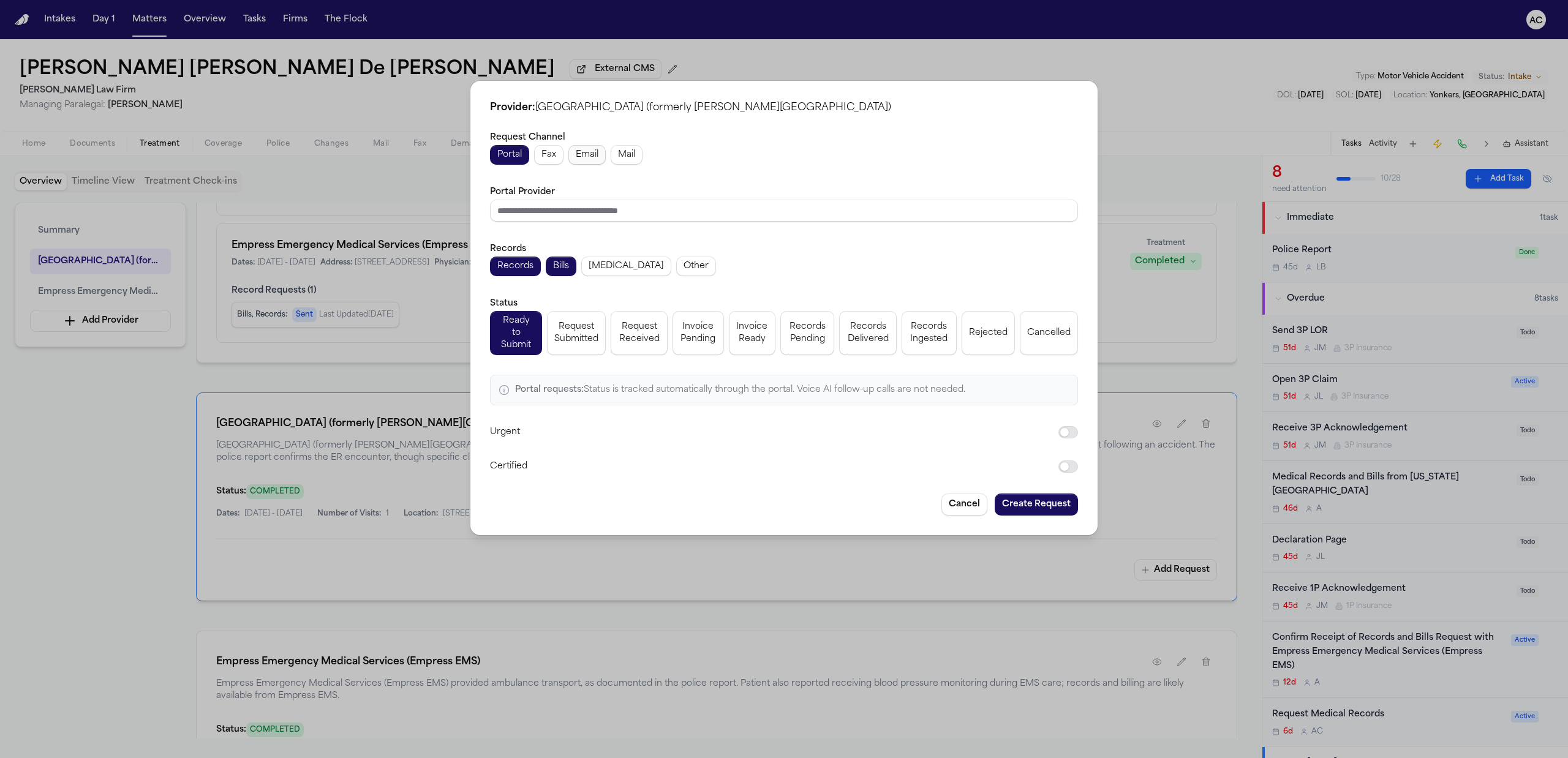
click at [592, 155] on span "Email" at bounding box center [587, 154] width 22 height 12
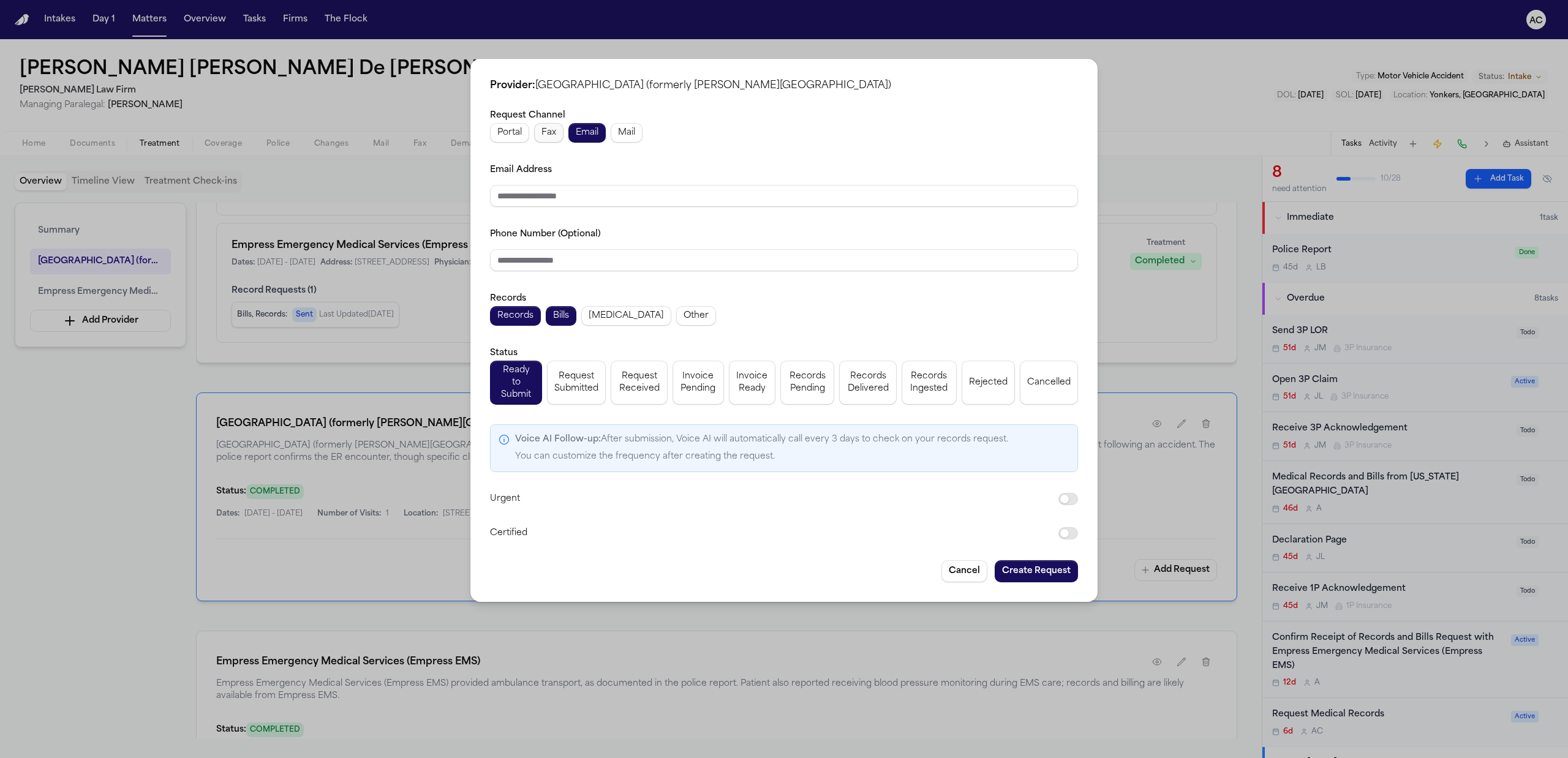
click at [543, 134] on span "Fax" at bounding box center [549, 132] width 14 height 12
drag, startPoint x: 557, startPoint y: 199, endPoint x: 441, endPoint y: 191, distance: 116.3
click at [441, 191] on div "**********" at bounding box center [784, 379] width 1568 height 758
paste input "**"
type input "**********"
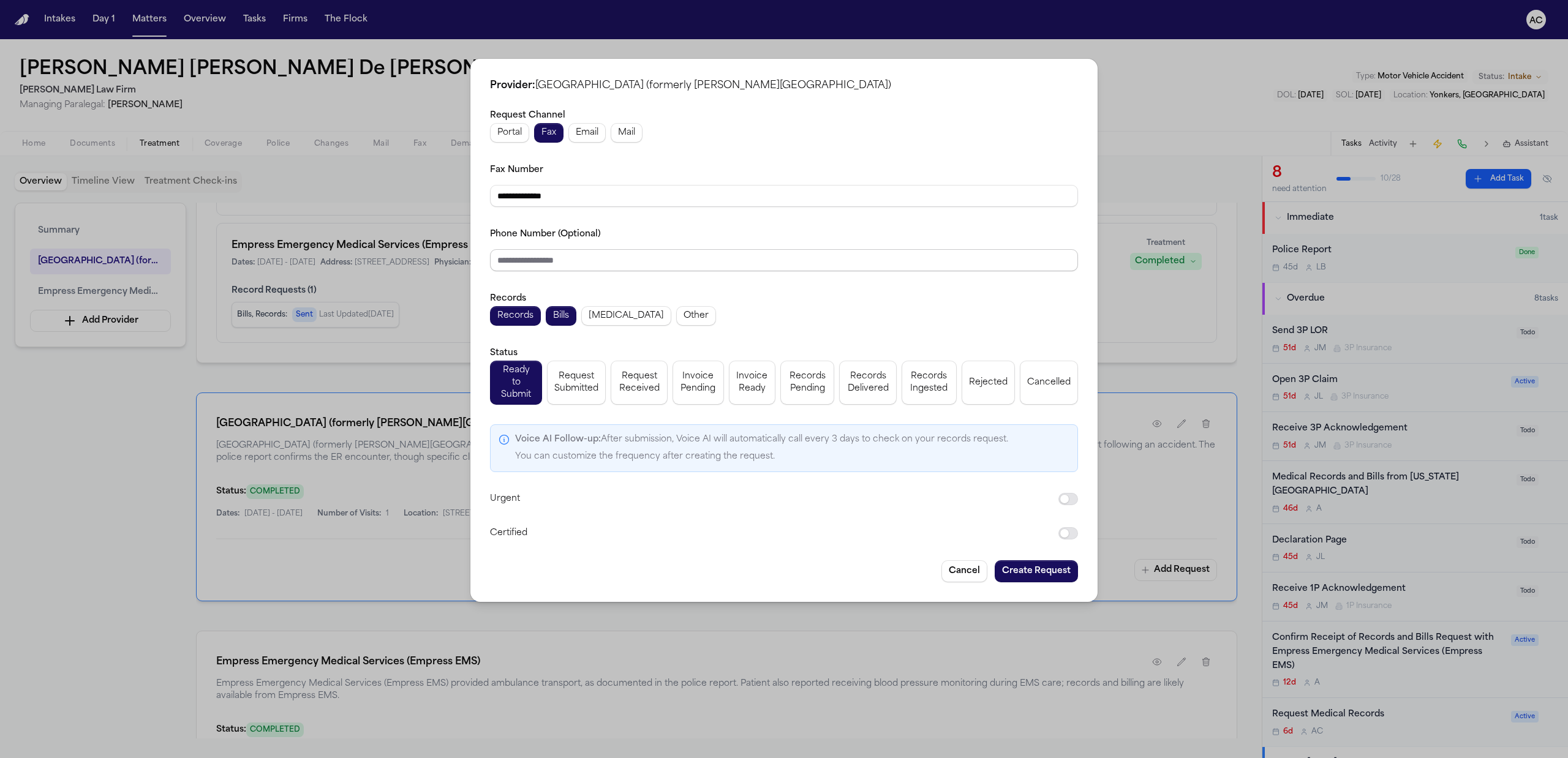
click at [657, 271] on input "Phone Number (Optional)" at bounding box center [784, 260] width 588 height 22
paste input "**********"
type input "**********"
click at [574, 384] on span "Request Submitted" at bounding box center [576, 383] width 44 height 25
click at [1035, 563] on button "Create Request" at bounding box center [1036, 572] width 83 height 22
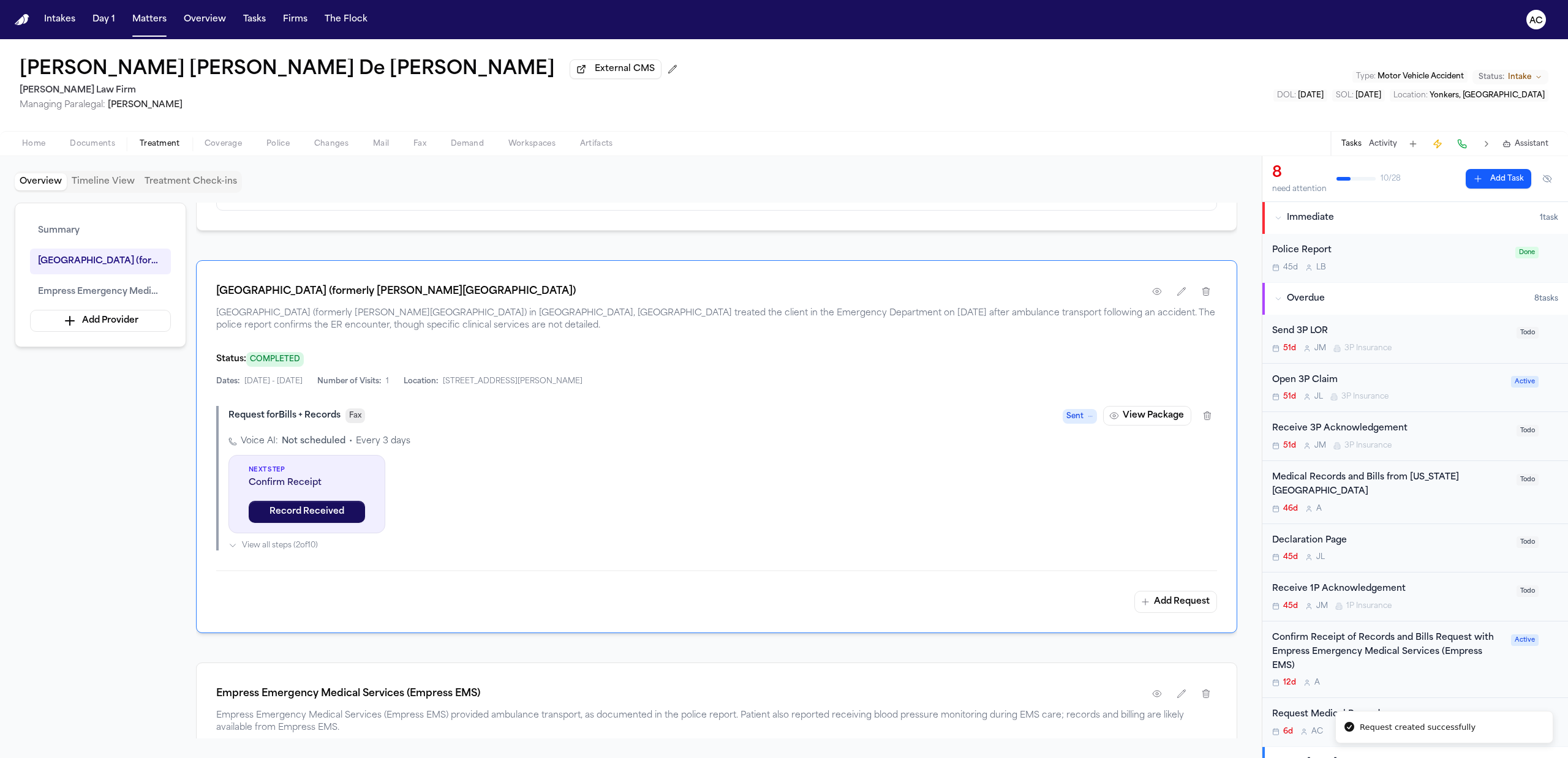
scroll to position [327, 0]
click at [1160, 422] on button "View Package" at bounding box center [1148, 415] width 88 height 19
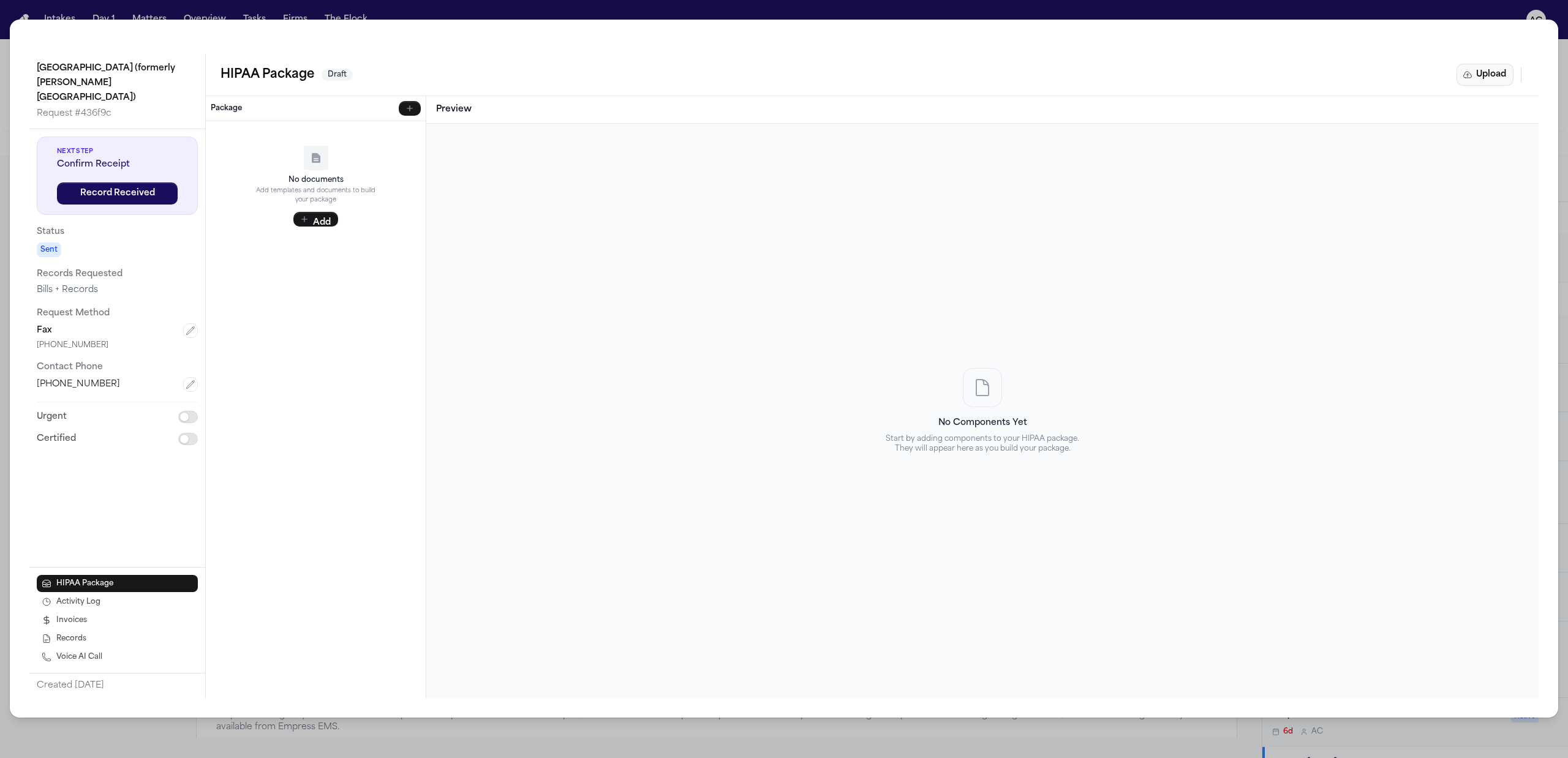
click at [1493, 79] on button "Upload" at bounding box center [1485, 75] width 57 height 22
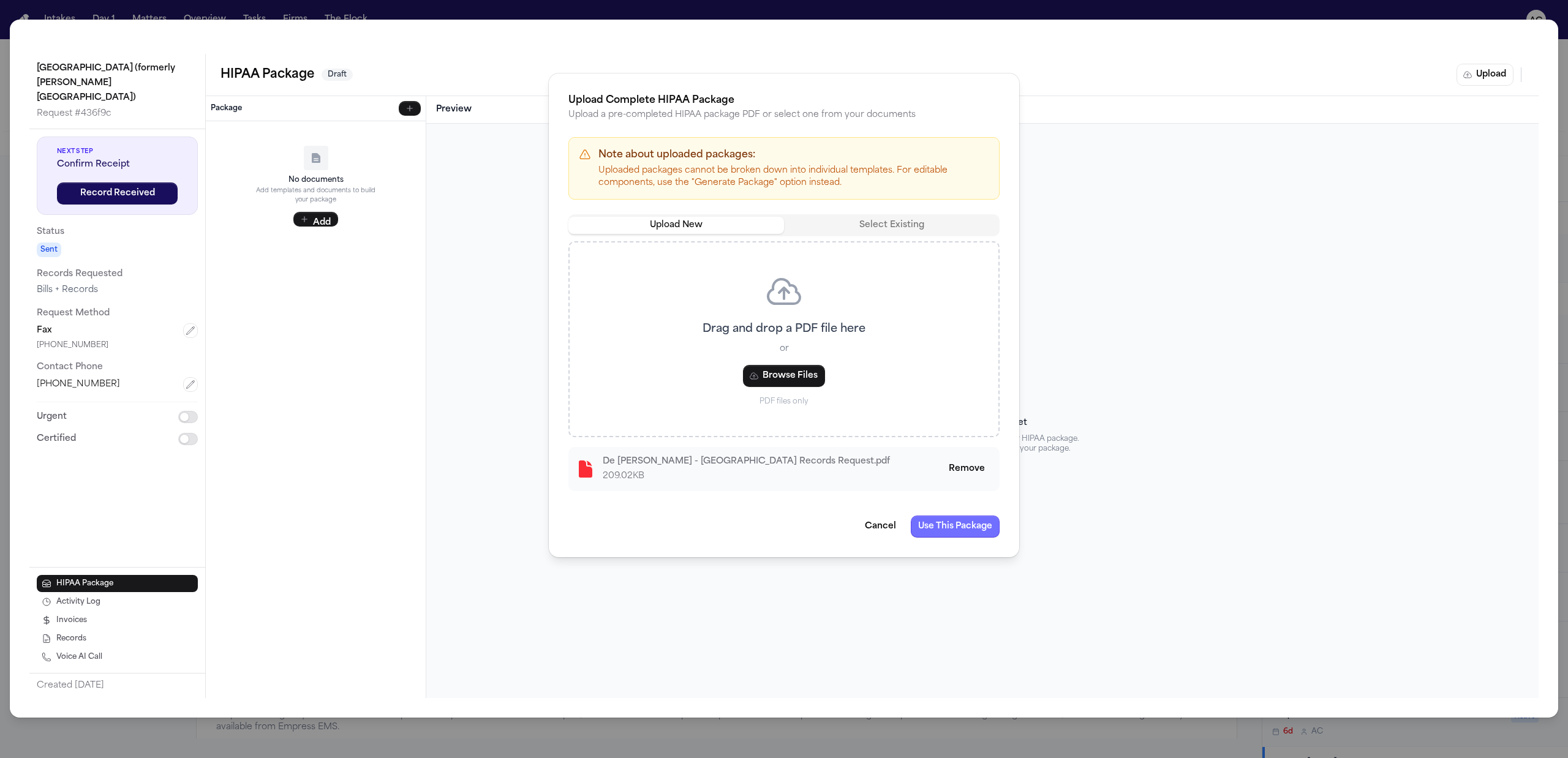
click at [951, 530] on button "Use This Package" at bounding box center [955, 527] width 89 height 22
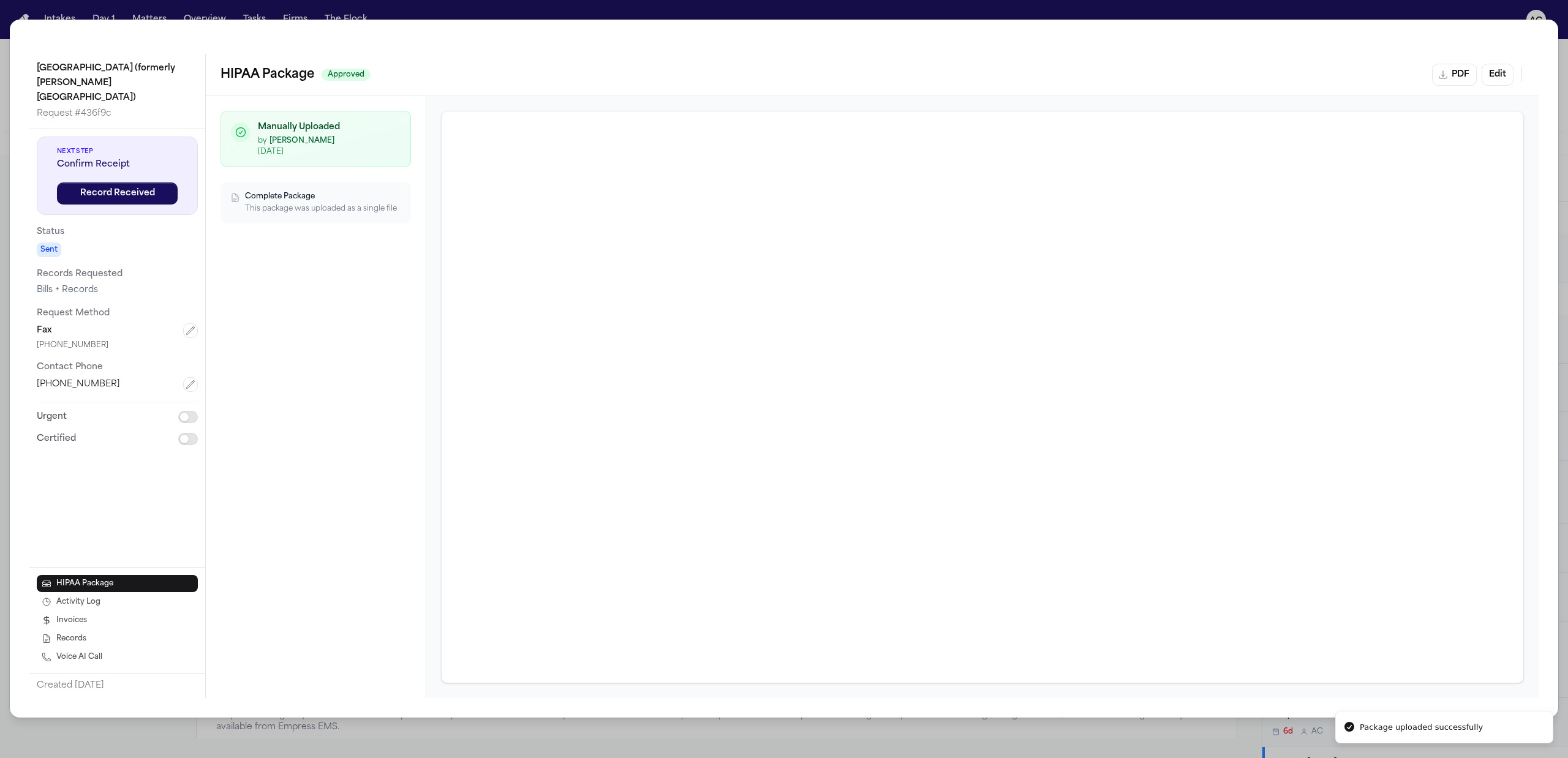
click at [285, 324] on div "Manually Uploaded by Anna Contreras 10/6/2025 Complete Package This package was…" at bounding box center [316, 397] width 220 height 602
click at [195, 326] on button "button" at bounding box center [191, 331] width 14 height 14
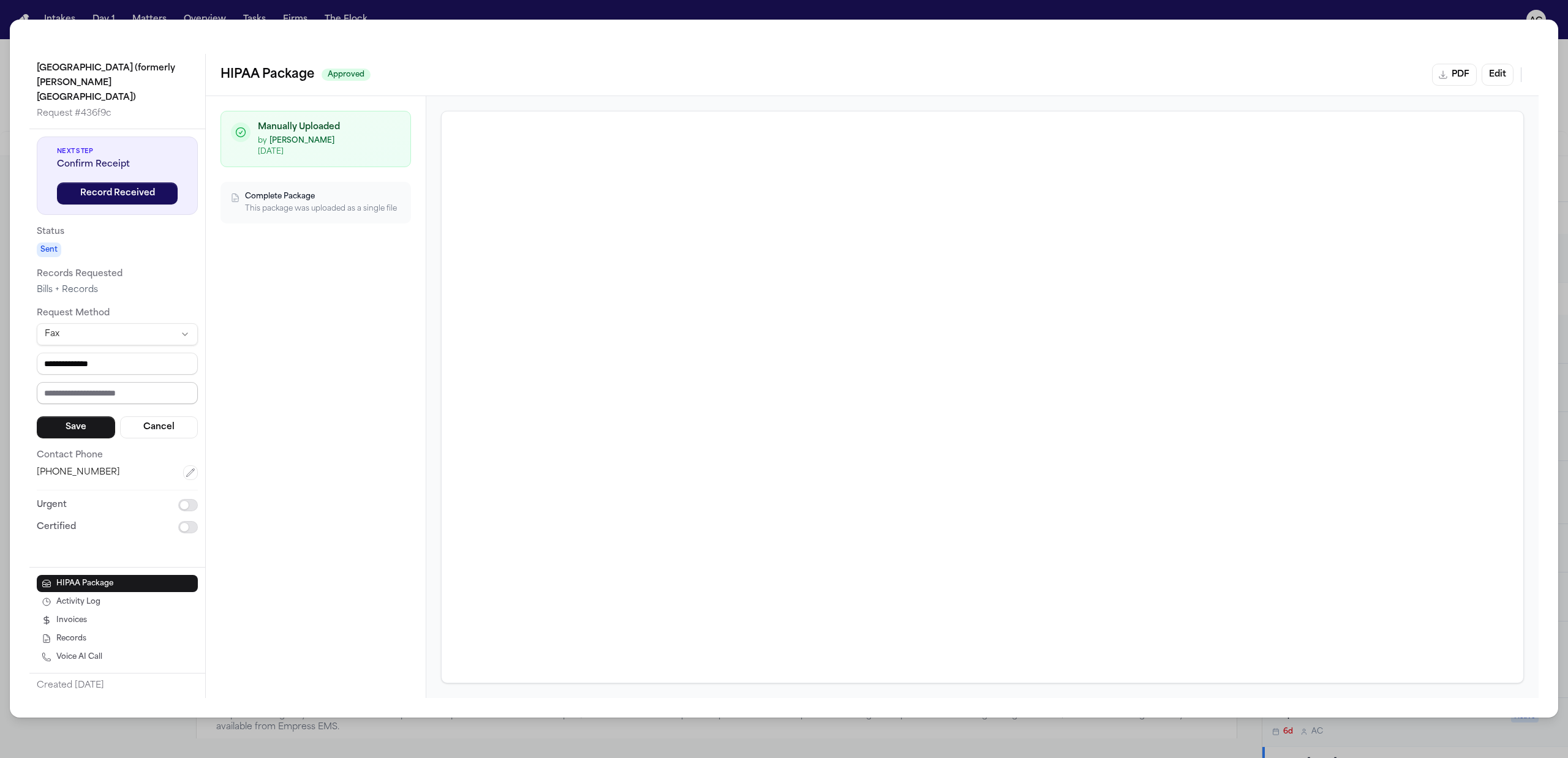
drag, startPoint x: 102, startPoint y: 392, endPoint x: 77, endPoint y: 422, distance: 39.1
click at [99, 395] on input "text" at bounding box center [117, 393] width 161 height 22
paste input "*********"
type input "*********"
click at [74, 423] on button "Save" at bounding box center [76, 427] width 78 height 22
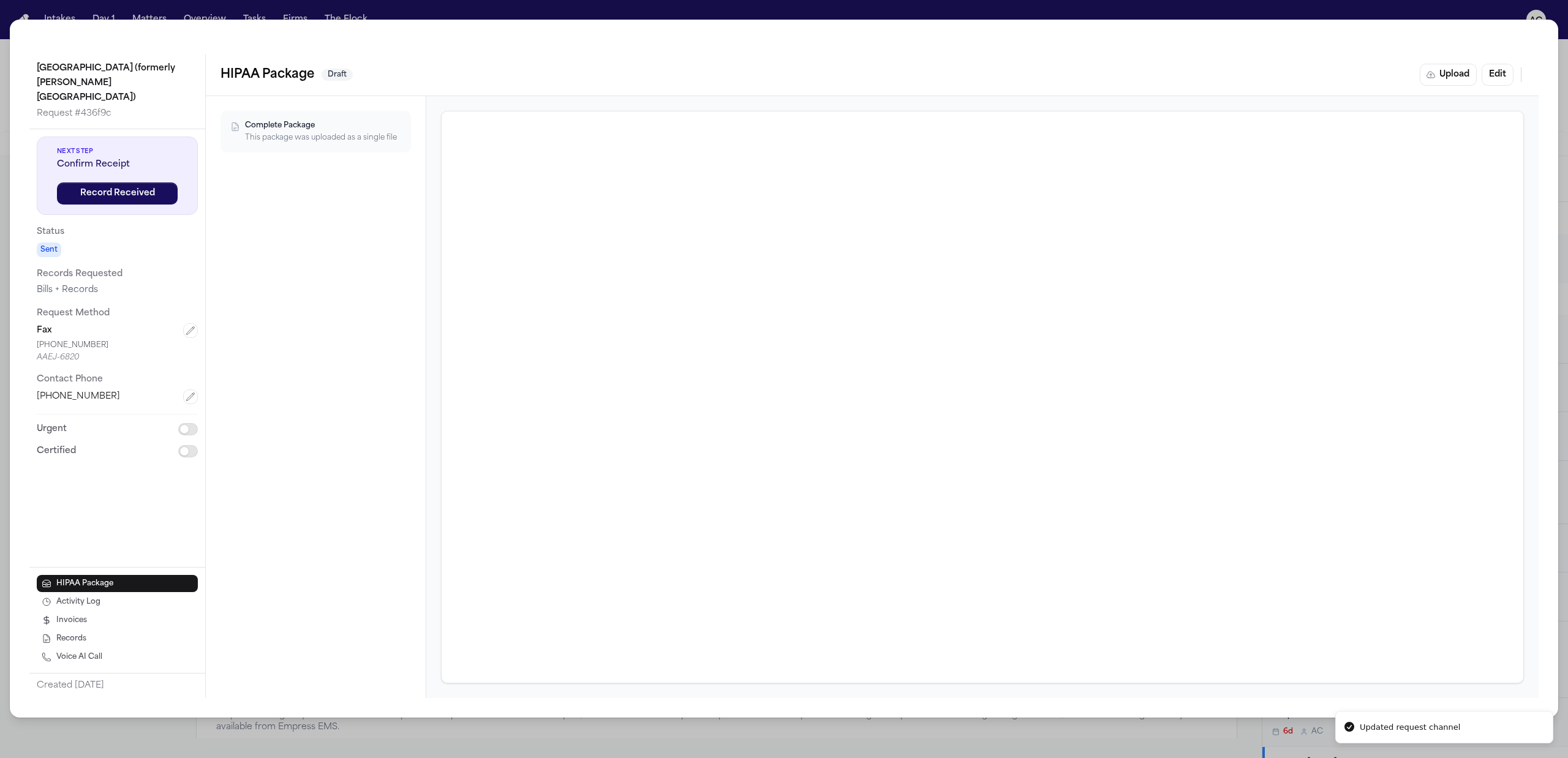
click at [481, 10] on div "NewYork-Presbyterian Westchester Hospital (formerly Lawrence Hospital) Request …" at bounding box center [784, 379] width 1568 height 758
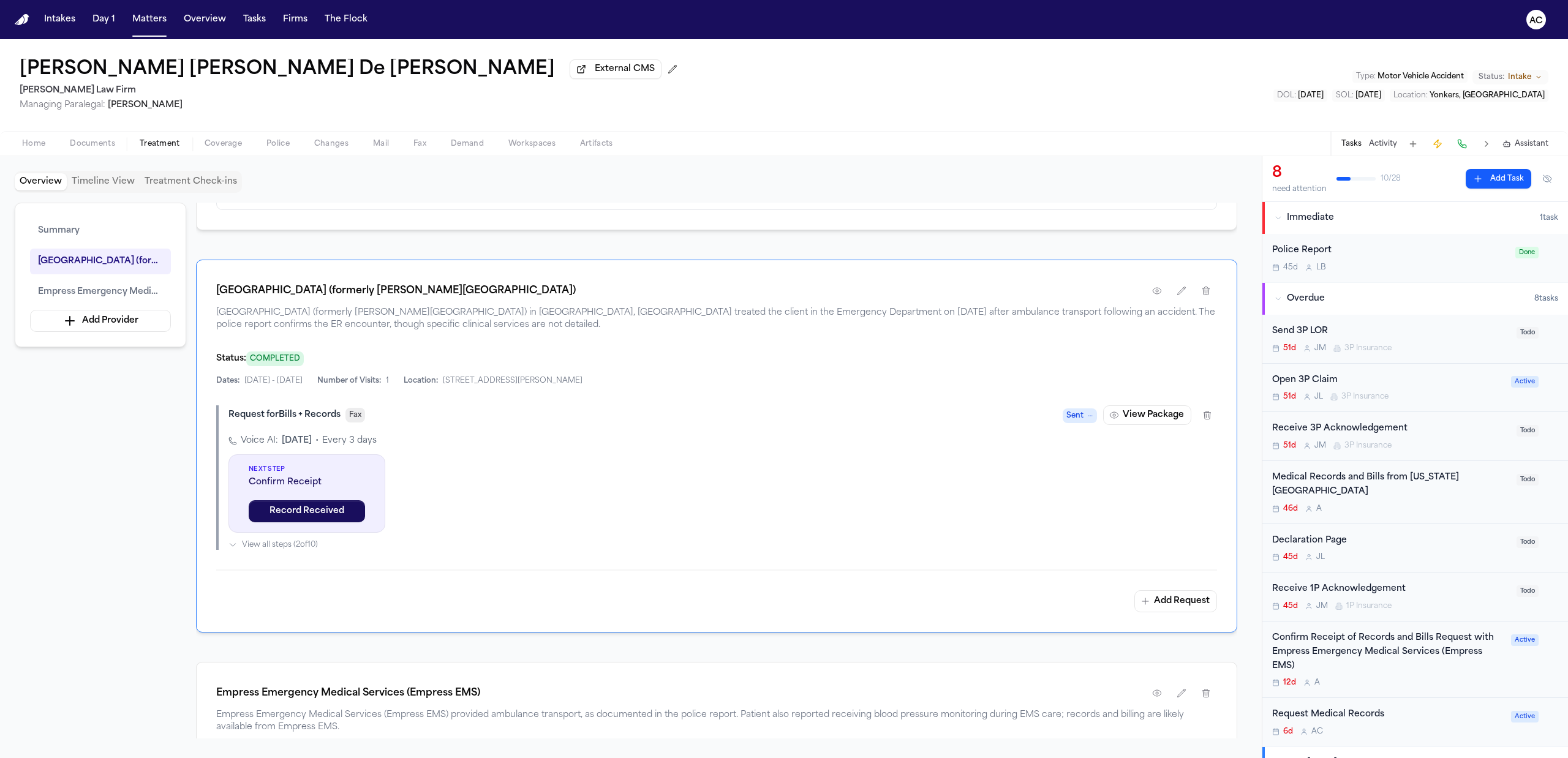
click at [1348, 491] on div "Medical Records and Bills from New York Presbyterian Westchester" at bounding box center [1391, 484] width 237 height 28
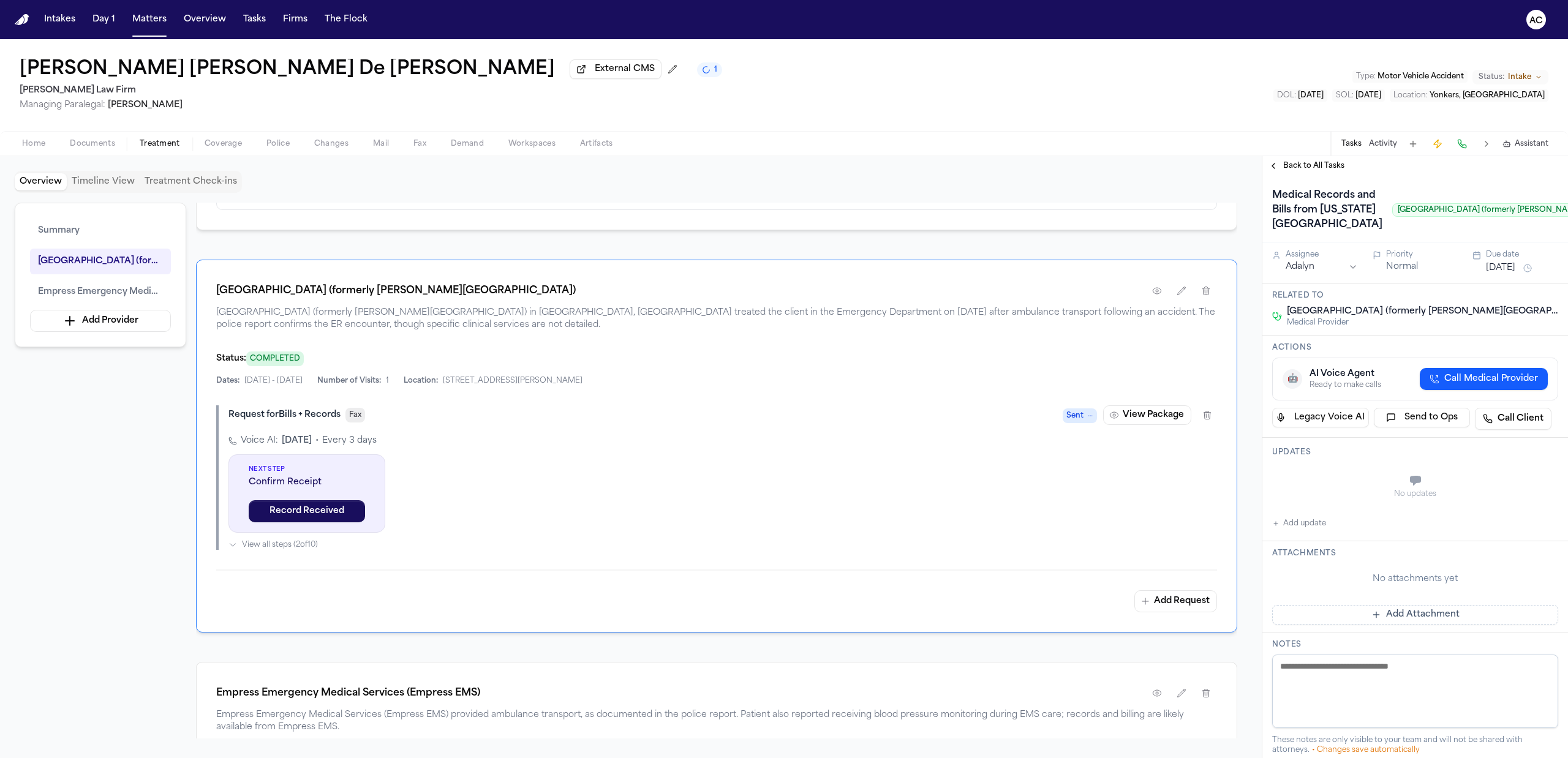
scroll to position [0, 130]
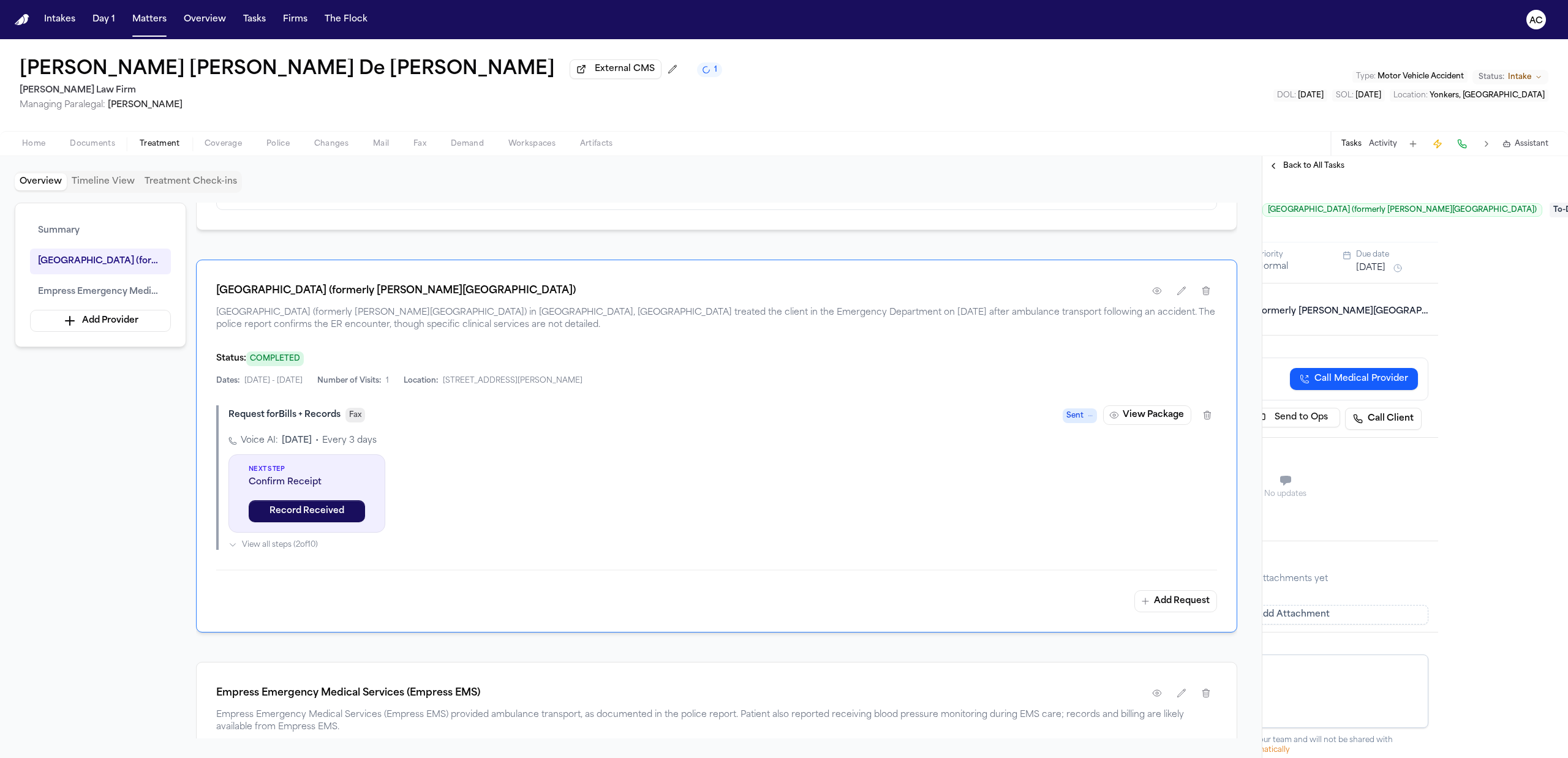
click at [1550, 218] on span "To-Do" at bounding box center [1574, 210] width 49 height 14
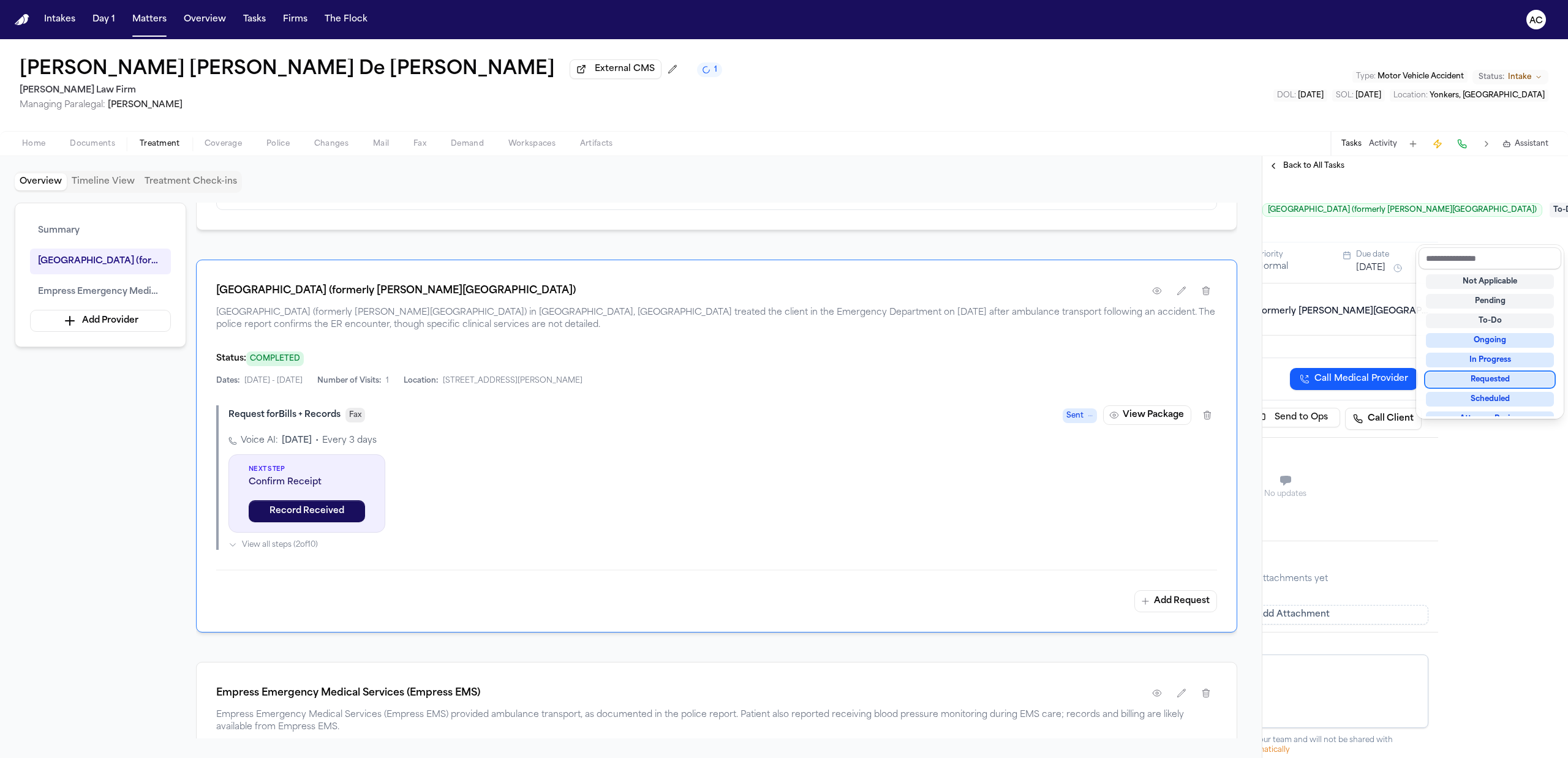
click at [1507, 375] on div "Requested" at bounding box center [1490, 379] width 128 height 14
drag, startPoint x: 1474, startPoint y: 517, endPoint x: 1451, endPoint y: 686, distance: 170.6
click at [1474, 520] on div "Medical Records and Bills from New York Presbyterian Westchester NewYork-Presby…" at bounding box center [1415, 467] width 306 height 582
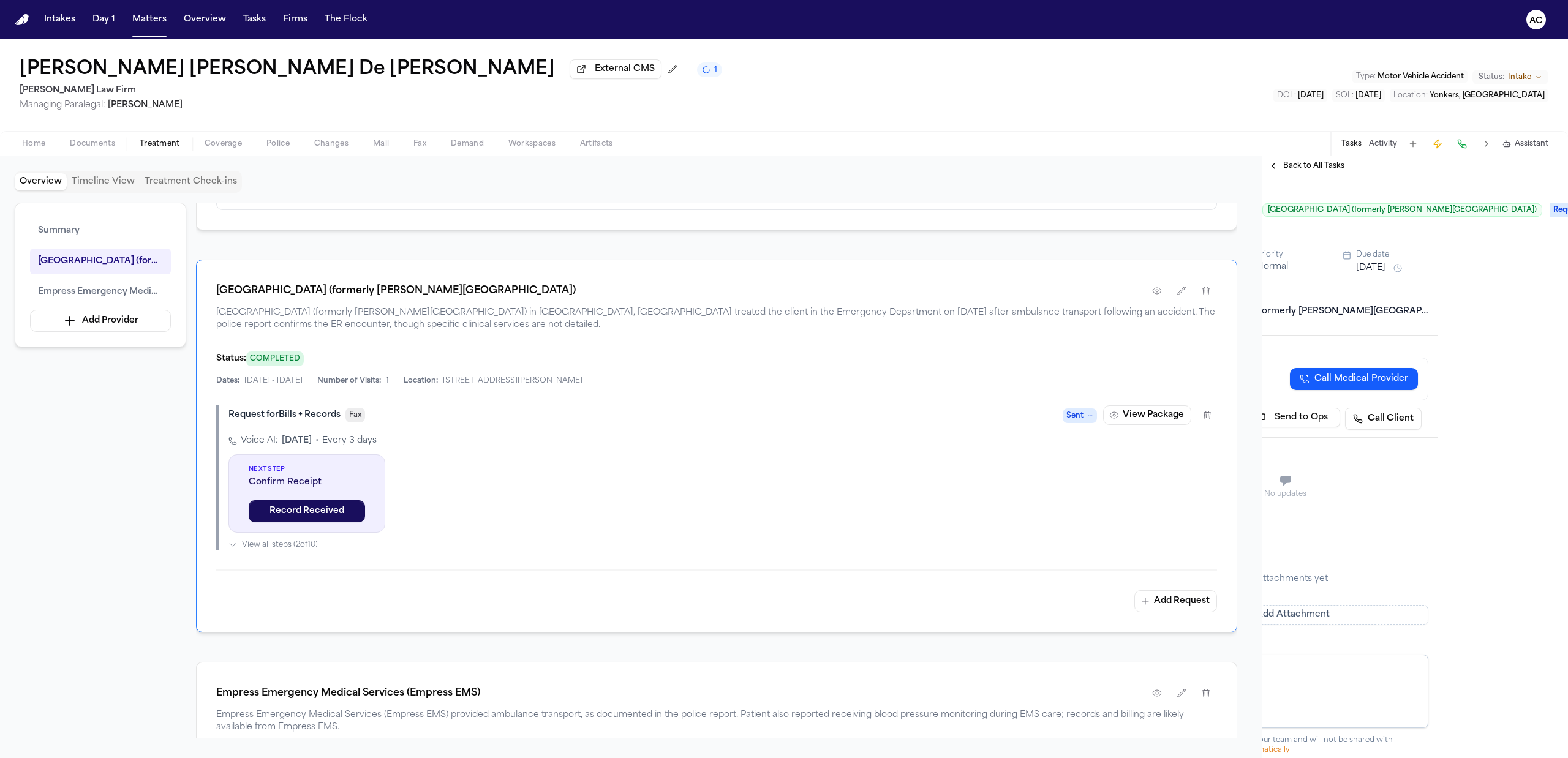
scroll to position [0, 0]
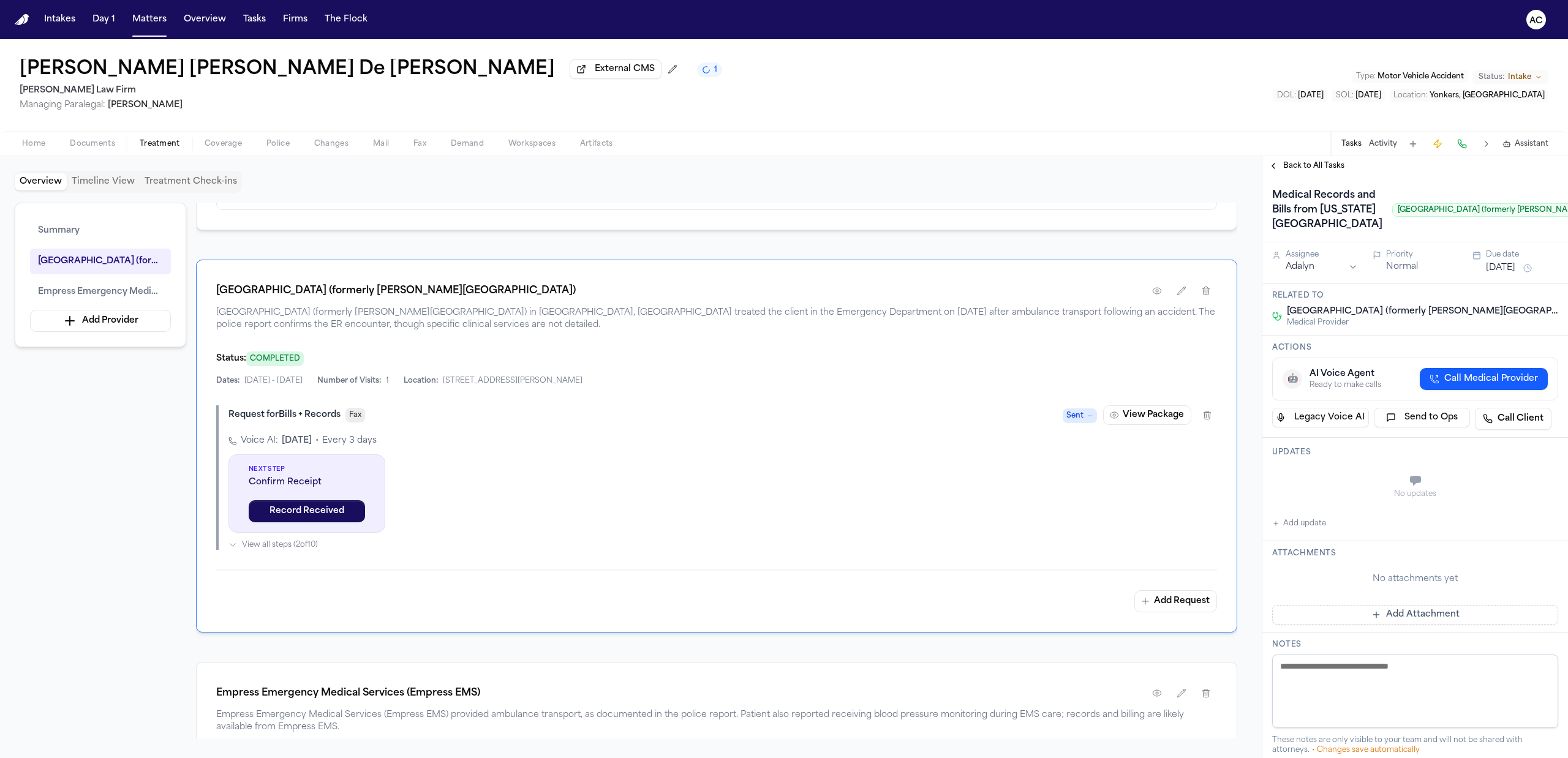
click at [1301, 531] on button "Add update" at bounding box center [1299, 523] width 54 height 14
click at [1314, 494] on textarea "Add your update" at bounding box center [1422, 482] width 262 height 25
type textarea "**********"
drag, startPoint x: 1285, startPoint y: 553, endPoint x: 1299, endPoint y: 556, distance: 14.3
click at [1299, 523] on div "**********" at bounding box center [1415, 494] width 286 height 58
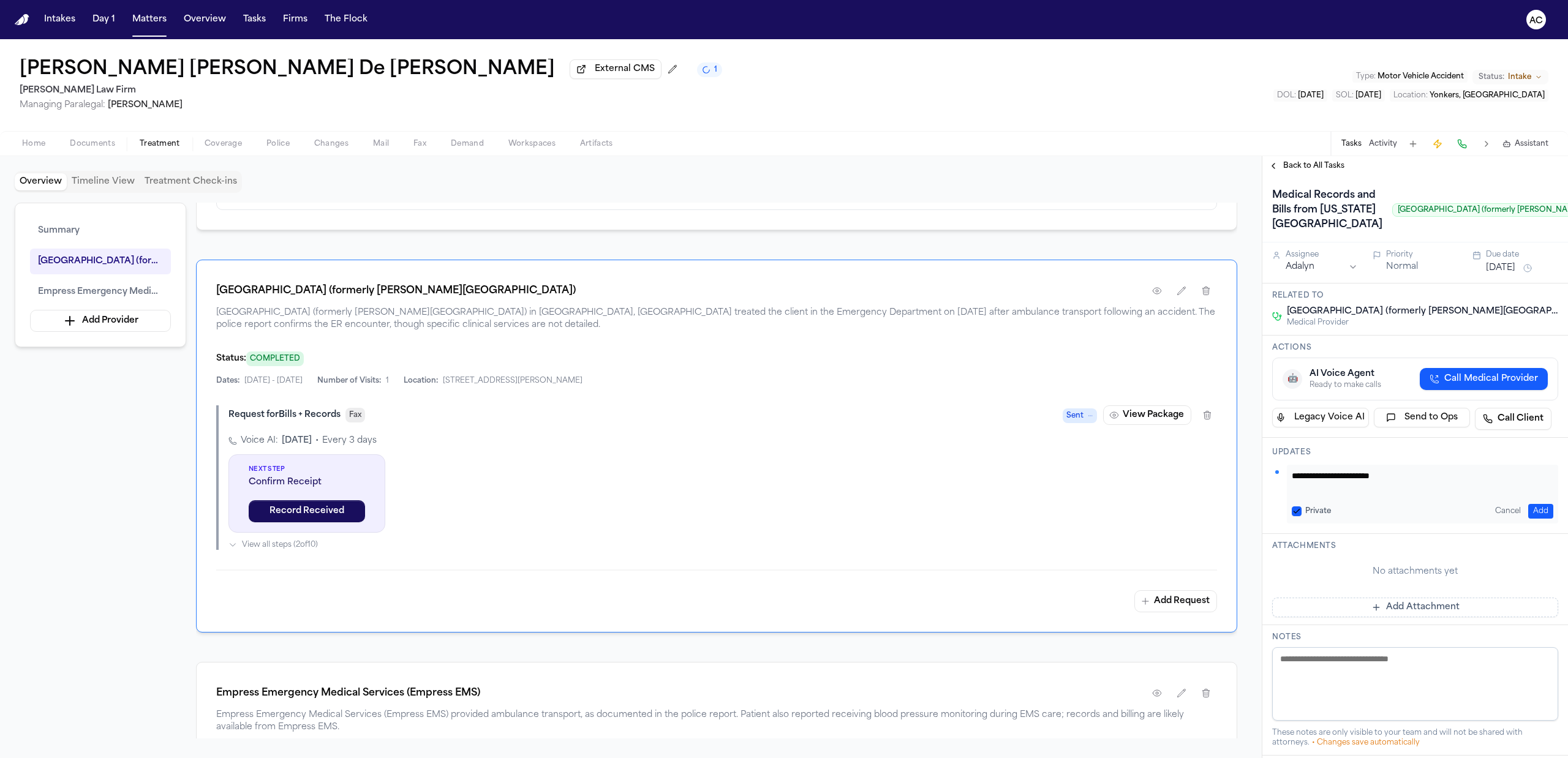
click at [1299, 516] on button "Private" at bounding box center [1297, 511] width 10 height 10
click at [1536, 519] on button "Add" at bounding box center [1540, 511] width 25 height 14
click at [119, 584] on div "Summary NewYork-Presbyterian Westchester Hospital (formerly Lawrence Hospital) …" at bounding box center [630, 470] width 1232 height 535
click at [1317, 162] on span "Back to All Tasks" at bounding box center [1313, 166] width 61 height 10
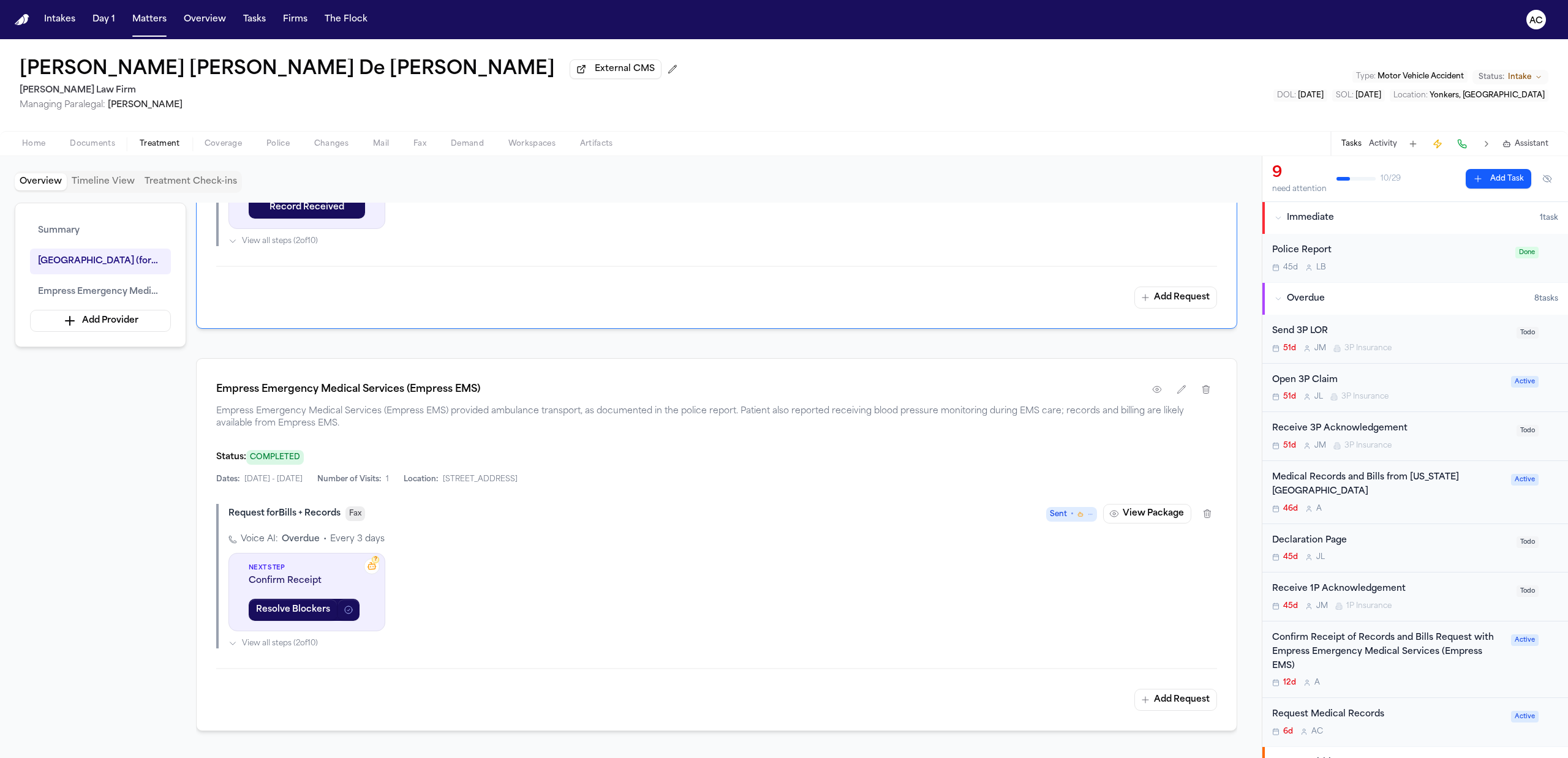
scroll to position [652, 0]
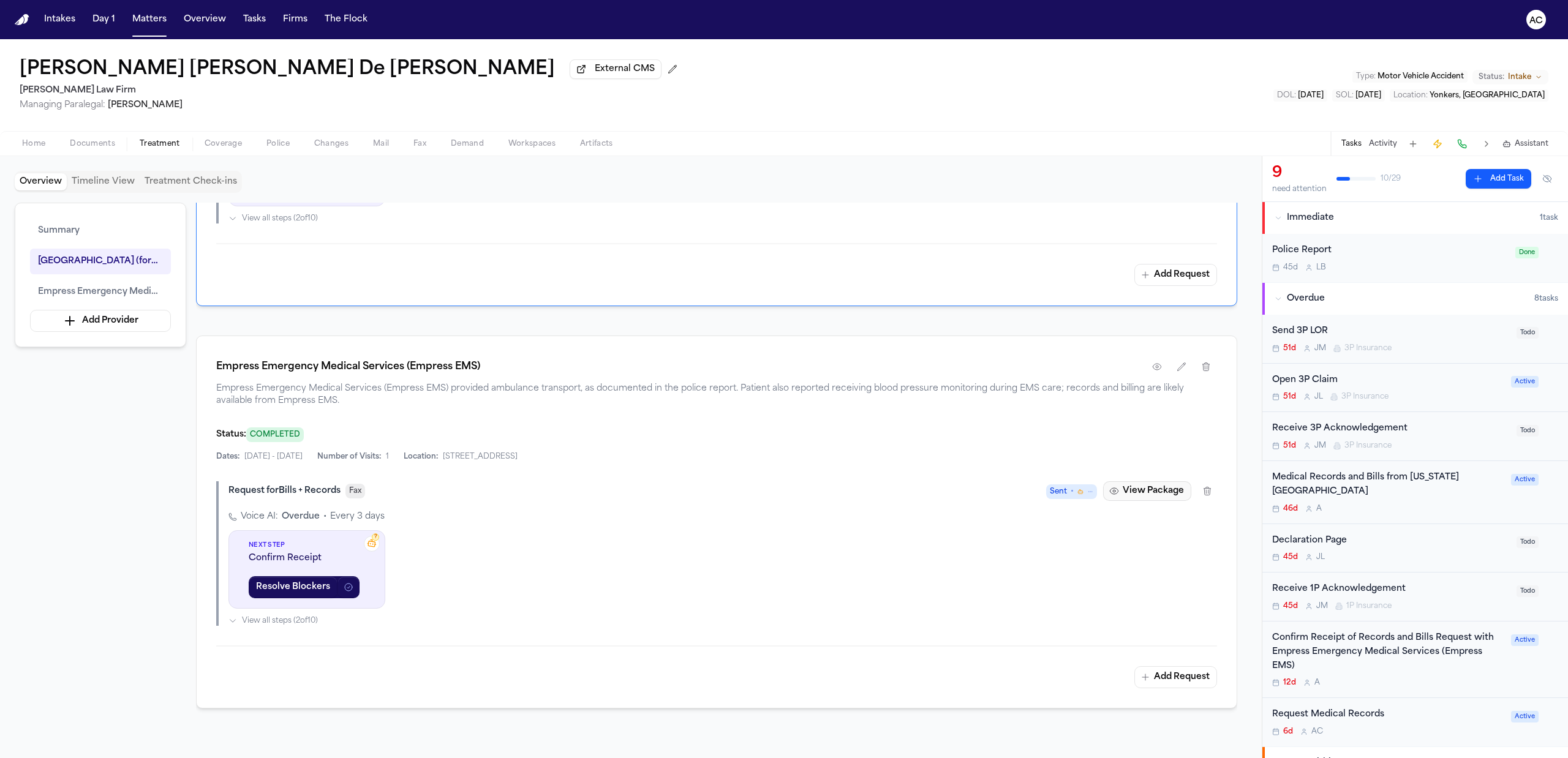
click at [1147, 493] on button "View Package" at bounding box center [1148, 491] width 88 height 19
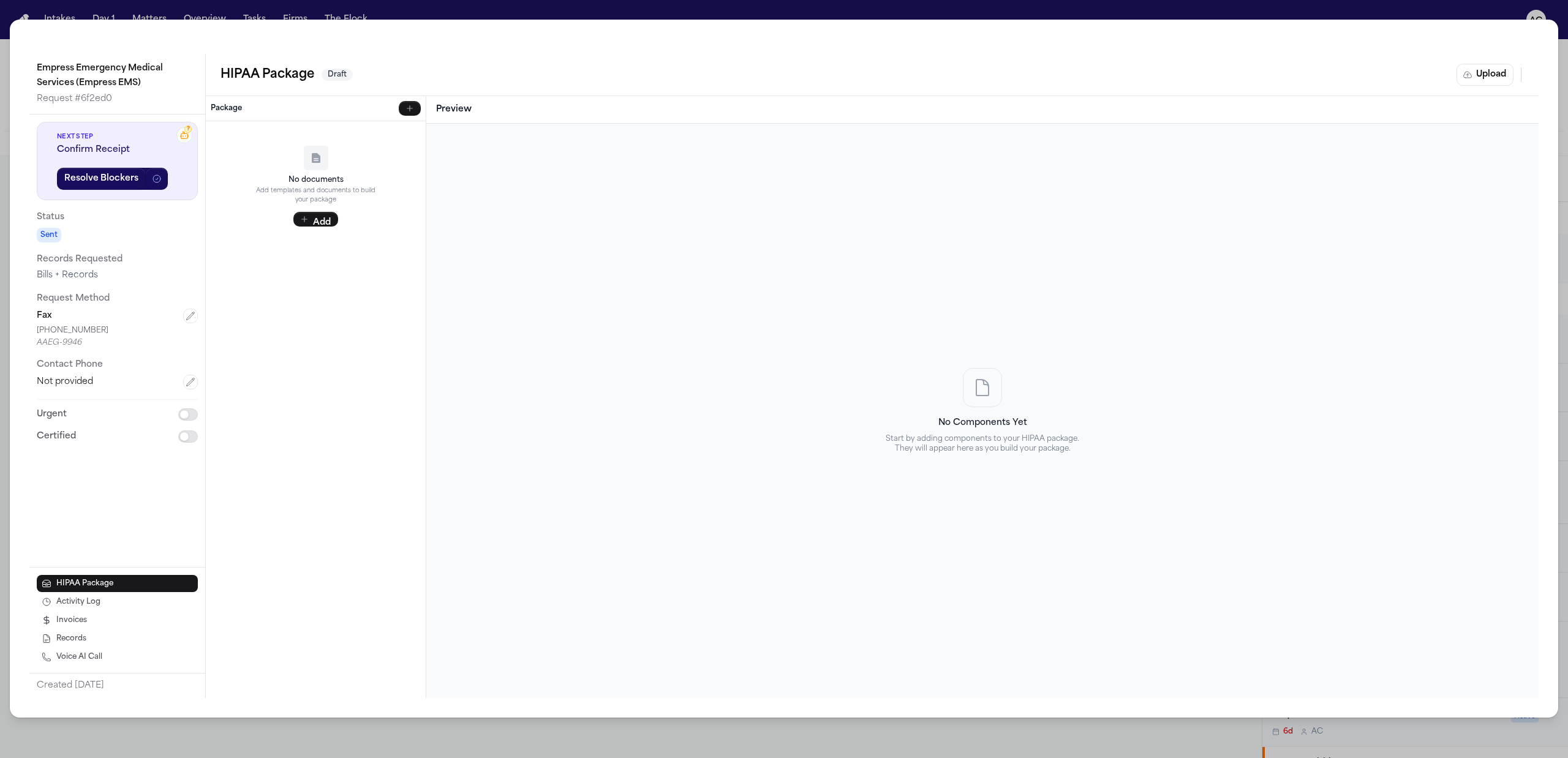
drag, startPoint x: 85, startPoint y: 344, endPoint x: 49, endPoint y: 349, distance: 36.3
click at [38, 338] on div "AAEG-9946" at bounding box center [117, 343] width 161 height 10
copy div "AAEG-9946"
click at [432, 7] on div "Empress Emergency Medical Services (Empress EMS) Request # 6f2ed0 ? Next Step C…" at bounding box center [784, 379] width 1568 height 758
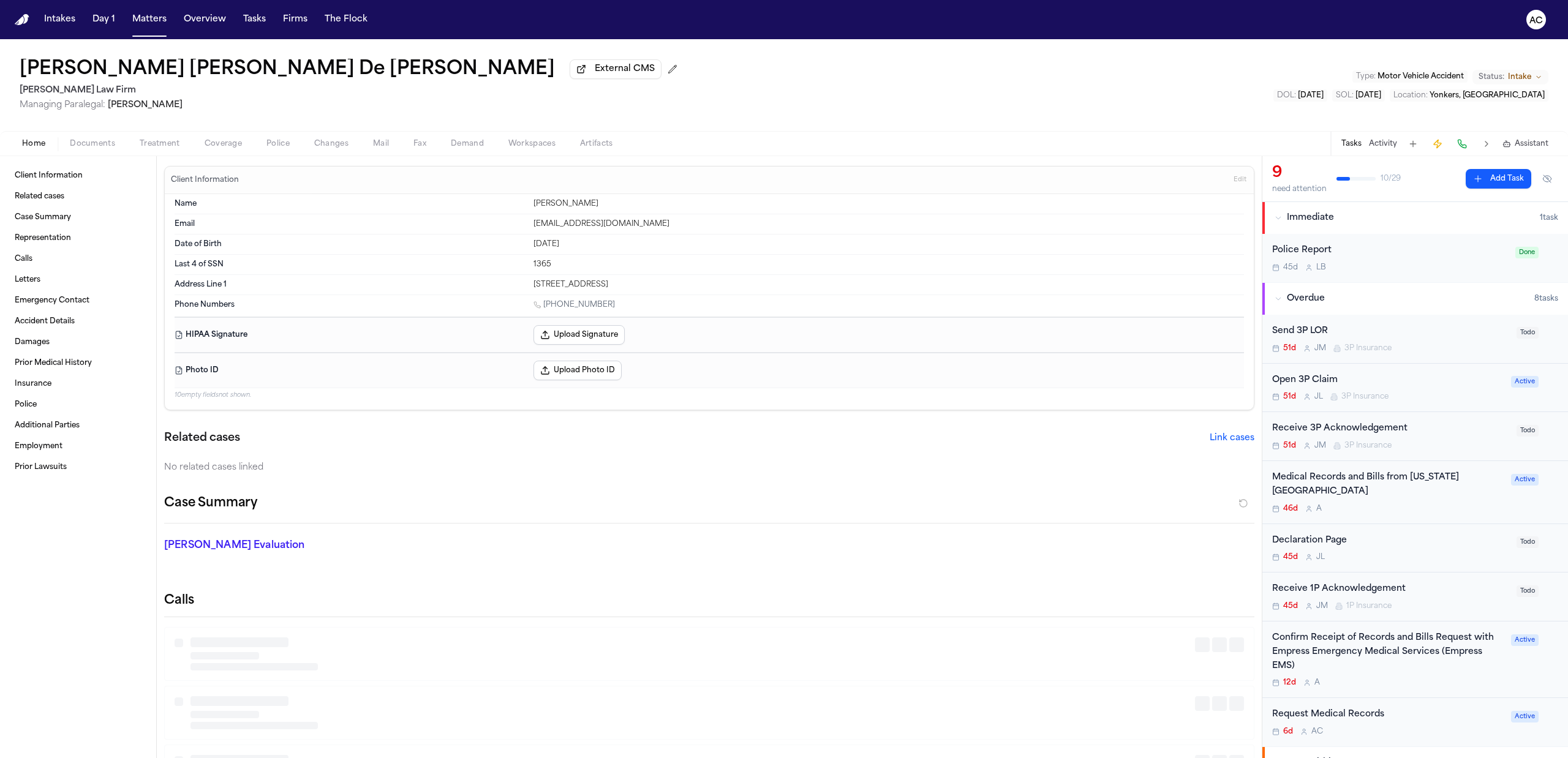
click at [46, 142] on button "Home" at bounding box center [34, 144] width 48 height 14
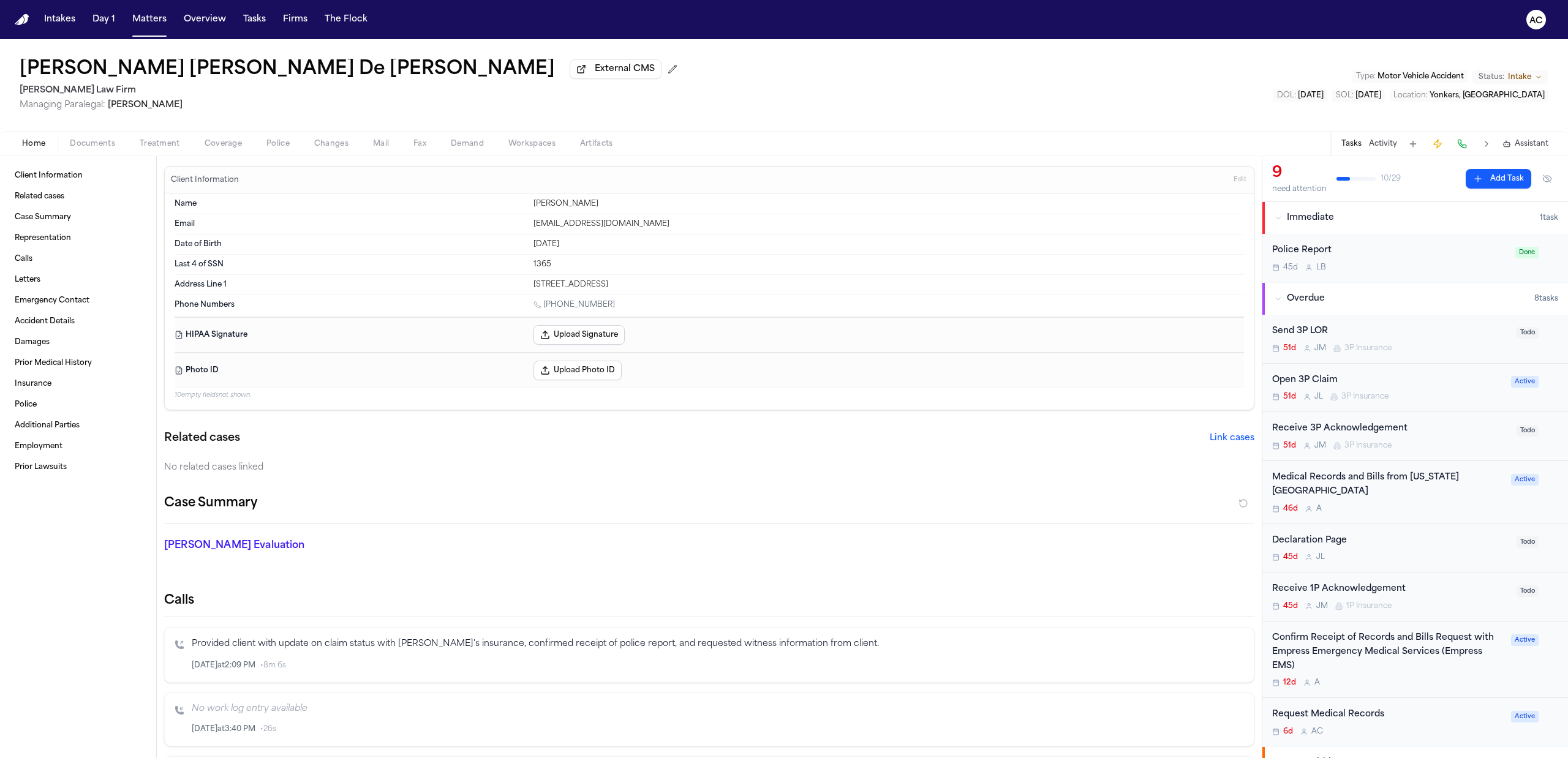
click at [158, 141] on span "Treatment" at bounding box center [159, 144] width 40 height 10
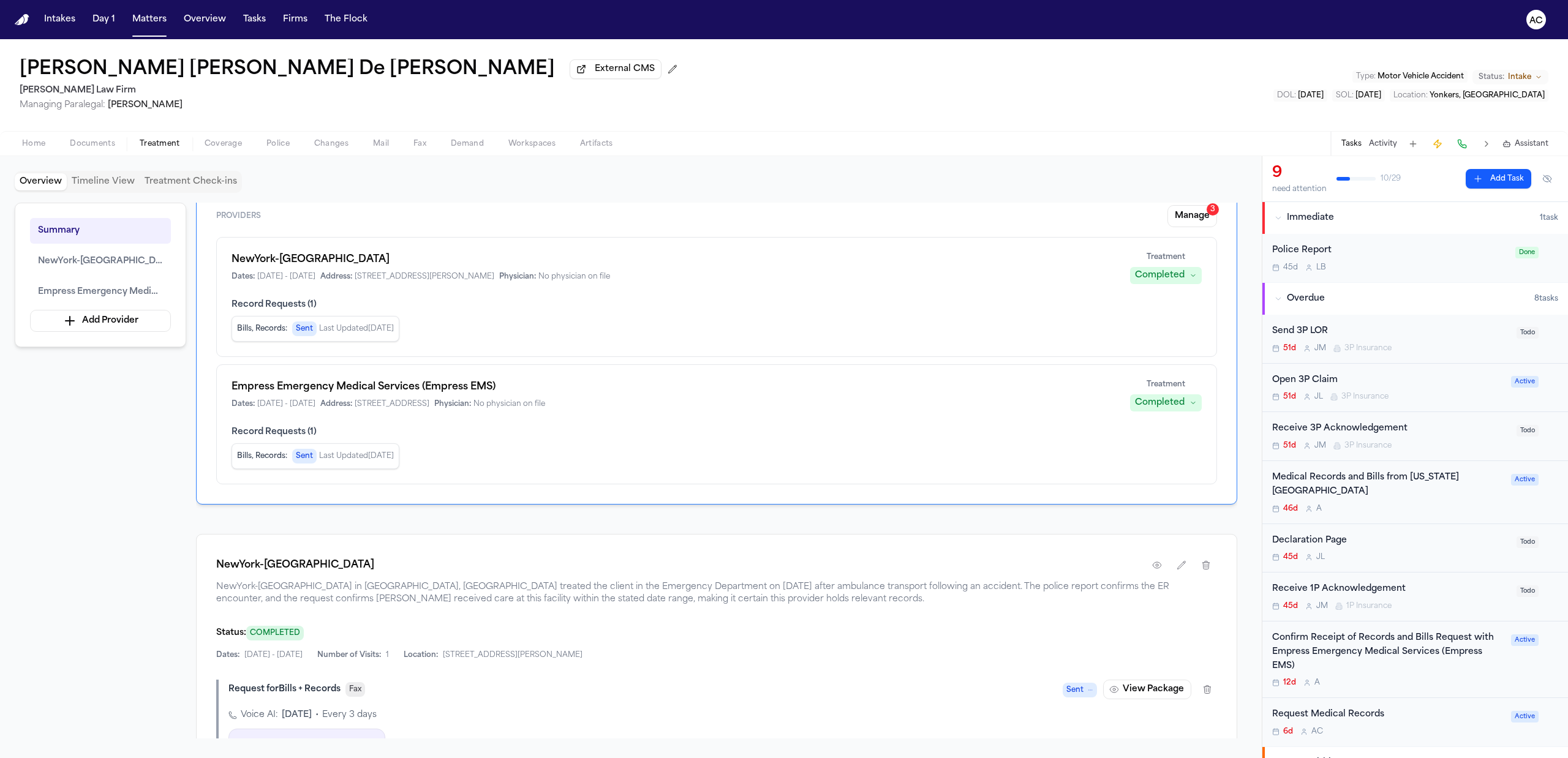
scroll to position [82, 0]
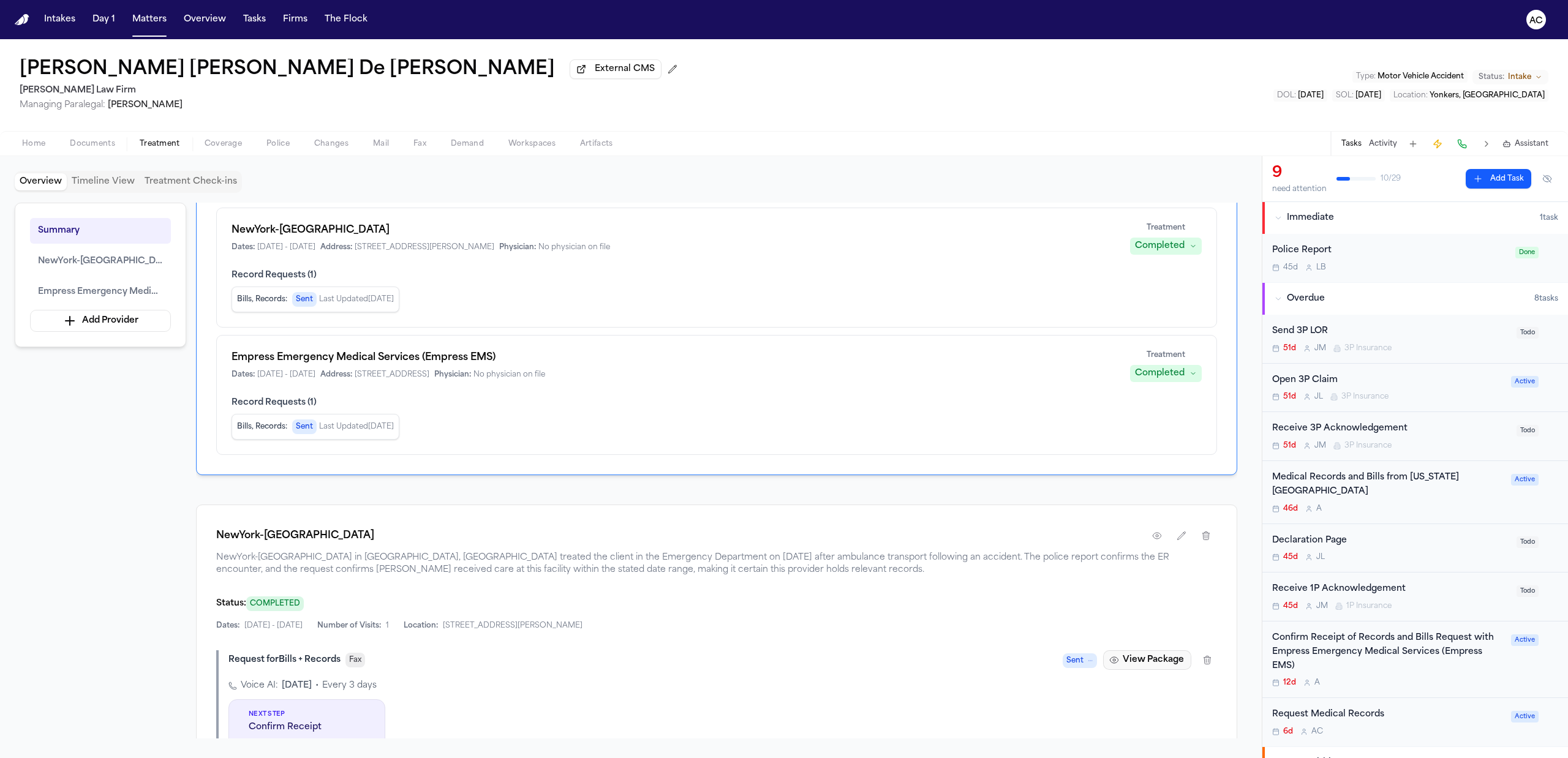
click at [1128, 663] on button "View Package" at bounding box center [1148, 660] width 88 height 19
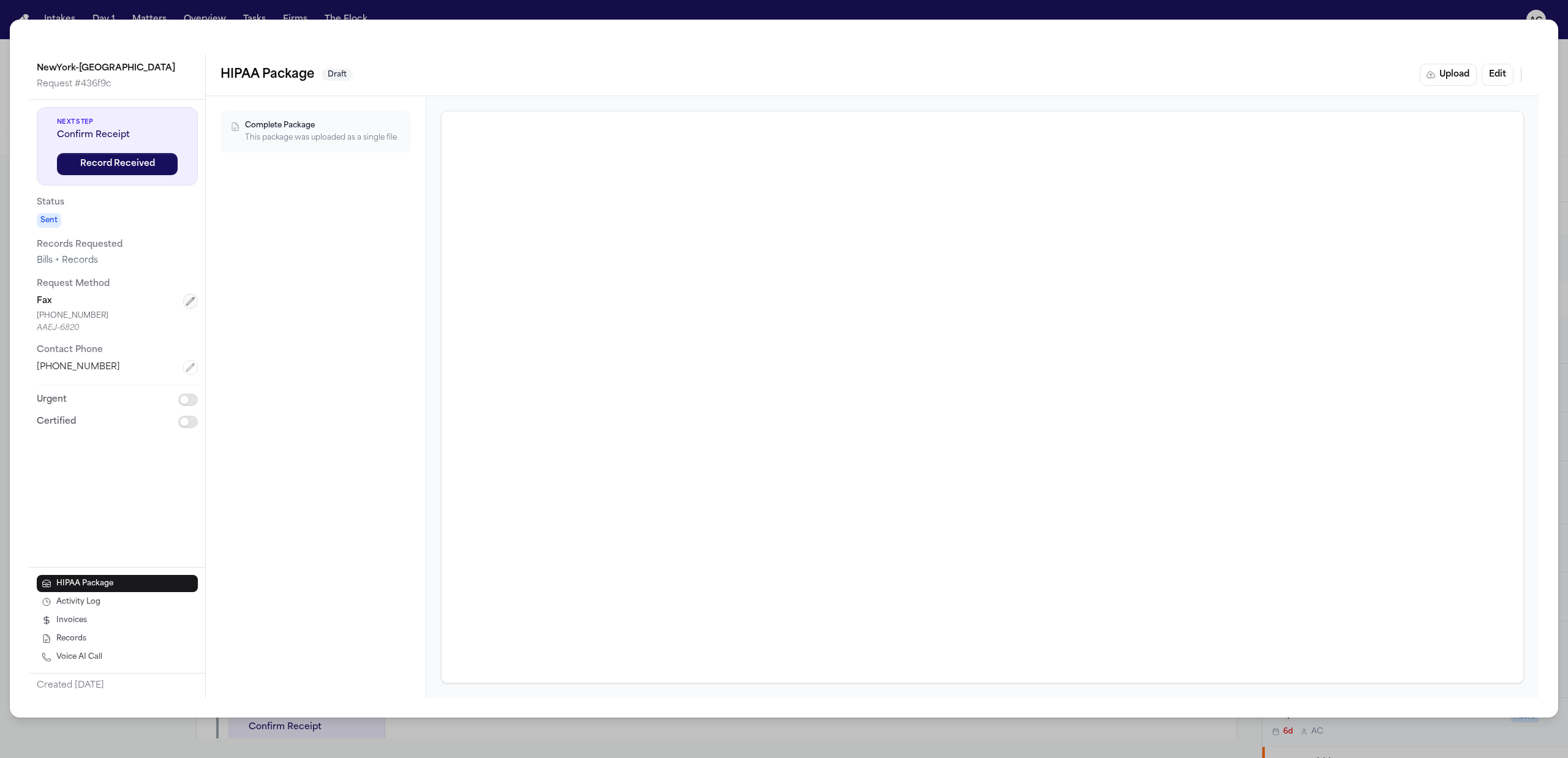
click at [187, 306] on icon "button" at bounding box center [191, 301] width 10 height 10
drag, startPoint x: 44, startPoint y: 375, endPoint x: -4, endPoint y: 373, distance: 48.0
click at [0, 373] on html "Intakes Day 1 Matters Overview Tasks Firms The Flock AC Jennifer Mabel De León …" at bounding box center [784, 379] width 1568 height 758
paste input "text"
type input "*********"
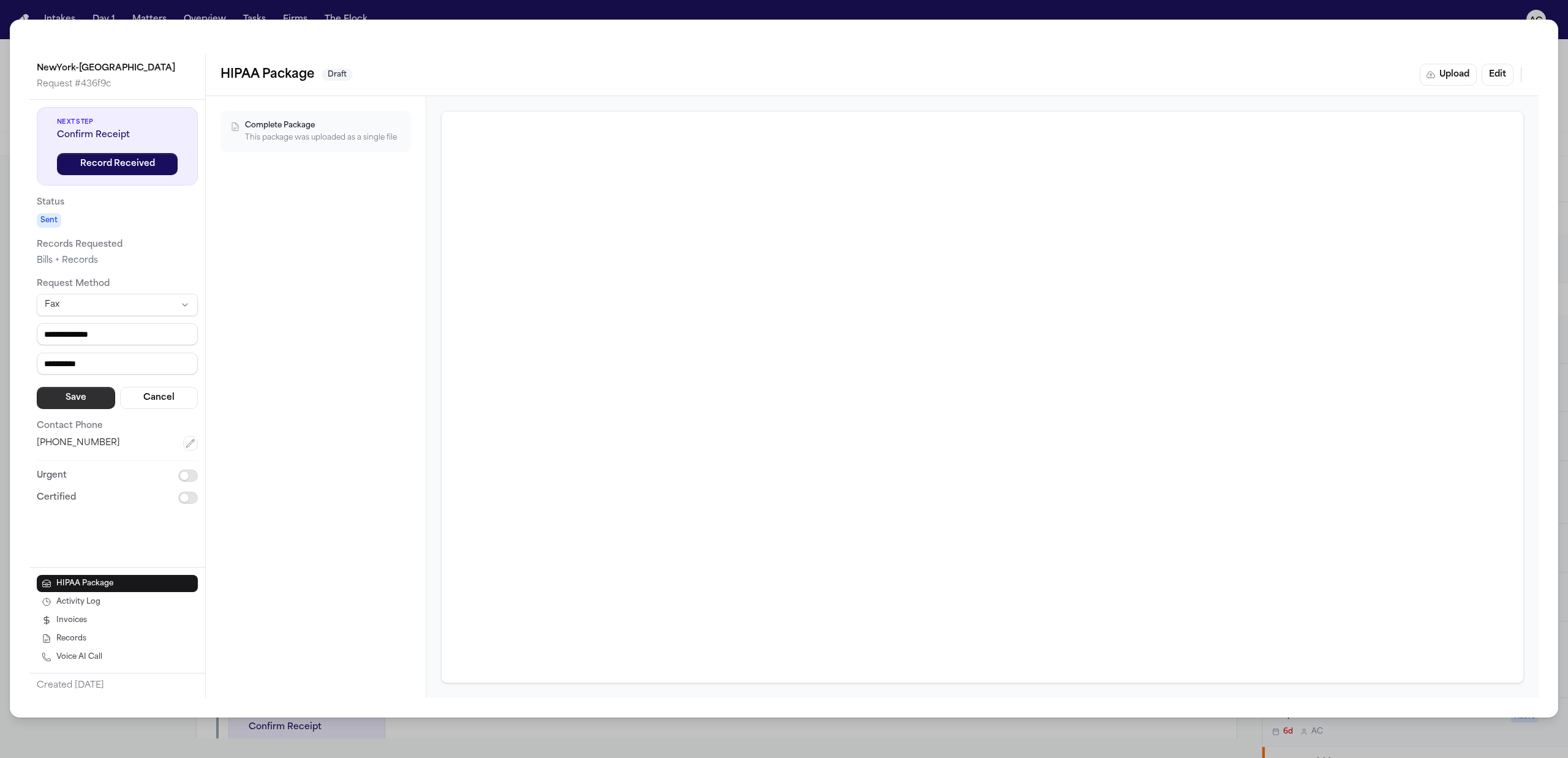
click at [96, 409] on button "Save" at bounding box center [76, 398] width 78 height 22
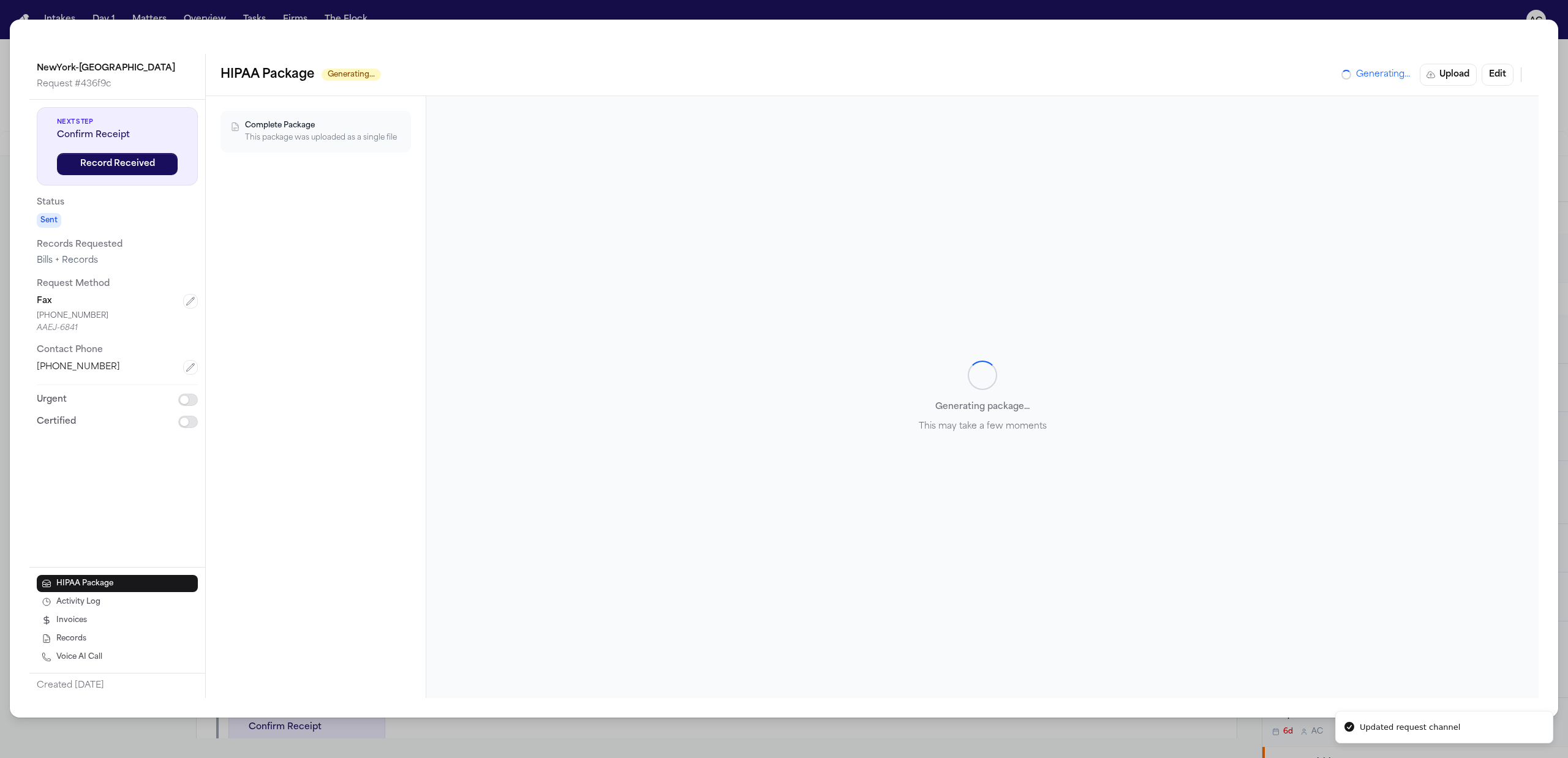
click at [823, 8] on div "NewYork-Presbyterian Westchester Hospital Request # 436f9c Next Step Confirm Re…" at bounding box center [784, 379] width 1568 height 758
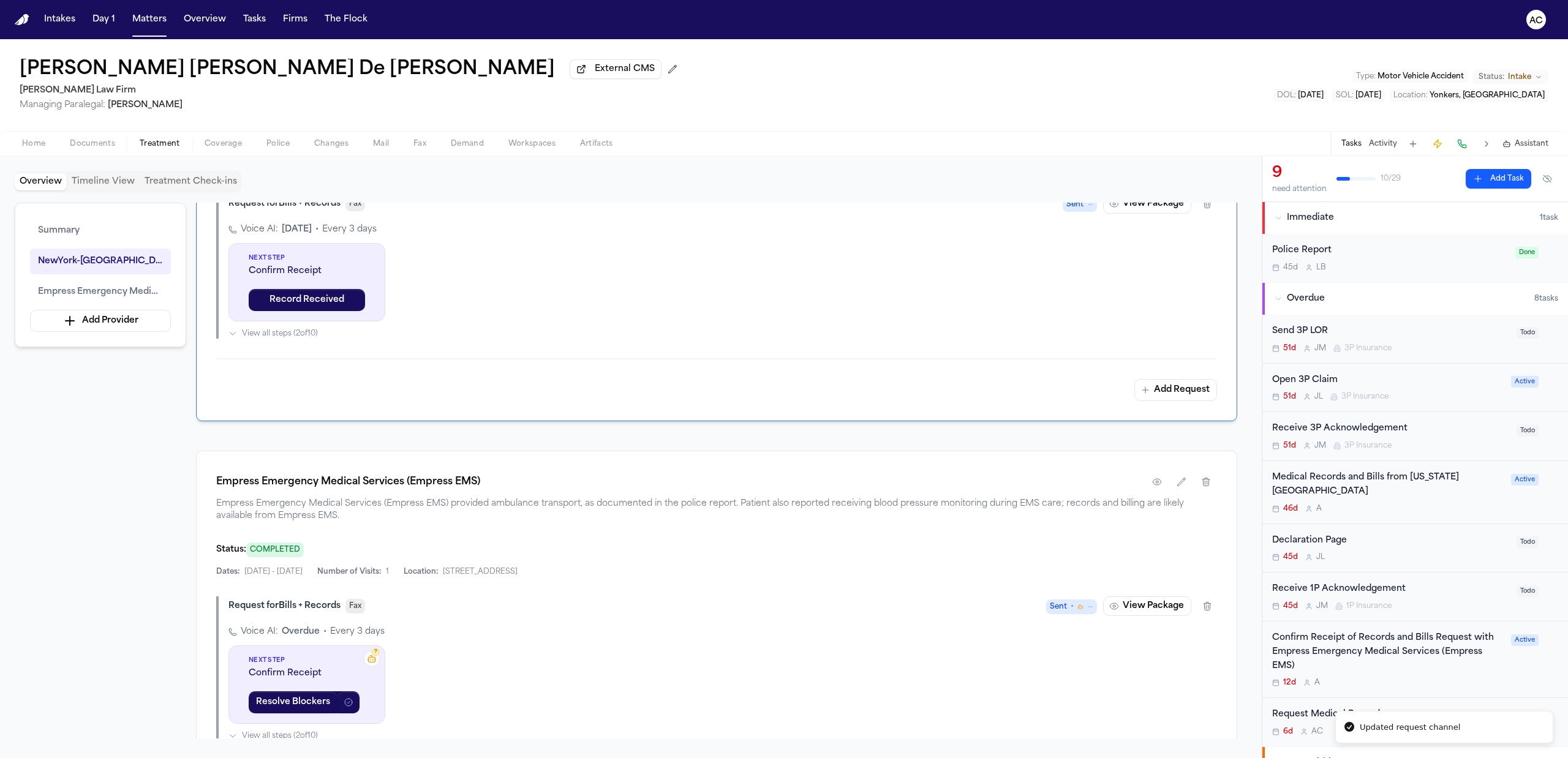
scroll to position [572, 0]
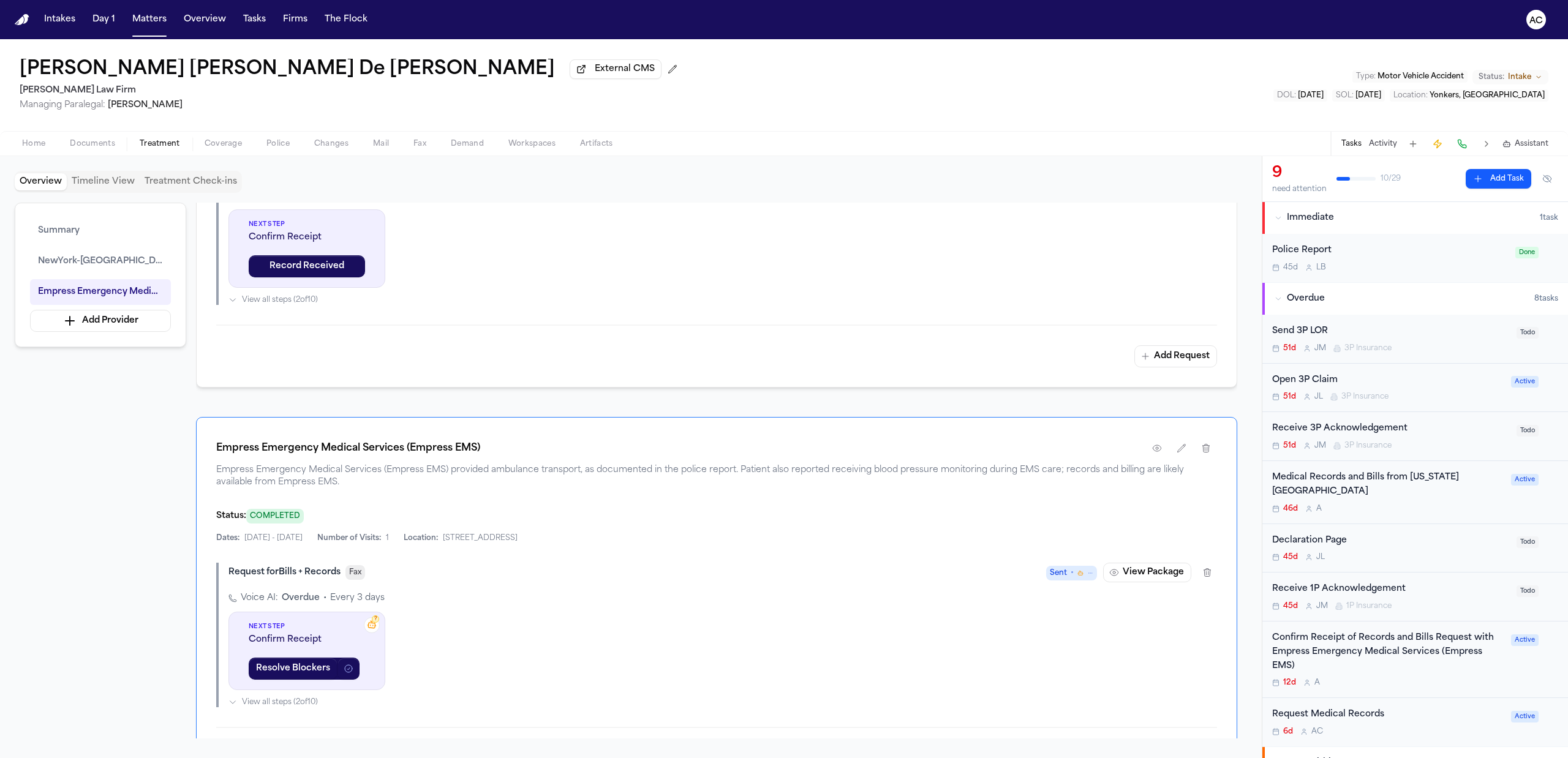
drag, startPoint x: 740, startPoint y: 608, endPoint x: 838, endPoint y: 603, distance: 98.1
click at [738, 608] on div "Voice AI: Overdue • Every 3 days ? Next Step Confirm Receipt Resolve Blockers V…" at bounding box center [722, 650] width 989 height 115
click at [925, 635] on div "Voice AI: Overdue • Every 3 days ? Next Step Confirm Receipt Resolve Blockers V…" at bounding box center [722, 650] width 989 height 115
click at [1412, 645] on div "Confirm Receipt of Records and Bills Request with Empress Emergency Medical Ser…" at bounding box center [1388, 652] width 231 height 42
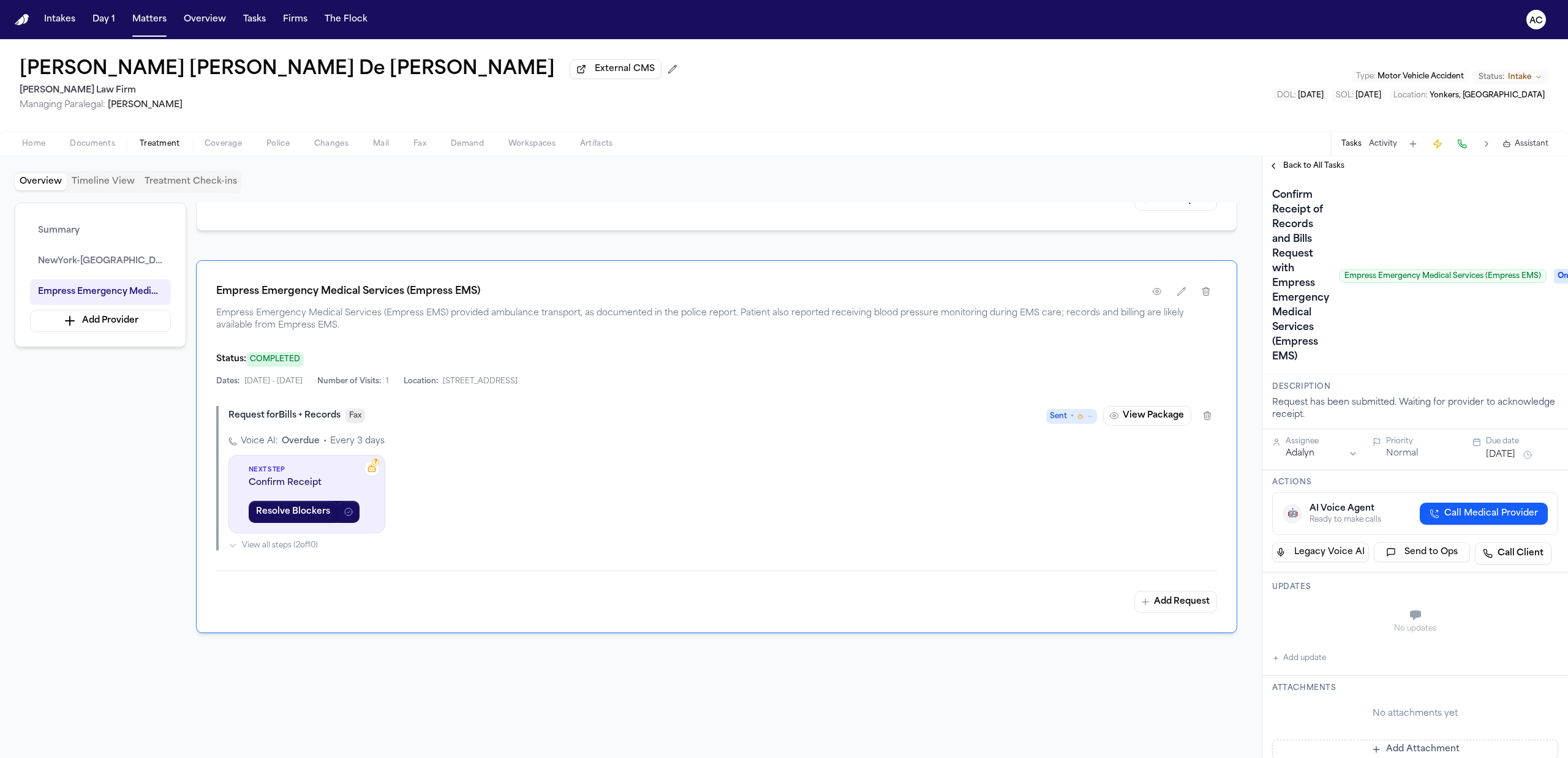
scroll to position [735, 0]
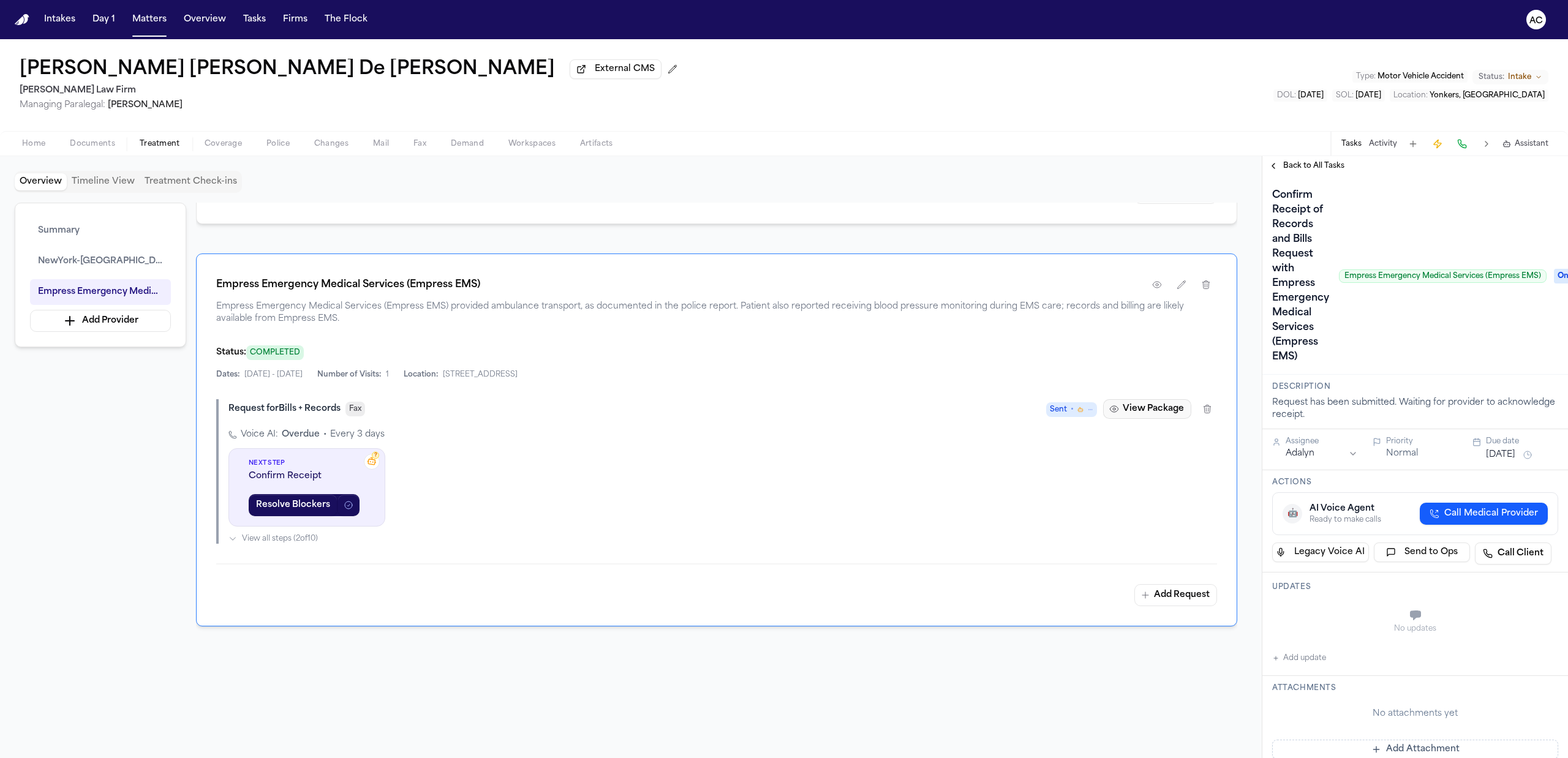
click at [1157, 411] on button "View Package" at bounding box center [1148, 409] width 88 height 19
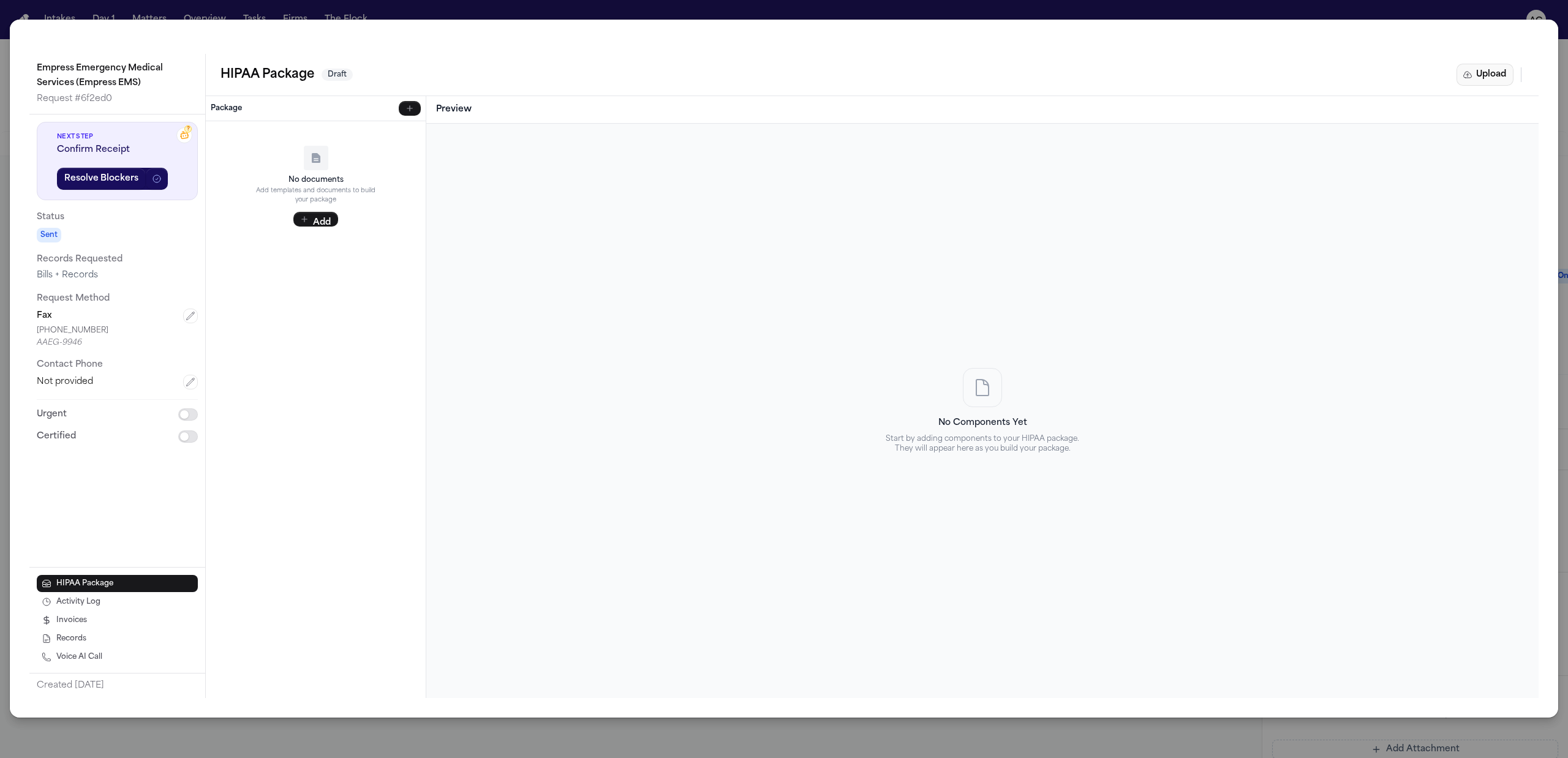
click at [1485, 74] on button "Upload" at bounding box center [1485, 75] width 57 height 22
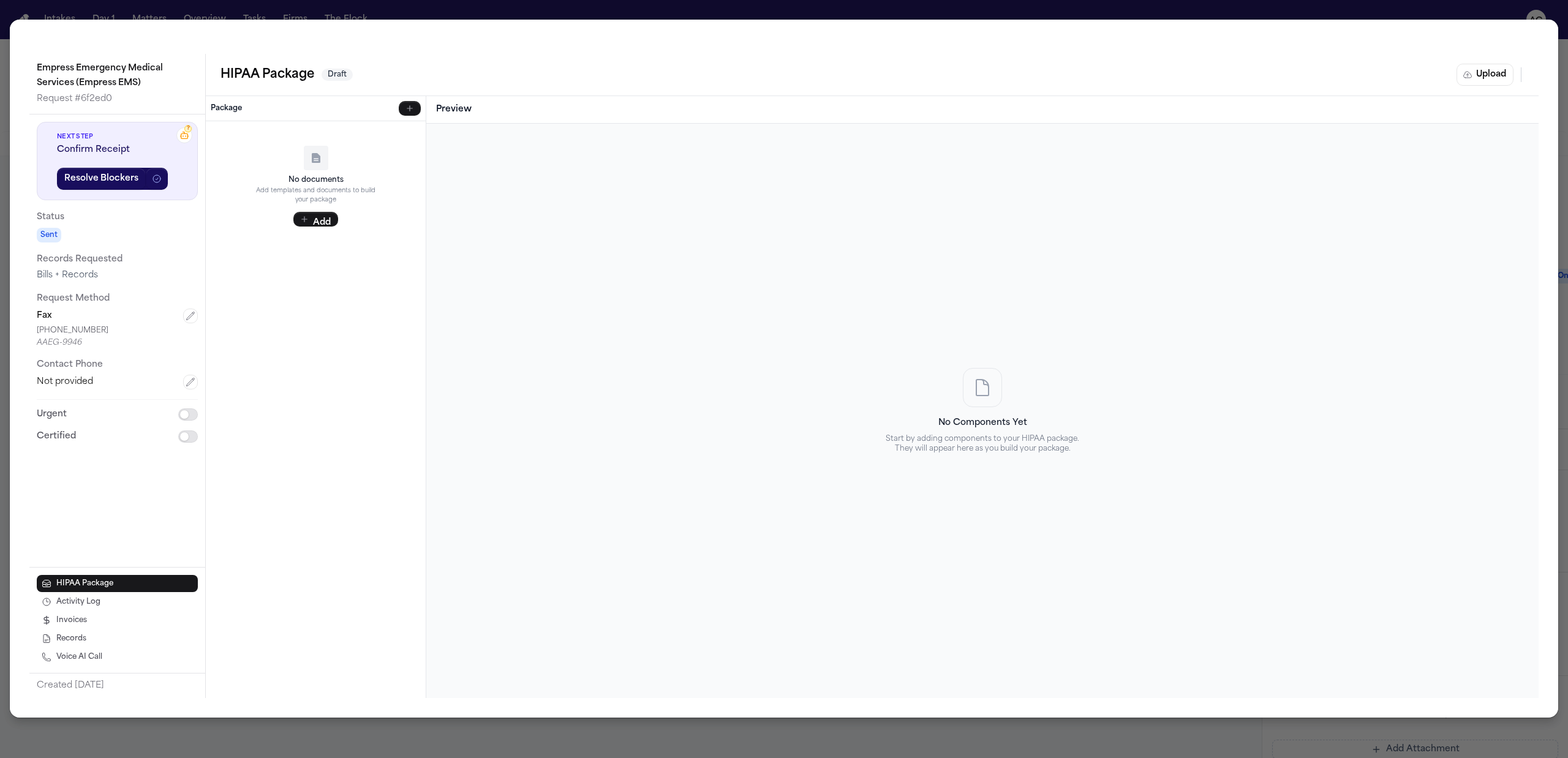
click at [1491, 74] on div "Upload Complete HIPAA Package Upload a pre-completed HIPAA package PDF or selec…" at bounding box center [784, 379] width 1568 height 758
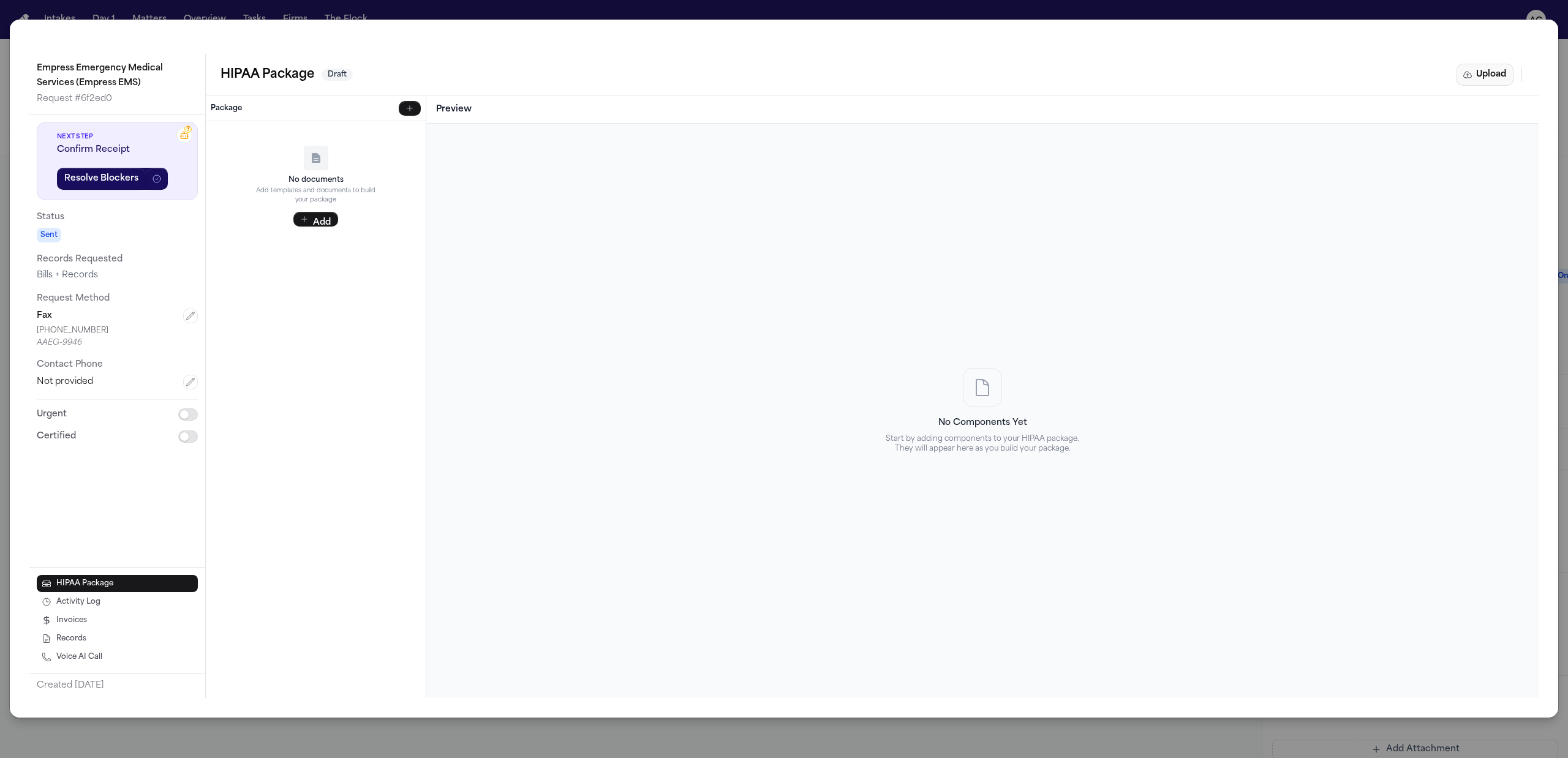
click at [1493, 72] on button "Upload" at bounding box center [1485, 75] width 57 height 22
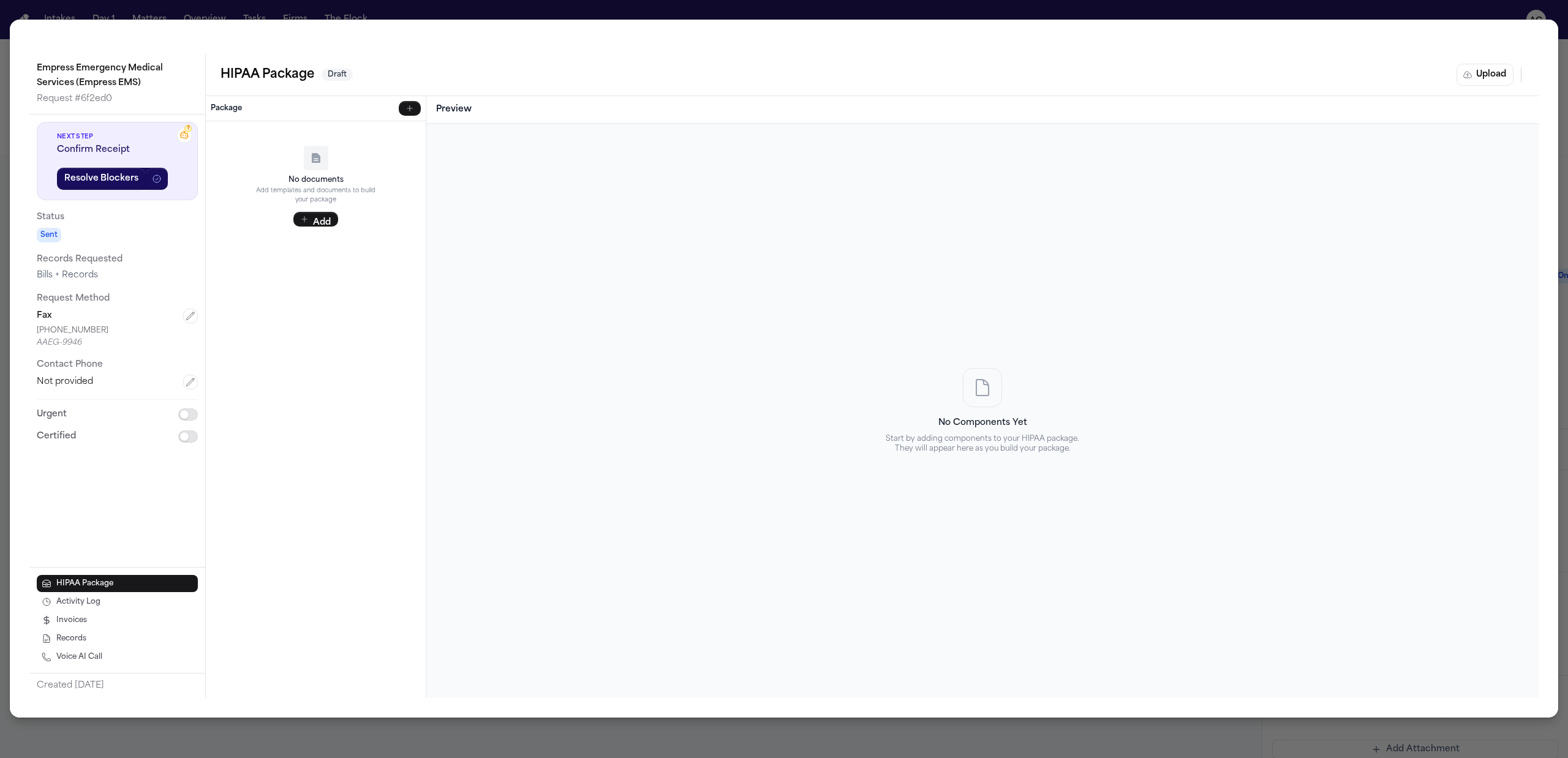
click at [1471, 66] on div "Upload Complete HIPAA Package Upload a pre-completed HIPAA package PDF or selec…" at bounding box center [784, 379] width 1568 height 758
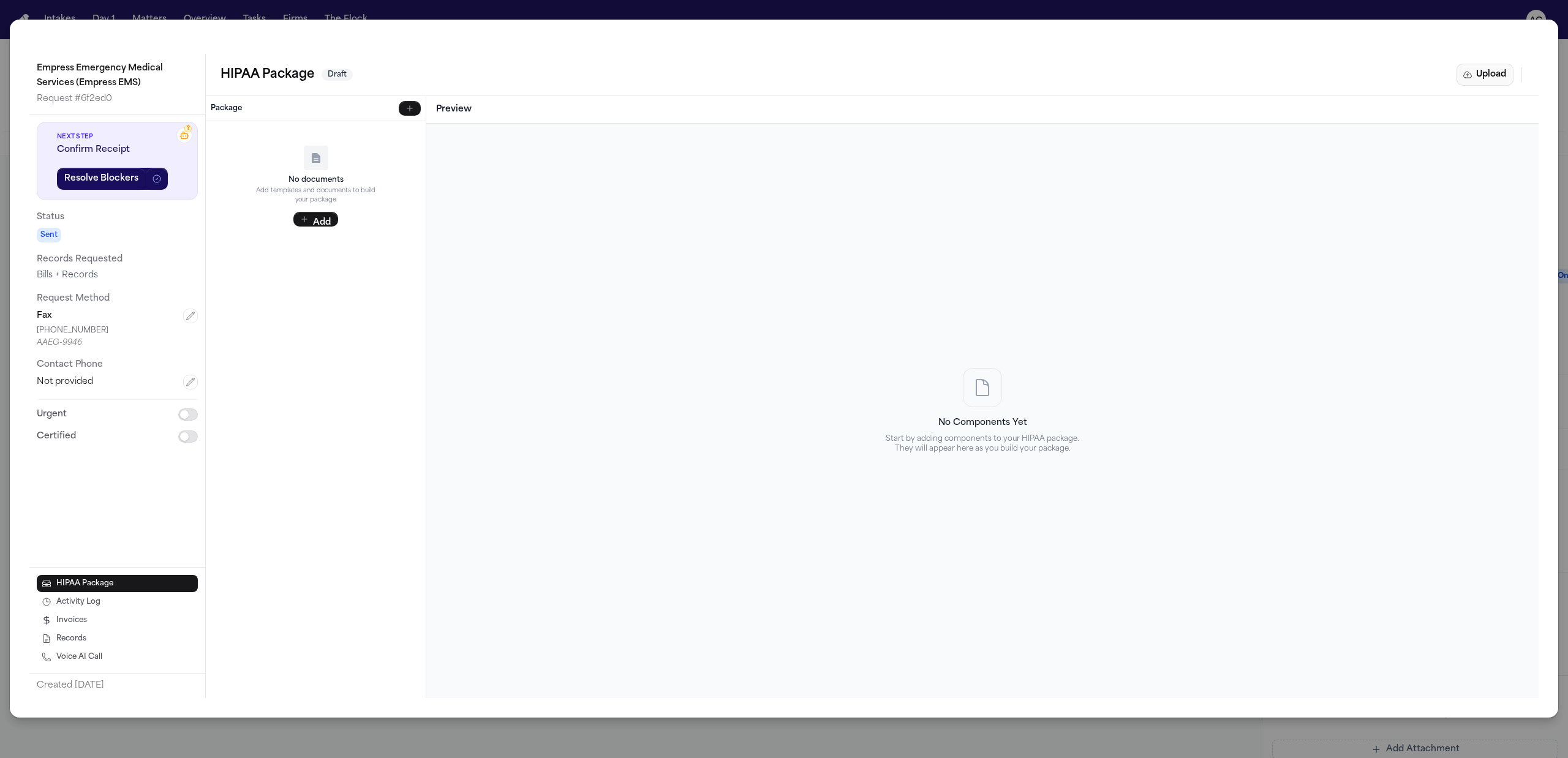
click at [1476, 76] on button "Upload" at bounding box center [1485, 75] width 57 height 22
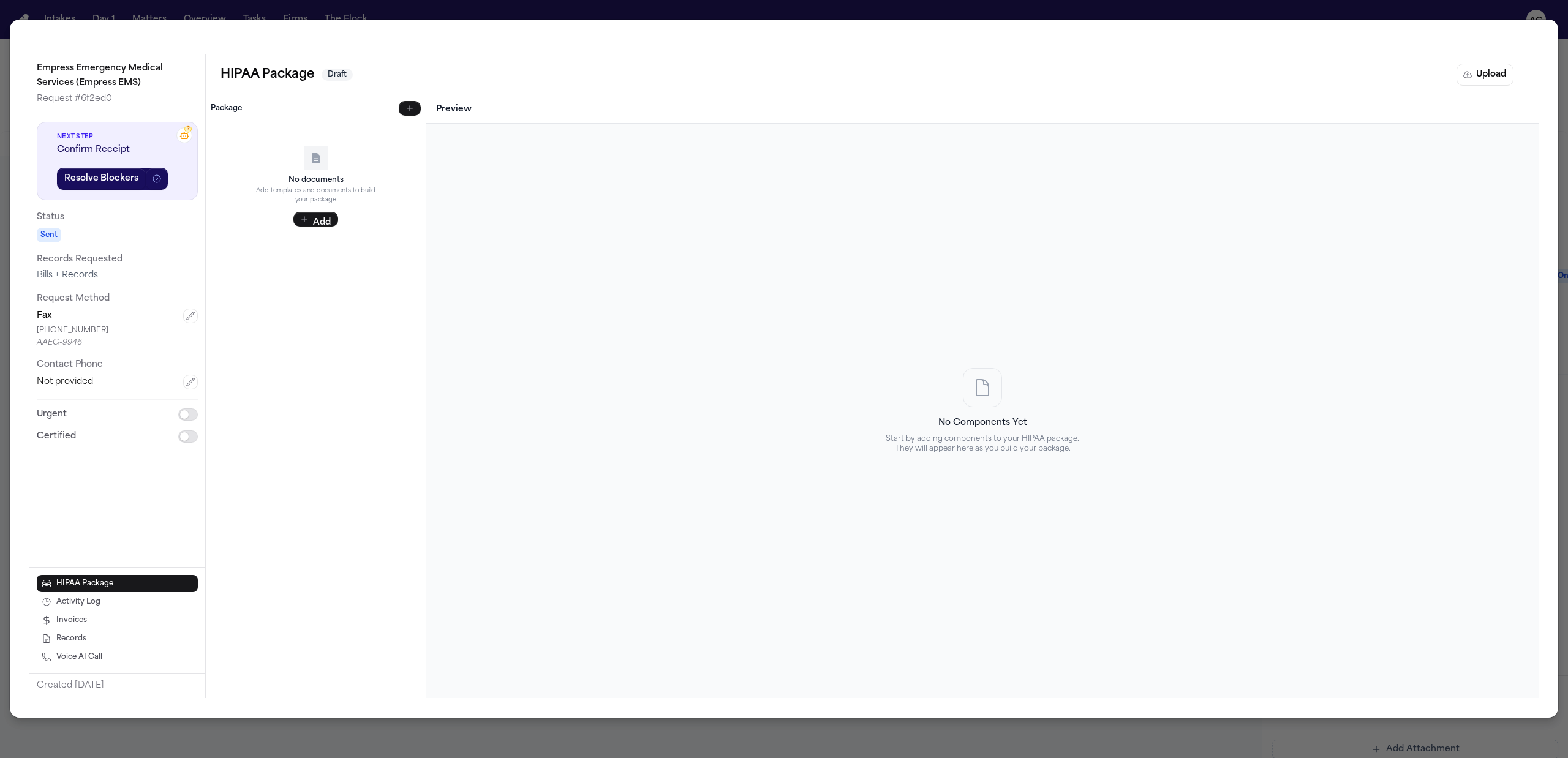
click at [1248, 10] on div "Upload Complete HIPAA Package Upload a pre-completed HIPAA package PDF or selec…" at bounding box center [784, 379] width 1568 height 758
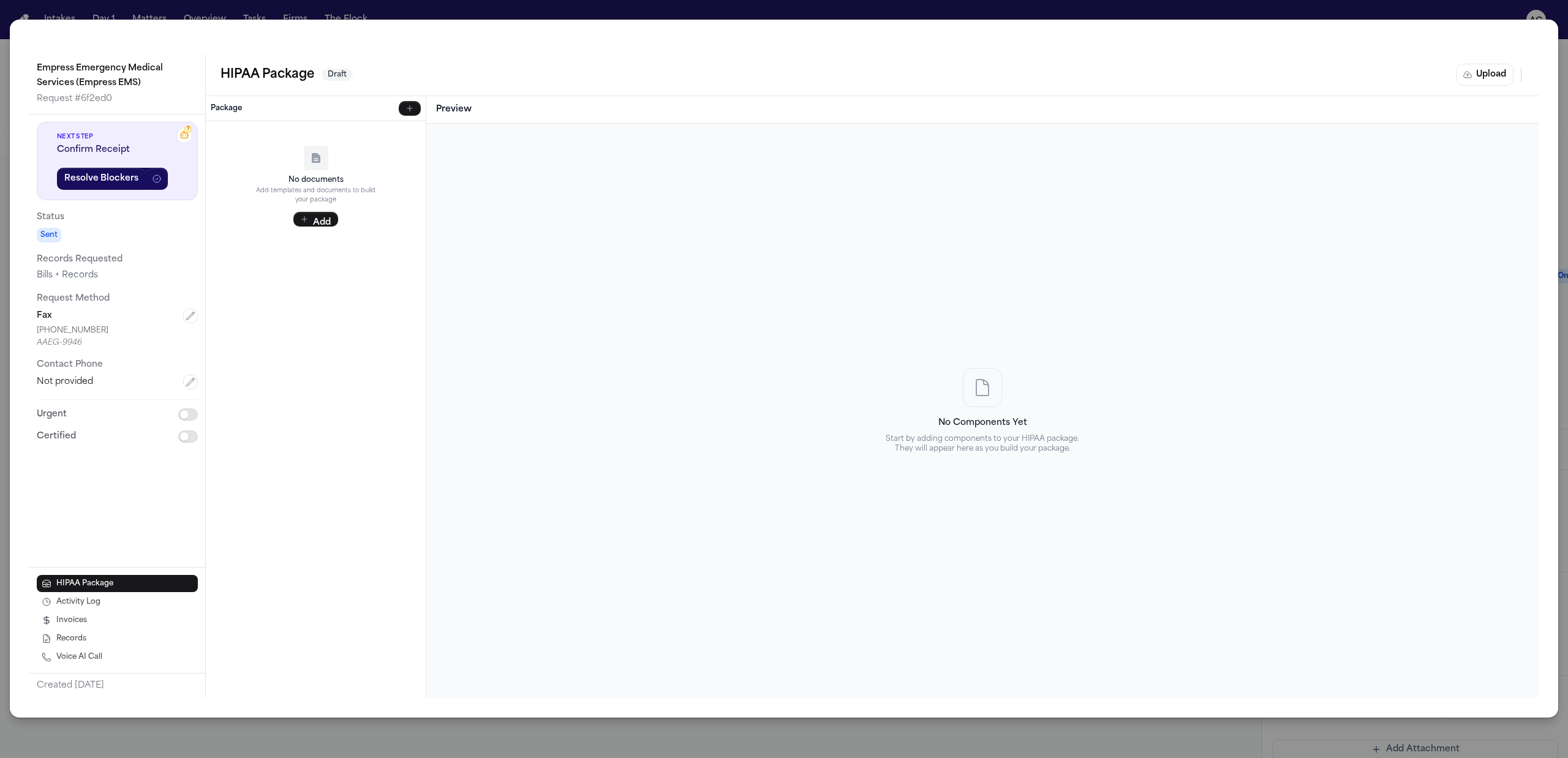
click at [478, 6] on div "Empress Emergency Medical Services (Empress EMS) Request # 6f2ed0 ? Next Step C…" at bounding box center [784, 379] width 1568 height 758
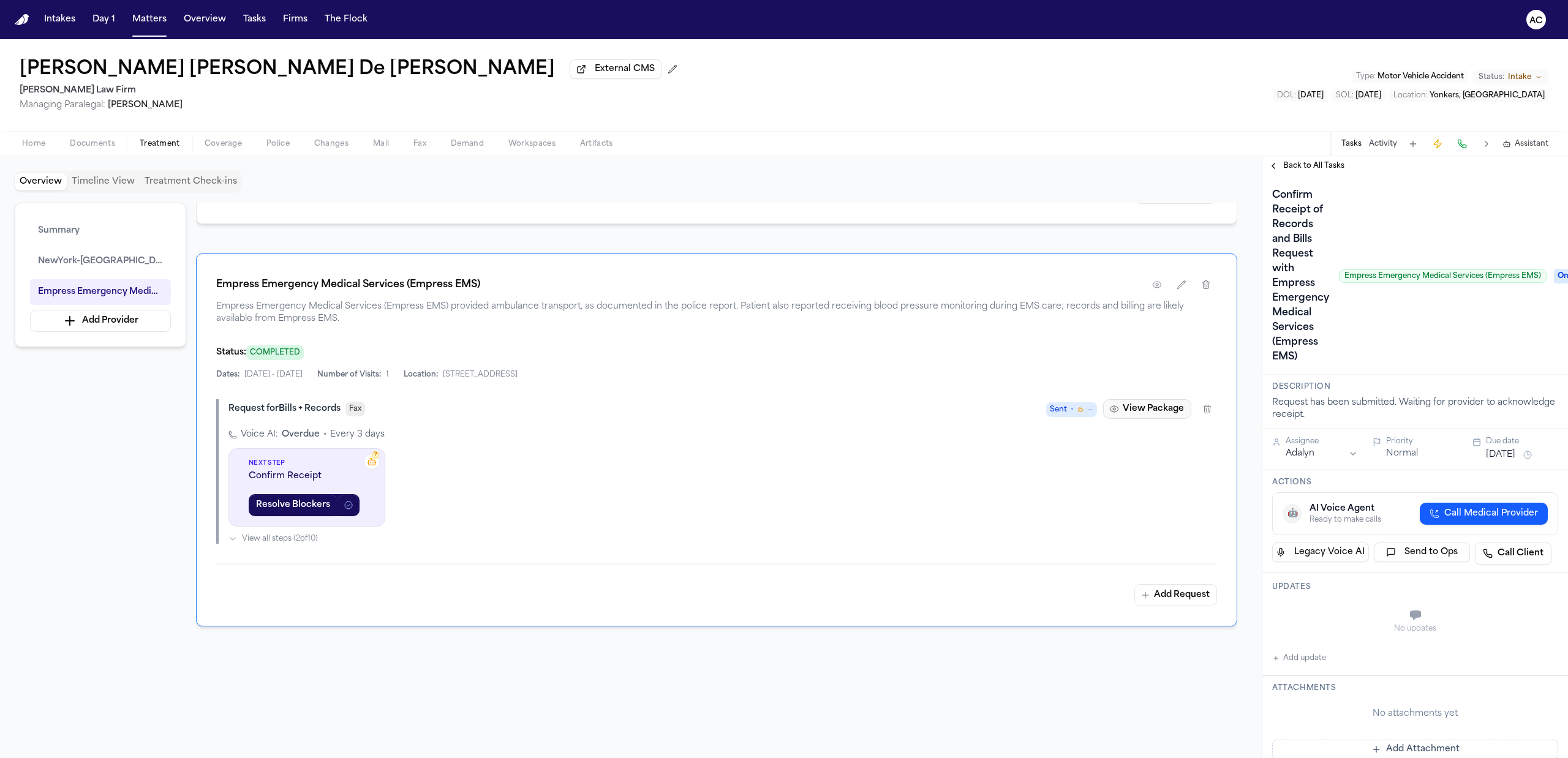
click at [1150, 415] on button "View Package" at bounding box center [1148, 409] width 88 height 19
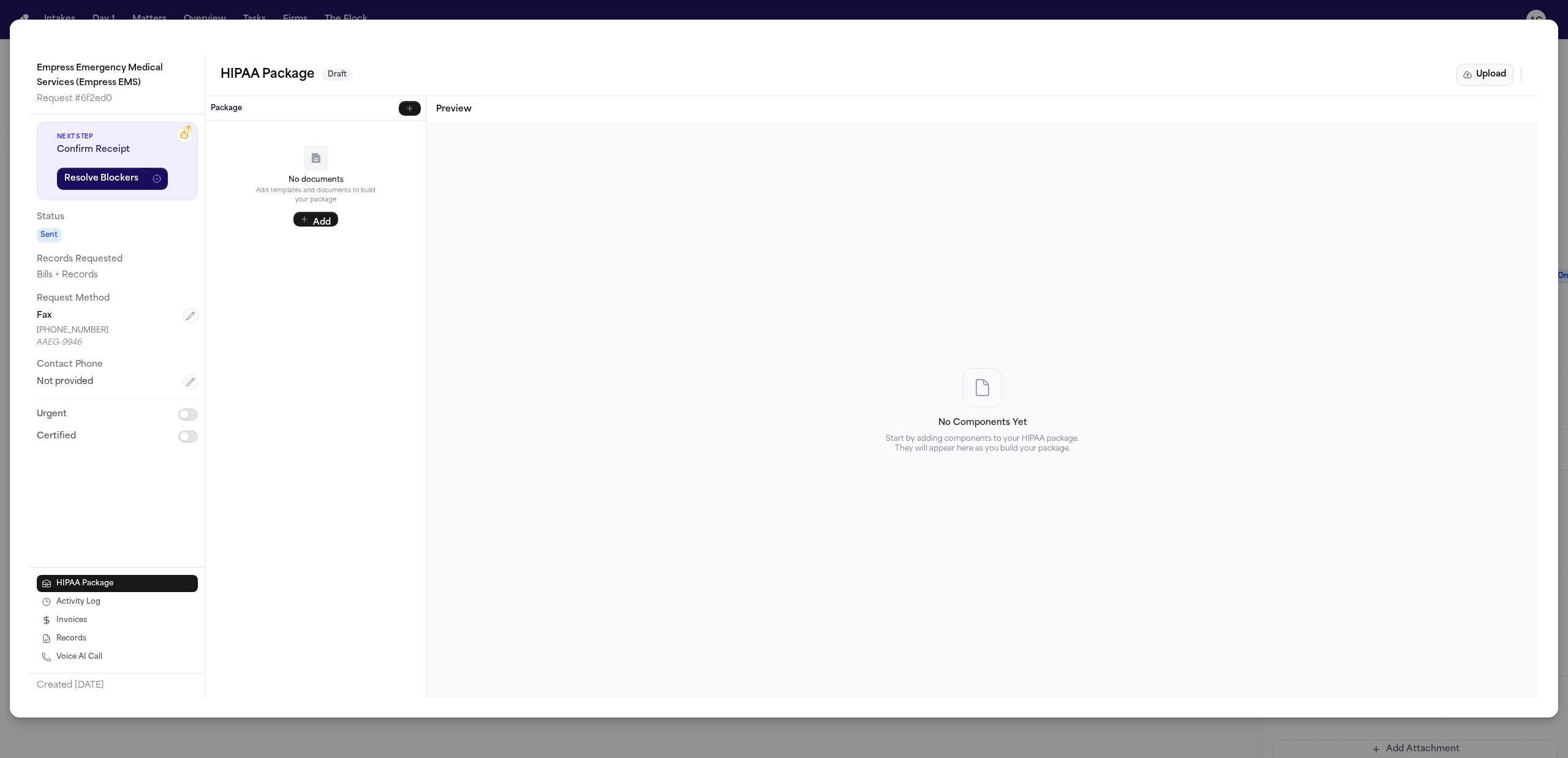
click at [1483, 76] on button "Upload" at bounding box center [1485, 75] width 57 height 22
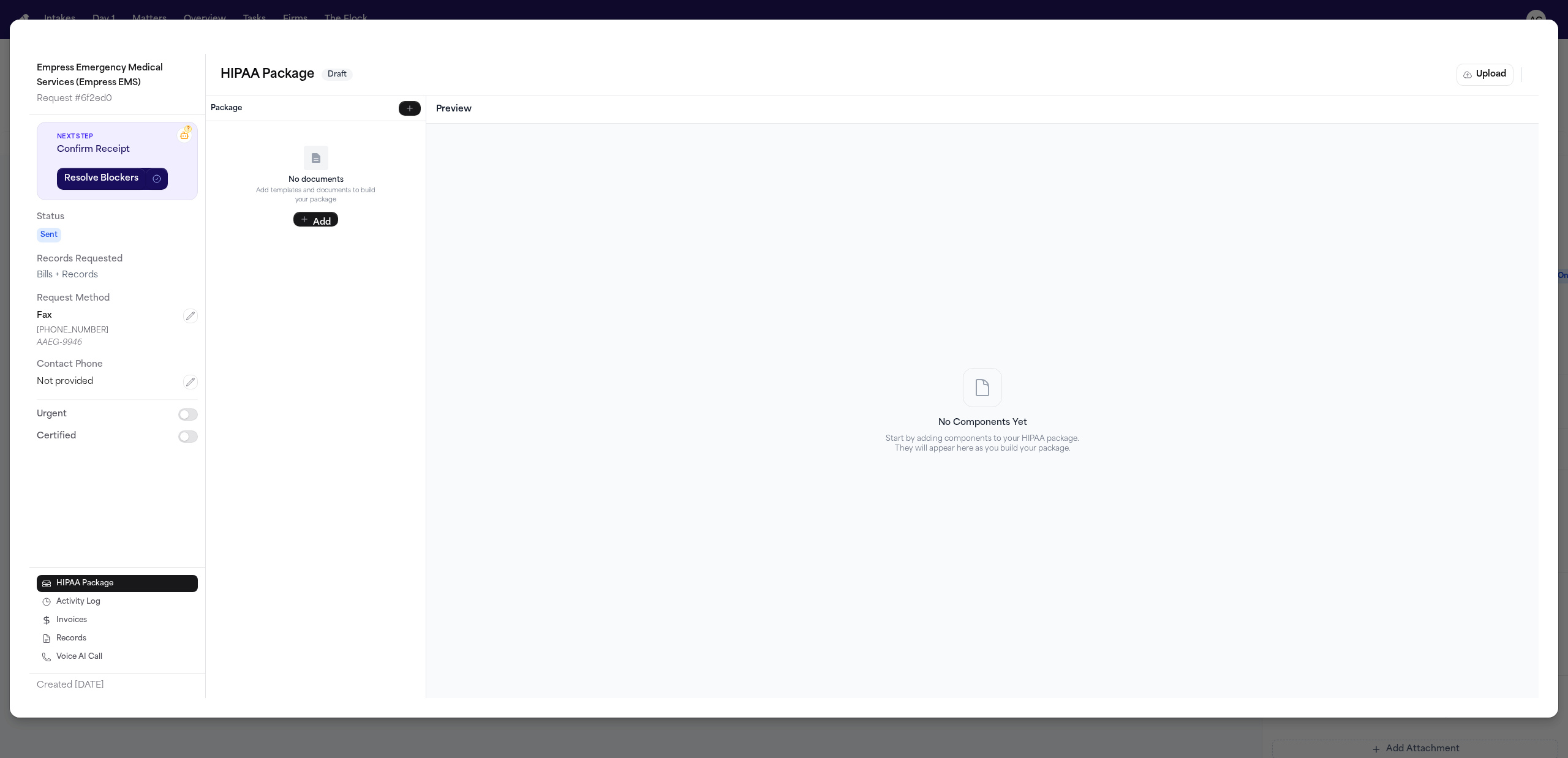
click at [517, 9] on div "Upload Complete HIPAA Package Upload a pre-completed HIPAA package PDF or selec…" at bounding box center [784, 379] width 1568 height 758
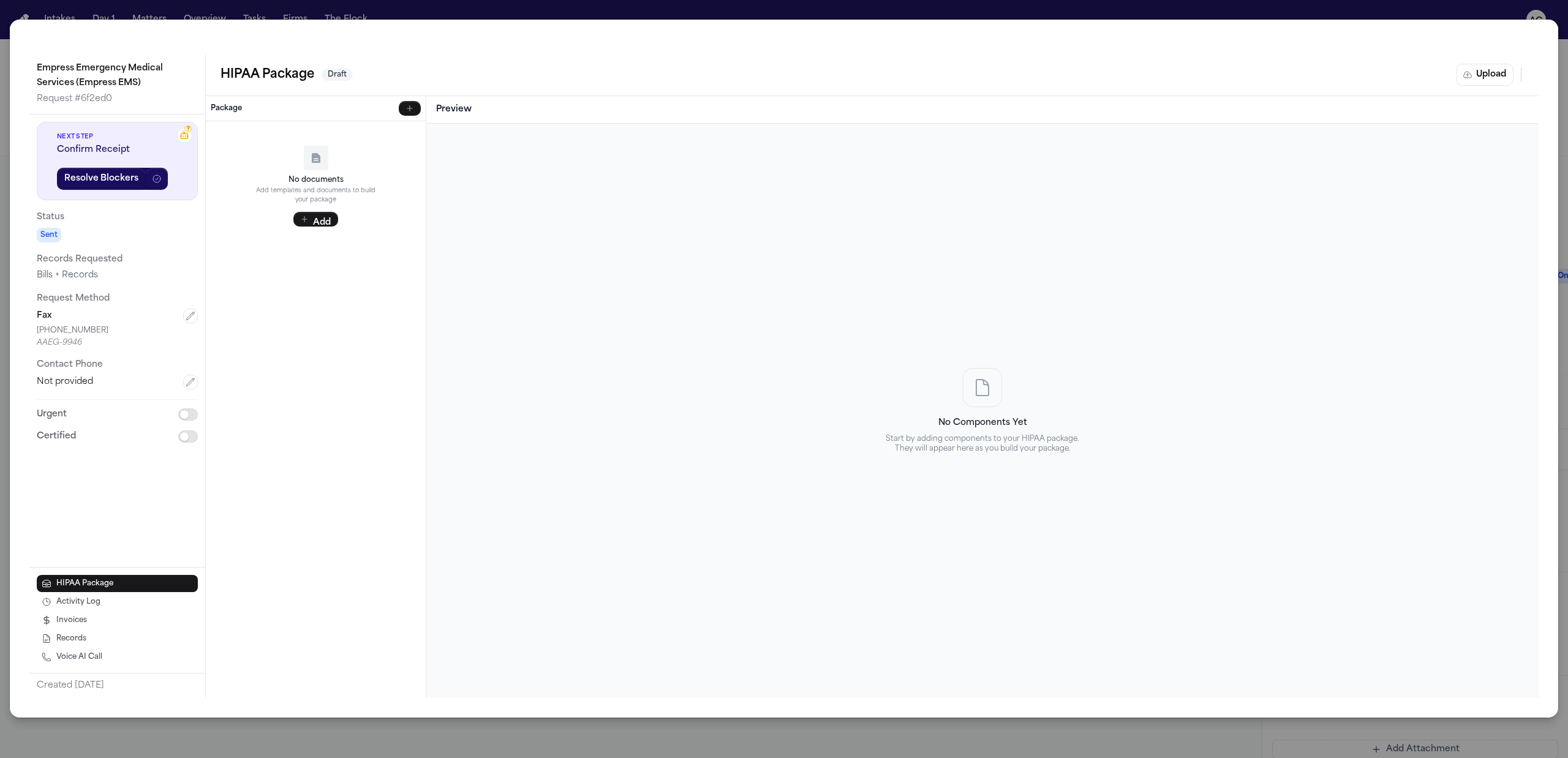
click at [480, 22] on div "Empress Emergency Medical Services (Empress EMS) Request # 6f2ed0 ? Next Step C…" at bounding box center [784, 368] width 1549 height 698
click at [466, 4] on div "Empress Emergency Medical Services (Empress EMS) Request # 6f2ed0 ? Next Step C…" at bounding box center [784, 379] width 1568 height 758
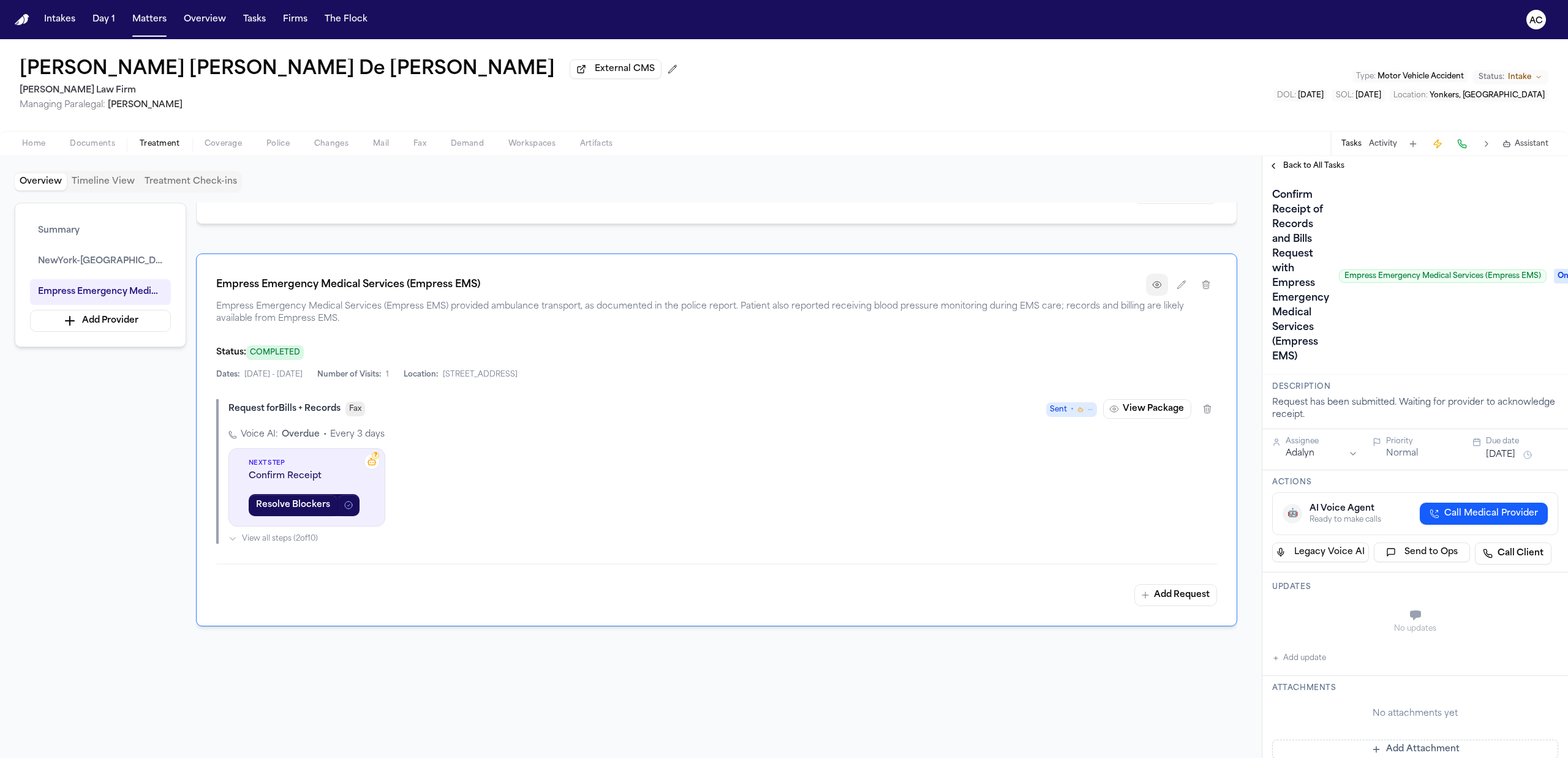
click at [1153, 288] on icon "button" at bounding box center [1157, 285] width 8 height 6
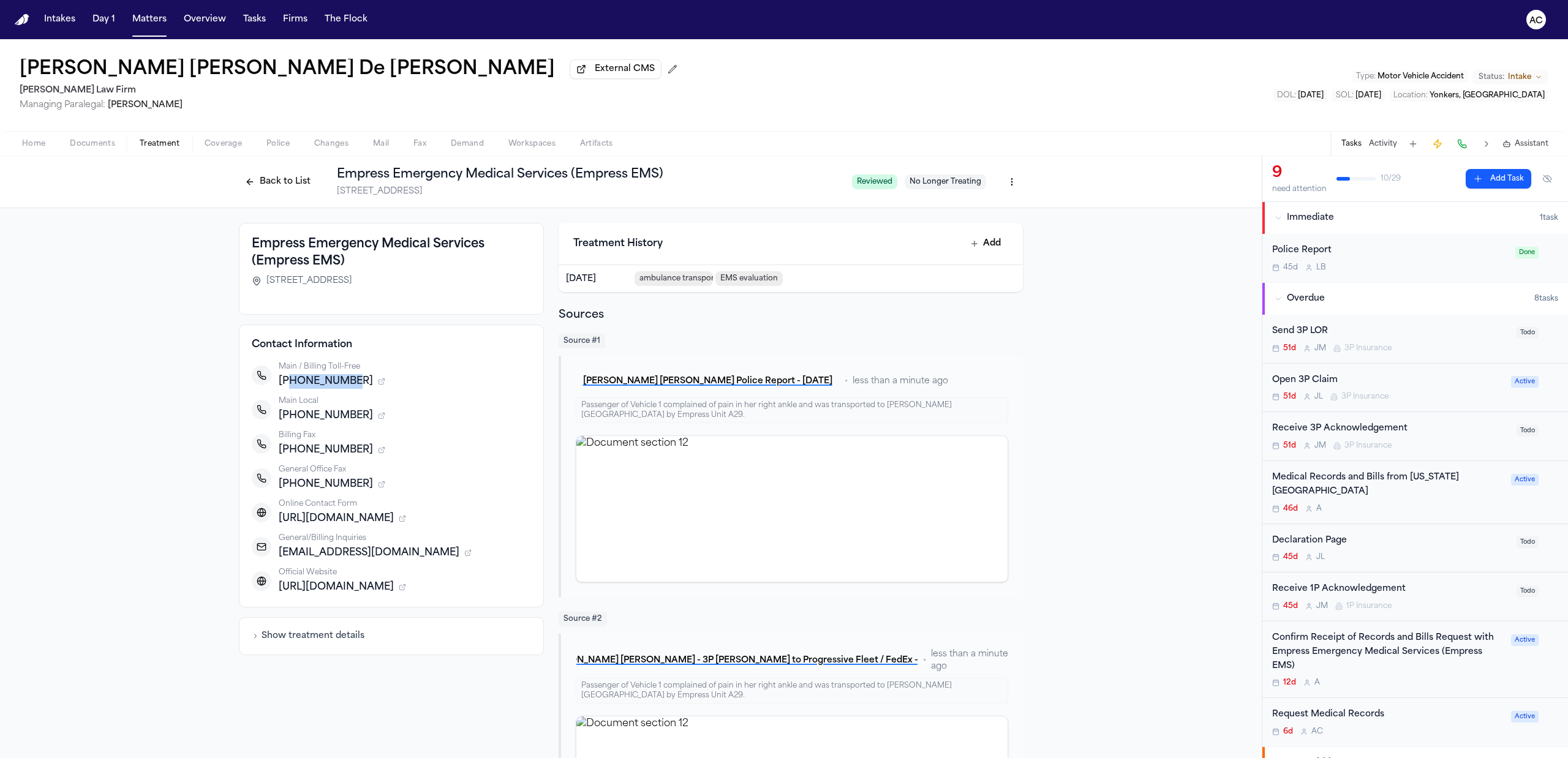
drag, startPoint x: 344, startPoint y: 381, endPoint x: 284, endPoint y: 377, distance: 60.1
click at [284, 377] on span "+18889655040" at bounding box center [326, 381] width 94 height 14
copy span "8889655040"
click at [296, 184] on button "Back to List" at bounding box center [277, 182] width 78 height 19
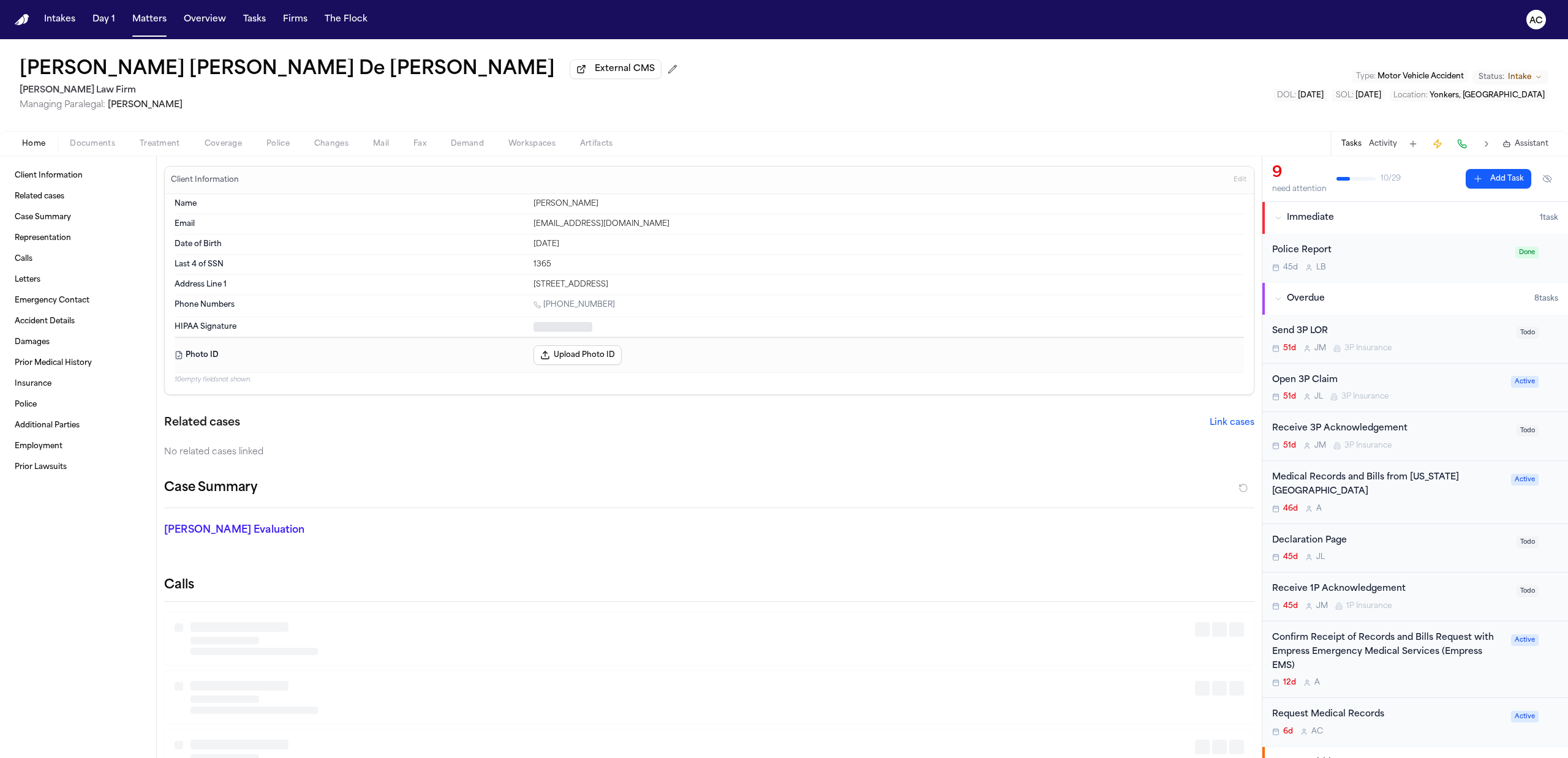
click at [38, 138] on button "Home" at bounding box center [34, 144] width 48 height 14
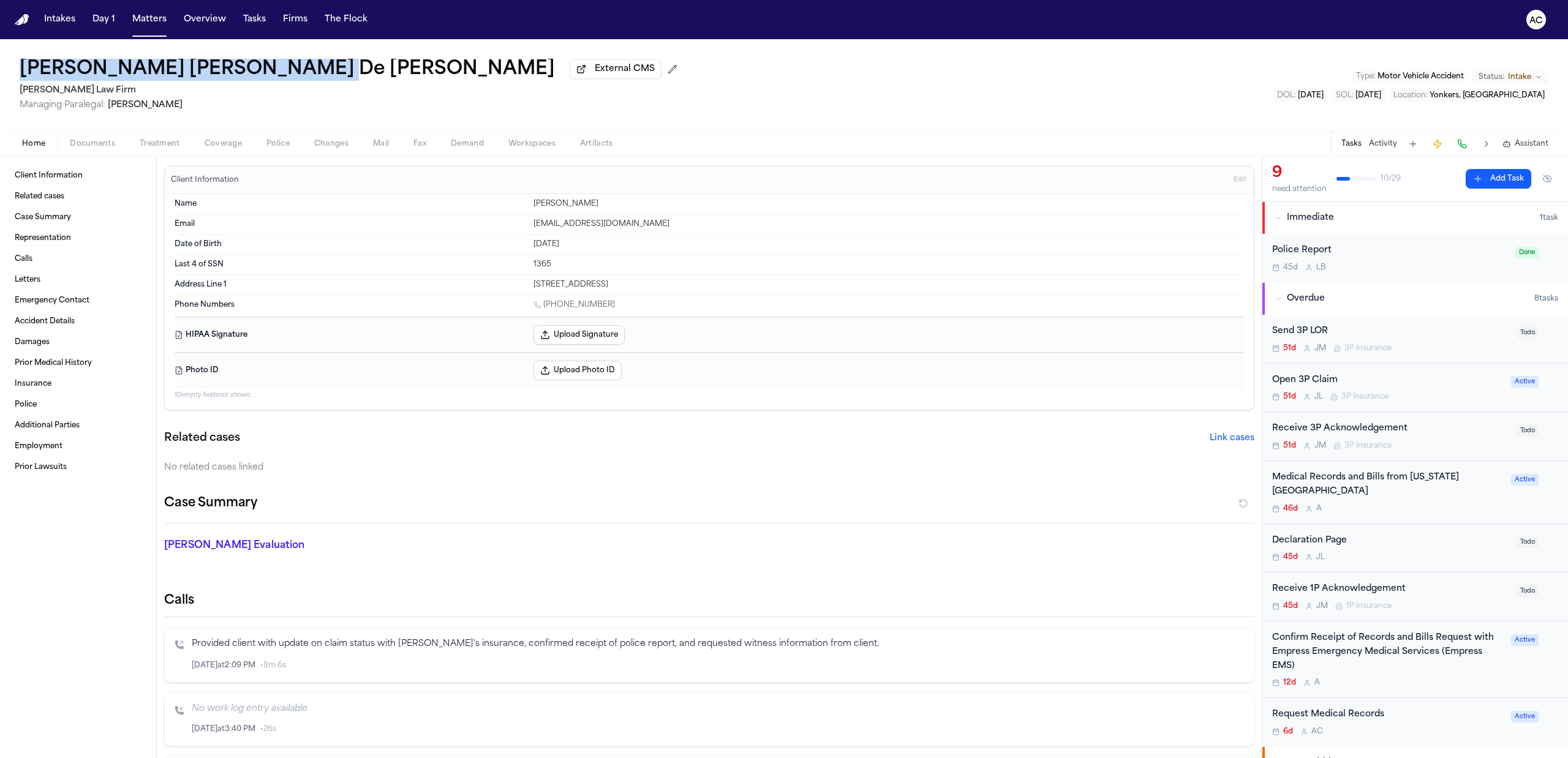
drag, startPoint x: 291, startPoint y: 70, endPoint x: 22, endPoint y: 64, distance: 269.1
click at [22, 64] on div "Jennifer Mabel De León Rivas External CMS" at bounding box center [351, 70] width 663 height 22
copy h1 "Jennifer Mabel De León Rivas"
click at [1233, 182] on span "Edit" at bounding box center [1240, 180] width 13 height 9
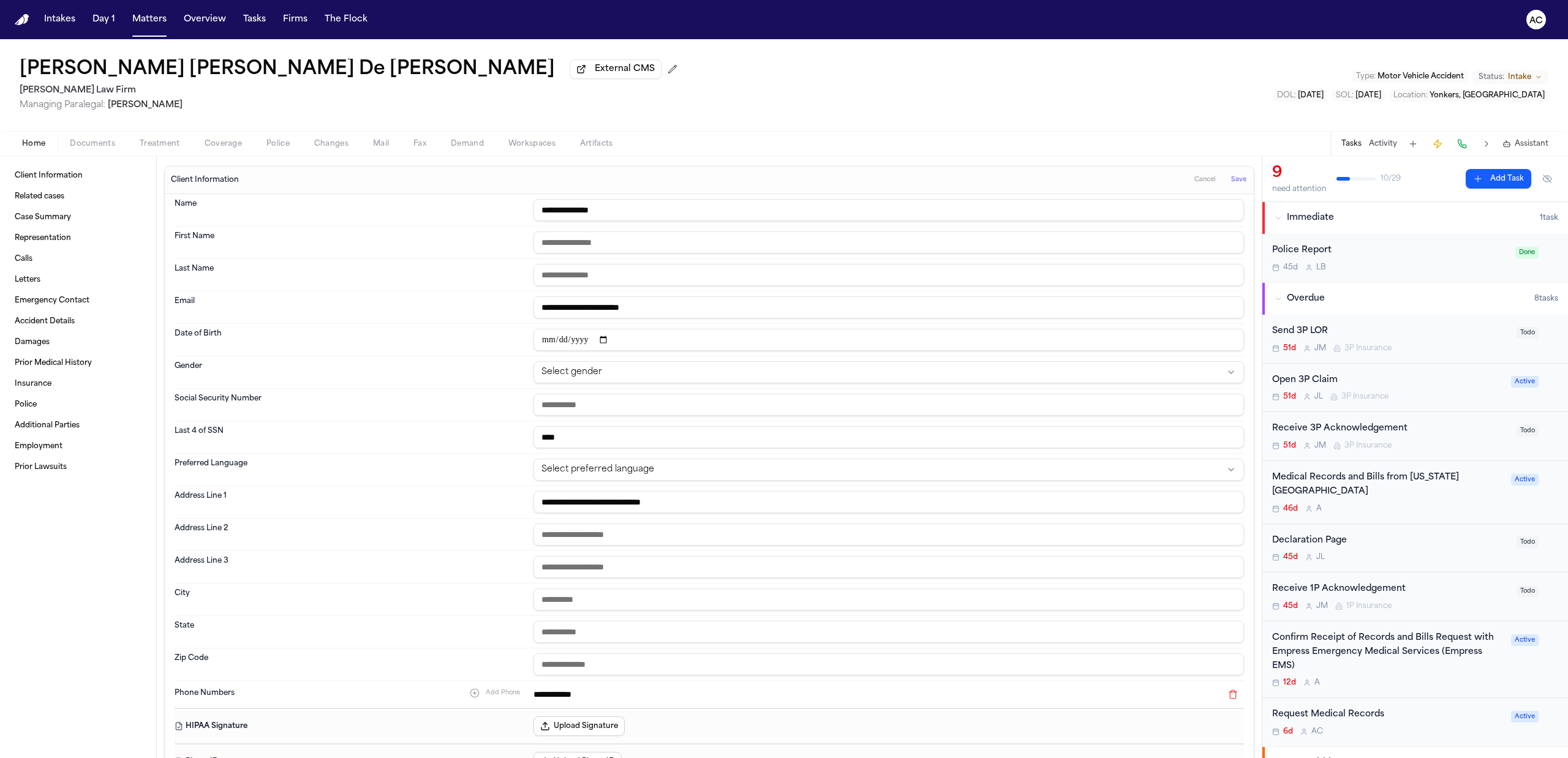
click at [557, 210] on input "**********" at bounding box center [888, 211] width 710 height 22
type input "**********"
click at [1228, 186] on button "Save" at bounding box center [1239, 180] width 22 height 19
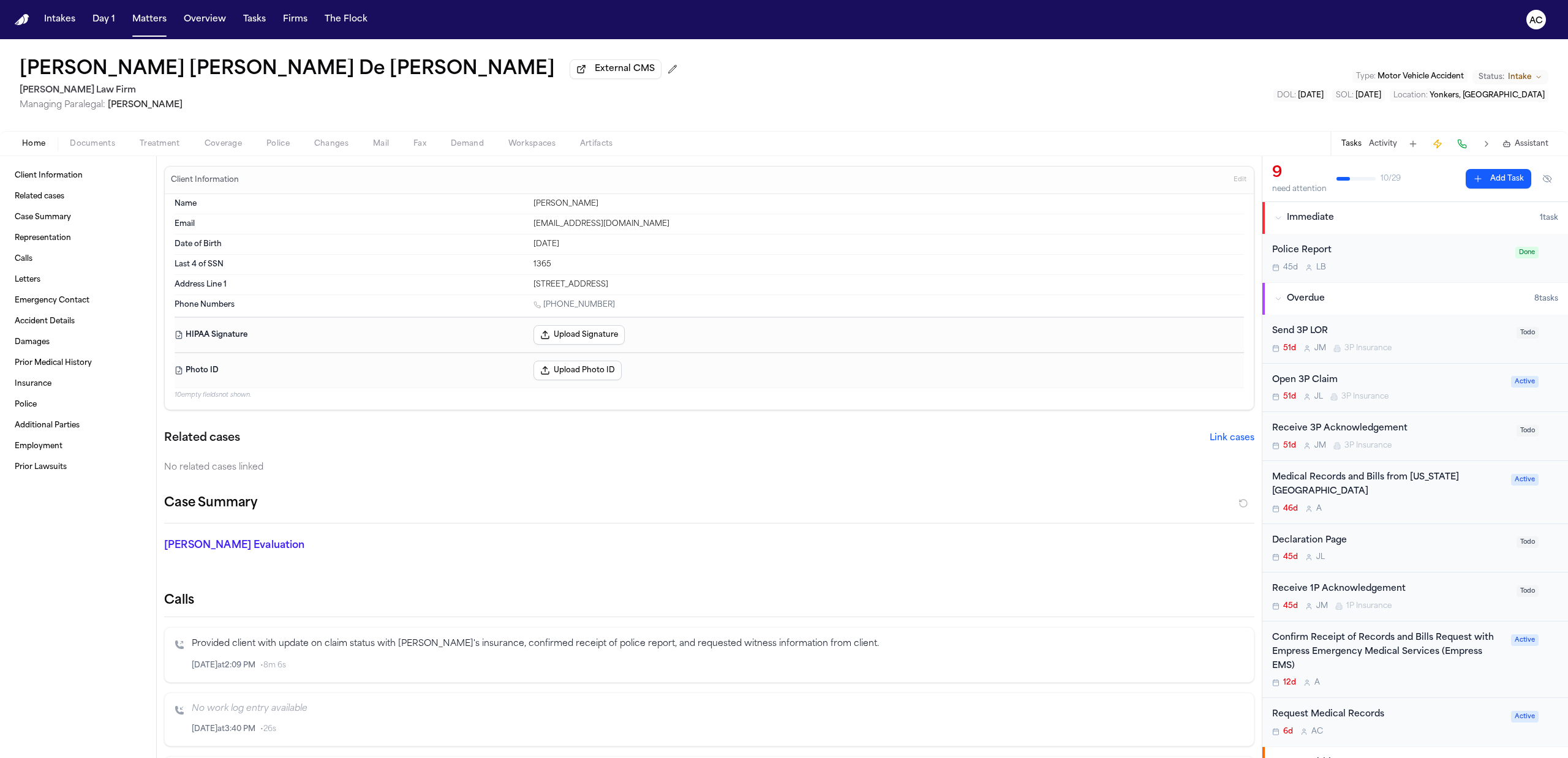
click at [1343, 648] on div "Confirm Receipt of Records and Bills Request with Empress Emergency Medical Ser…" at bounding box center [1388, 652] width 231 height 42
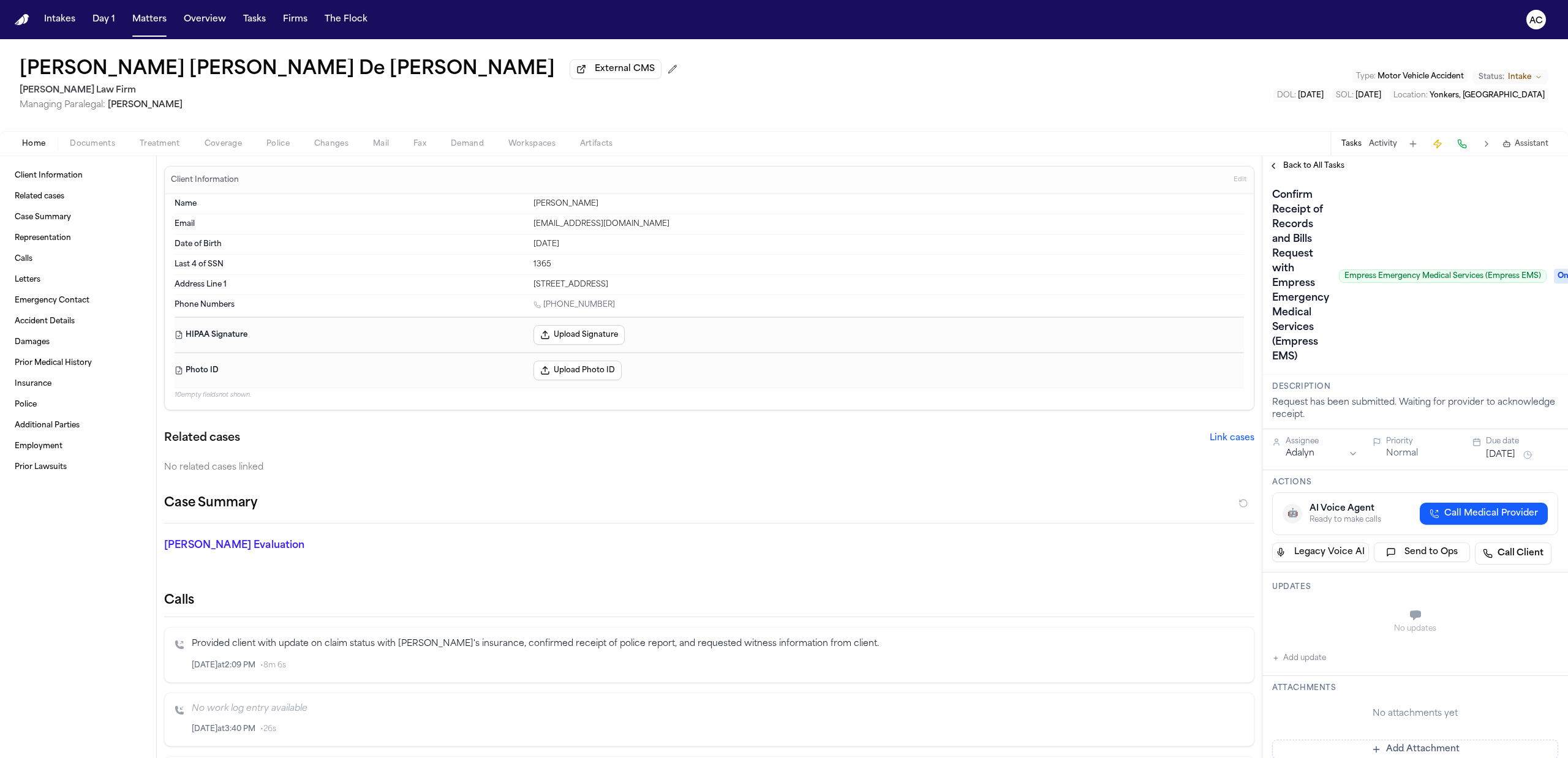
click at [1312, 657] on button "Add update" at bounding box center [1299, 658] width 54 height 14
click at [1295, 648] on button "Private" at bounding box center [1297, 646] width 10 height 10
click at [1321, 624] on textarea "Add your update" at bounding box center [1422, 616] width 262 height 25
type textarea "*"
click at [1401, 598] on div "**********" at bounding box center [1415, 620] width 306 height 96
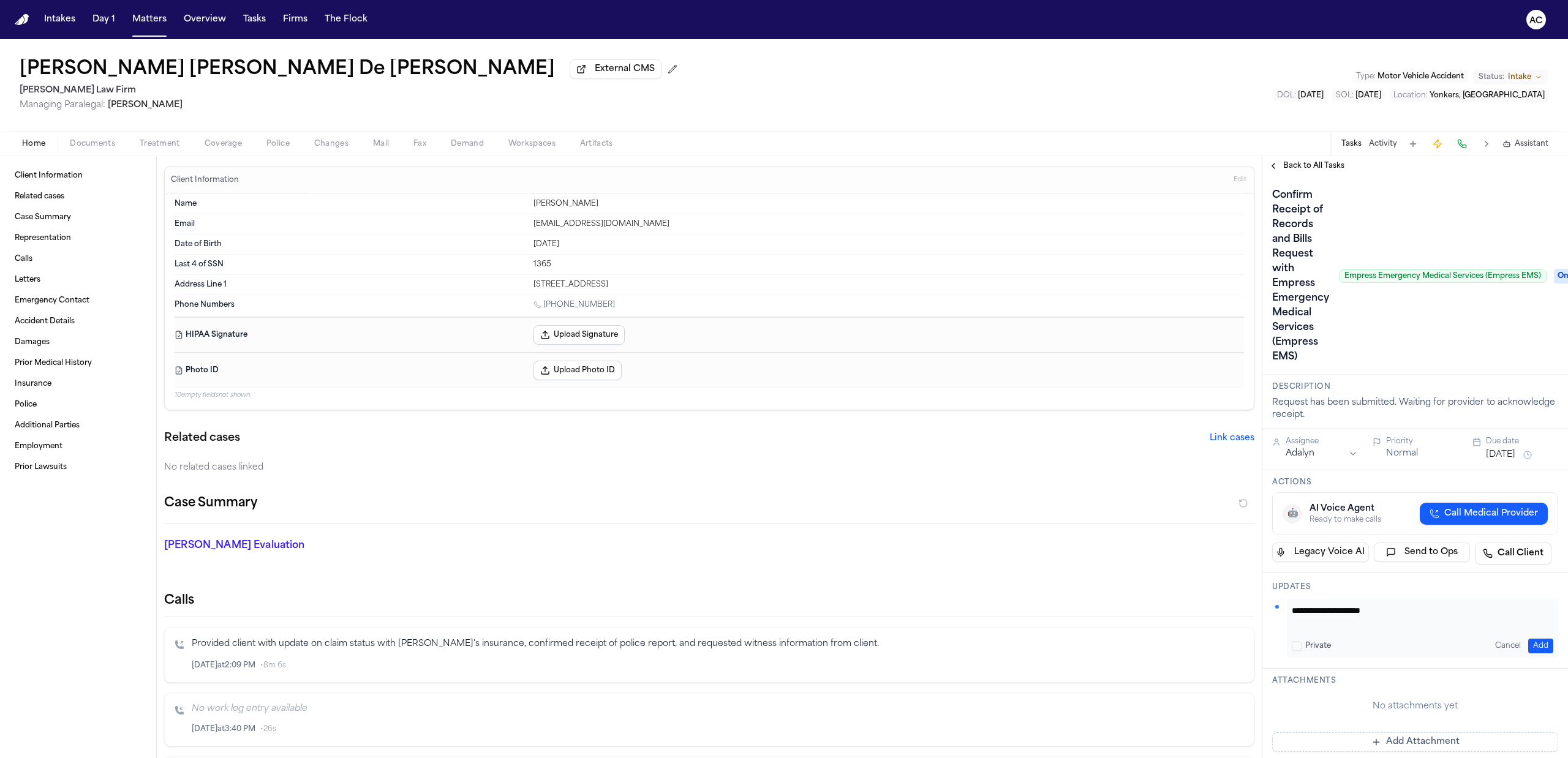
click at [1407, 613] on textarea "**********" at bounding box center [1416, 616] width 249 height 25
click at [1474, 624] on textarea "**********" at bounding box center [1416, 616] width 249 height 25
paste textarea "**********"
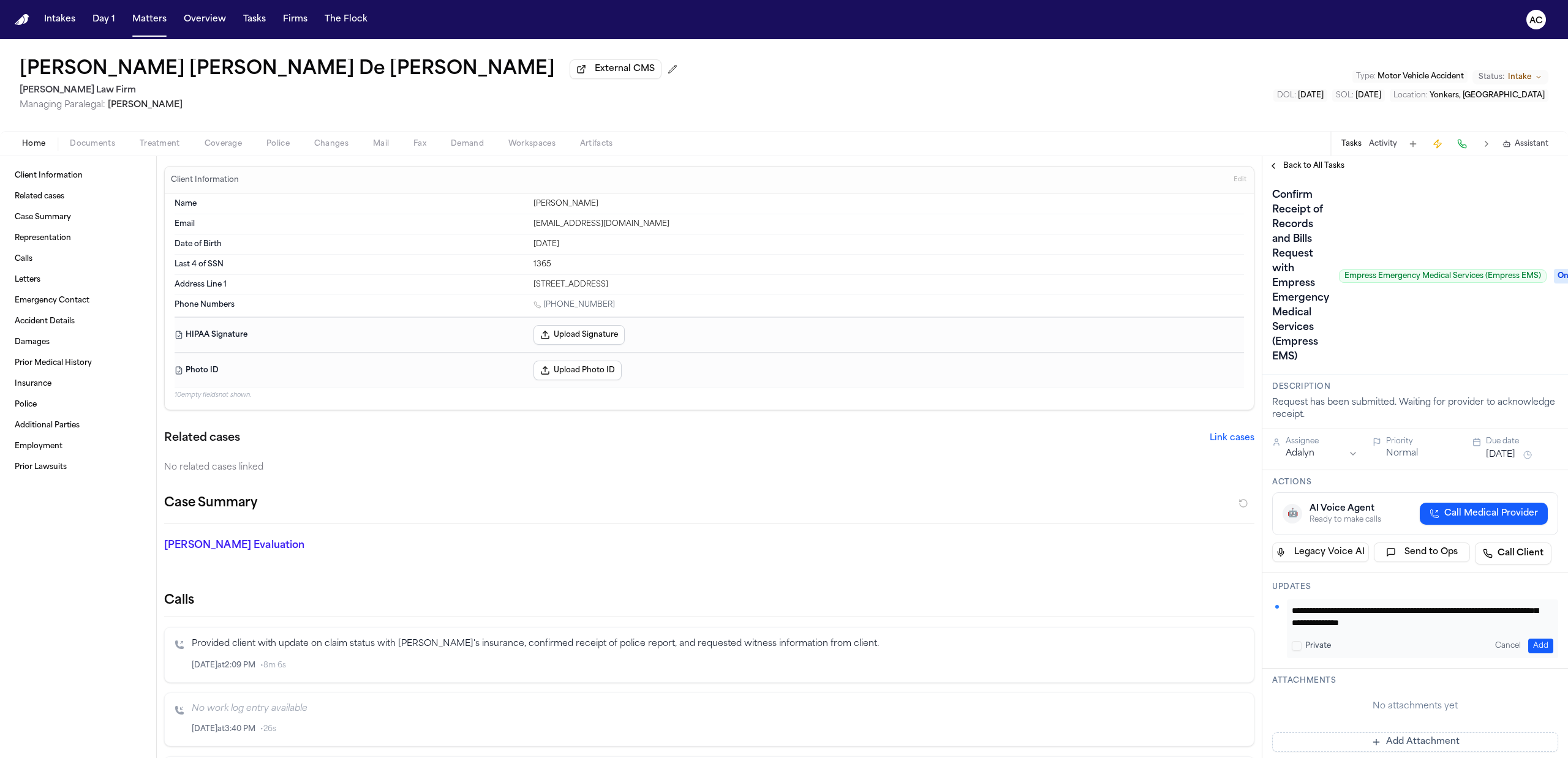
click at [1362, 624] on textarea "**********" at bounding box center [1416, 616] width 249 height 25
paste textarea "**********"
type textarea "**********"
click at [1534, 647] on button "Add" at bounding box center [1540, 646] width 25 height 14
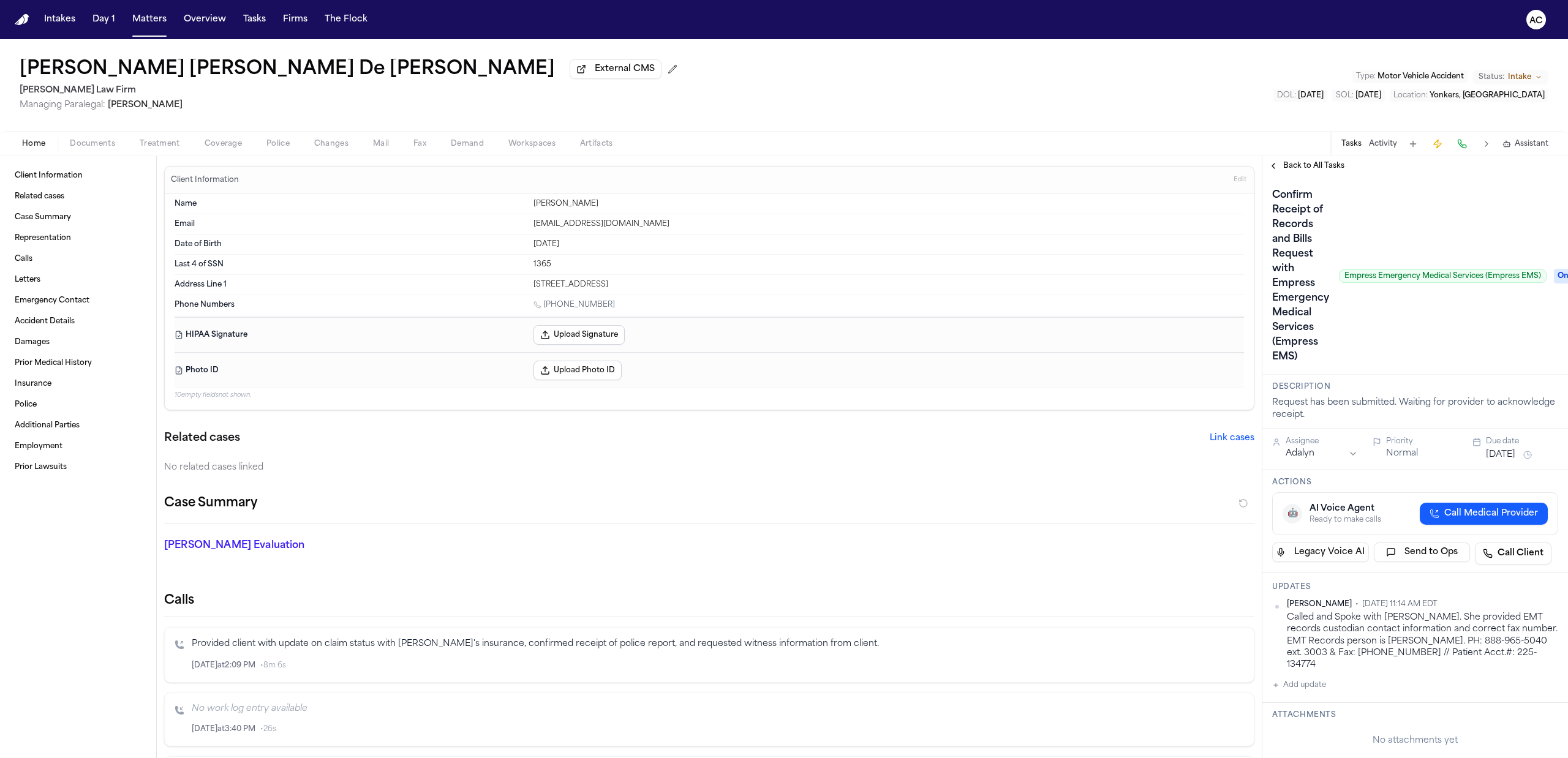
click at [1305, 678] on button "Add update" at bounding box center [1299, 685] width 54 height 14
click at [1323, 720] on label "Private" at bounding box center [1318, 724] width 26 height 10
click at [1297, 720] on button "Private" at bounding box center [1297, 724] width 10 height 10
click at [1345, 683] on textarea "Add your update" at bounding box center [1422, 695] width 262 height 25
type textarea "**********"
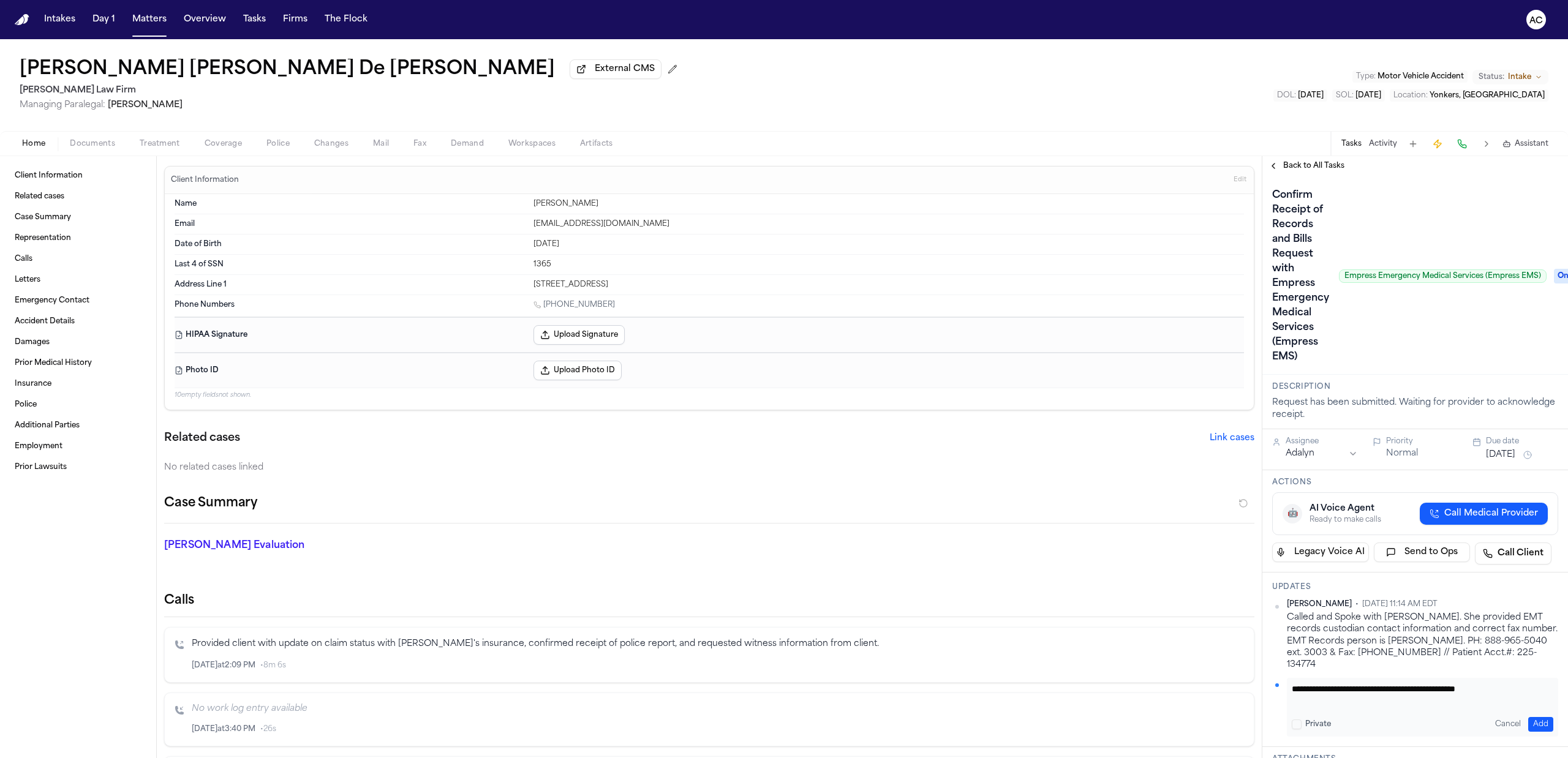
click at [1537, 720] on button "Add" at bounding box center [1540, 724] width 25 height 14
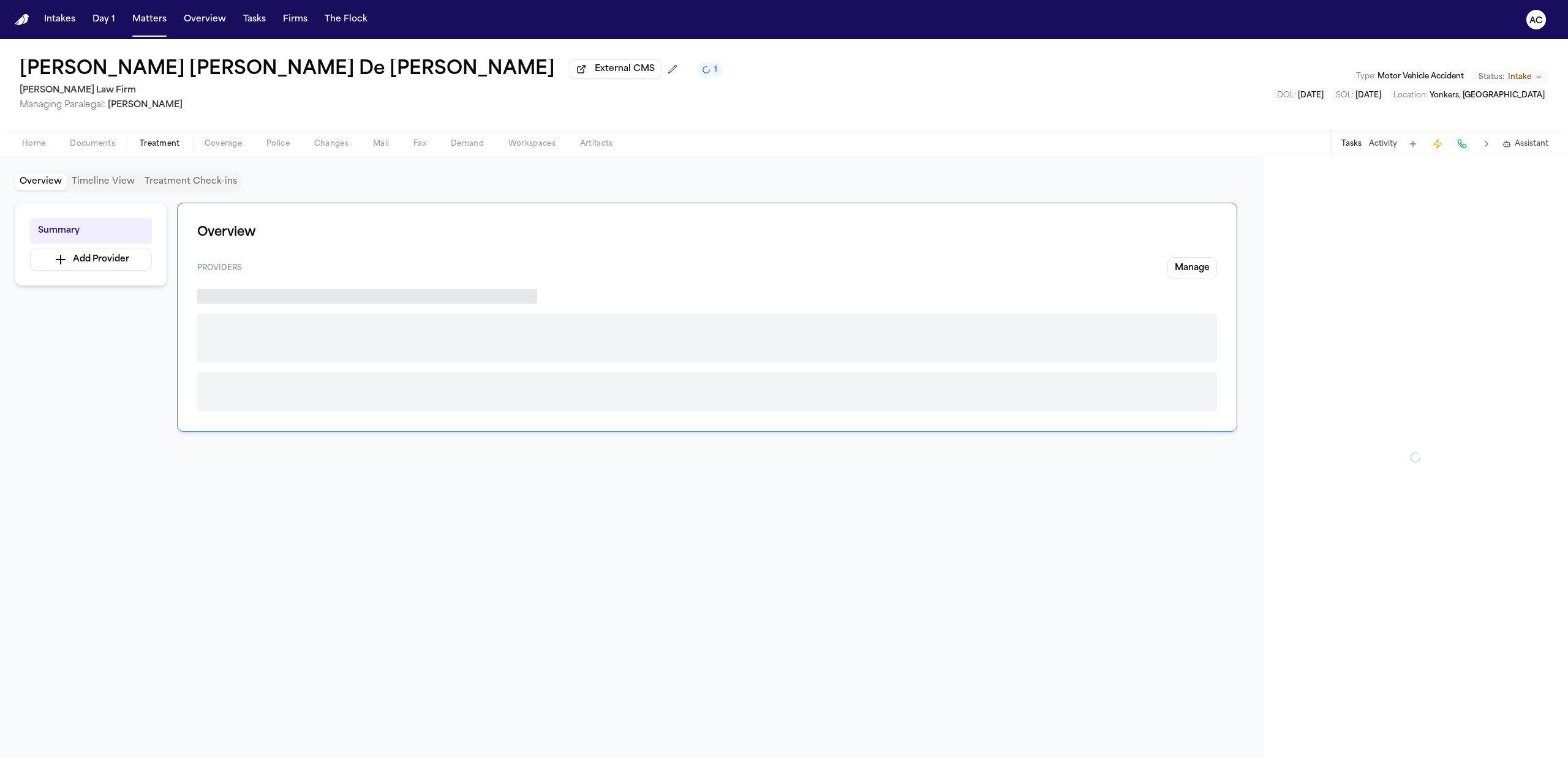
click at [163, 146] on span "Treatment" at bounding box center [159, 144] width 40 height 10
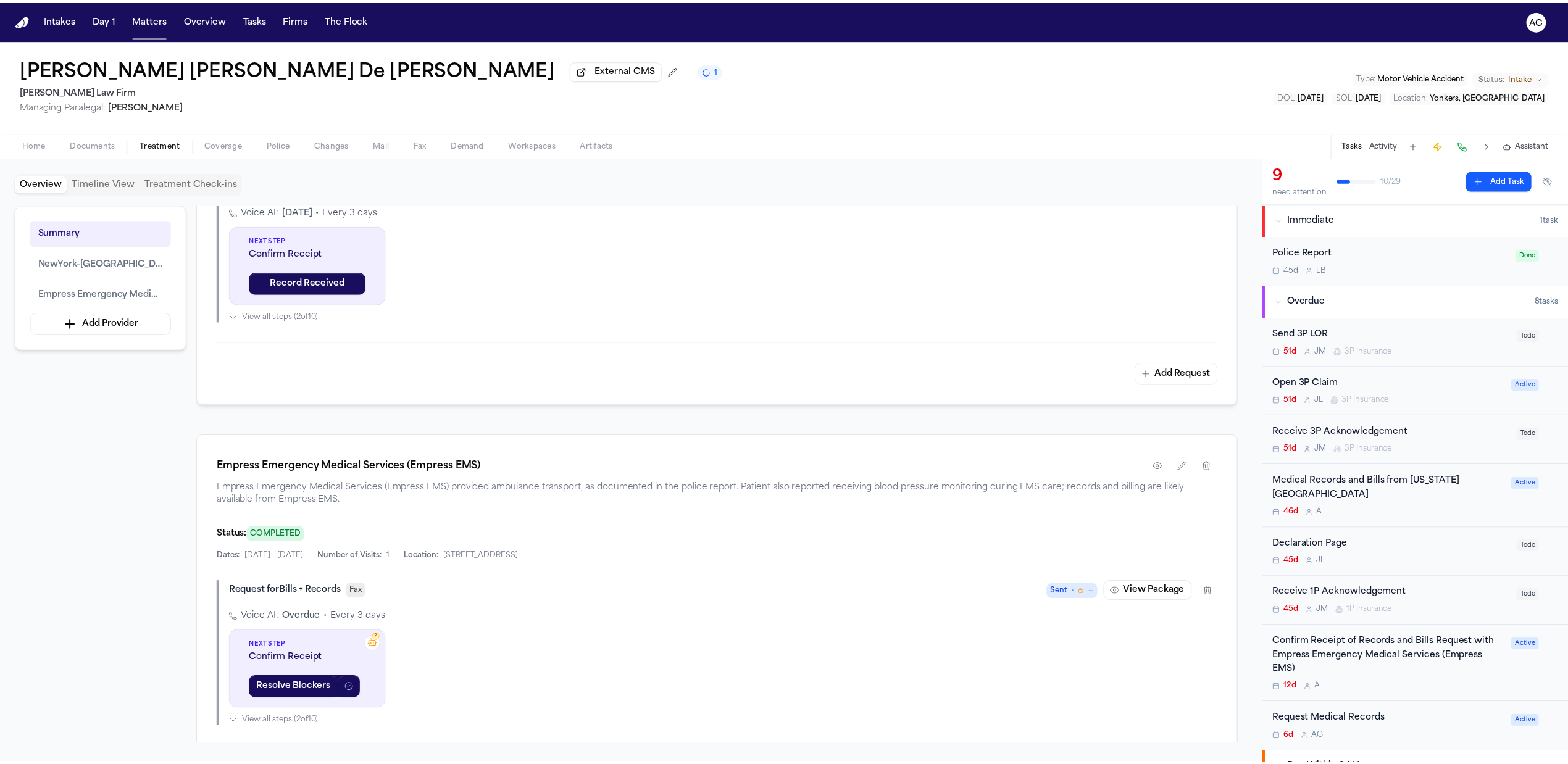
scroll to position [576, 0]
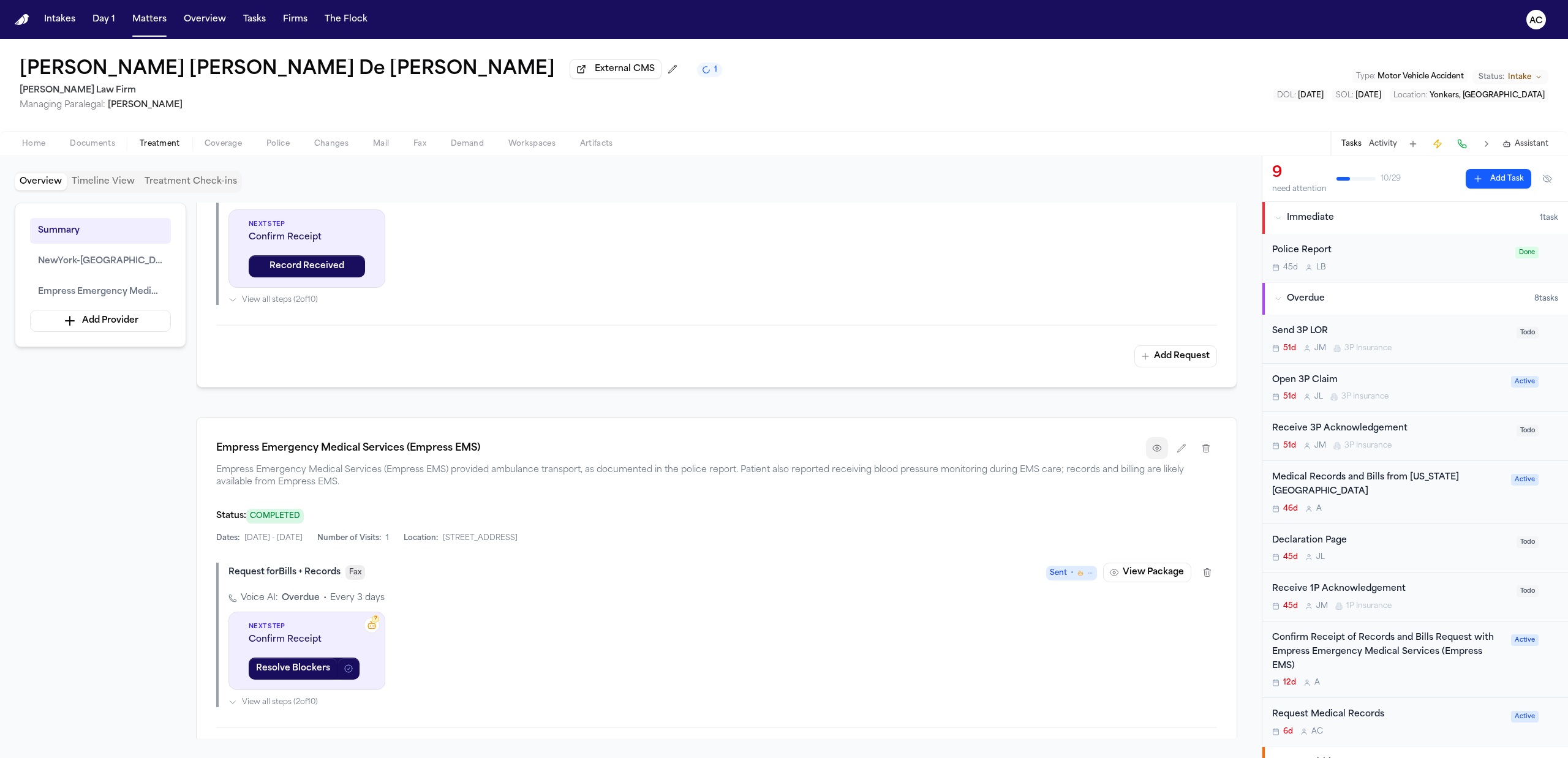
click at [1148, 451] on button "button" at bounding box center [1157, 448] width 22 height 22
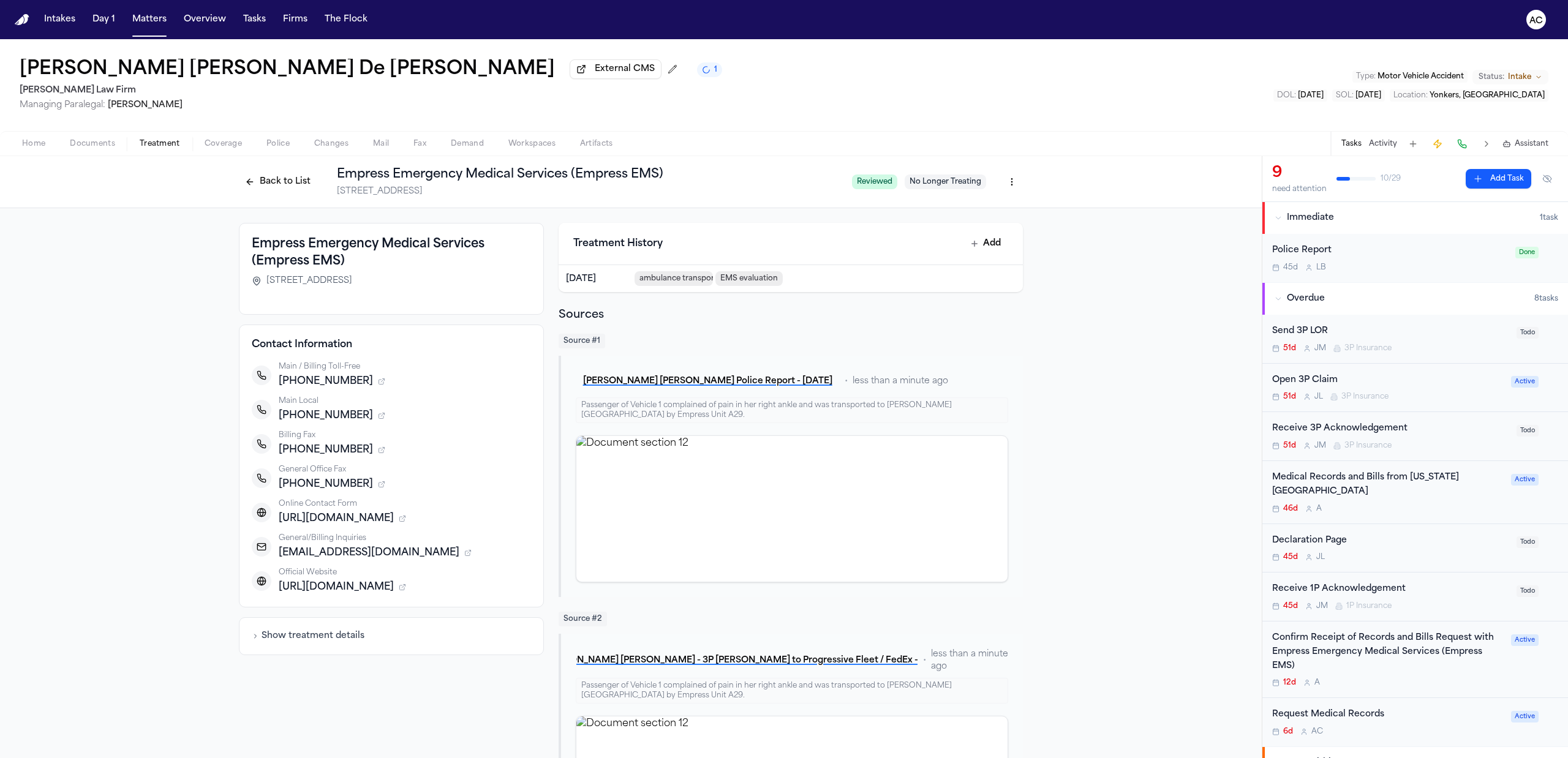
click at [1374, 652] on div "Confirm Receipt of Records and Bills Request with Empress Emergency Medical Ser…" at bounding box center [1388, 652] width 231 height 42
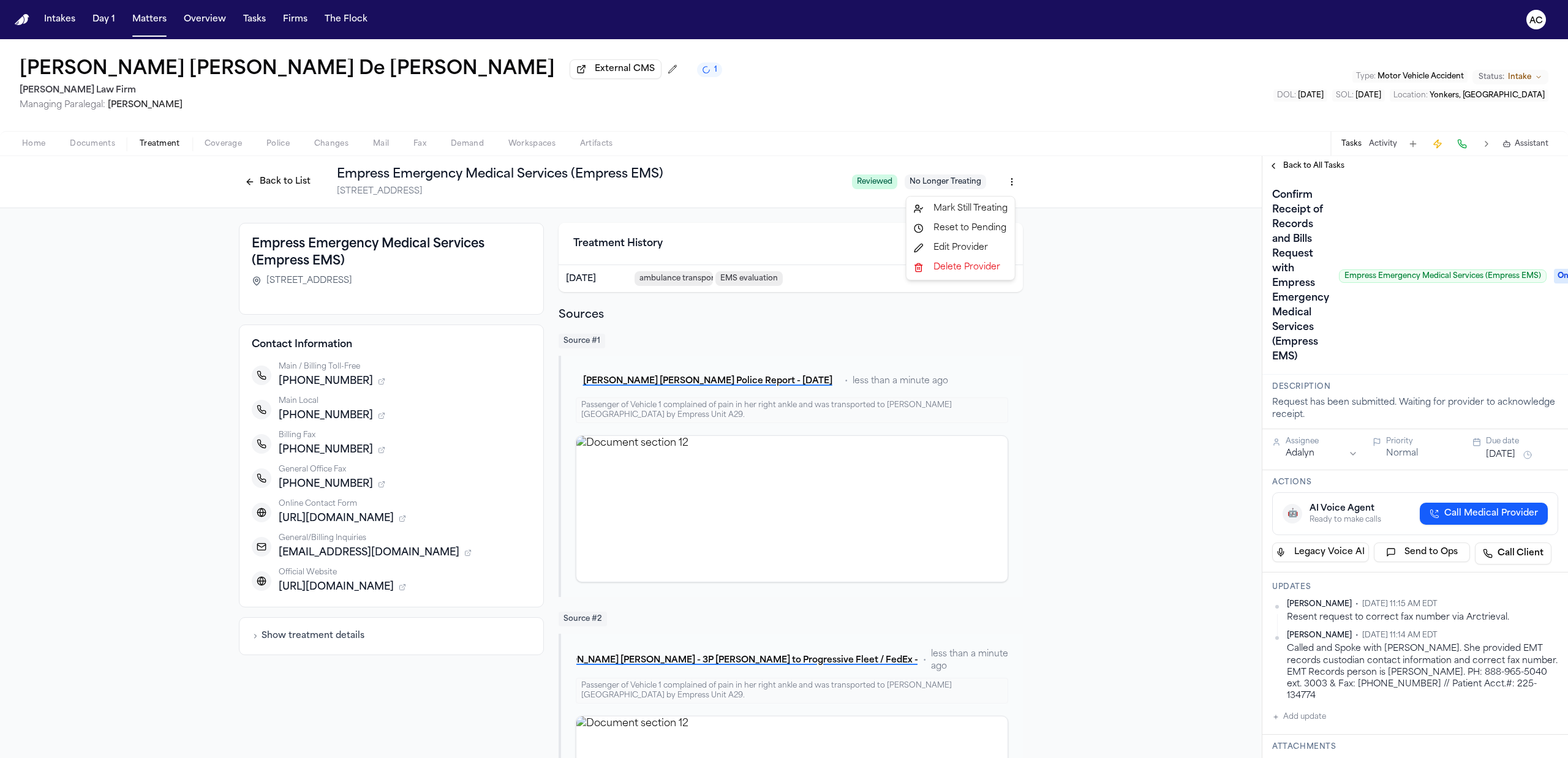
click at [1003, 177] on html "Intakes Day 1 Matters Overview Tasks Firms The Flock AC Jennifer Mabel De León …" at bounding box center [784, 379] width 1568 height 758
click at [975, 248] on div "Edit Provider" at bounding box center [960, 248] width 103 height 19
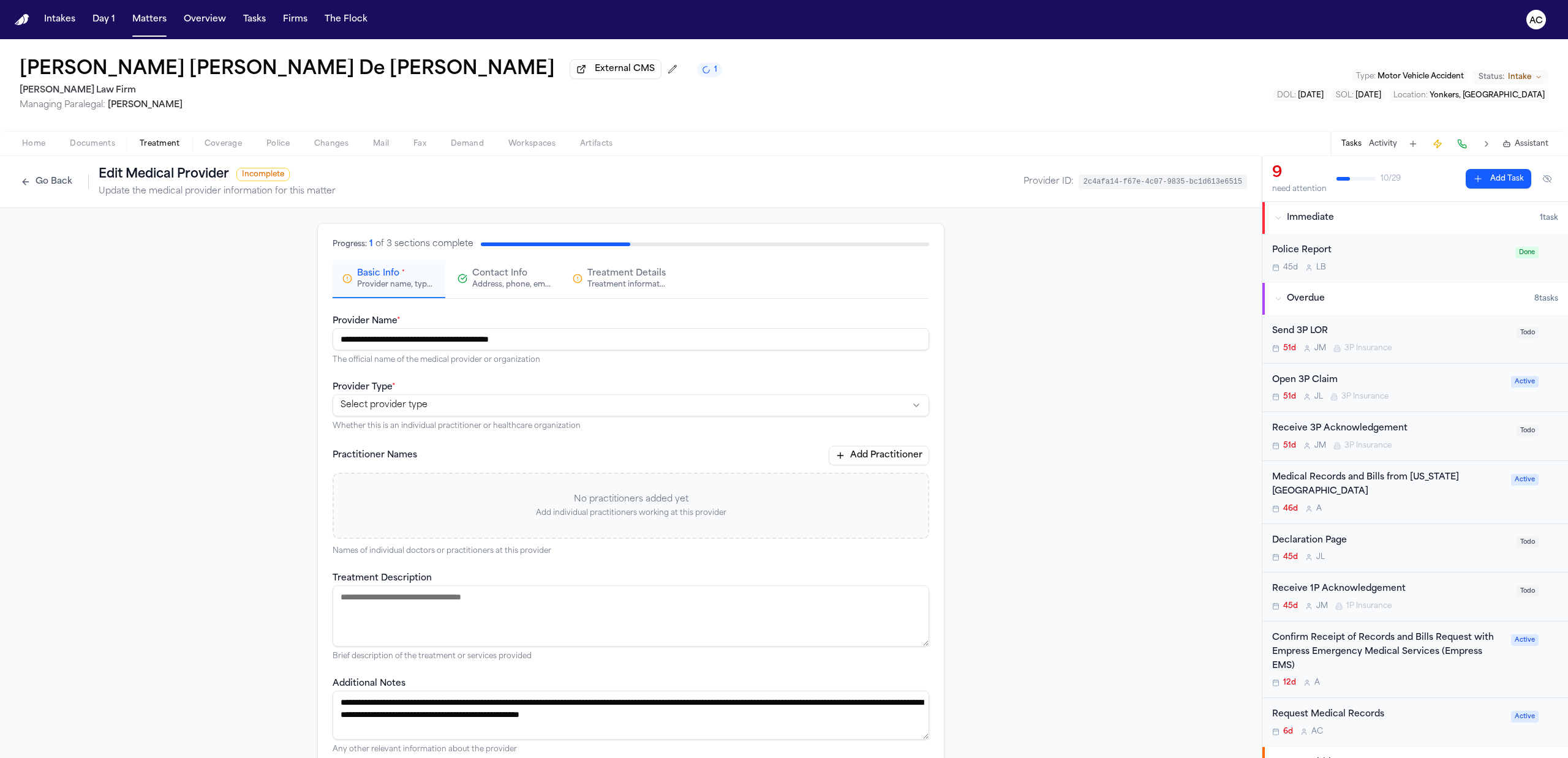
click at [412, 399] on html "**********" at bounding box center [784, 379] width 1568 height 758
click at [508, 267] on button "Contact Info Address, phone, email, and other contact details" at bounding box center [504, 279] width 113 height 38
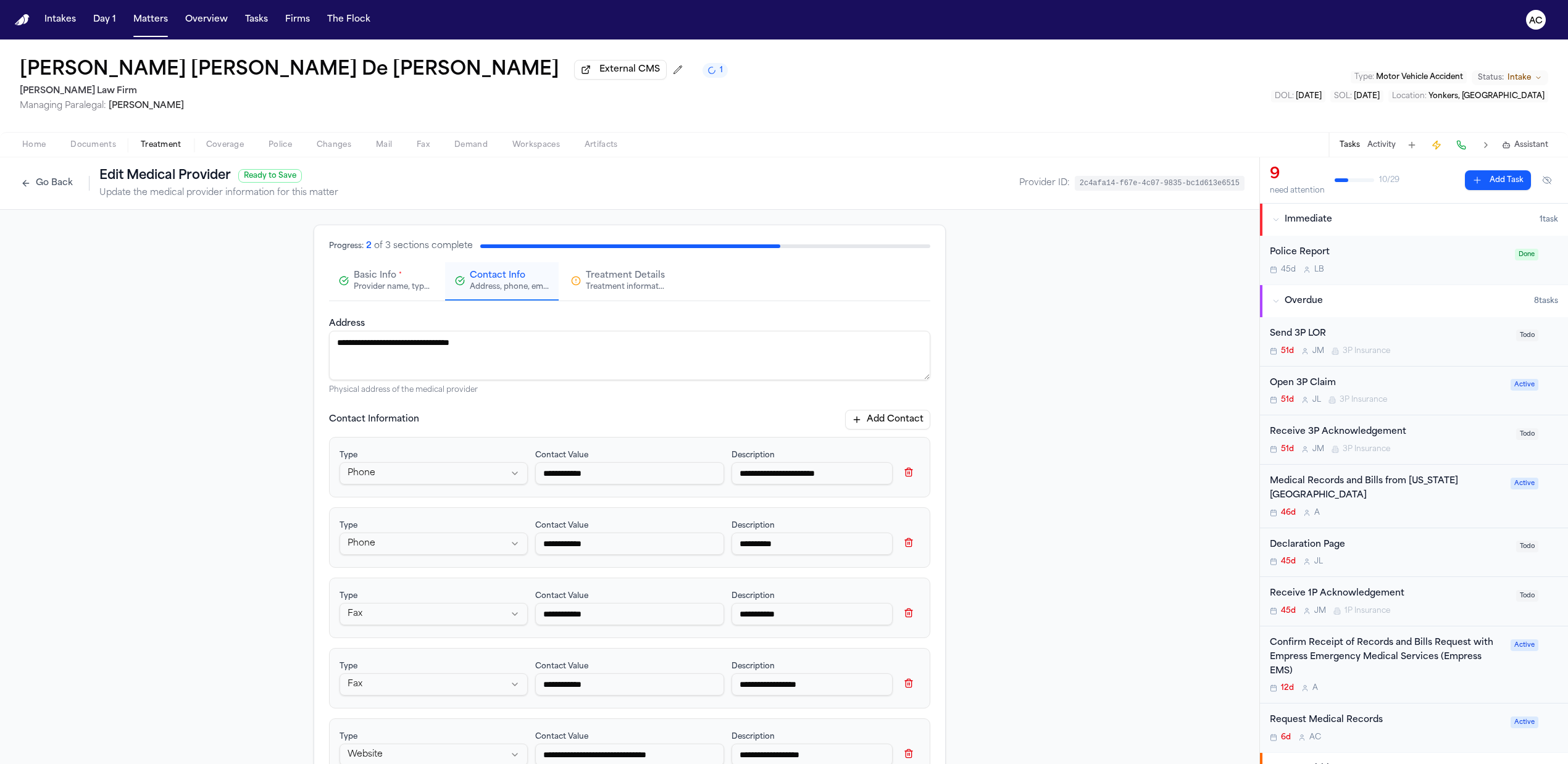
click at [867, 421] on button "Add Contact" at bounding box center [888, 420] width 86 height 19
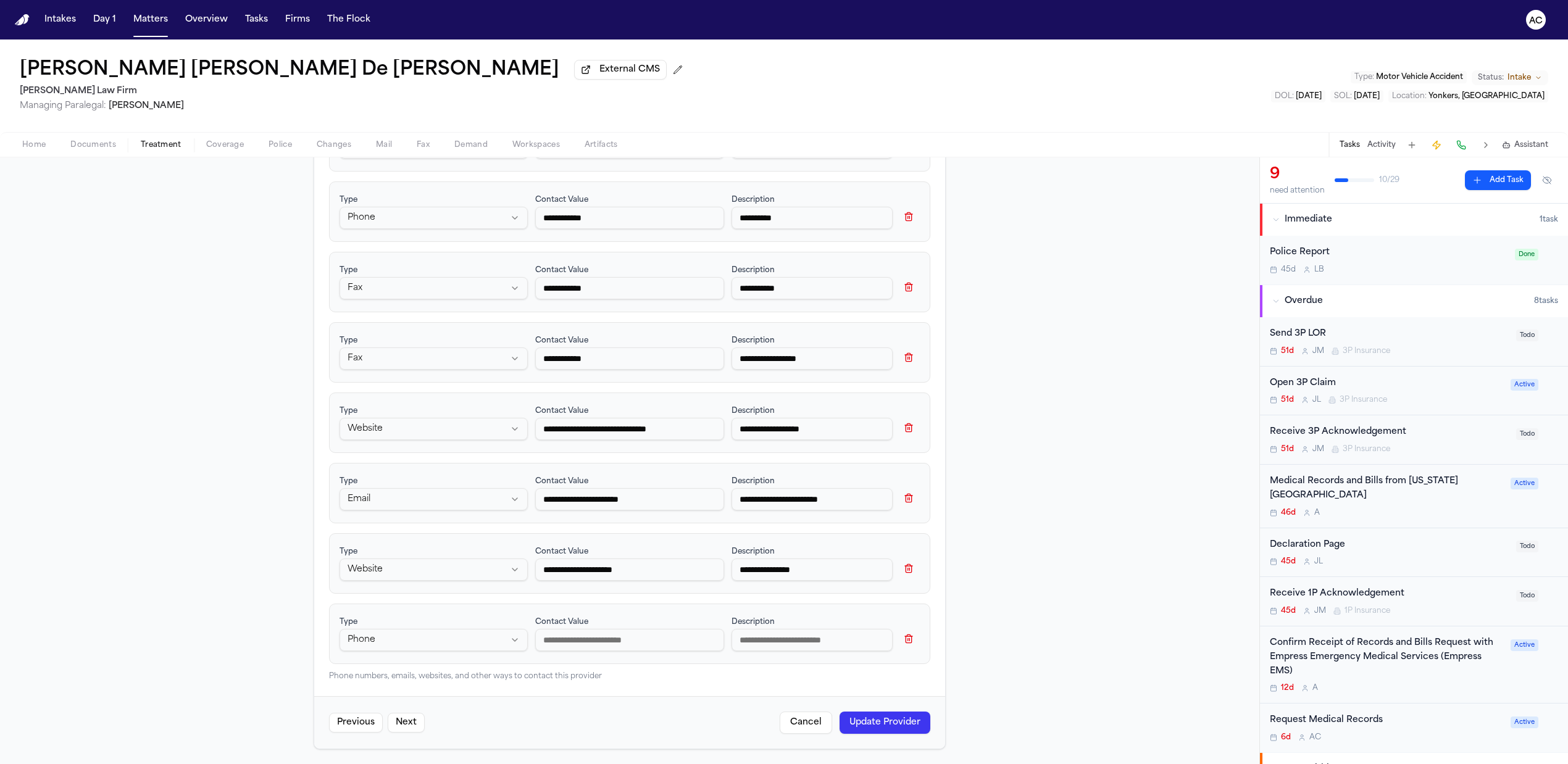
click at [1426, 653] on div "Confirm Receipt of Records and Bills Request with Empress Emergency Medical Ser…" at bounding box center [1386, 658] width 233 height 42
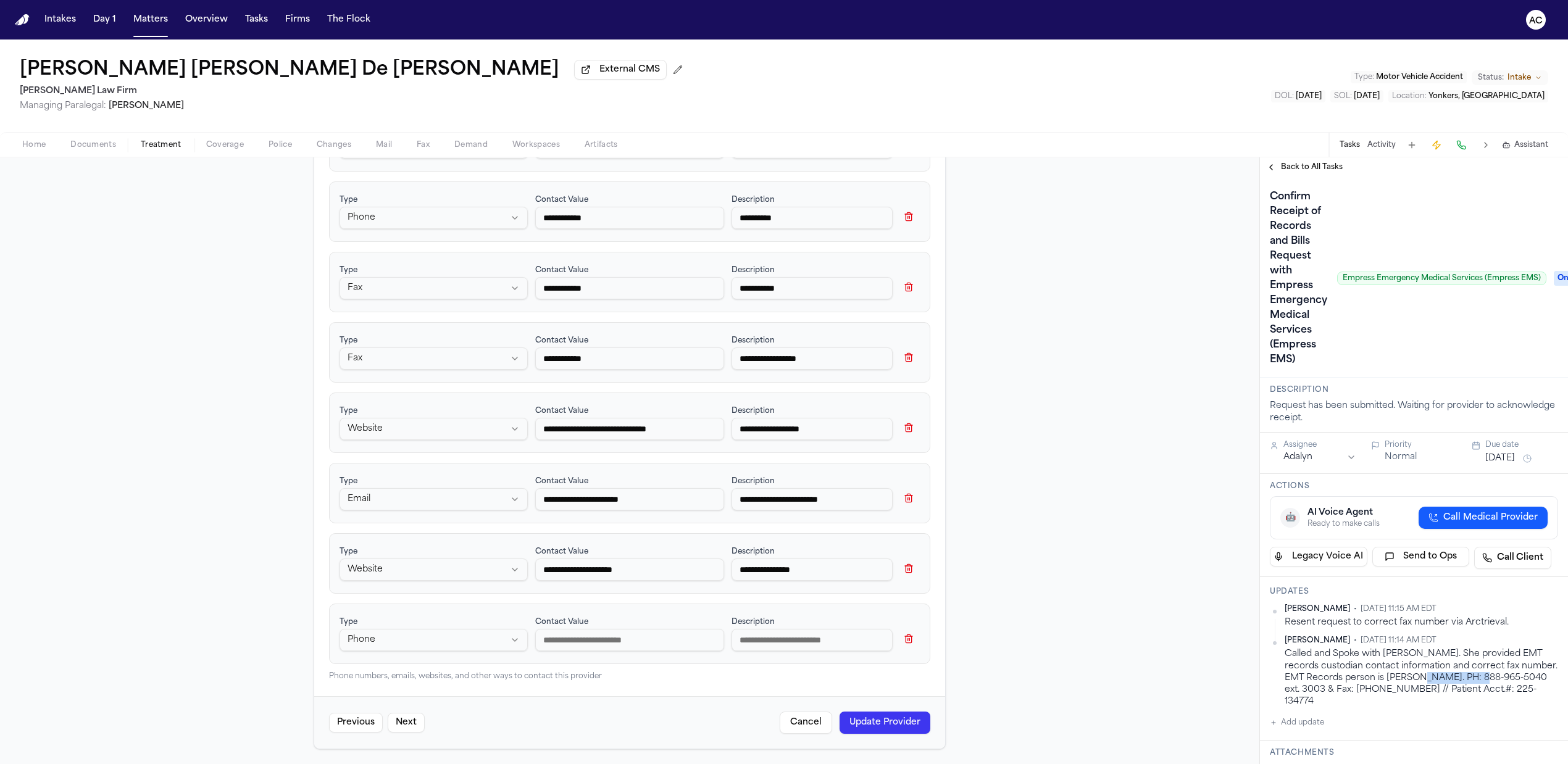
drag, startPoint x: 1496, startPoint y: 675, endPoint x: 1430, endPoint y: 682, distance: 66.4
click at [1430, 682] on div "Called and Spoke with Lane. She provided EMT records custodian contact informat…" at bounding box center [1421, 677] width 274 height 59
click at [587, 639] on input at bounding box center [629, 640] width 188 height 23
paste input "**********"
type input "**********"
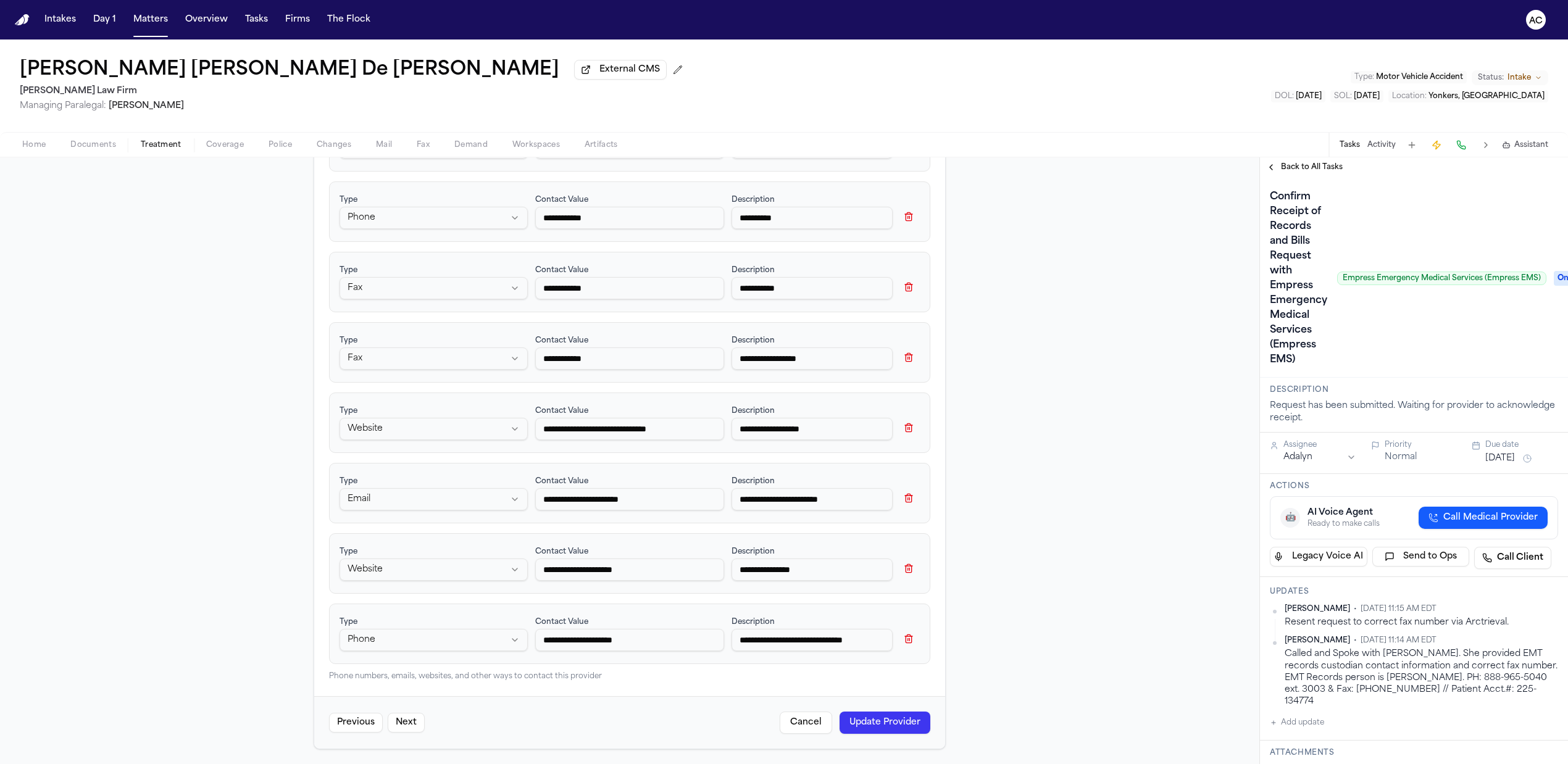
click at [780, 639] on input "**********" at bounding box center [812, 640] width 161 height 23
type input "**********"
click at [907, 720] on button "Update Provider" at bounding box center [884, 723] width 90 height 23
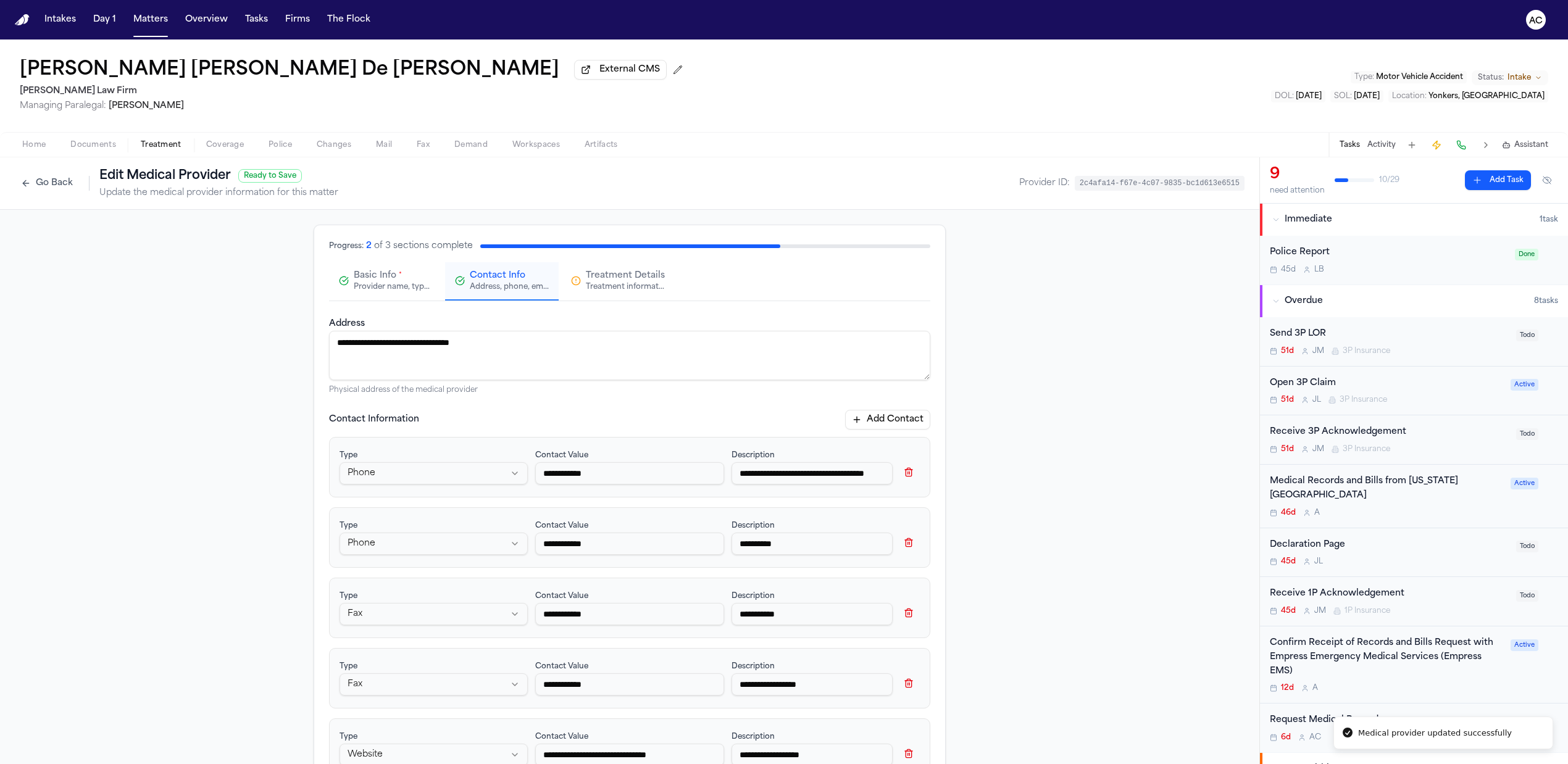
click at [46, 186] on button "Go Back" at bounding box center [47, 183] width 65 height 19
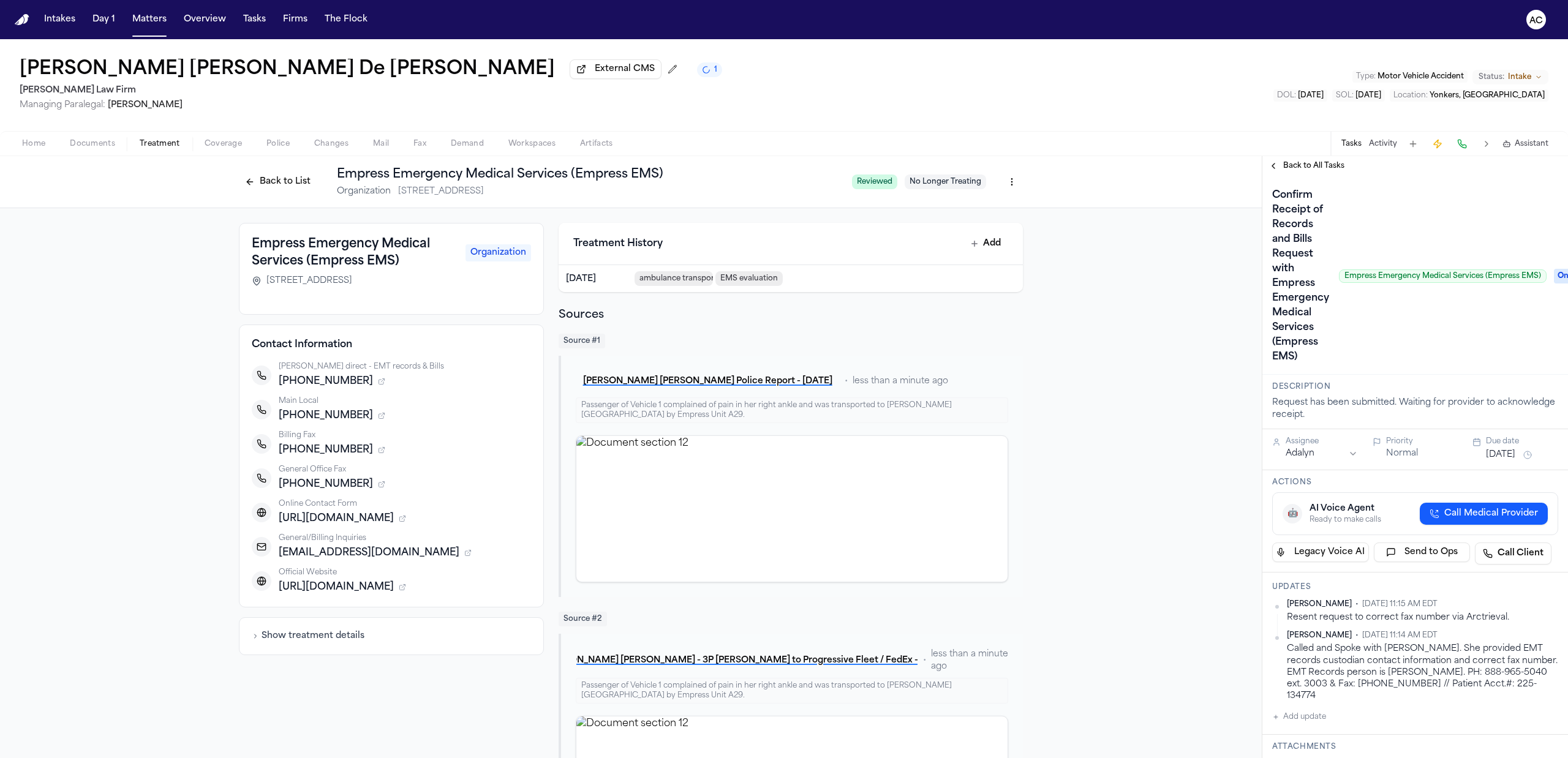
drag, startPoint x: 265, startPoint y: 165, endPoint x: 266, endPoint y: 158, distance: 7.1
click at [265, 162] on div "Back to List Empress Emergency Medical Services (Empress EMS) Organization [STR…" at bounding box center [631, 182] width 1262 height 52
click at [275, 169] on div "Back to List Empress Emergency Medical Services (Empress EMS) Organization [STR…" at bounding box center [540, 182] width 603 height 32
click at [287, 182] on button "Back to List" at bounding box center [277, 182] width 78 height 19
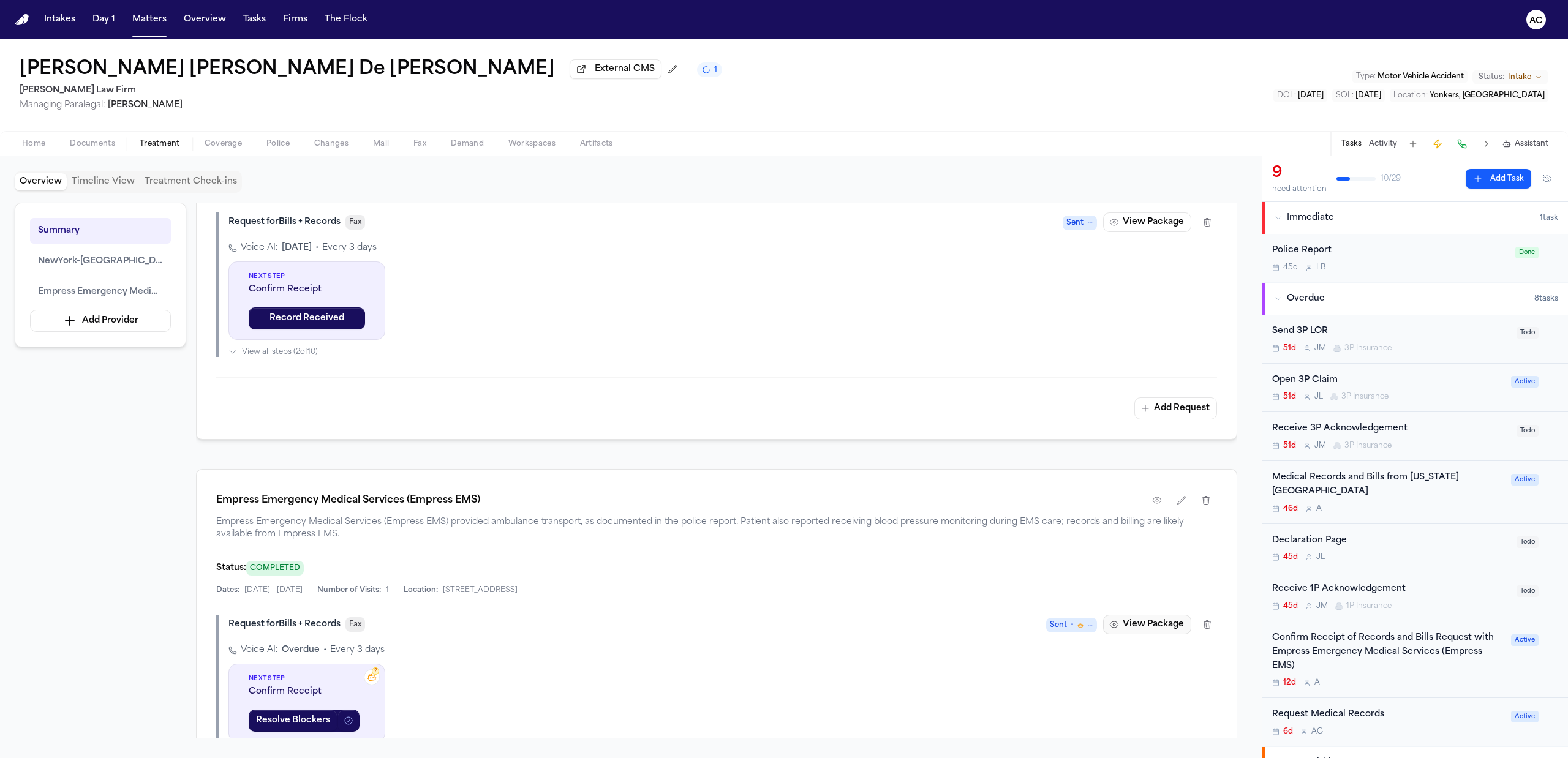
scroll to position [572, 0]
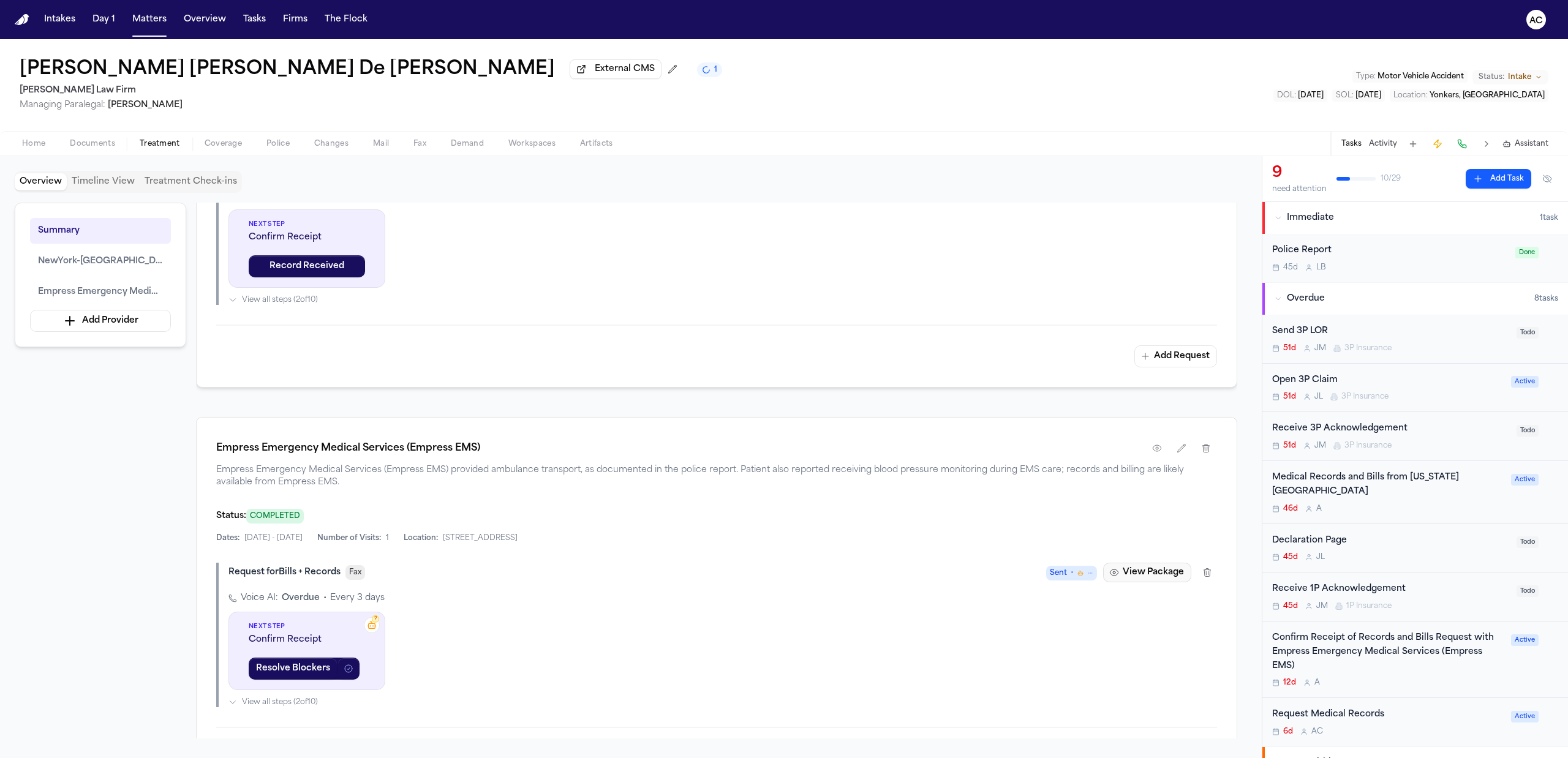
click at [1133, 576] on button "View Package" at bounding box center [1148, 572] width 88 height 19
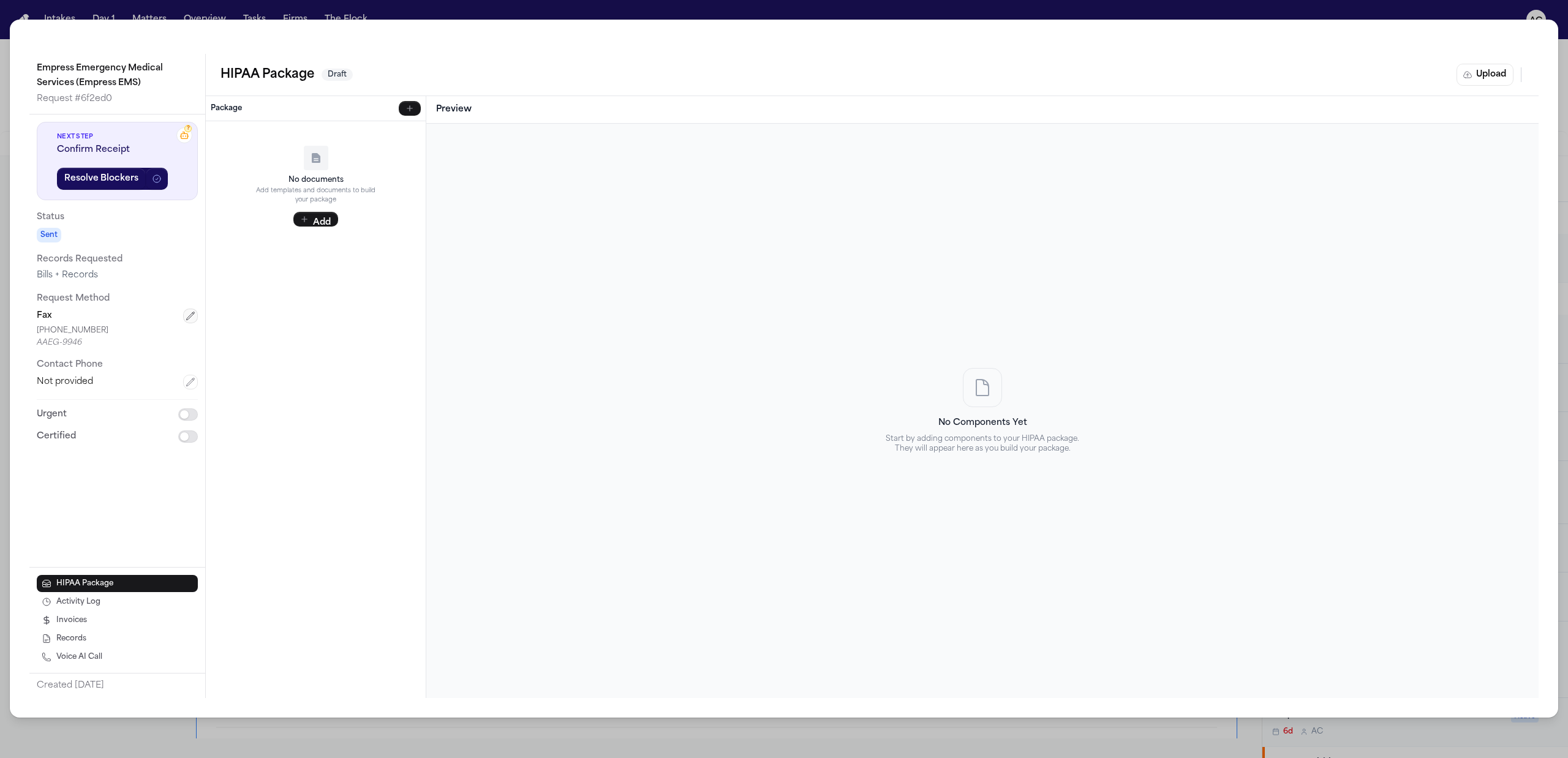
click at [192, 316] on icon "button" at bounding box center [191, 316] width 10 height 10
drag, startPoint x: 52, startPoint y: 383, endPoint x: -33, endPoint y: 381, distance: 85.0
click at [0, 381] on html "Intakes Day 1 Matters Overview Tasks Firms The Flock AC [PERSON_NAME] [PERSON_N…" at bounding box center [784, 379] width 1568 height 758
paste input "text"
type input "*********"
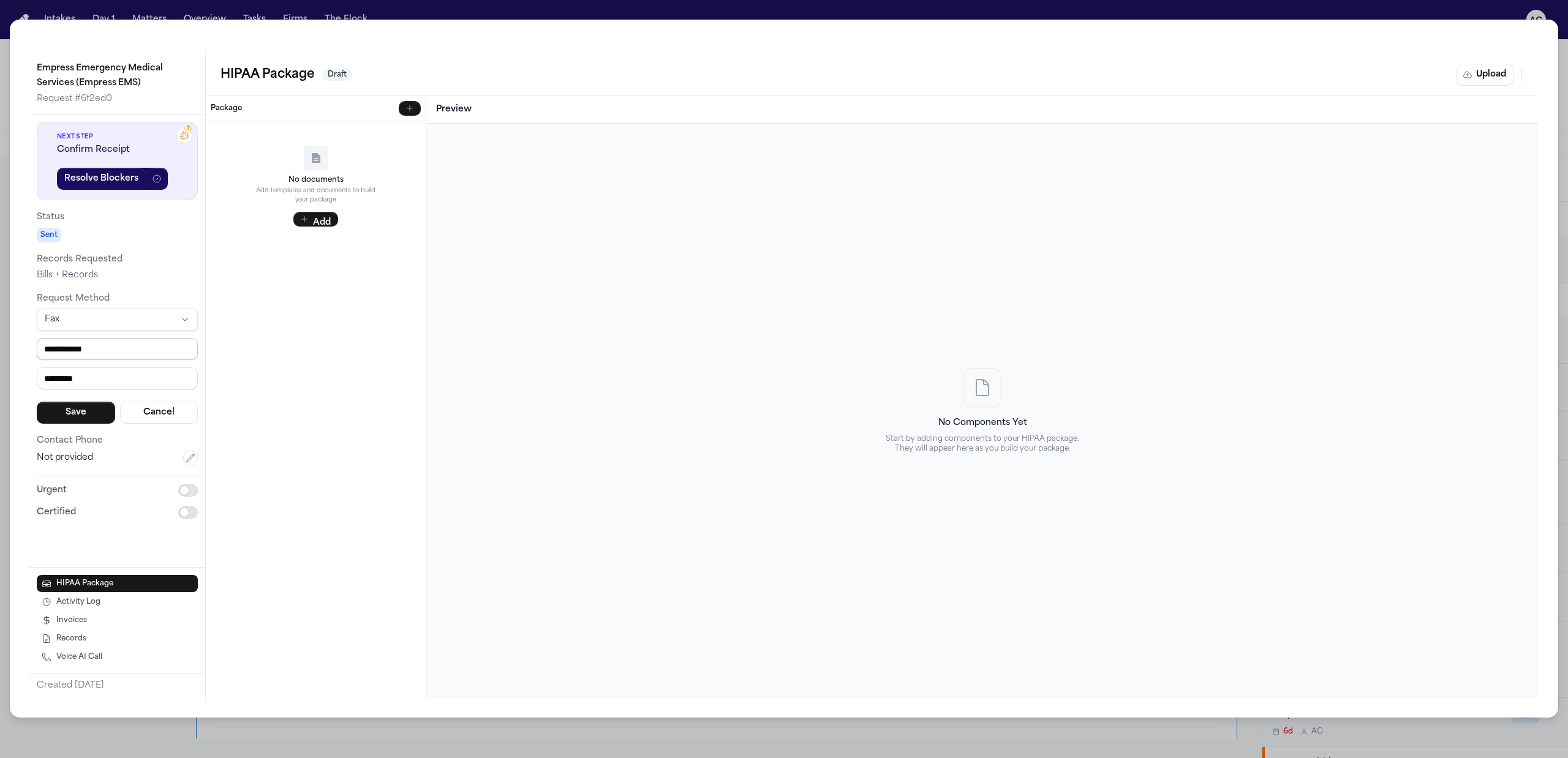
drag, startPoint x: 116, startPoint y: 346, endPoint x: -80, endPoint y: 353, distance: 196.1
click at [0, 353] on html "Intakes Day 1 Matters Overview Tasks Firms The Flock AC [PERSON_NAME] [PERSON_N…" at bounding box center [784, 379] width 1568 height 758
paste input "tel"
type input "**********"
click at [88, 413] on button "Save" at bounding box center [76, 413] width 78 height 22
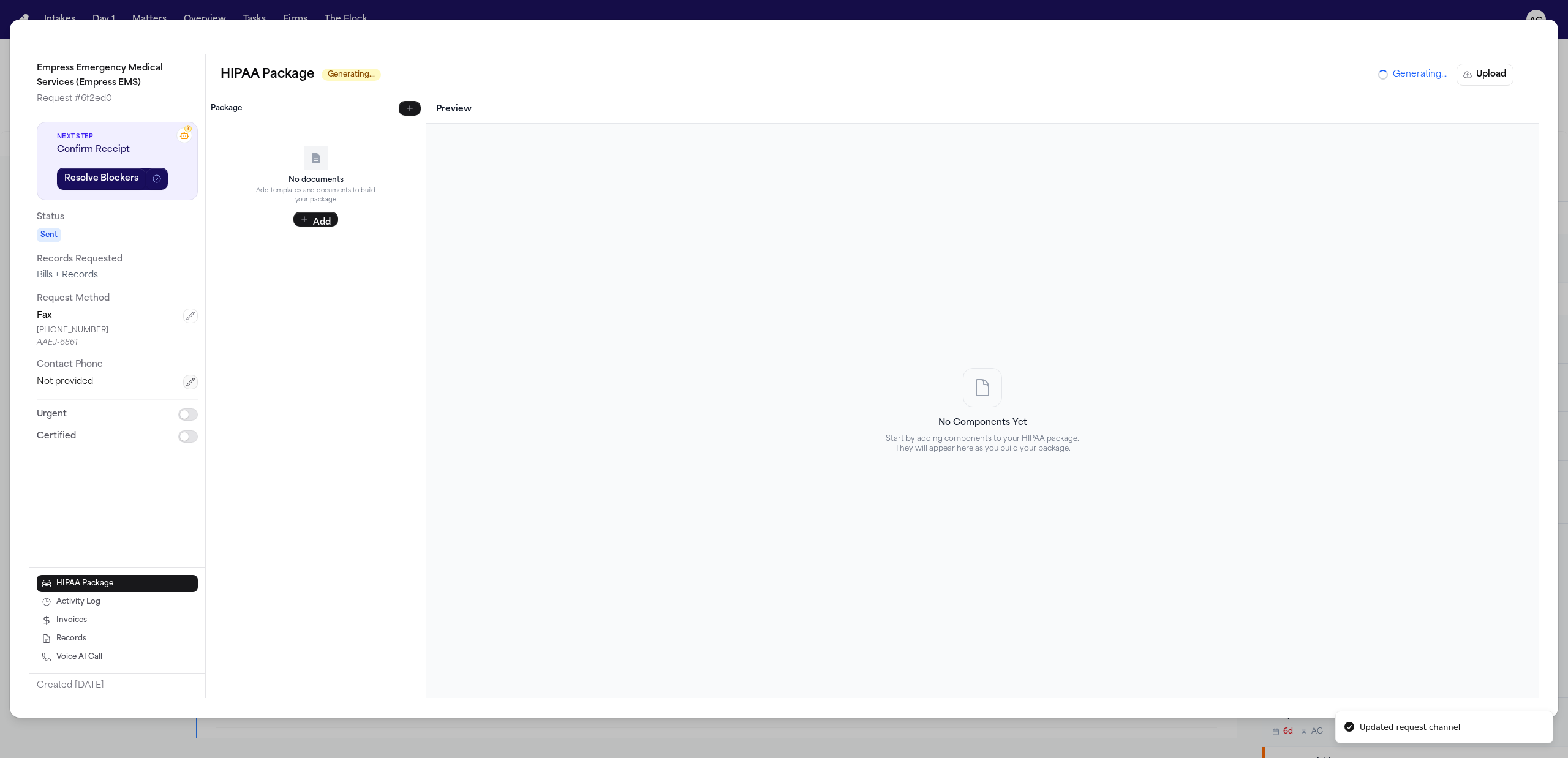
click at [194, 379] on icon "button" at bounding box center [191, 382] width 10 height 10
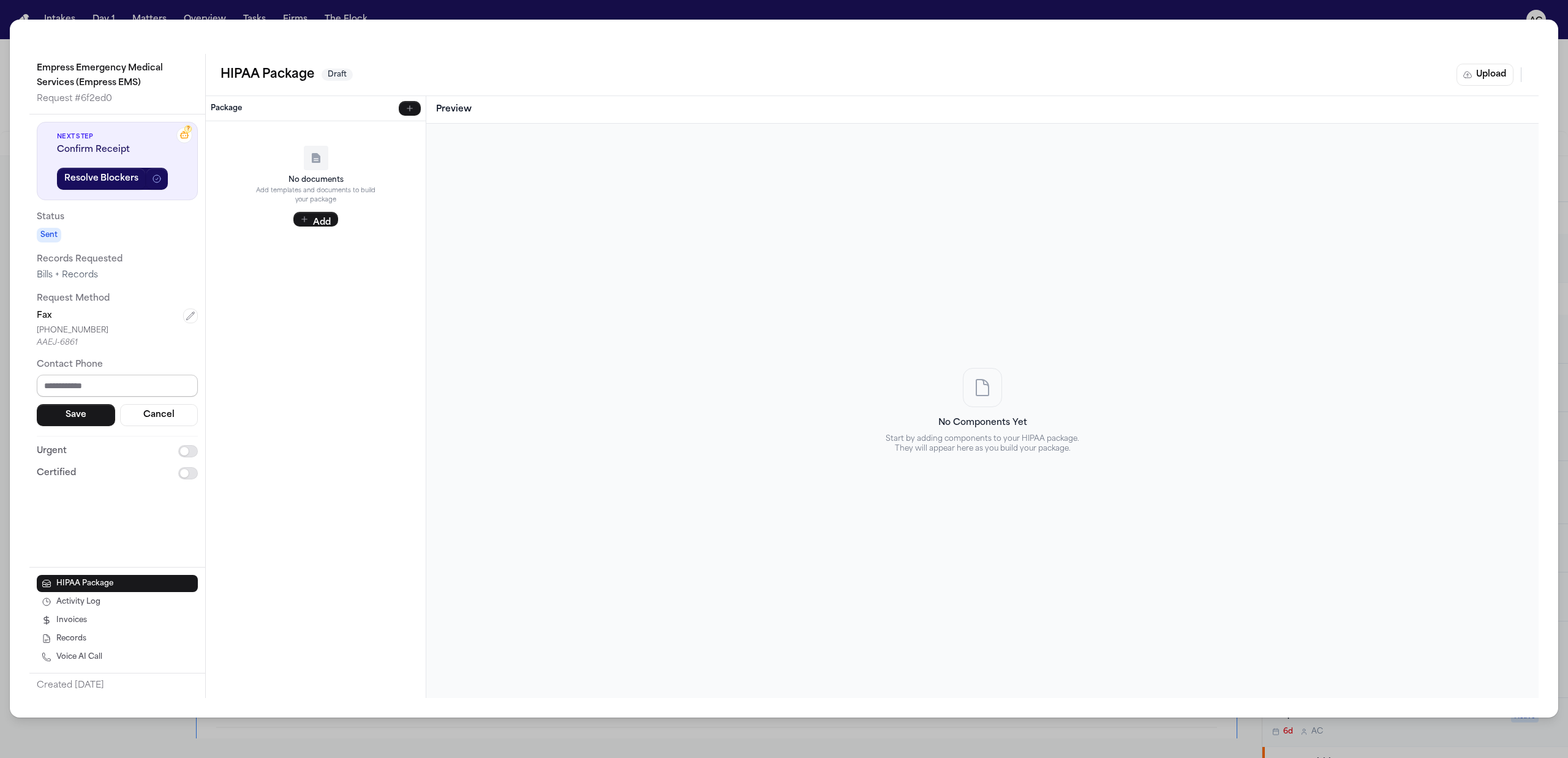
click at [131, 383] on input "tel" at bounding box center [117, 386] width 161 height 22
paste input "**********"
type input "**********"
click at [82, 414] on button "Save" at bounding box center [76, 415] width 78 height 22
click at [1499, 64] on button "Upload" at bounding box center [1485, 75] width 57 height 22
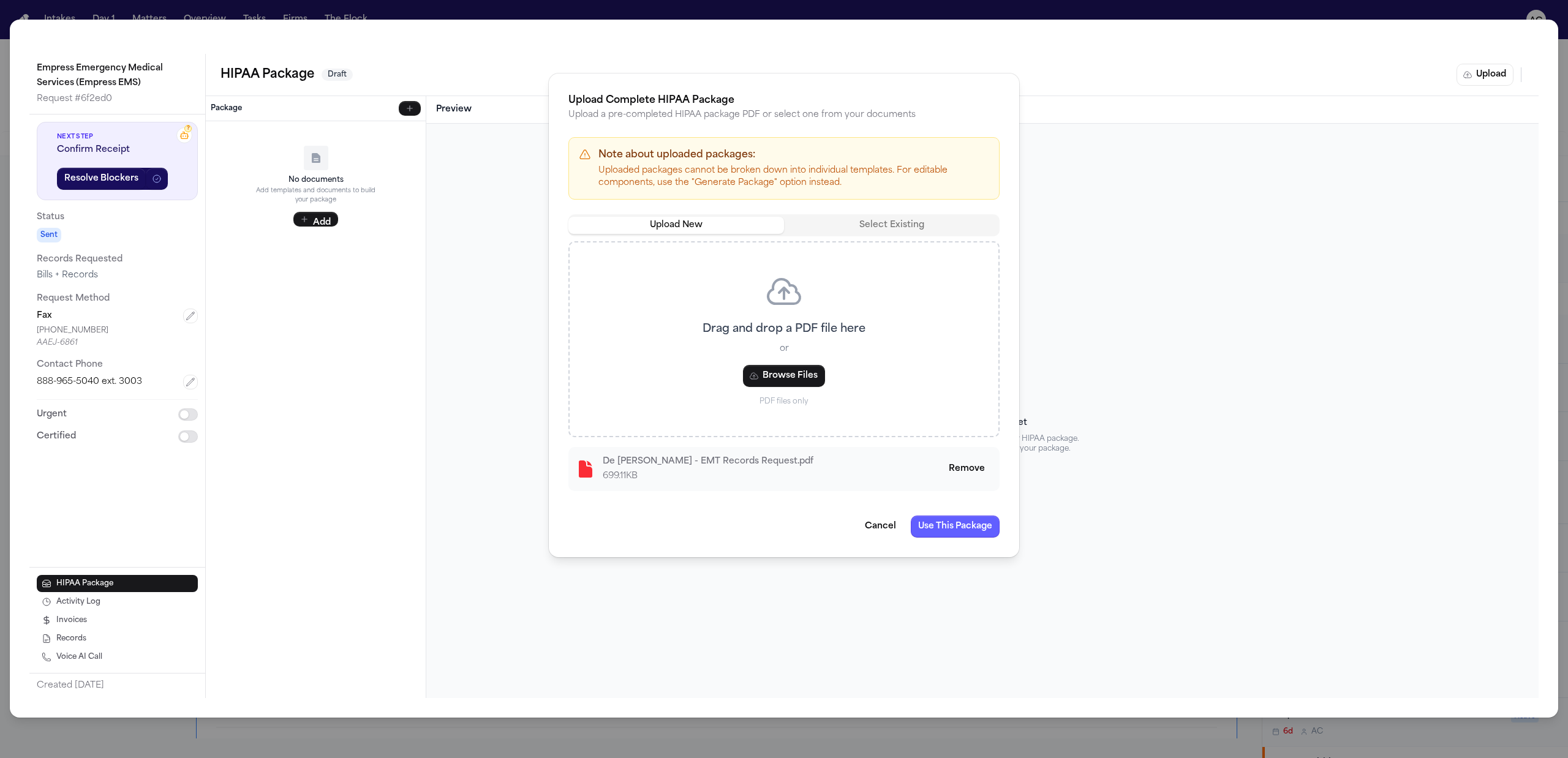
click at [958, 529] on button "Use This Package" at bounding box center [955, 527] width 89 height 22
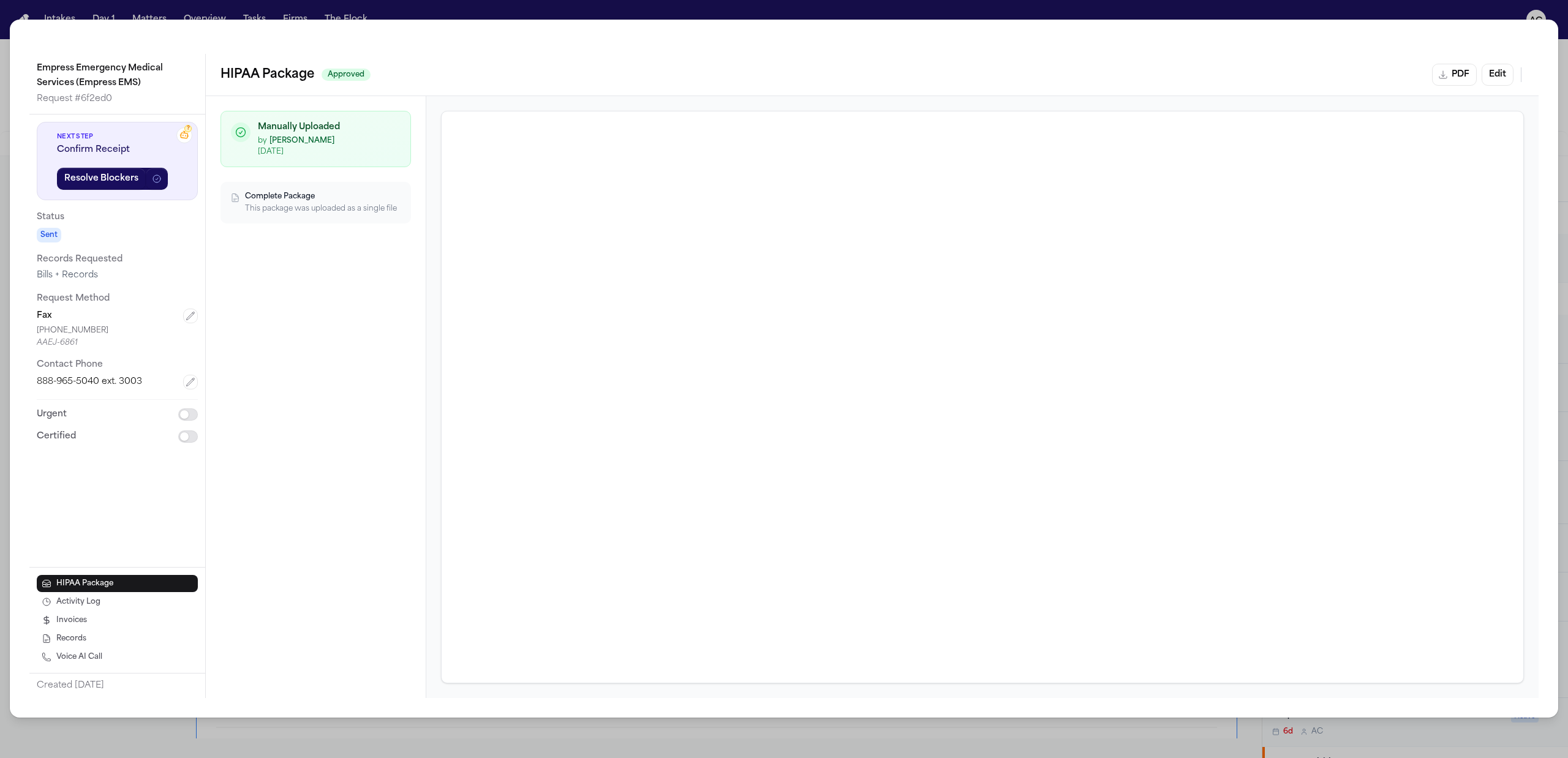
click at [909, 6] on div "Empress Emergency Medical Services (Empress EMS) Request # 6f2ed0 ? Next Step C…" at bounding box center [784, 379] width 1568 height 758
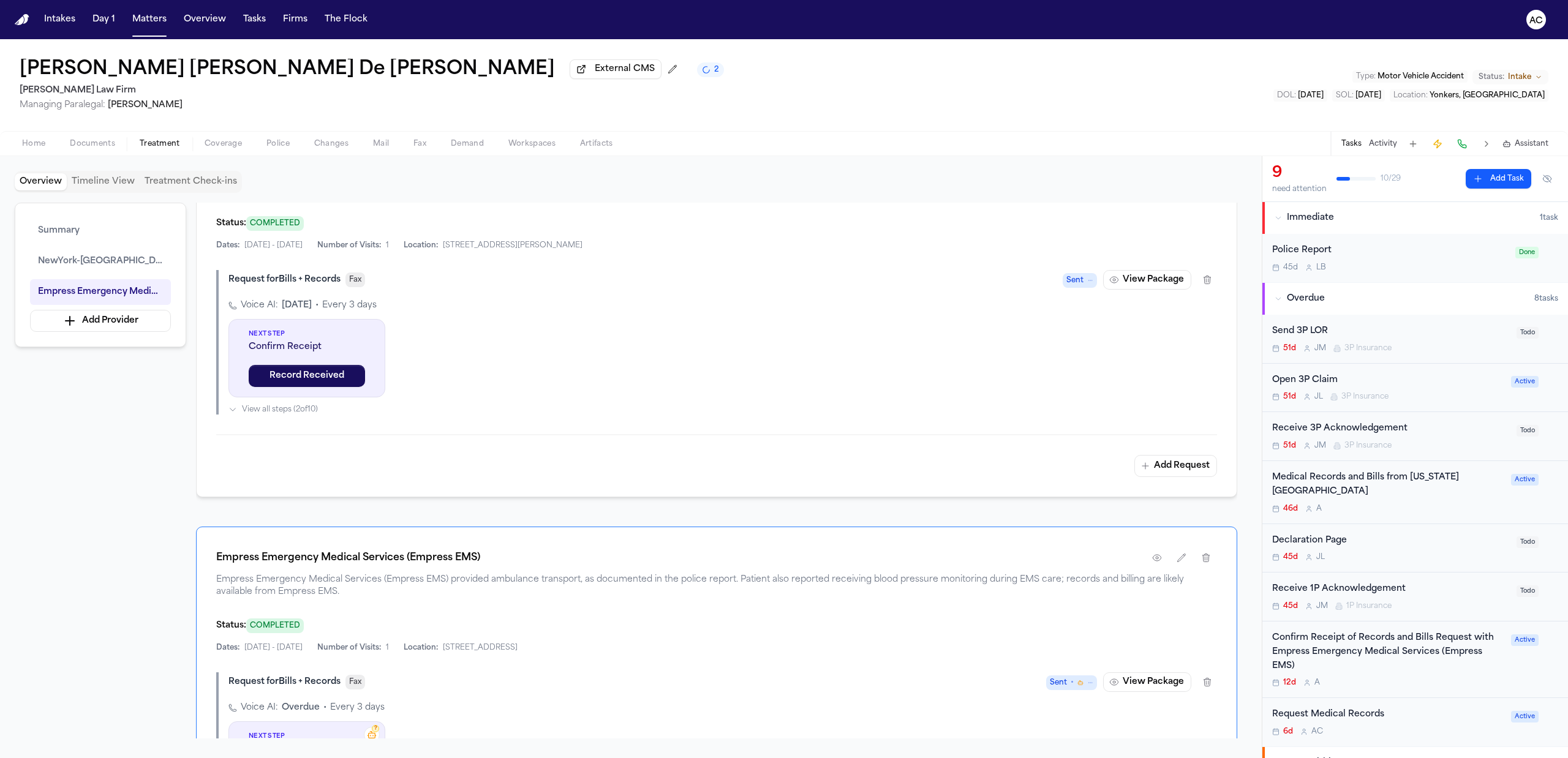
scroll to position [245, 0]
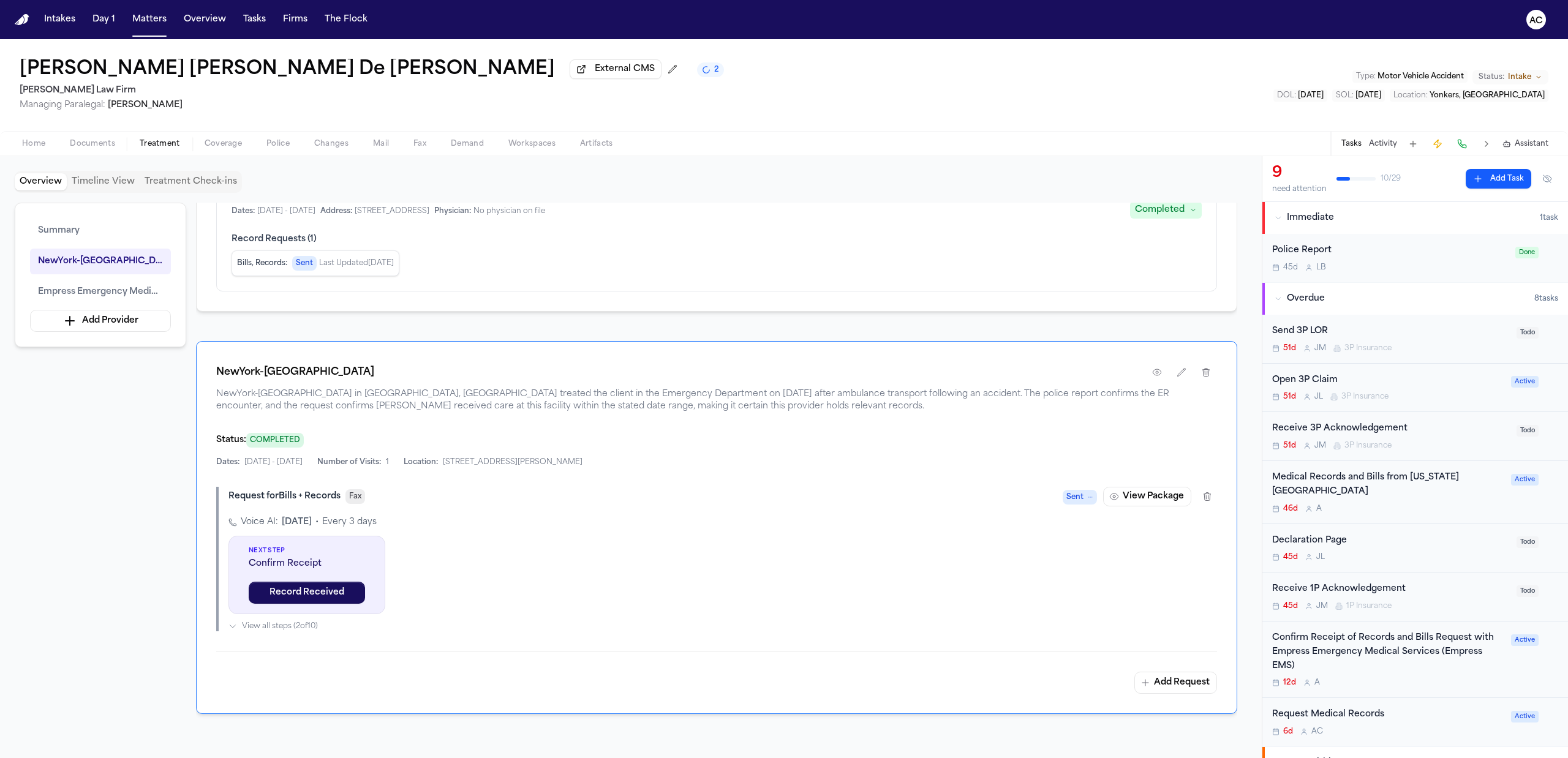
click at [1170, 496] on button "View Package" at bounding box center [1148, 496] width 88 height 19
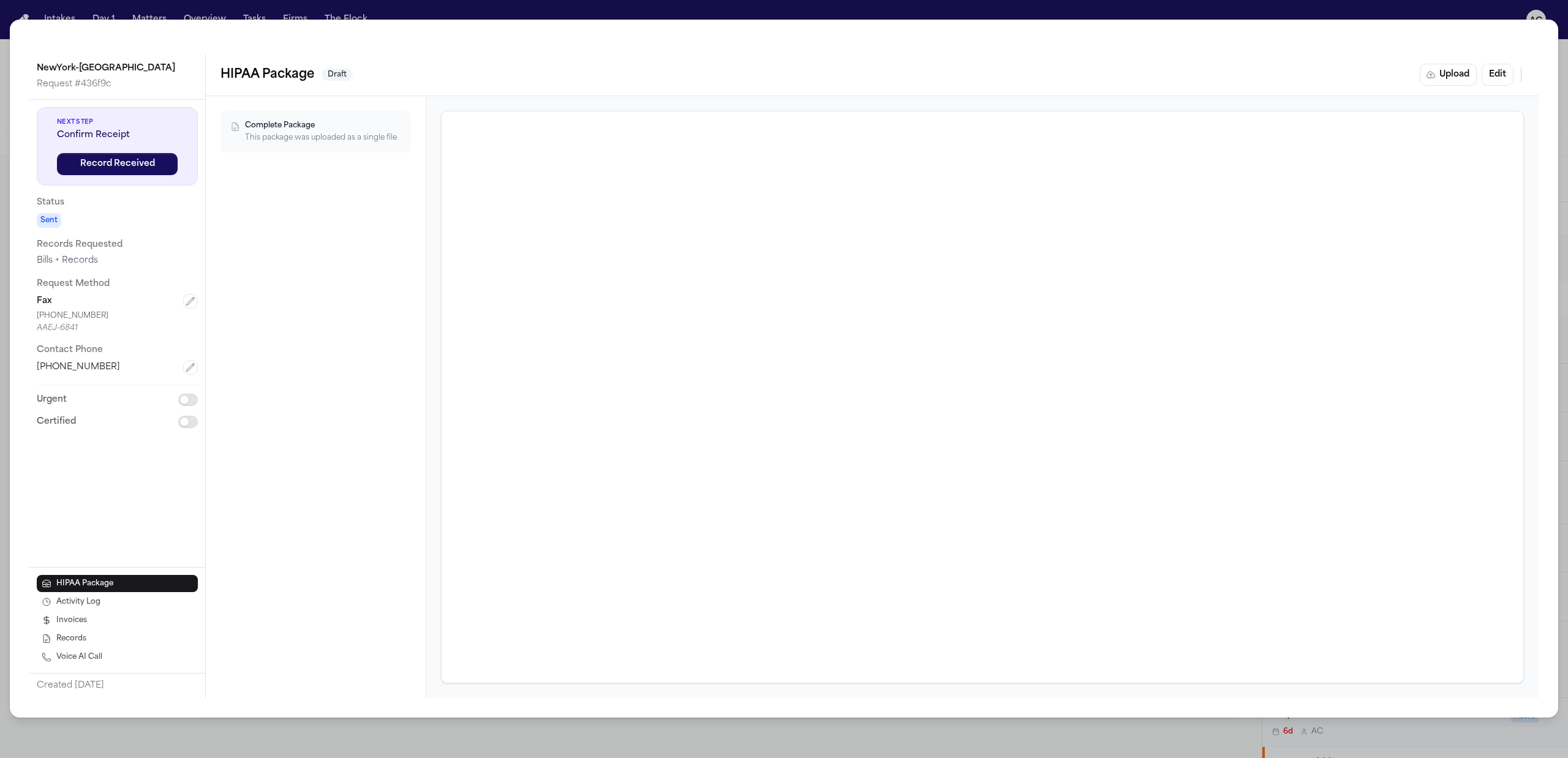
click at [356, 130] on div "Complete Package" at bounding box center [321, 126] width 152 height 10
click at [385, 118] on div "Complete Package This package was uploaded as a single file" at bounding box center [316, 131] width 191 height 42
click at [361, 150] on div "Complete Package This package was uploaded as a single file" at bounding box center [316, 131] width 191 height 42
click at [1501, 72] on button "Edit" at bounding box center [1498, 75] width 32 height 22
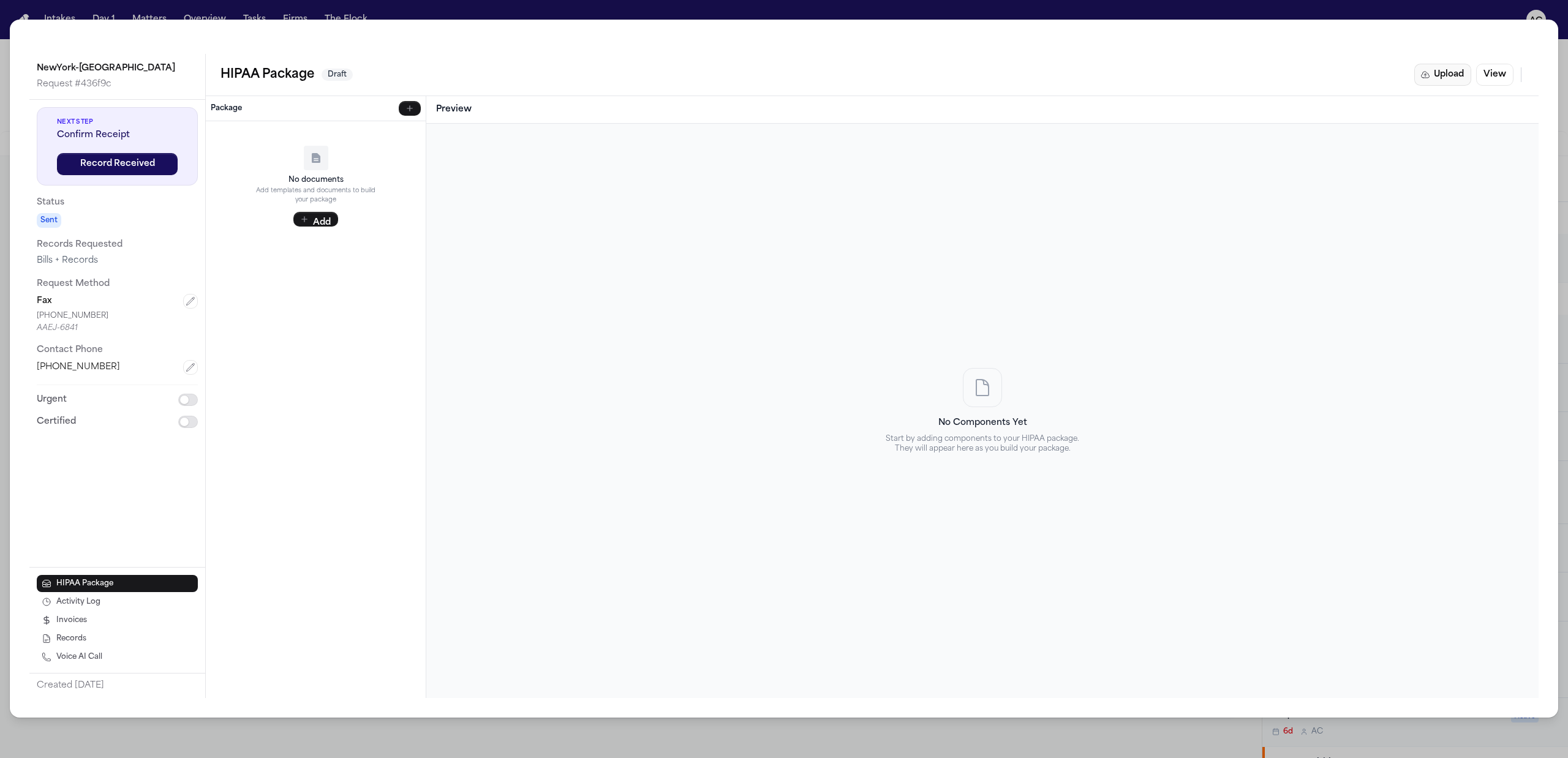
click at [1446, 76] on button "Upload" at bounding box center [1442, 75] width 57 height 22
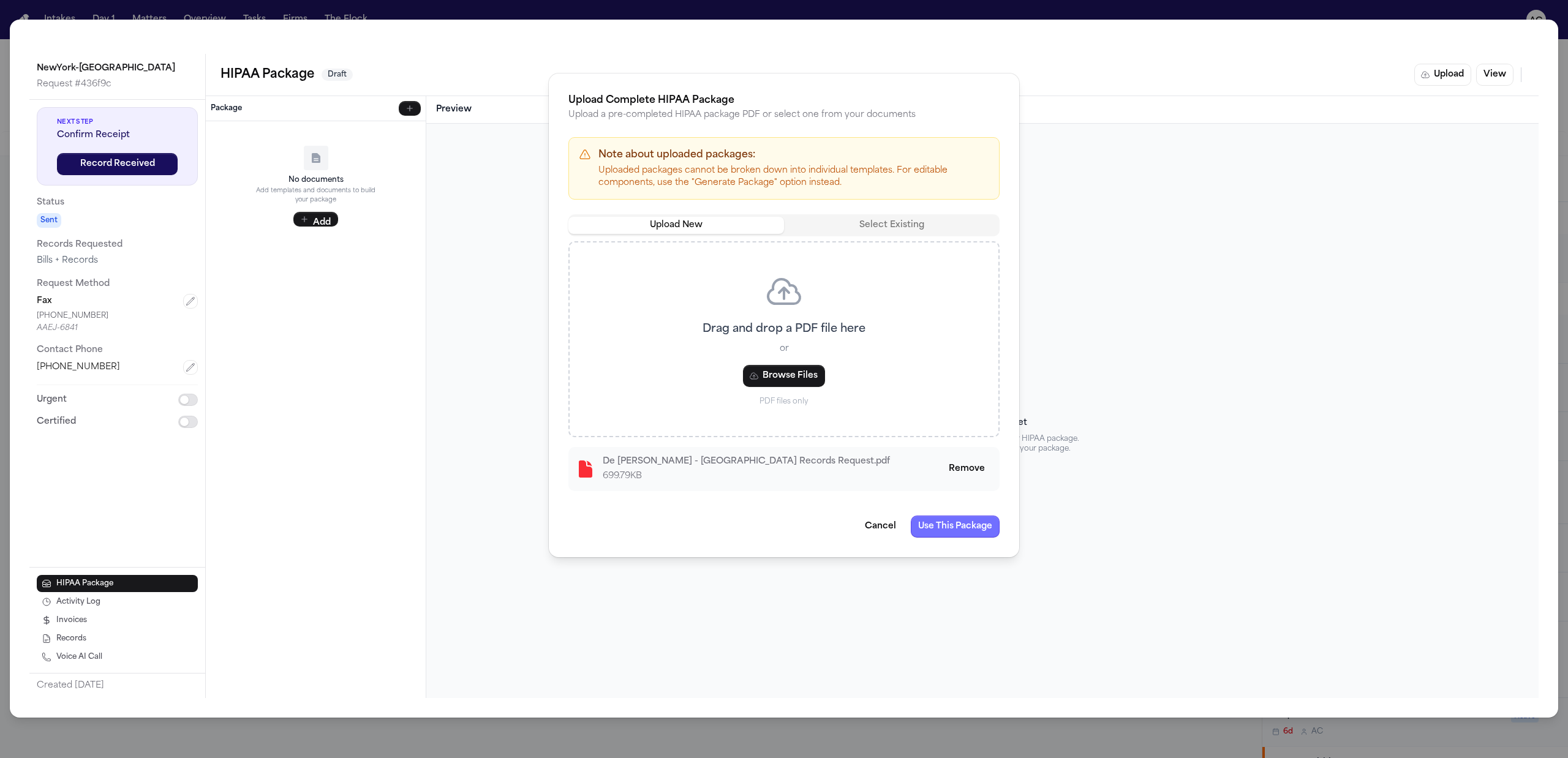
click at [947, 530] on button "Use This Package" at bounding box center [955, 527] width 89 height 22
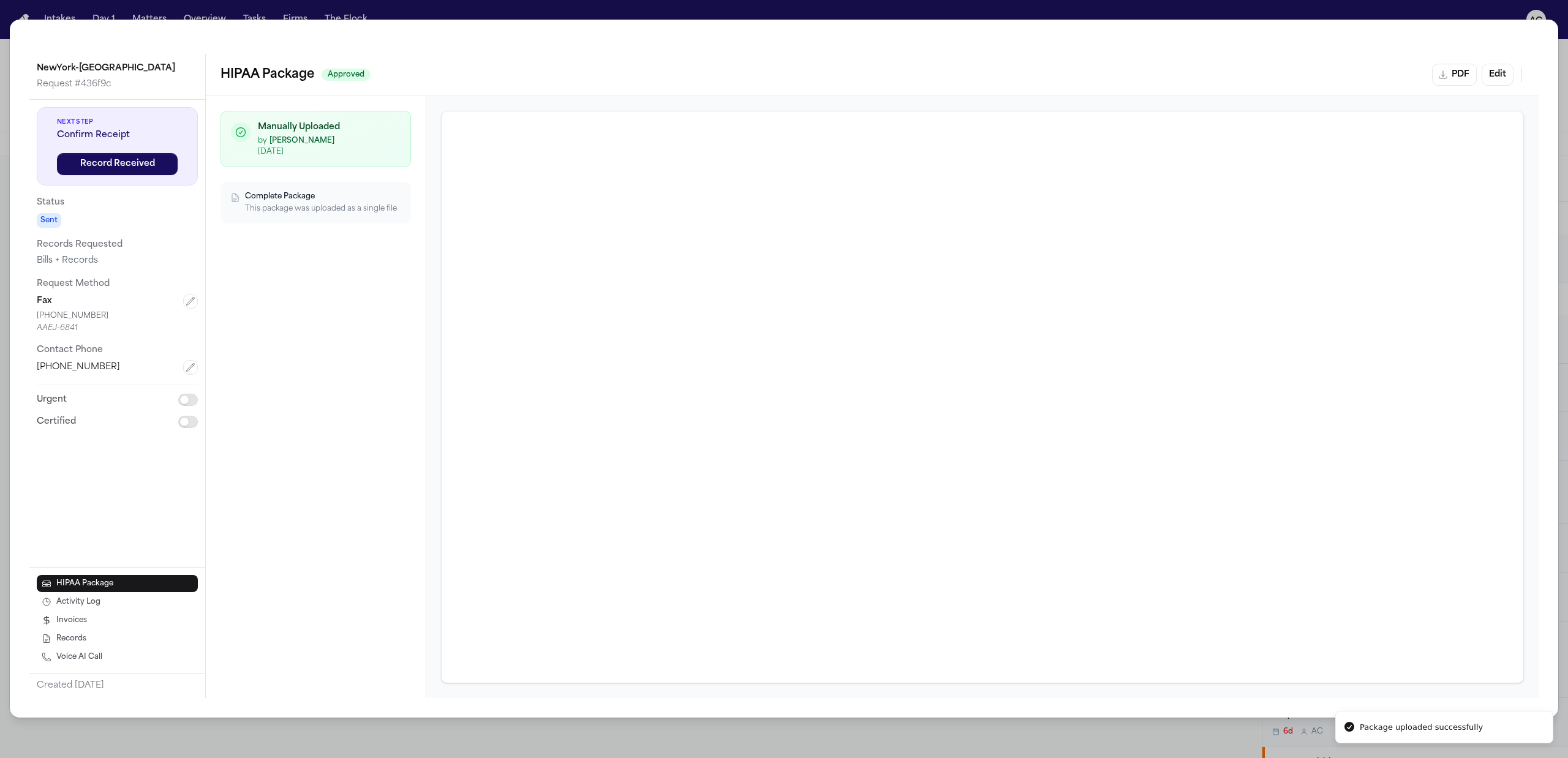
click at [374, 201] on div "Complete Package" at bounding box center [321, 196] width 152 height 10
click at [121, 593] on div "HIPAA Package Activity Log Invoices Records Voice AI Call" at bounding box center [117, 620] width 161 height 90
click at [127, 605] on button "Activity Log" at bounding box center [117, 602] width 161 height 17
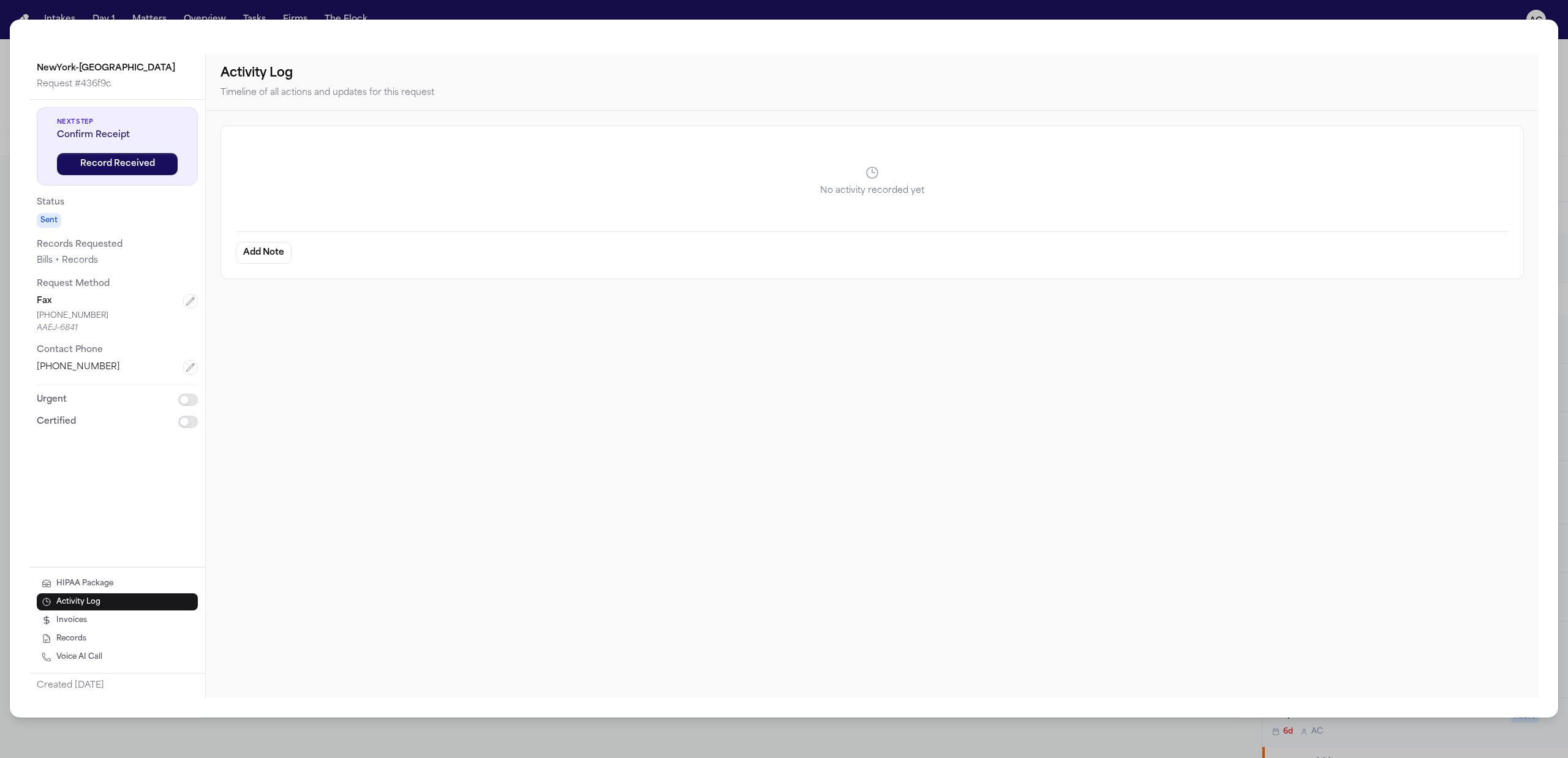
click at [135, 577] on button "HIPAA Package" at bounding box center [117, 584] width 161 height 17
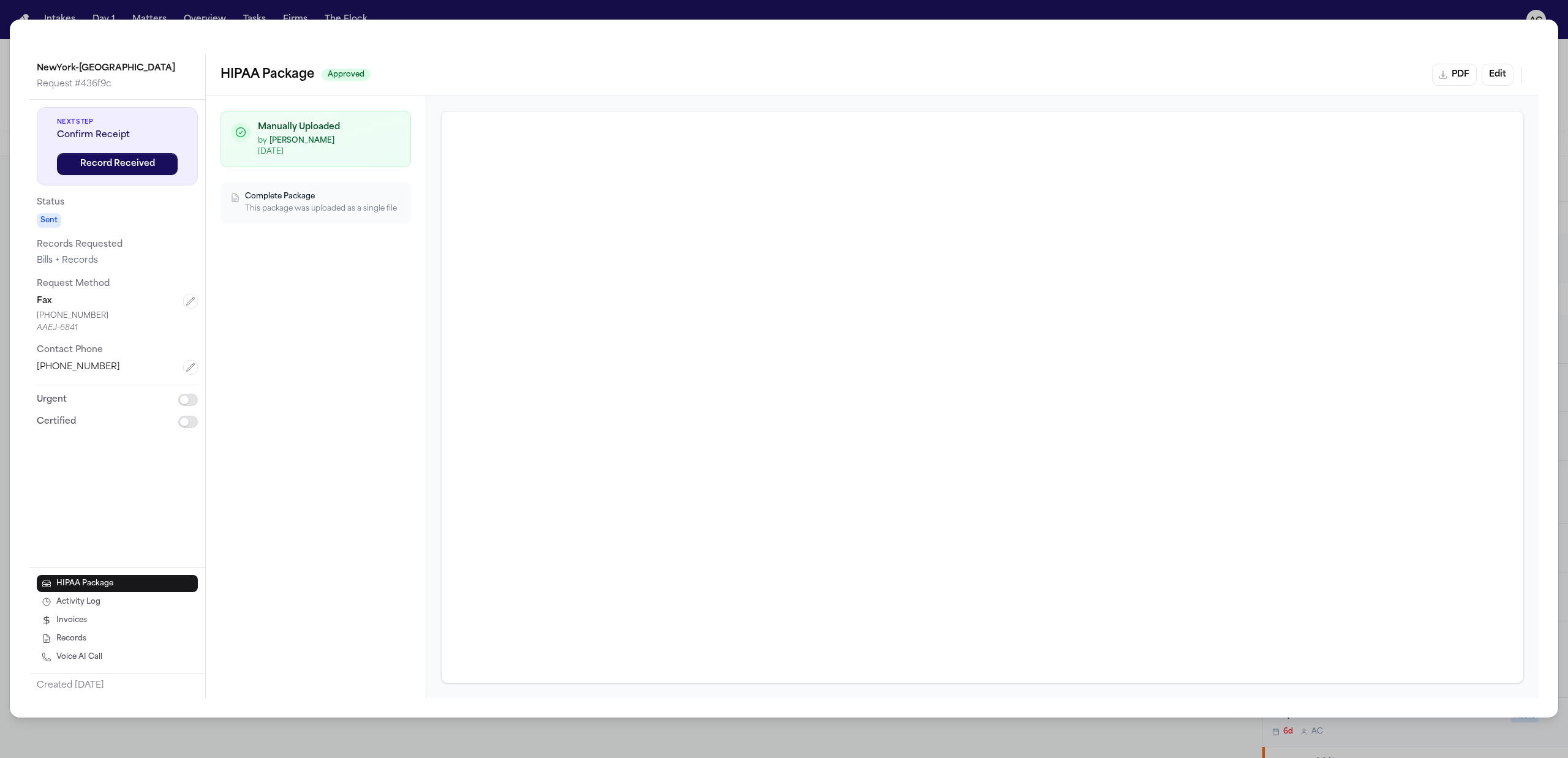
click at [1506, 10] on div "NewYork-Presbyterian Westchester Hospital Request # 436f9c Next Step Confirm Re…" at bounding box center [784, 379] width 1568 height 758
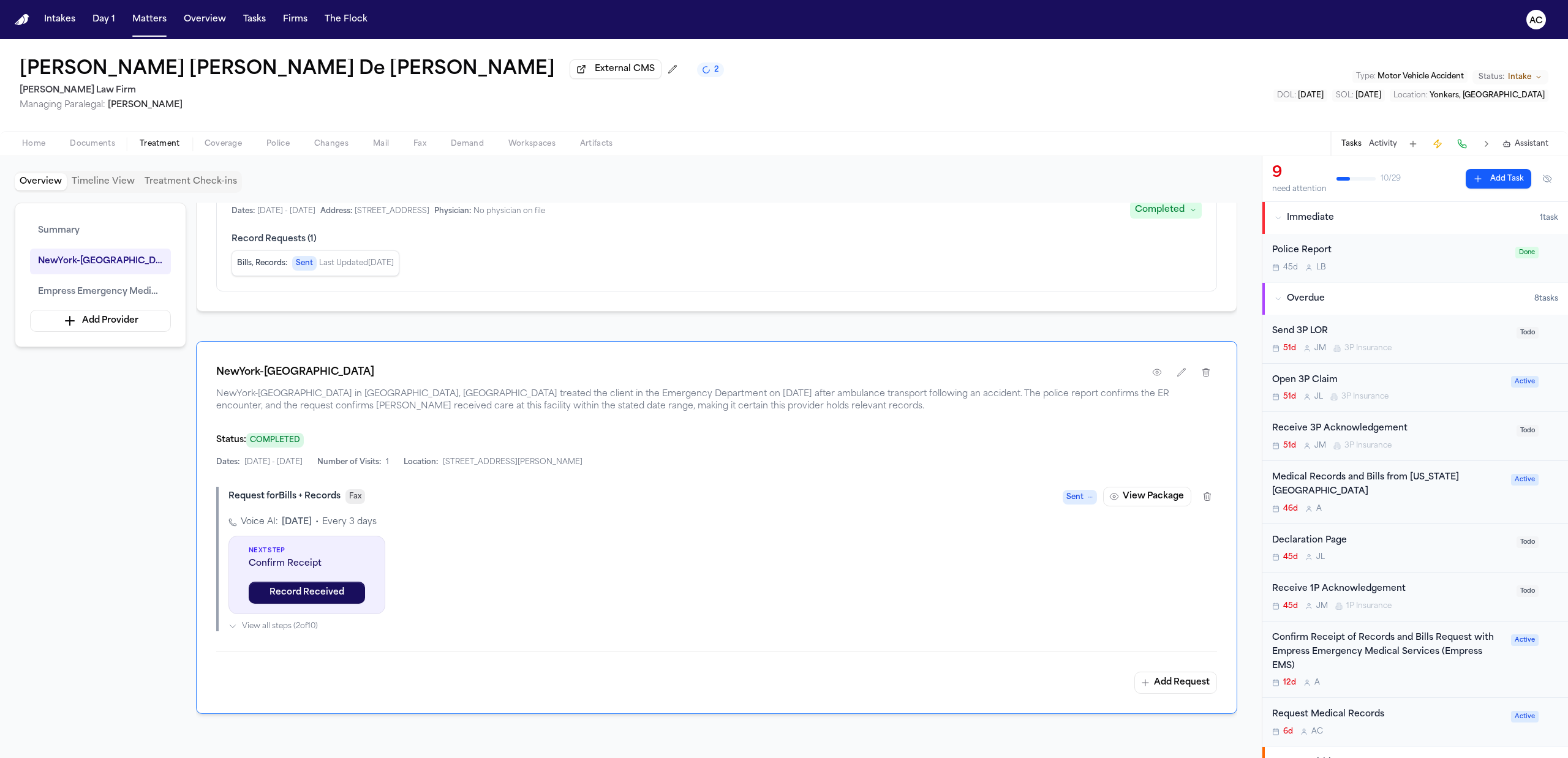
drag, startPoint x: 942, startPoint y: 183, endPoint x: 924, endPoint y: 186, distance: 18.2
click at [924, 186] on div "Overview Timeline View Treatment Check-ins" at bounding box center [630, 182] width 1232 height 22
drag, startPoint x: 924, startPoint y: 186, endPoint x: 885, endPoint y: 76, distance: 116.7
click at [885, 76] on div "Jennifer Mabel De León Rivas External CMS 2 Martello Law Firm Managing Paralega…" at bounding box center [784, 85] width 1568 height 92
click at [1378, 644] on div "Confirm Receipt of Records and Bills Request with Empress Emergency Medical Ser…" at bounding box center [1388, 652] width 231 height 42
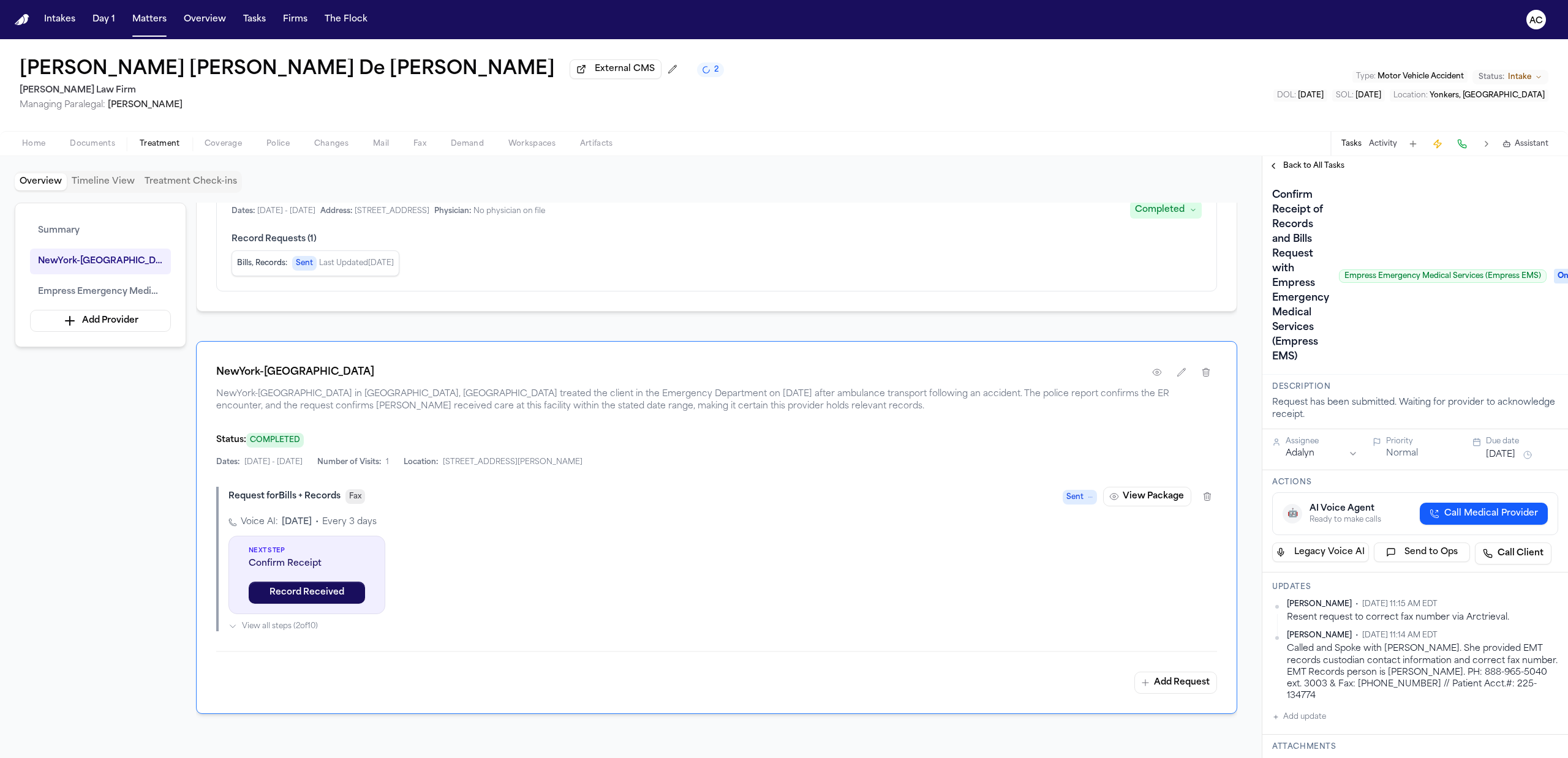
click at [1333, 154] on div "Tasks Activity Assistant" at bounding box center [1444, 143] width 228 height 24
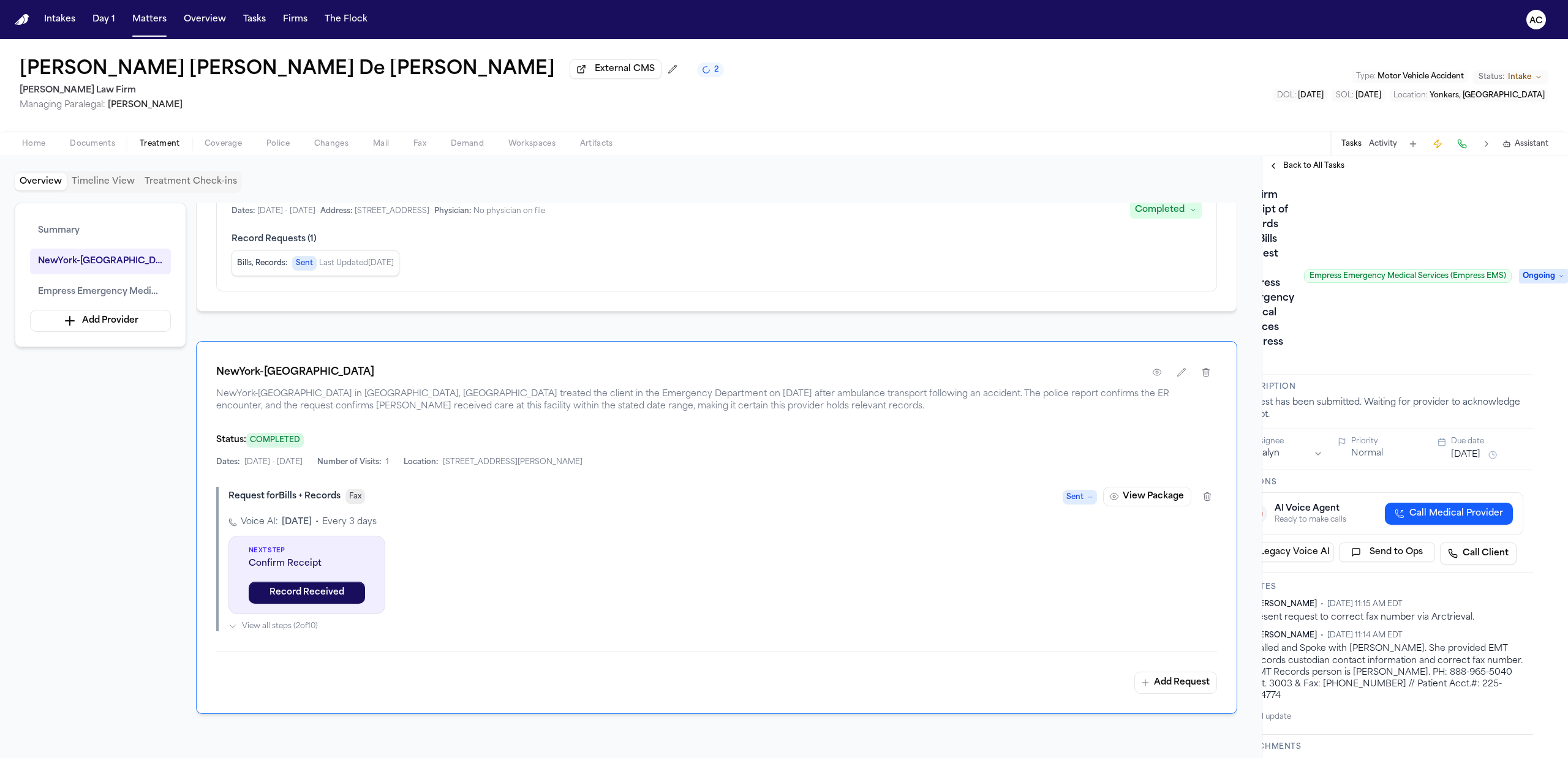
click at [1533, 272] on span "Ongoing" at bounding box center [1543, 276] width 49 height 14
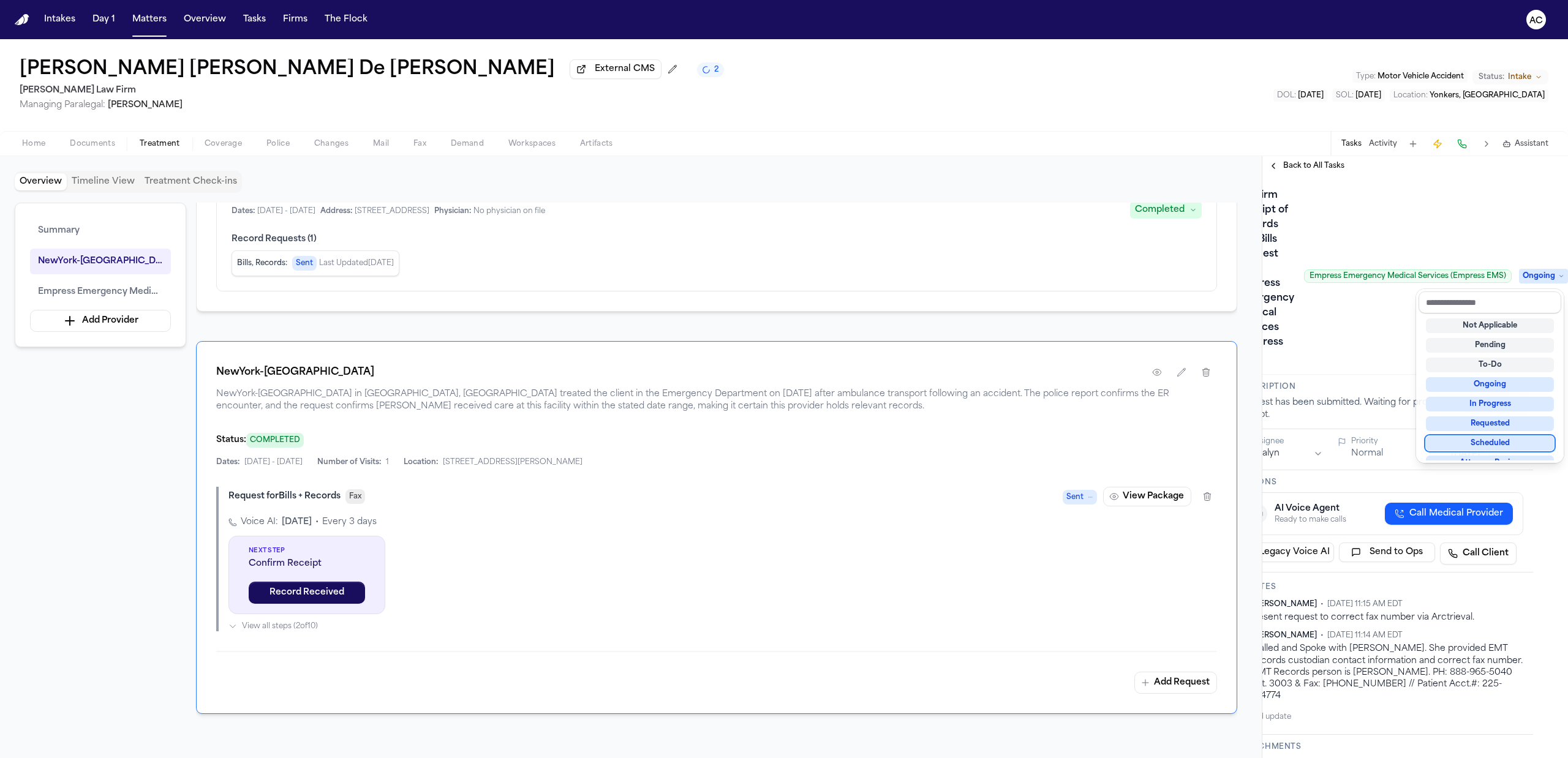
scroll to position [10, 0]
click at [1474, 420] on div "Requested" at bounding box center [1490, 414] width 128 height 14
click at [1485, 419] on div "Requested" at bounding box center [1490, 419] width 128 height 14
click at [1478, 199] on div "Confirm Receipt of Records and Bills Request with Empress Emergency Medical Ser…" at bounding box center [1380, 276] width 286 height 181
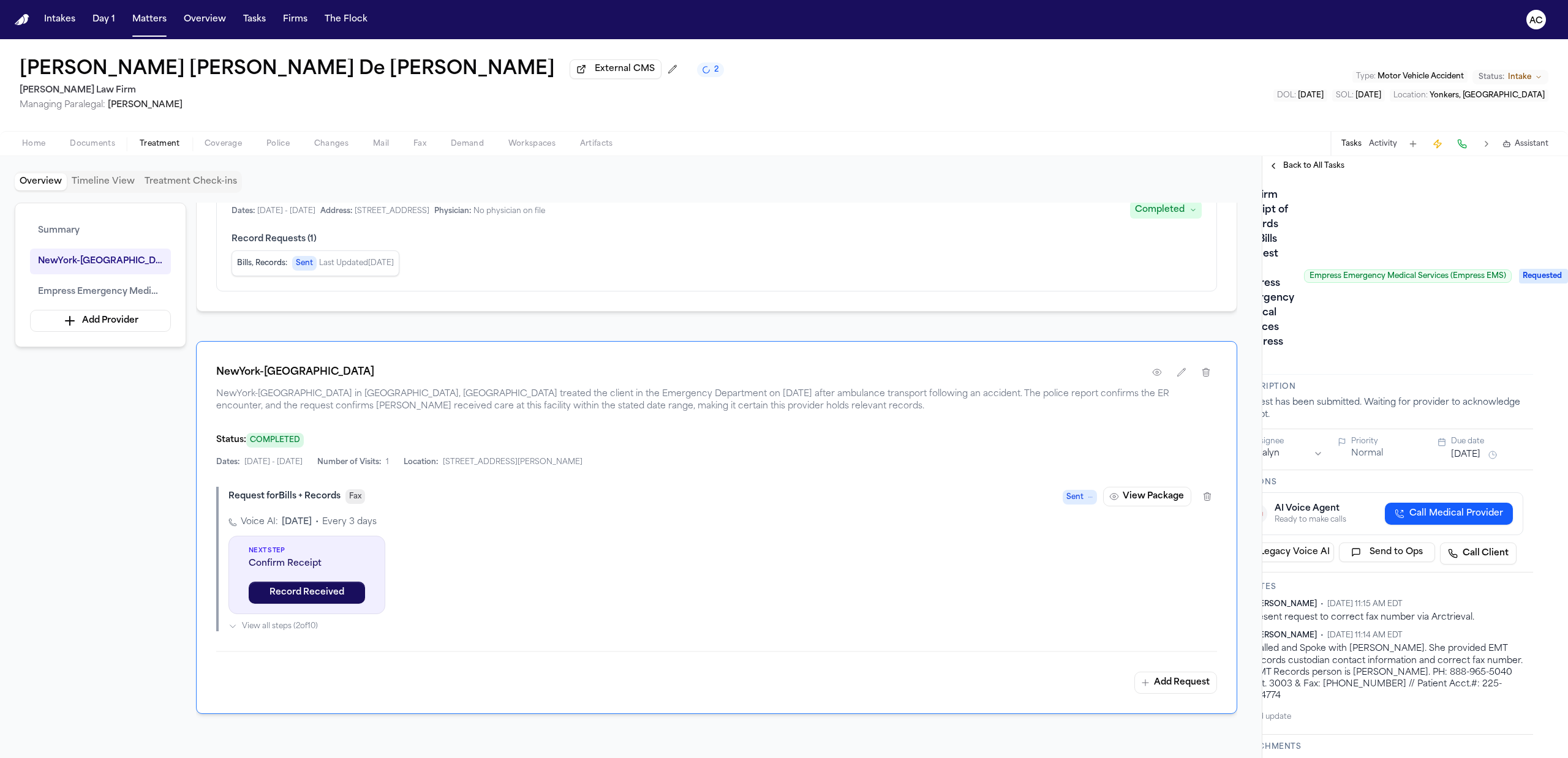
click at [1323, 158] on div "Back to All Tasks" at bounding box center [1415, 166] width 306 height 19
click at [1317, 160] on div "Back to All Tasks" at bounding box center [1415, 166] width 306 height 19
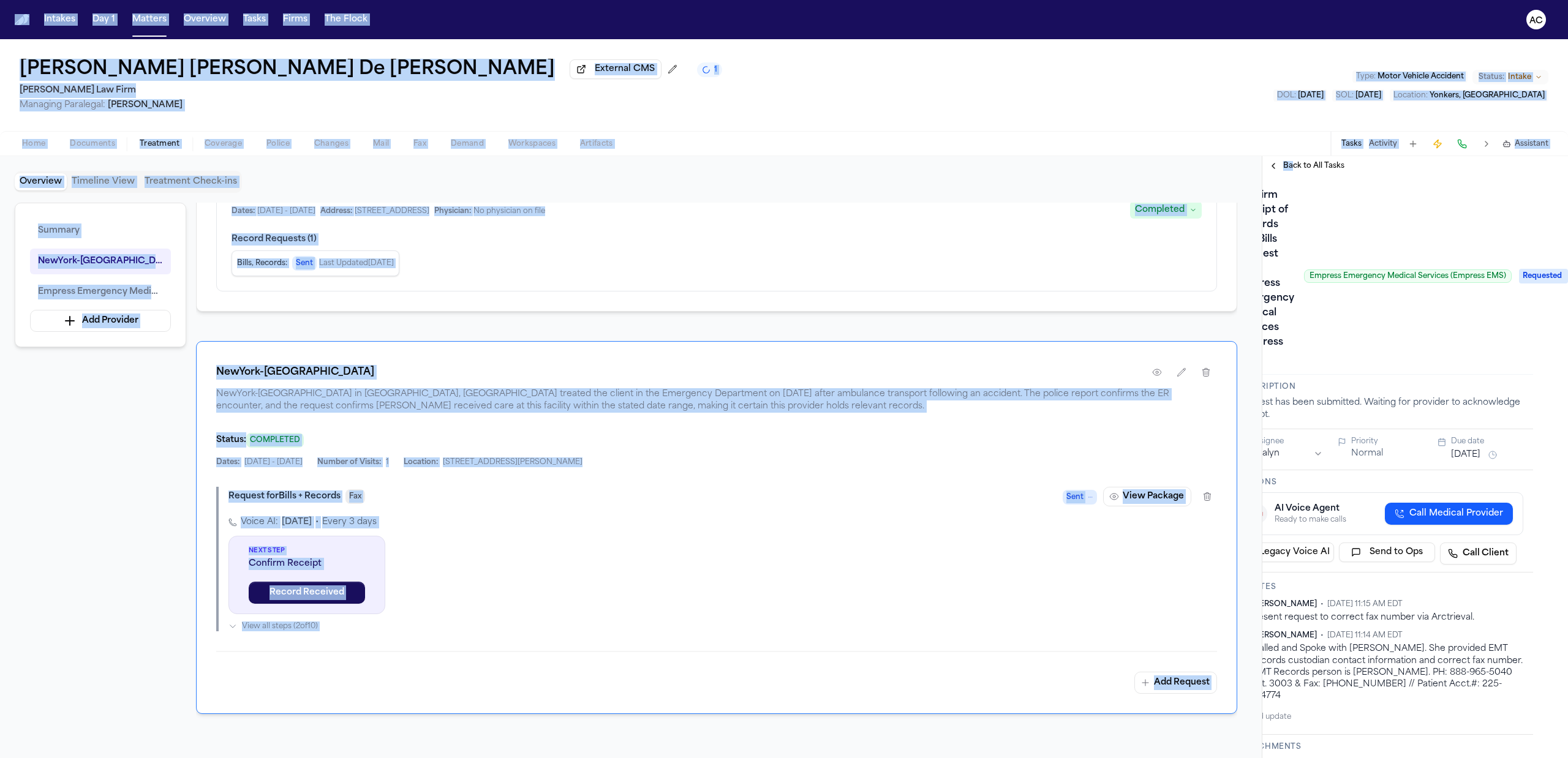
drag, startPoint x: 1291, startPoint y: 174, endPoint x: -284, endPoint y: 479, distance: 1604.3
click at [0, 479] on html "Intakes Day 1 Matters Overview Tasks Firms The Flock AC Jennifer Mabel De León …" at bounding box center [784, 379] width 1568 height 758
click at [883, 62] on div "Jennifer Mabel De León Rivas External CMS 1 Martello Law Firm Managing Paralega…" at bounding box center [784, 85] width 1568 height 92
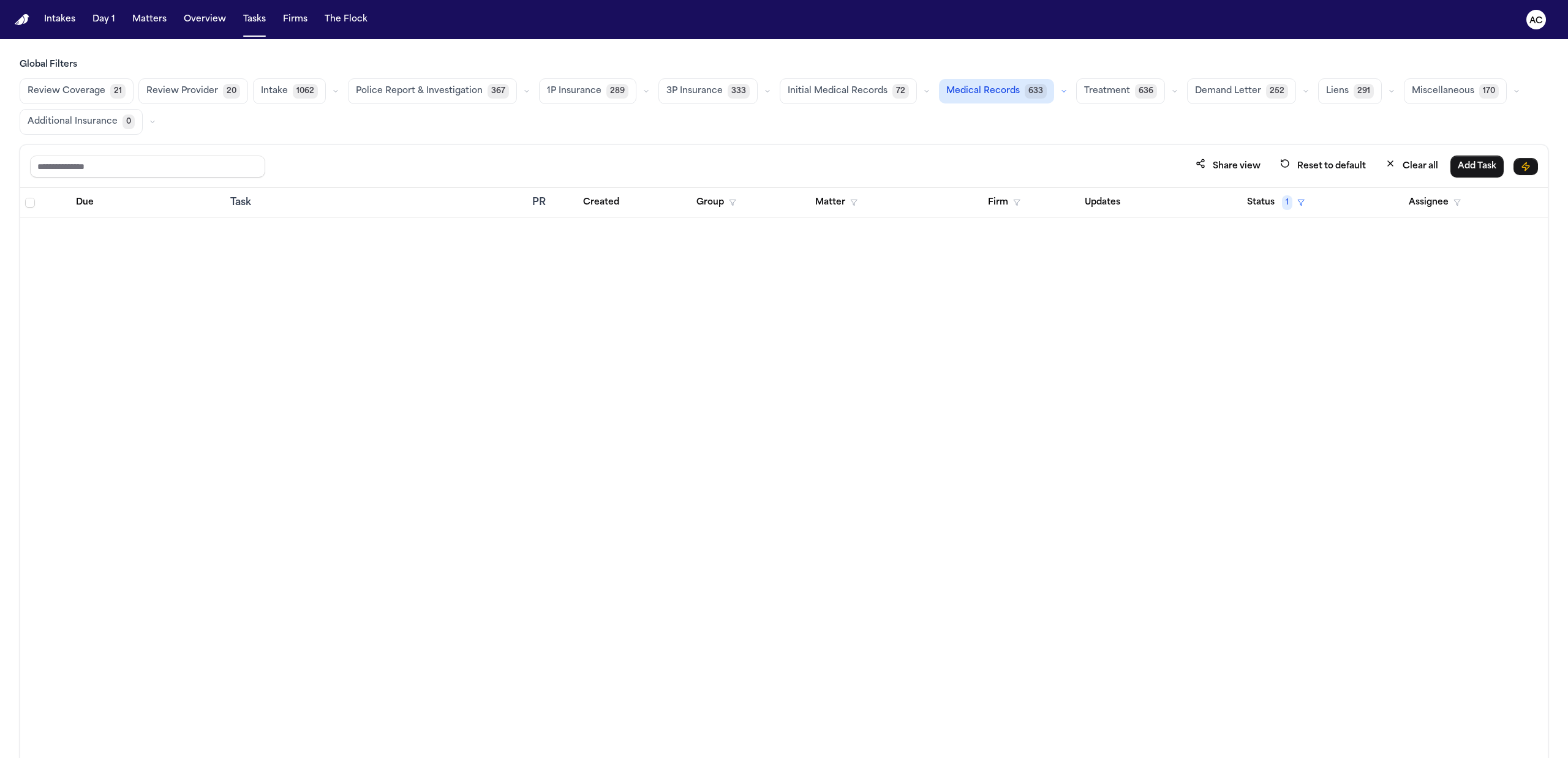
scroll to position [1715, 0]
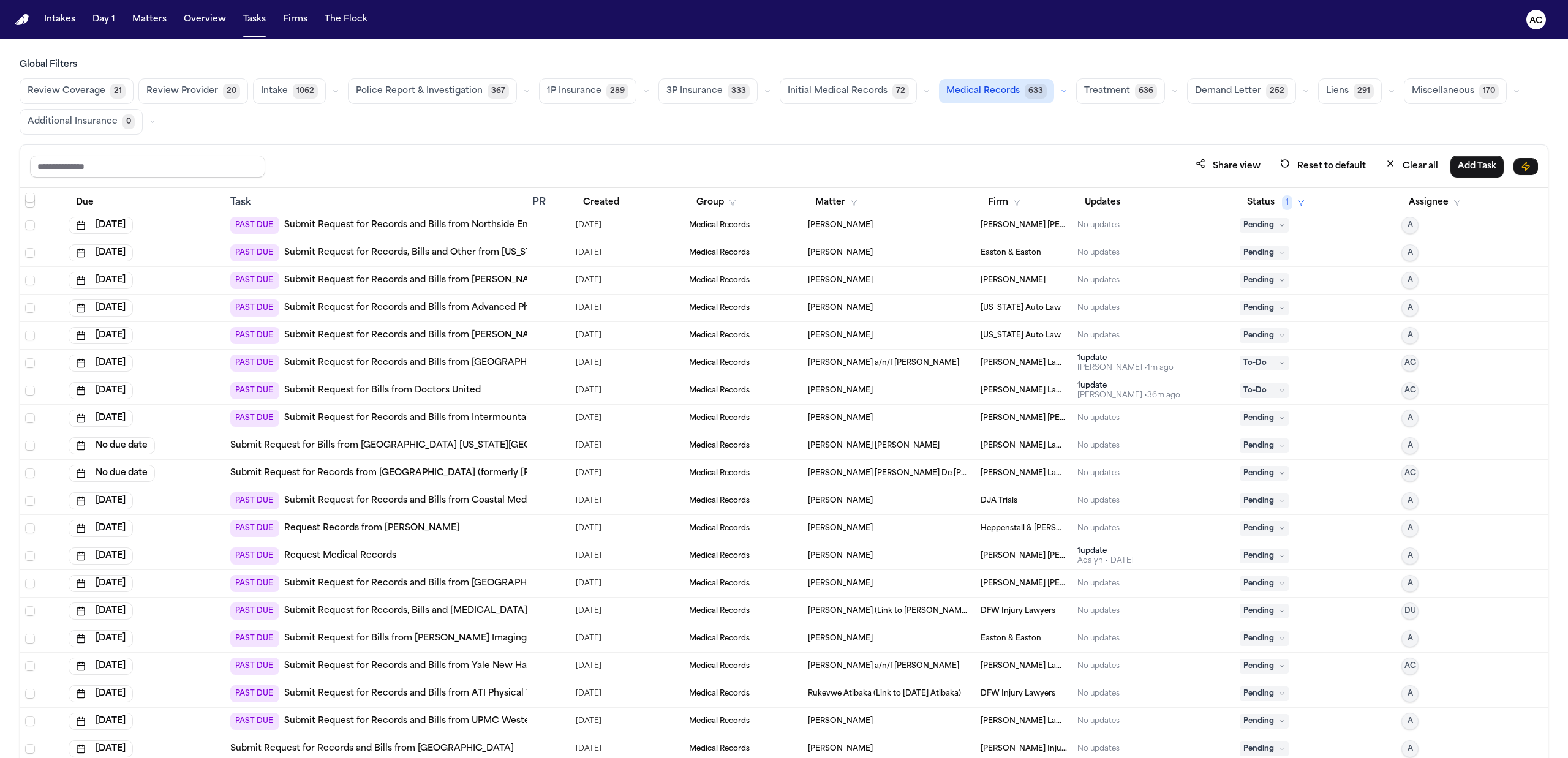
click at [472, 501] on link "Submit Request for Records and Bills from Coastal Medical Group" at bounding box center [428, 500] width 288 height 12
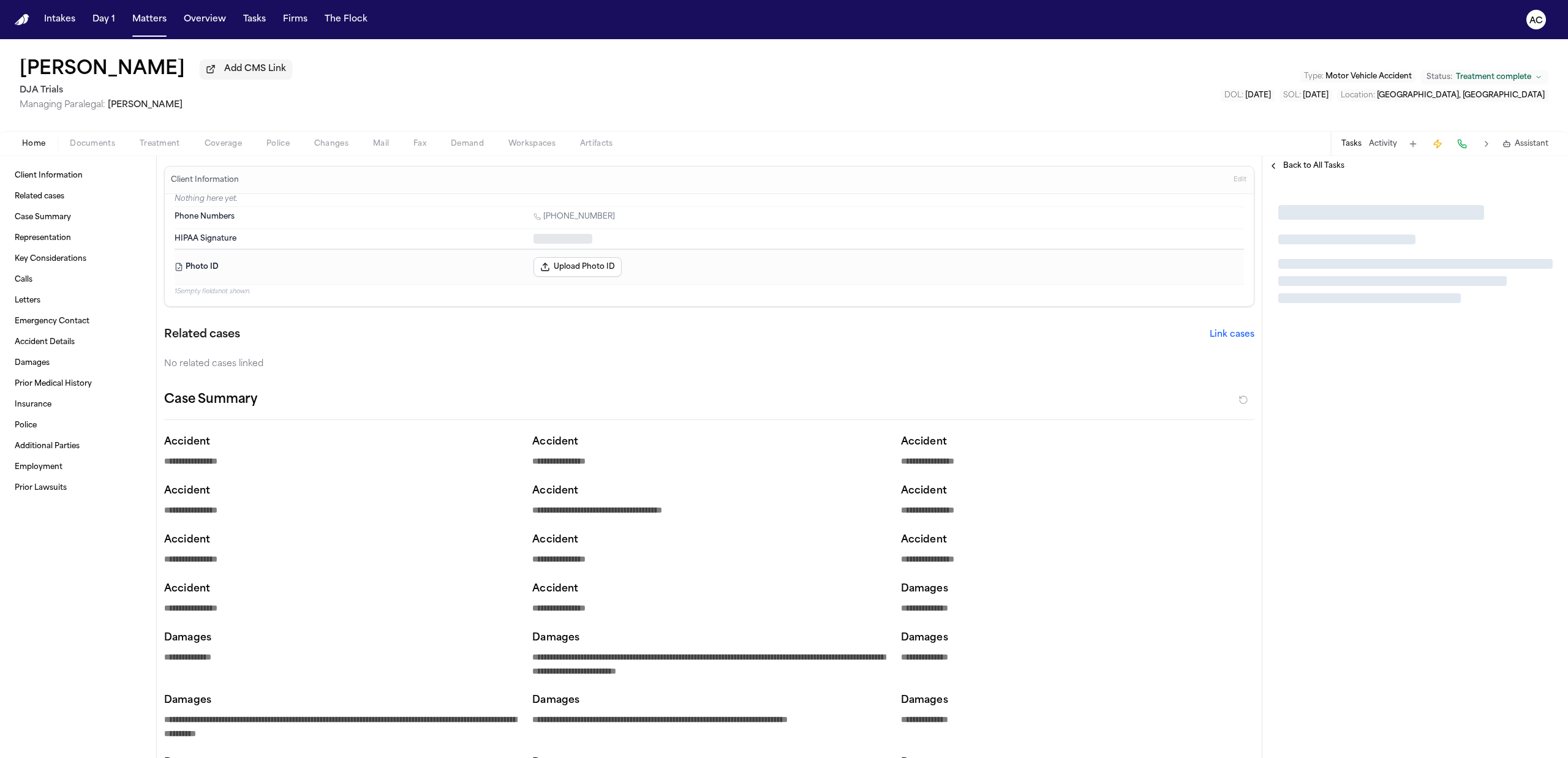
type textarea "*"
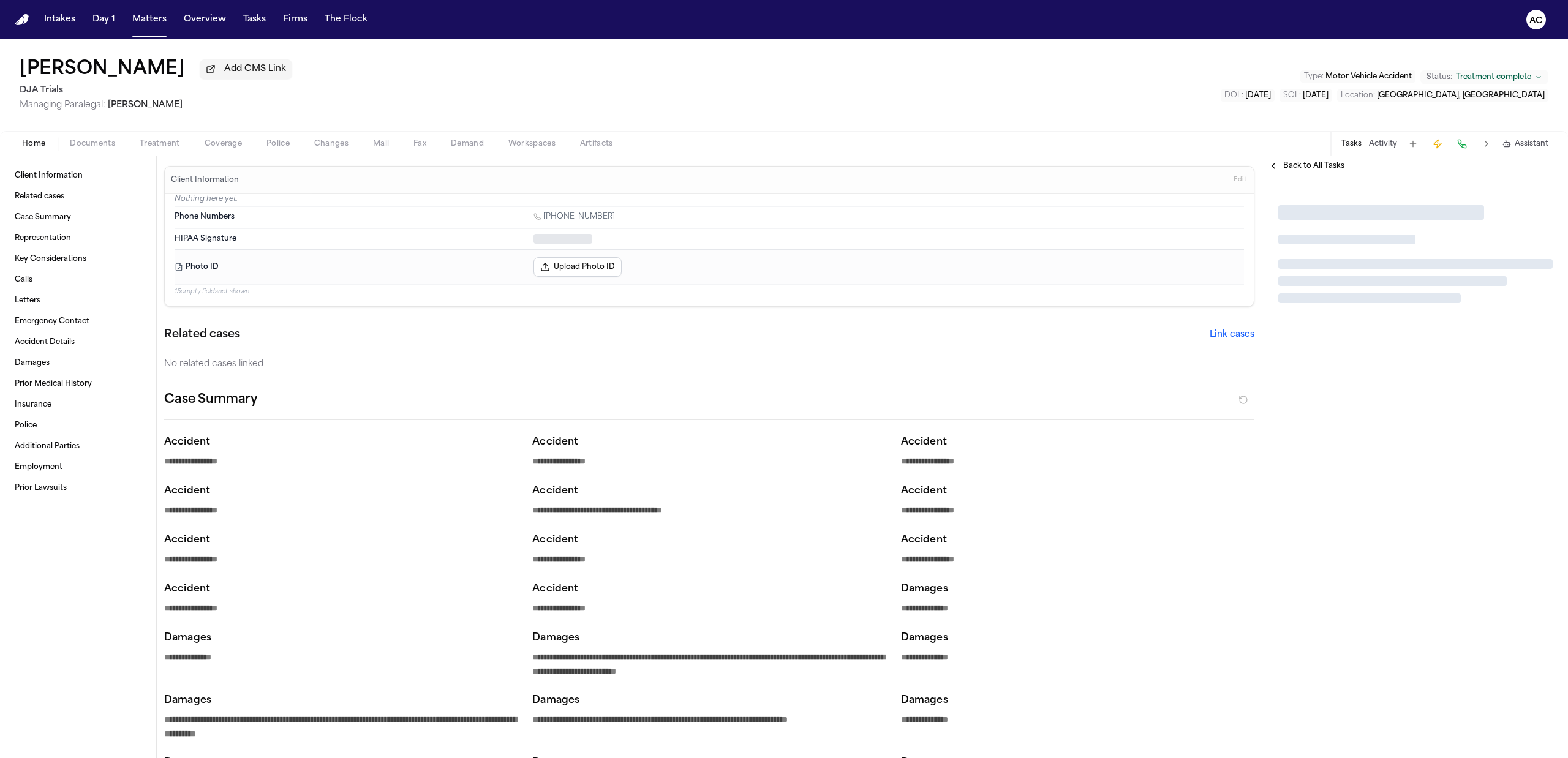
type textarea "*"
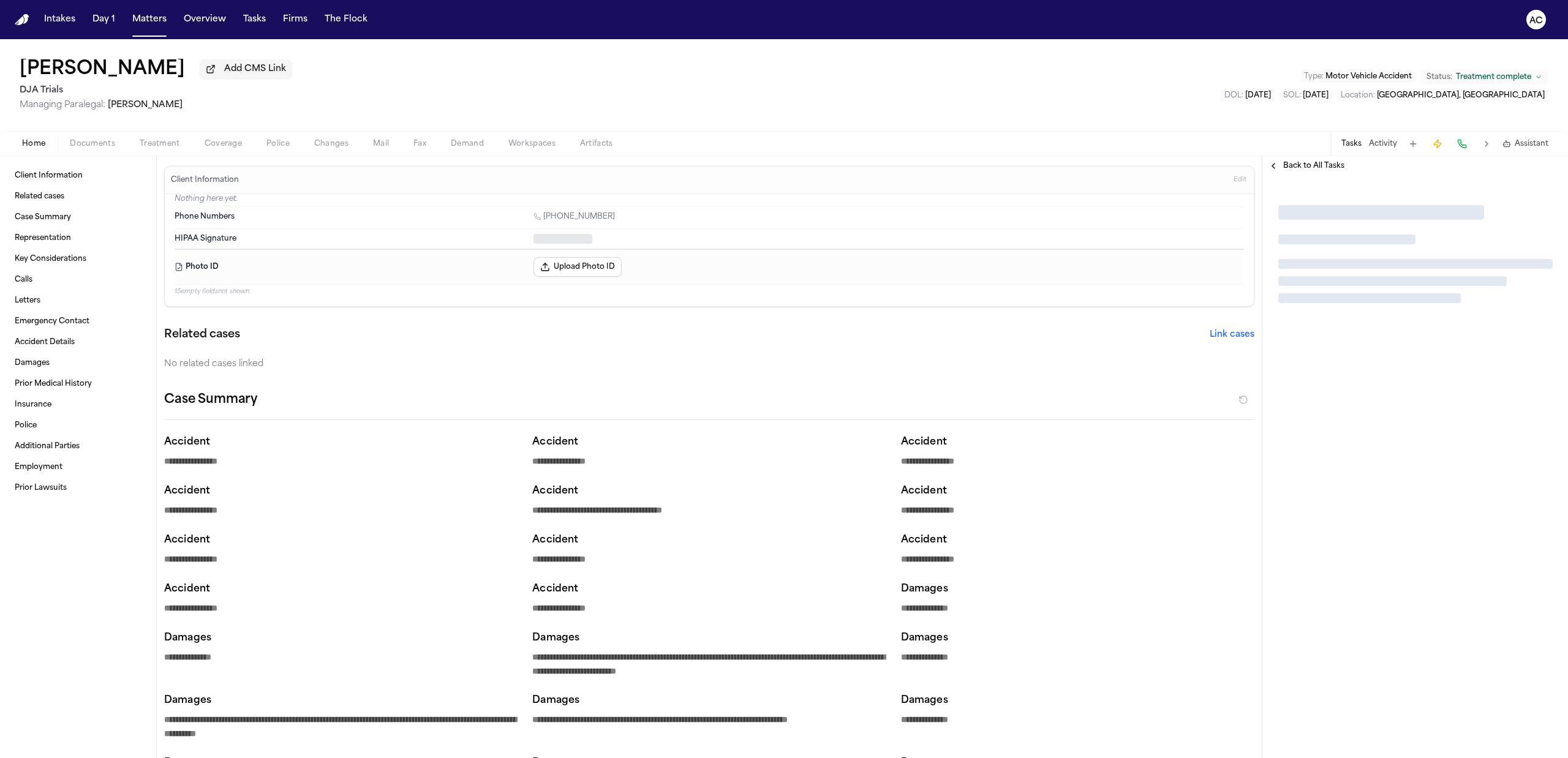
type textarea "*"
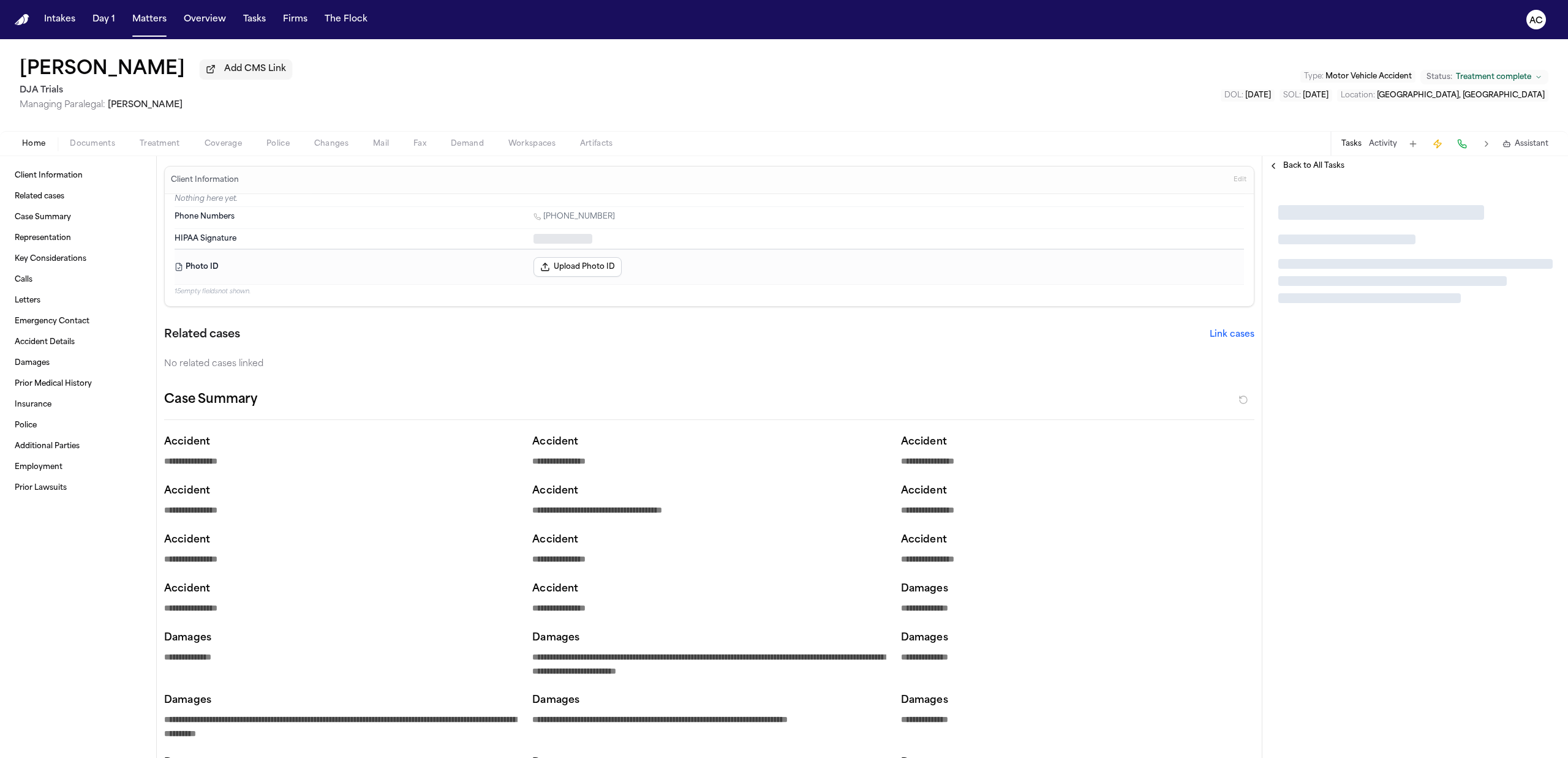
type textarea "*"
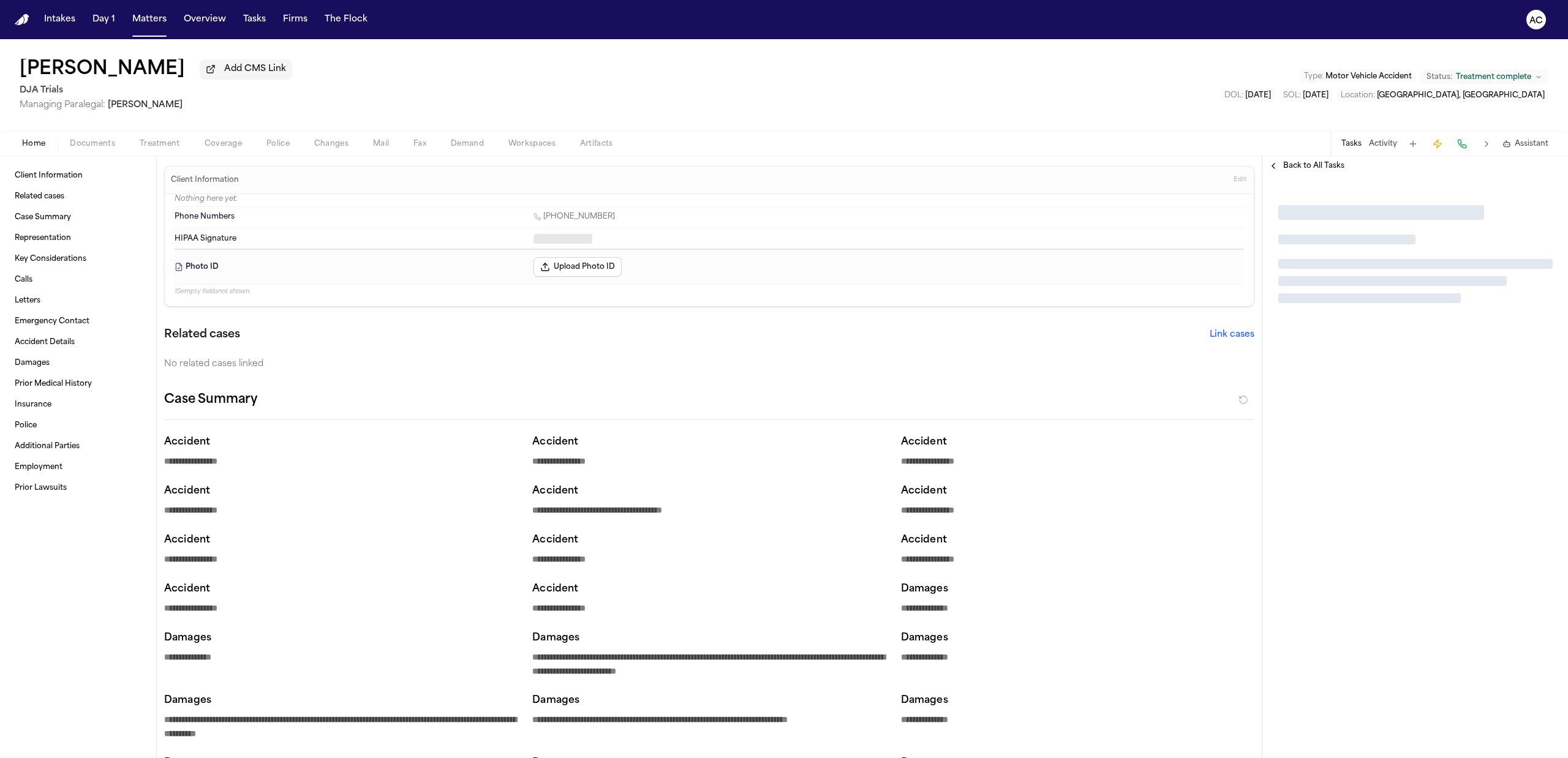
type textarea "*"
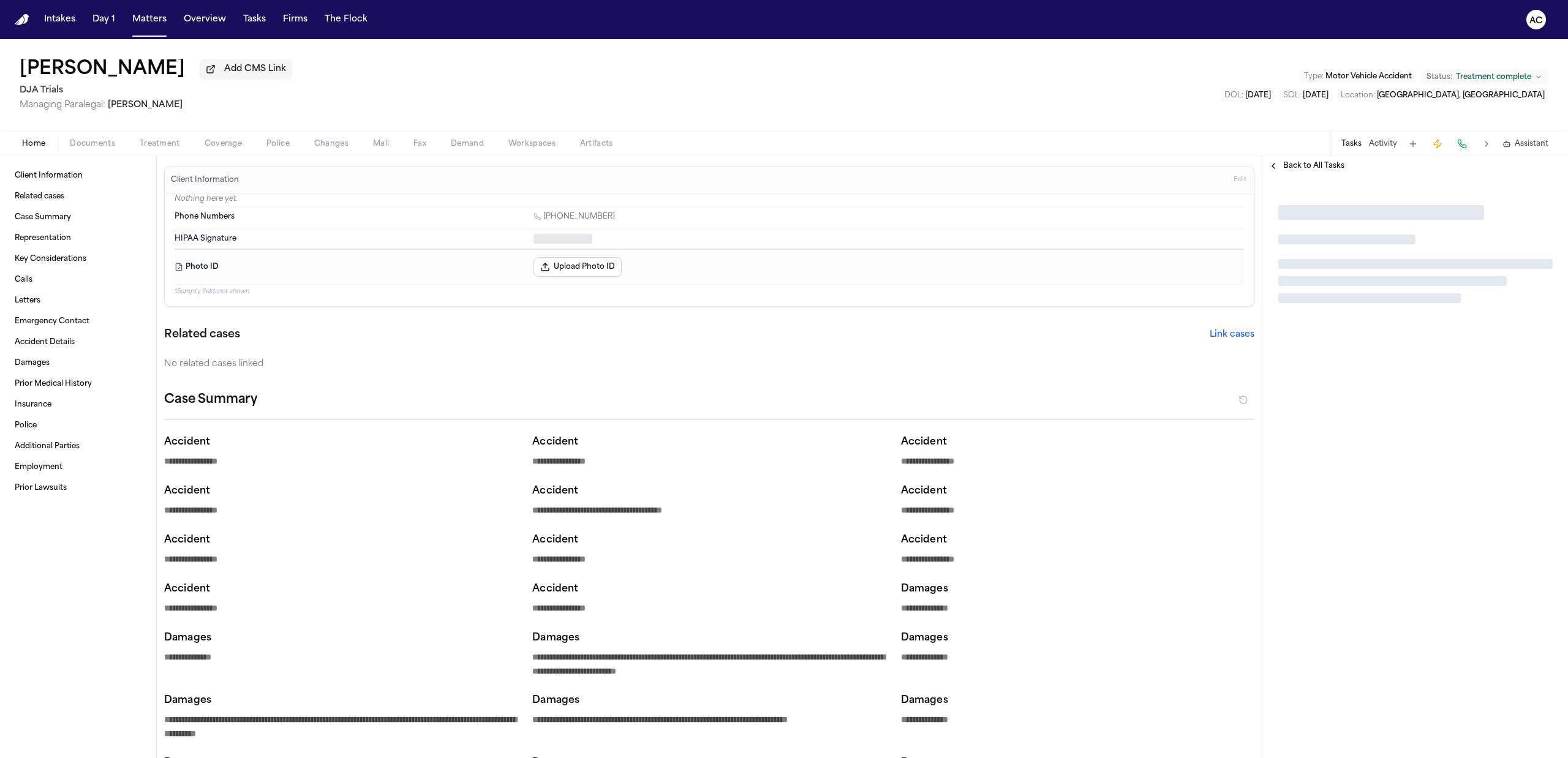
type textarea "*"
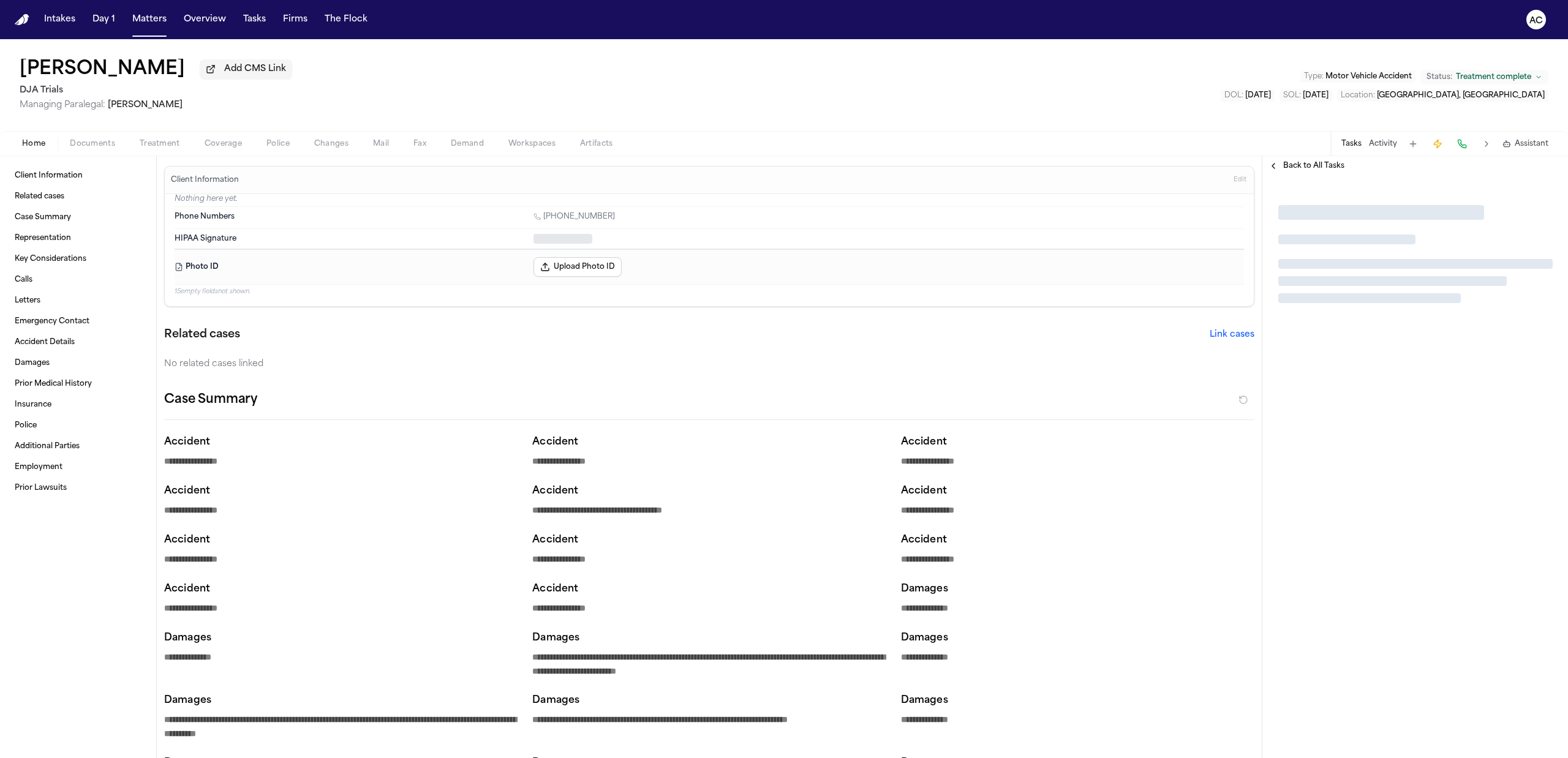
type textarea "*"
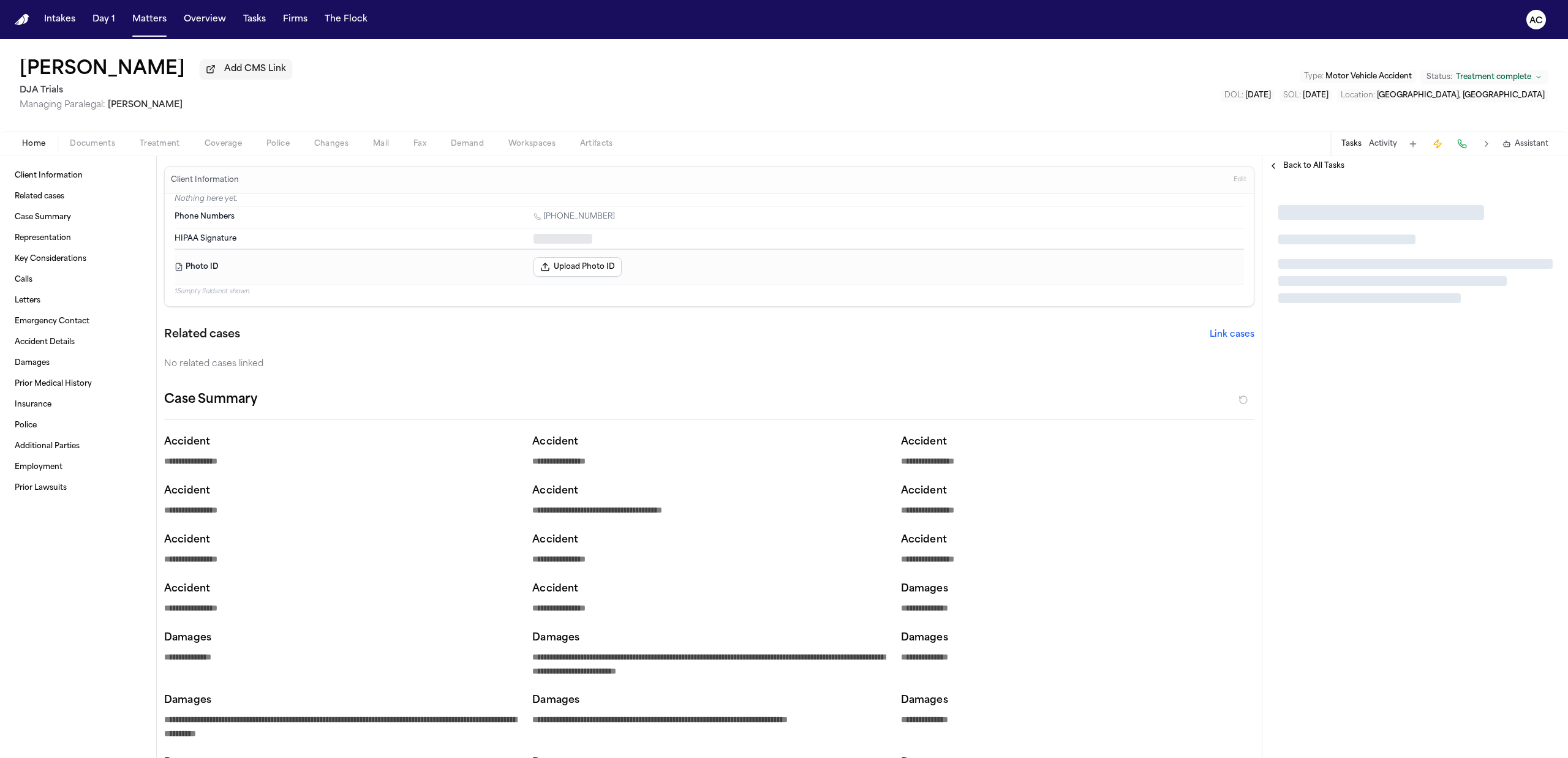
type textarea "*"
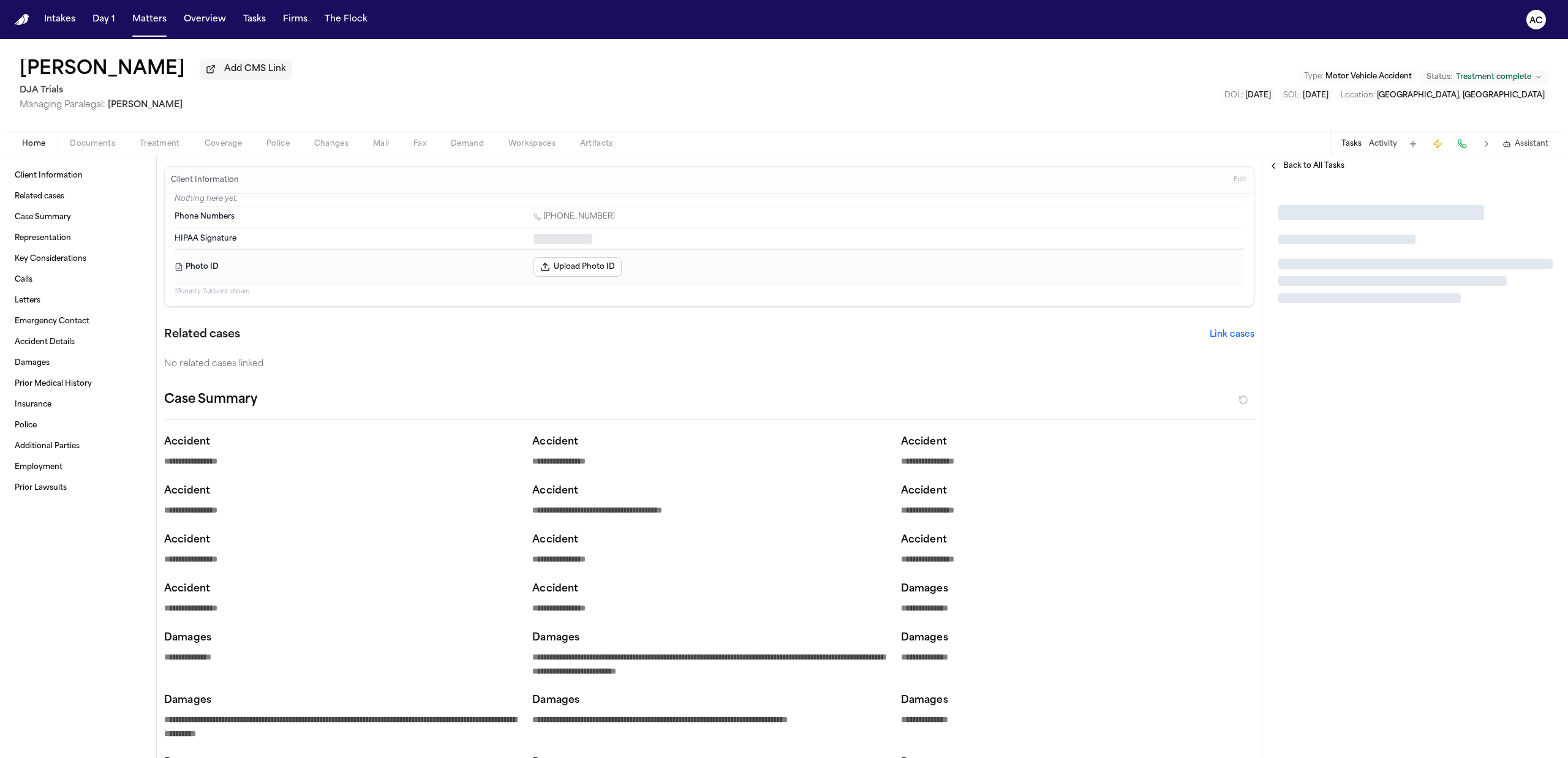
type textarea "*"
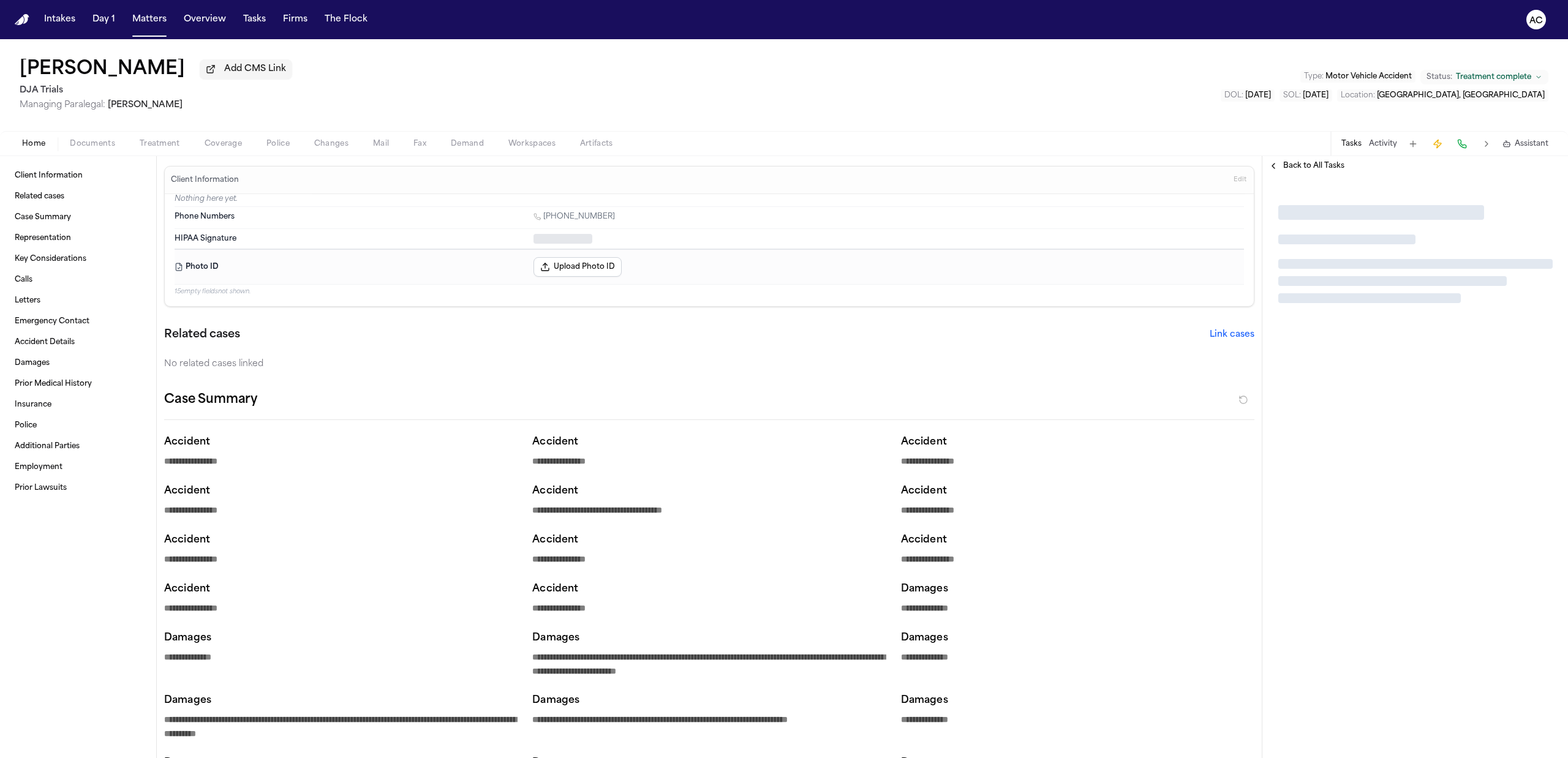
type textarea "*"
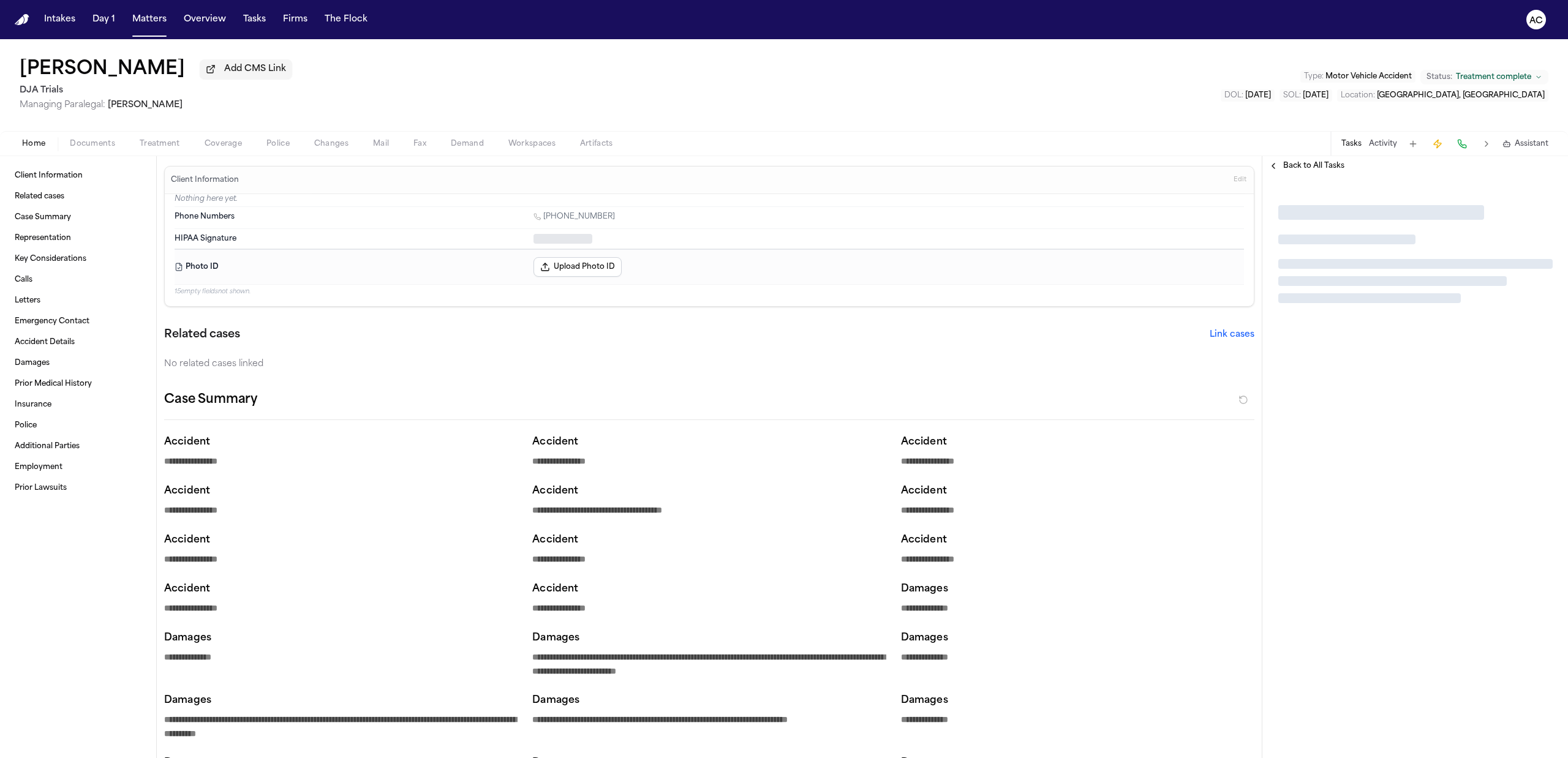
type textarea "*"
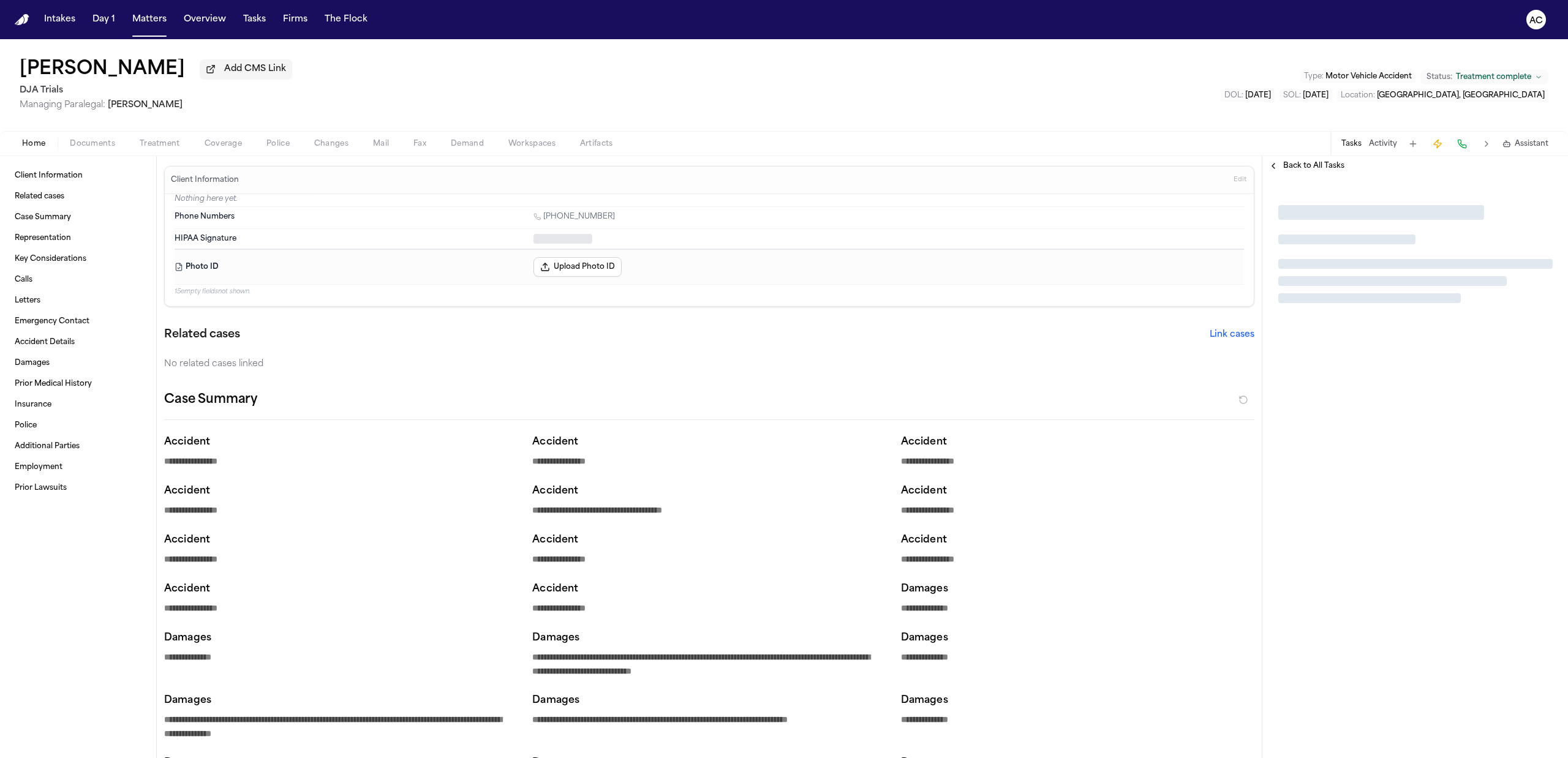
type textarea "*"
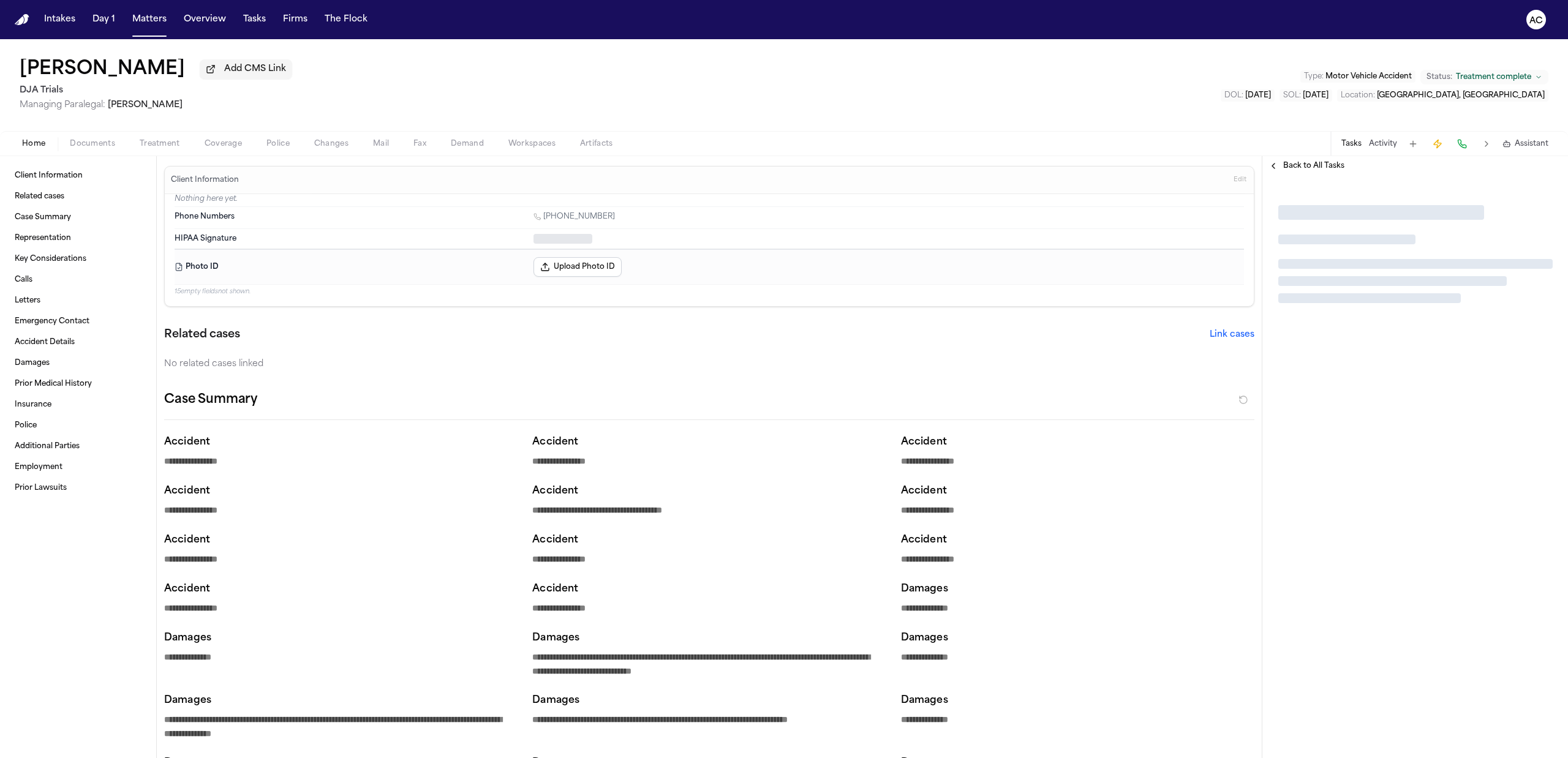
type textarea "*"
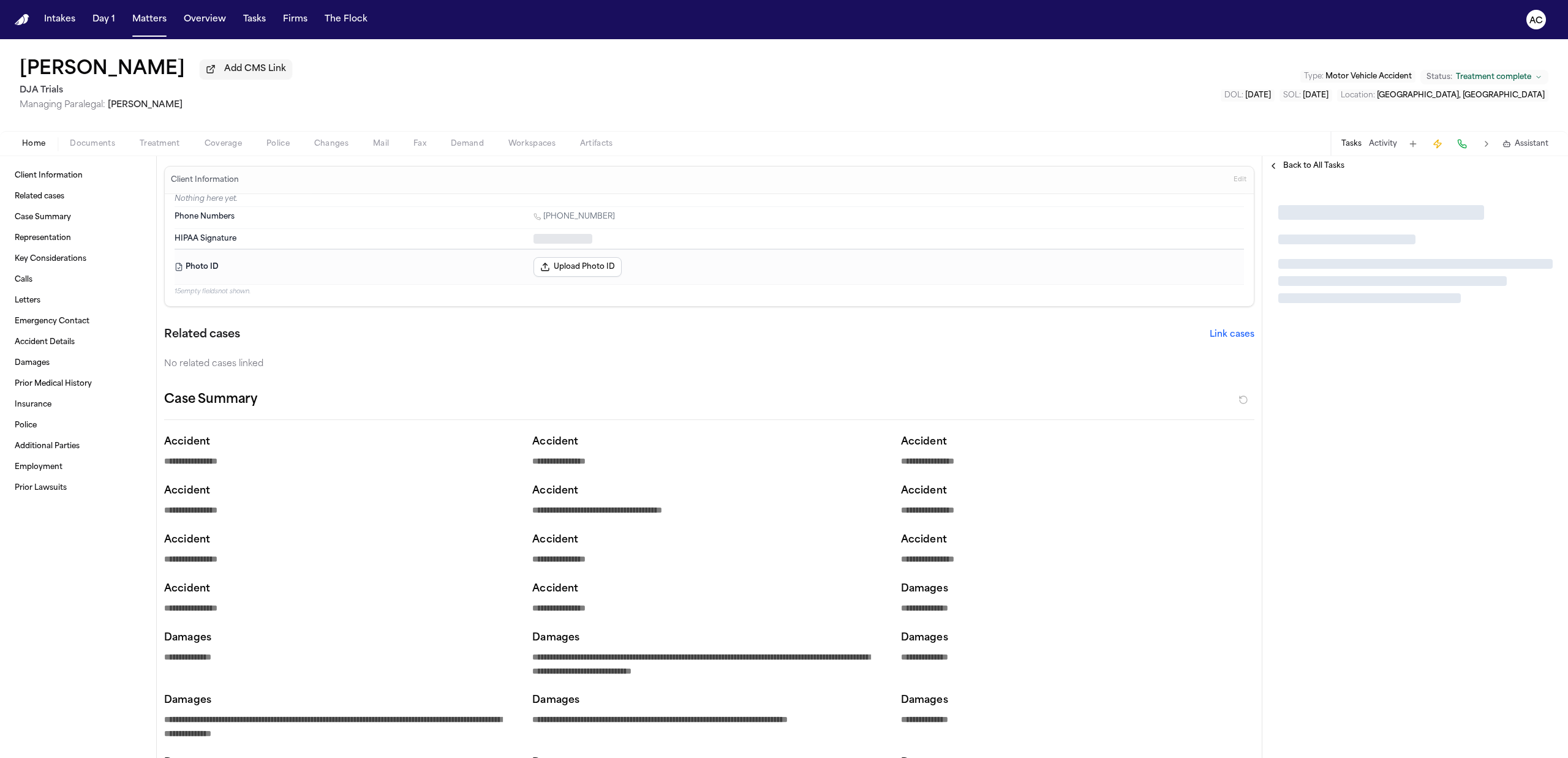
type textarea "*"
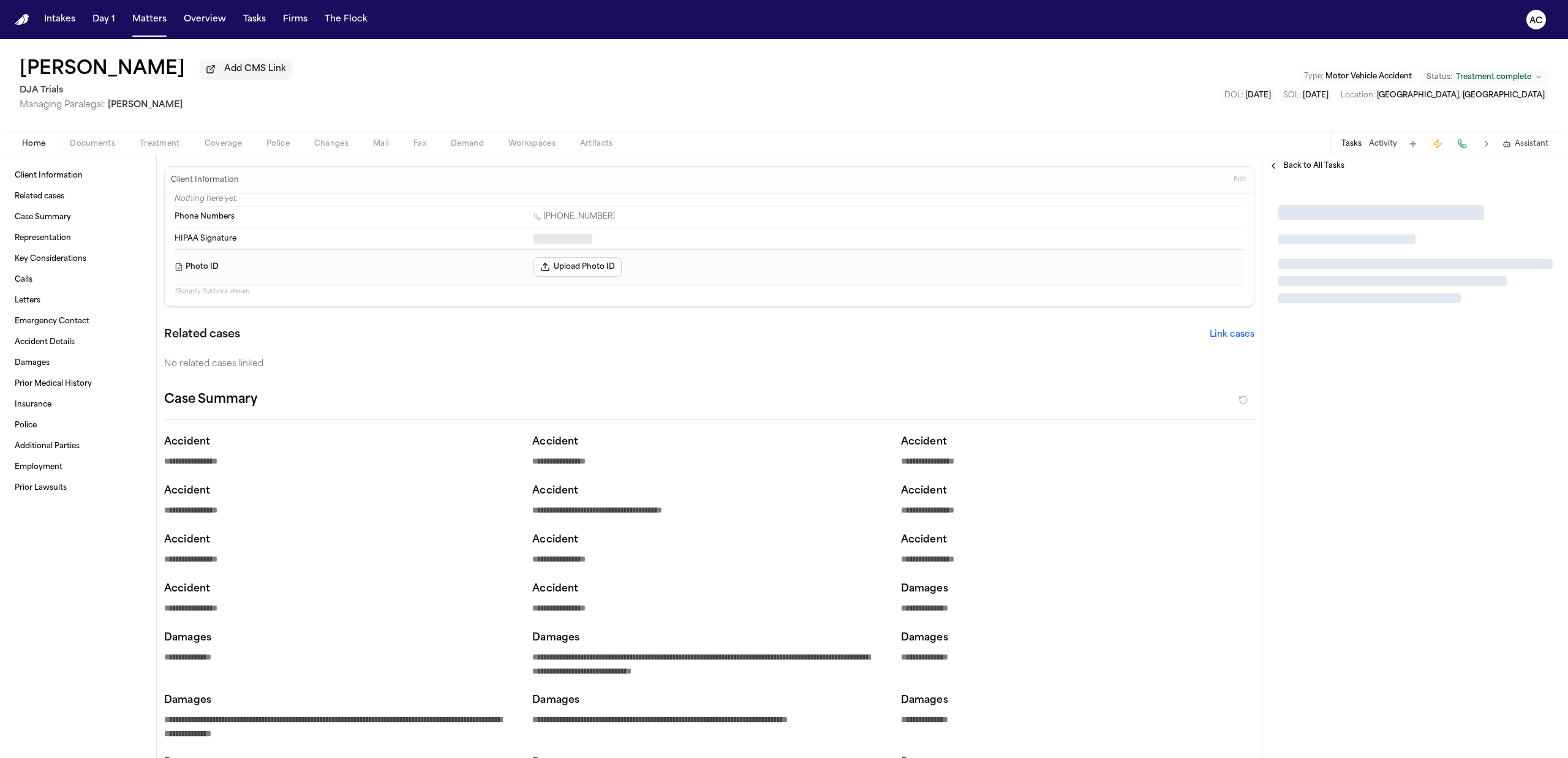
type textarea "*"
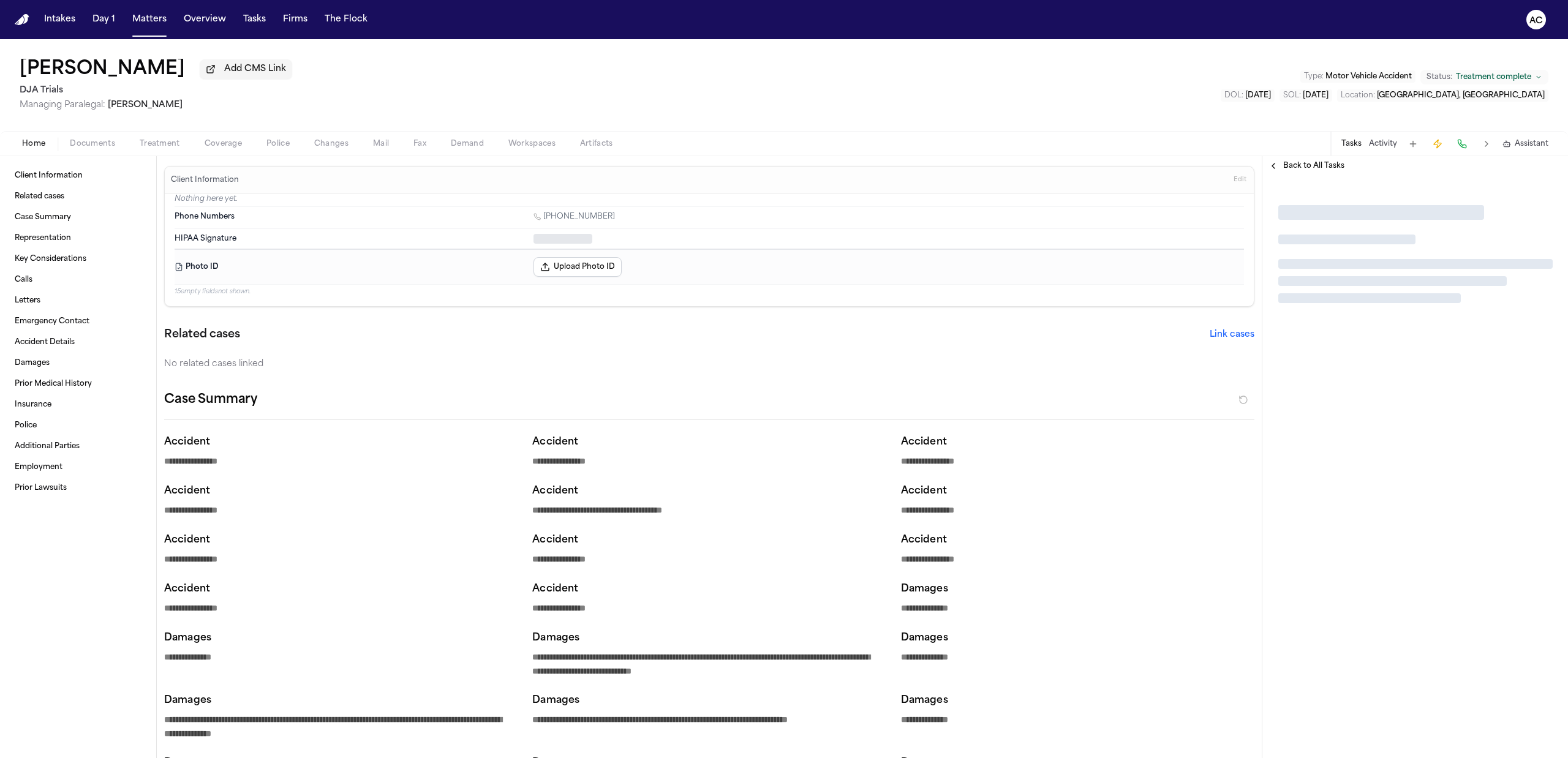
type textarea "*"
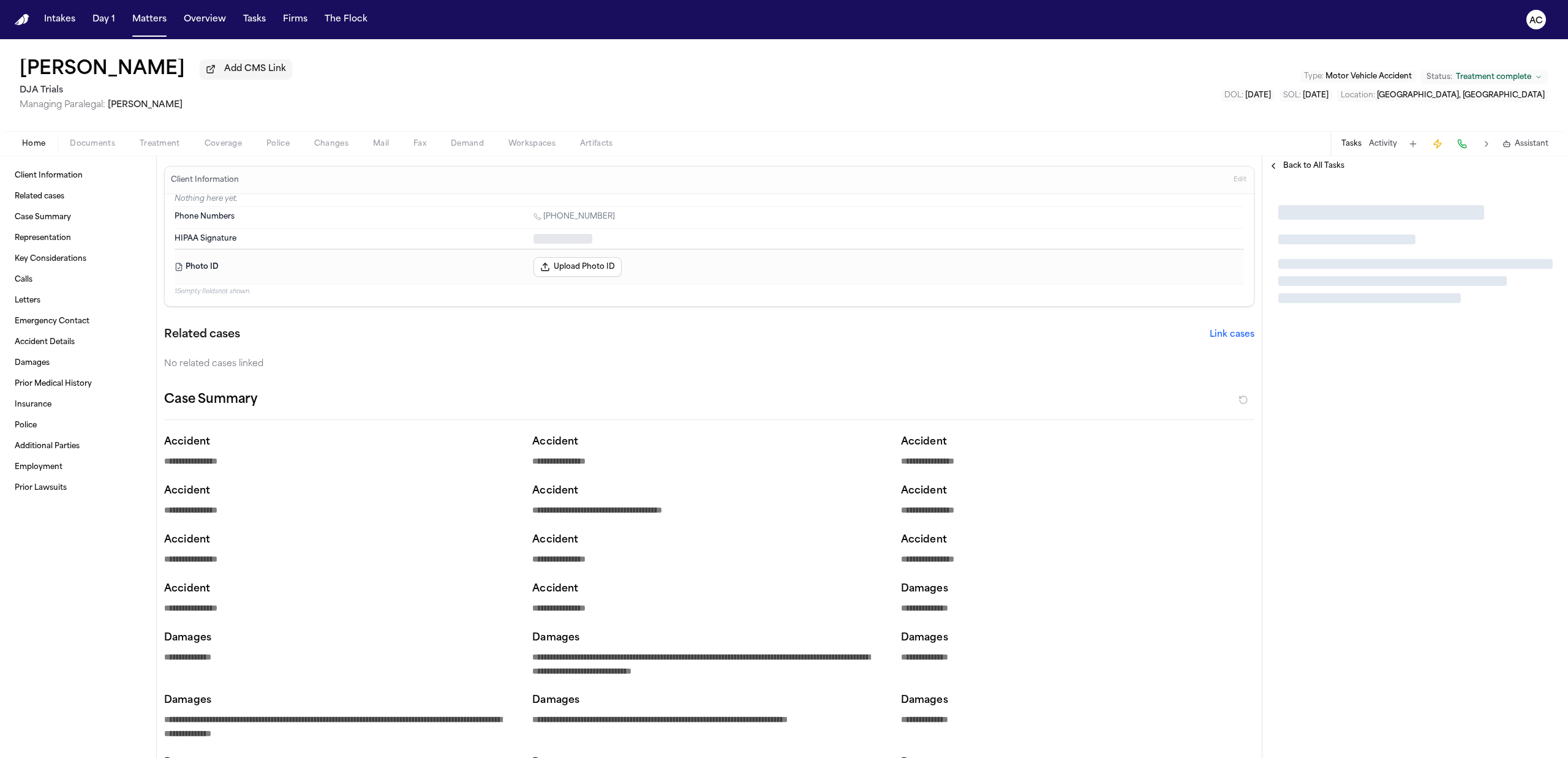
type textarea "*"
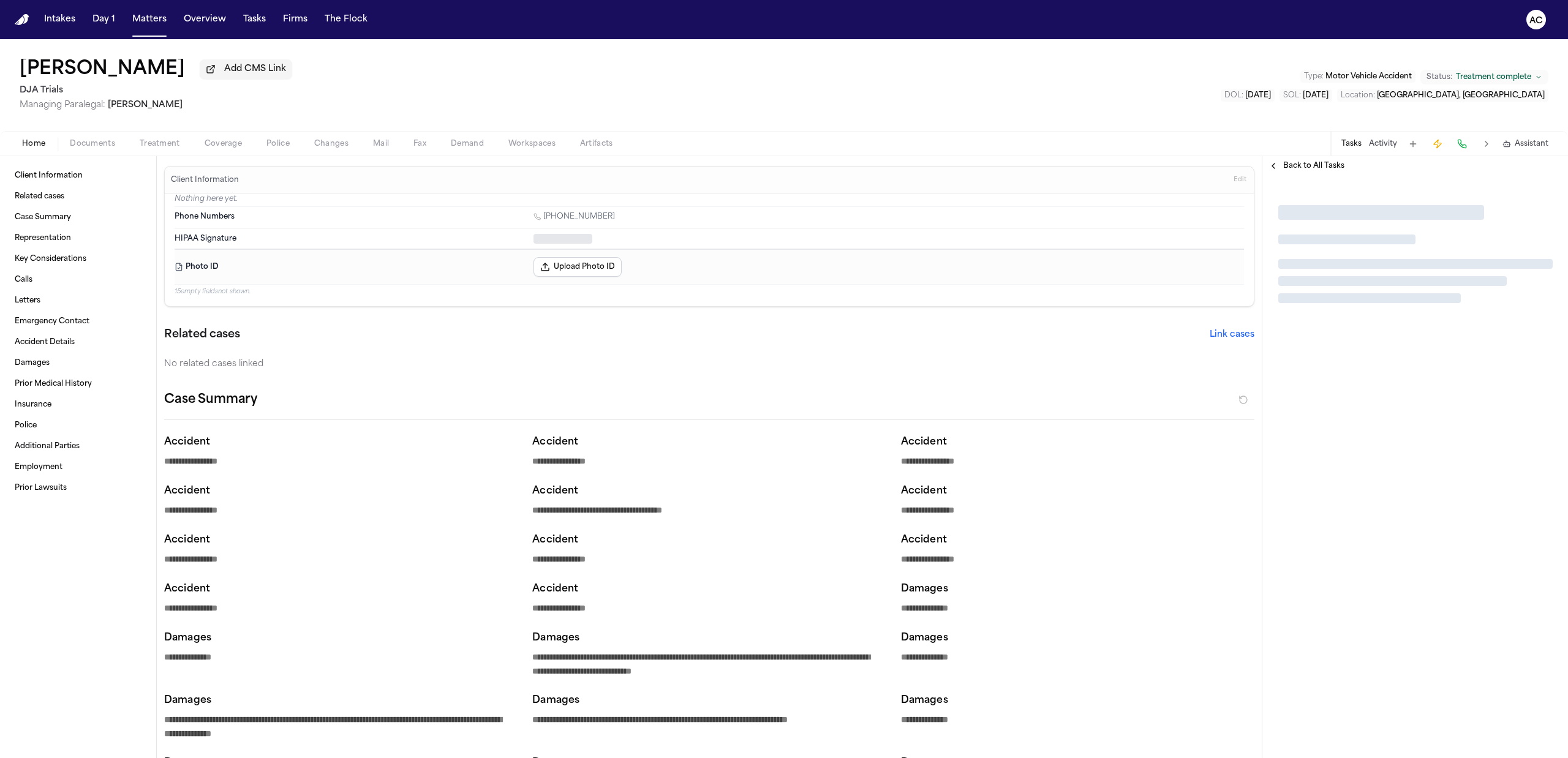
type textarea "*"
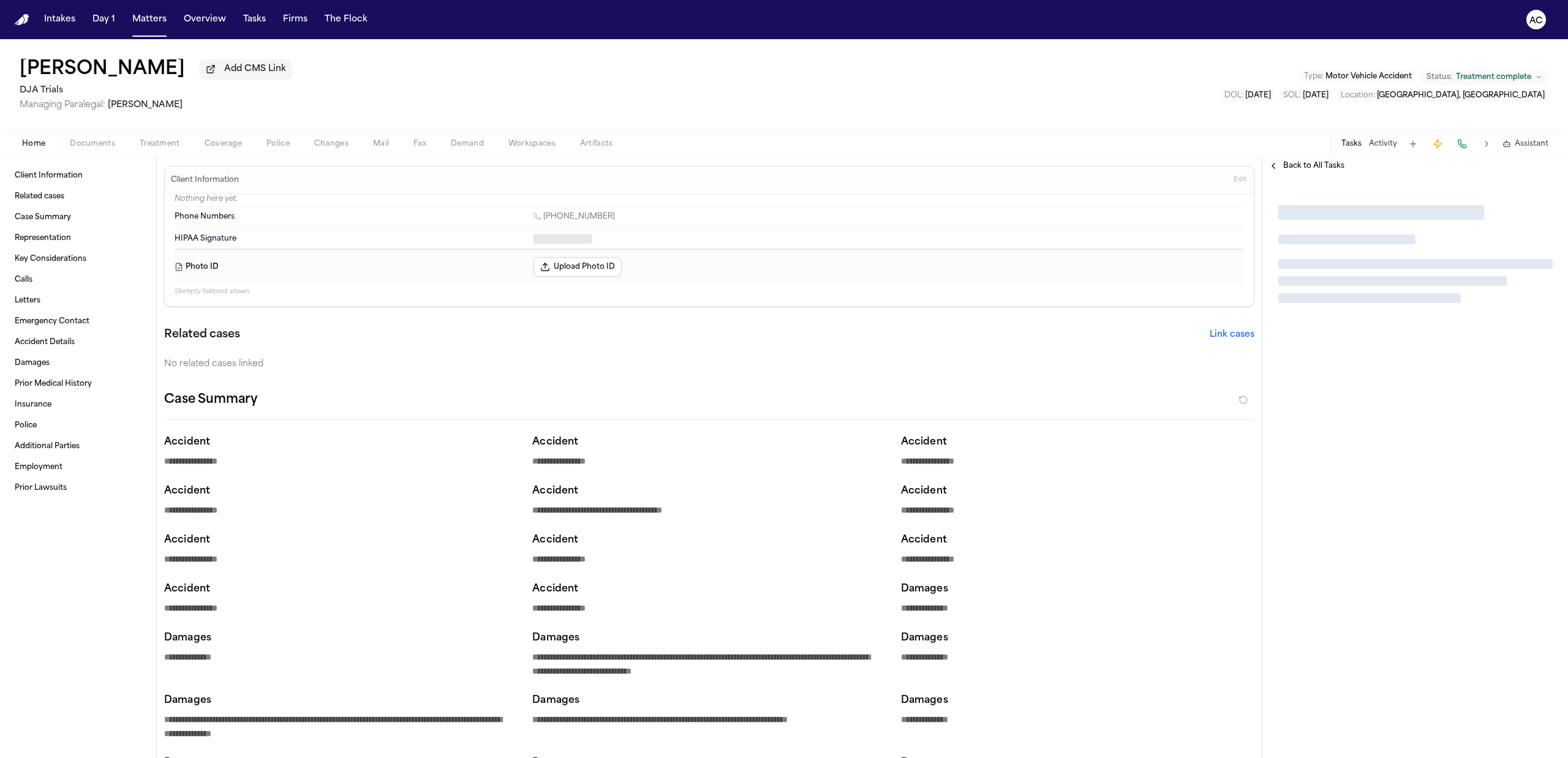
type textarea "*"
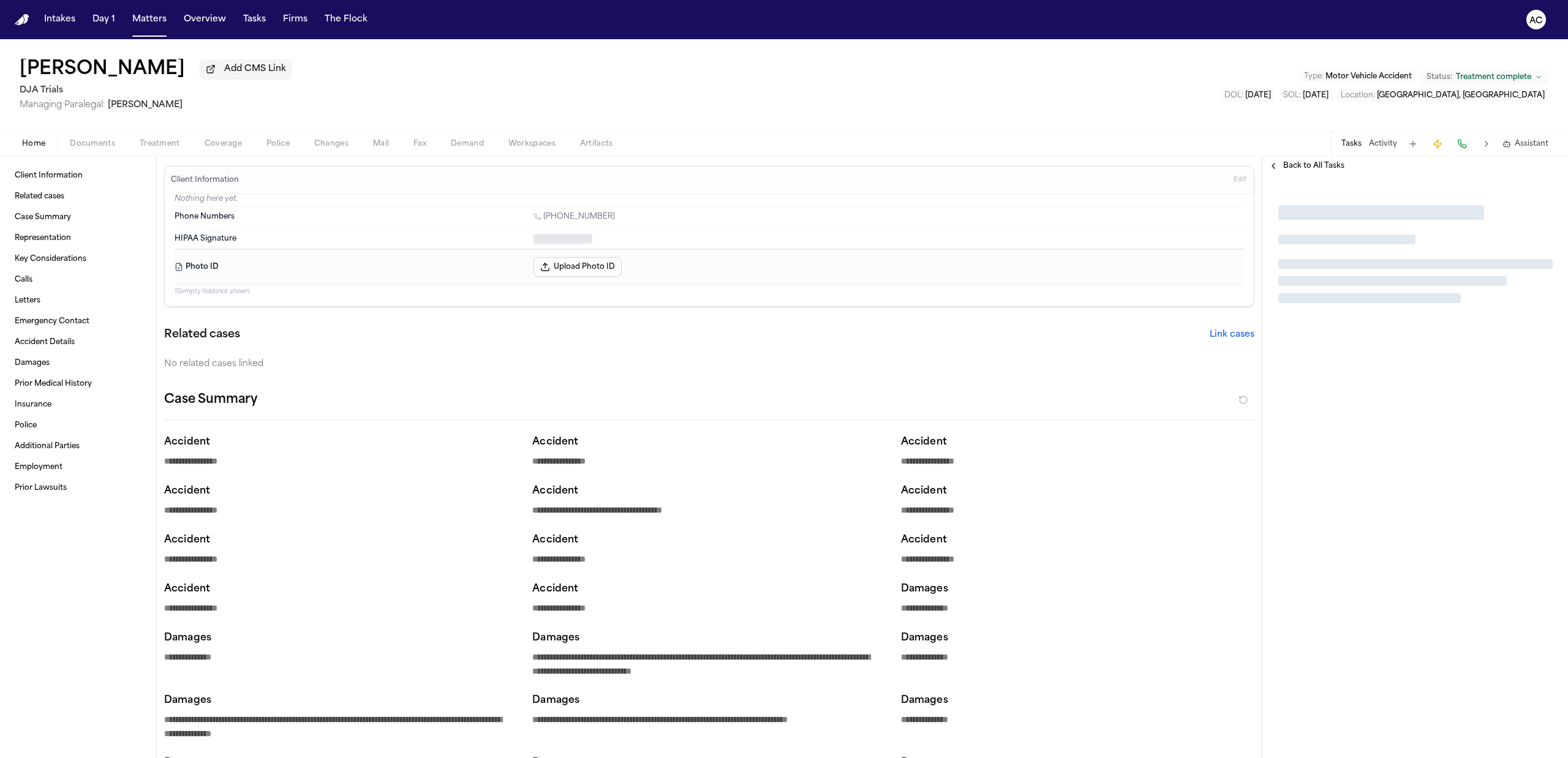
type textarea "*"
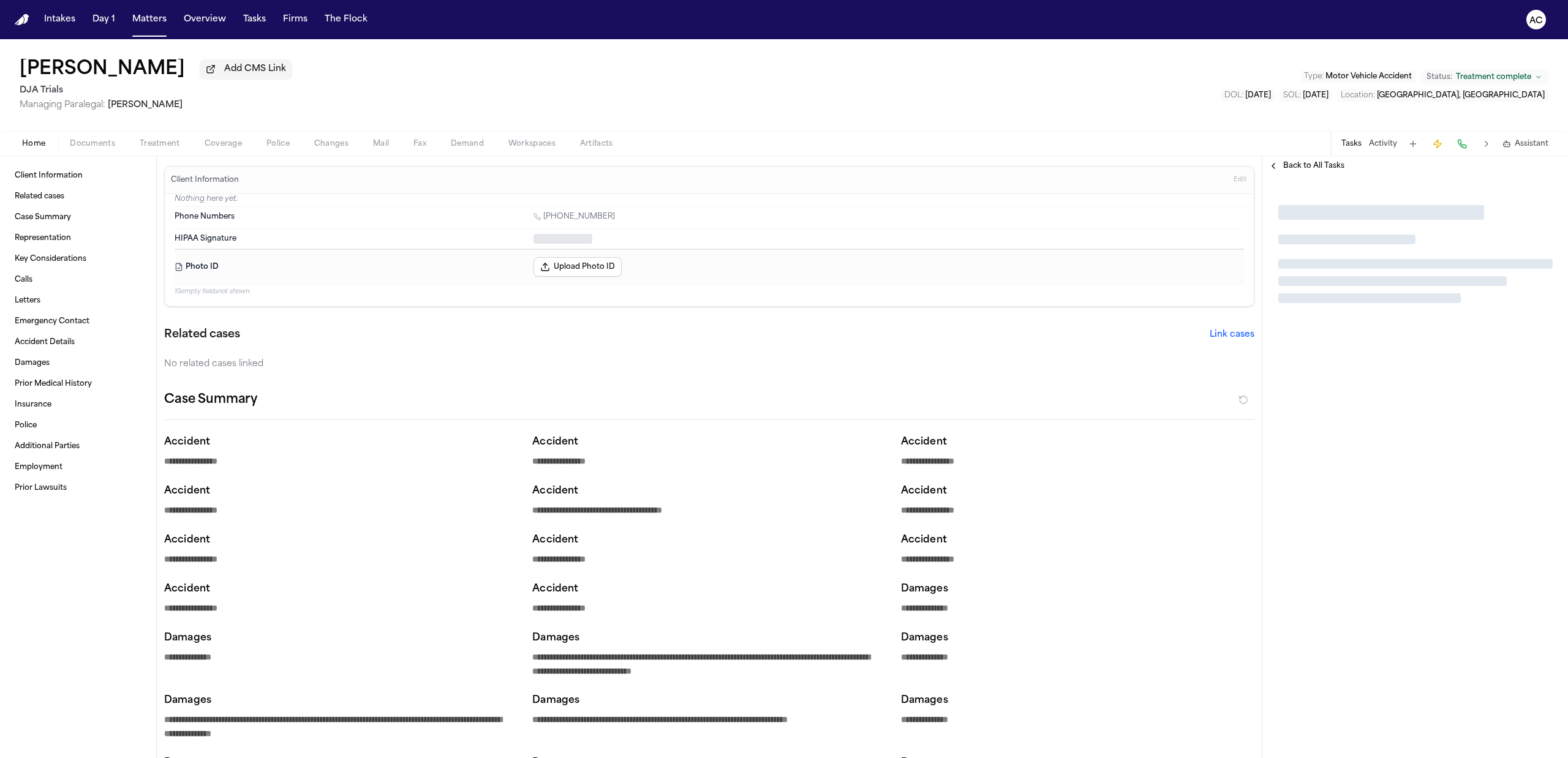
type textarea "*"
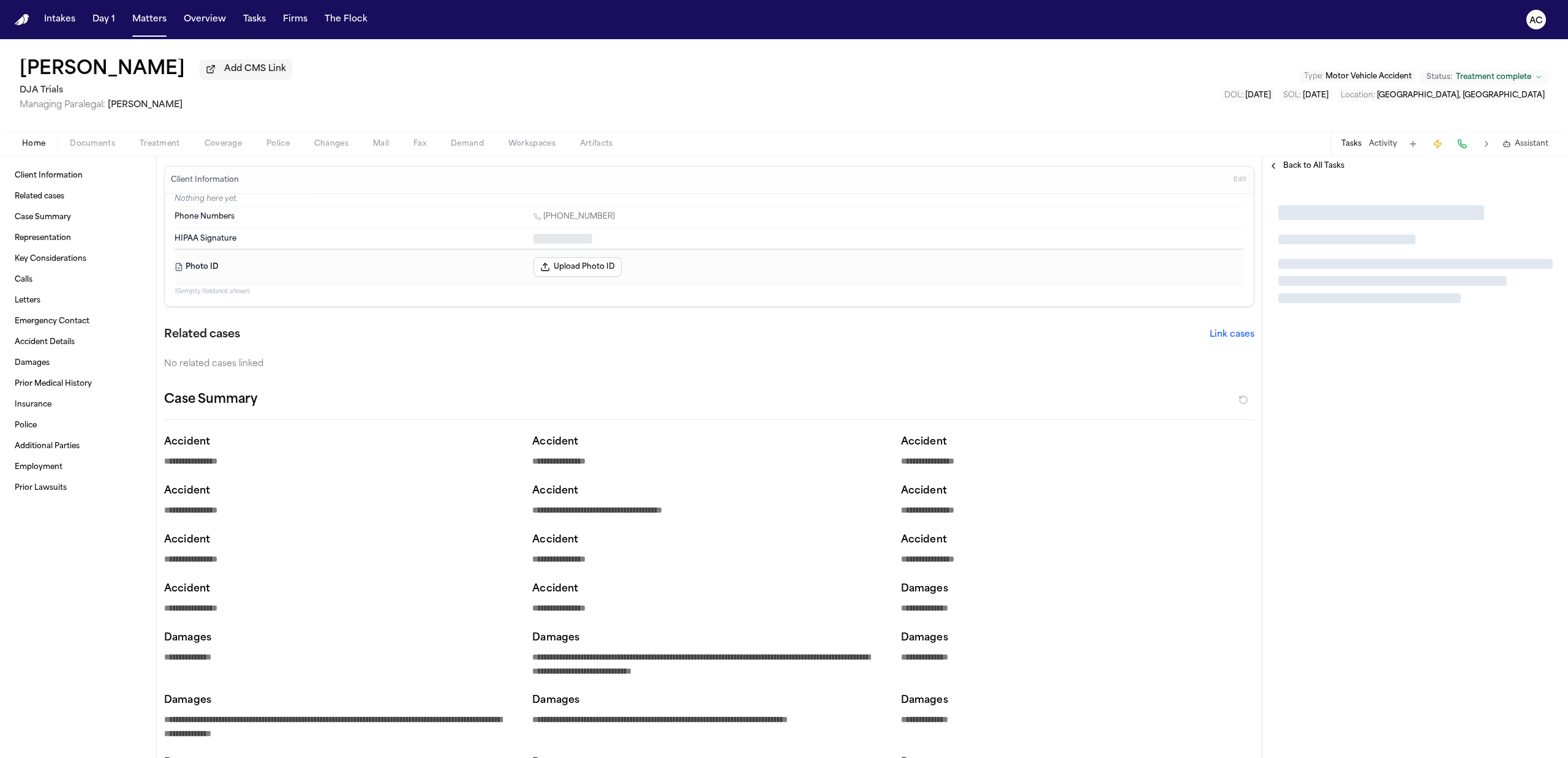
type textarea "*"
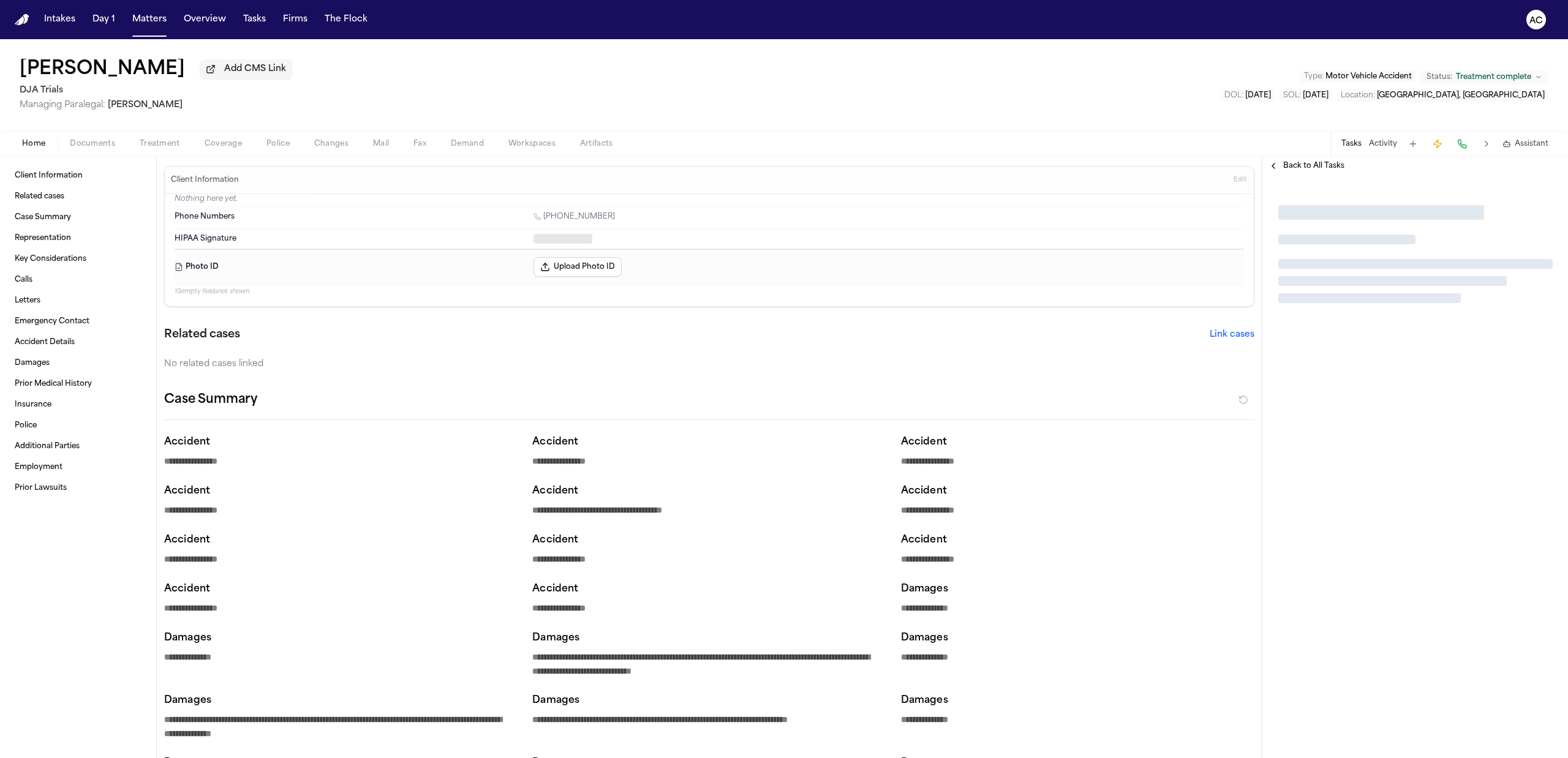
type textarea "*"
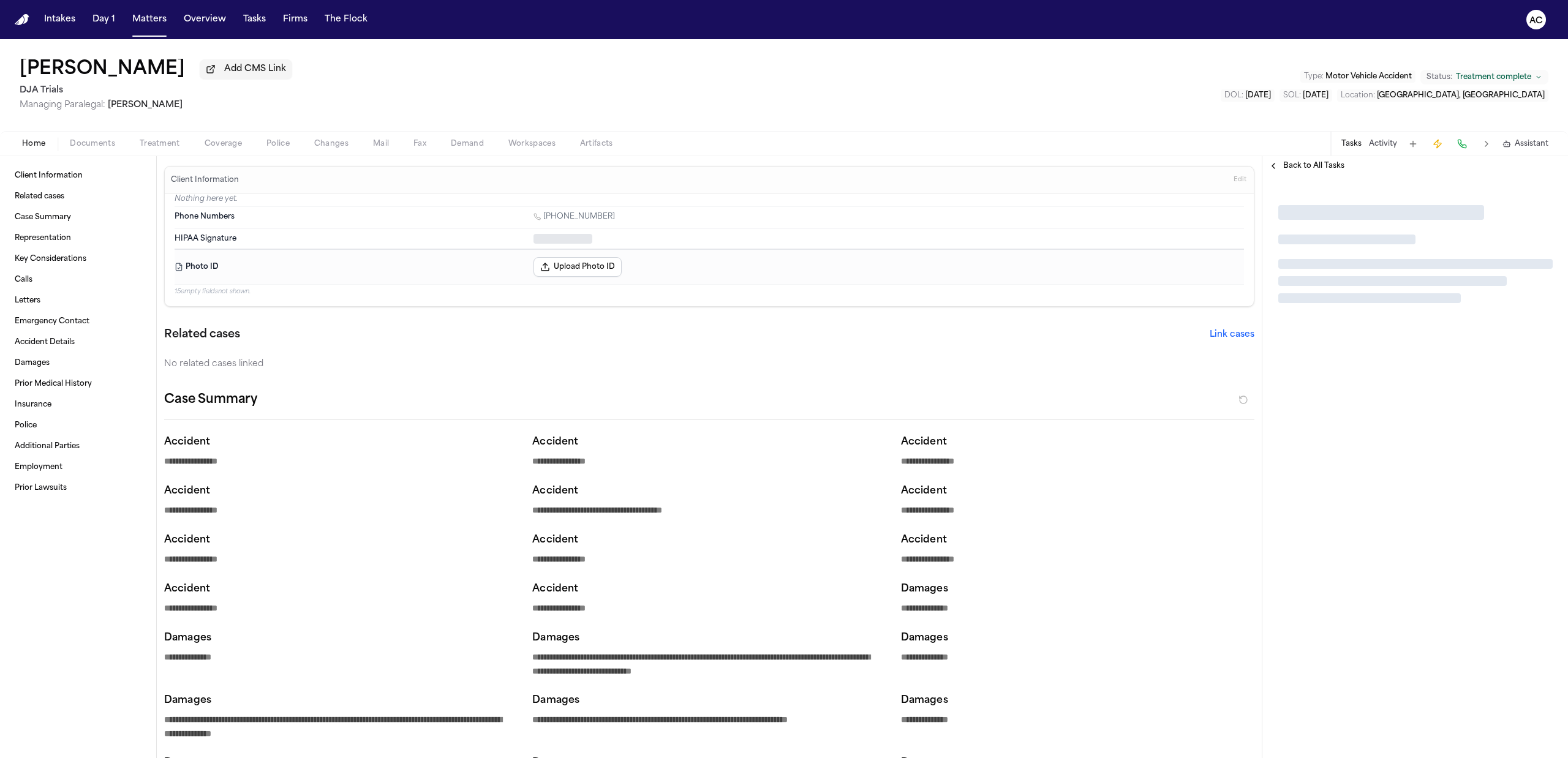
type textarea "*"
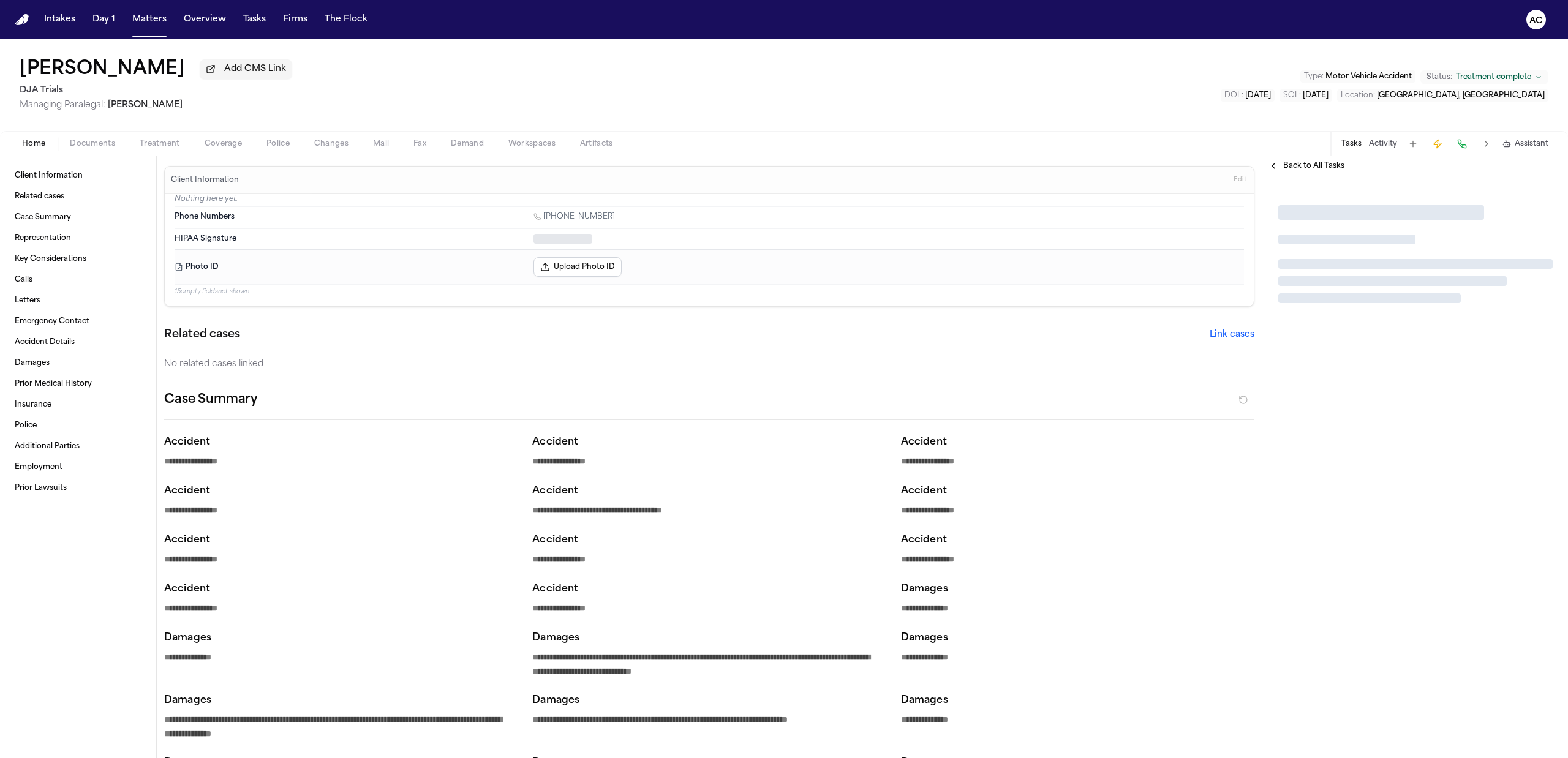
type textarea "*"
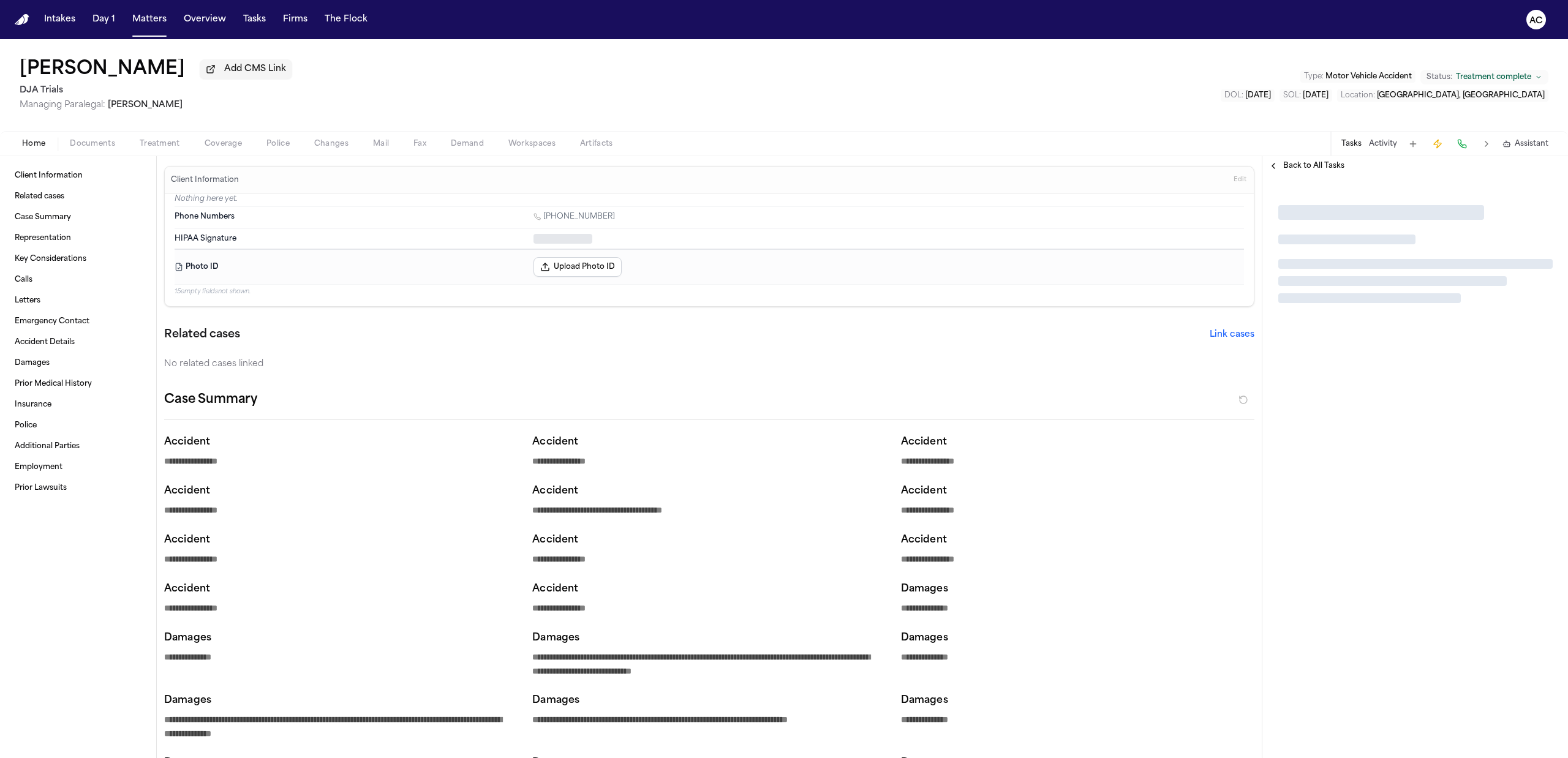
type textarea "*"
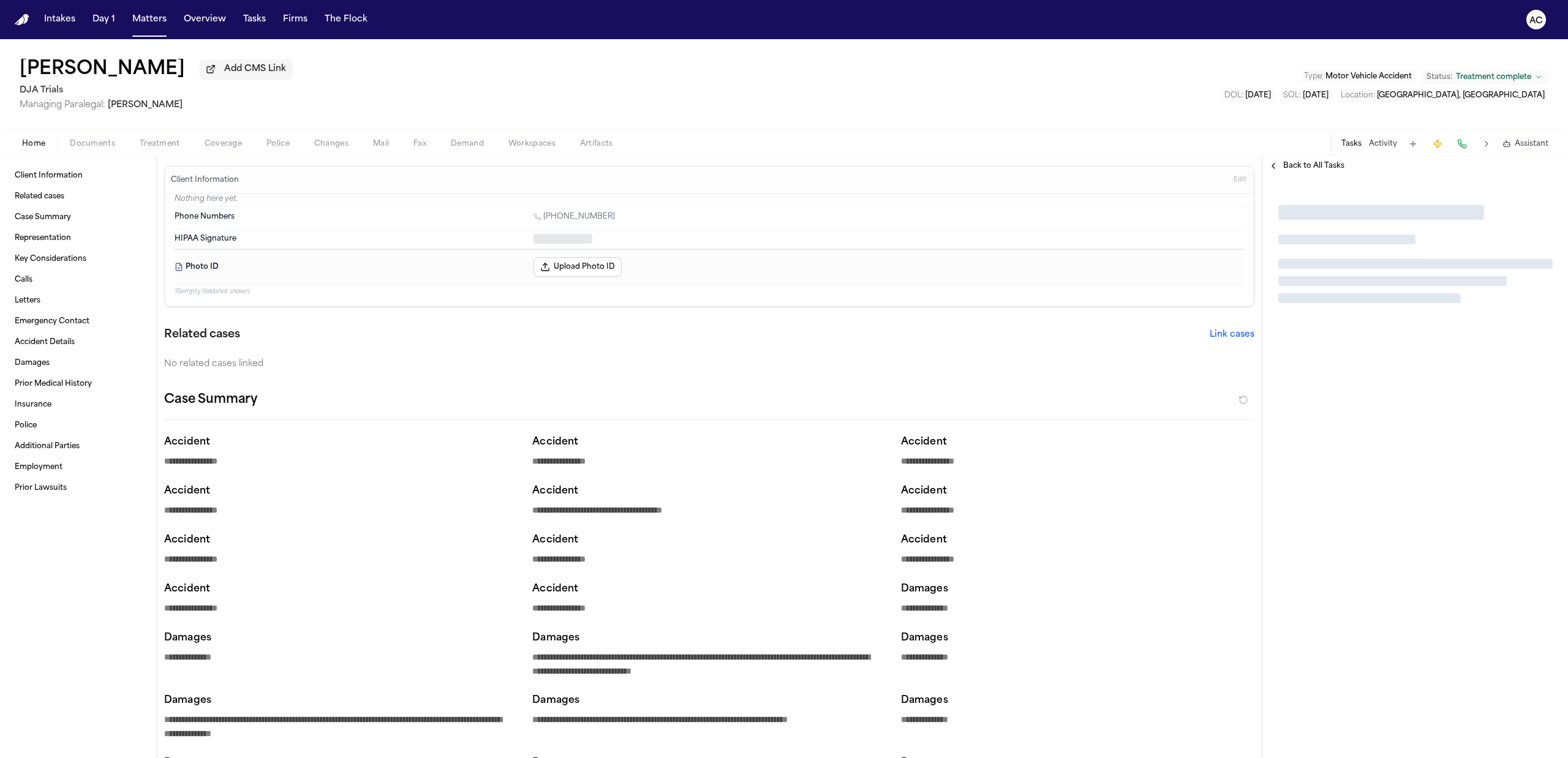
type textarea "*"
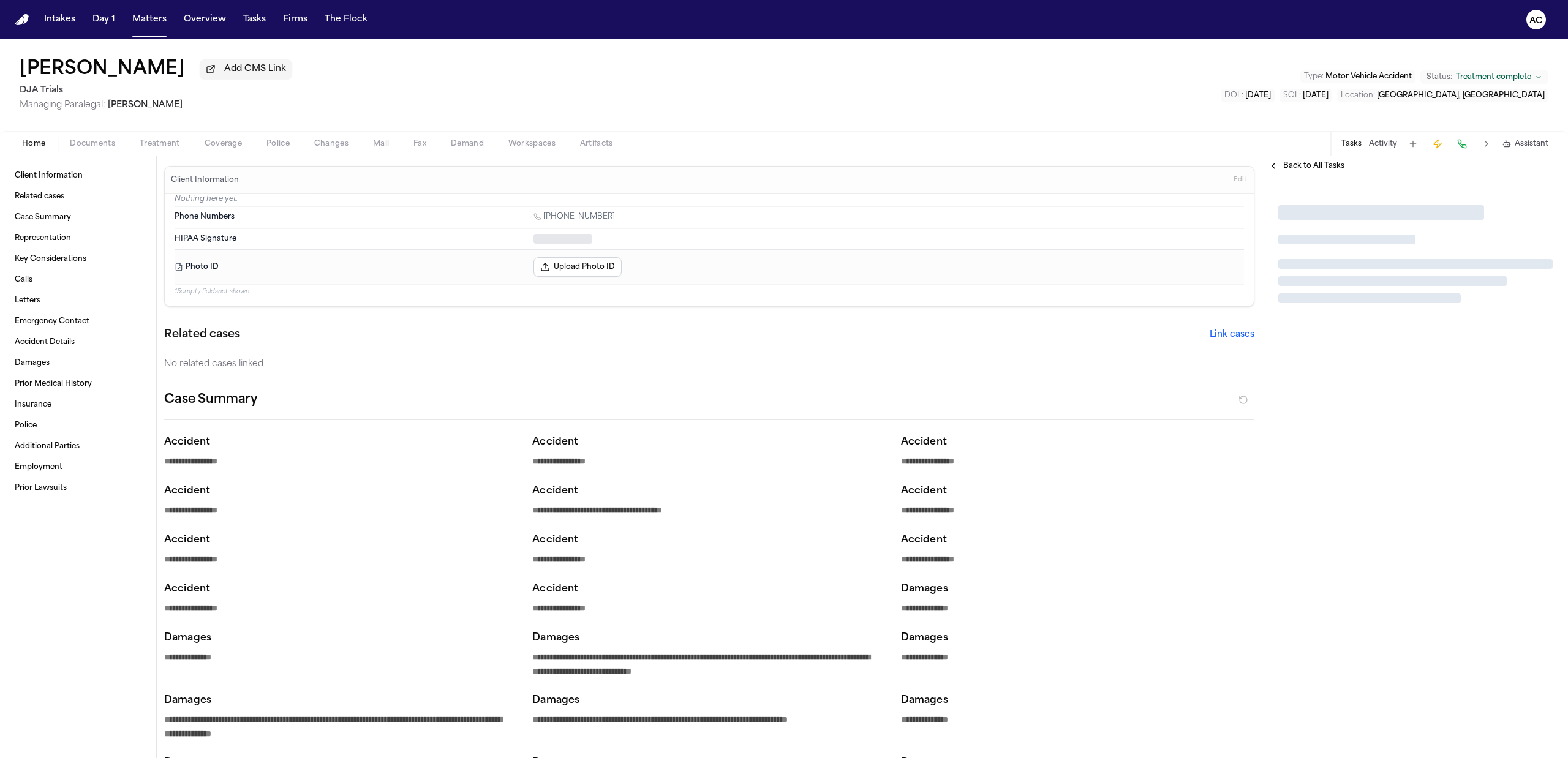
type textarea "*"
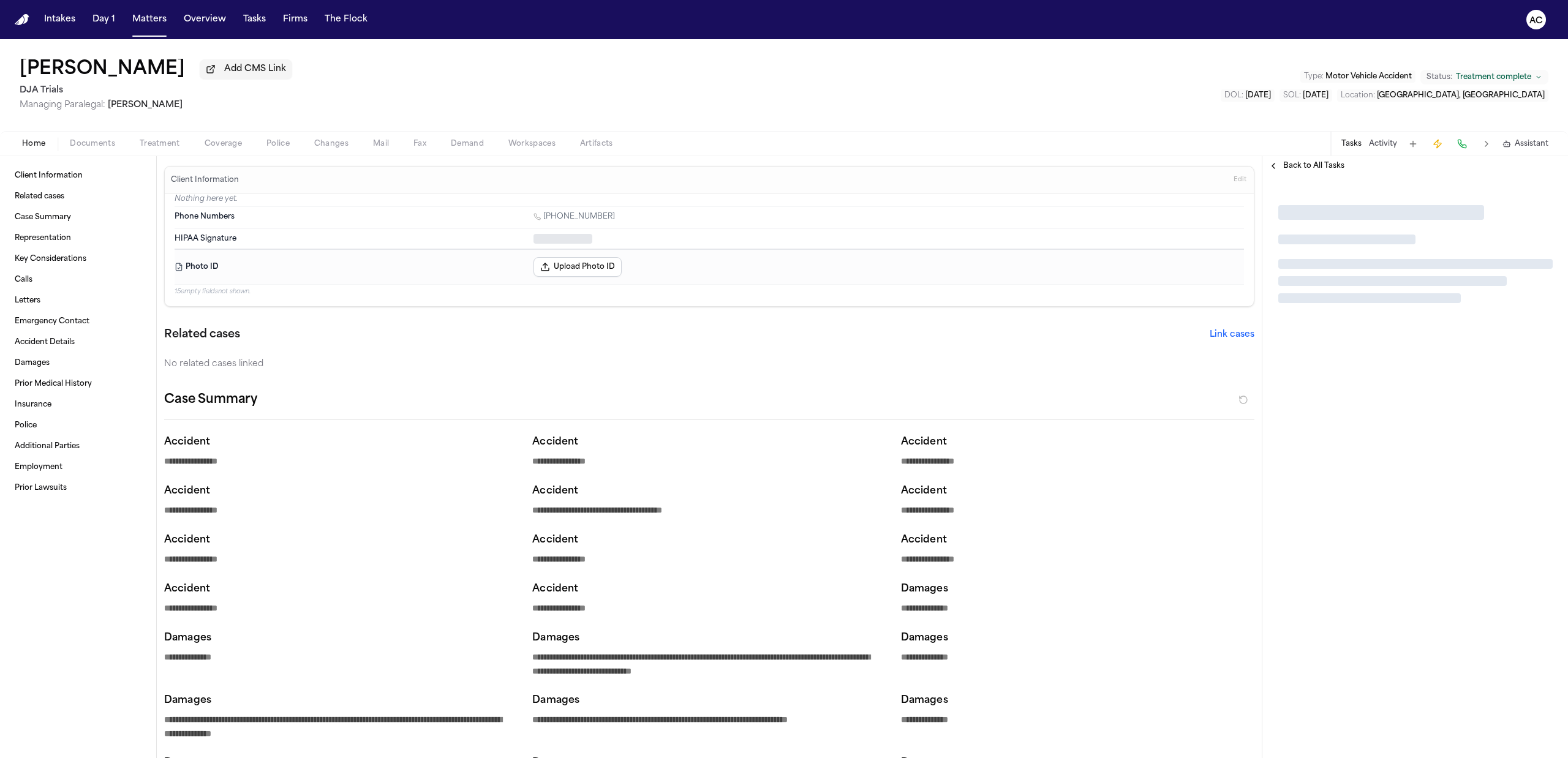
type textarea "*"
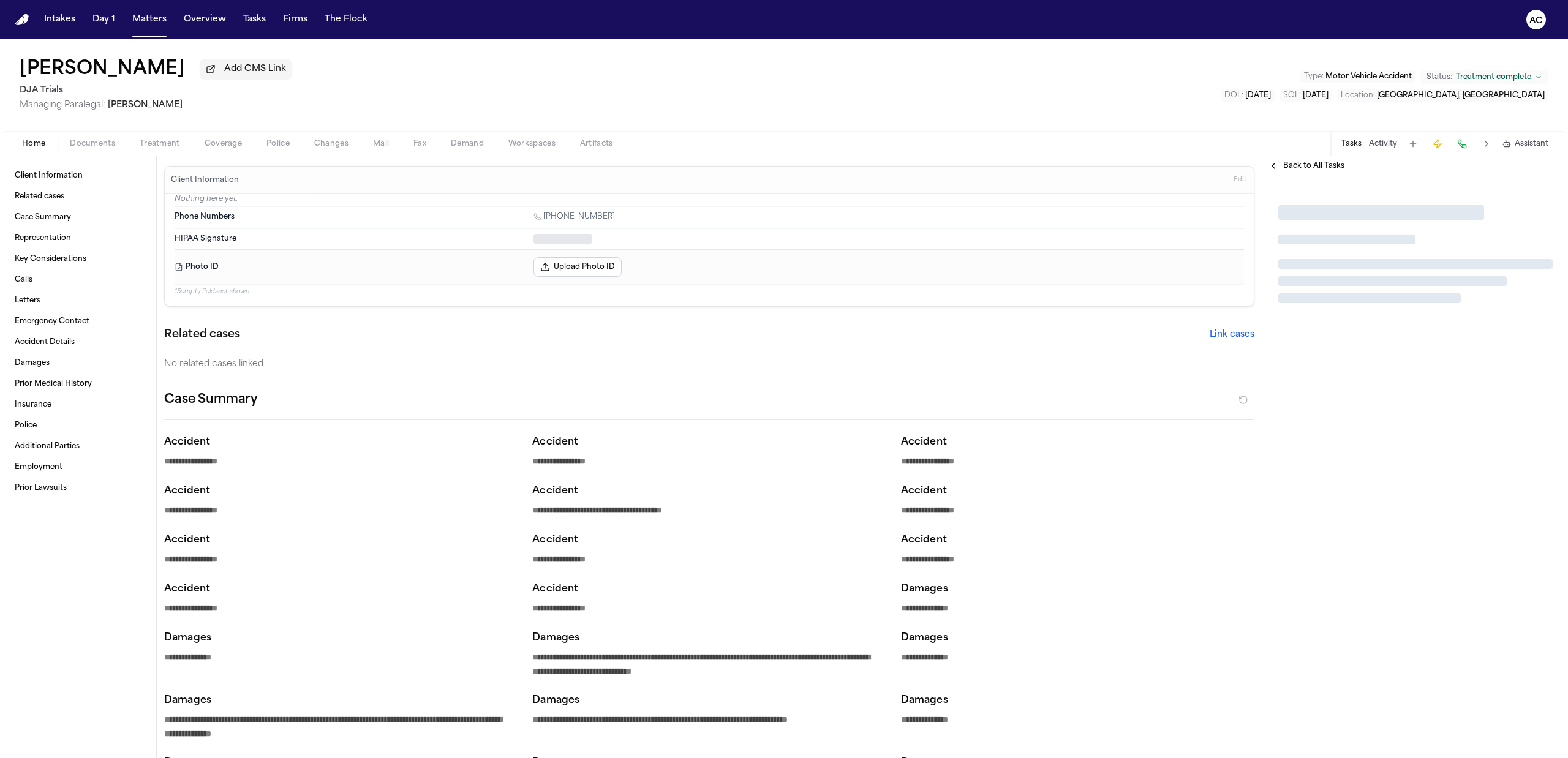
type textarea "*"
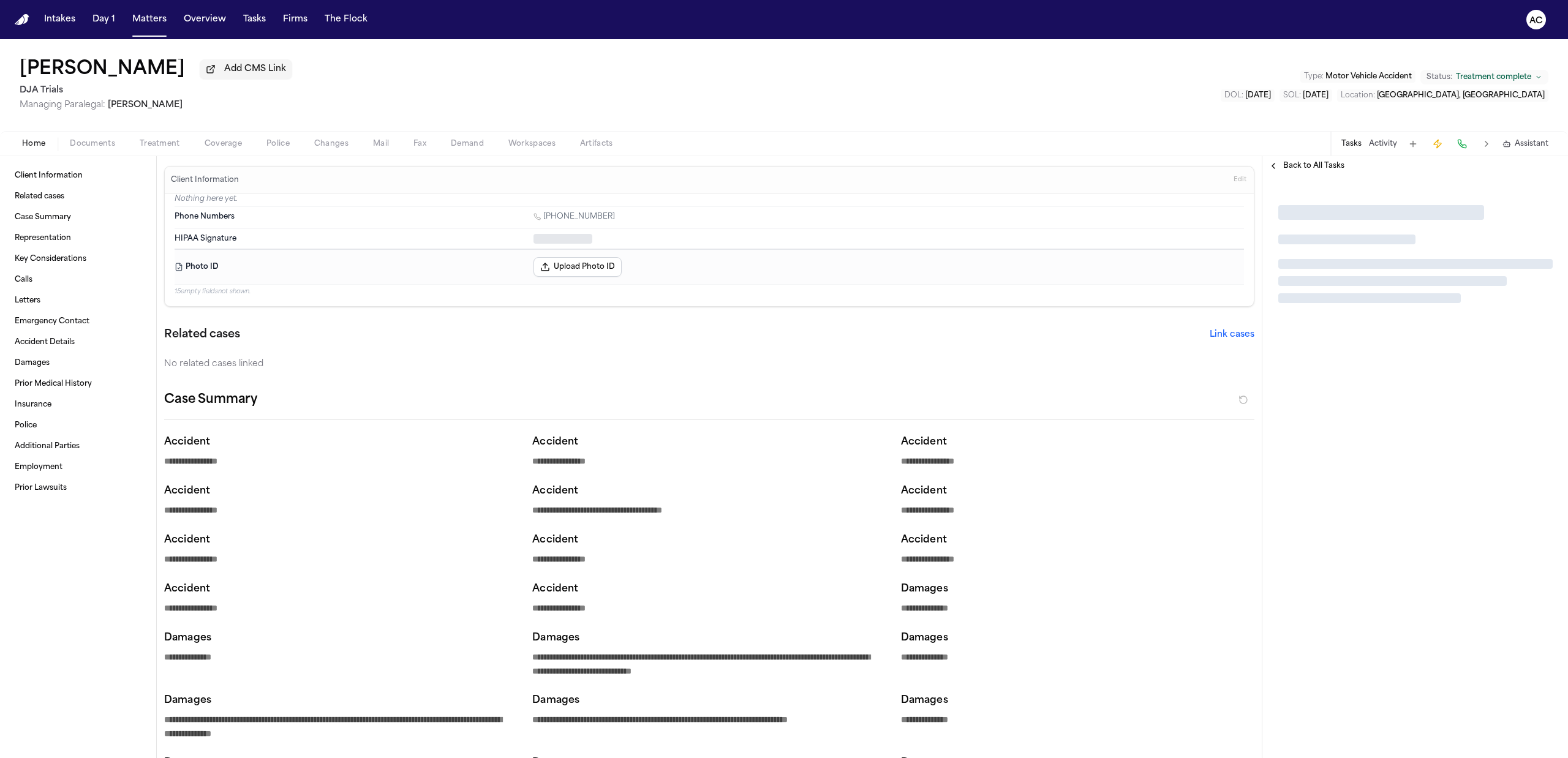
type textarea "*"
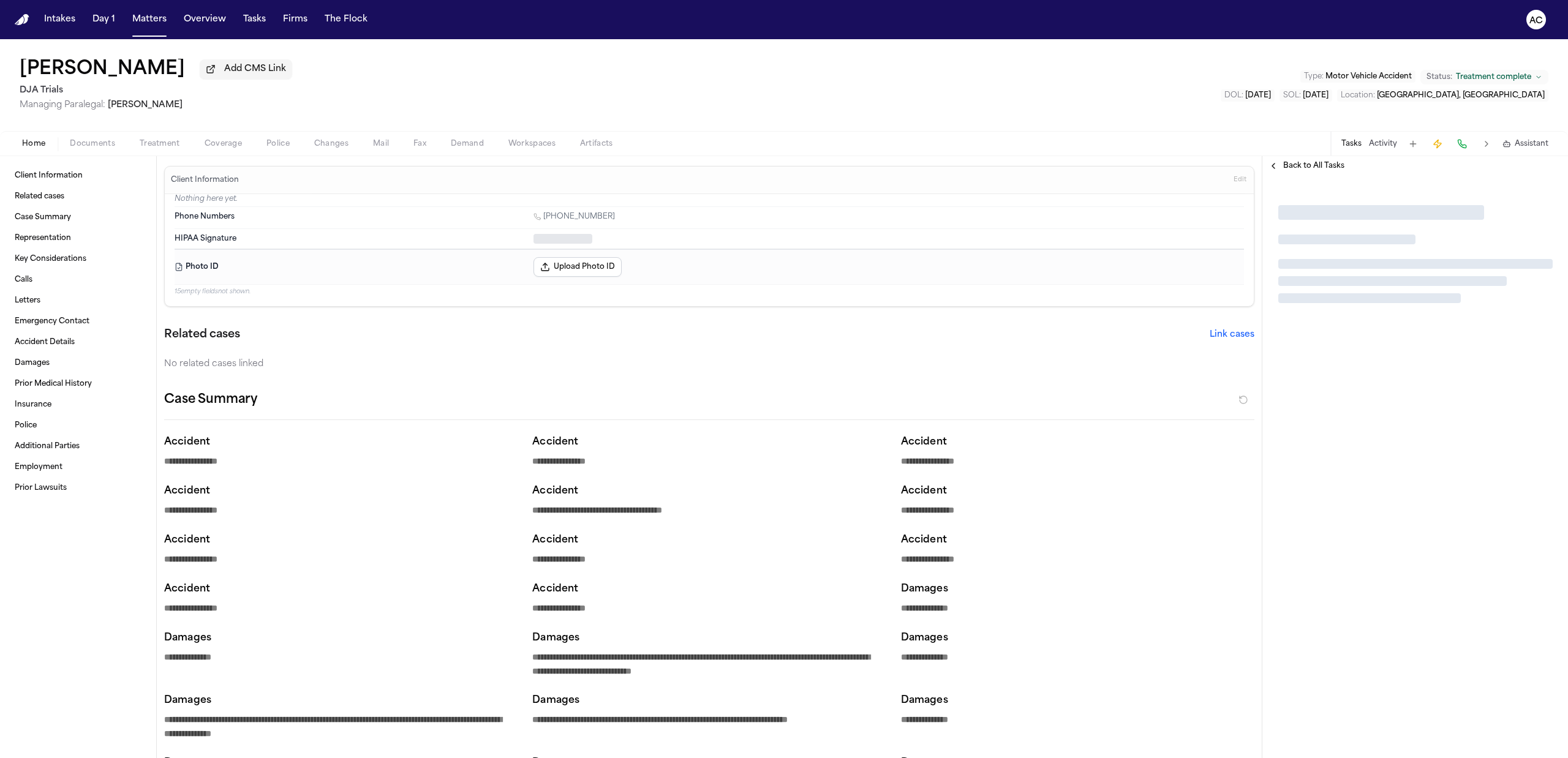
type textarea "*"
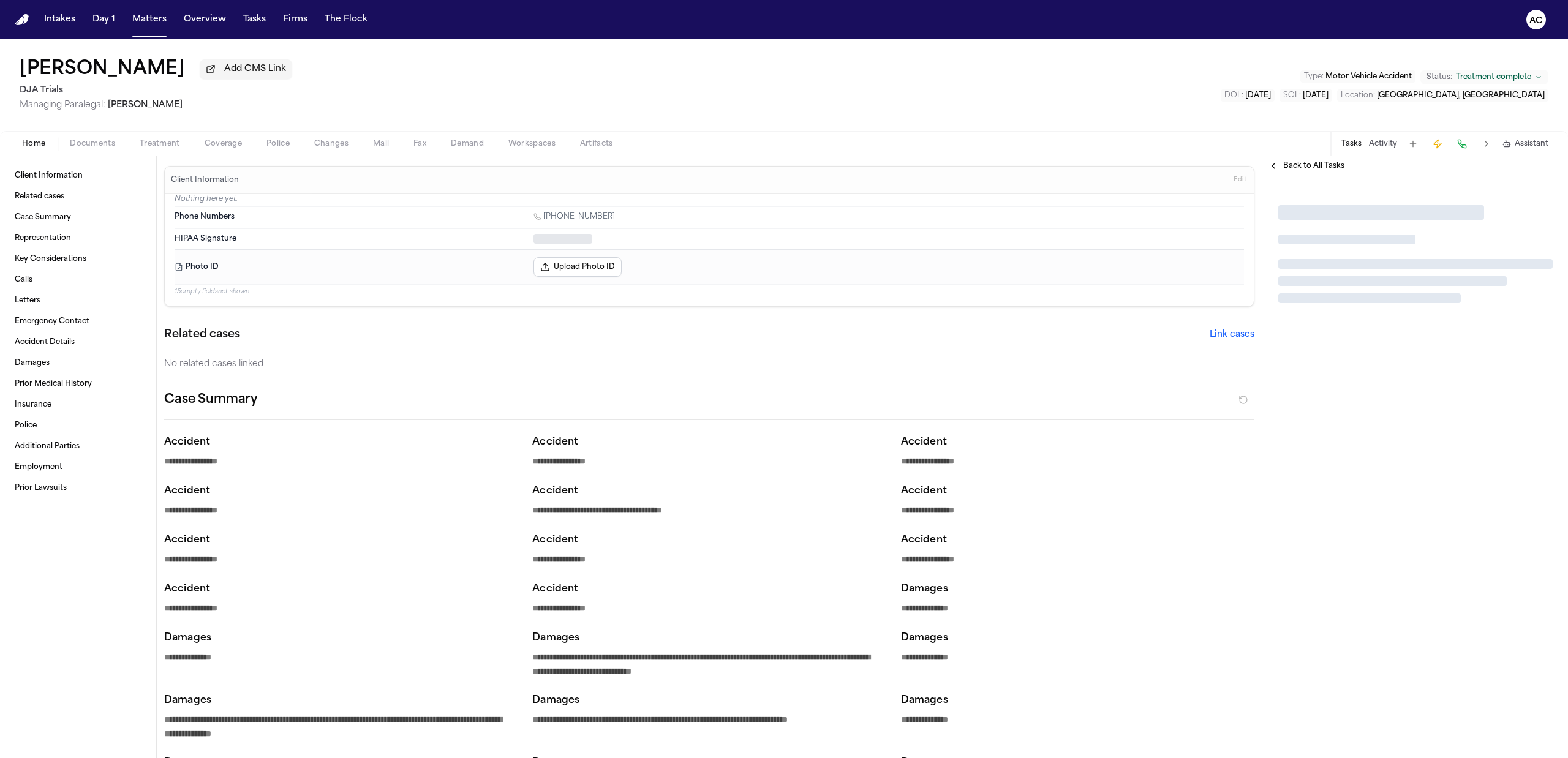
type textarea "*"
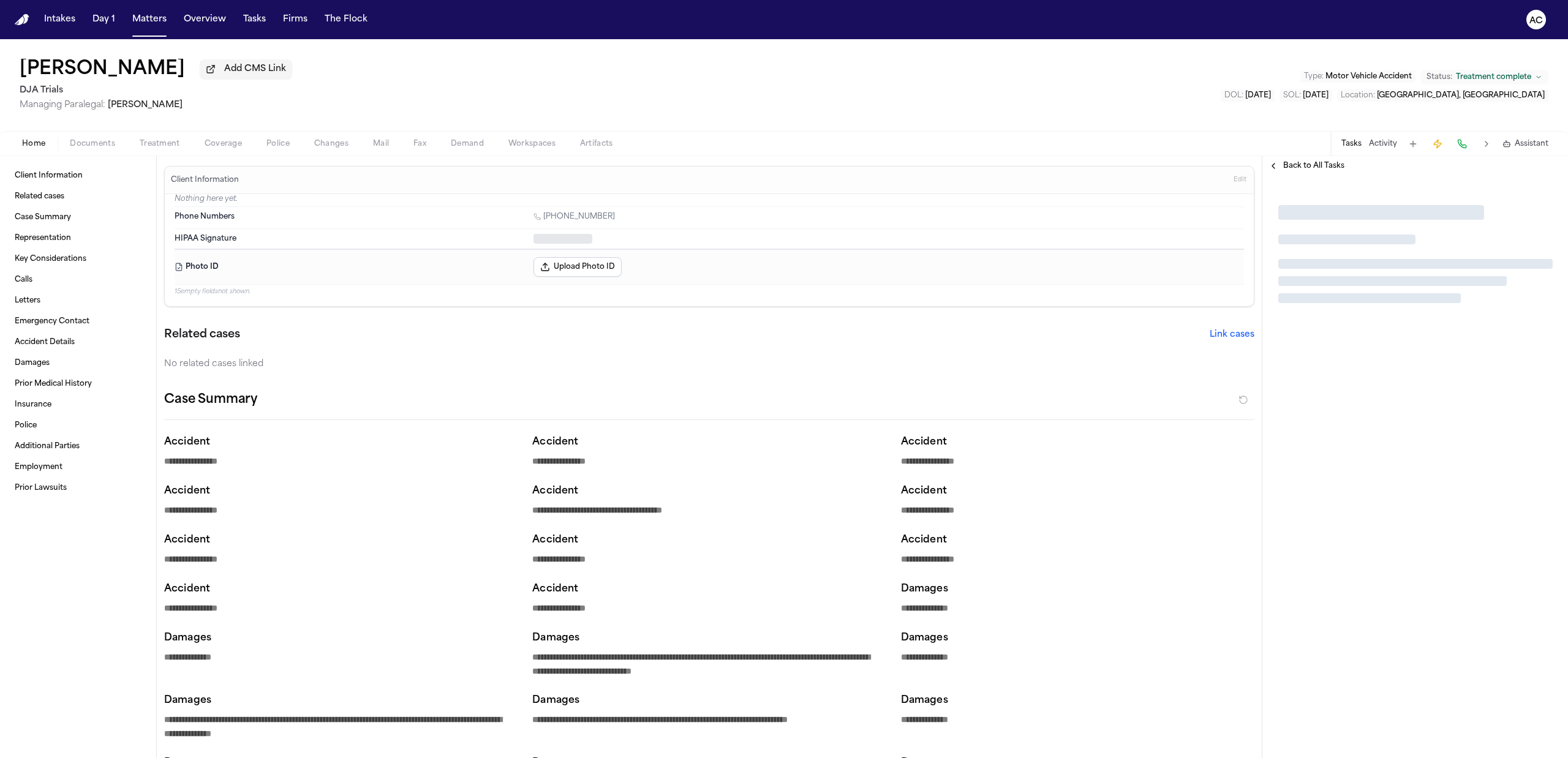
type textarea "*"
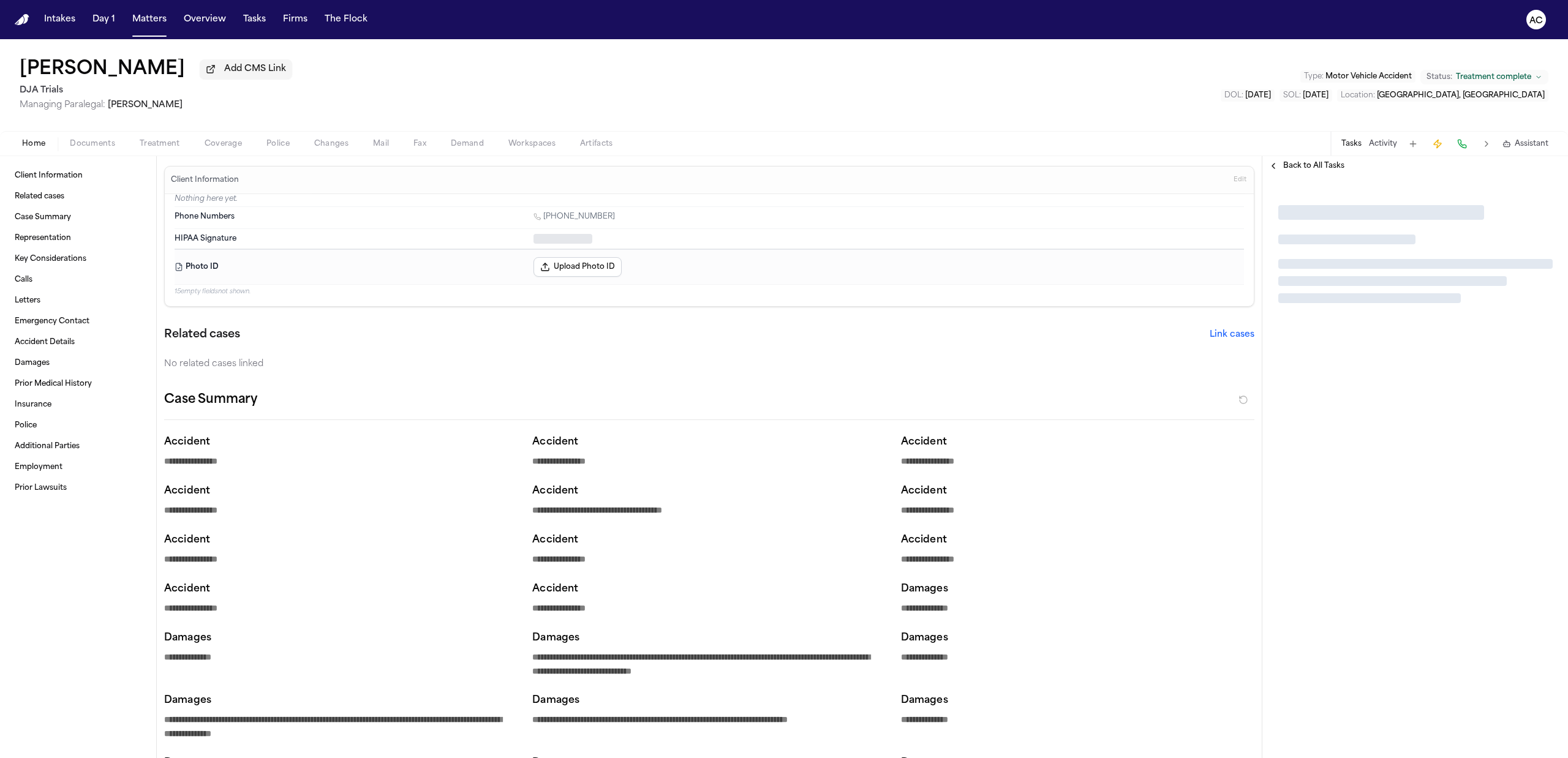
type textarea "*"
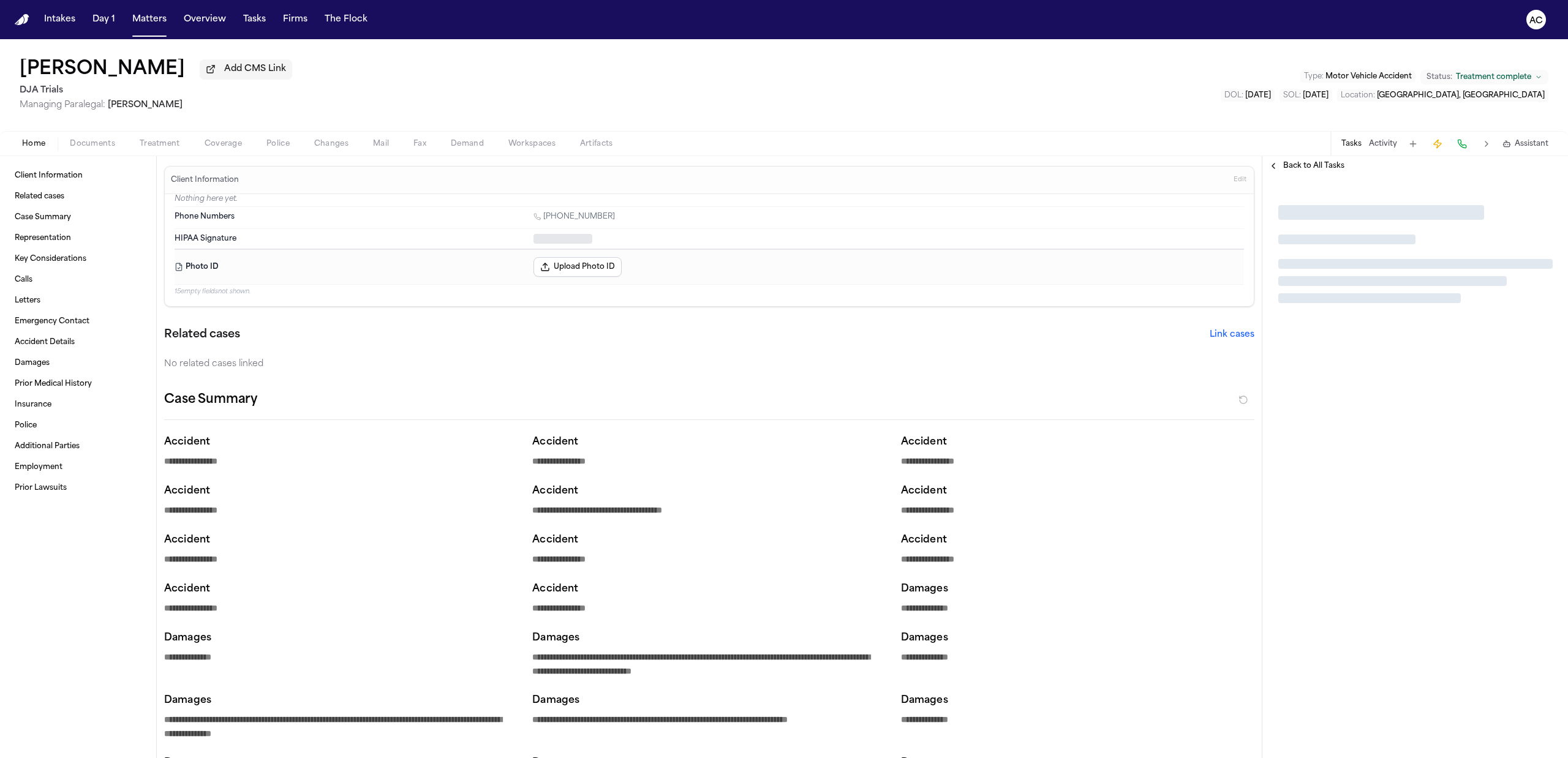
type textarea "*"
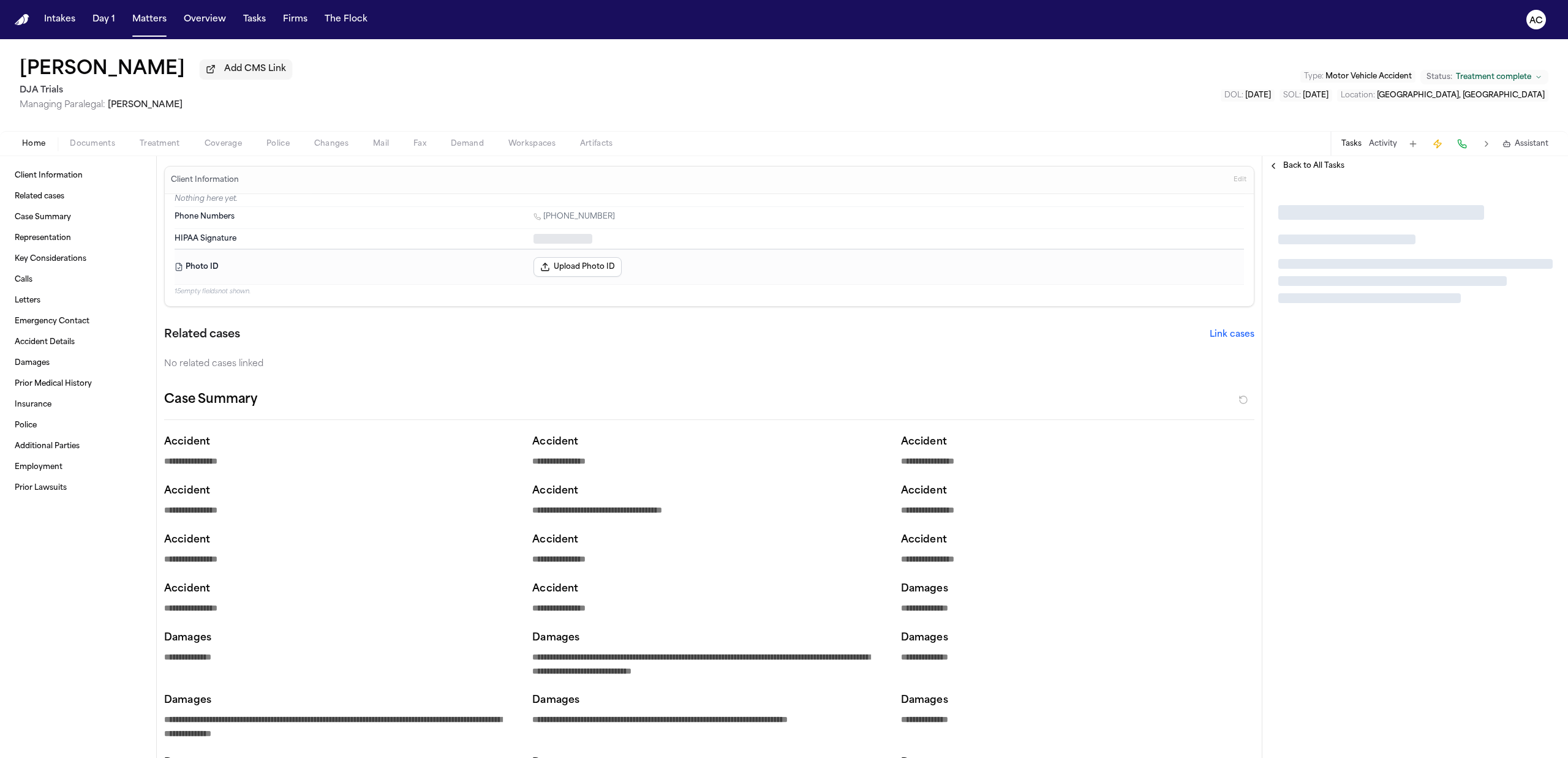
type textarea "*"
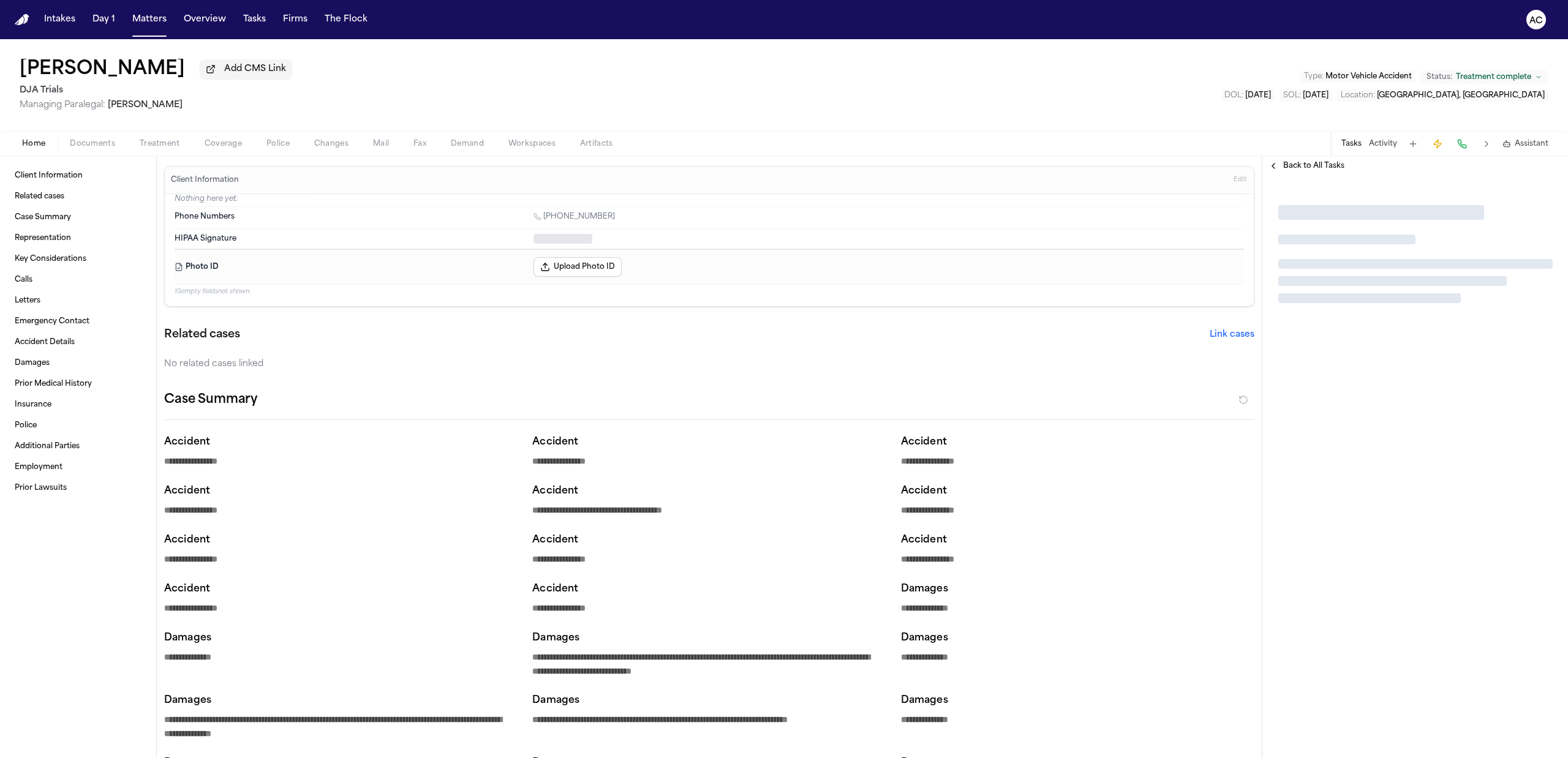
type textarea "*"
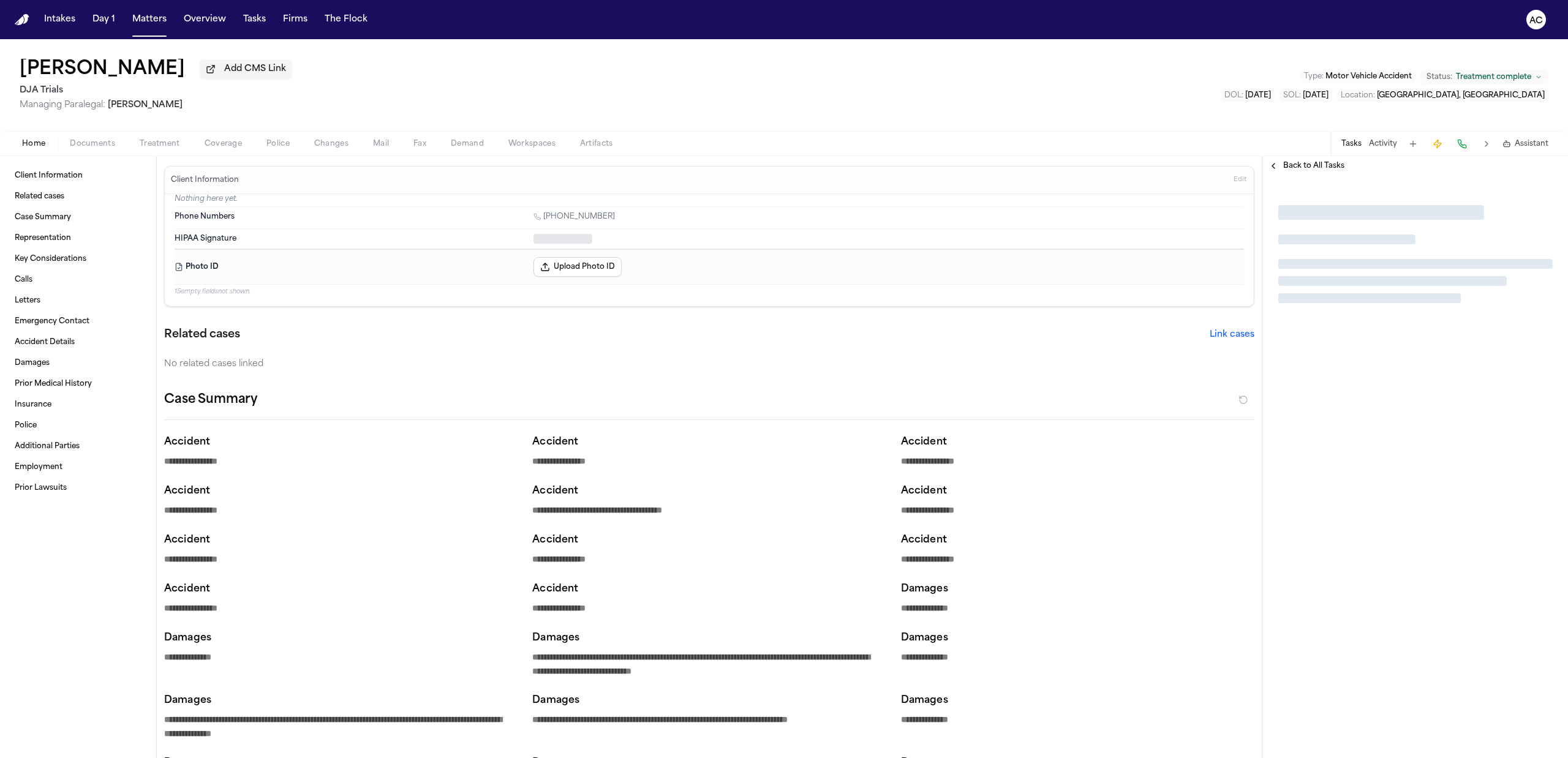
type textarea "*"
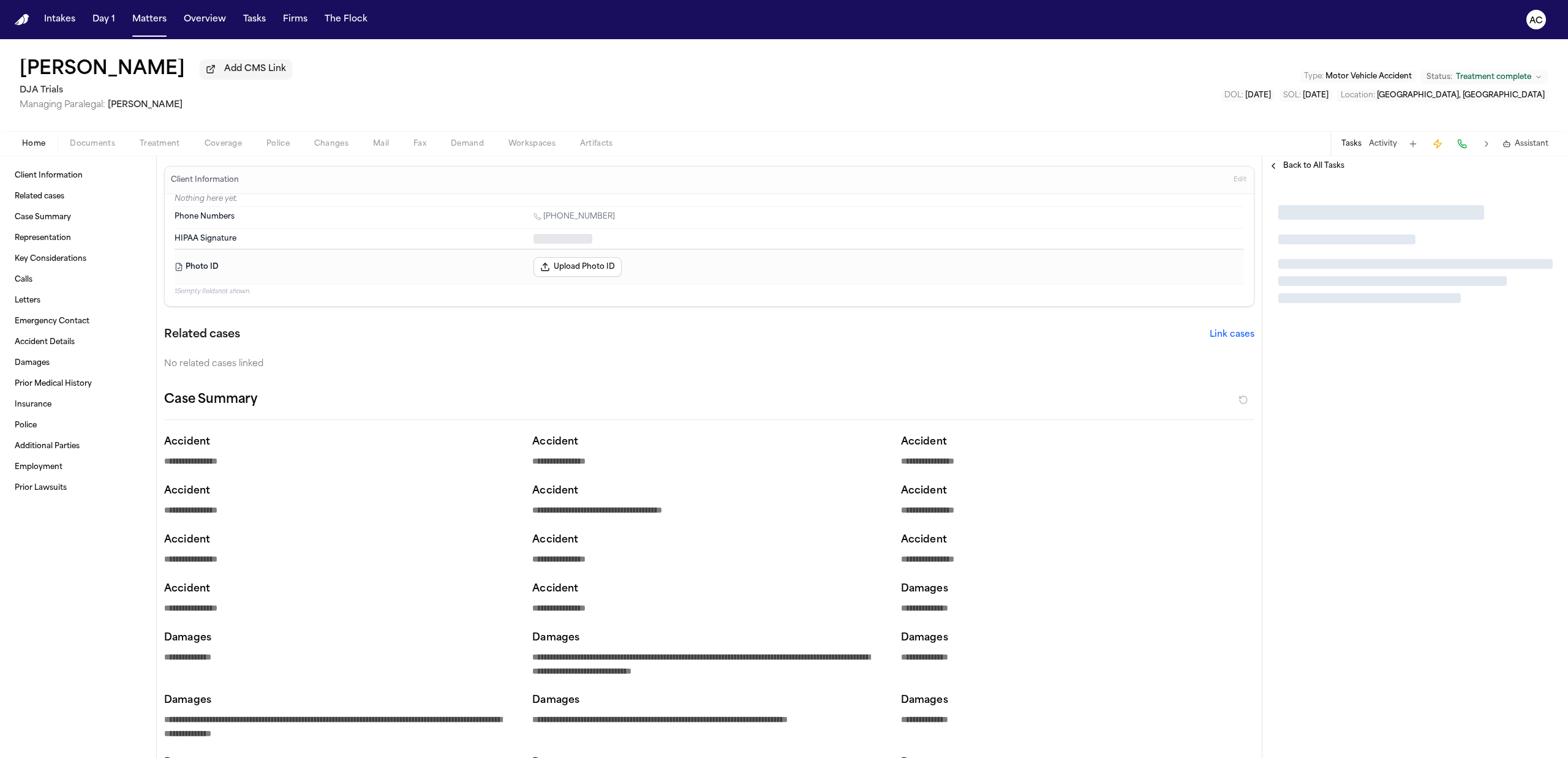
type textarea "*"
